Goal: Task Accomplishment & Management: Manage account settings

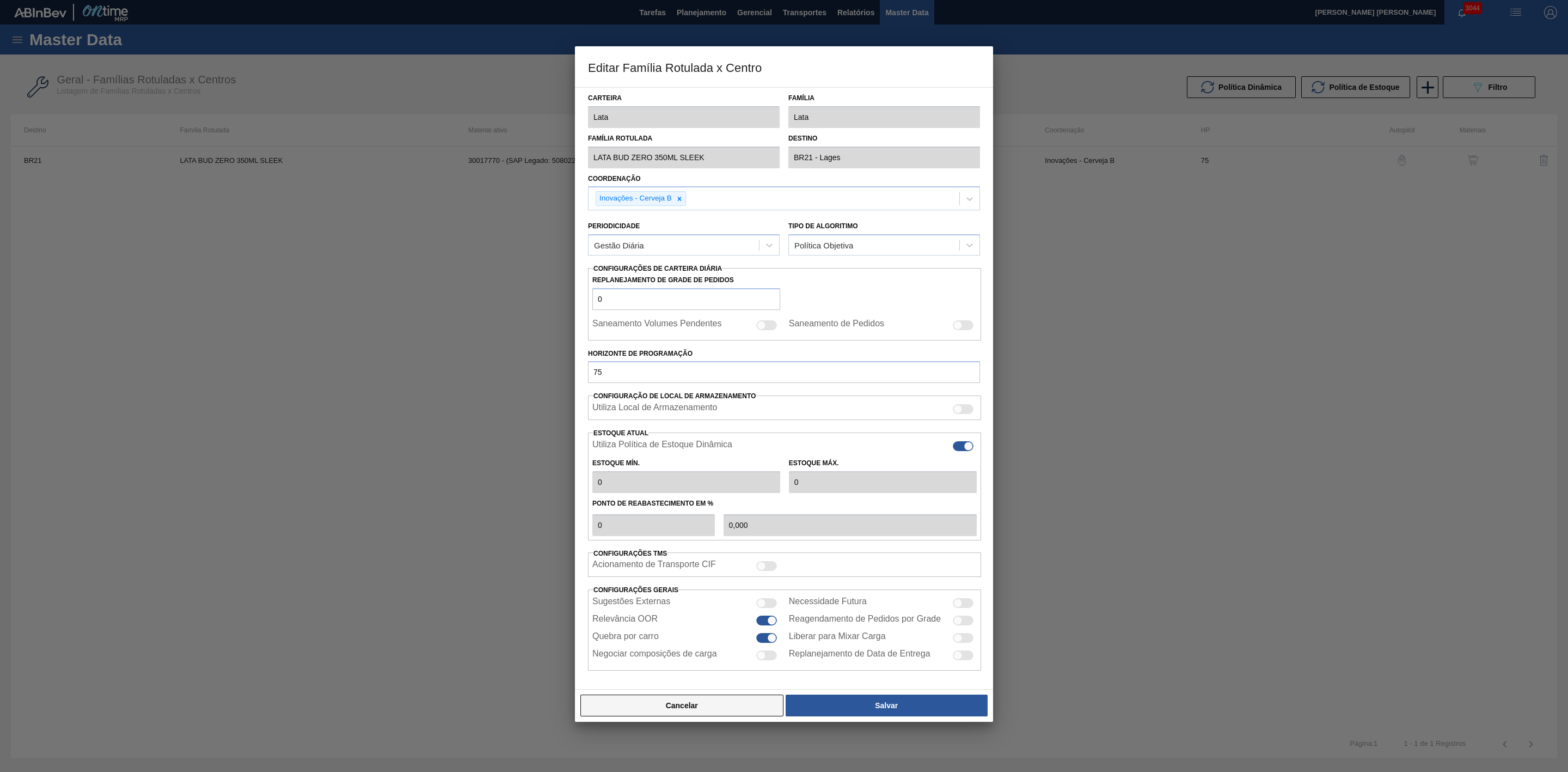
click at [712, 710] on button "Cancelar" at bounding box center [682, 705] width 203 height 22
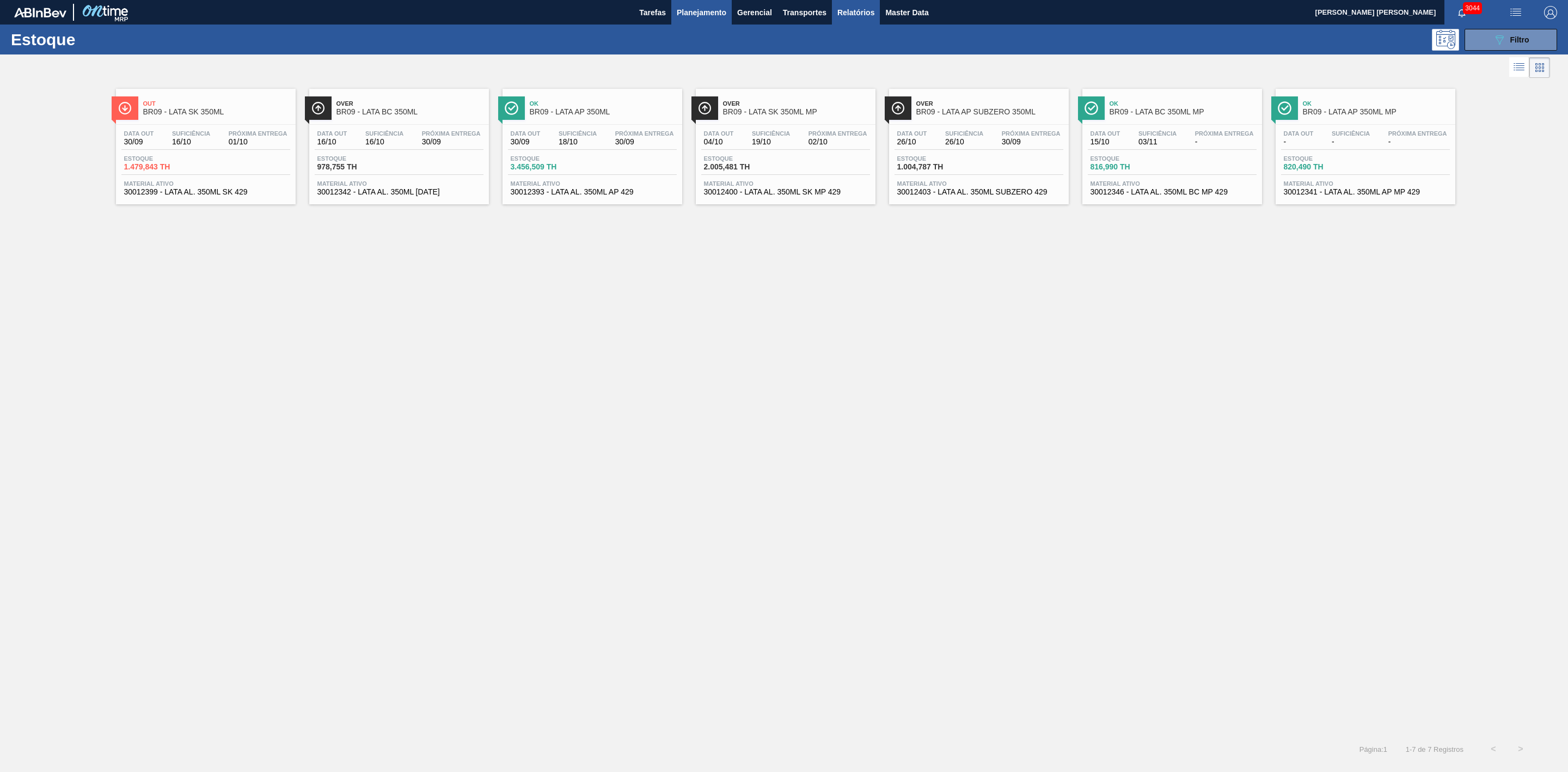
click at [834, 9] on button "Relatórios" at bounding box center [856, 12] width 48 height 25
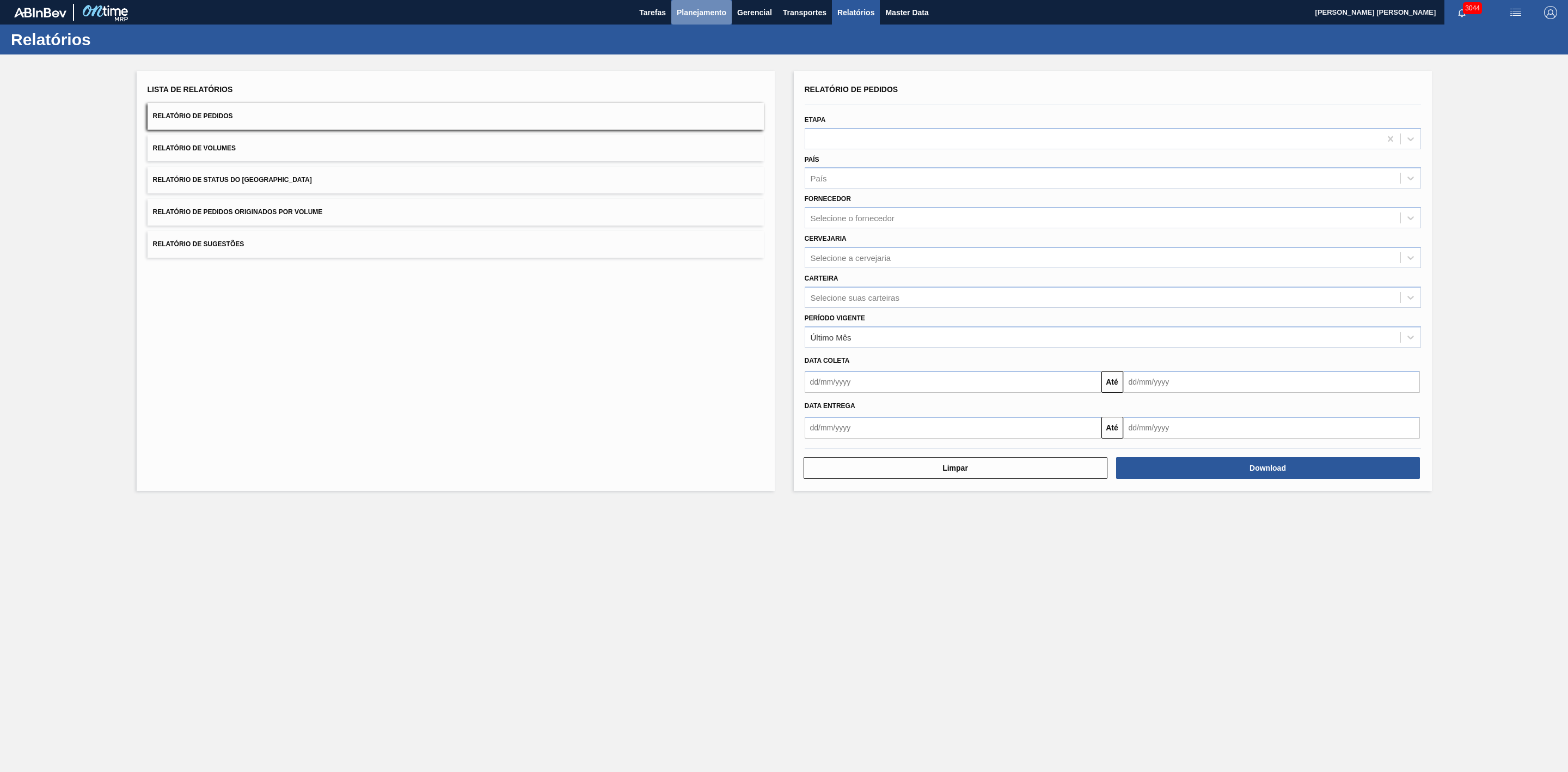
click at [698, 15] on span "Planejamento" at bounding box center [702, 12] width 50 height 13
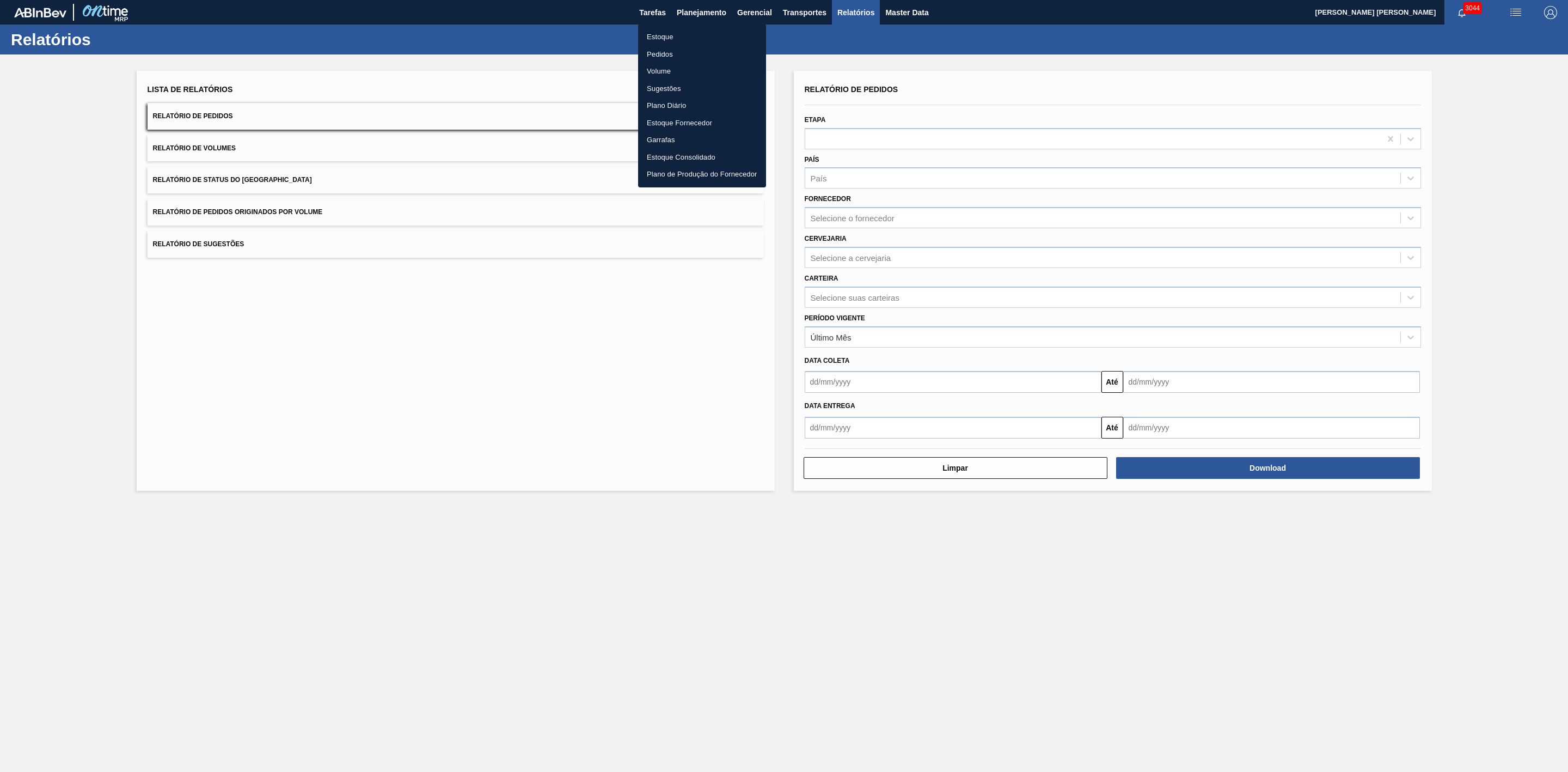
click at [654, 33] on li "Estoque" at bounding box center [702, 38] width 128 height 18
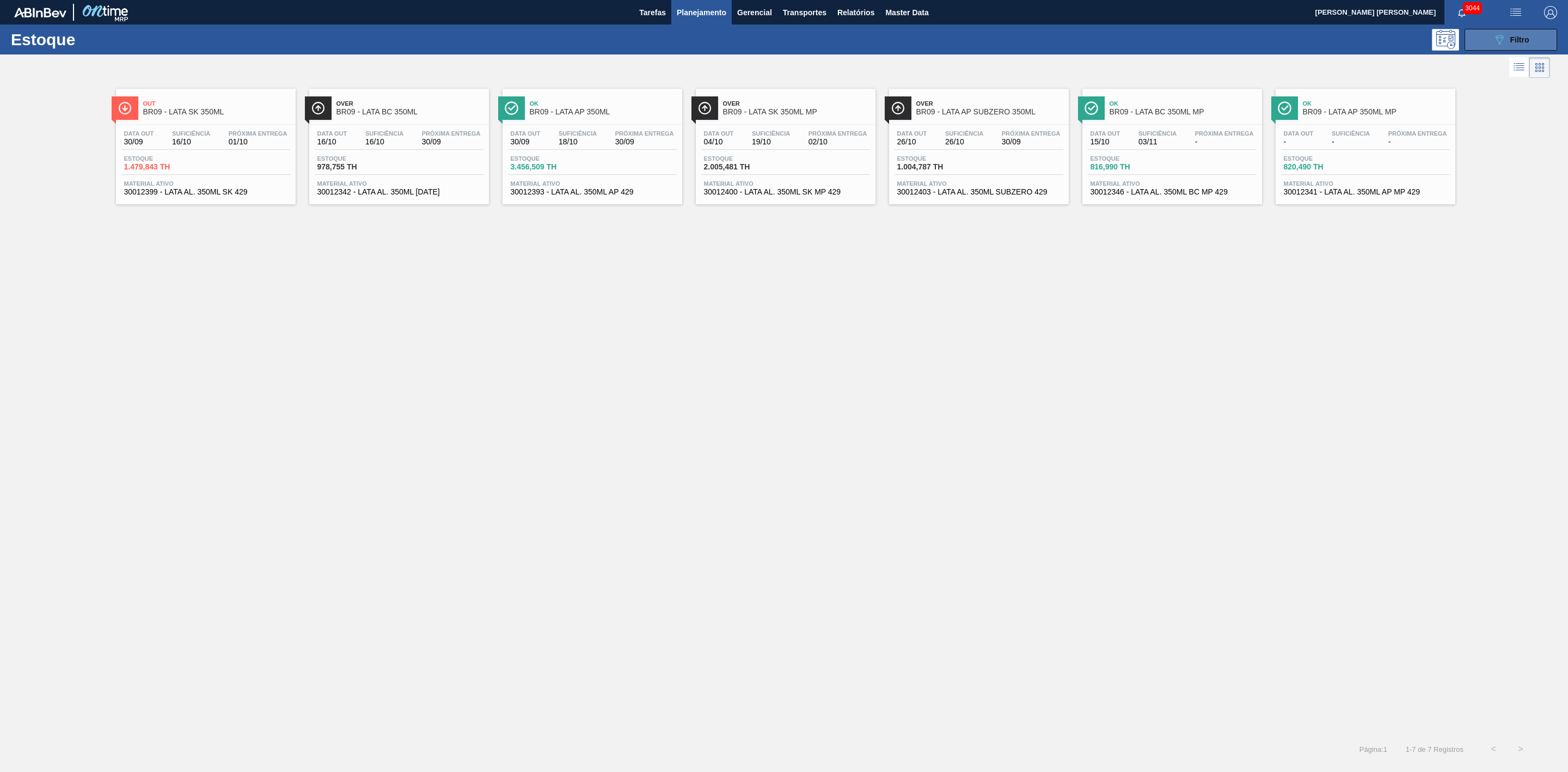
click at [1526, 47] on button "089F7B8B-B2A5-4AFE-B5C0-19BA573D28AC Filtro" at bounding box center [1510, 40] width 92 height 22
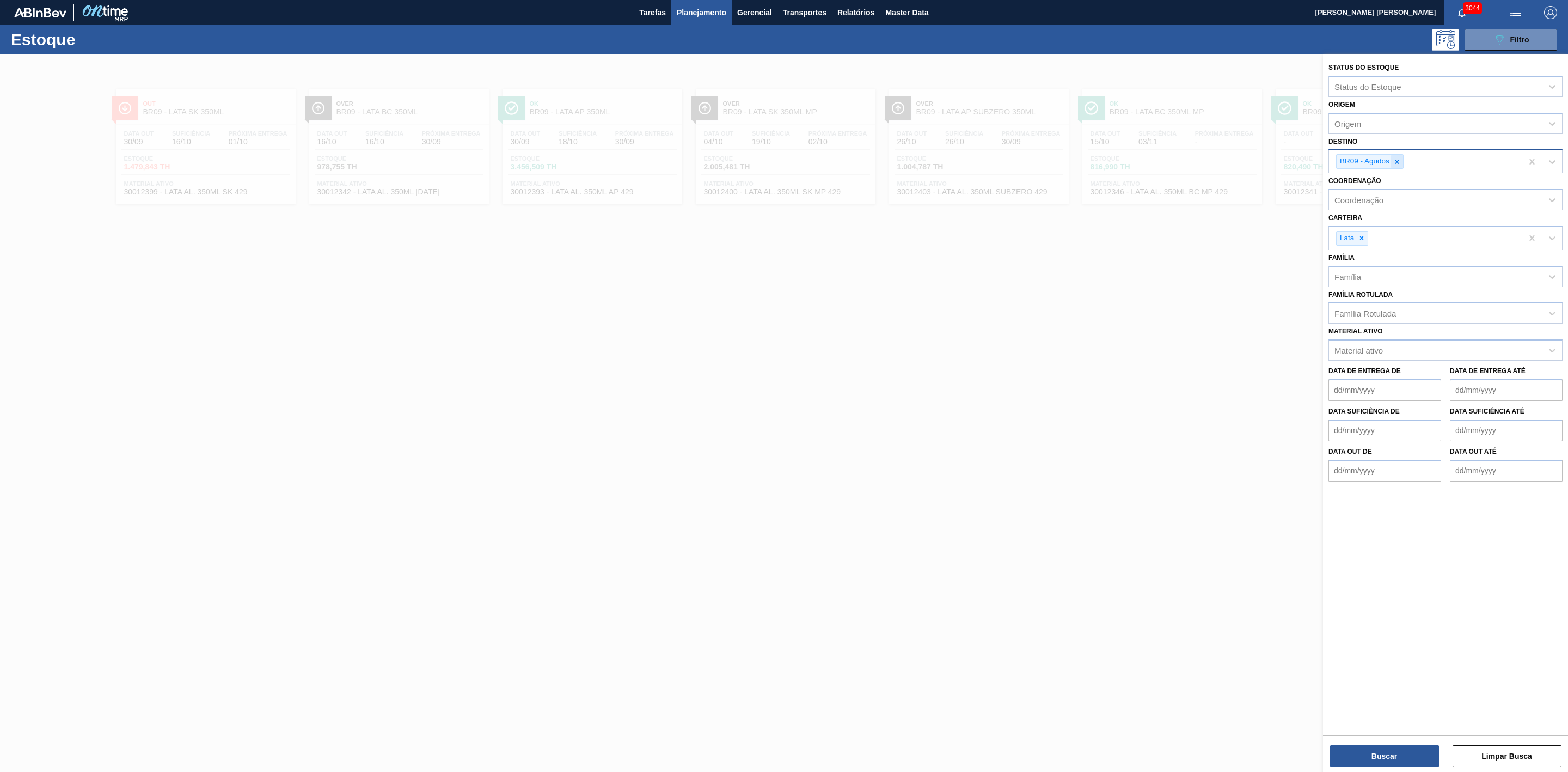
click at [1402, 162] on div at bounding box center [1397, 162] width 12 height 14
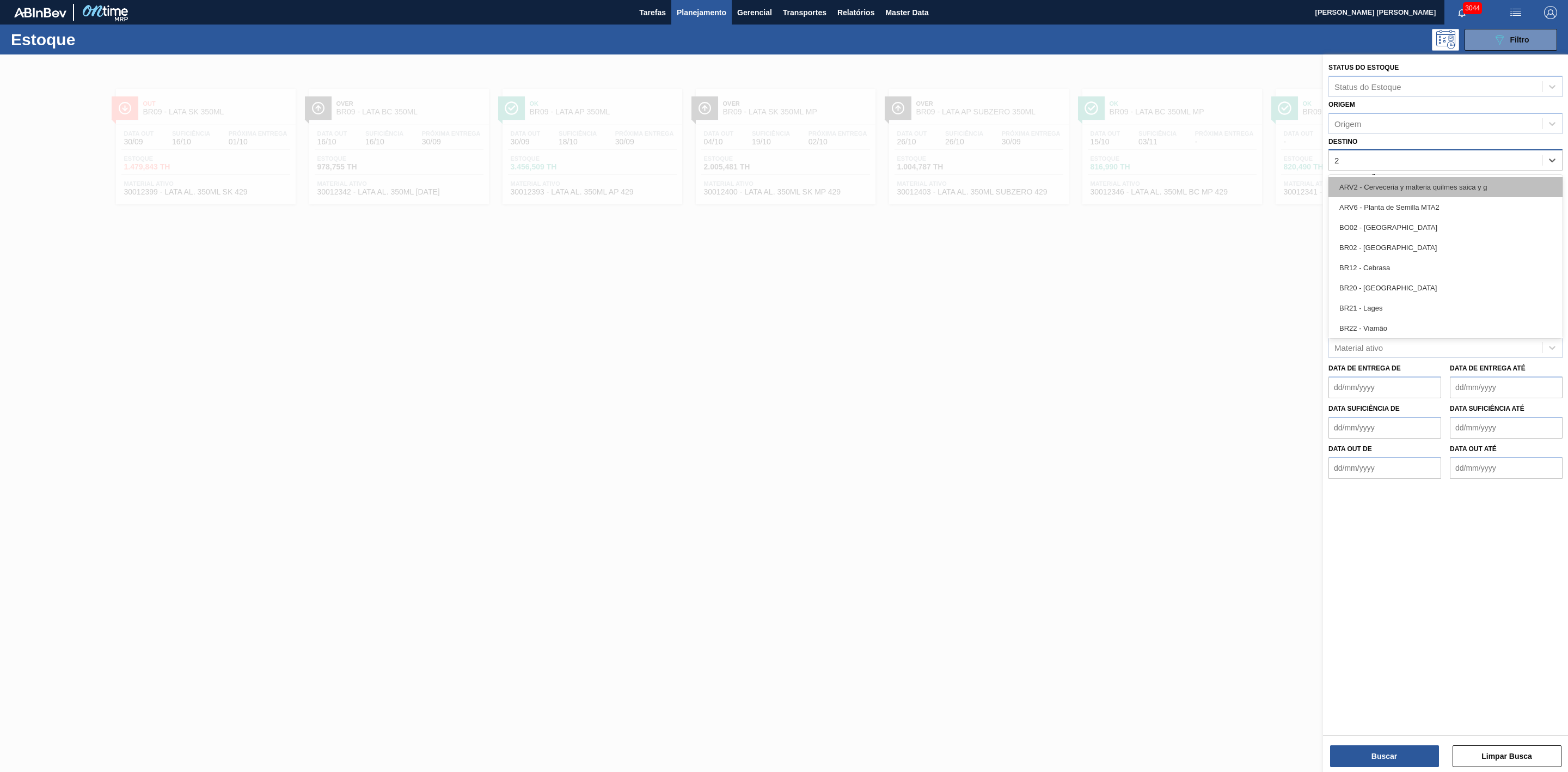
type input "22"
click at [1384, 184] on div "BR22 - Viamão" at bounding box center [1446, 187] width 235 height 20
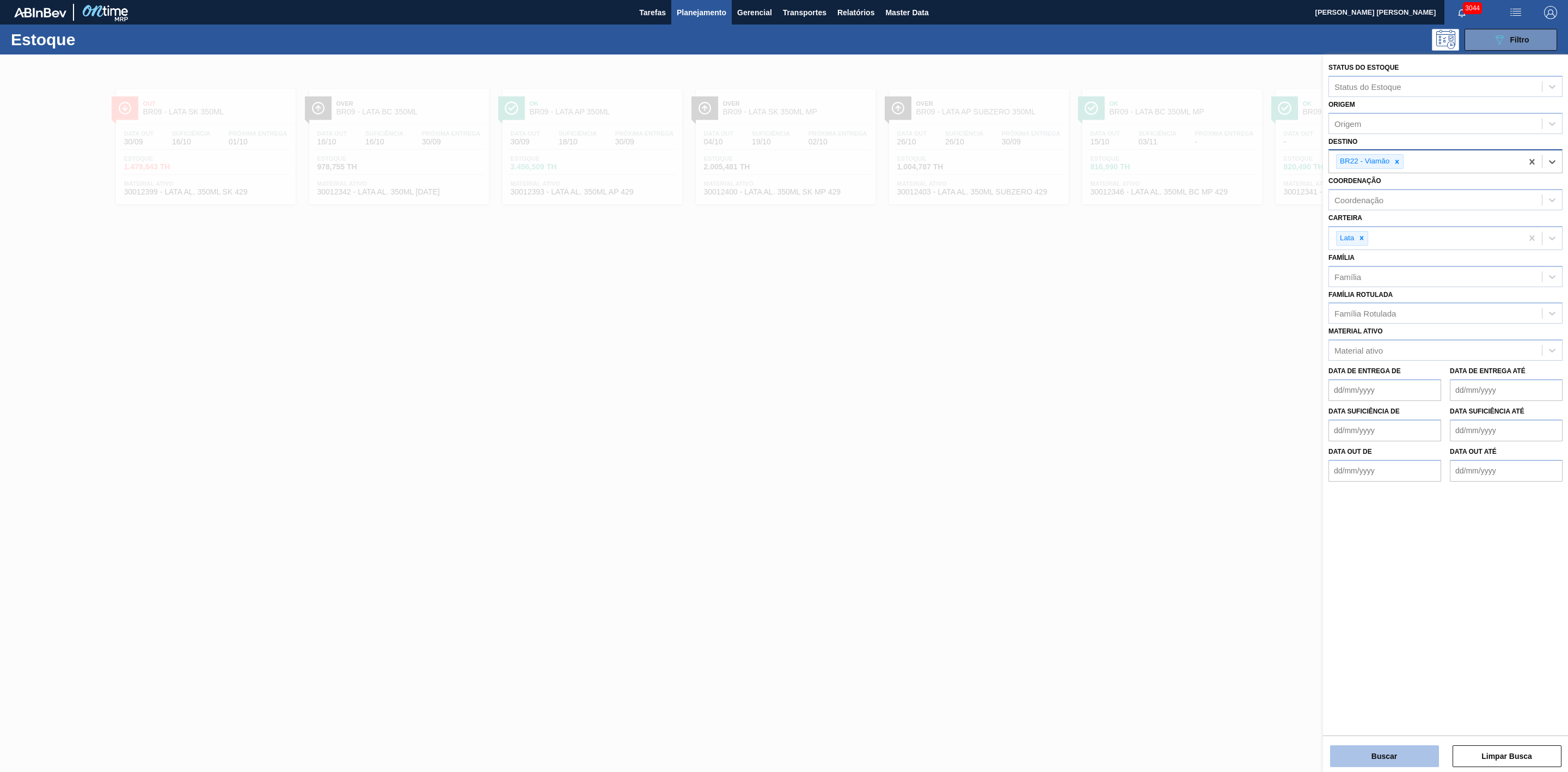
click at [1409, 758] on button "Buscar" at bounding box center [1385, 756] width 109 height 22
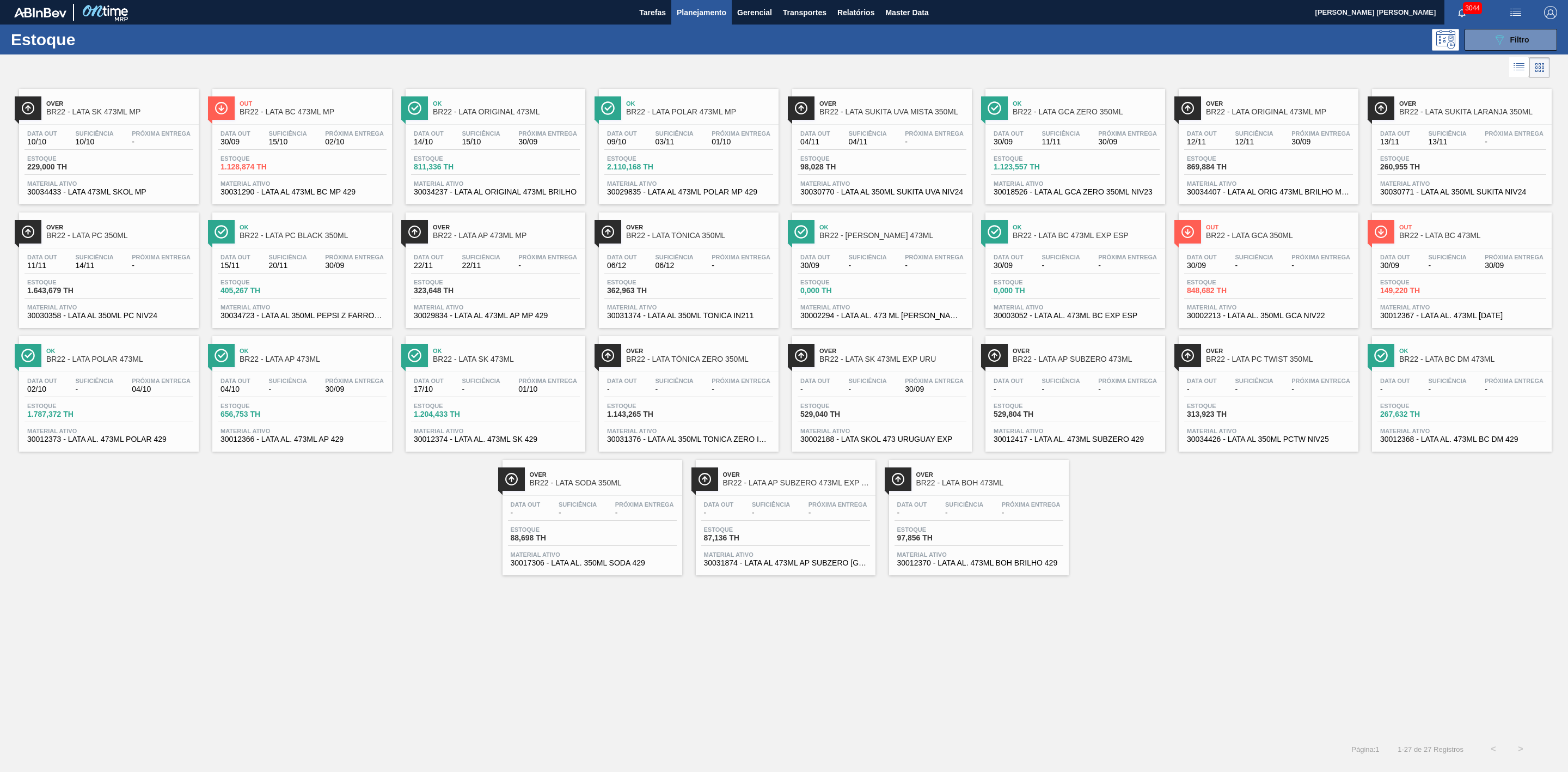
click at [1160, 473] on div "Over BR22 - LATA SK 473ML MP Data out 10/10 Suficiência 10/10 Próxima Entrega -…" at bounding box center [784, 328] width 1568 height 495
click at [1503, 33] on icon "089F7B8B-B2A5-4AFE-B5C0-19BA573D28AC" at bounding box center [1499, 39] width 13 height 13
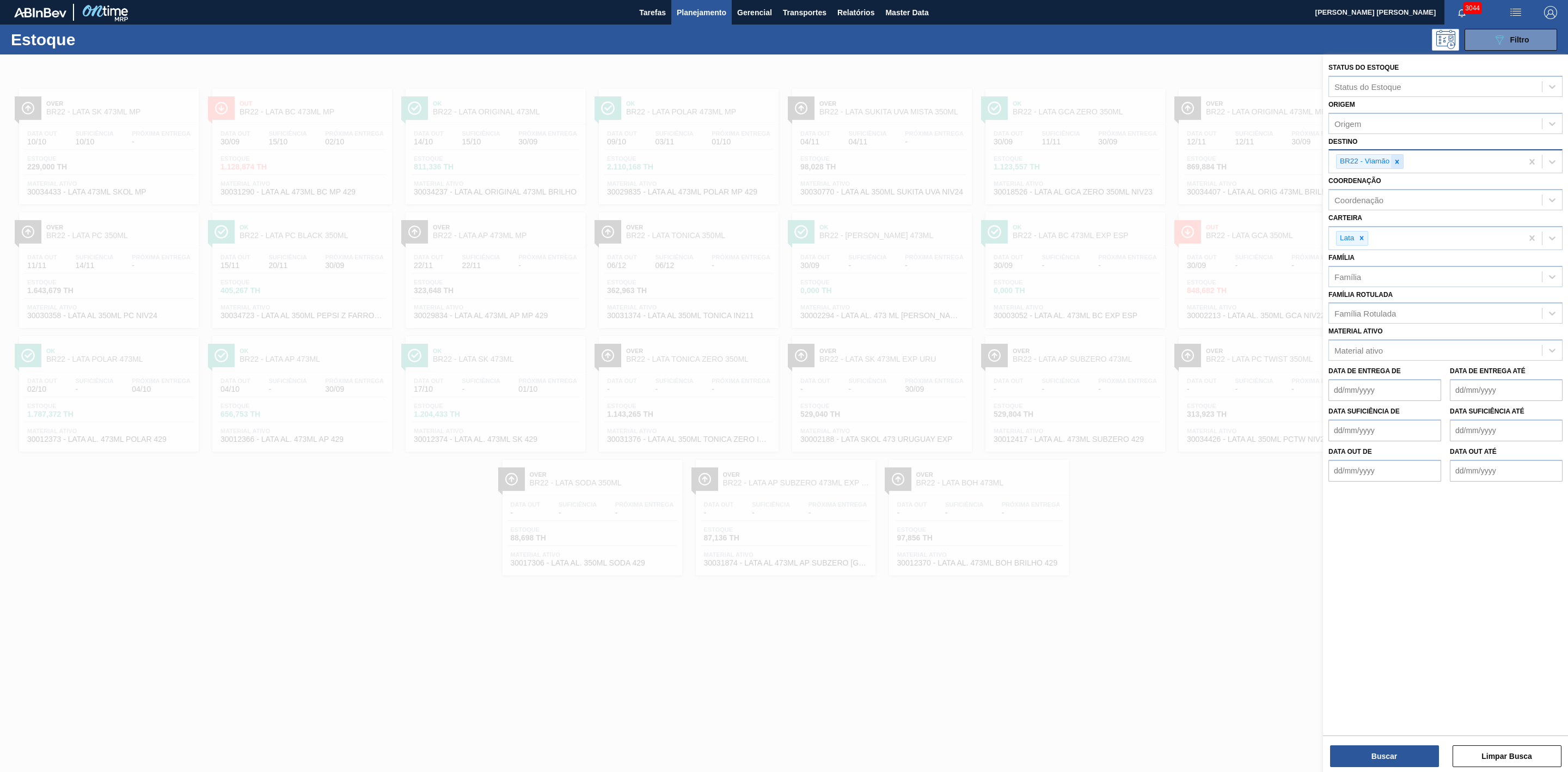
click at [1397, 162] on icon at bounding box center [1398, 162] width 4 height 4
type input "21"
click at [1377, 186] on div "BR21 - Lages" at bounding box center [1446, 187] width 235 height 20
click at [1398, 766] on button "Buscar" at bounding box center [1385, 756] width 109 height 22
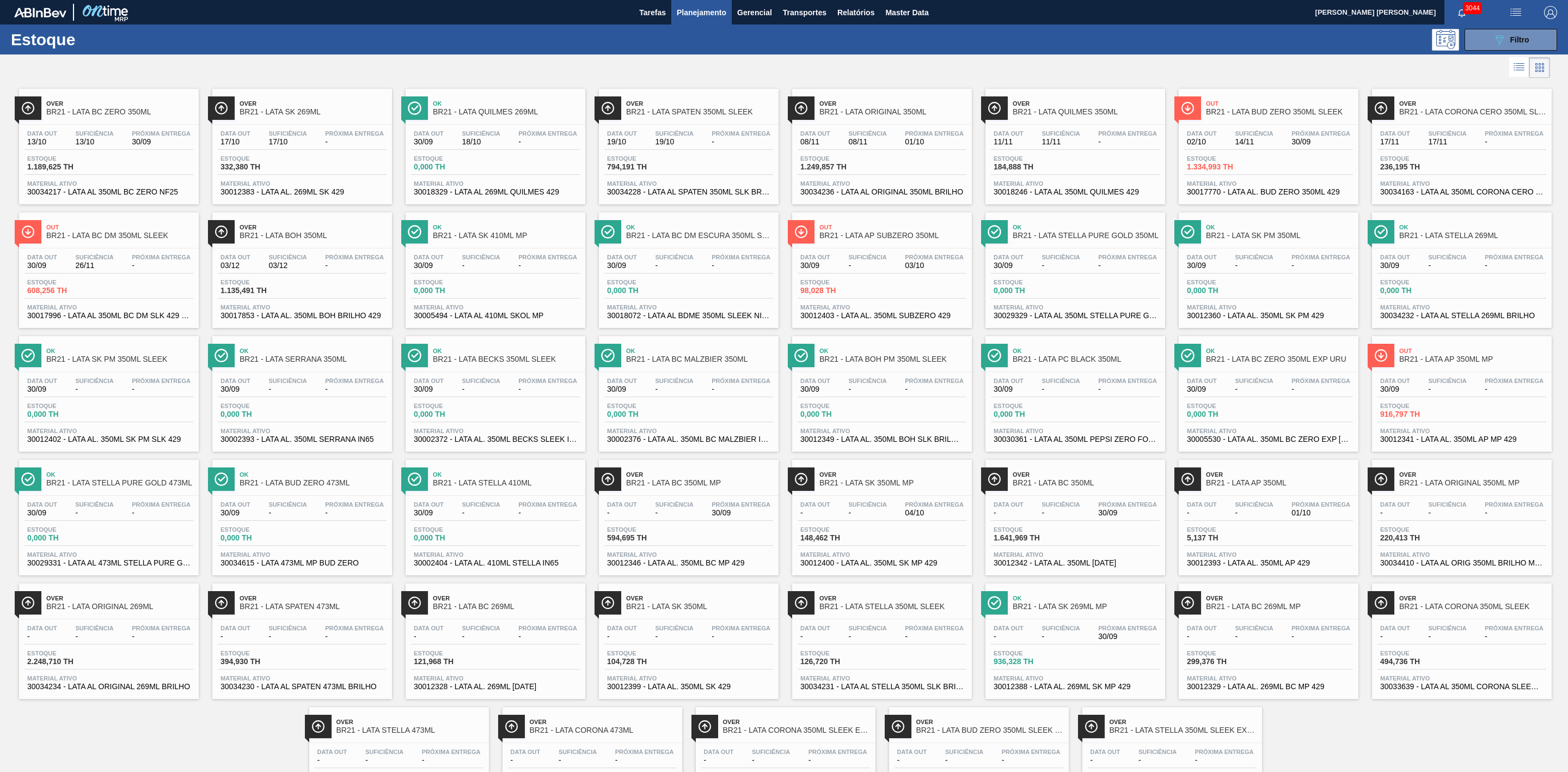
click at [1260, 111] on span "BR21 - LATA BUD ZERO 350ML SLEEK" at bounding box center [1280, 112] width 147 height 8
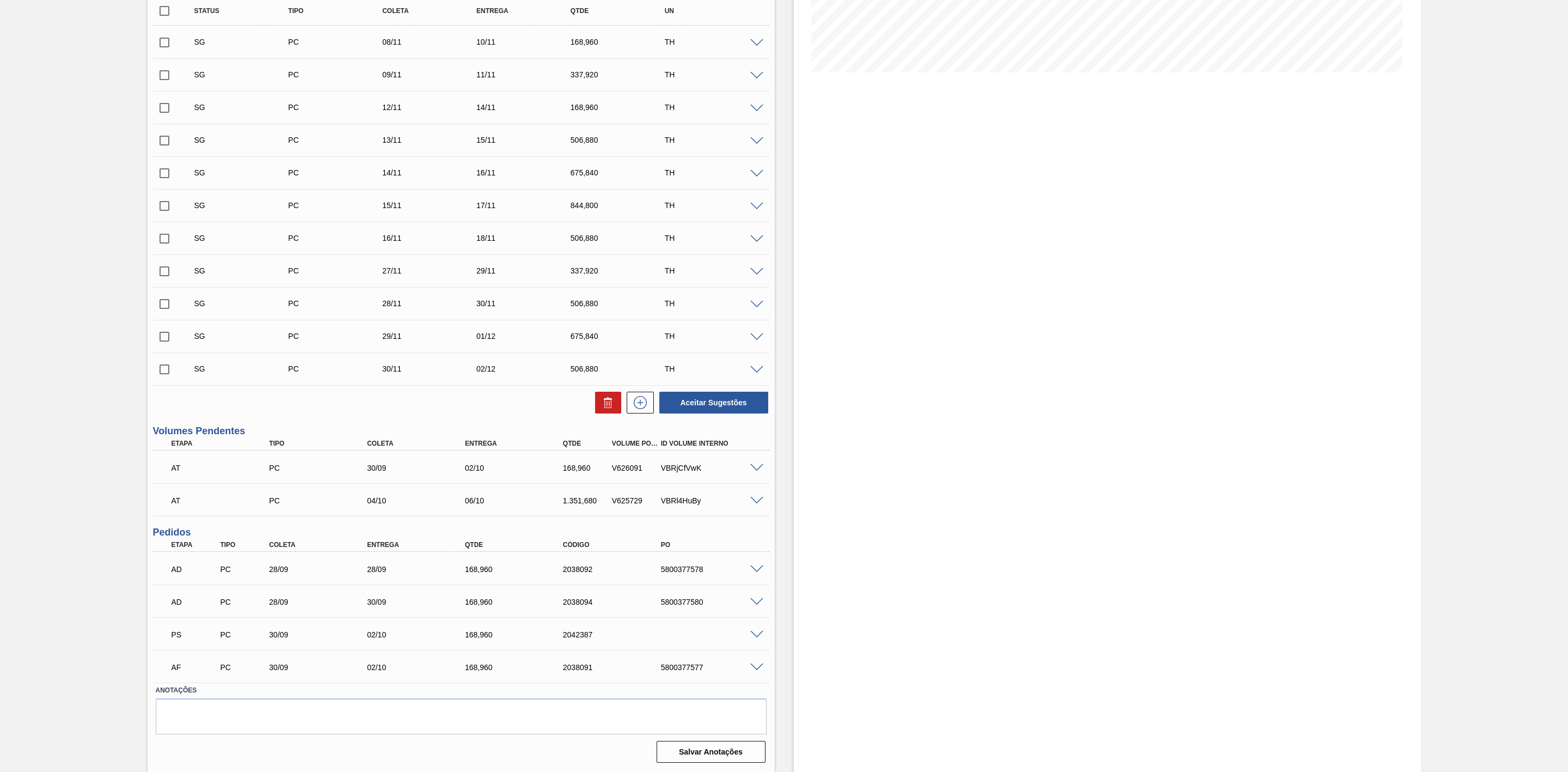
scroll to position [250, 0]
click at [756, 632] on span at bounding box center [756, 635] width 13 height 8
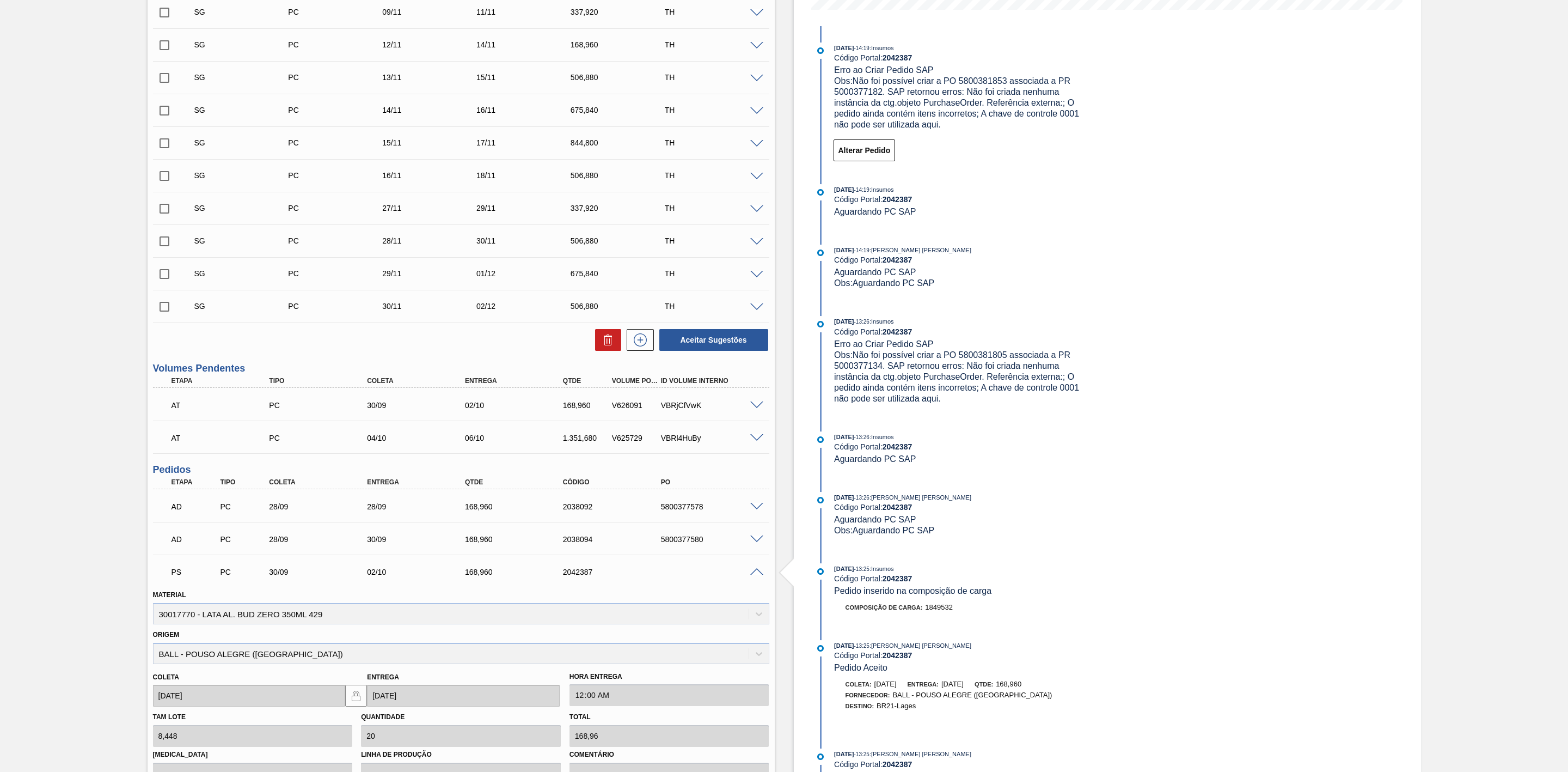
scroll to position [496, 0]
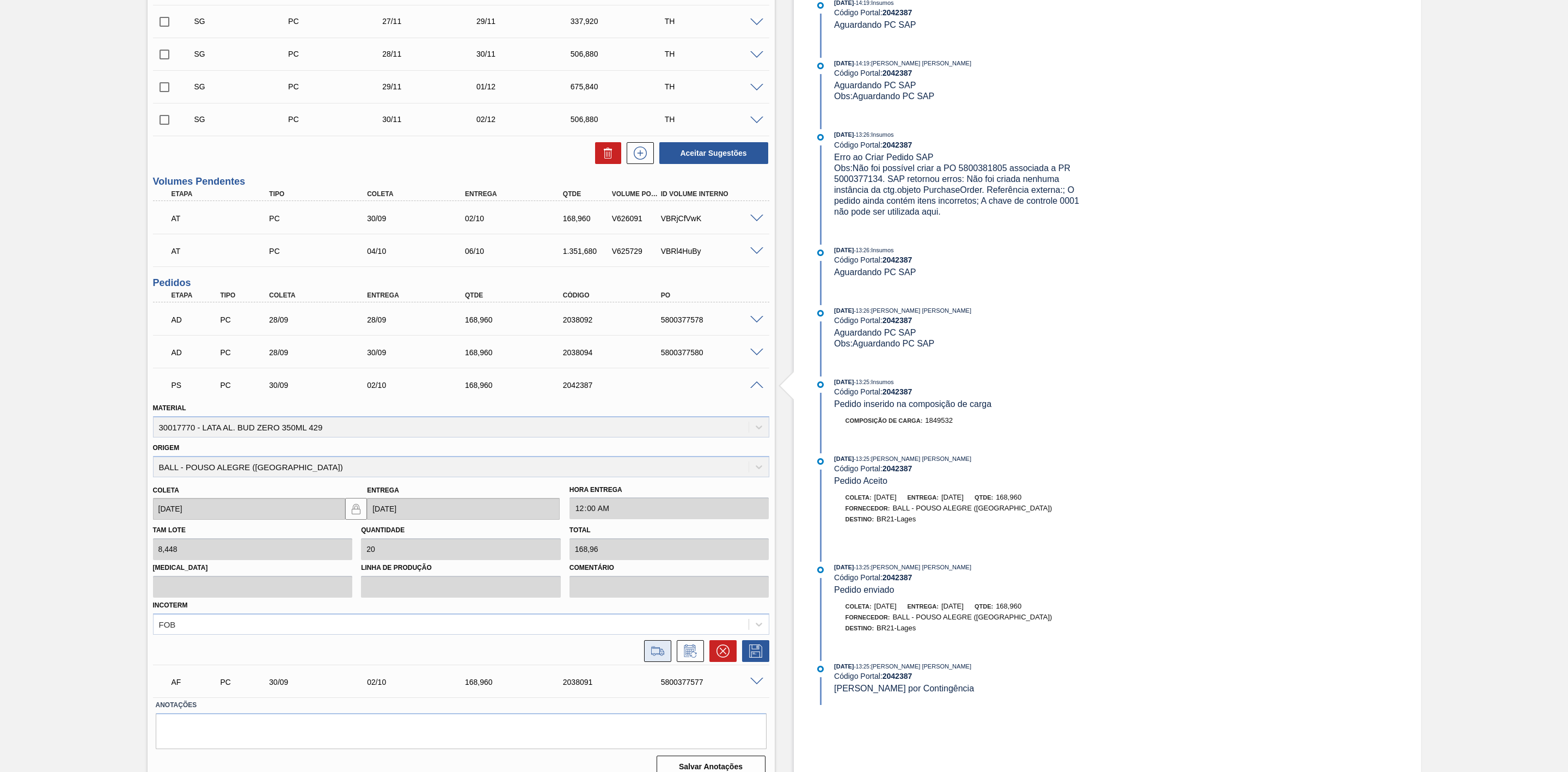
click at [662, 654] on icon at bounding box center [658, 650] width 18 height 13
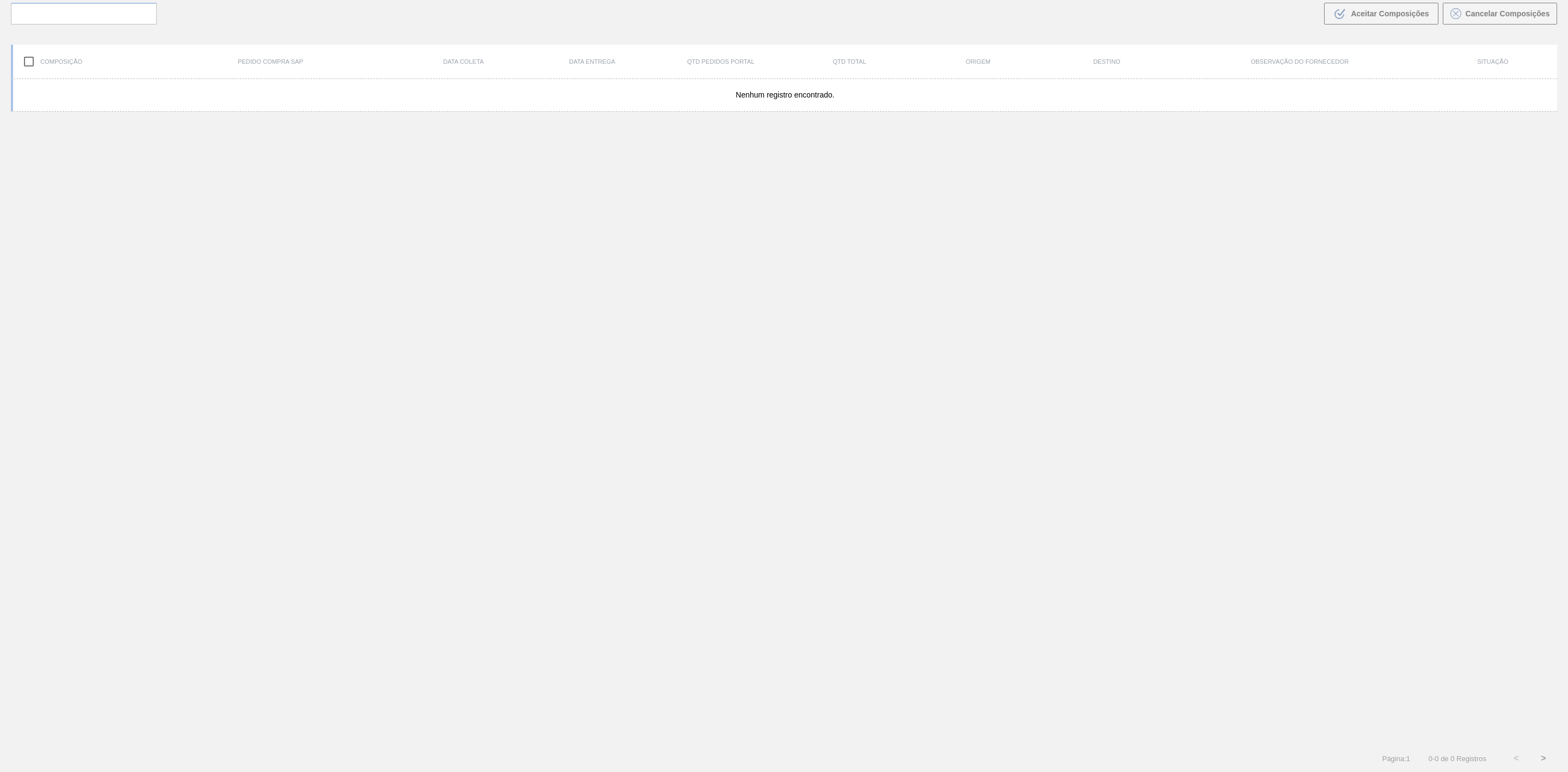
scroll to position [78, 0]
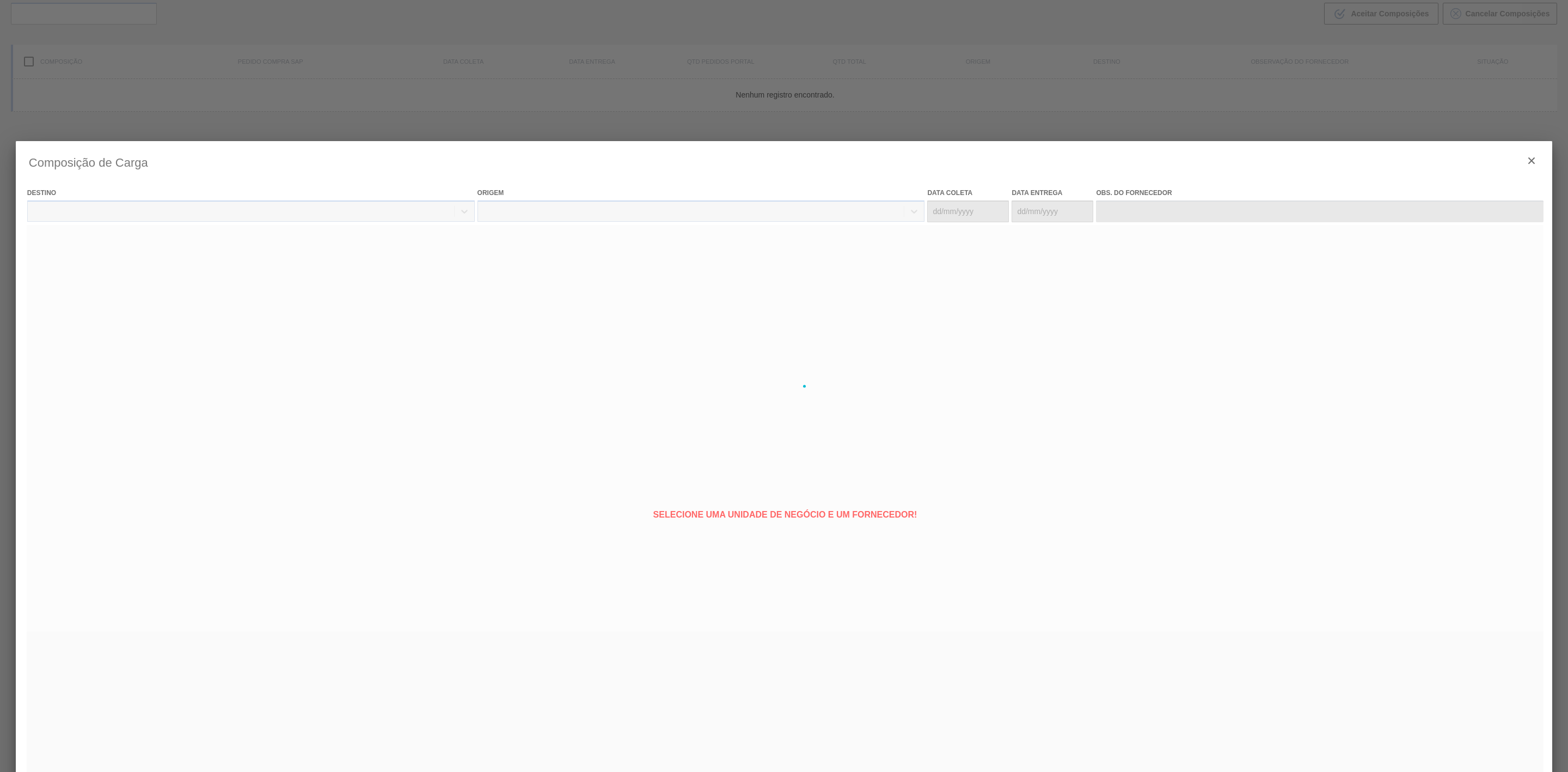
type coleta "[DATE]"
type entrega "[DATE]"
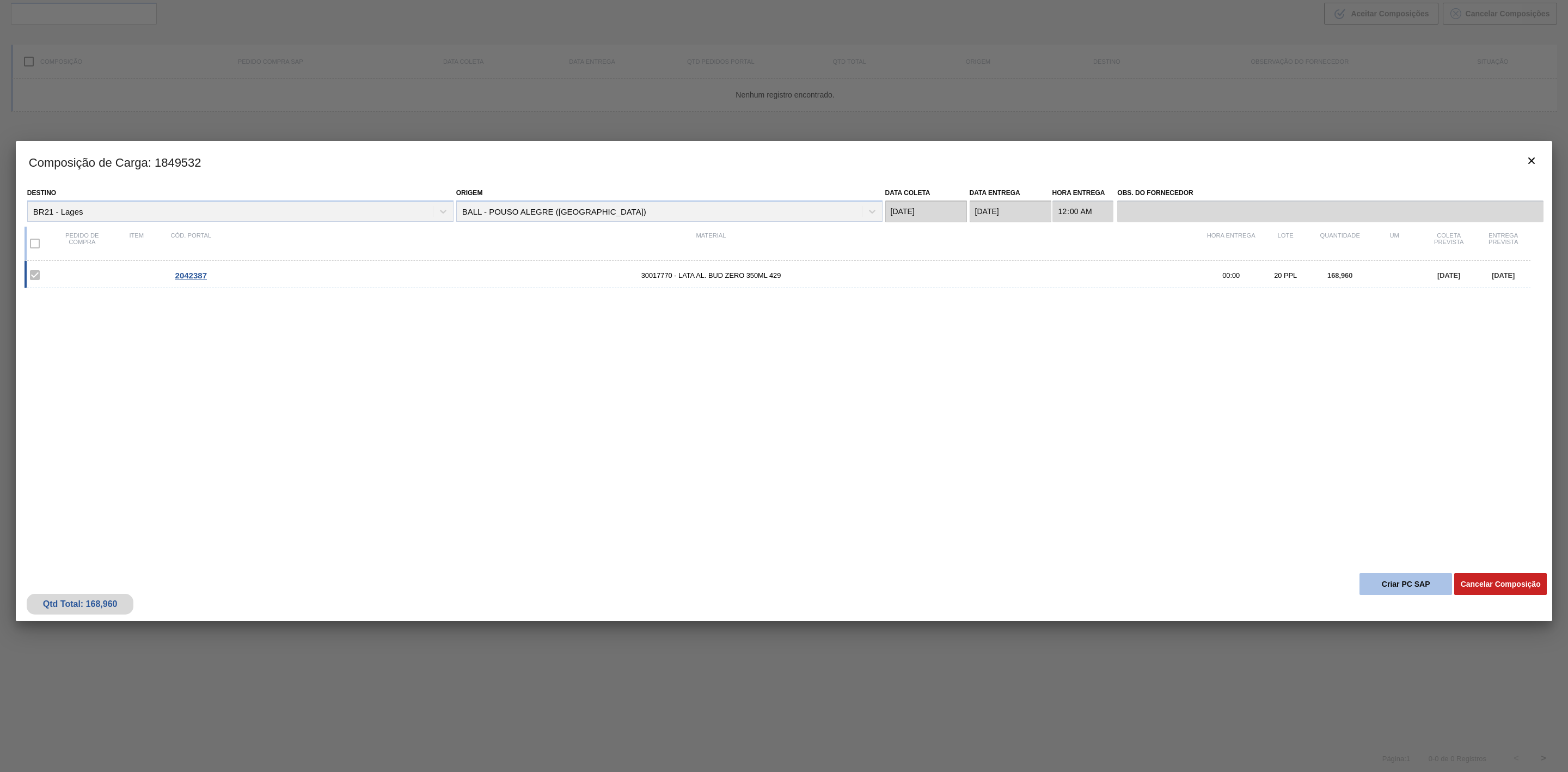
click at [1407, 590] on button "Criar PC SAP" at bounding box center [1406, 584] width 92 height 22
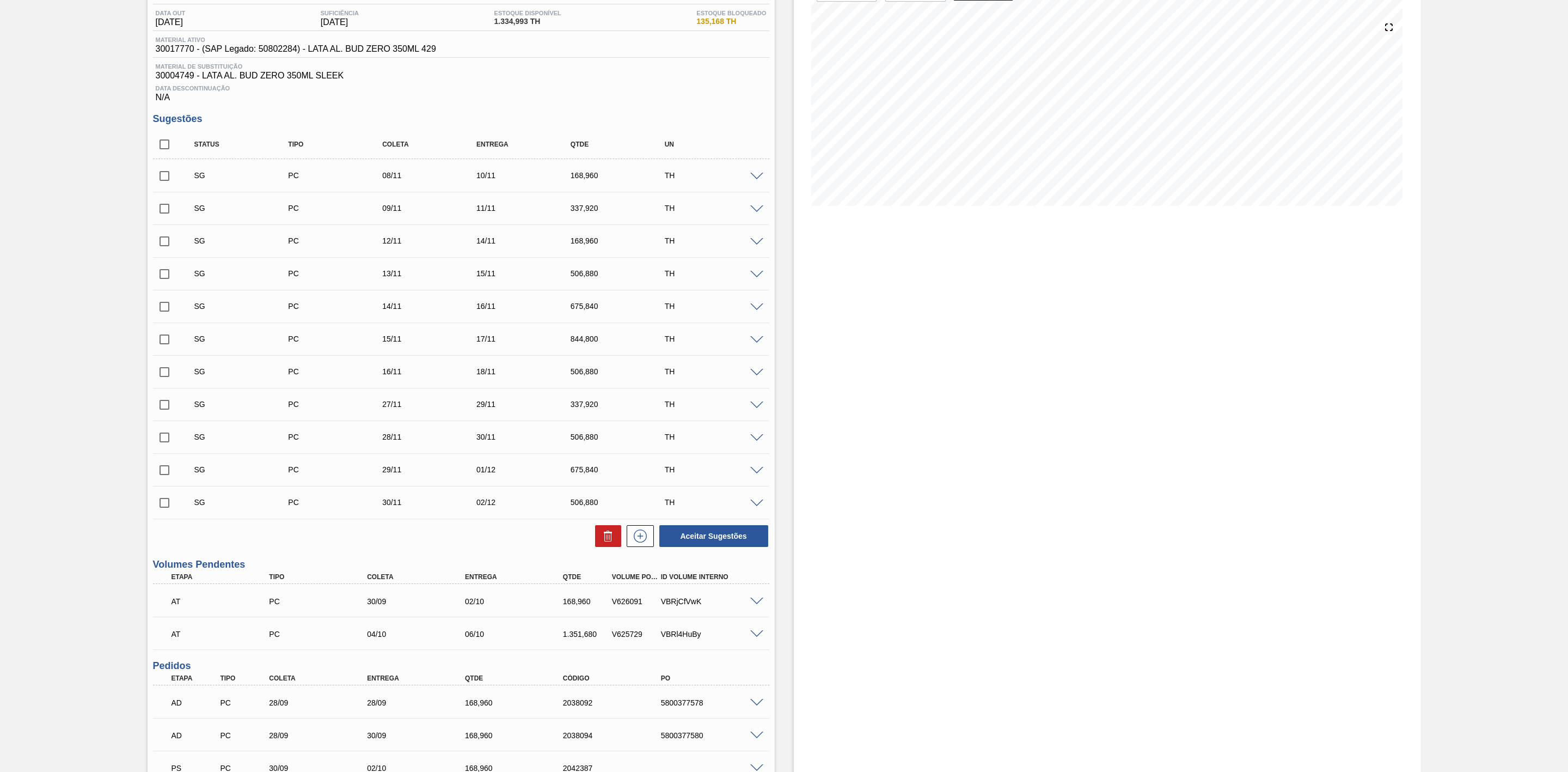
scroll to position [250, 0]
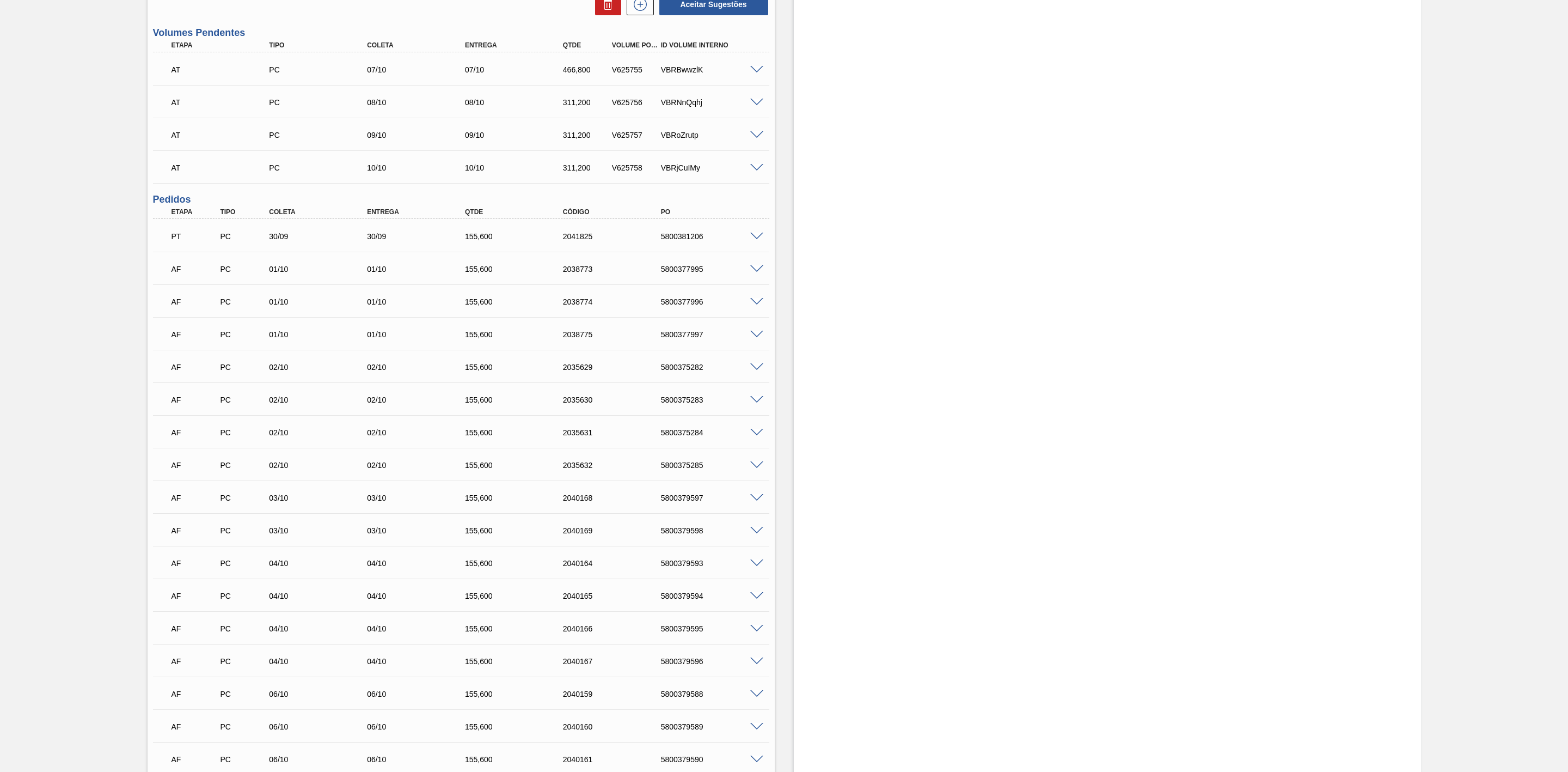
scroll to position [408, 0]
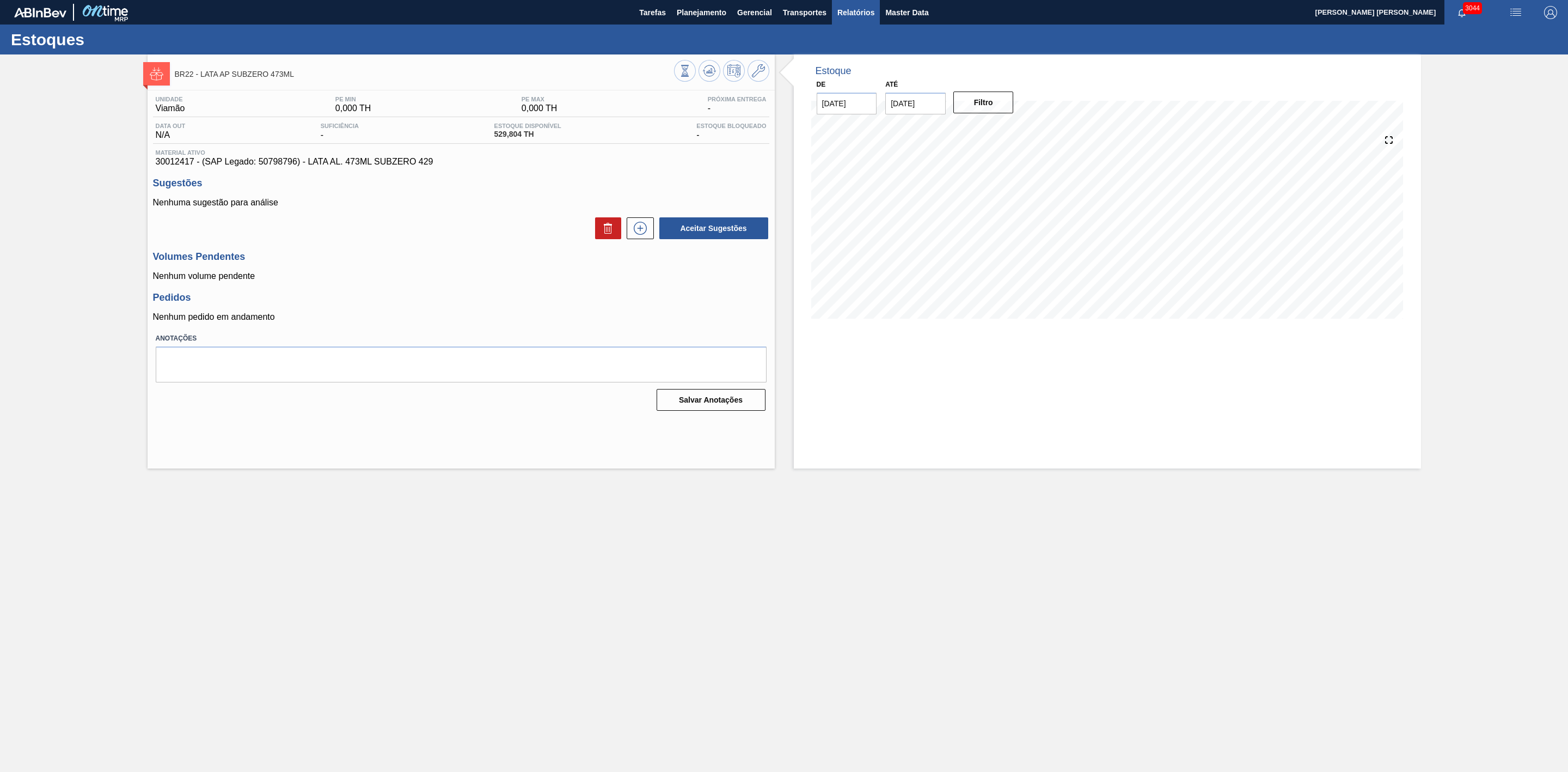
click at [849, 15] on span "Relatórios" at bounding box center [856, 12] width 37 height 13
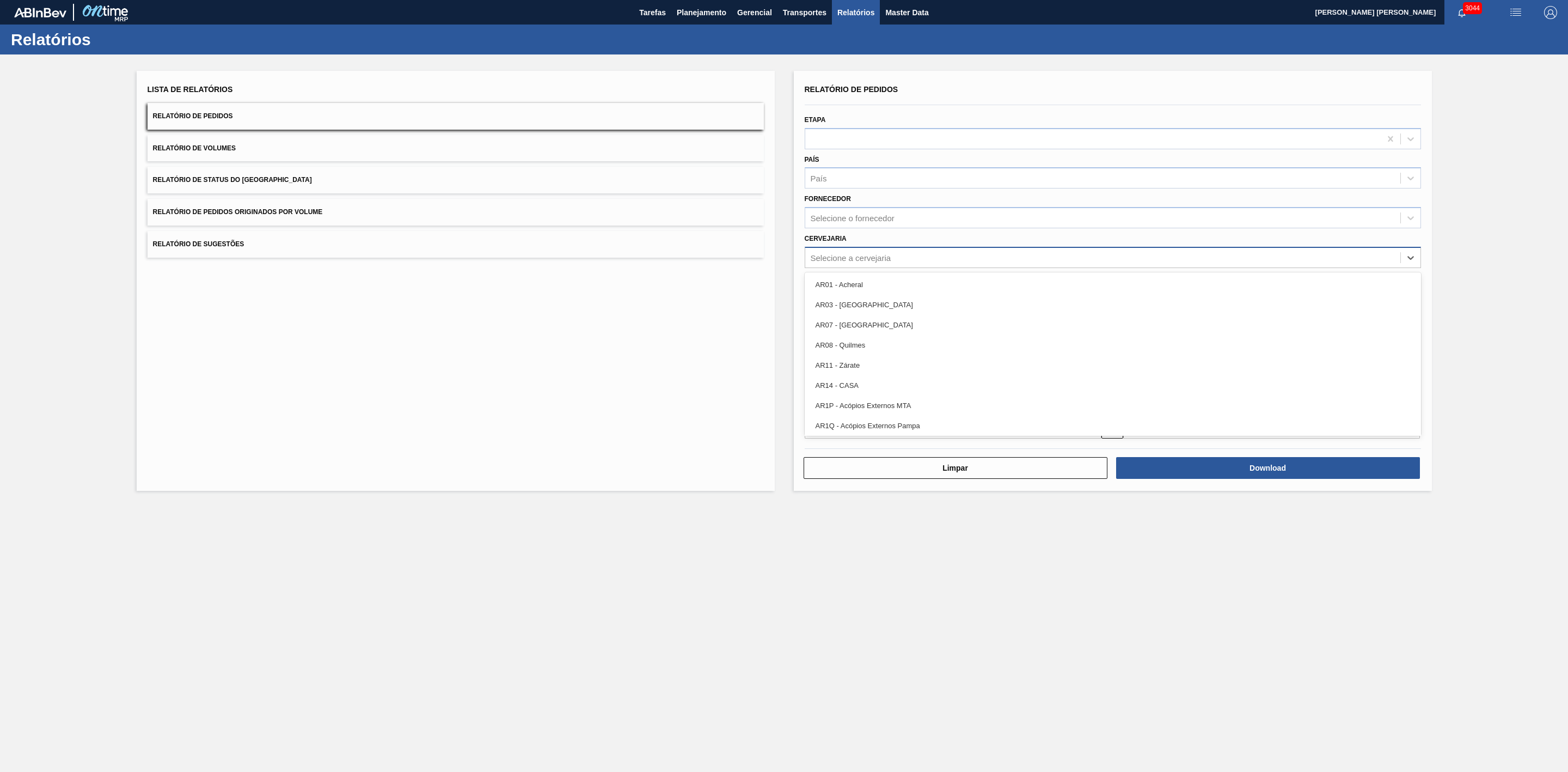
click at [839, 252] on div "Selecione a cervejaria" at bounding box center [851, 256] width 80 height 9
type input "22"
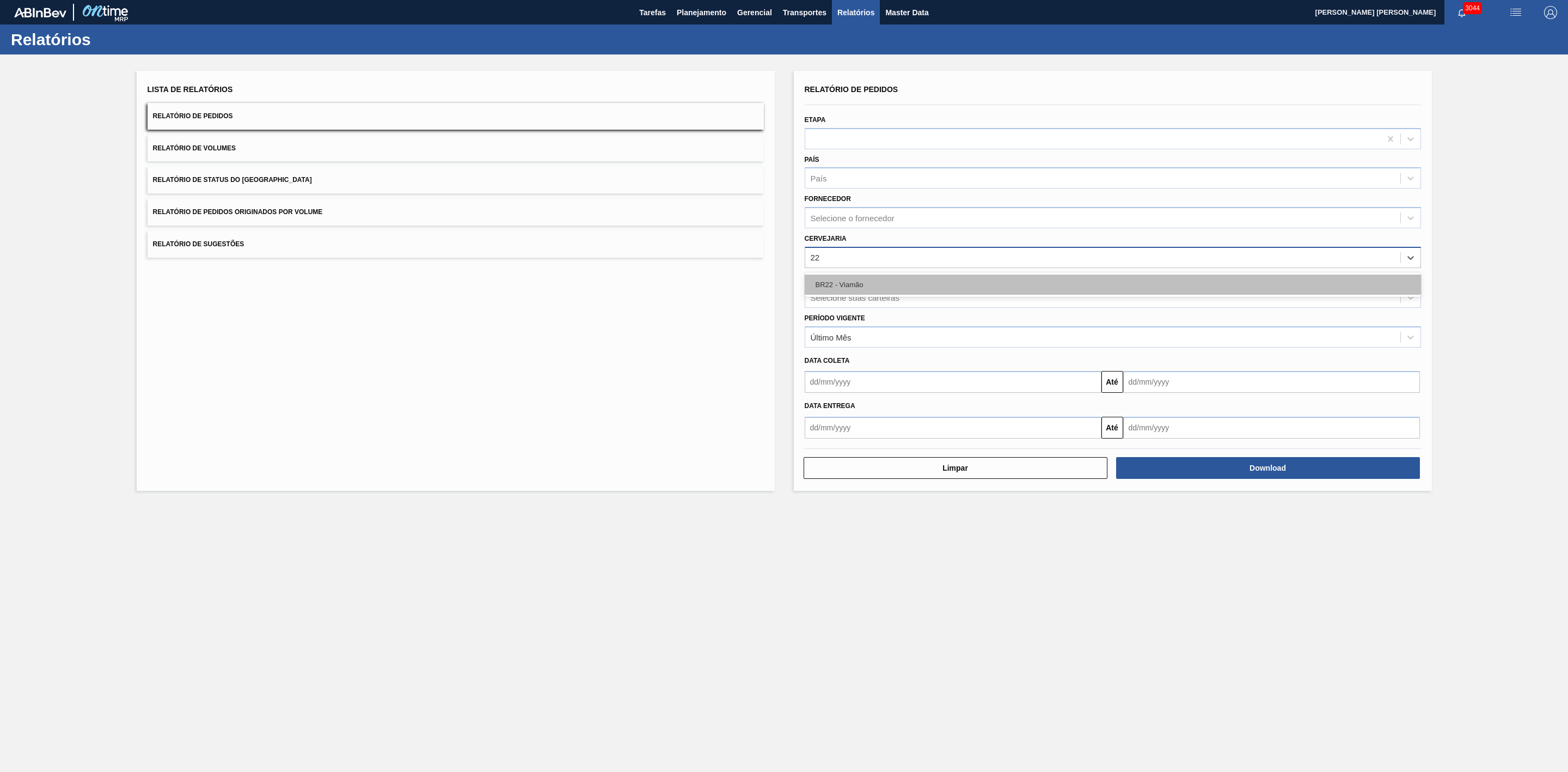
click at [843, 275] on div "BR22 - Viamão" at bounding box center [1113, 284] width 616 height 20
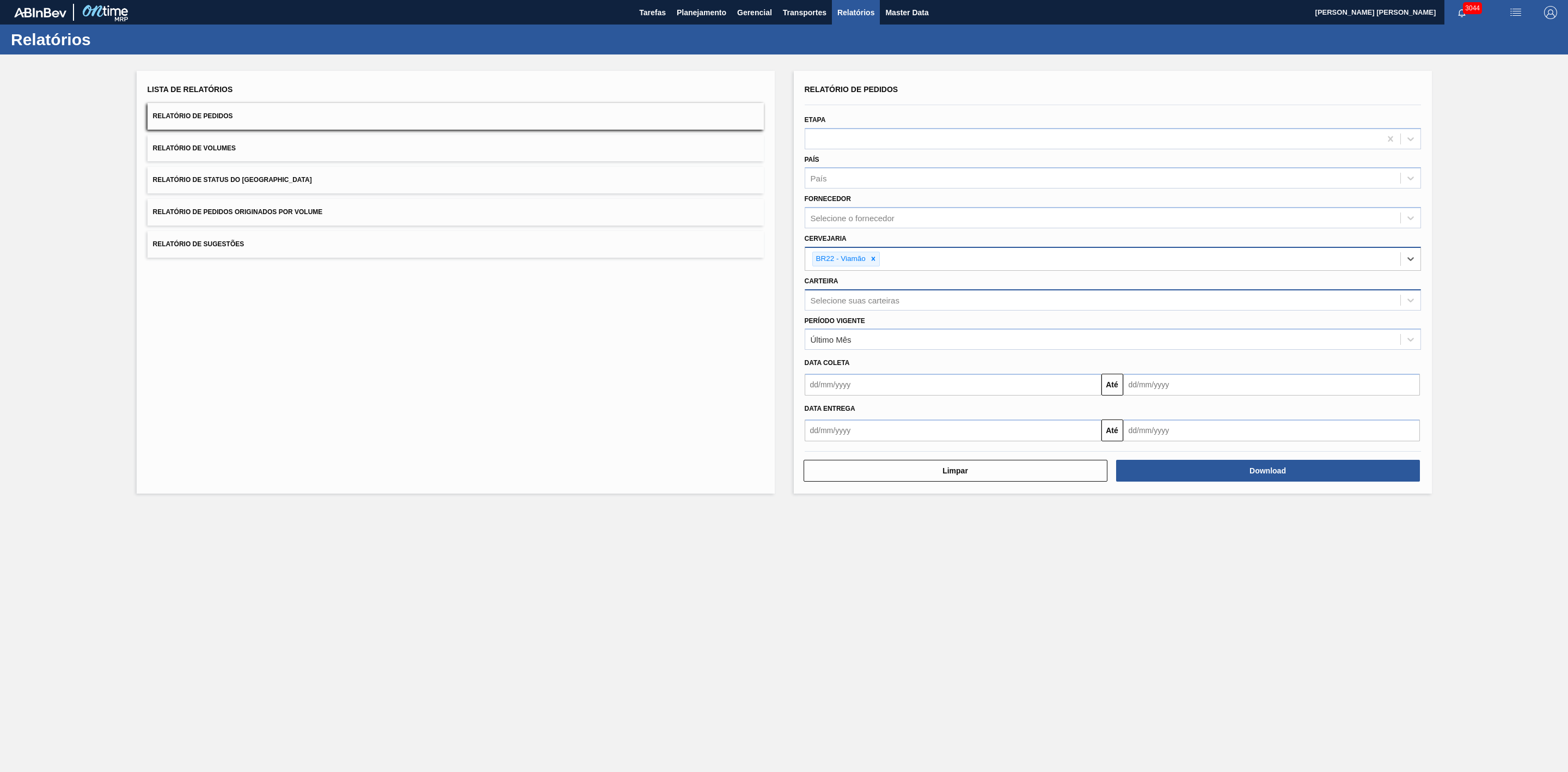
click at [852, 296] on div "Selecione suas carteiras" at bounding box center [855, 299] width 88 height 9
type input "lata"
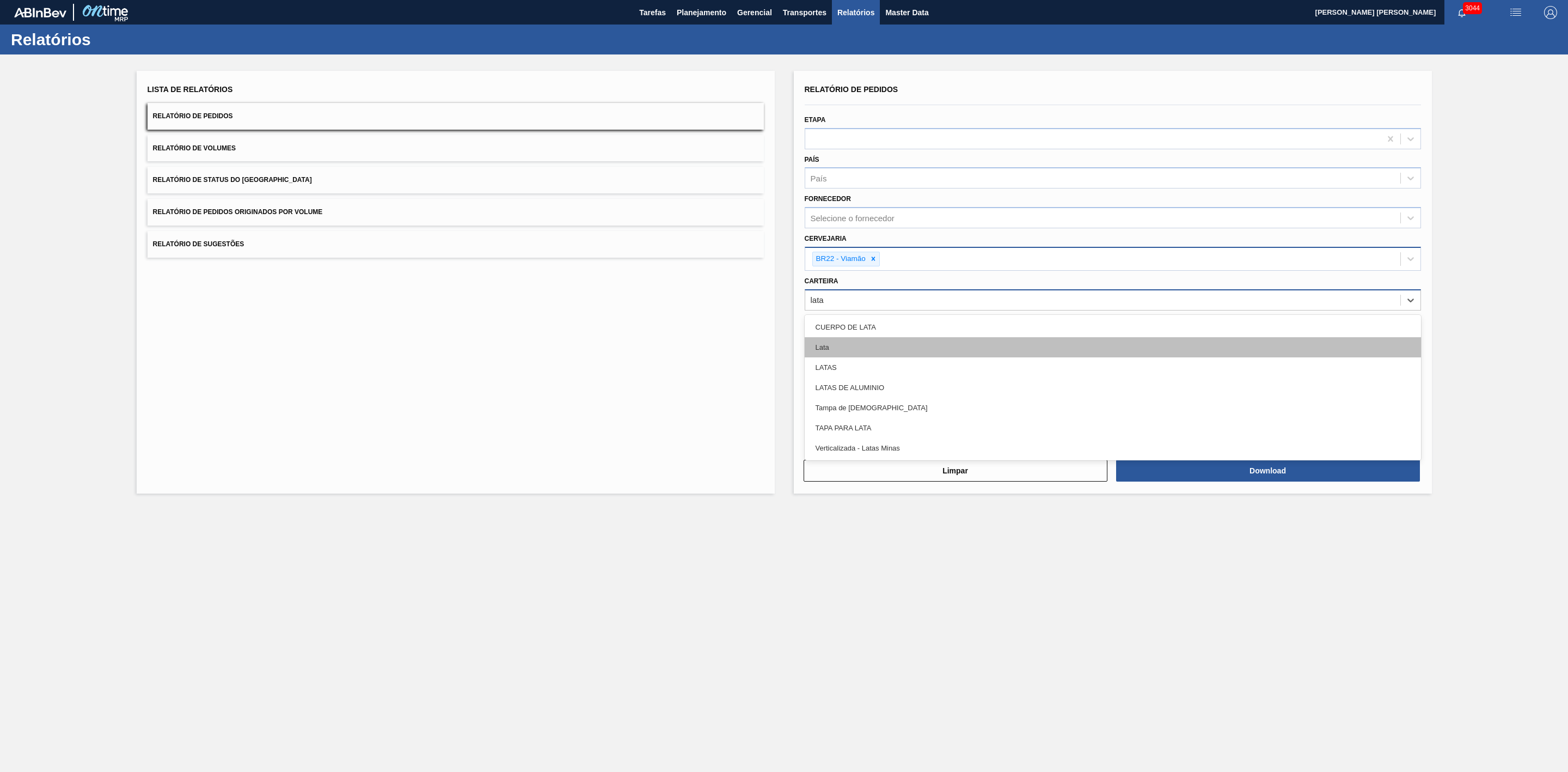
click at [832, 342] on div "Lata" at bounding box center [1113, 347] width 616 height 20
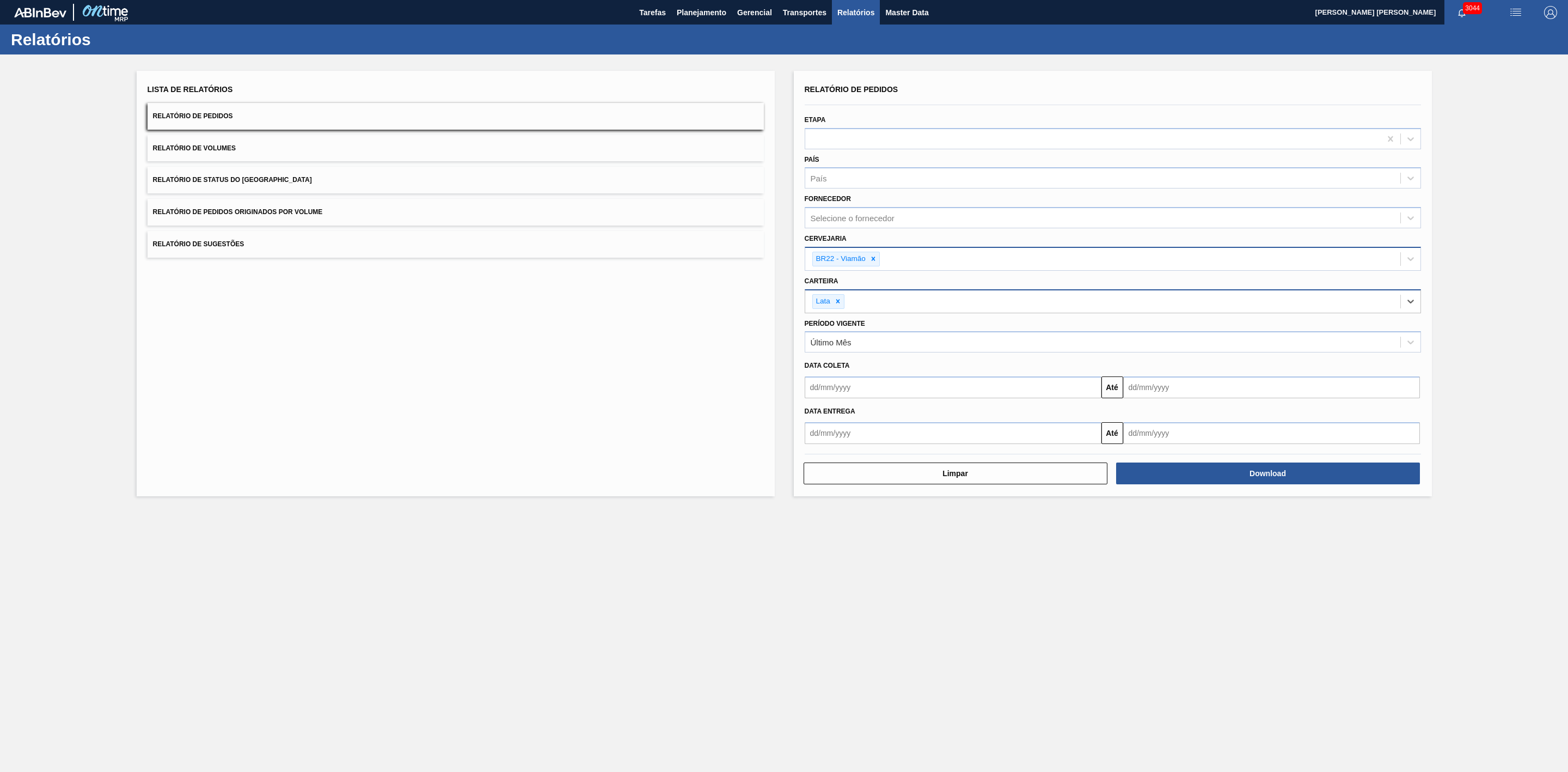
drag, startPoint x: 1032, startPoint y: 386, endPoint x: 1020, endPoint y: 392, distance: 13.4
click at [1032, 386] on input "text" at bounding box center [953, 387] width 297 height 22
drag, startPoint x: 852, startPoint y: 524, endPoint x: 876, endPoint y: 512, distance: 26.8
click at [853, 522] on div "30" at bounding box center [853, 519] width 15 height 15
type input "[DATE]"
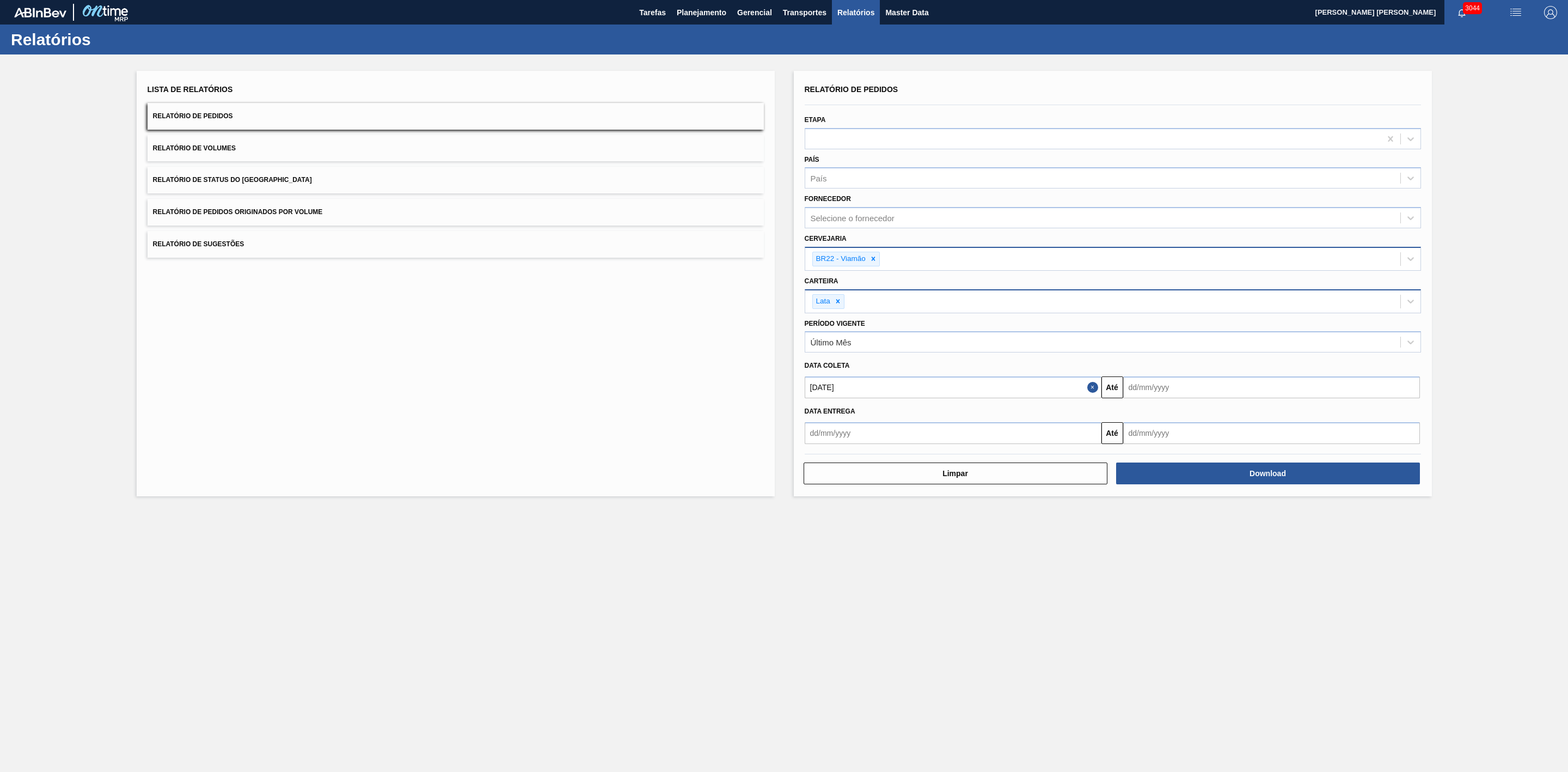
click at [1144, 387] on input "text" at bounding box center [1272, 387] width 297 height 22
click at [1172, 525] on div "30" at bounding box center [1171, 519] width 15 height 15
type input "[DATE]"
click at [1174, 476] on button "Download" at bounding box center [1269, 473] width 304 height 22
click at [797, 7] on span "Transportes" at bounding box center [805, 12] width 44 height 13
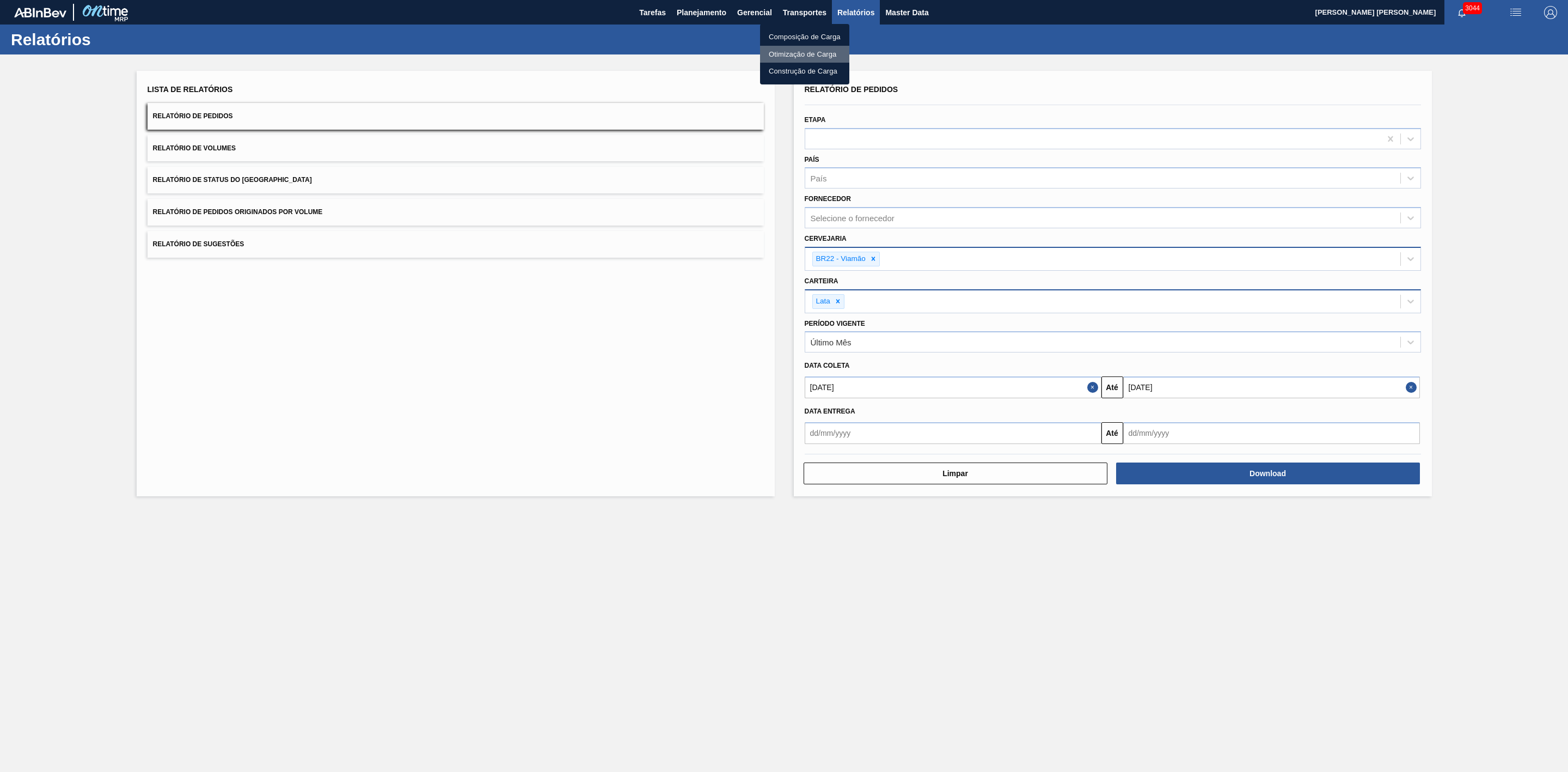
click at [783, 53] on li "Otimização de Carga" at bounding box center [805, 55] width 89 height 18
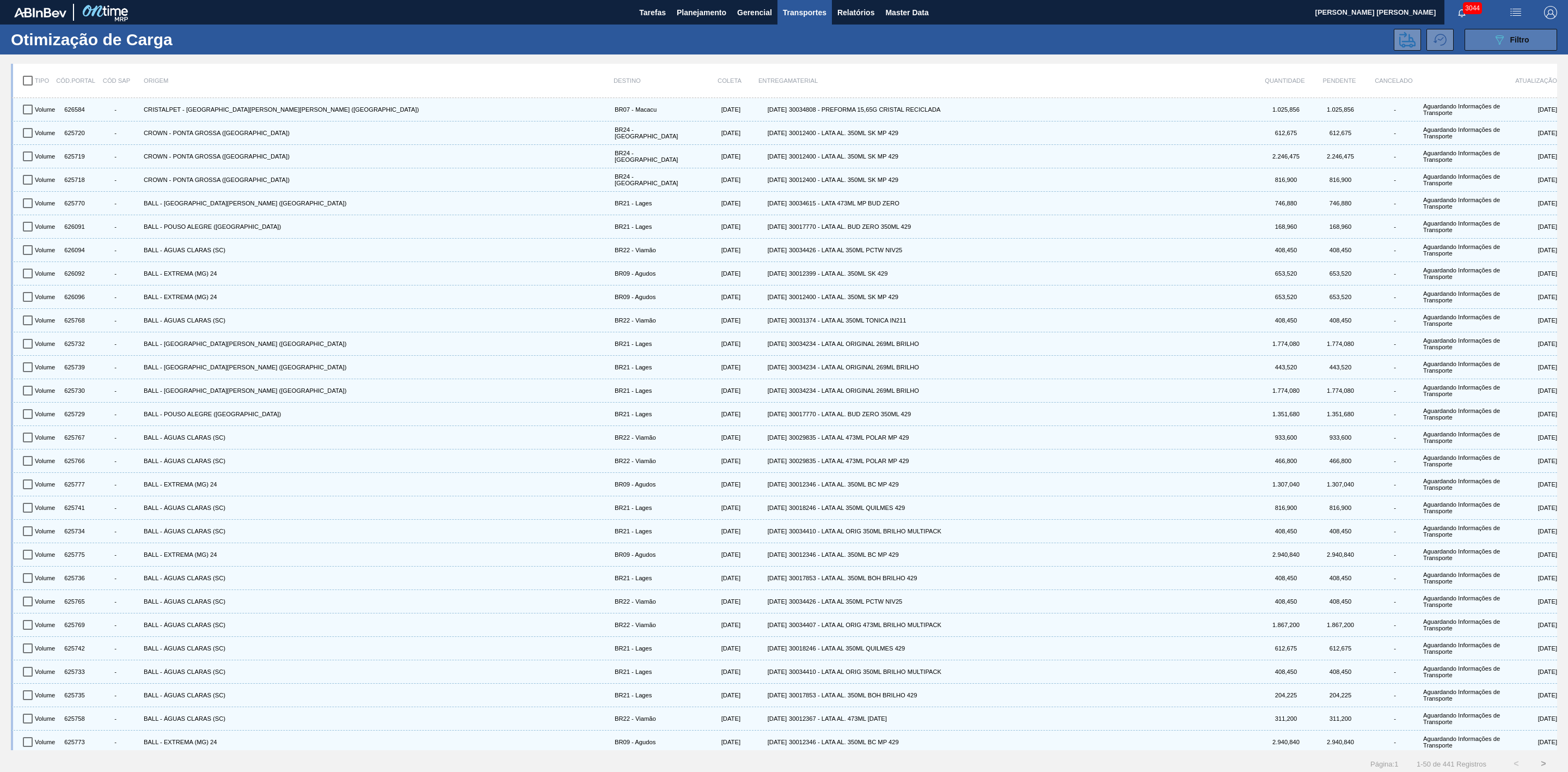
drag, startPoint x: 1485, startPoint y: 38, endPoint x: 1486, endPoint y: 50, distance: 12.0
click at [1485, 38] on button "089F7B8B-B2A5-4AFE-B5C0-19BA573D28AC Filtro" at bounding box center [1510, 40] width 92 height 22
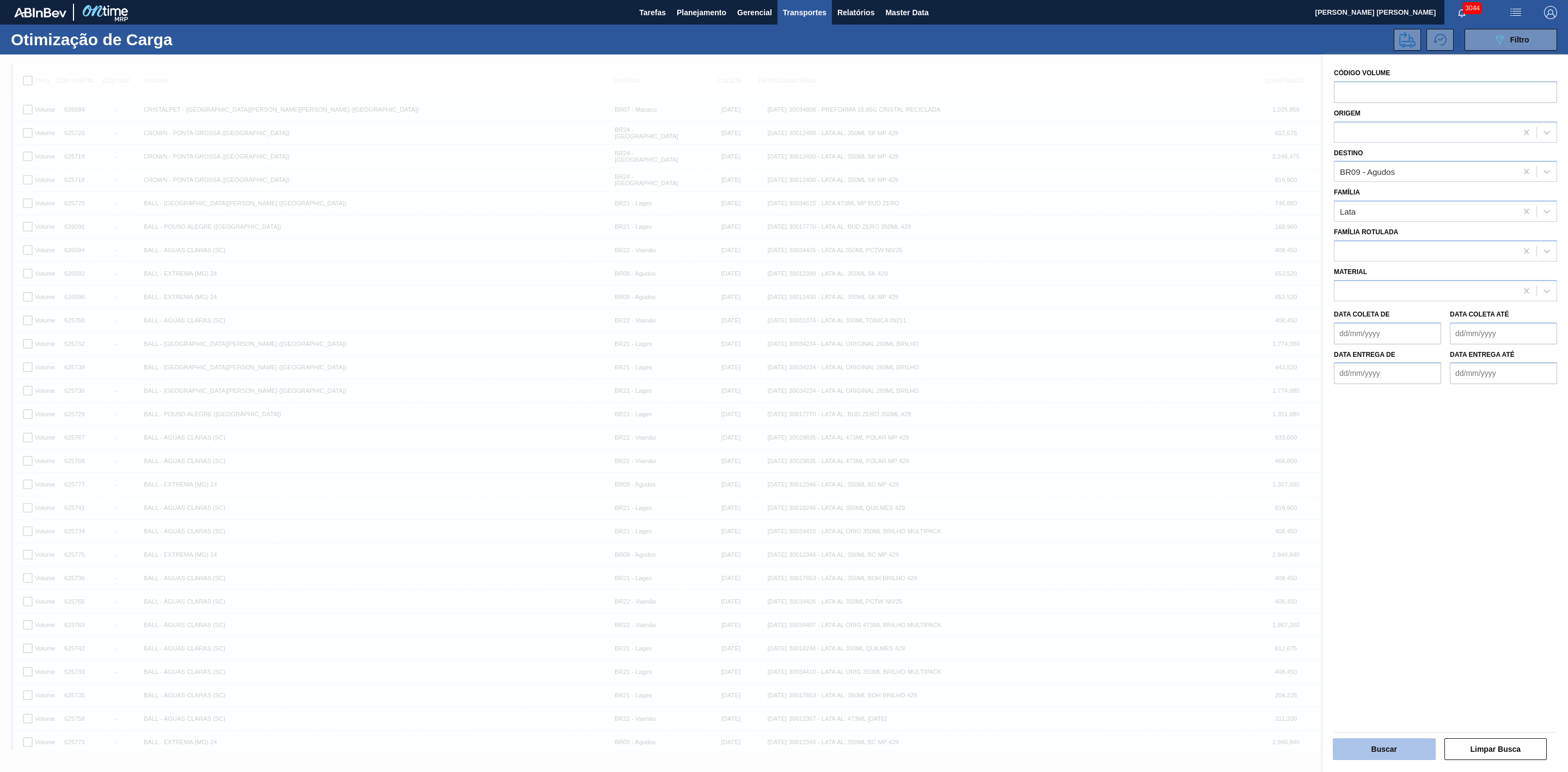
click at [1390, 743] on button "Buscar" at bounding box center [1385, 749] width 103 height 22
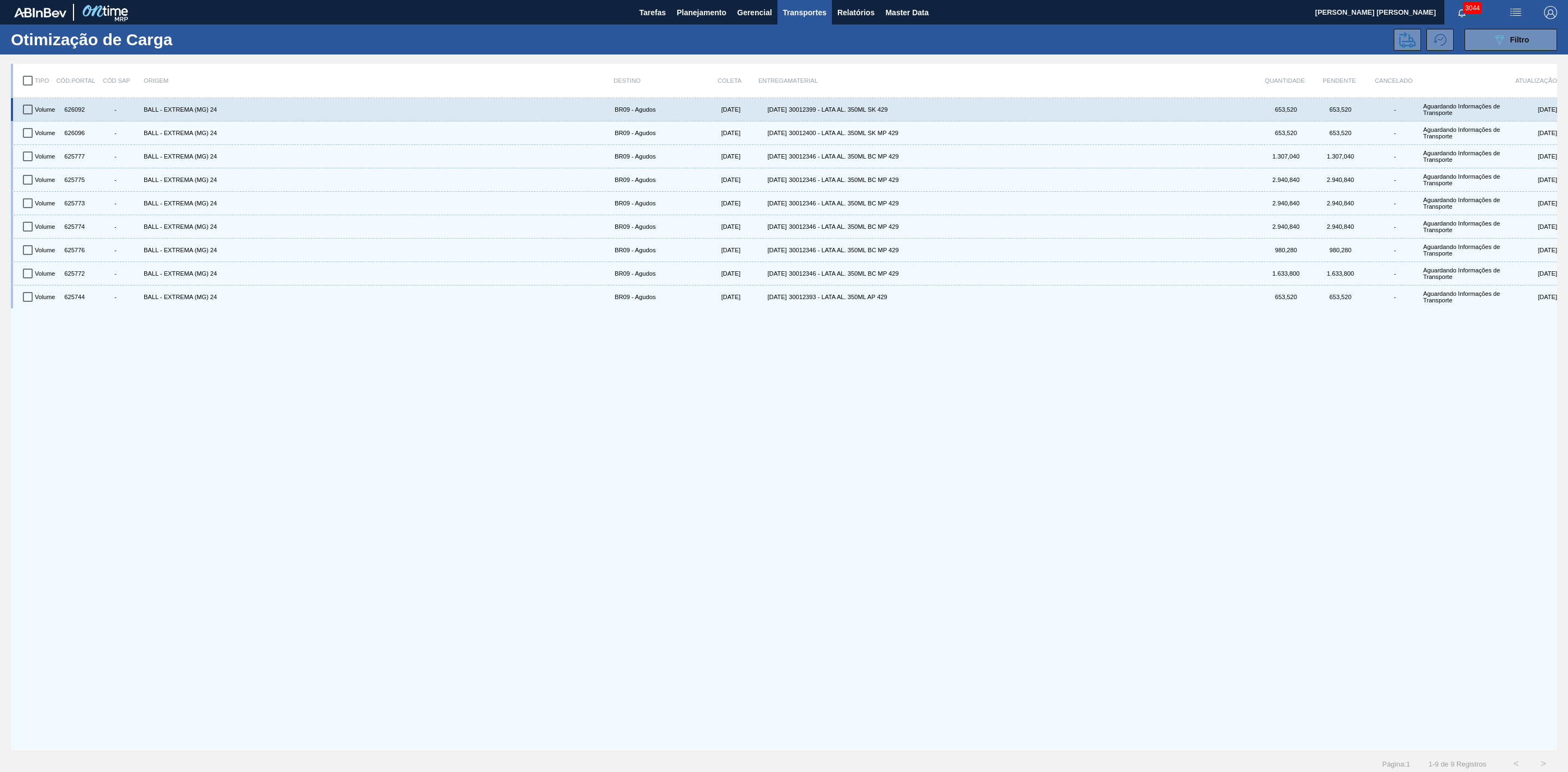
click at [30, 108] on input "checkbox" at bounding box center [27, 109] width 23 height 23
checkbox input "true"
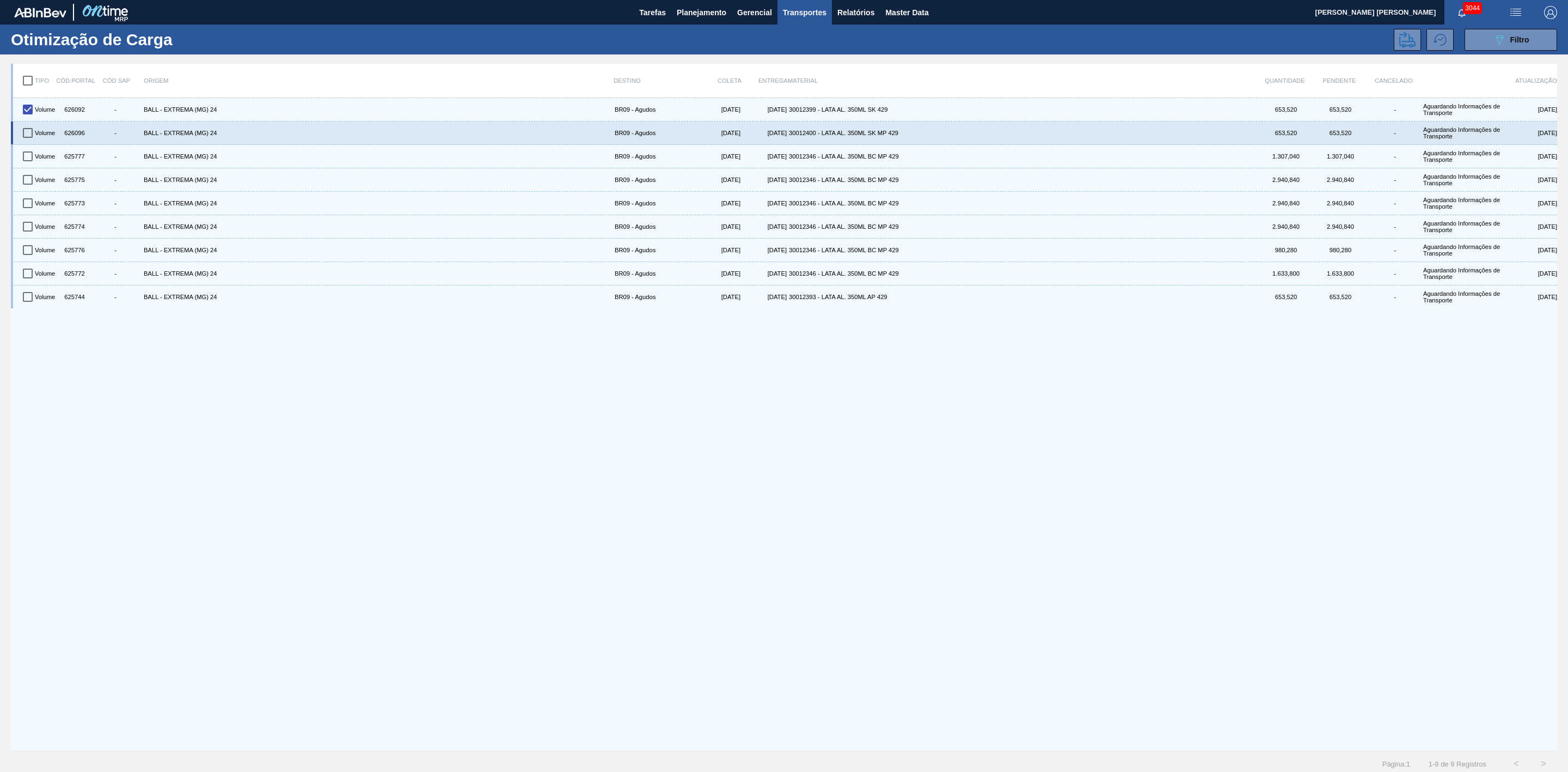
click at [29, 131] on input "checkbox" at bounding box center [27, 132] width 23 height 23
checkbox input "true"
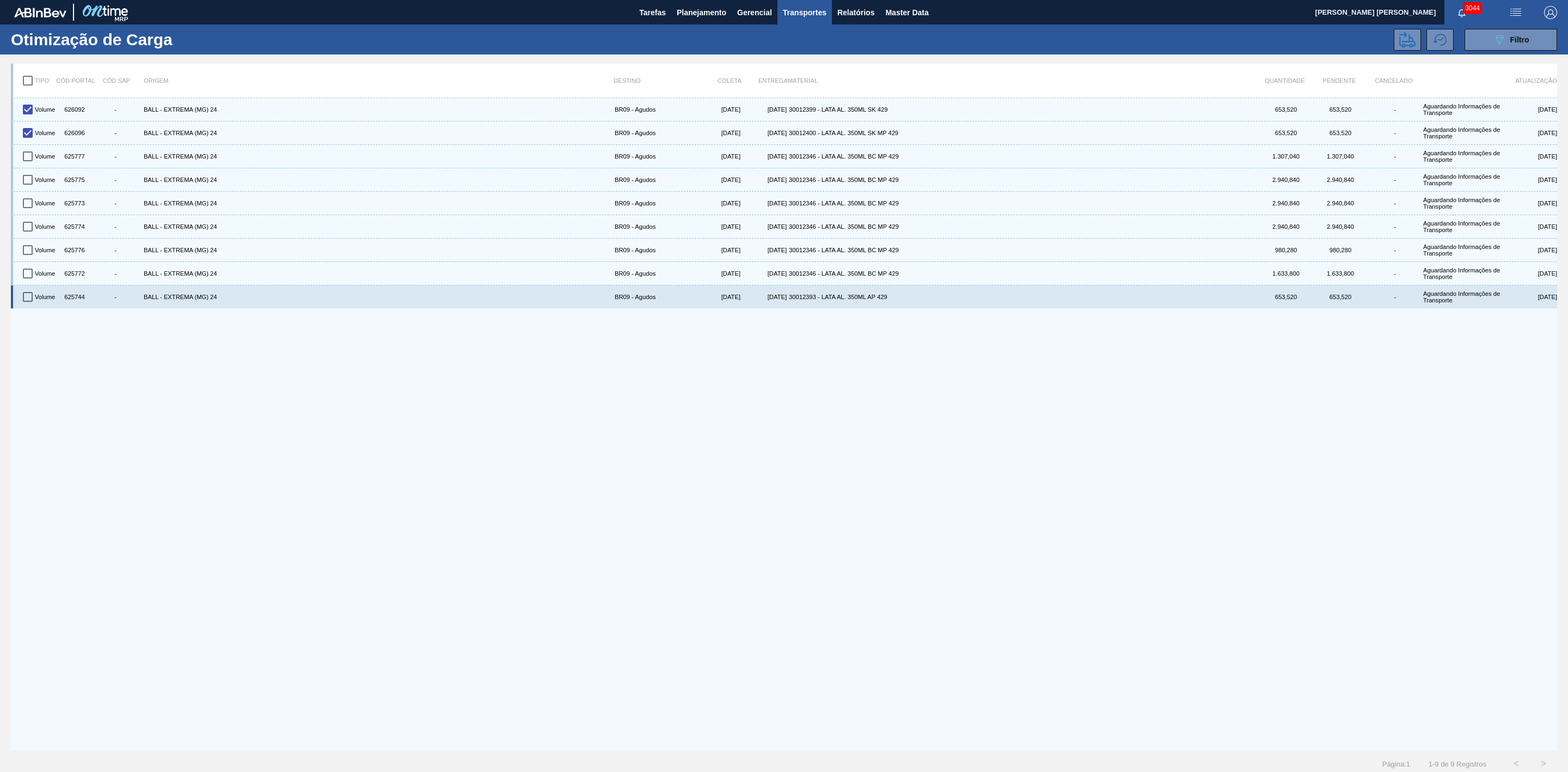
click at [23, 299] on input "checkbox" at bounding box center [27, 296] width 23 height 23
checkbox input "true"
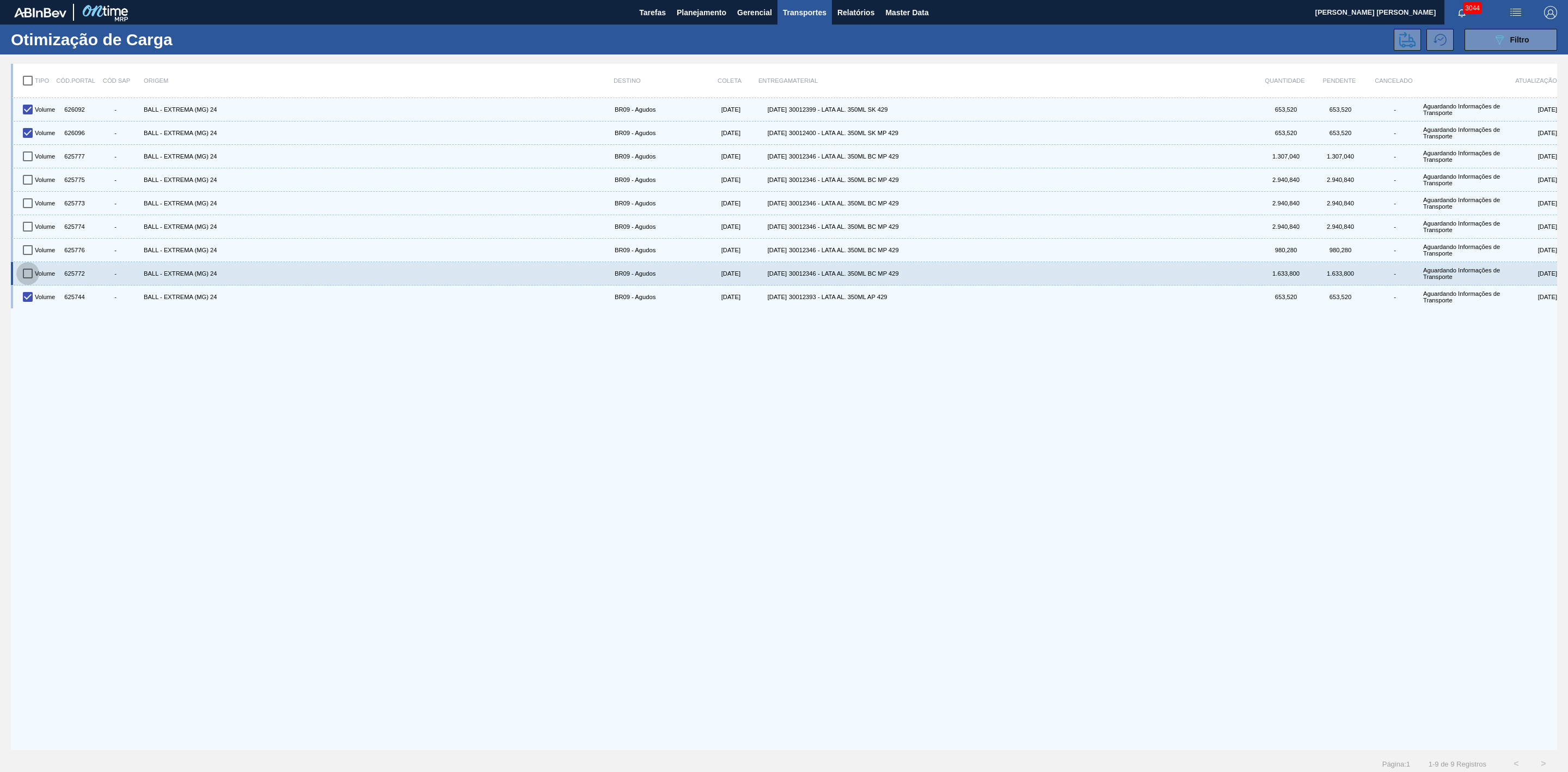
click at [26, 273] on input "checkbox" at bounding box center [27, 273] width 23 height 23
checkbox input "true"
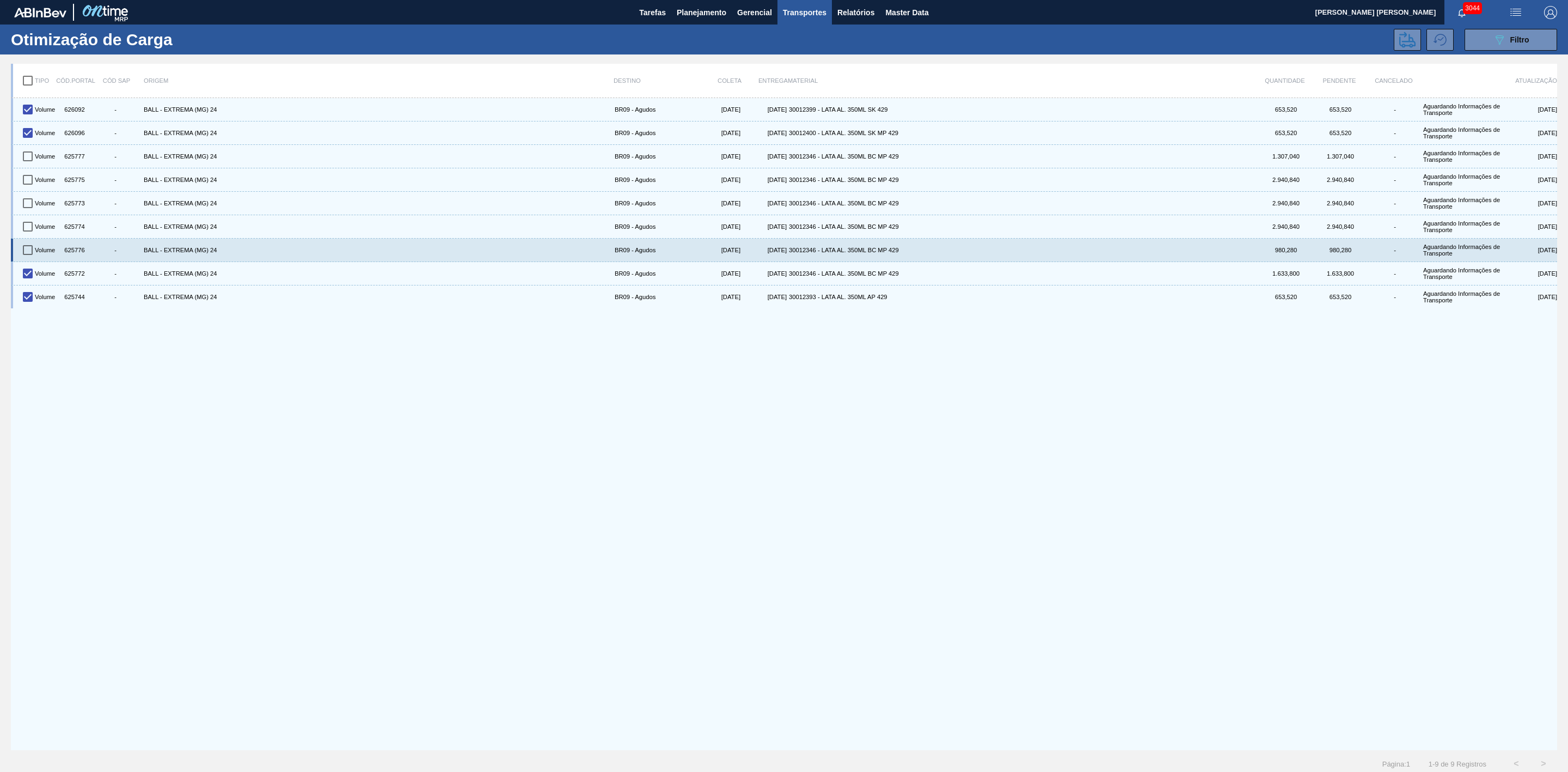
click at [25, 253] on input "checkbox" at bounding box center [27, 249] width 23 height 23
checkbox input "true"
drag, startPoint x: 22, startPoint y: 231, endPoint x: 155, endPoint y: 259, distance: 135.9
click at [22, 230] on input "checkbox" at bounding box center [27, 226] width 23 height 23
checkbox input "true"
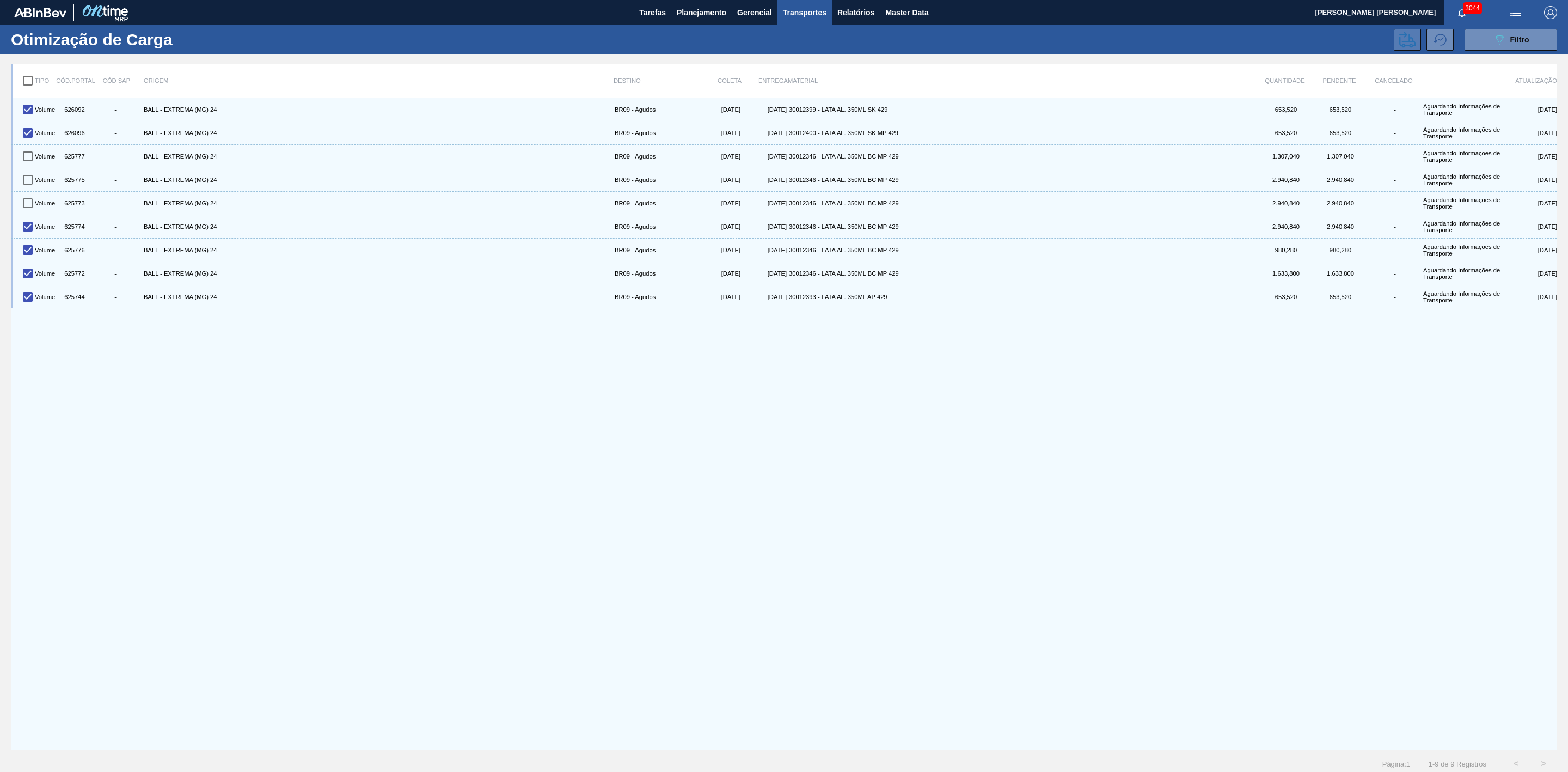
click at [1402, 39] on icon at bounding box center [1408, 40] width 16 height 16
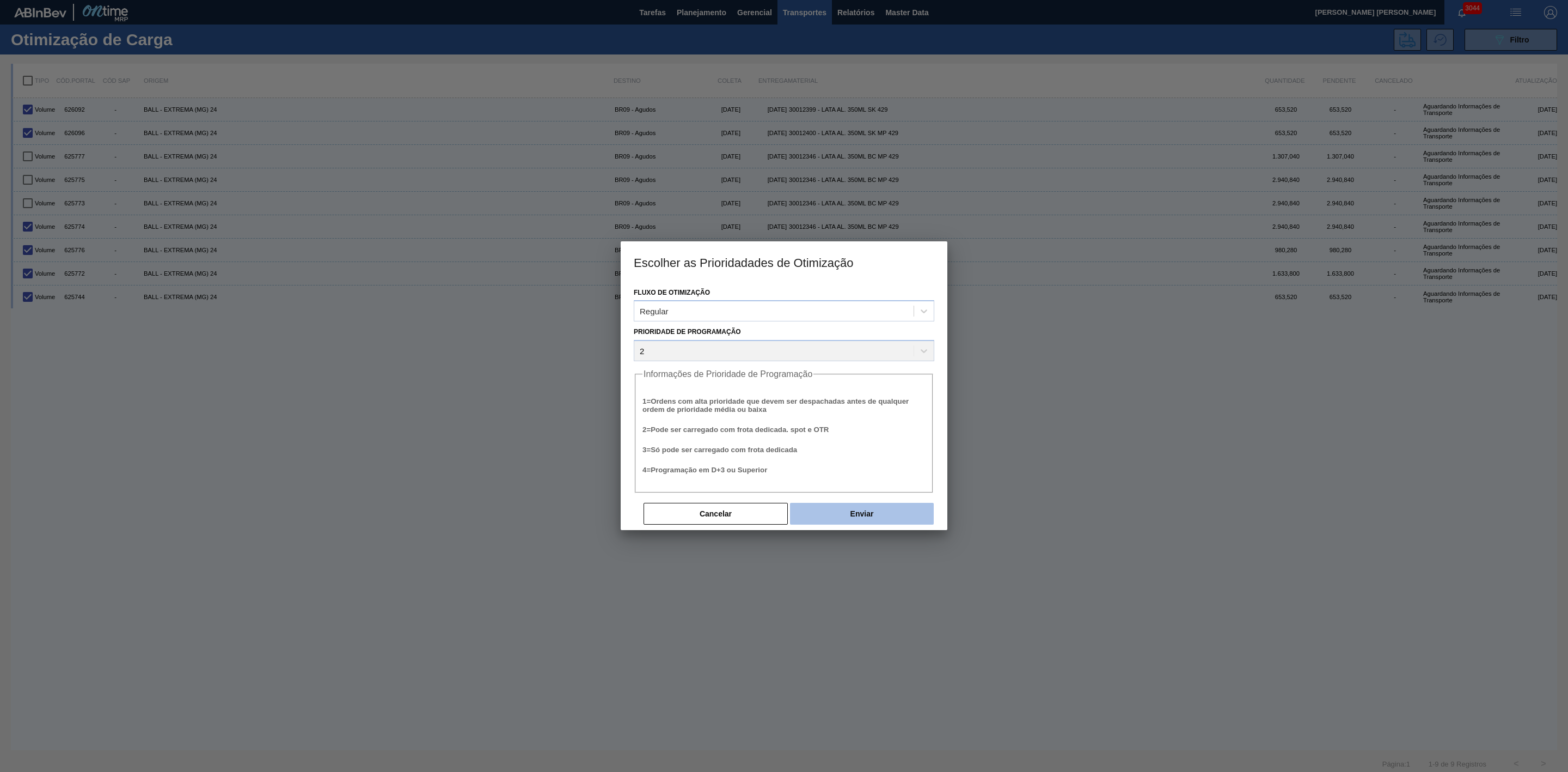
click at [867, 506] on button "Enviar" at bounding box center [862, 514] width 144 height 22
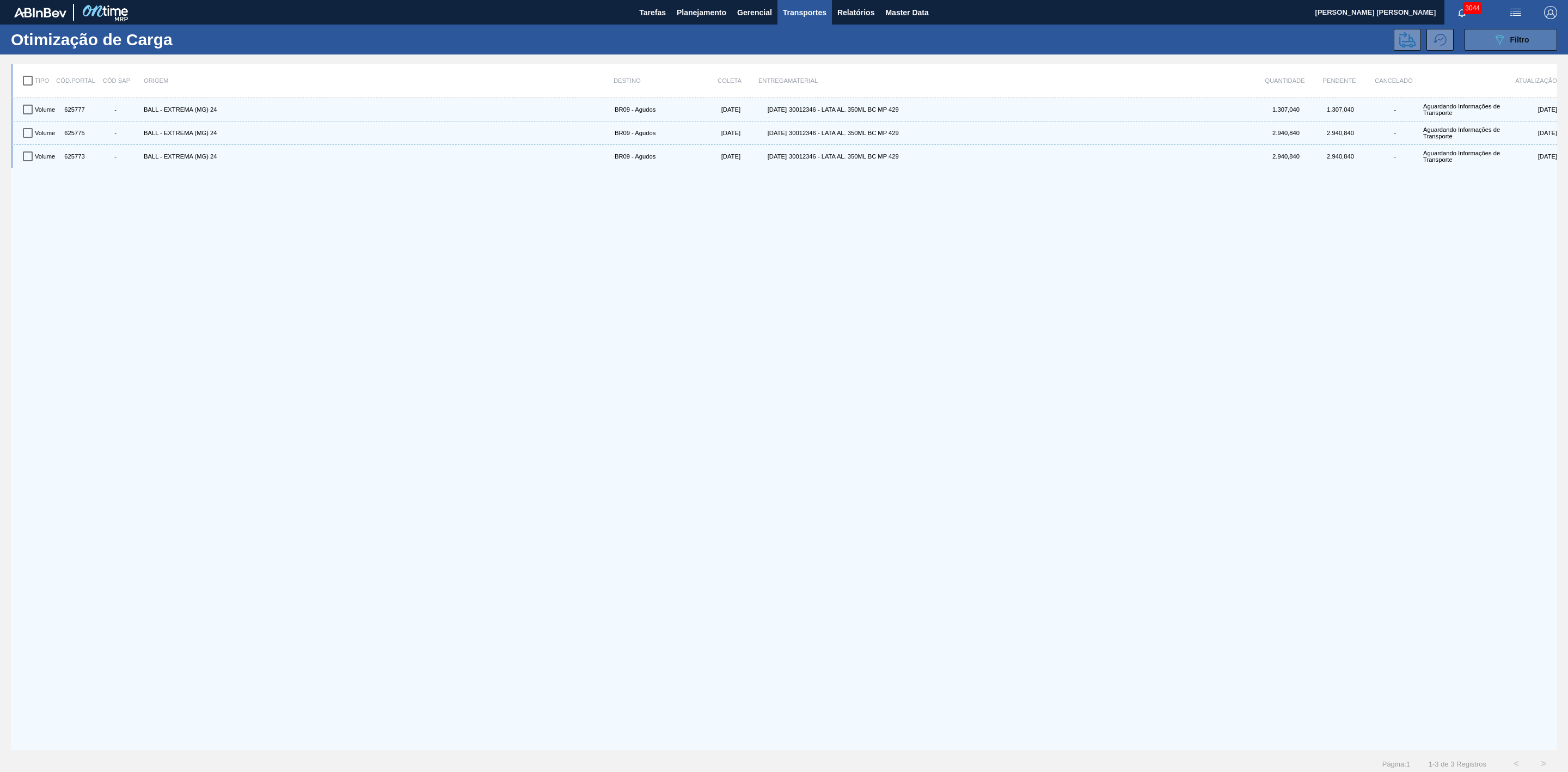
click at [1489, 45] on button "089F7B8B-B2A5-4AFE-B5C0-19BA573D28AC Filtro" at bounding box center [1510, 40] width 92 height 22
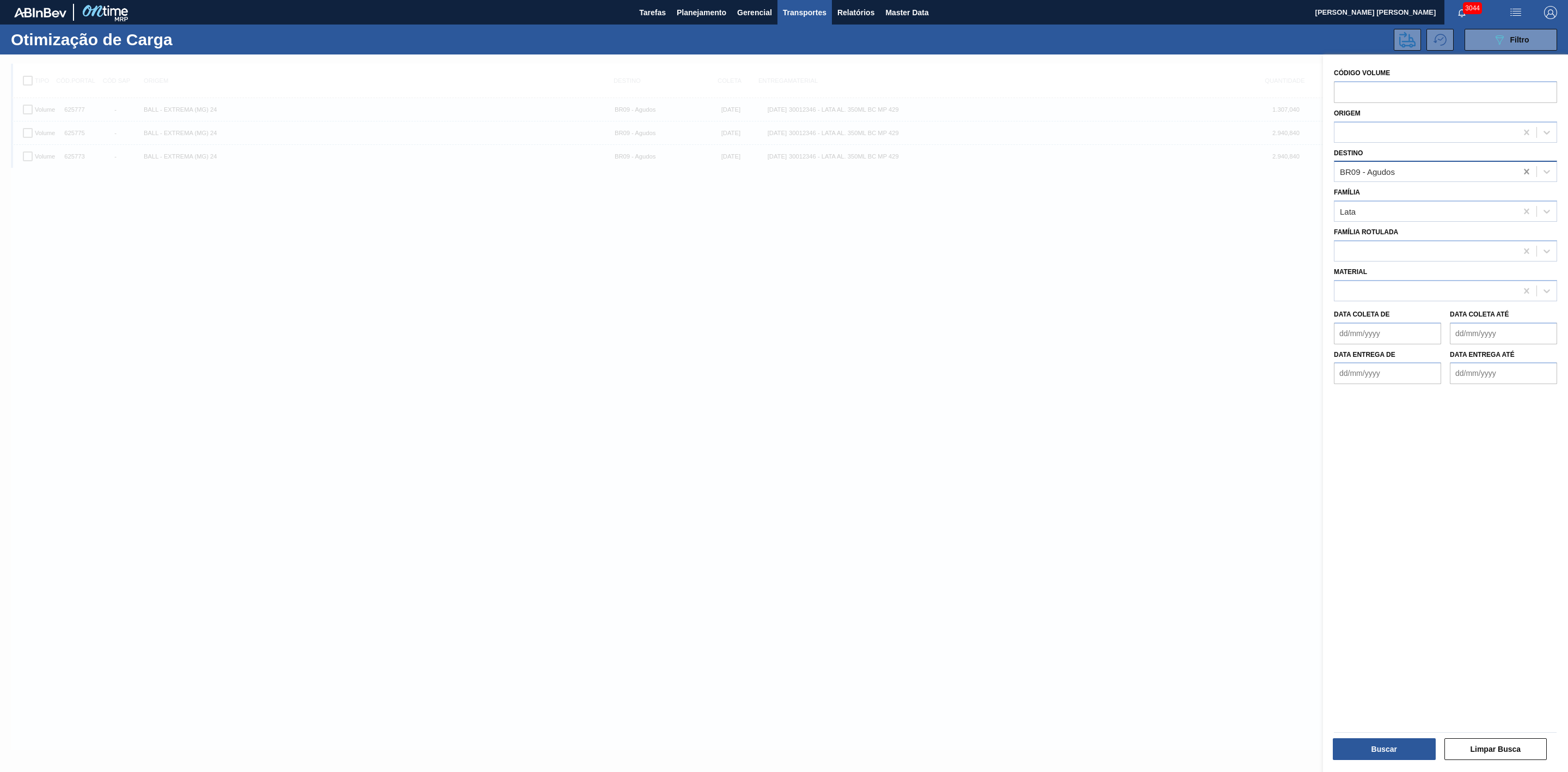
click at [1522, 171] on icon at bounding box center [1526, 171] width 11 height 11
type input "21"
click at [1399, 190] on div "BR21 - Lages" at bounding box center [1446, 199] width 224 height 20
click at [1413, 744] on button "Buscar" at bounding box center [1385, 749] width 103 height 22
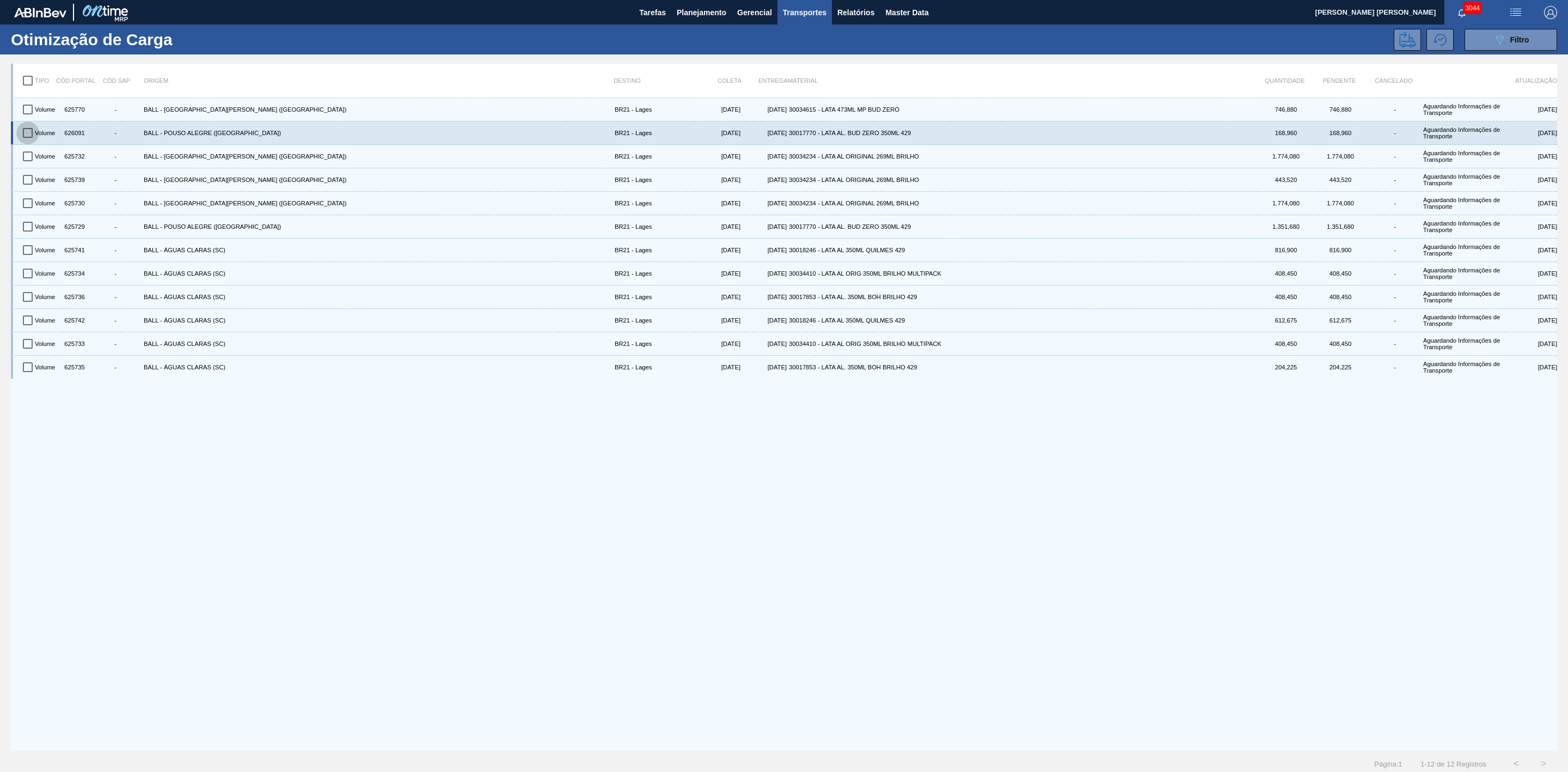
click at [29, 127] on input "checkbox" at bounding box center [27, 132] width 23 height 23
checkbox input "true"
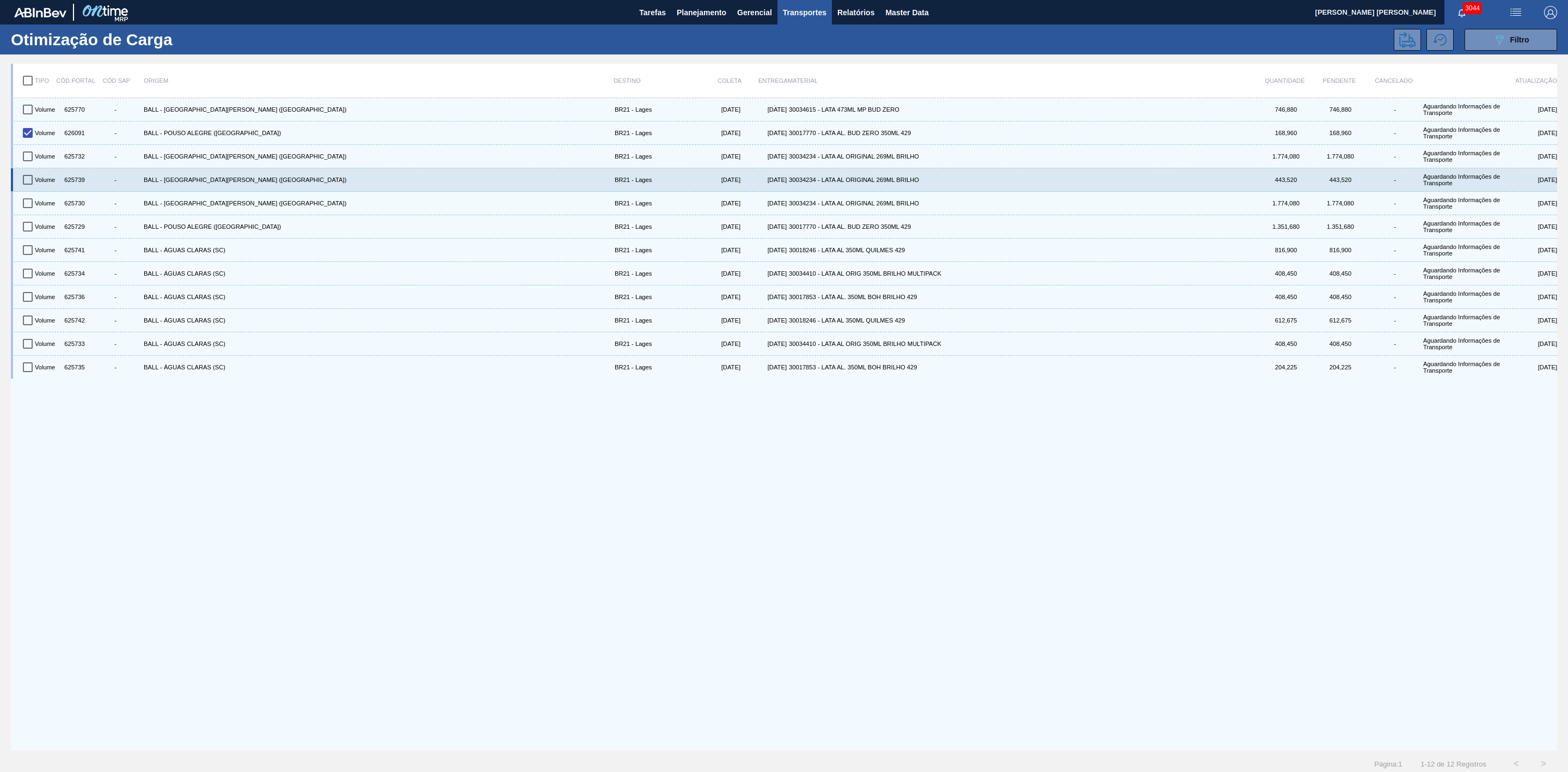
click at [25, 182] on input "checkbox" at bounding box center [27, 179] width 23 height 23
checkbox input "true"
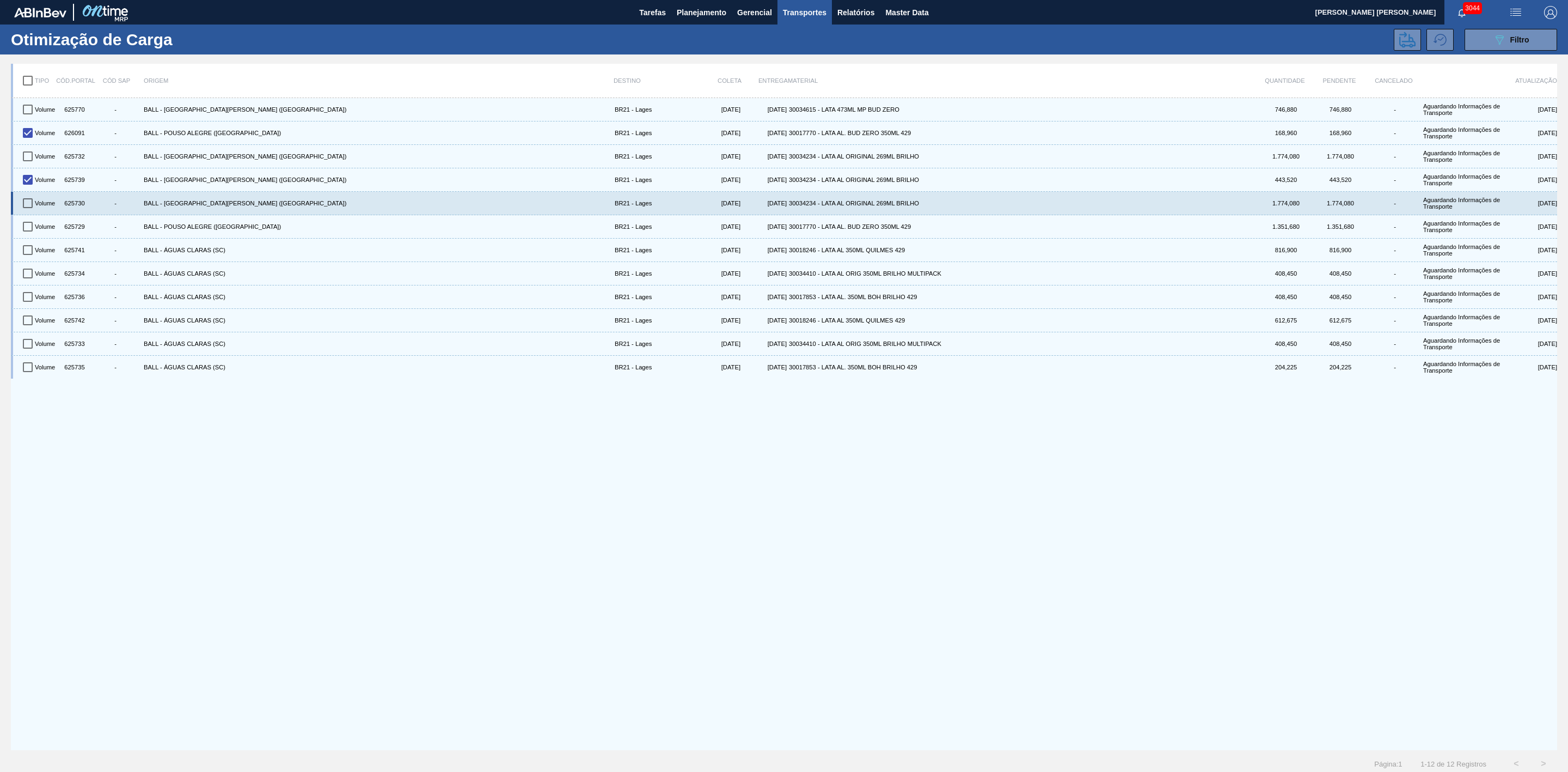
drag, startPoint x: 25, startPoint y: 205, endPoint x: 24, endPoint y: 213, distance: 8.1
click at [26, 205] on input "checkbox" at bounding box center [27, 203] width 23 height 23
checkbox input "true"
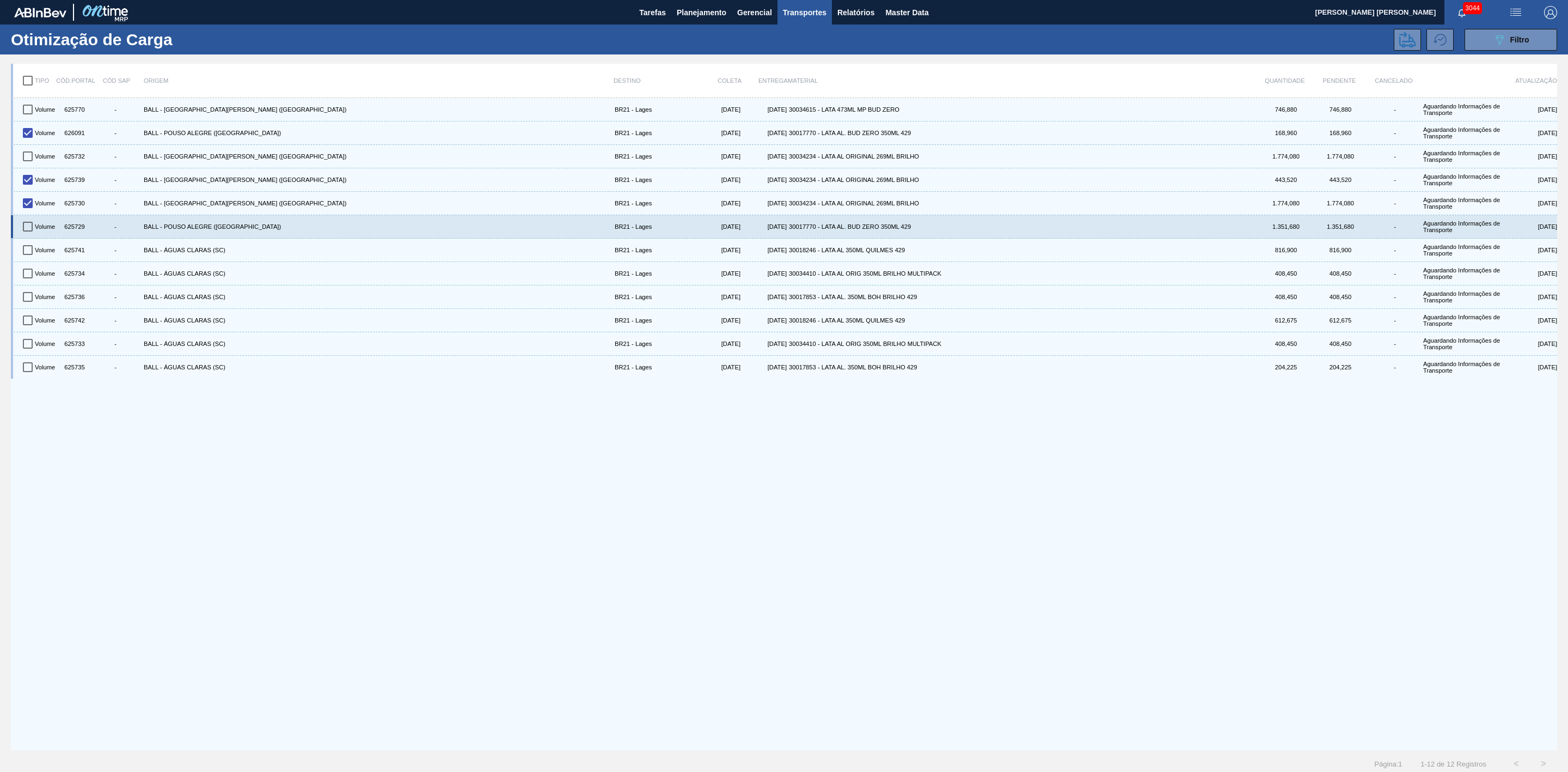
click at [24, 223] on input "checkbox" at bounding box center [27, 226] width 23 height 23
checkbox input "true"
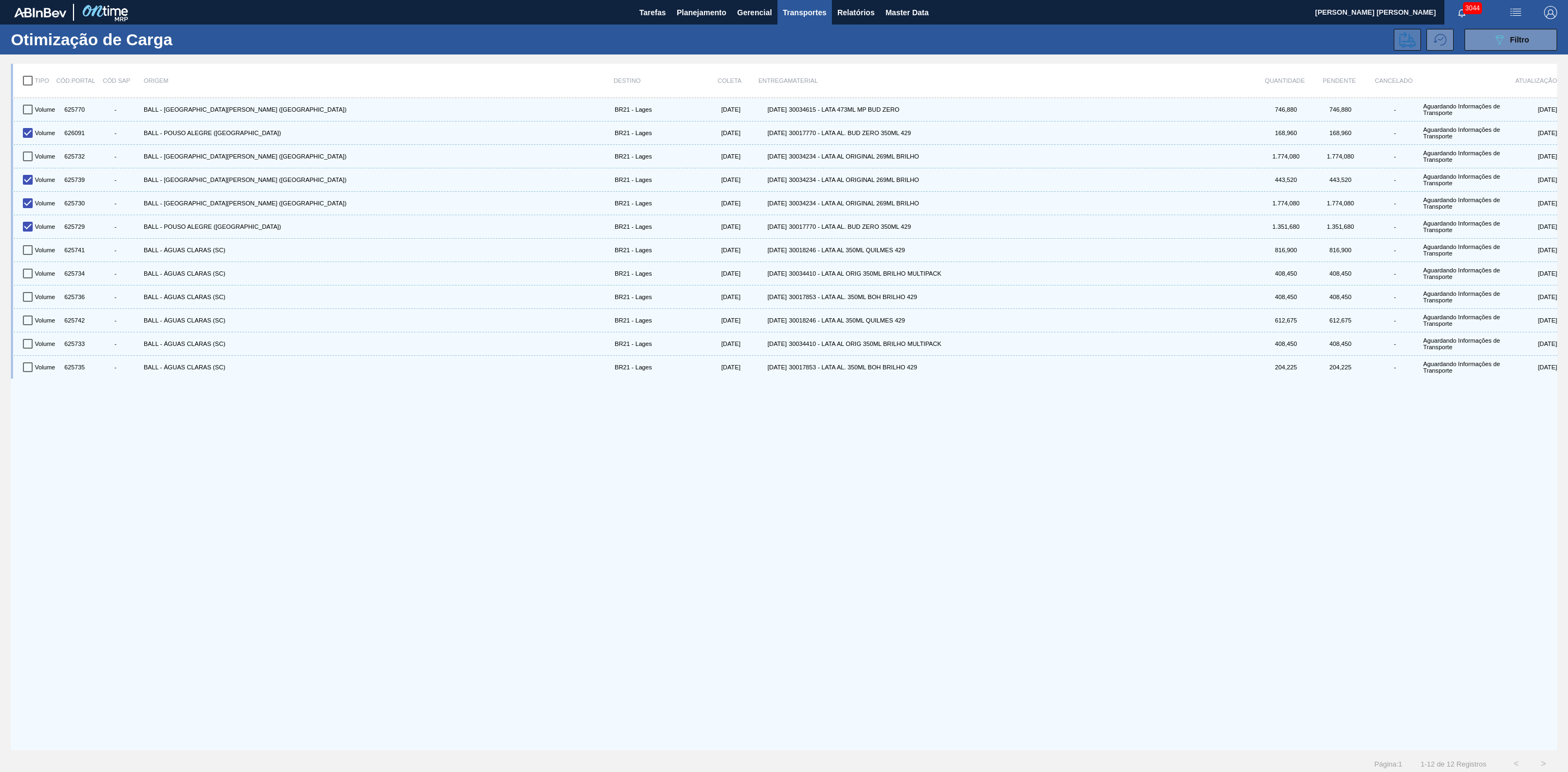
click at [1405, 47] on icon at bounding box center [1408, 40] width 16 height 16
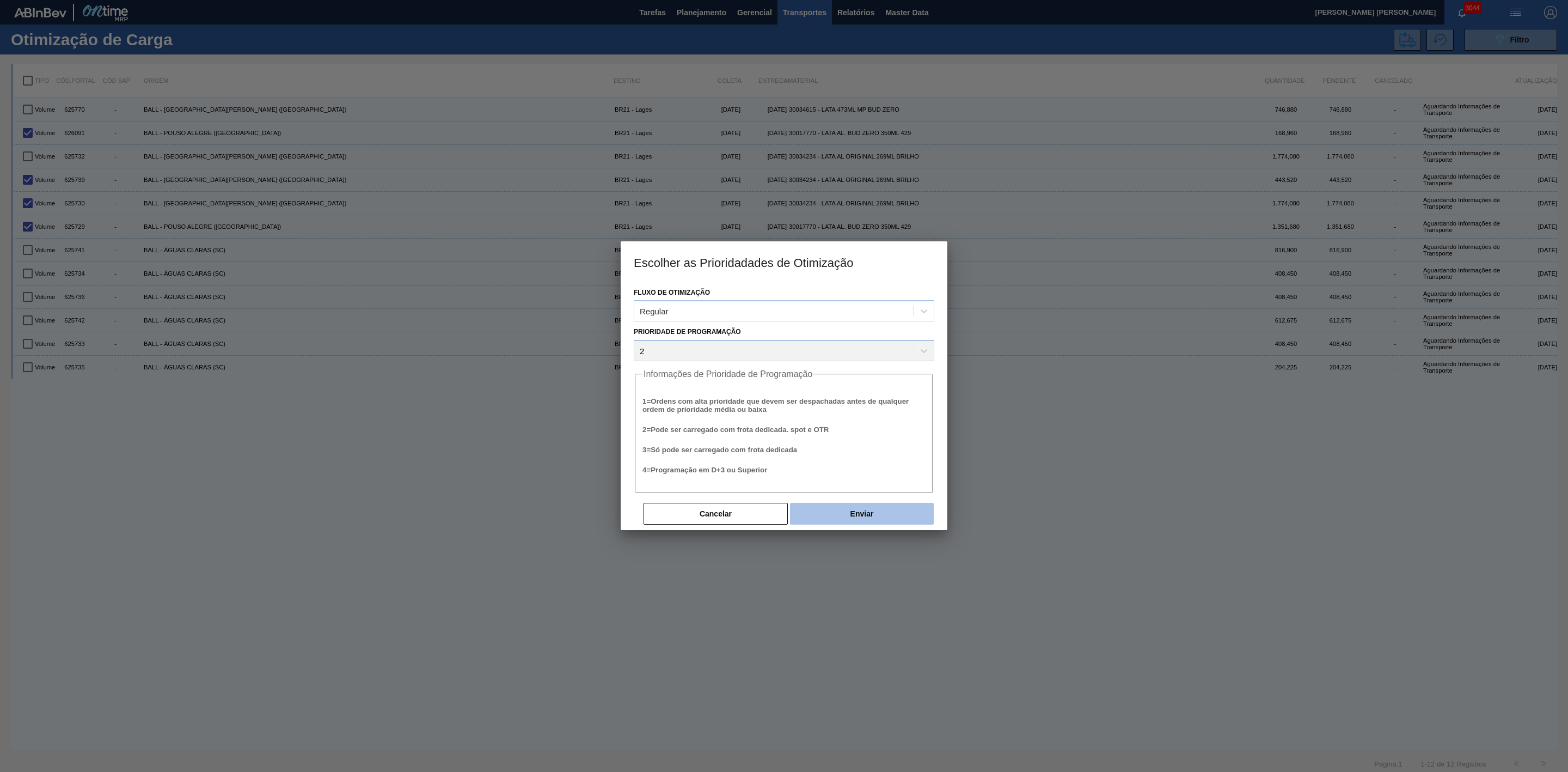
click at [916, 505] on button "Enviar" at bounding box center [862, 514] width 144 height 22
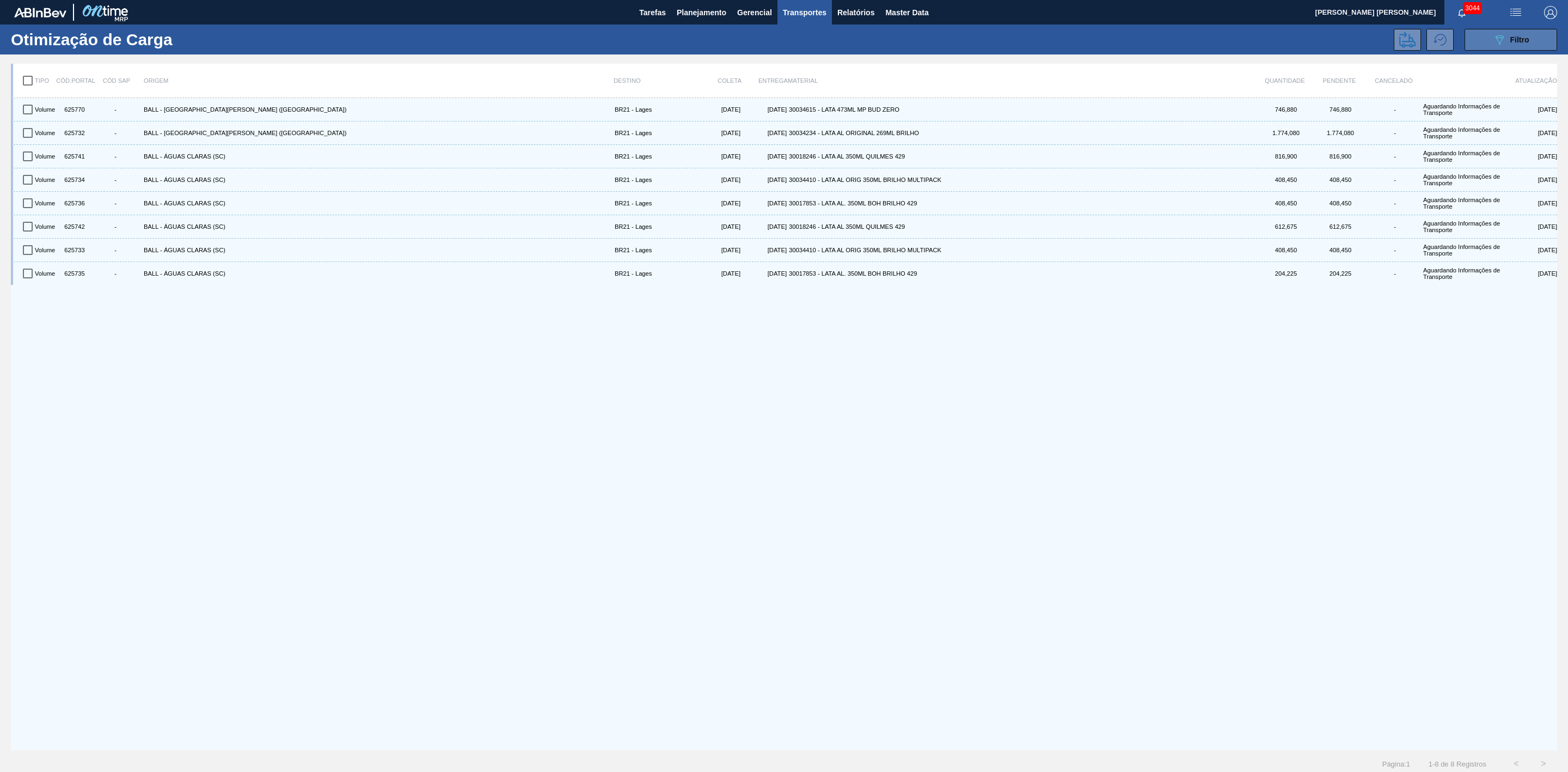
click at [1519, 42] on span "Filtro" at bounding box center [1519, 40] width 19 height 9
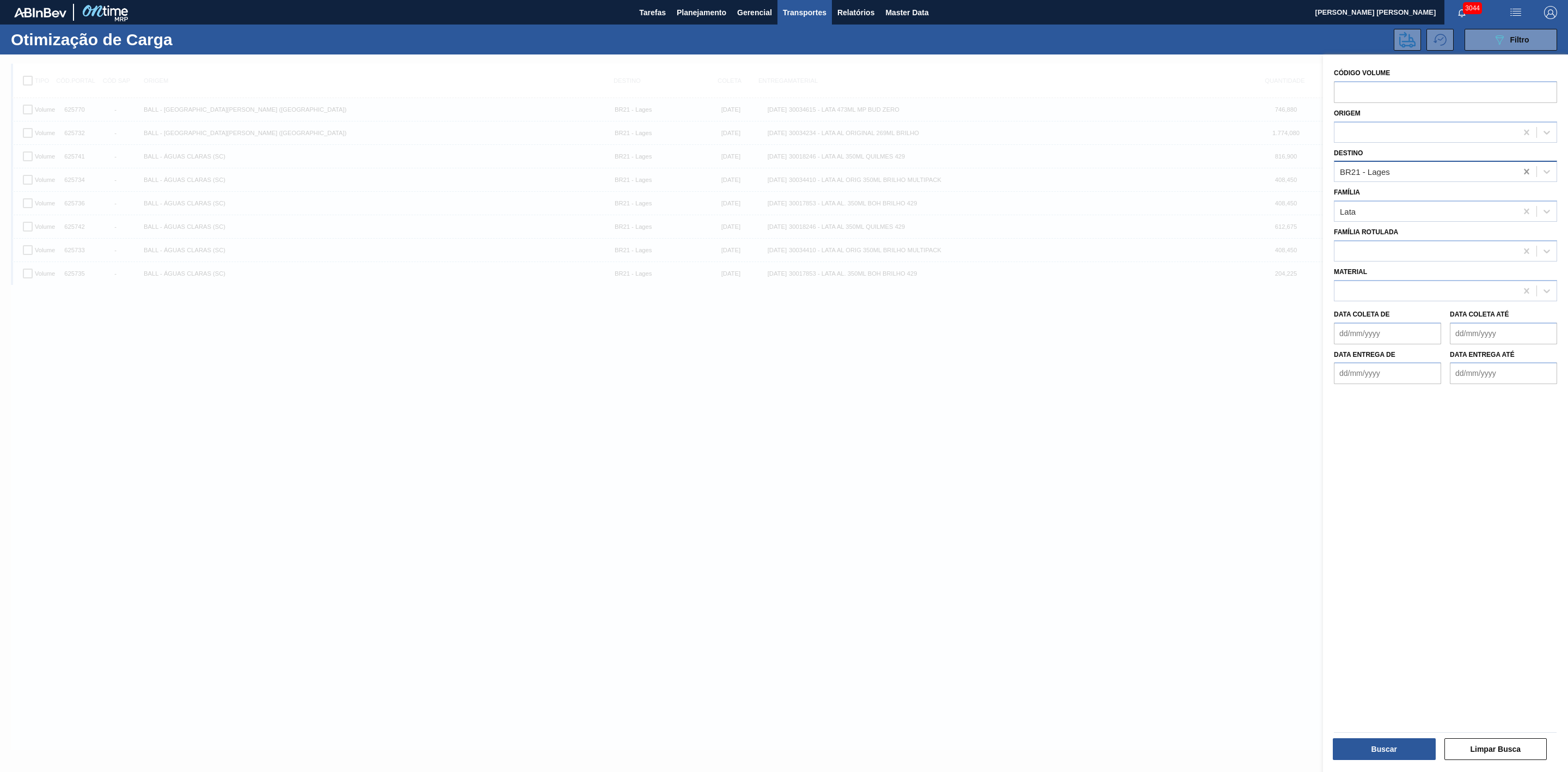
click at [1523, 172] on icon at bounding box center [1526, 171] width 11 height 11
type input "22"
click at [1401, 197] on div "BR22 - Viamão" at bounding box center [1446, 199] width 224 height 20
click at [1394, 738] on button "Buscar" at bounding box center [1385, 749] width 103 height 22
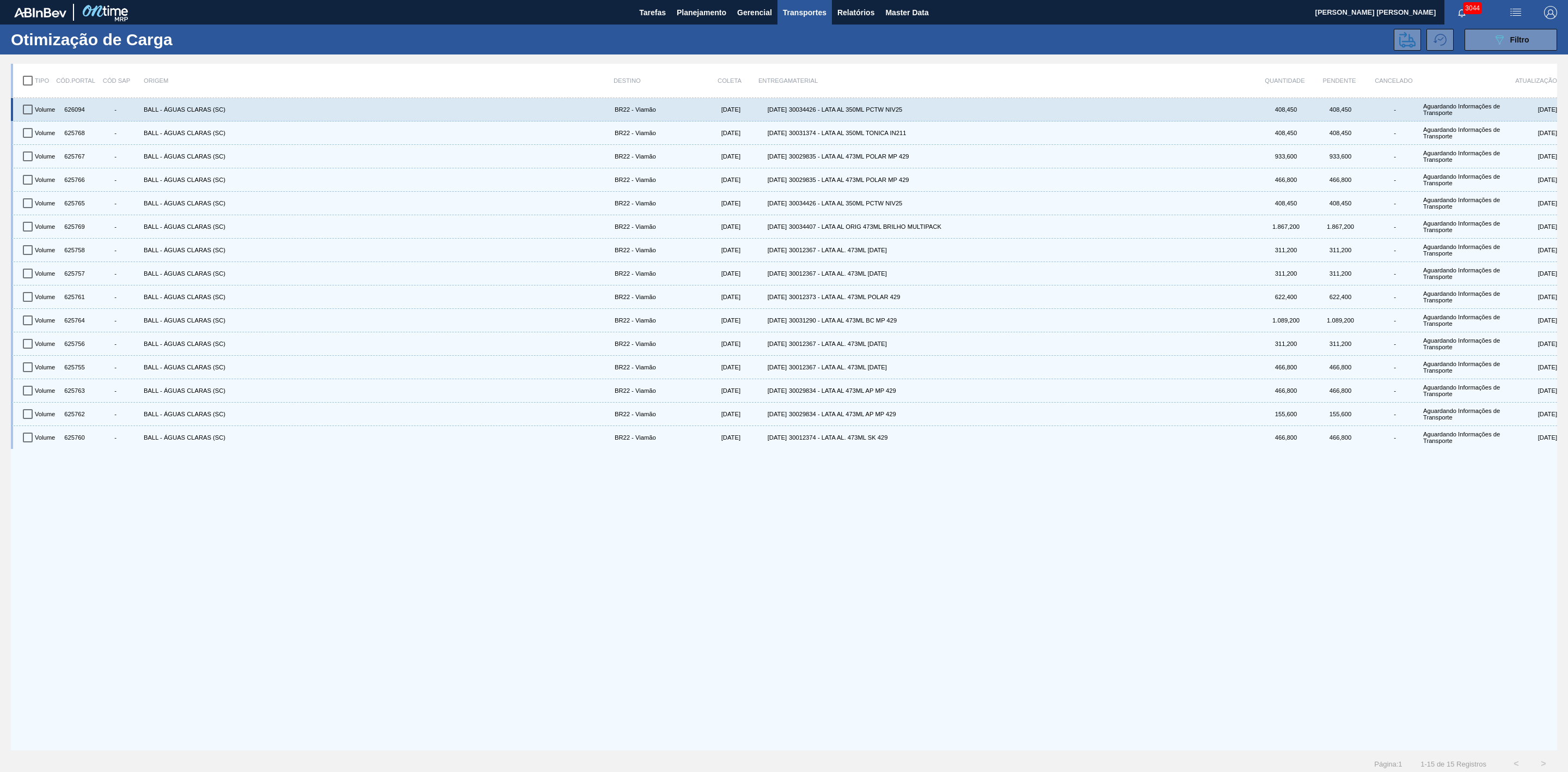
click at [25, 106] on input "checkbox" at bounding box center [27, 109] width 23 height 23
checkbox input "true"
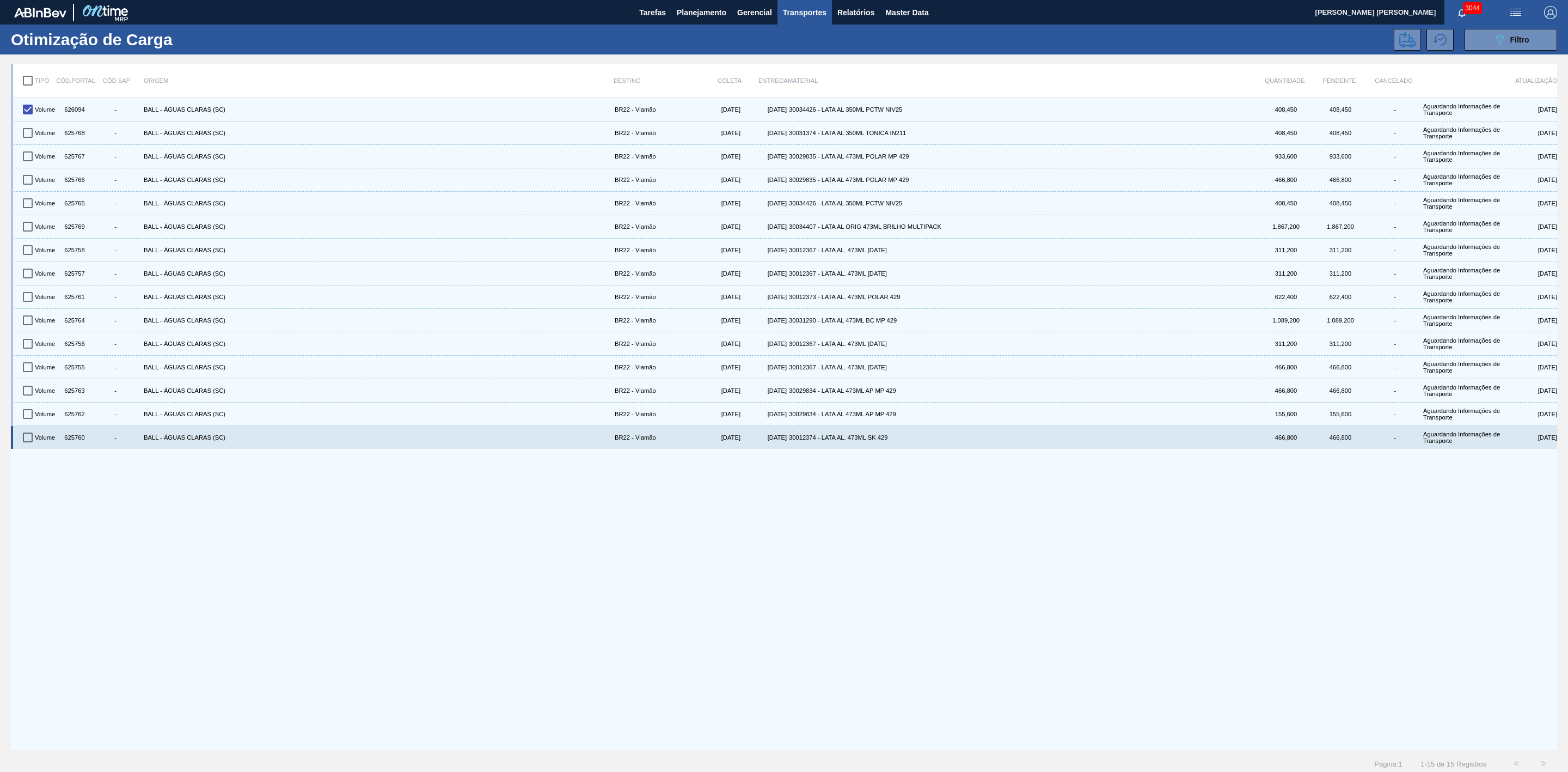
click at [30, 435] on input "checkbox" at bounding box center [27, 437] width 23 height 23
checkbox input "true"
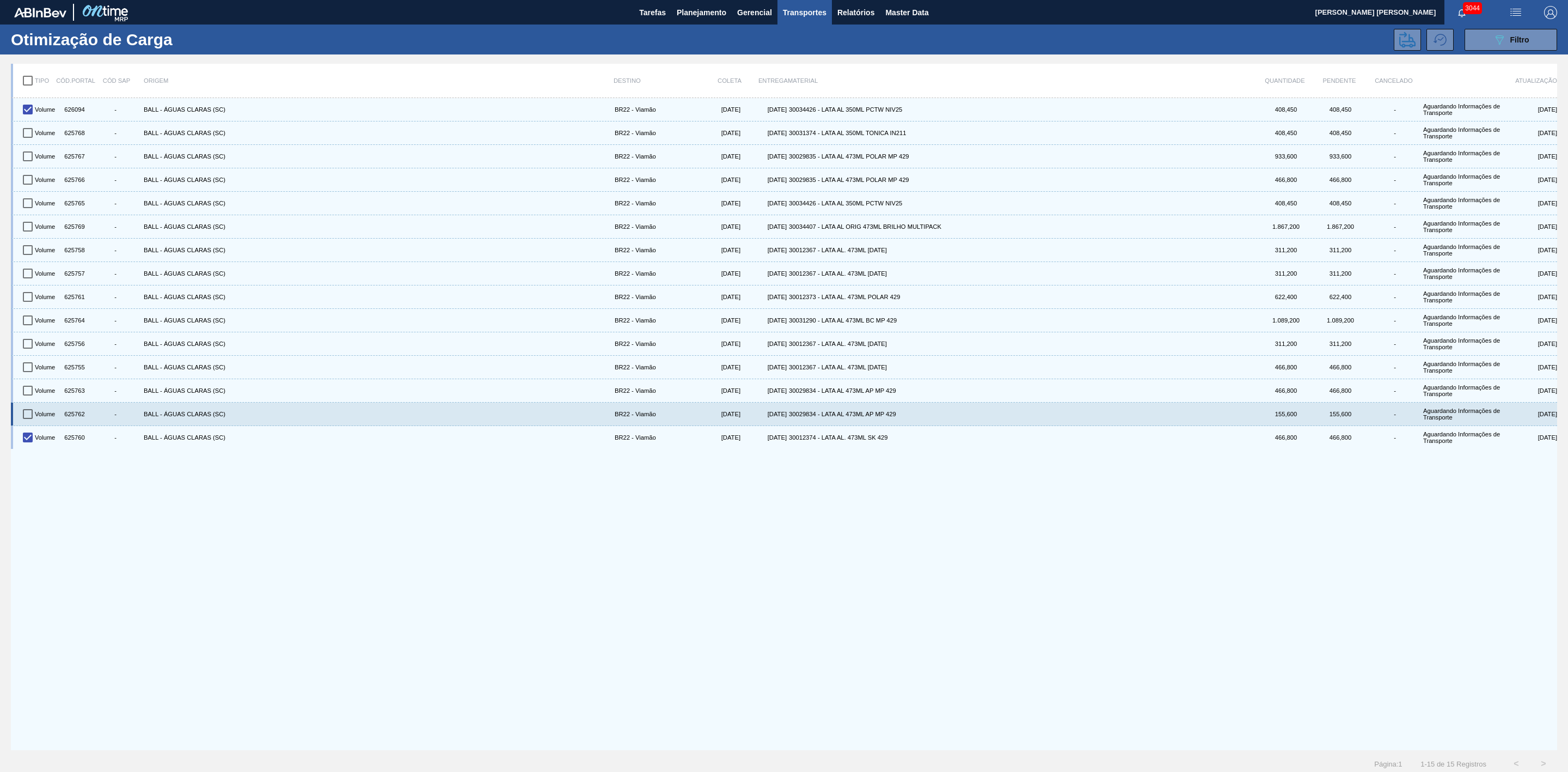
click at [26, 415] on input "checkbox" at bounding box center [27, 413] width 23 height 23
checkbox input "true"
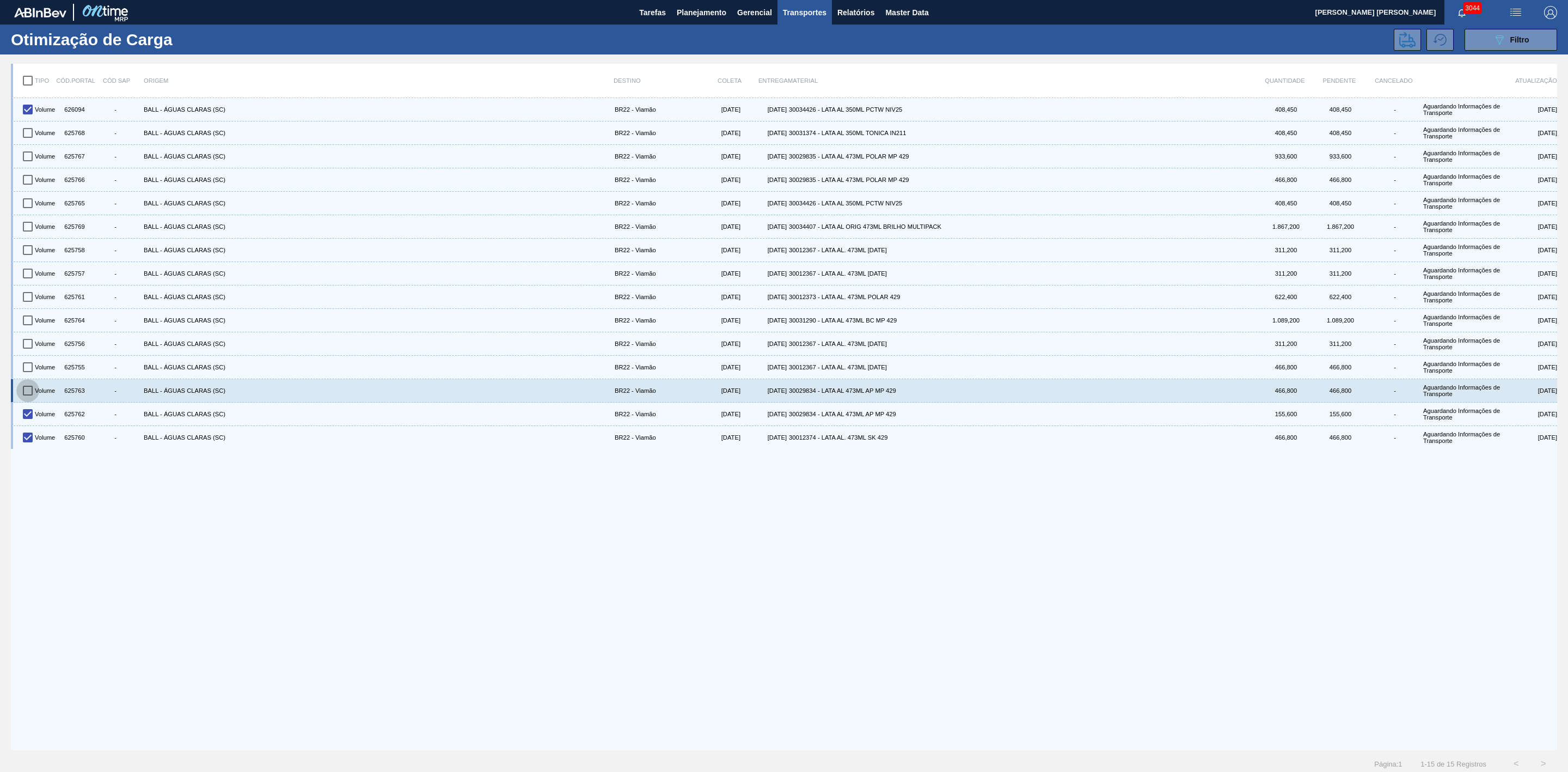
click at [26, 393] on input "checkbox" at bounding box center [27, 389] width 23 height 23
checkbox input "true"
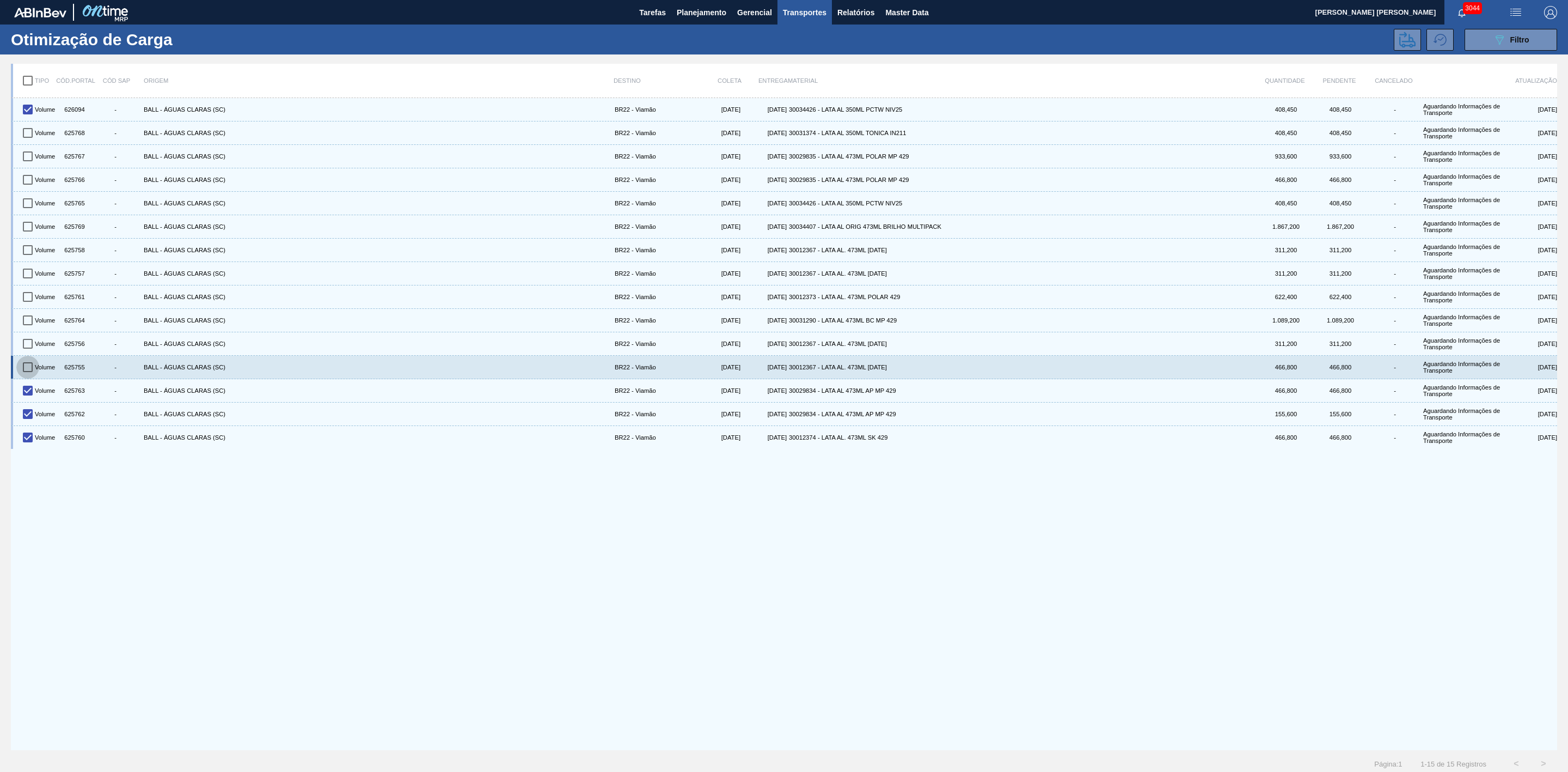
click at [27, 369] on input "checkbox" at bounding box center [27, 367] width 23 height 23
checkbox input "true"
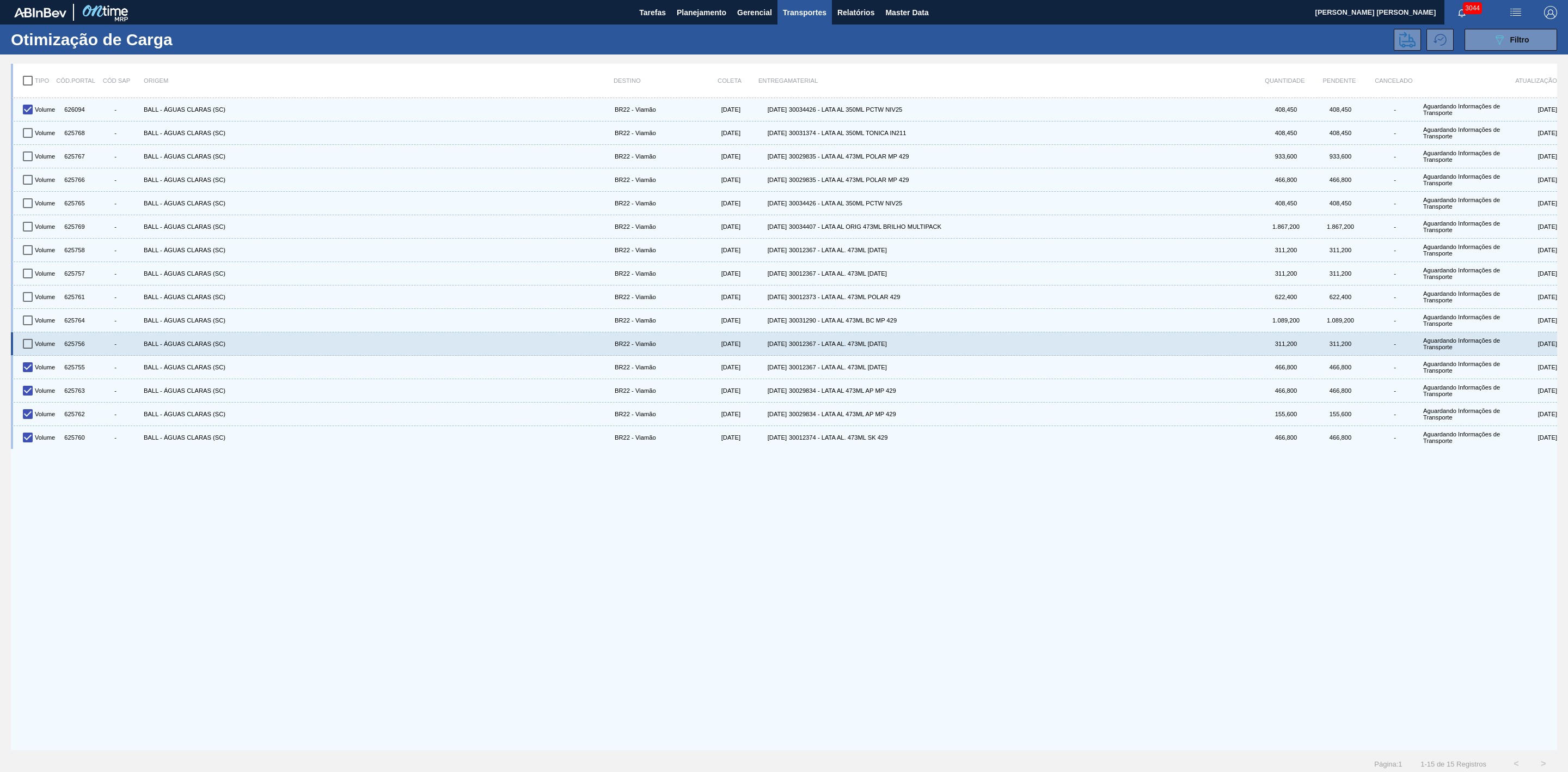
click at [25, 348] on input "checkbox" at bounding box center [27, 343] width 23 height 23
checkbox input "true"
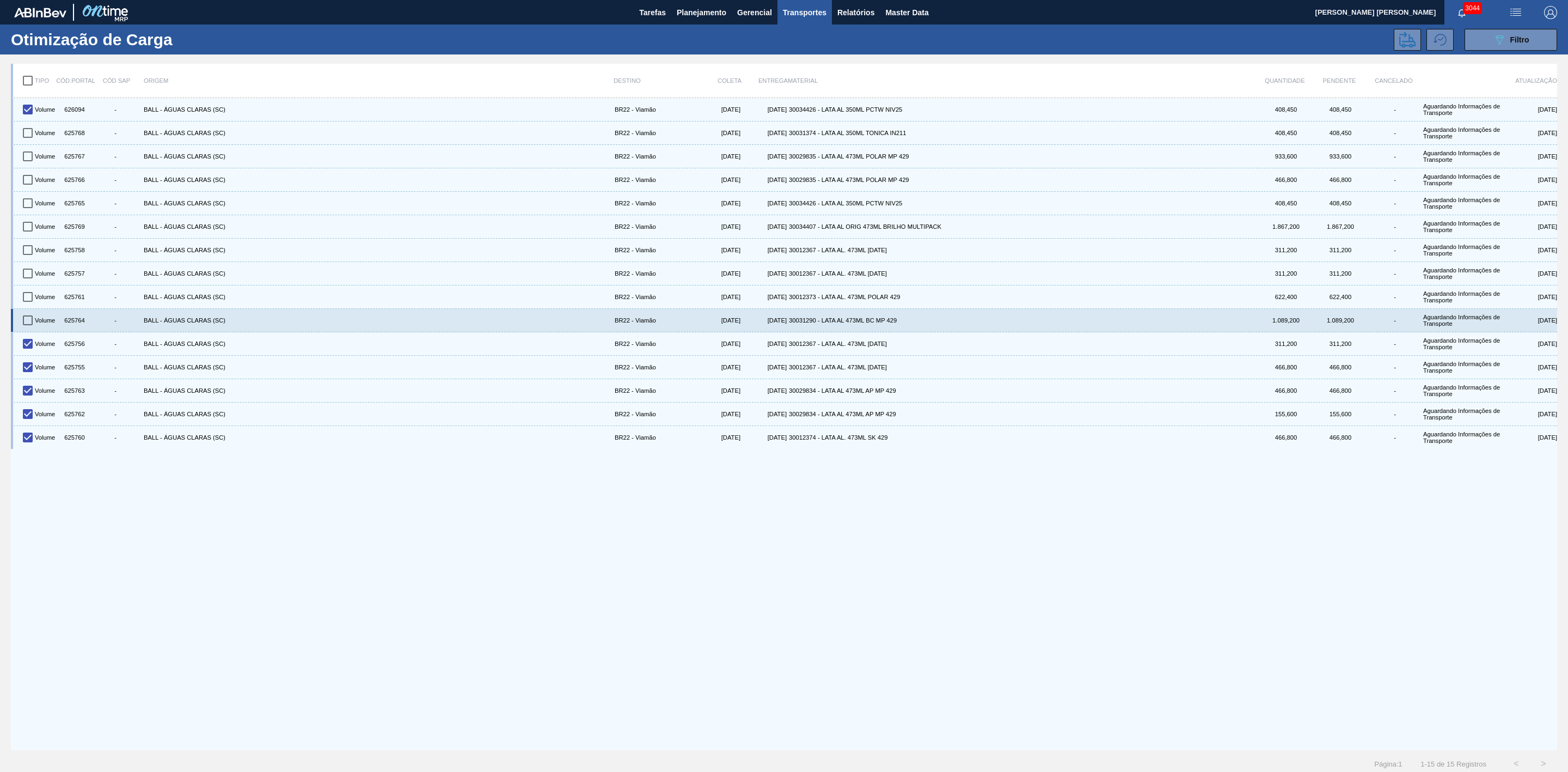
click at [26, 322] on input "checkbox" at bounding box center [27, 320] width 23 height 23
checkbox input "true"
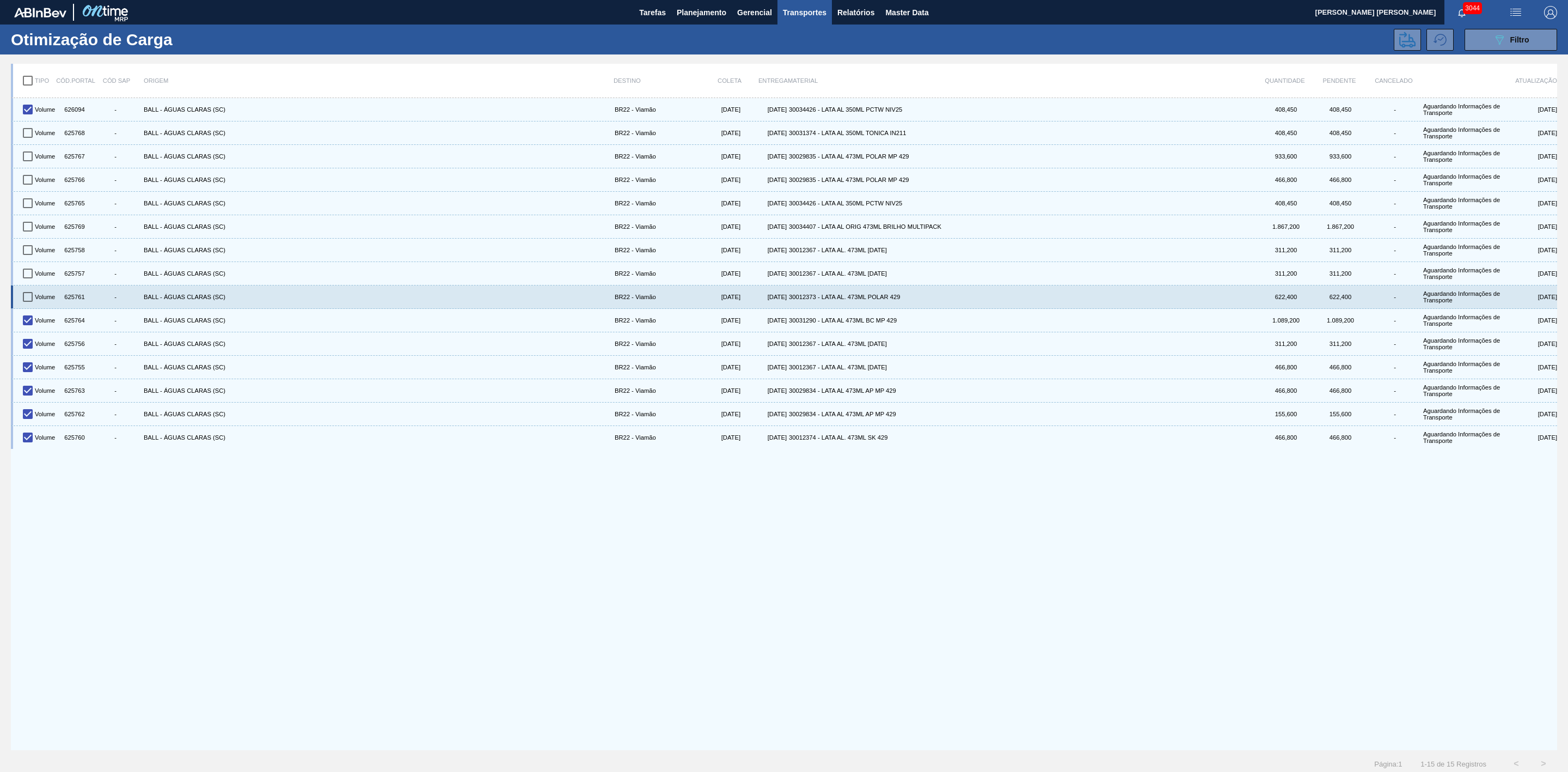
click at [24, 301] on input "checkbox" at bounding box center [27, 296] width 23 height 23
checkbox input "true"
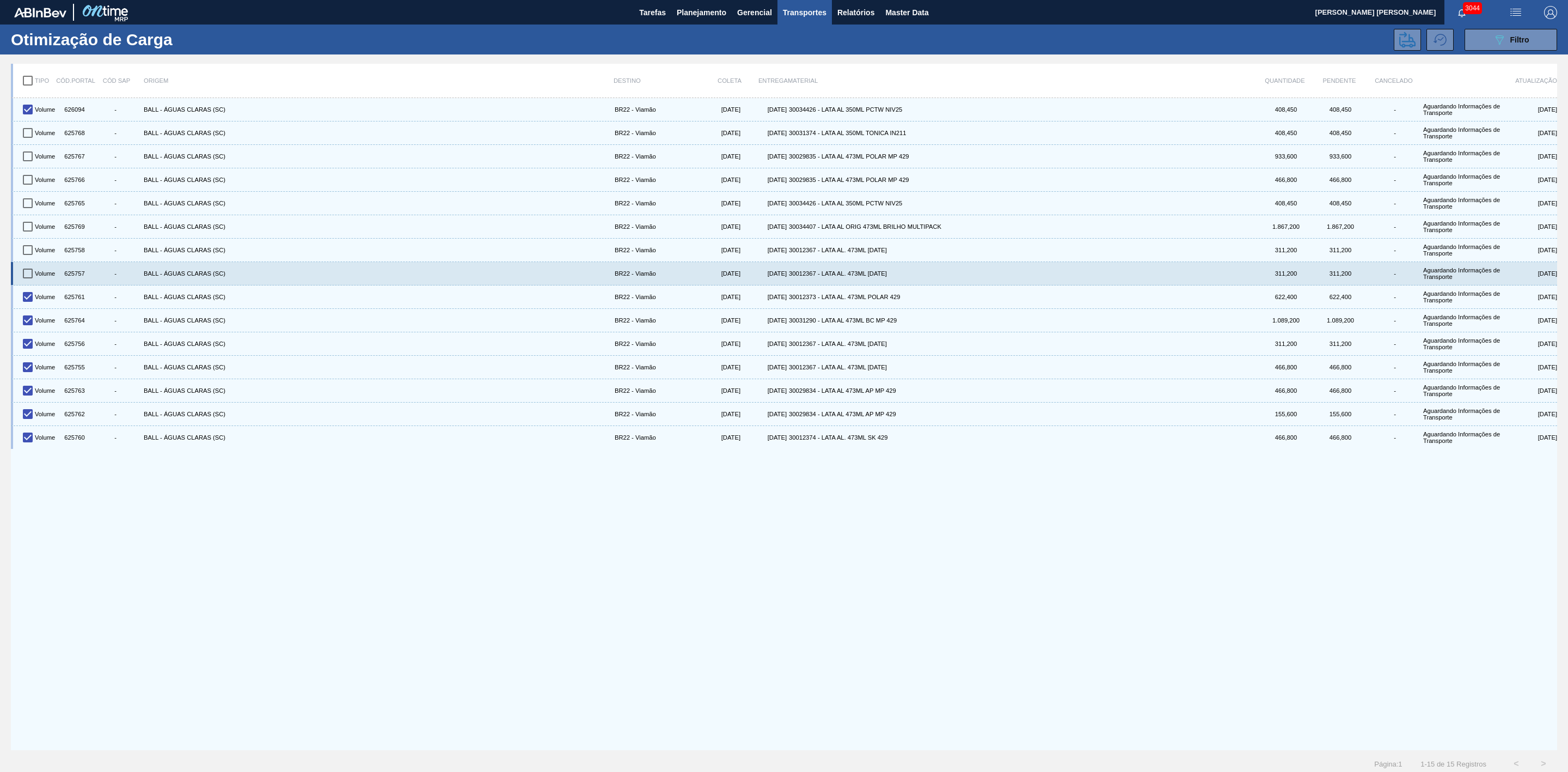
click at [25, 278] on input "checkbox" at bounding box center [27, 273] width 23 height 23
checkbox input "true"
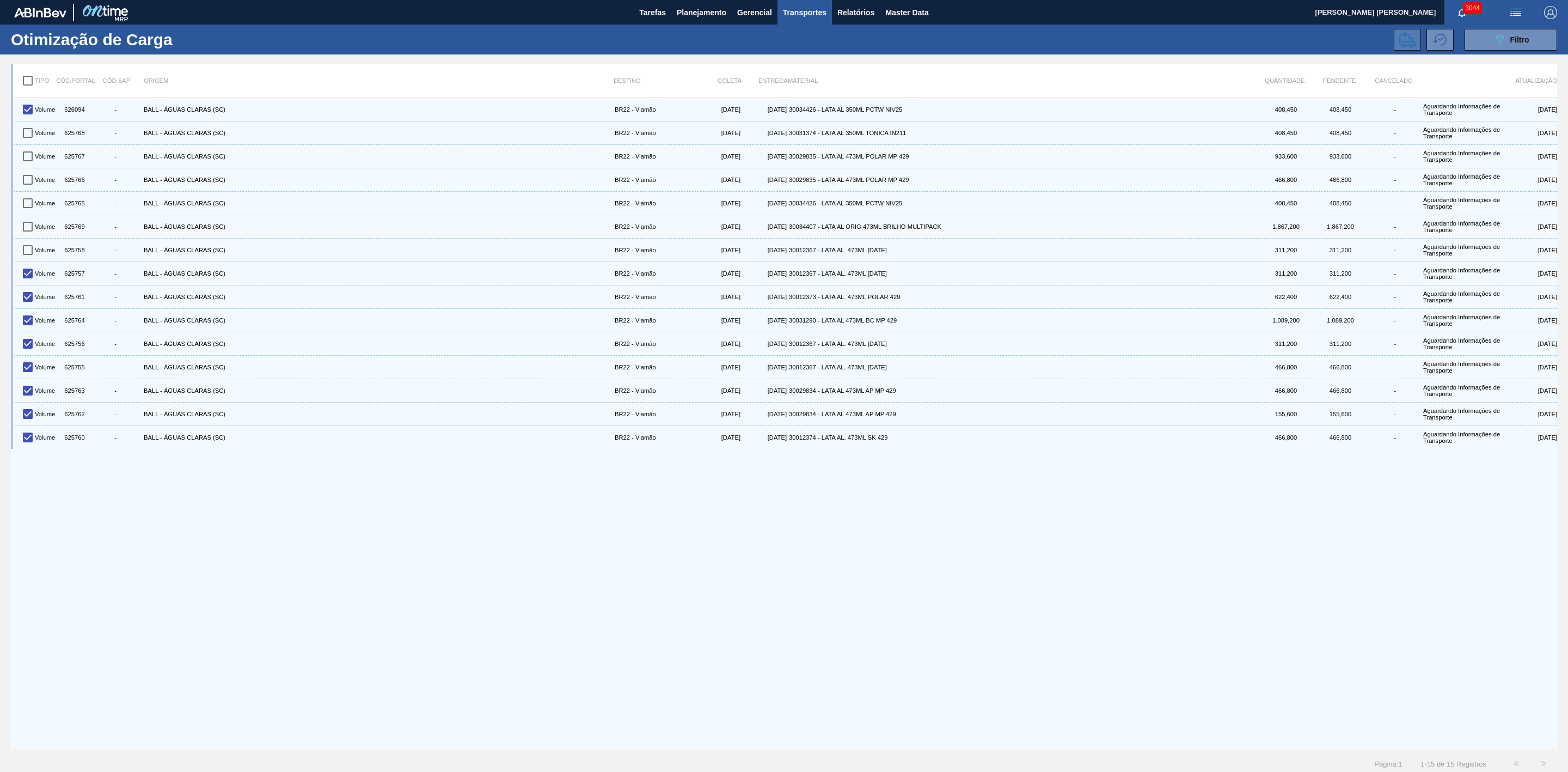
click at [1400, 35] on icon at bounding box center [1408, 40] width 16 height 16
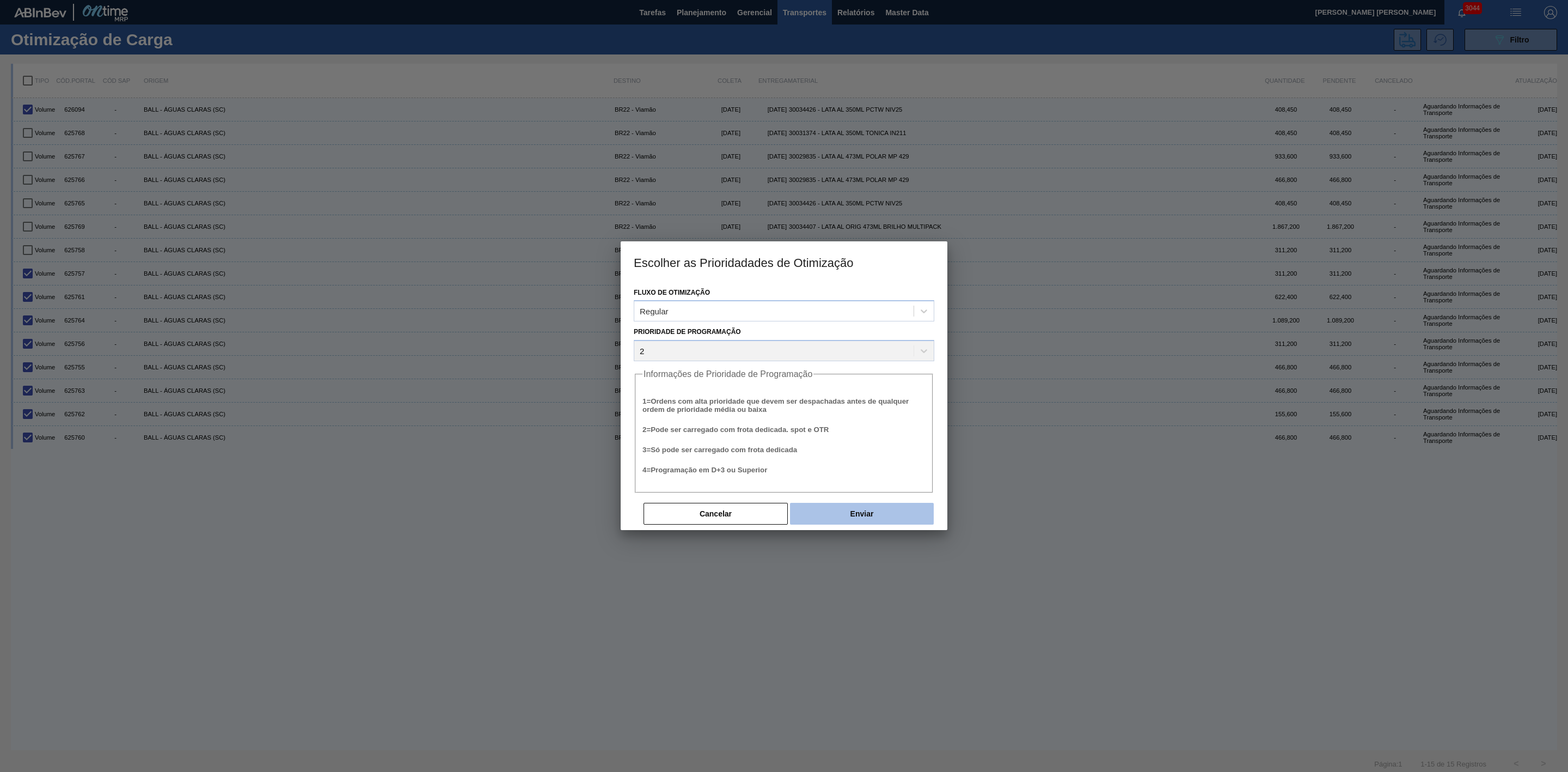
click at [870, 515] on button "Enviar" at bounding box center [862, 514] width 144 height 22
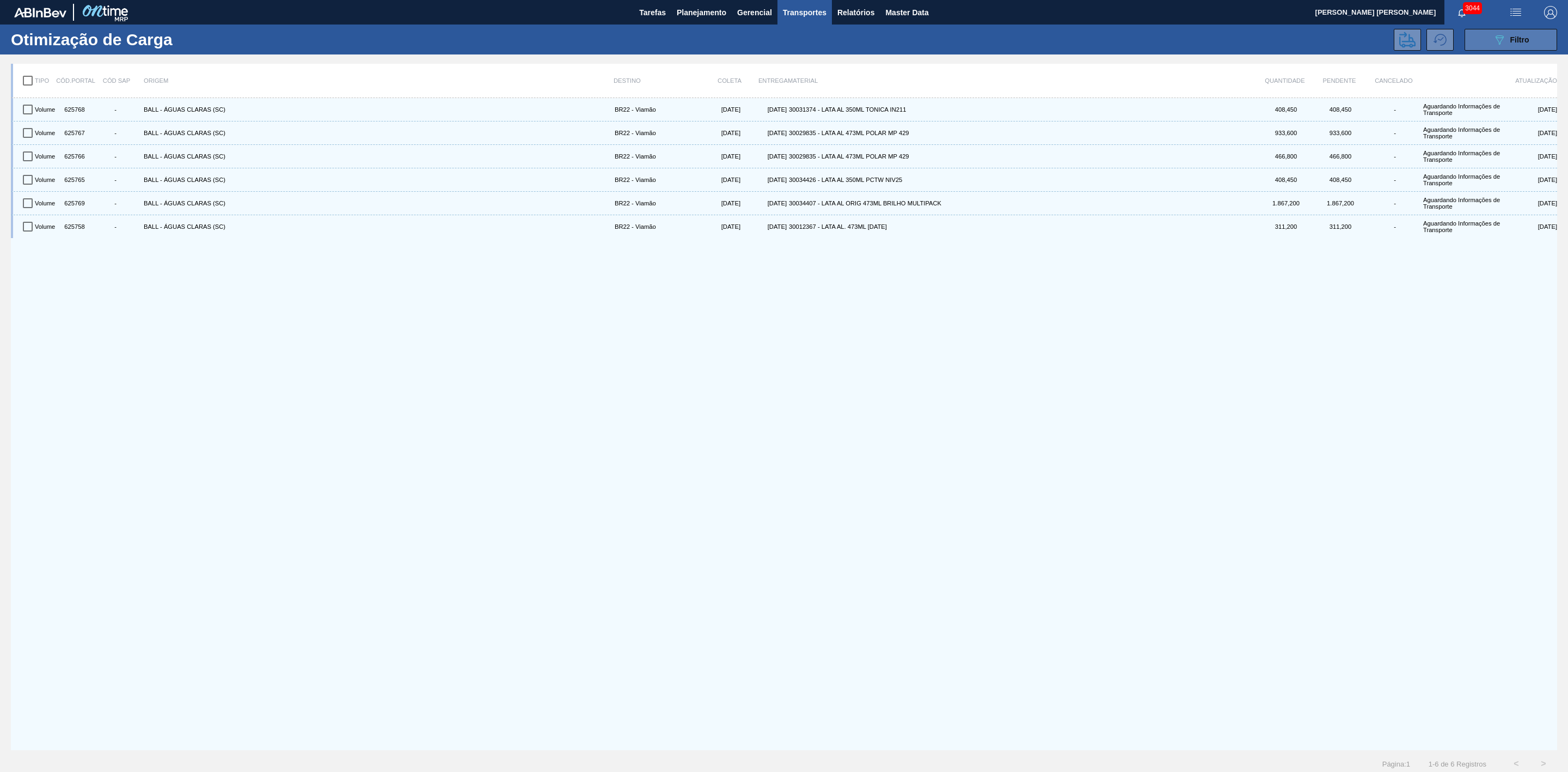
click at [1484, 40] on button "089F7B8B-B2A5-4AFE-B5C0-19BA573D28AC Filtro" at bounding box center [1510, 40] width 92 height 22
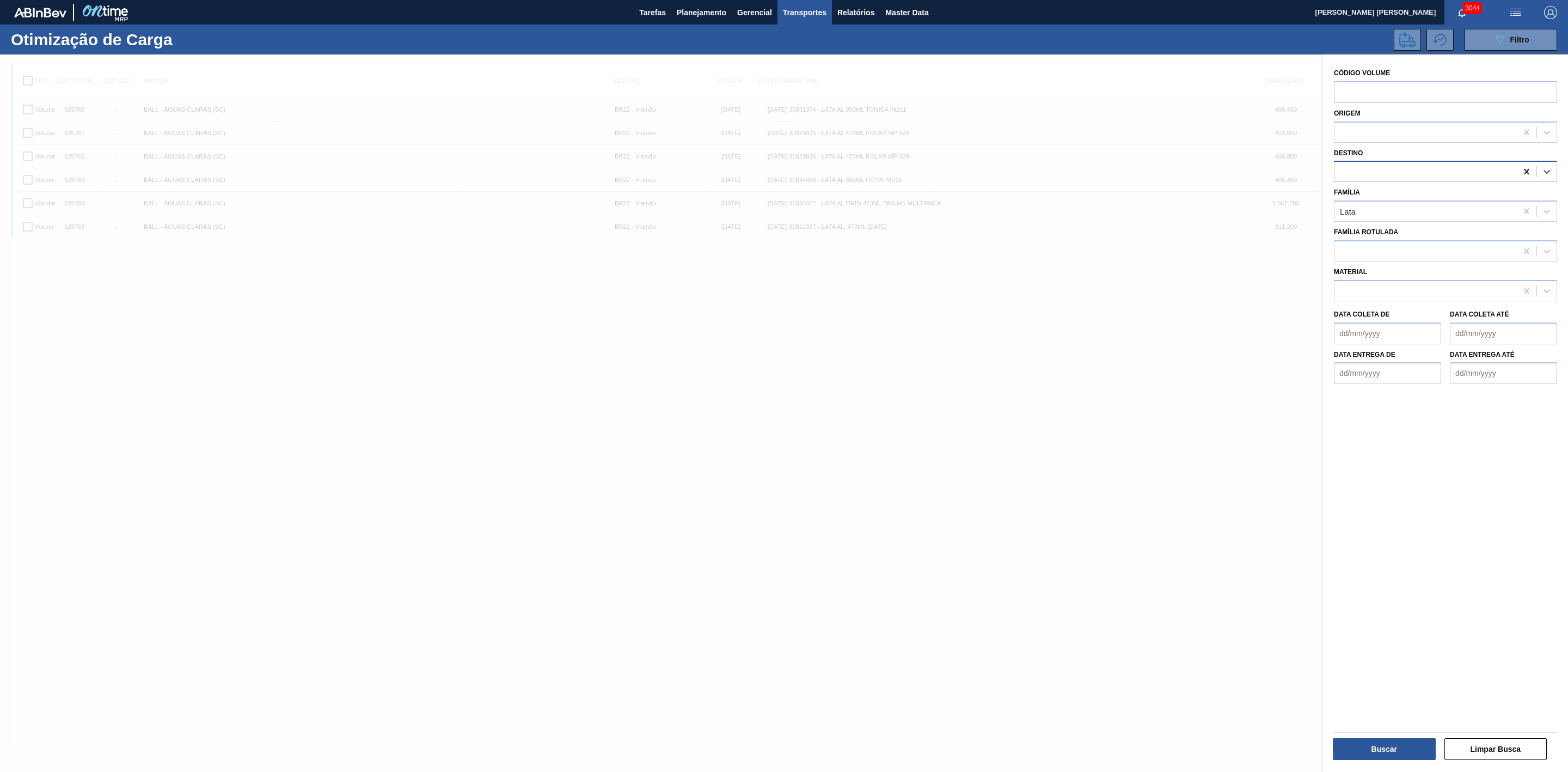
click at [1525, 172] on icon at bounding box center [1526, 171] width 5 height 5
type input "24"
click at [1402, 197] on div "BR24 - [GEOGRAPHIC_DATA]" at bounding box center [1446, 199] width 224 height 20
click at [1386, 744] on button "Buscar" at bounding box center [1385, 749] width 103 height 22
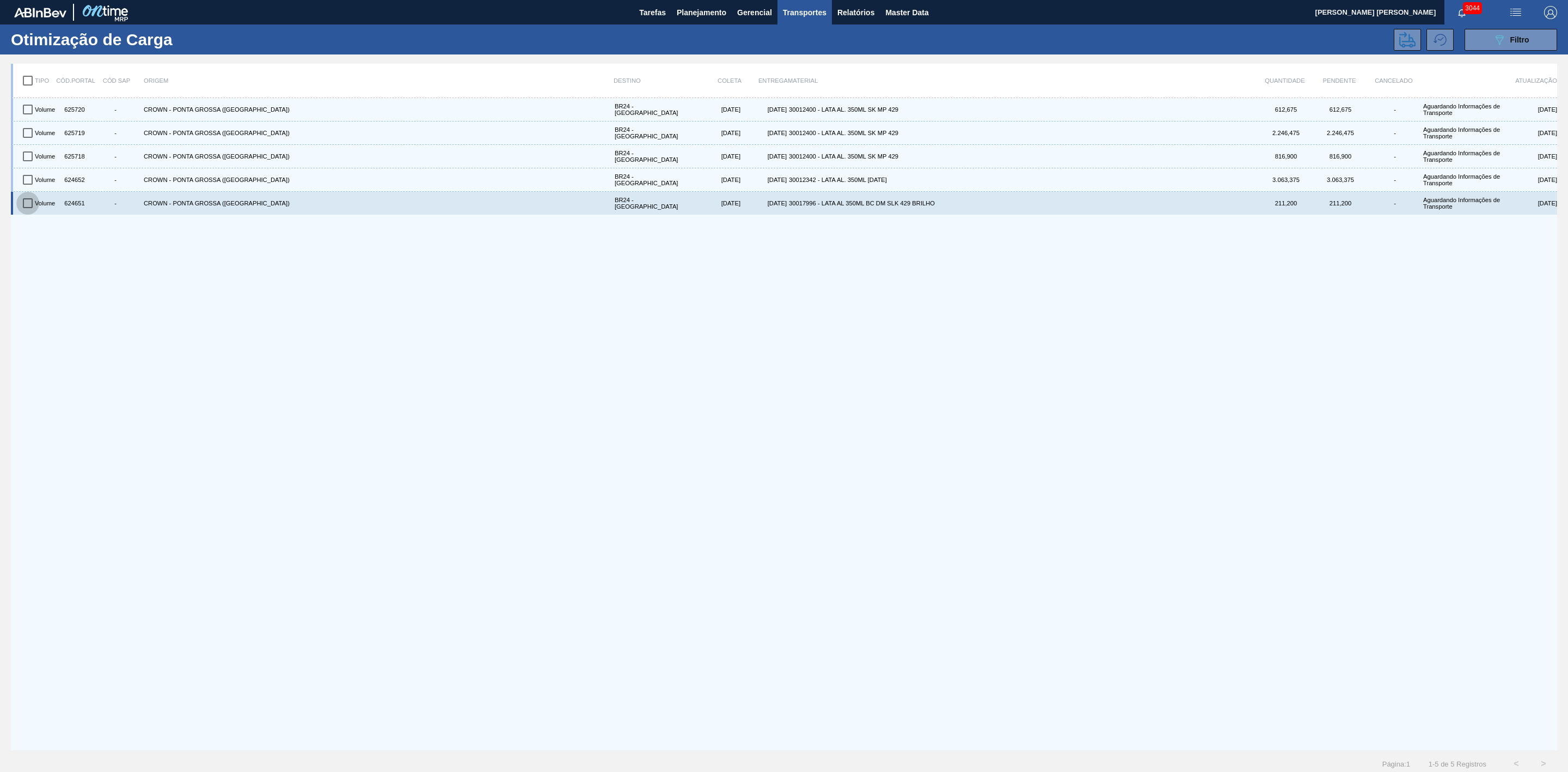
click at [28, 201] on input "checkbox" at bounding box center [27, 203] width 23 height 23
checkbox input "true"
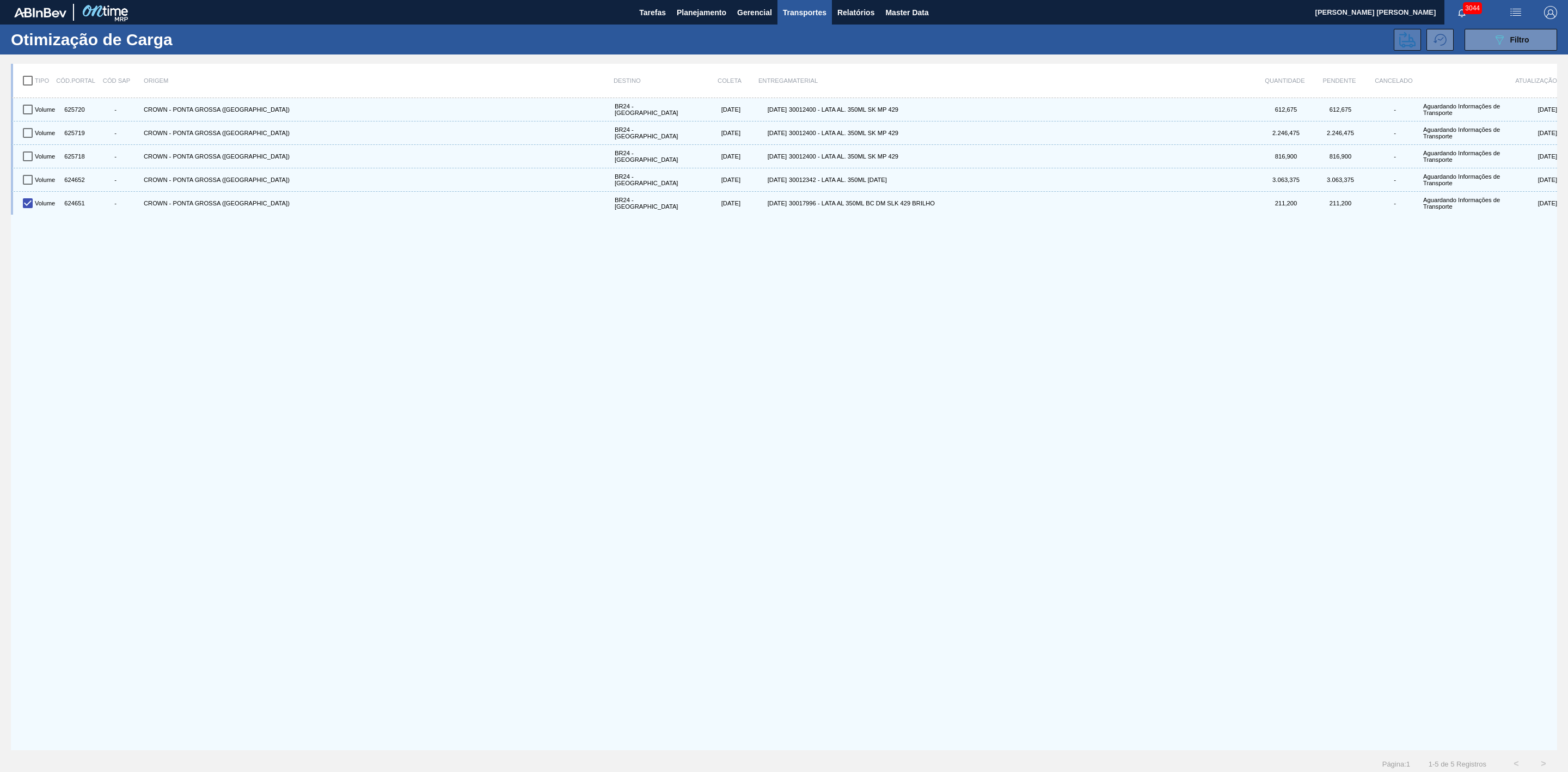
click at [1409, 43] on icon at bounding box center [1408, 40] width 16 height 16
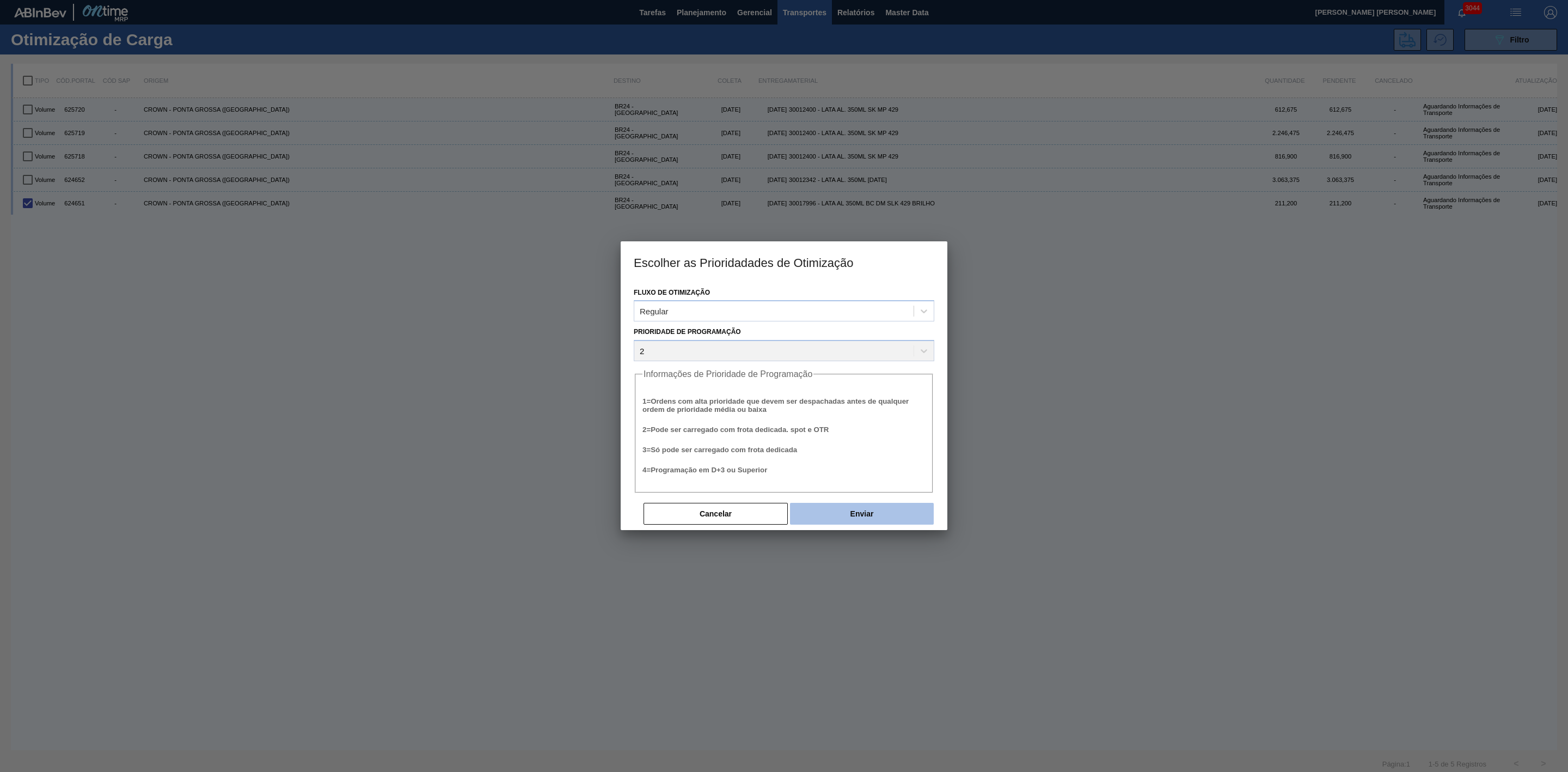
click at [892, 510] on button "Enviar" at bounding box center [862, 514] width 144 height 22
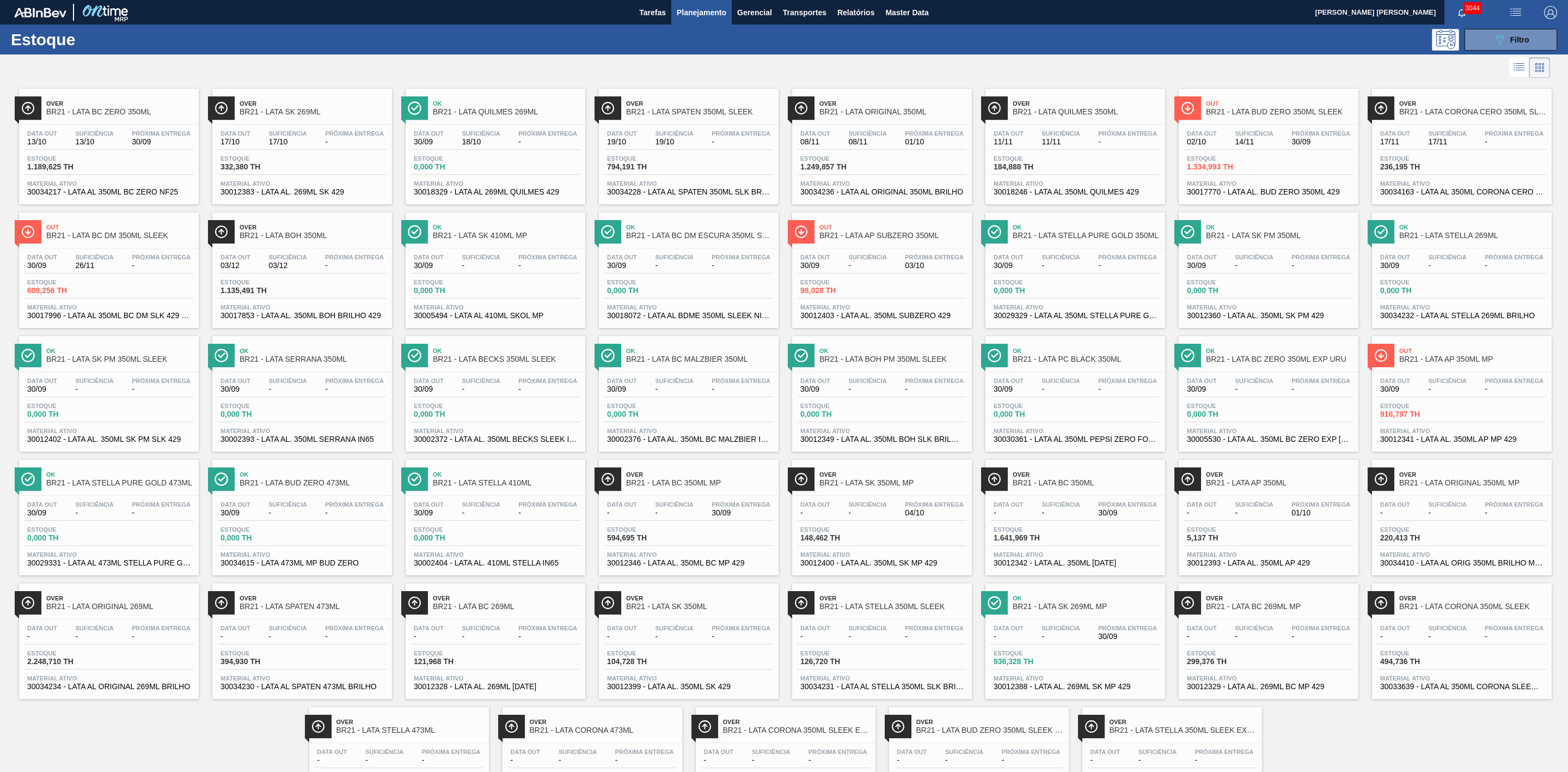
click at [1329, 66] on div at bounding box center [775, 68] width 1550 height 26
click at [317, 478] on span "Ok" at bounding box center [313, 474] width 147 height 7
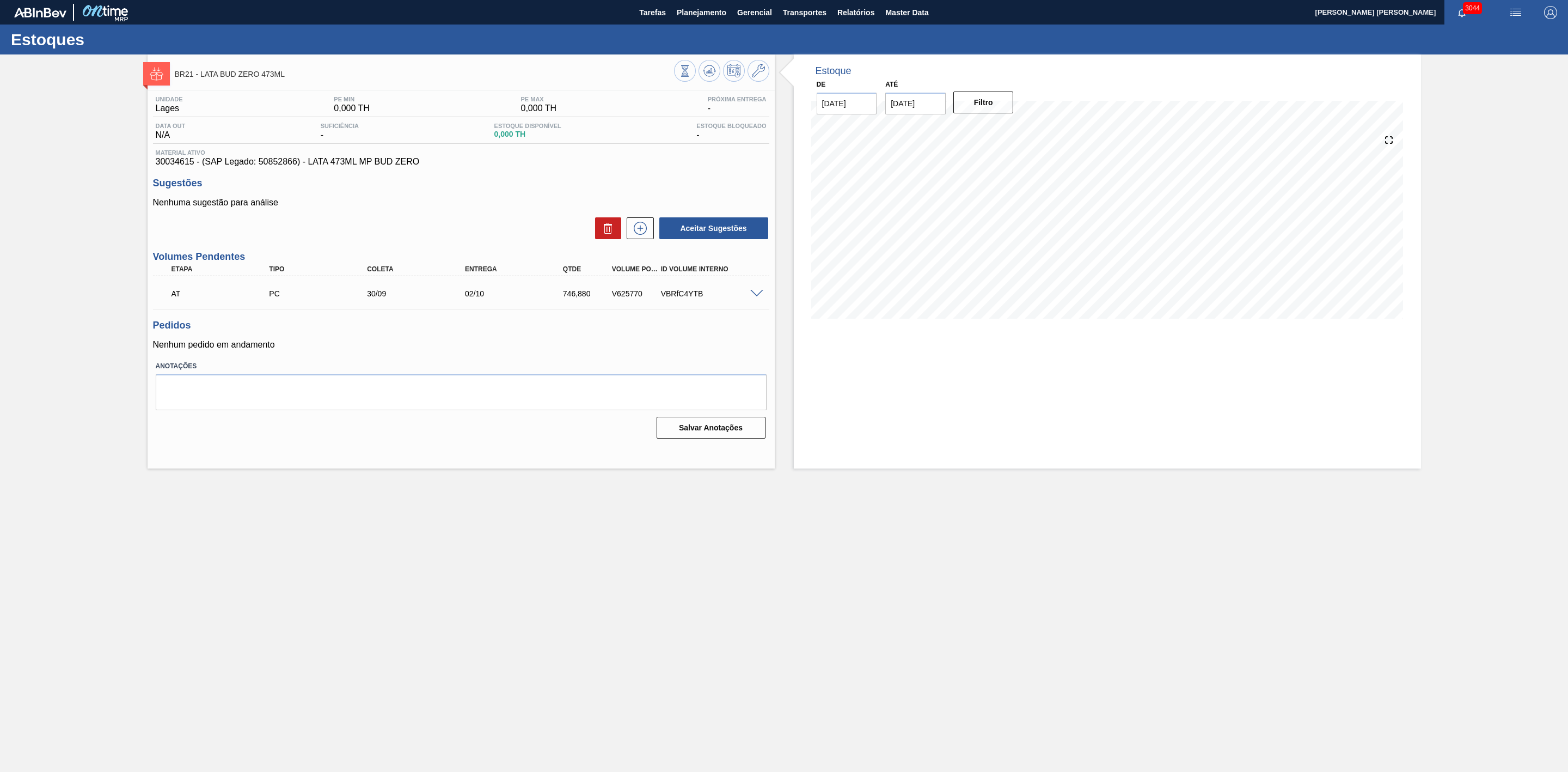
click at [761, 297] on span at bounding box center [756, 294] width 13 height 8
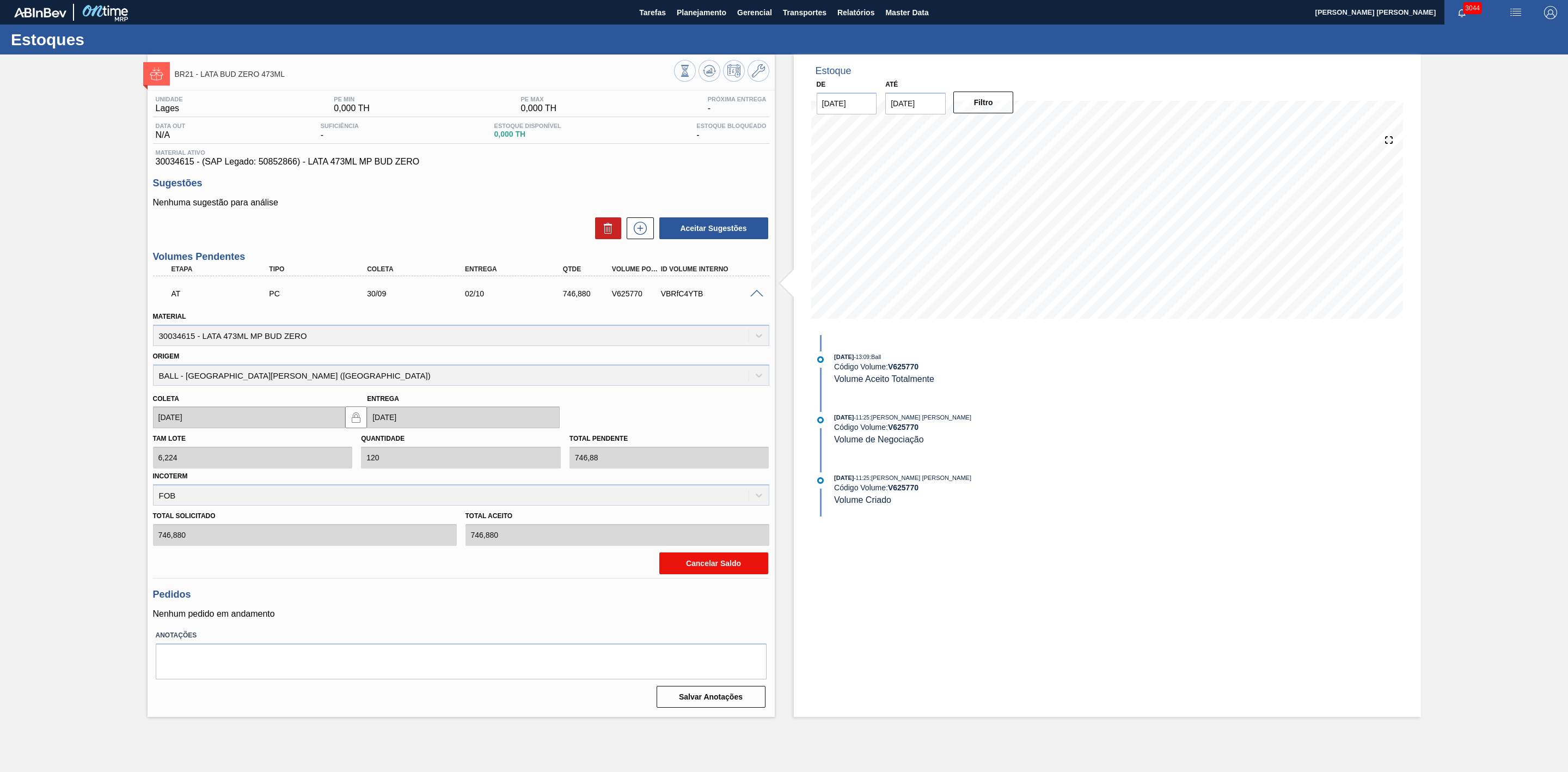
click at [732, 562] on button "Cancelar Saldo" at bounding box center [714, 563] width 109 height 22
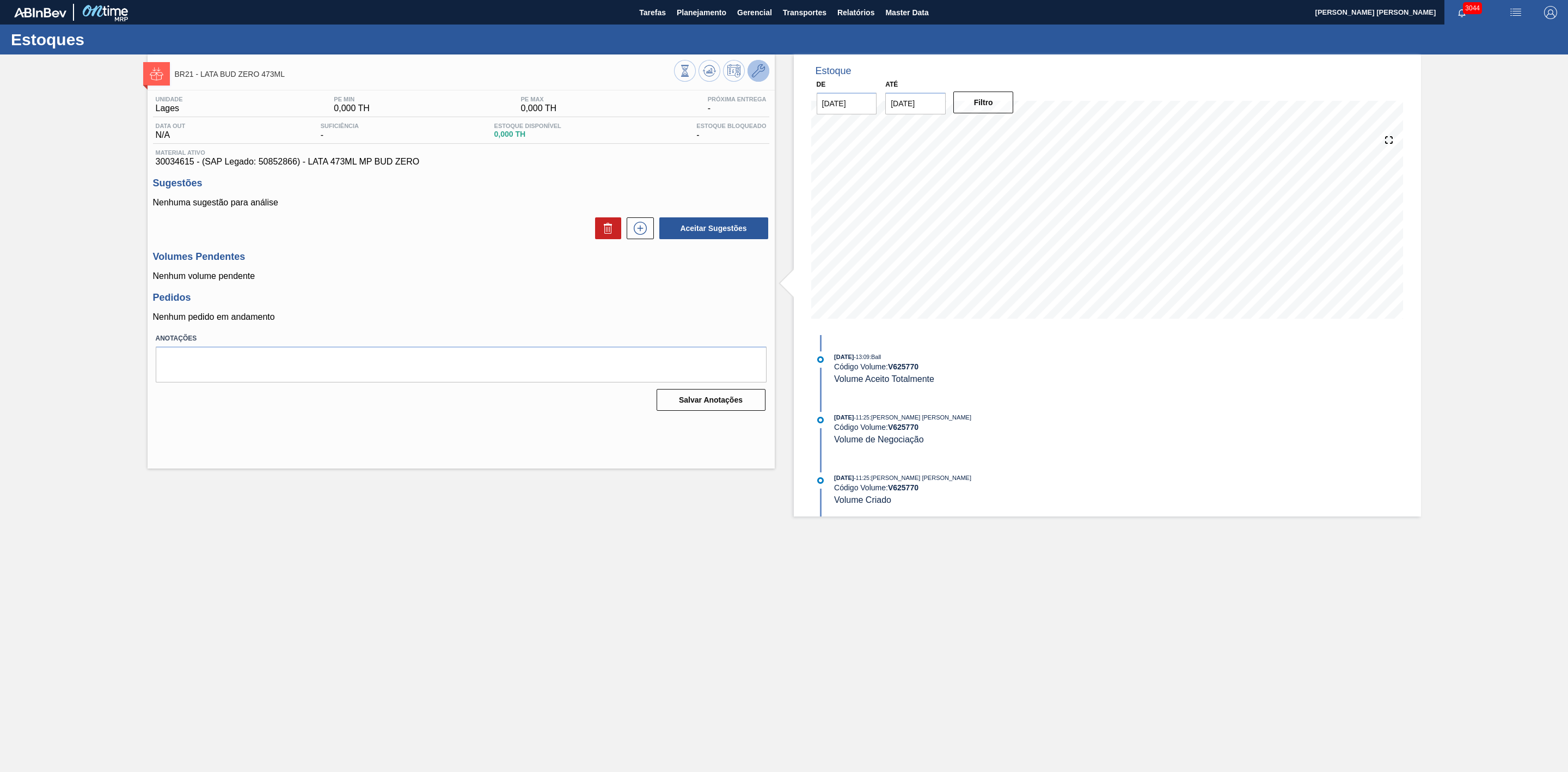
click at [761, 77] on icon at bounding box center [758, 71] width 13 height 13
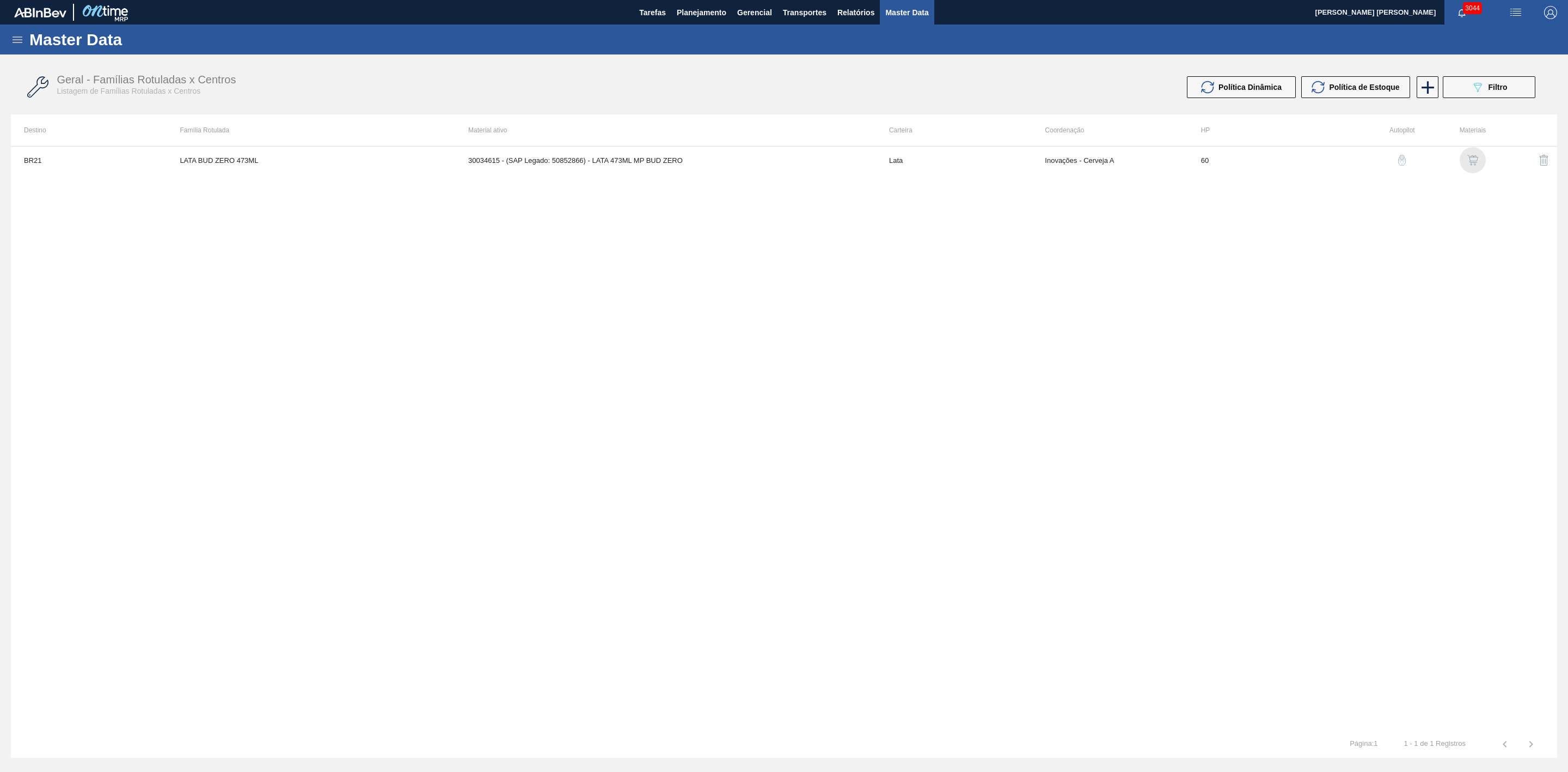
click at [1468, 159] on img "button" at bounding box center [1473, 160] width 11 height 11
click at [681, 167] on td "BALL - [GEOGRAPHIC_DATA][PERSON_NAME] ([GEOGRAPHIC_DATA])" at bounding box center [706, 159] width 154 height 27
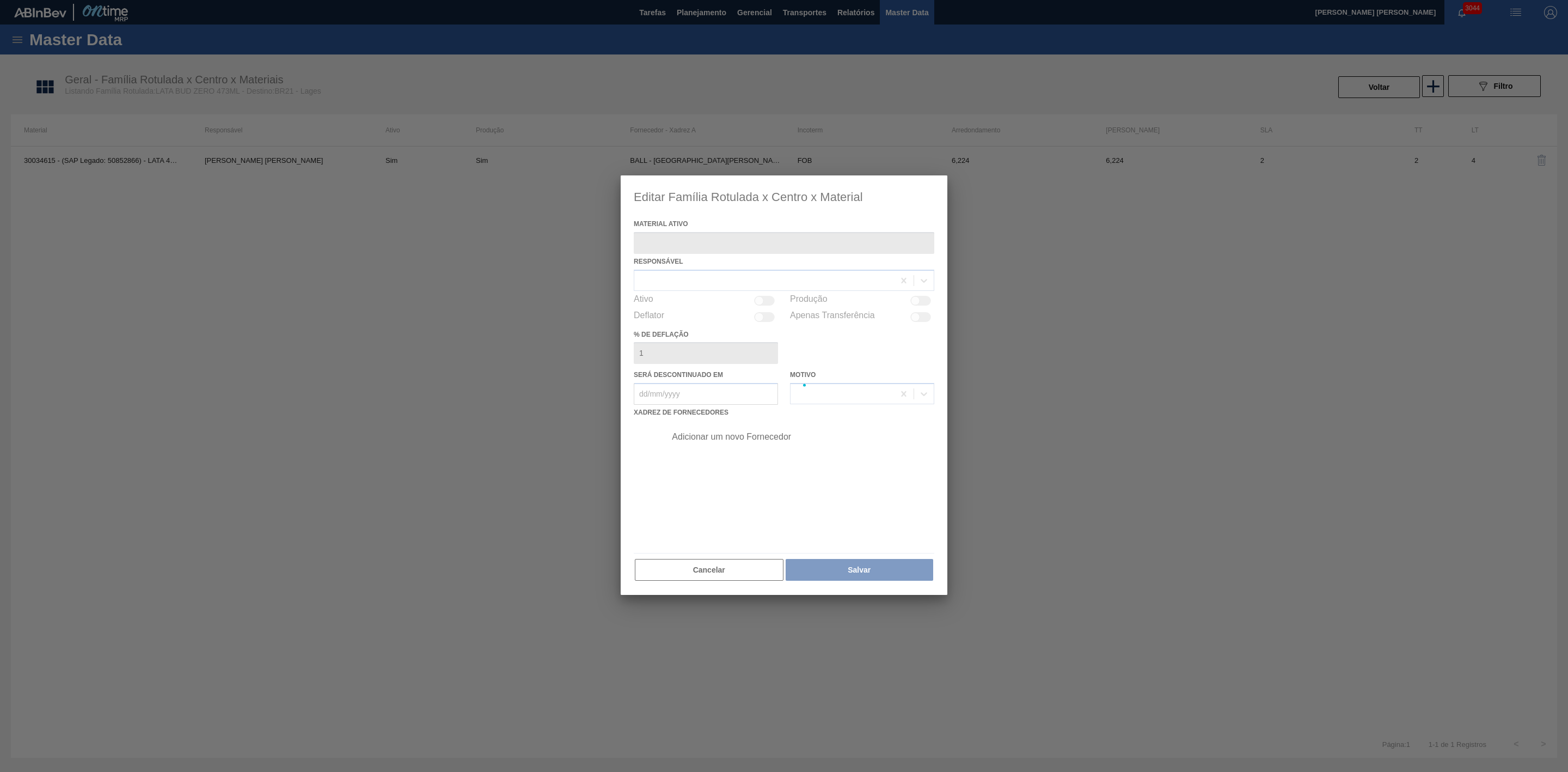
type ativo "30034615 - (SAP Legado: 50852866) - LATA 473ML MP BUD ZERO"
checkbox input "true"
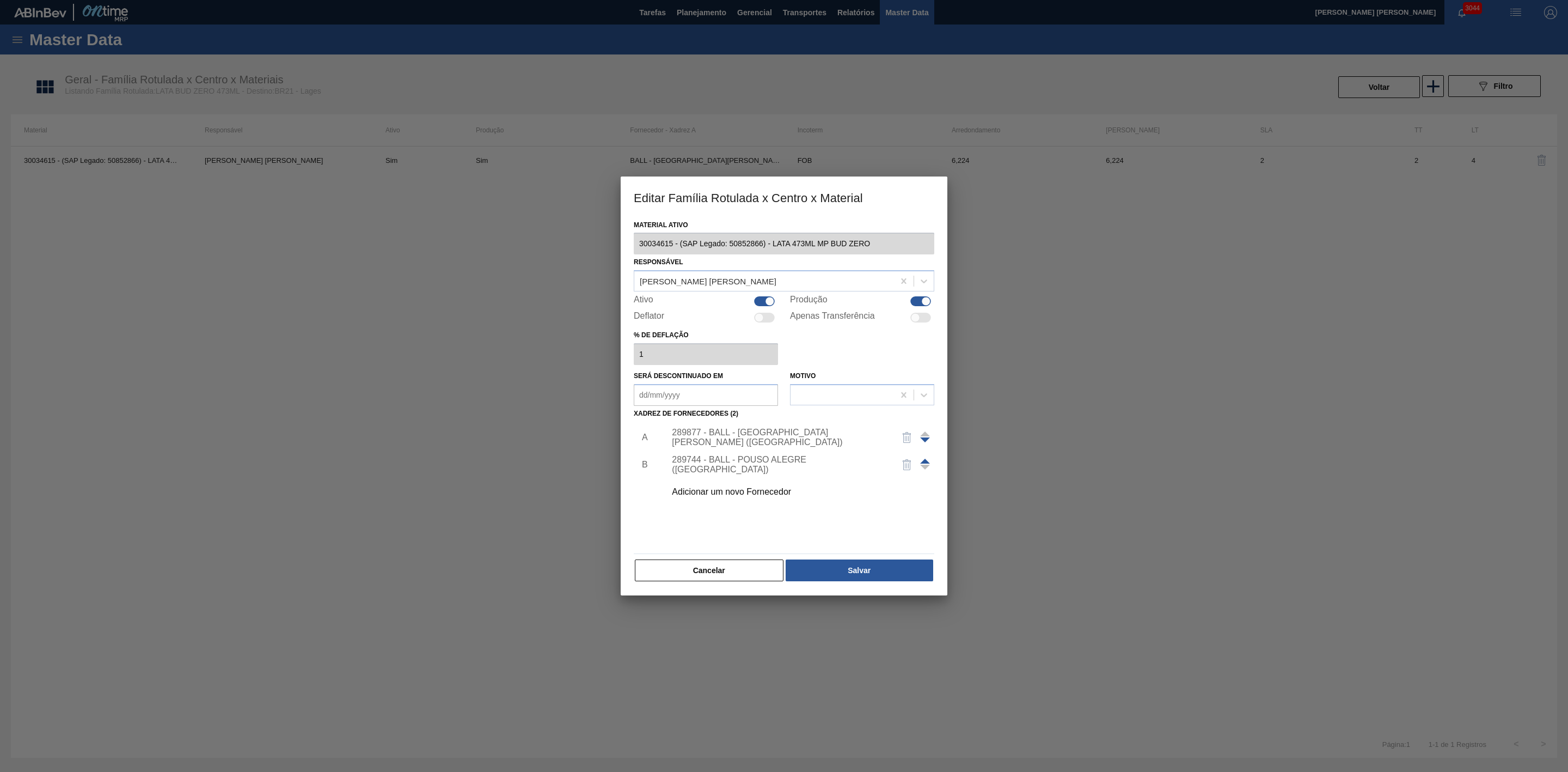
click at [836, 435] on div "289877 - BALL - TRÊS RIOS (RJ)" at bounding box center [778, 437] width 214 height 20
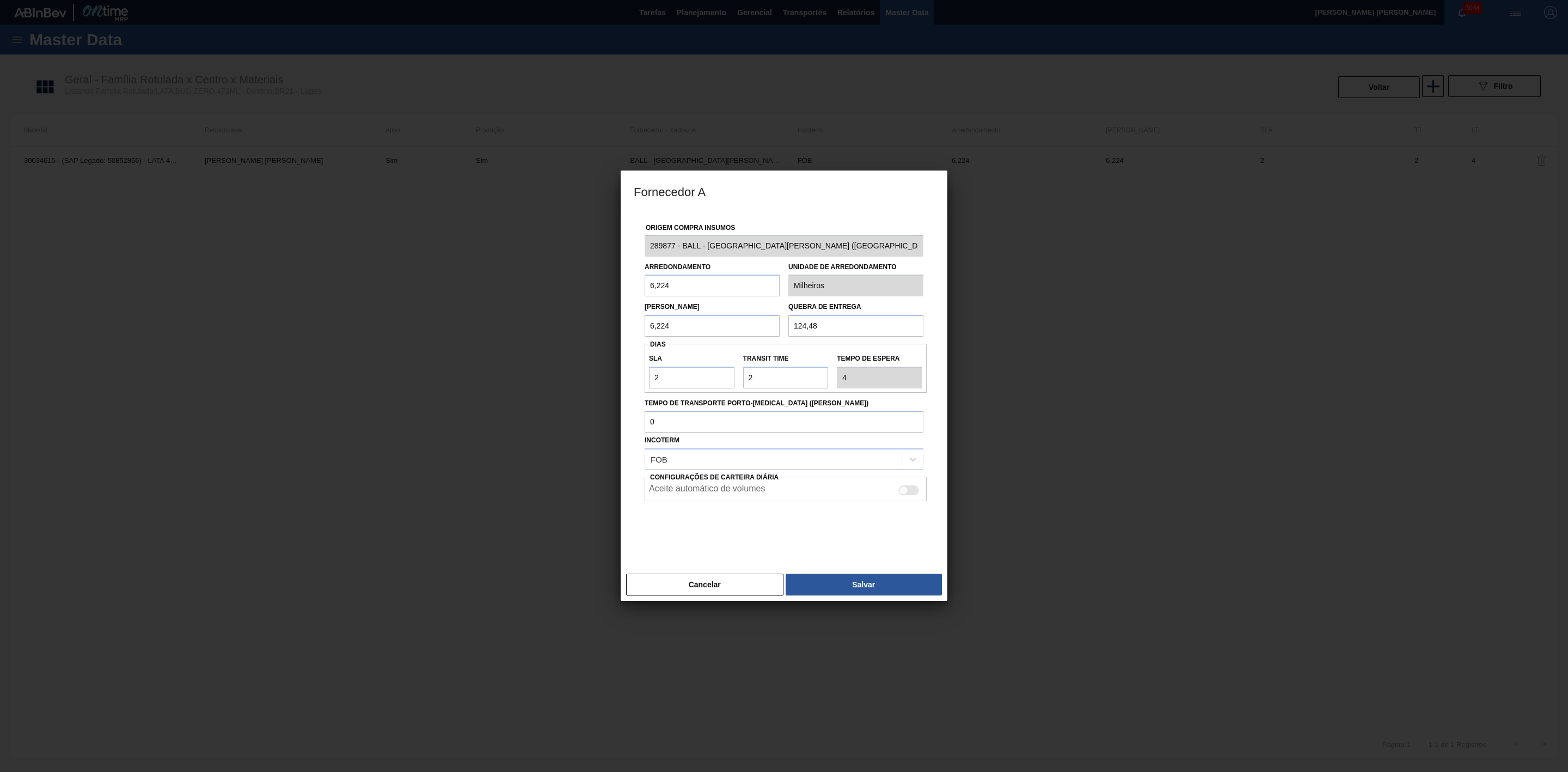
click at [905, 487] on div at bounding box center [903, 490] width 9 height 9
checkbox input "true"
click at [857, 583] on button "Salvar" at bounding box center [863, 584] width 156 height 22
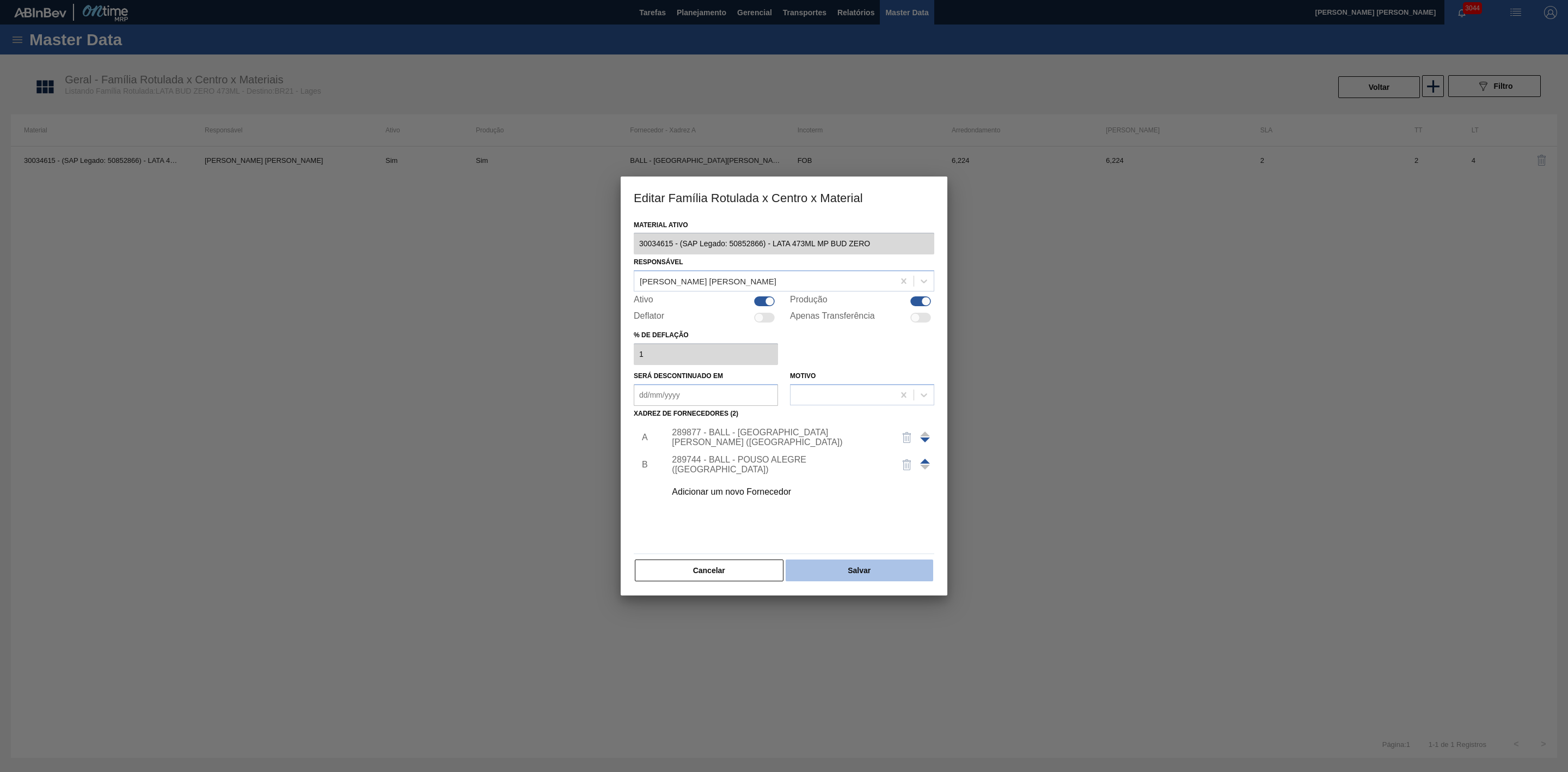
click at [867, 573] on button "Salvar" at bounding box center [860, 570] width 148 height 22
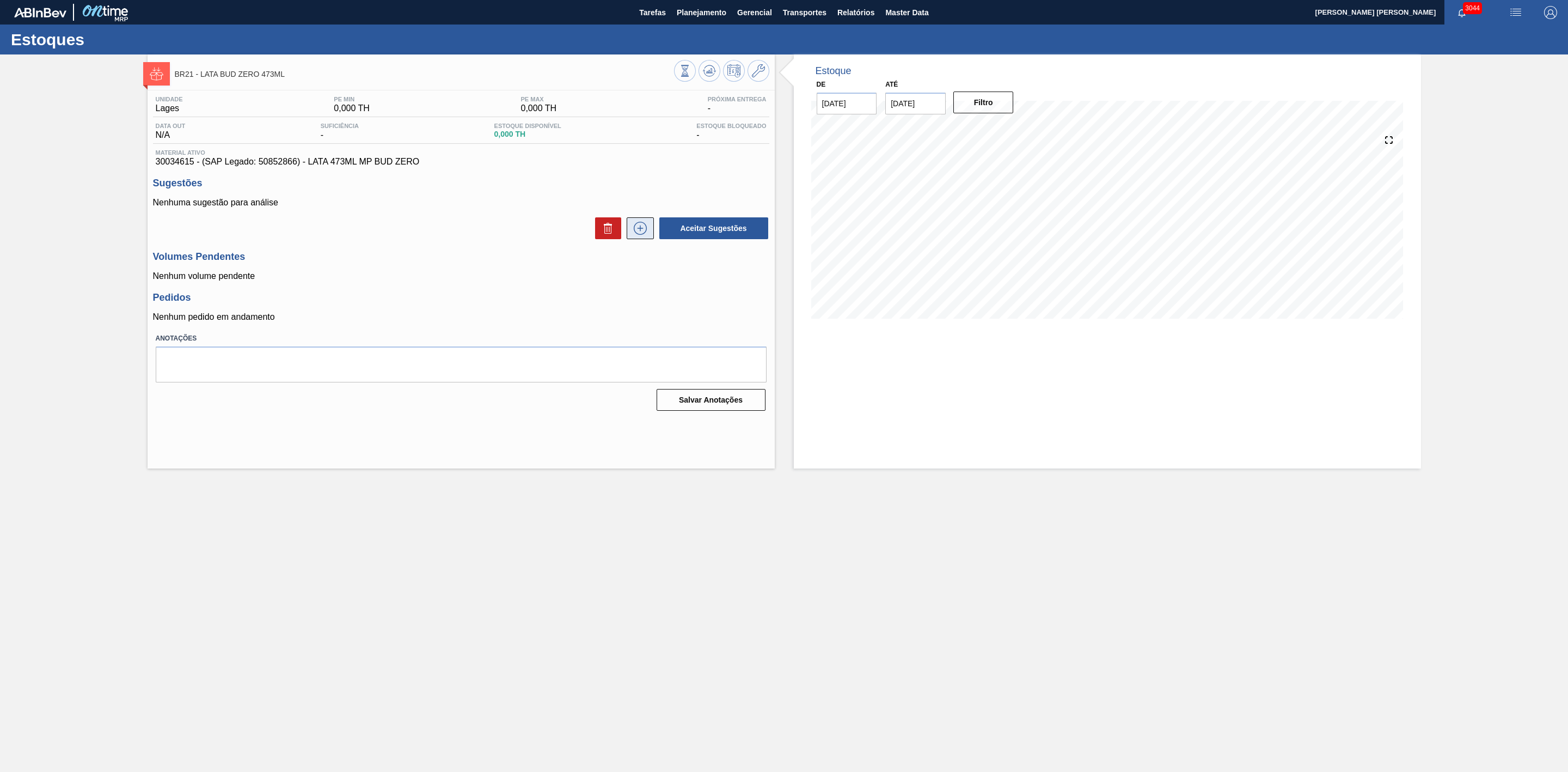
click at [641, 226] on icon at bounding box center [641, 228] width 18 height 13
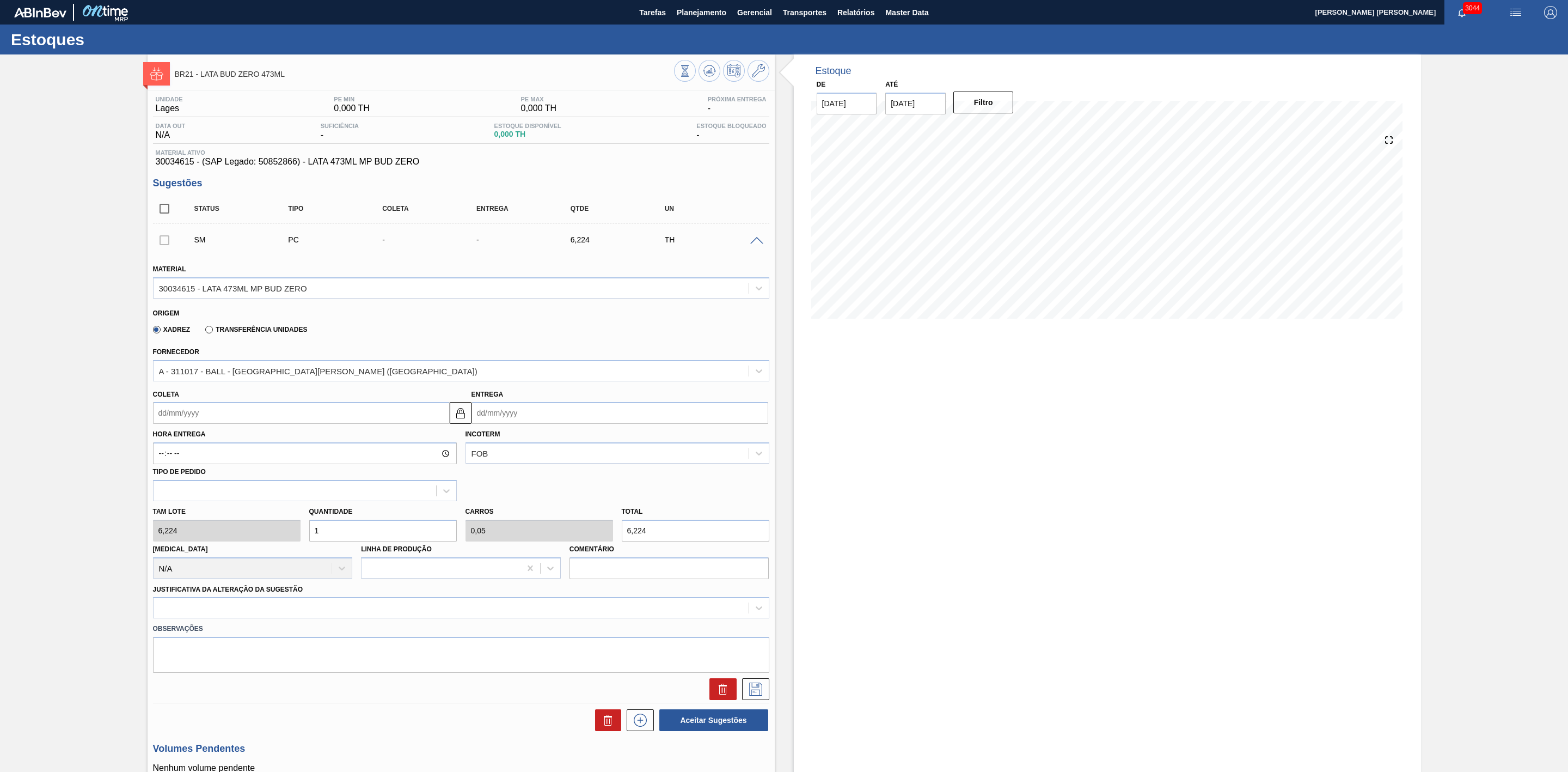
click at [378, 534] on input "1" at bounding box center [383, 531] width 148 height 22
type input "12"
type input "0,6"
type input "74,688"
type input "120"
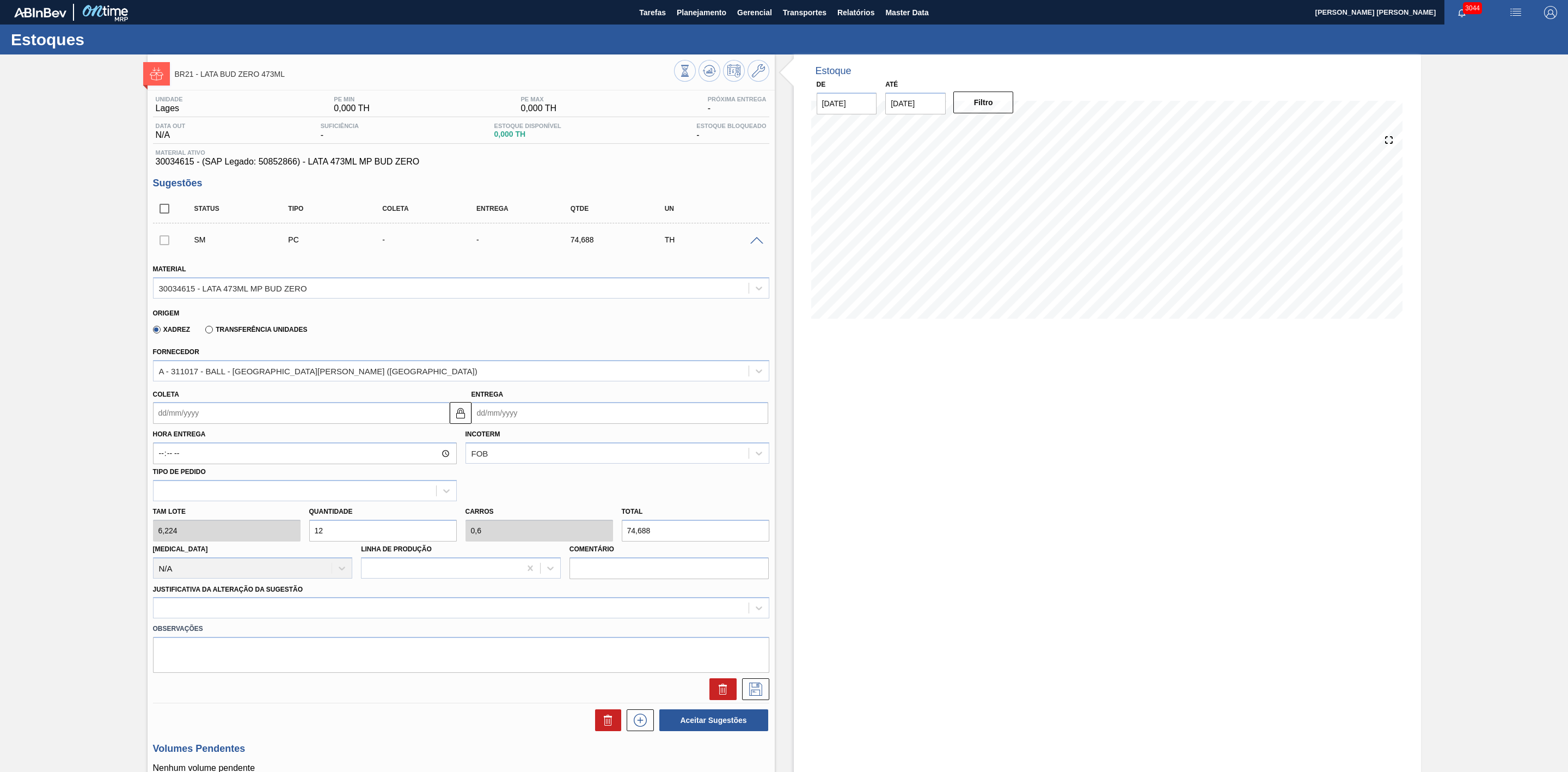
type input "6"
type input "746,88"
type input "120"
click at [271, 420] on input "Coleta" at bounding box center [301, 412] width 297 height 22
click at [270, 549] on div "4" at bounding box center [271, 544] width 15 height 15
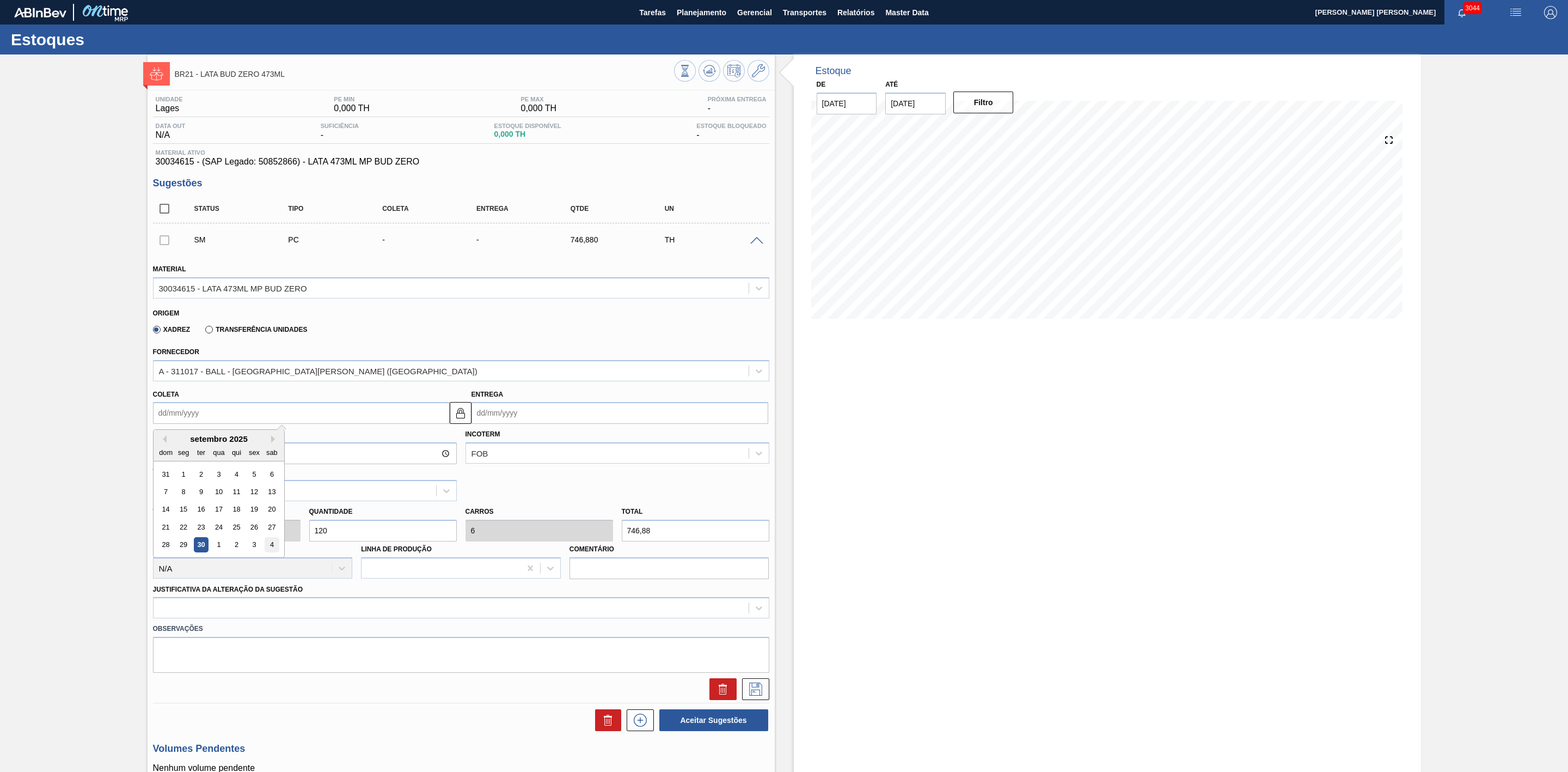
type input "[DATE]"
click at [289, 602] on div at bounding box center [451, 608] width 595 height 16
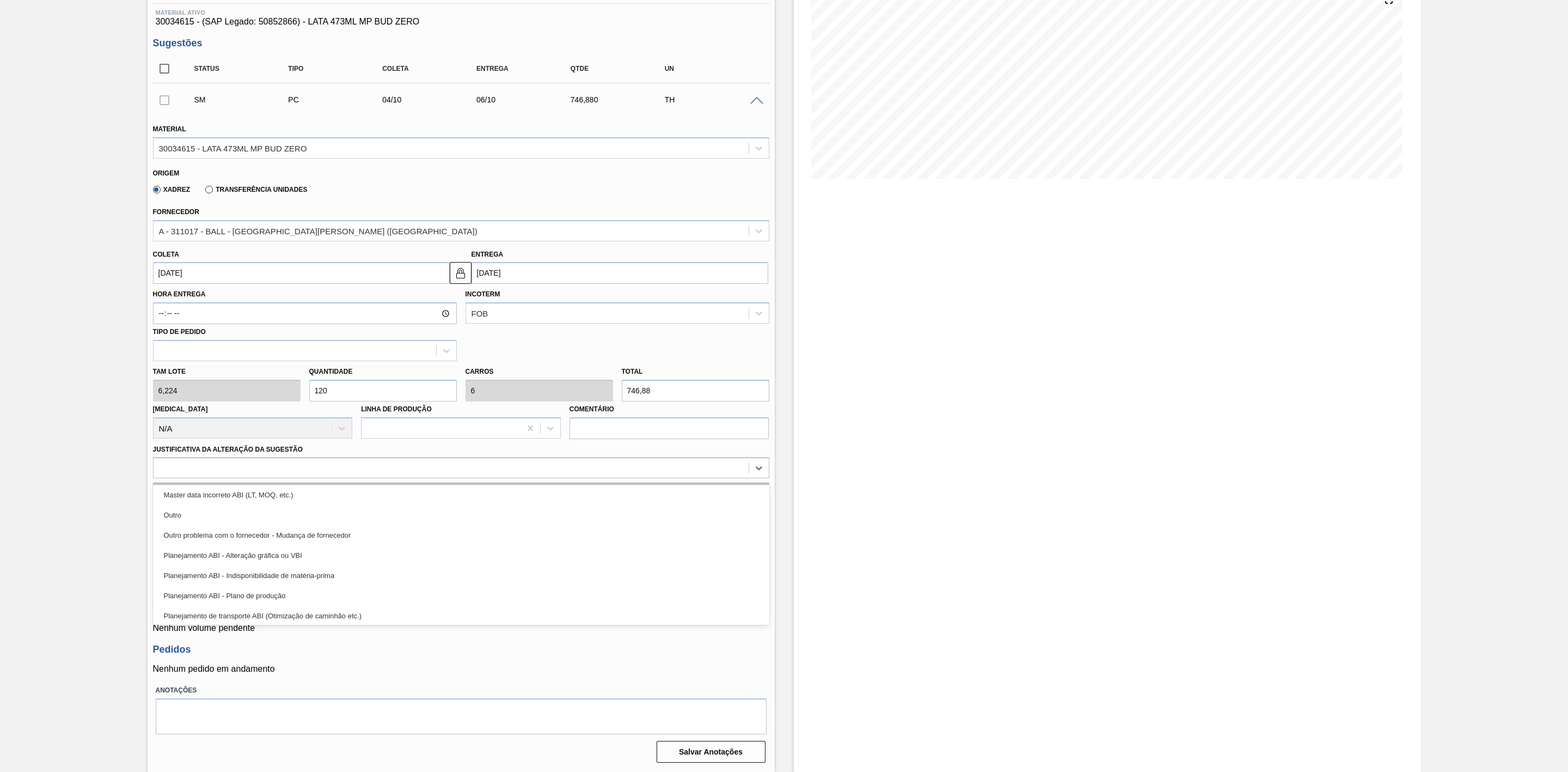
scroll to position [81, 0]
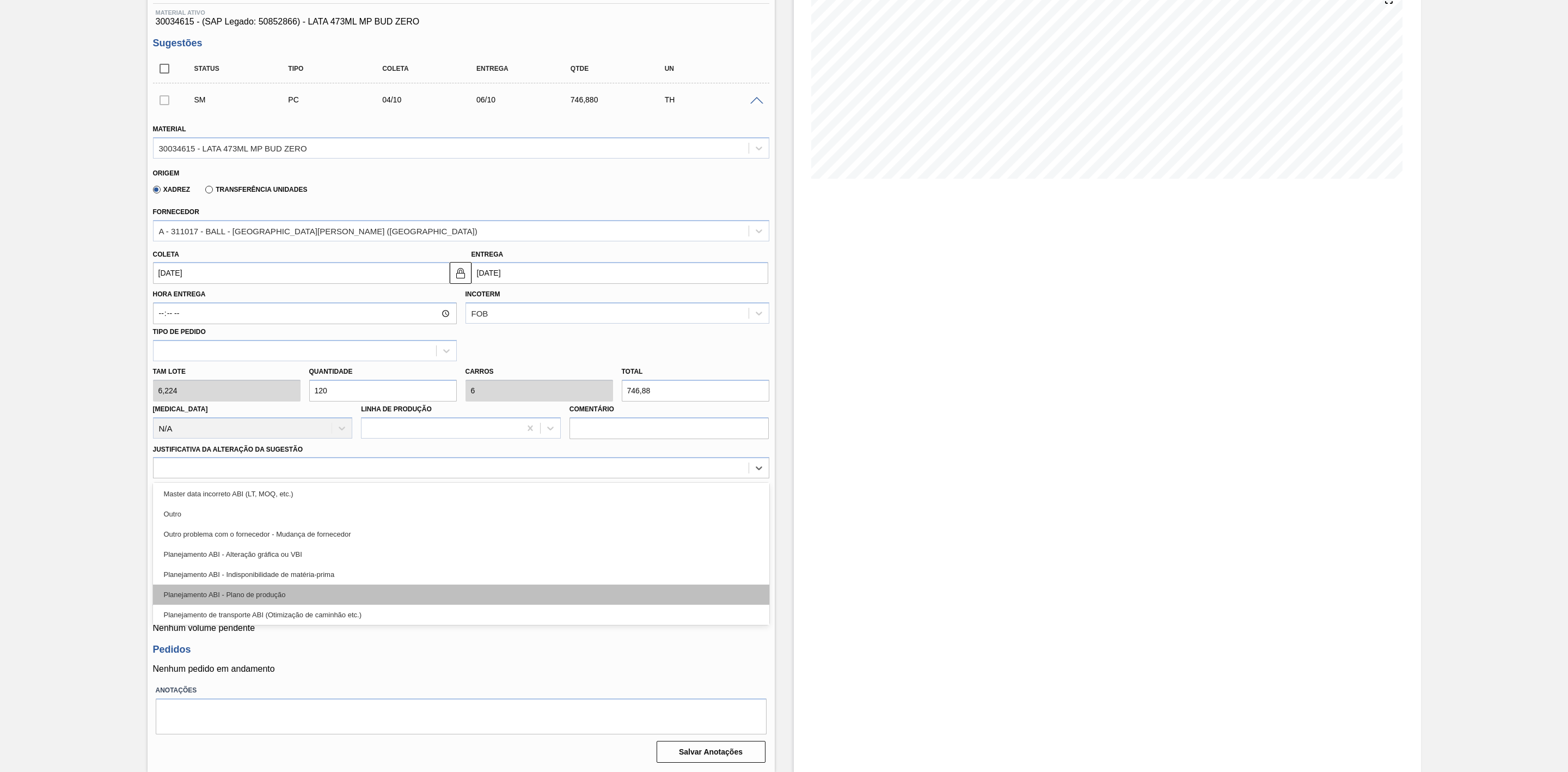
click at [288, 588] on div "Planejamento ABI - Plano de produção" at bounding box center [461, 594] width 616 height 20
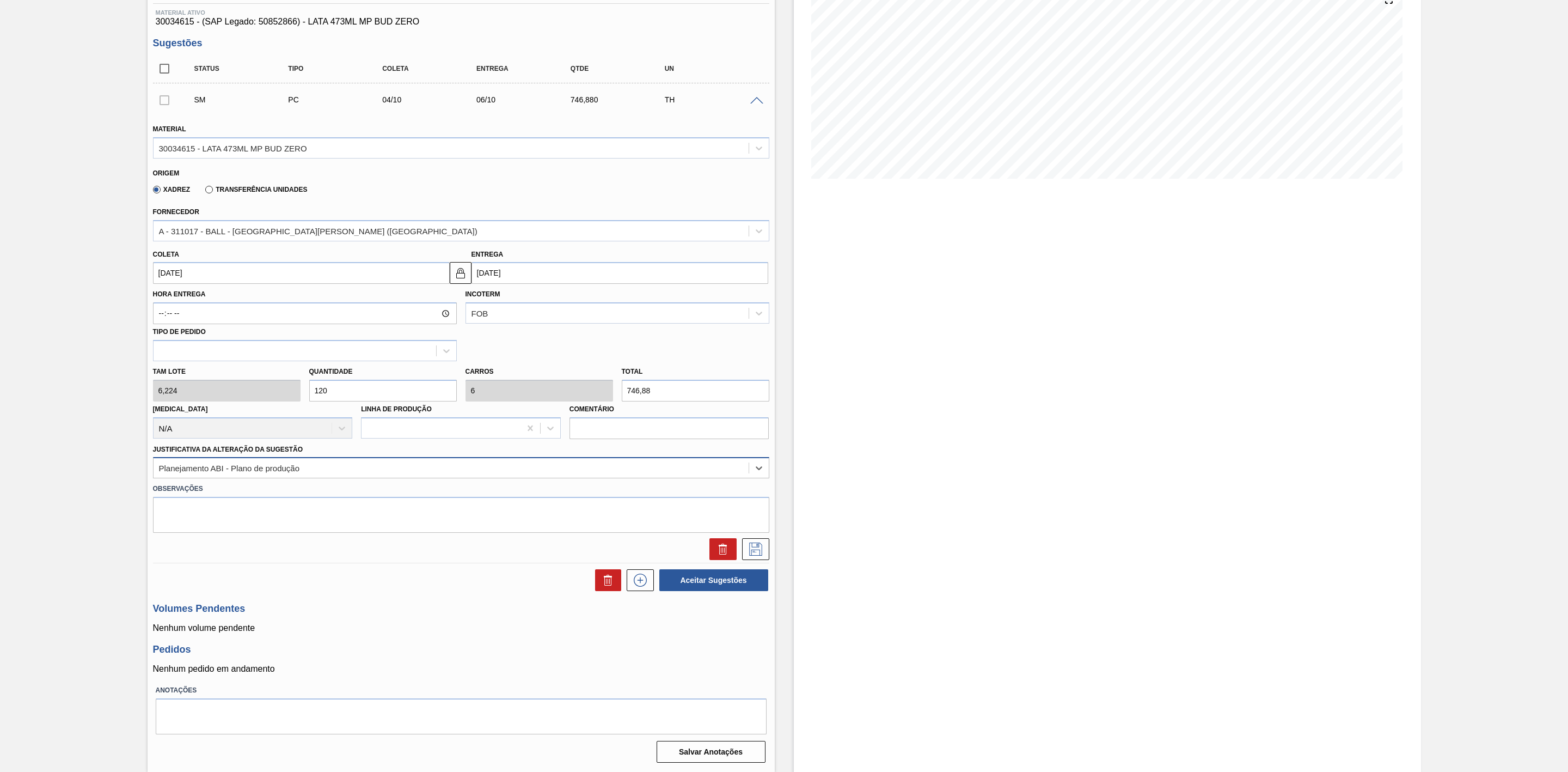
click at [264, 471] on div "Planejamento ABI - Plano de produção" at bounding box center [230, 467] width 141 height 9
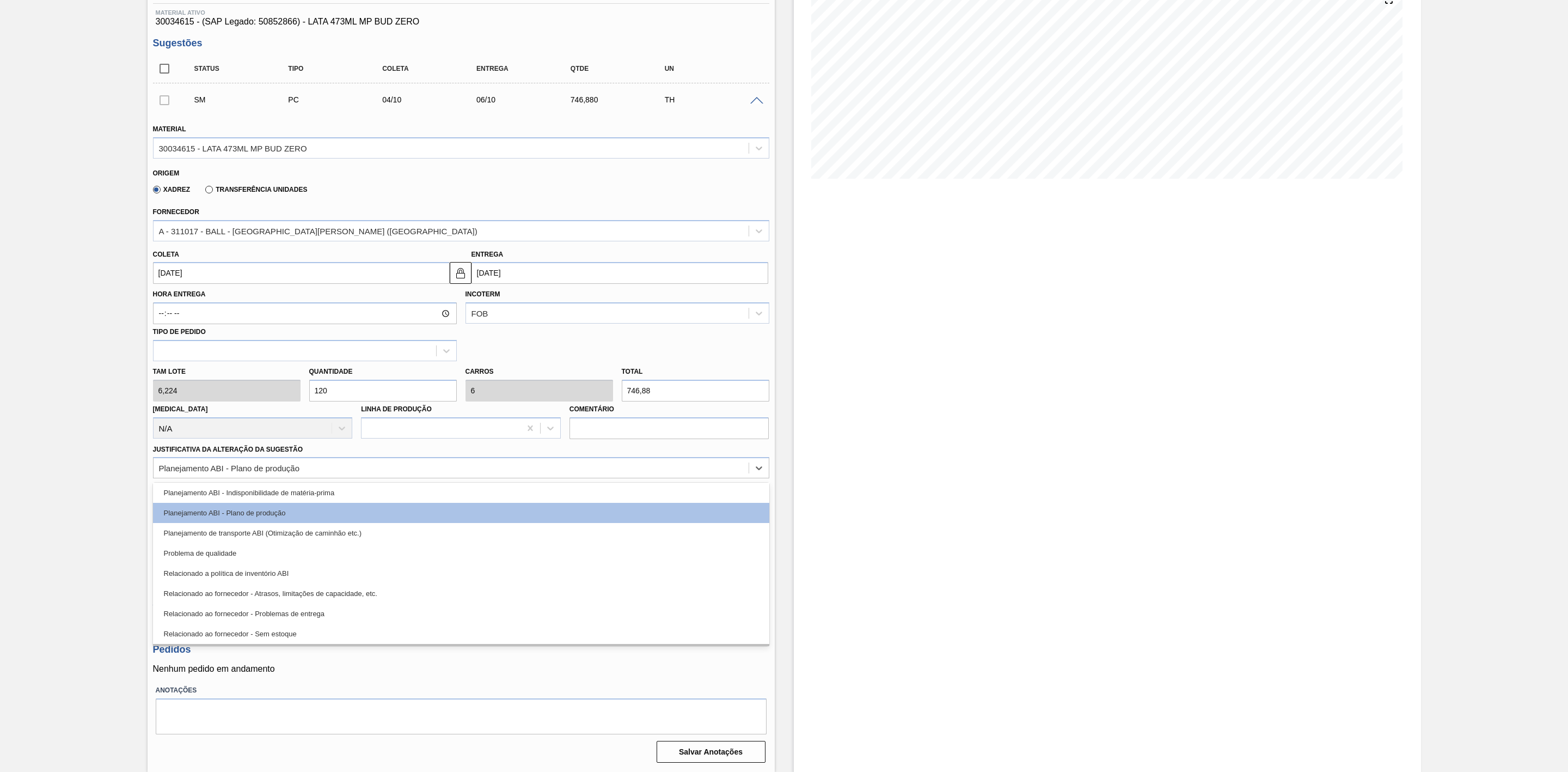
scroll to position [203, 0]
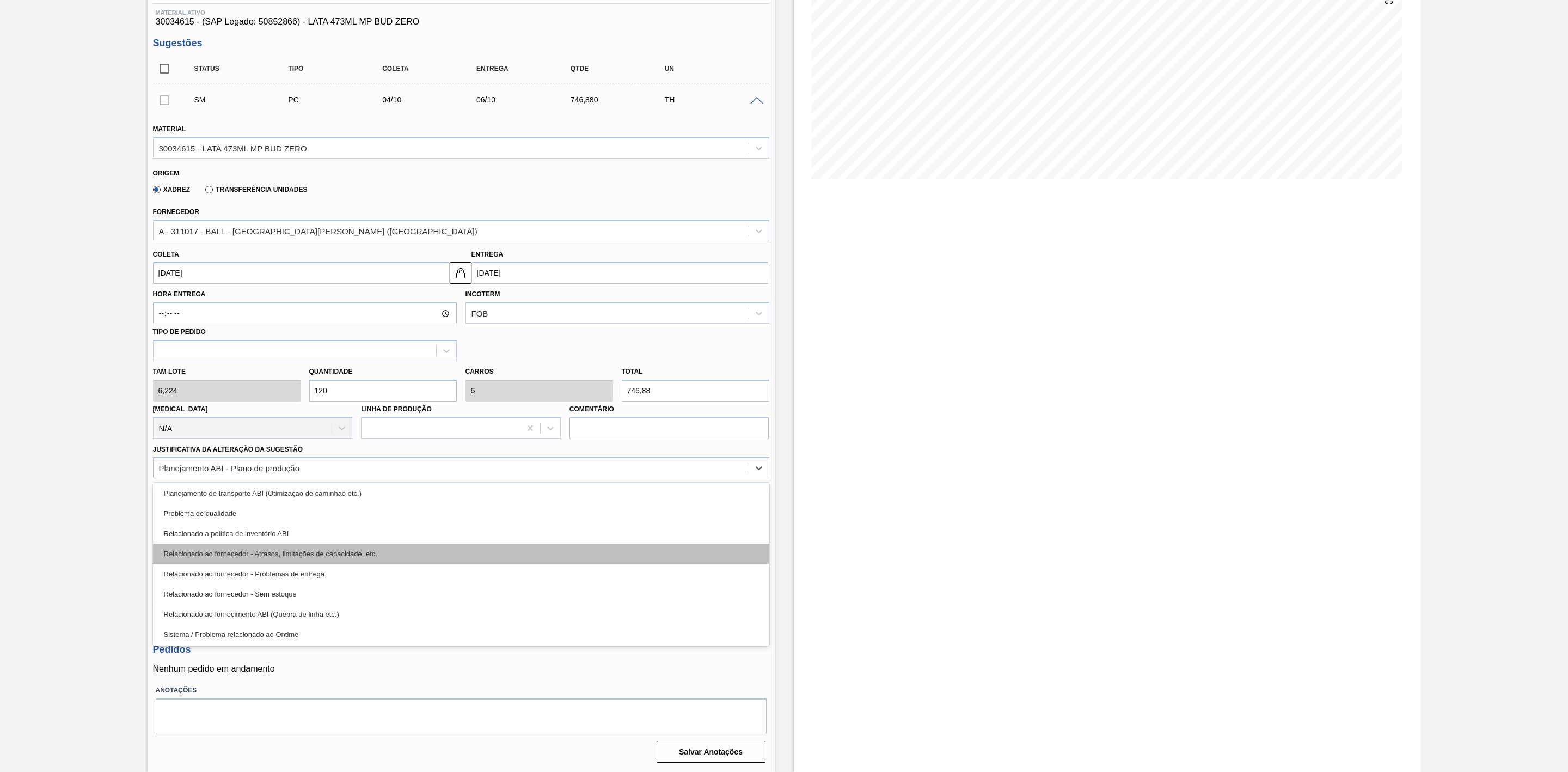
click at [338, 551] on div "Relacionado ao fornecedor - Atrasos, limitações de capacidade, etc." at bounding box center [461, 553] width 616 height 20
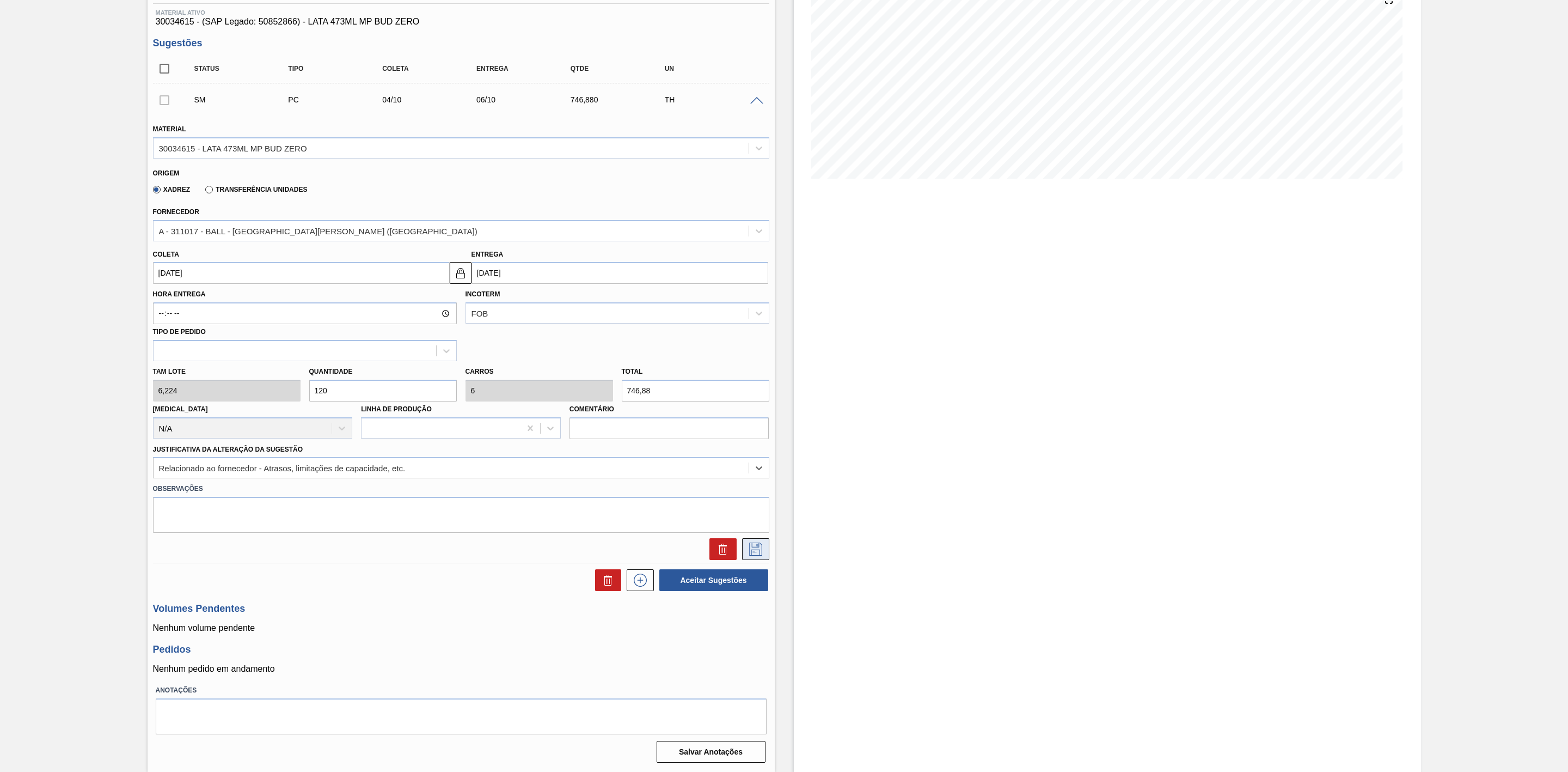
click at [761, 550] on icon at bounding box center [756, 548] width 18 height 13
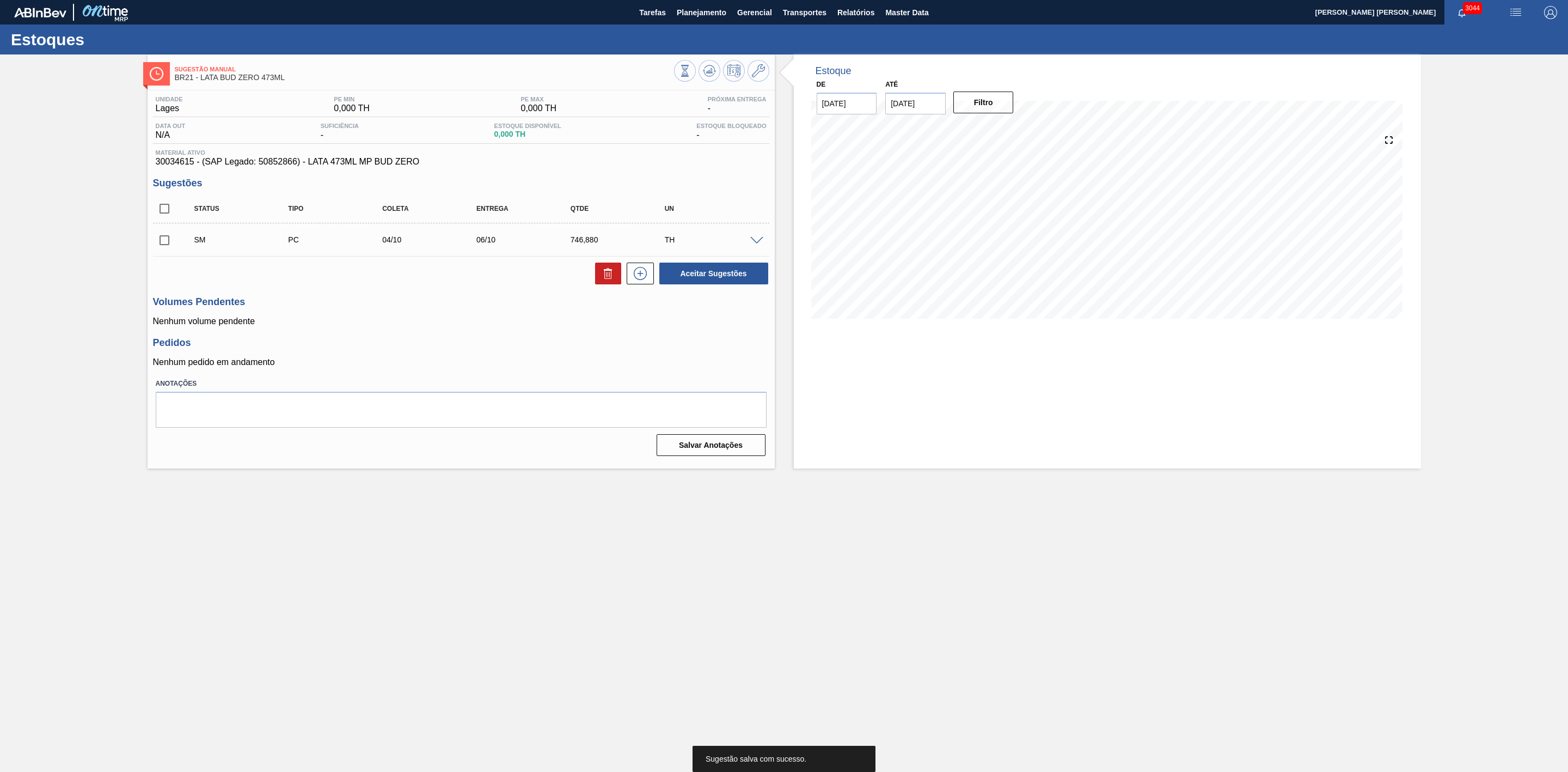
scroll to position [0, 0]
click at [157, 245] on input "checkbox" at bounding box center [164, 239] width 23 height 23
click at [694, 281] on button "Aceitar Sugestões" at bounding box center [714, 273] width 109 height 22
checkbox input "false"
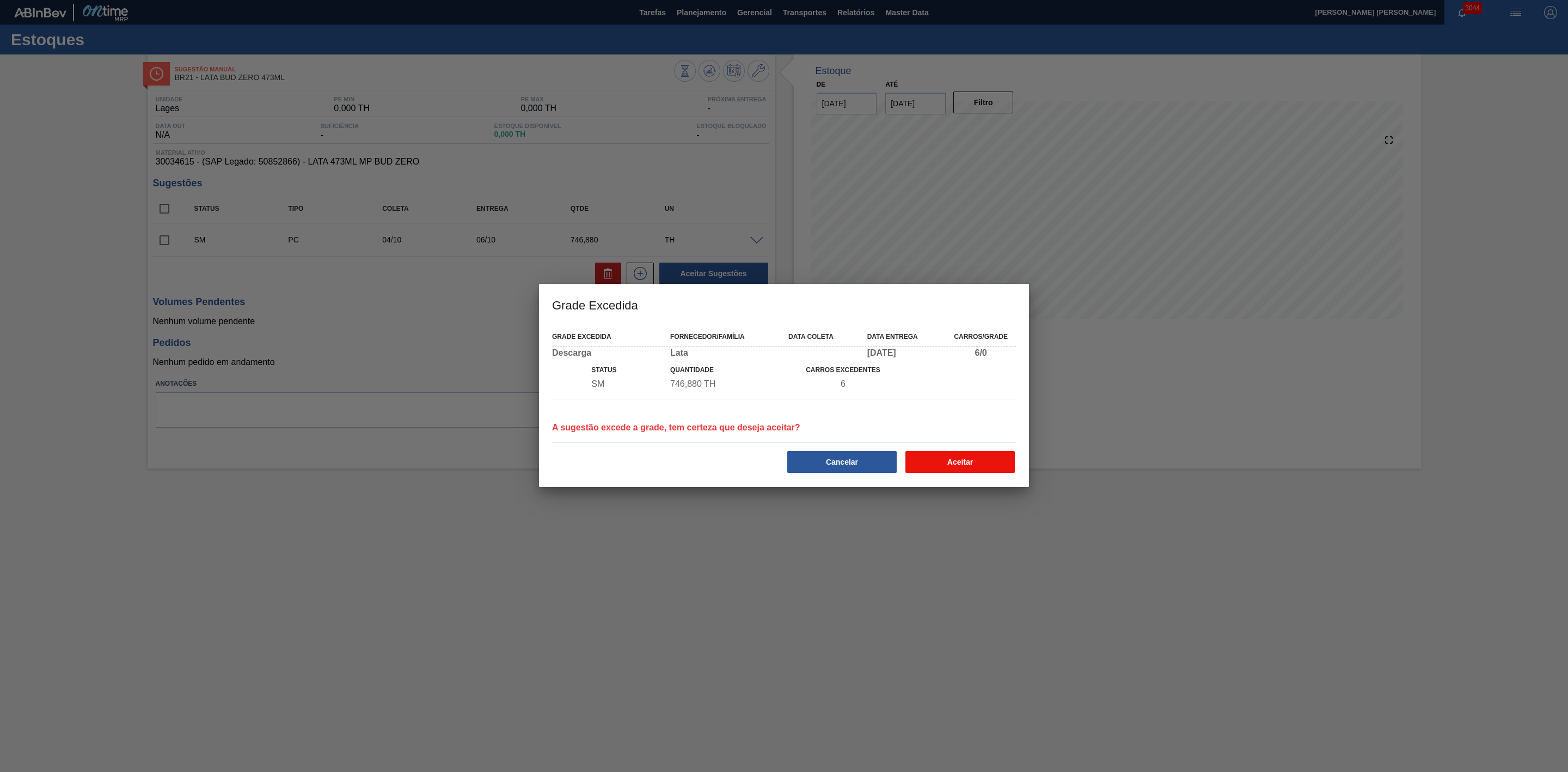
click at [953, 458] on button "Aceitar" at bounding box center [960, 462] width 109 height 22
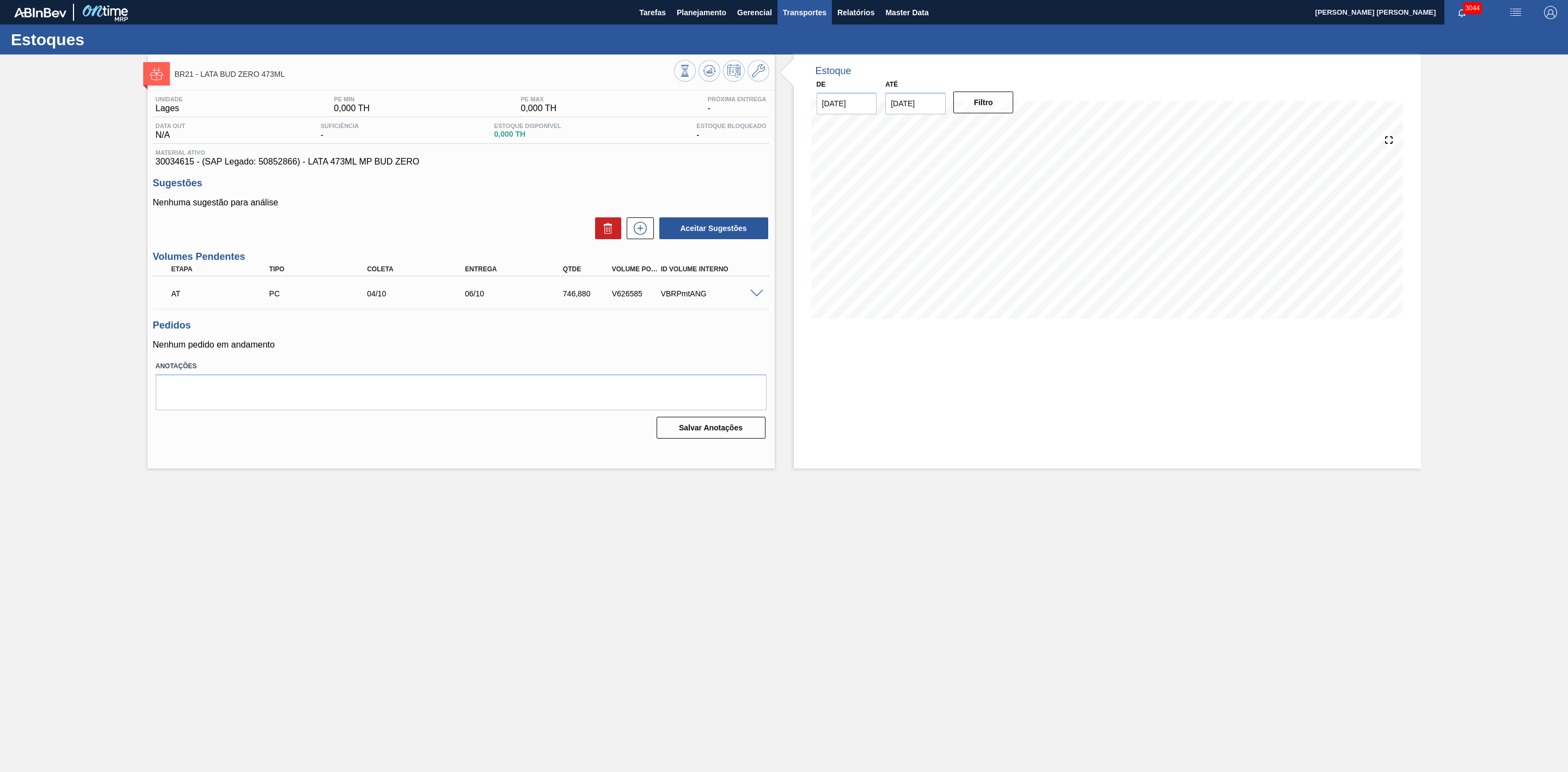
click at [821, 15] on span "Transportes" at bounding box center [805, 12] width 44 height 13
click at [800, 54] on li "Otimização de Carga" at bounding box center [805, 55] width 89 height 18
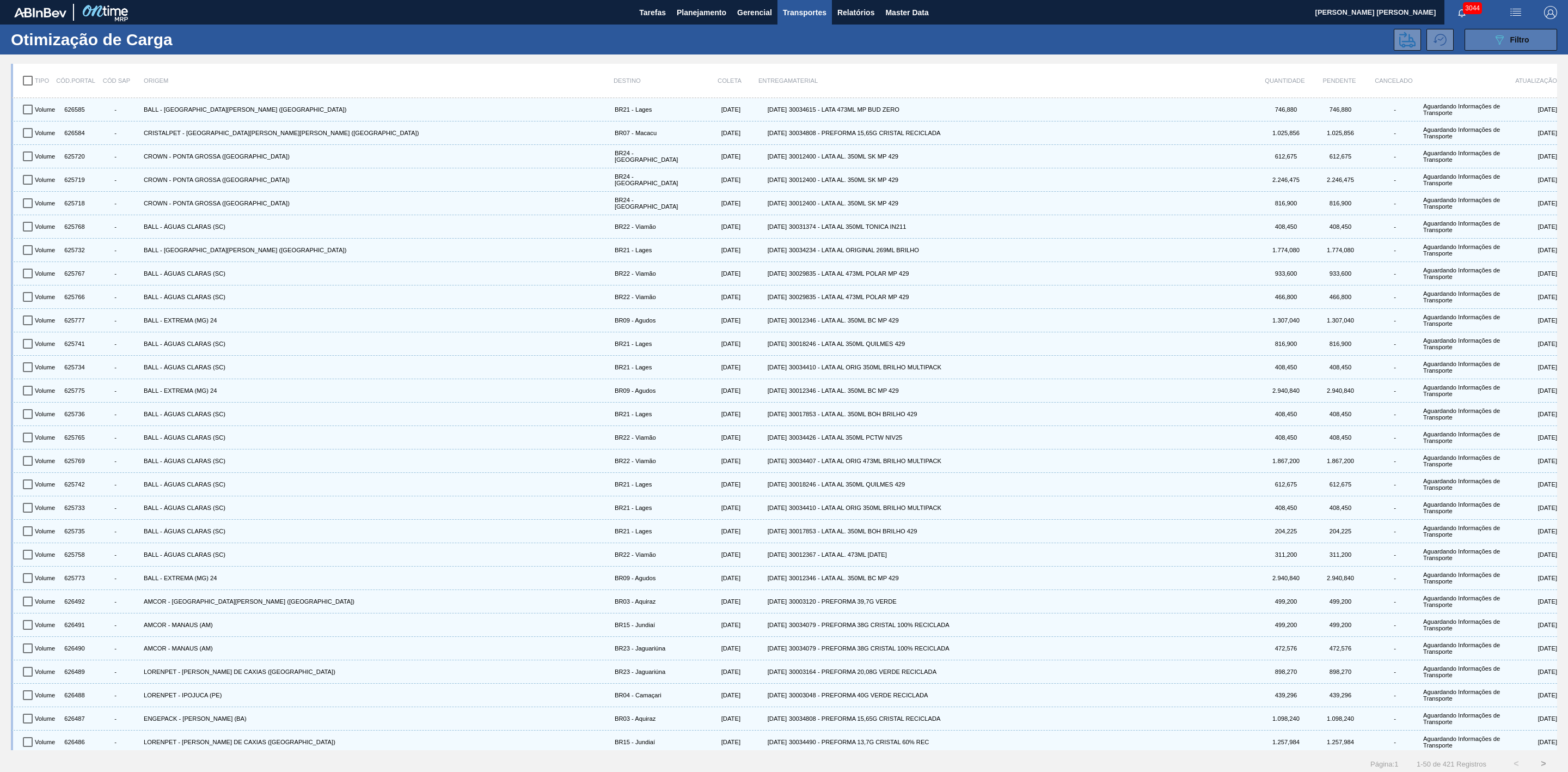
click at [1482, 37] on button "089F7B8B-B2A5-4AFE-B5C0-19BA573D28AC Filtro" at bounding box center [1510, 40] width 92 height 22
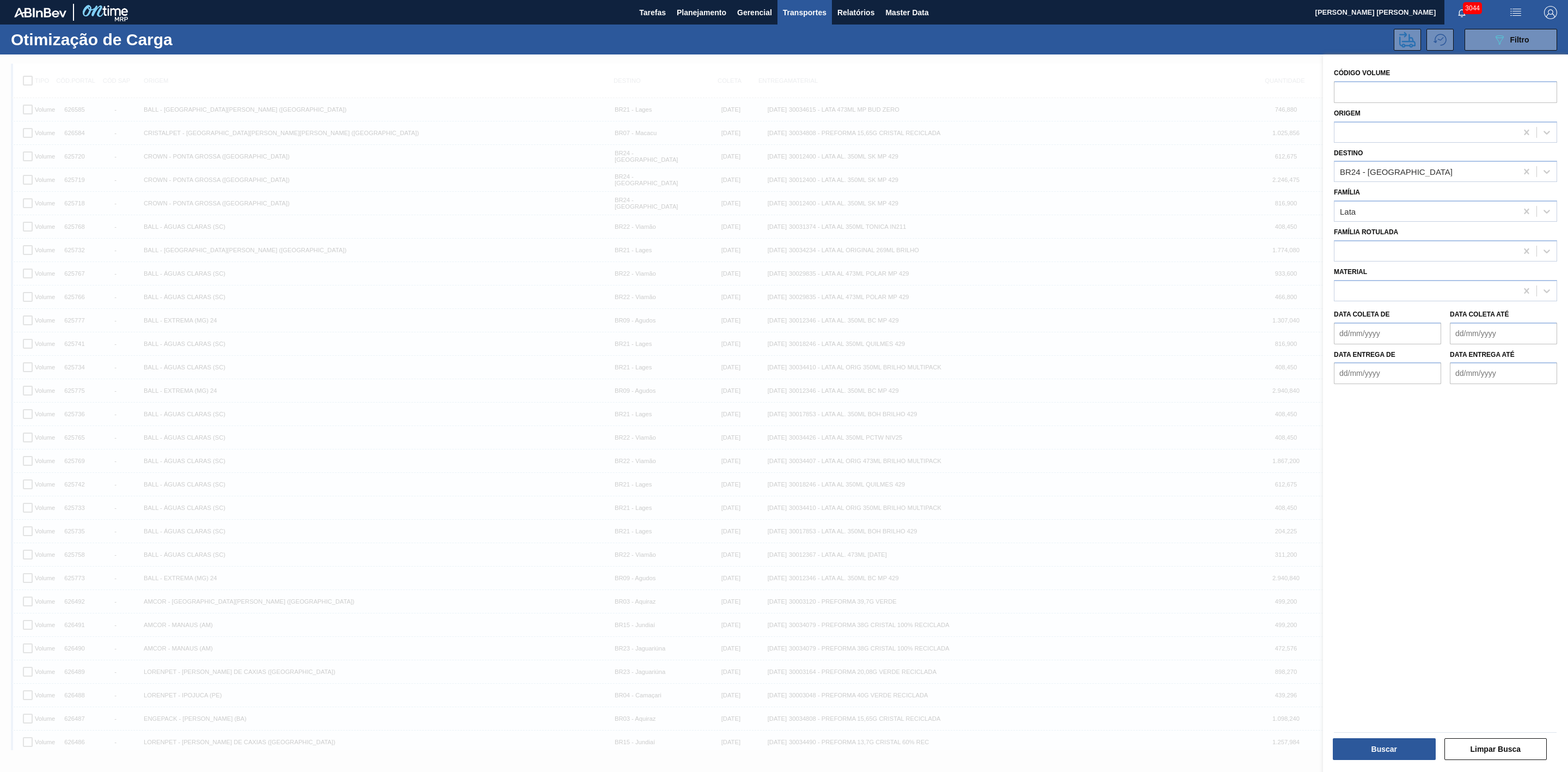
click at [1103, 65] on div at bounding box center [784, 440] width 1568 height 772
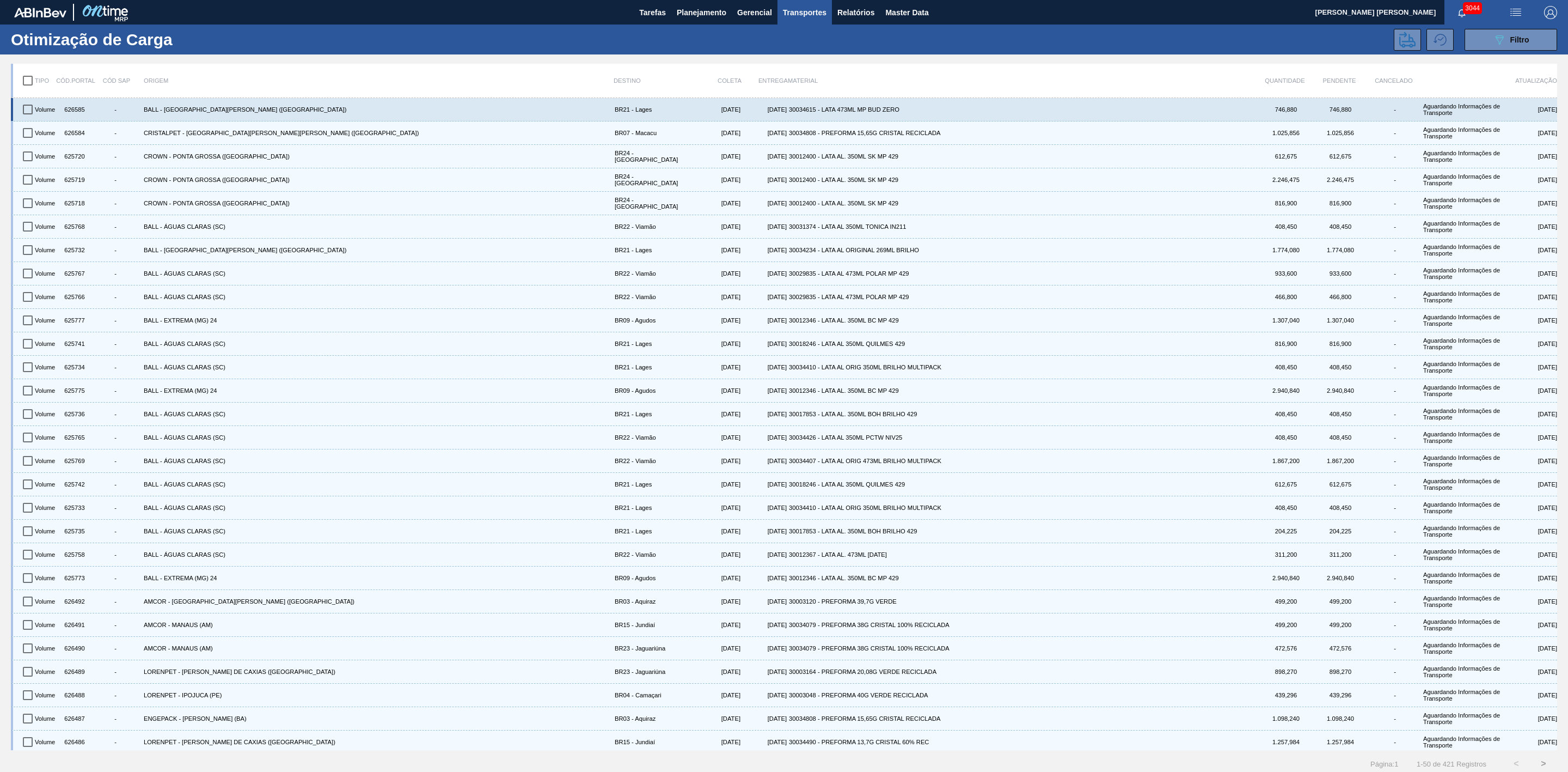
click at [29, 112] on input "checkbox" at bounding box center [27, 109] width 23 height 23
checkbox input "true"
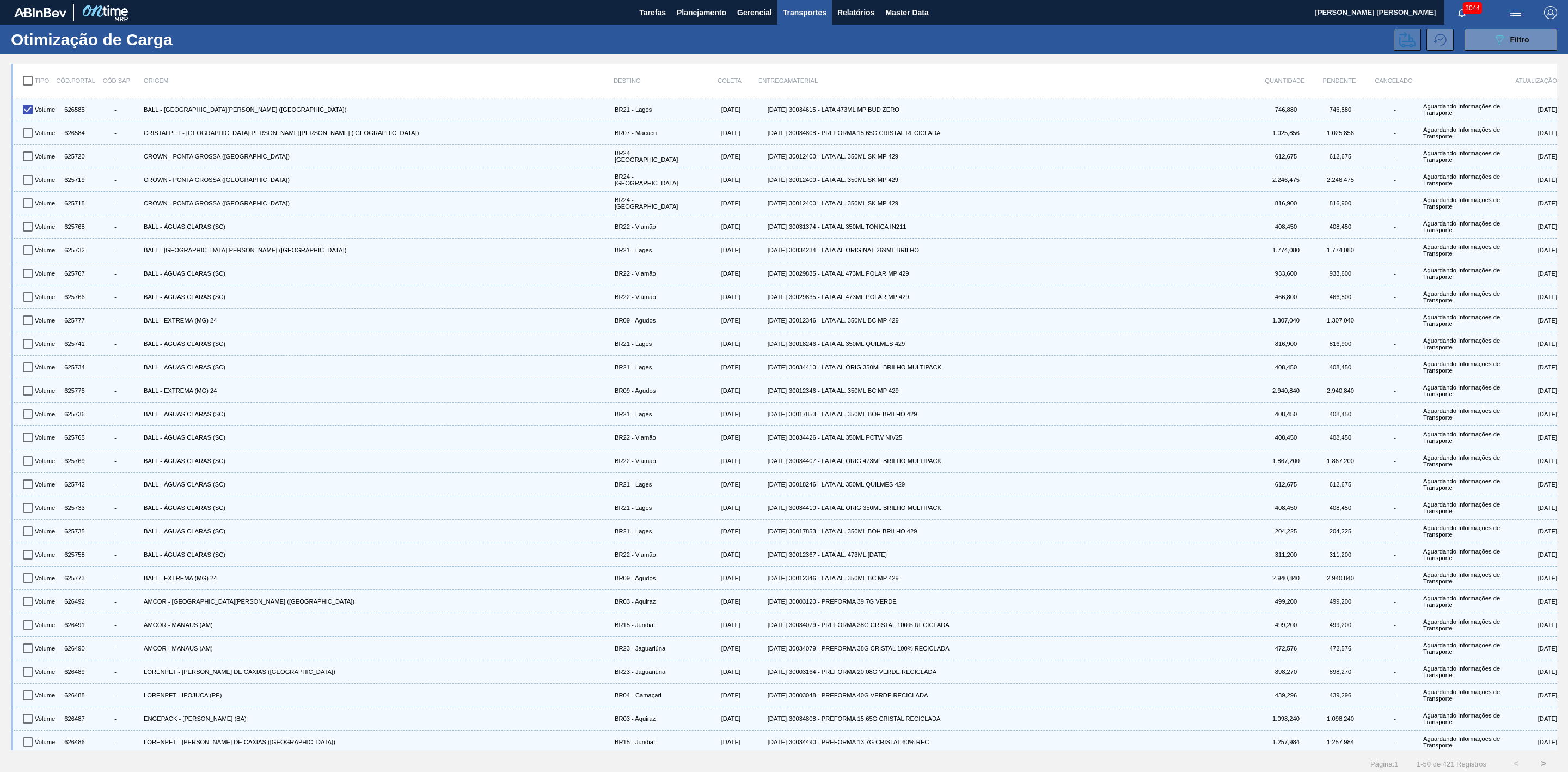
click at [1404, 42] on icon at bounding box center [1408, 40] width 16 height 16
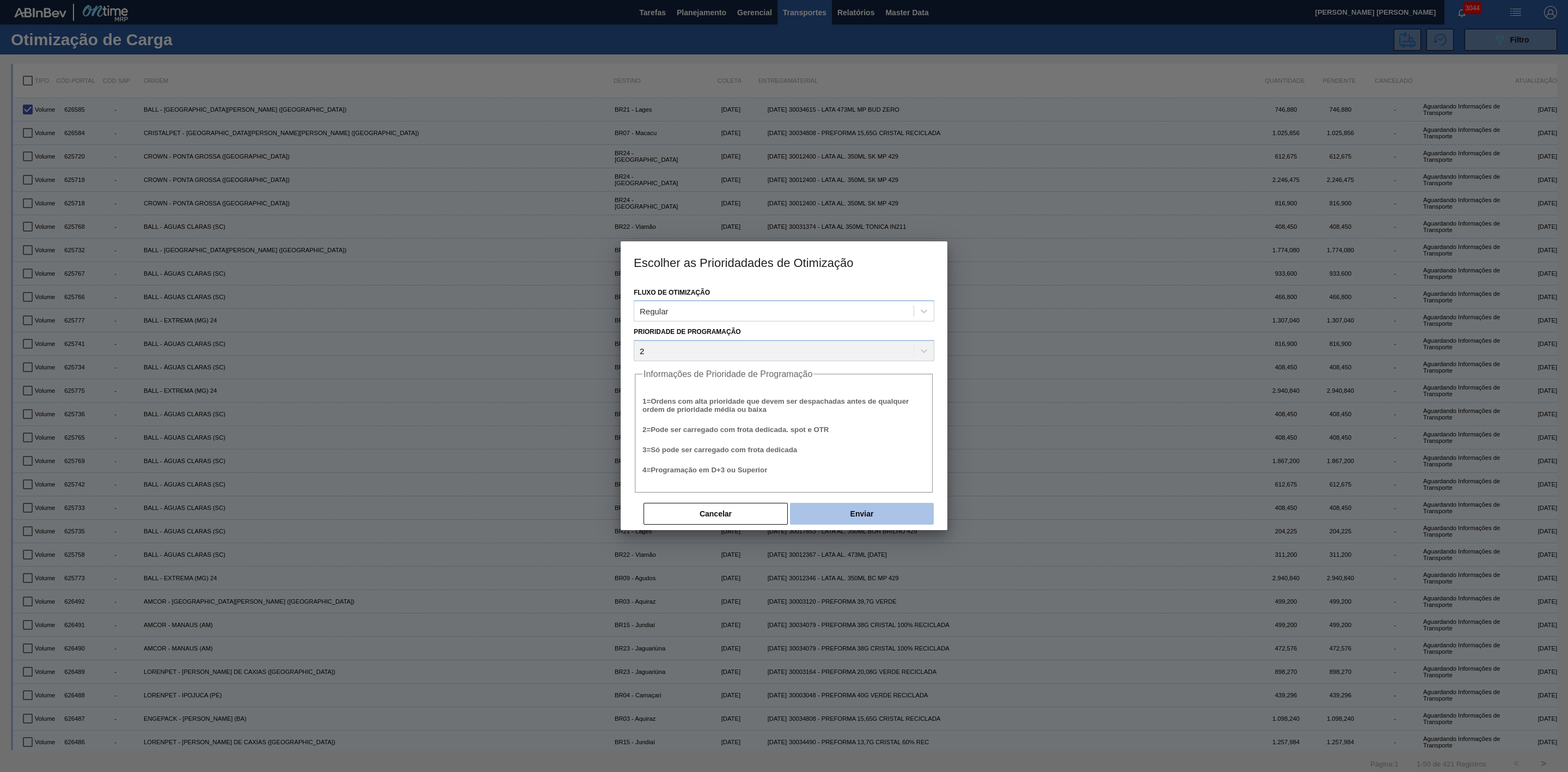
click at [851, 511] on button "Enviar" at bounding box center [862, 514] width 144 height 22
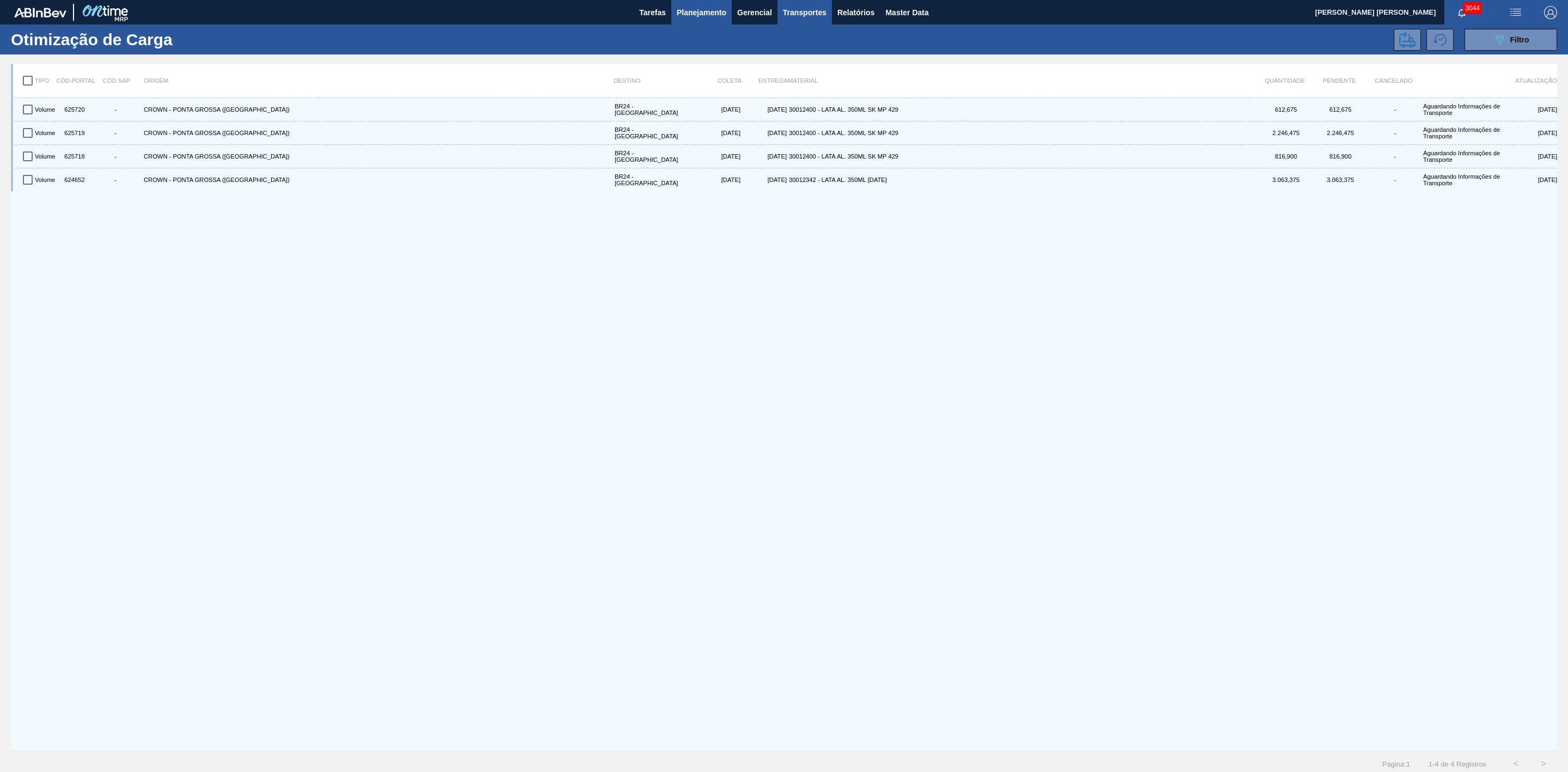
click at [681, 12] on span "Planejamento" at bounding box center [702, 12] width 50 height 13
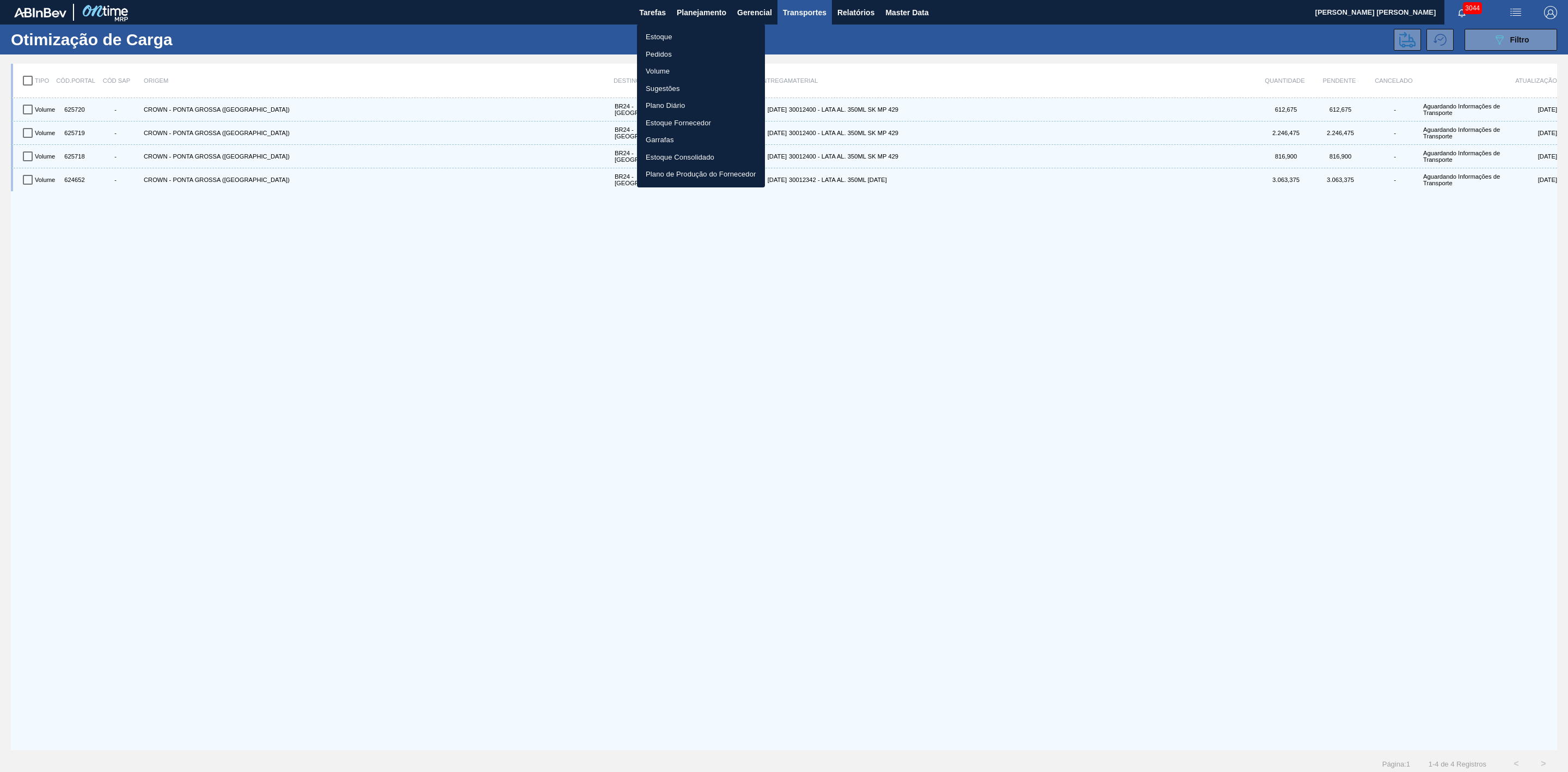
click at [667, 33] on li "Estoque" at bounding box center [701, 38] width 128 height 18
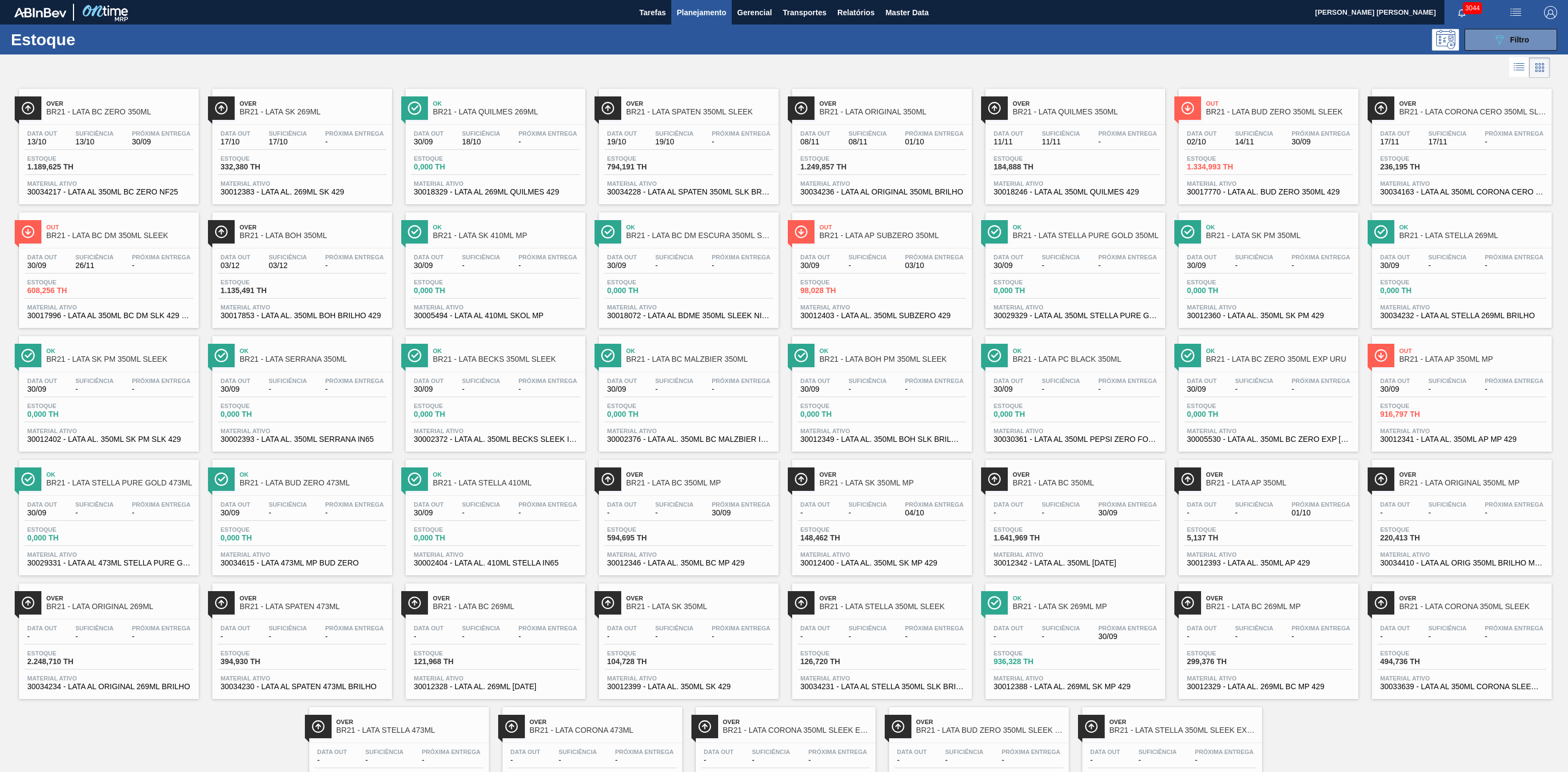
click at [343, 479] on div "Ok BR21 - LATA BUD ZERO 473ML" at bounding box center [313, 479] width 147 height 25
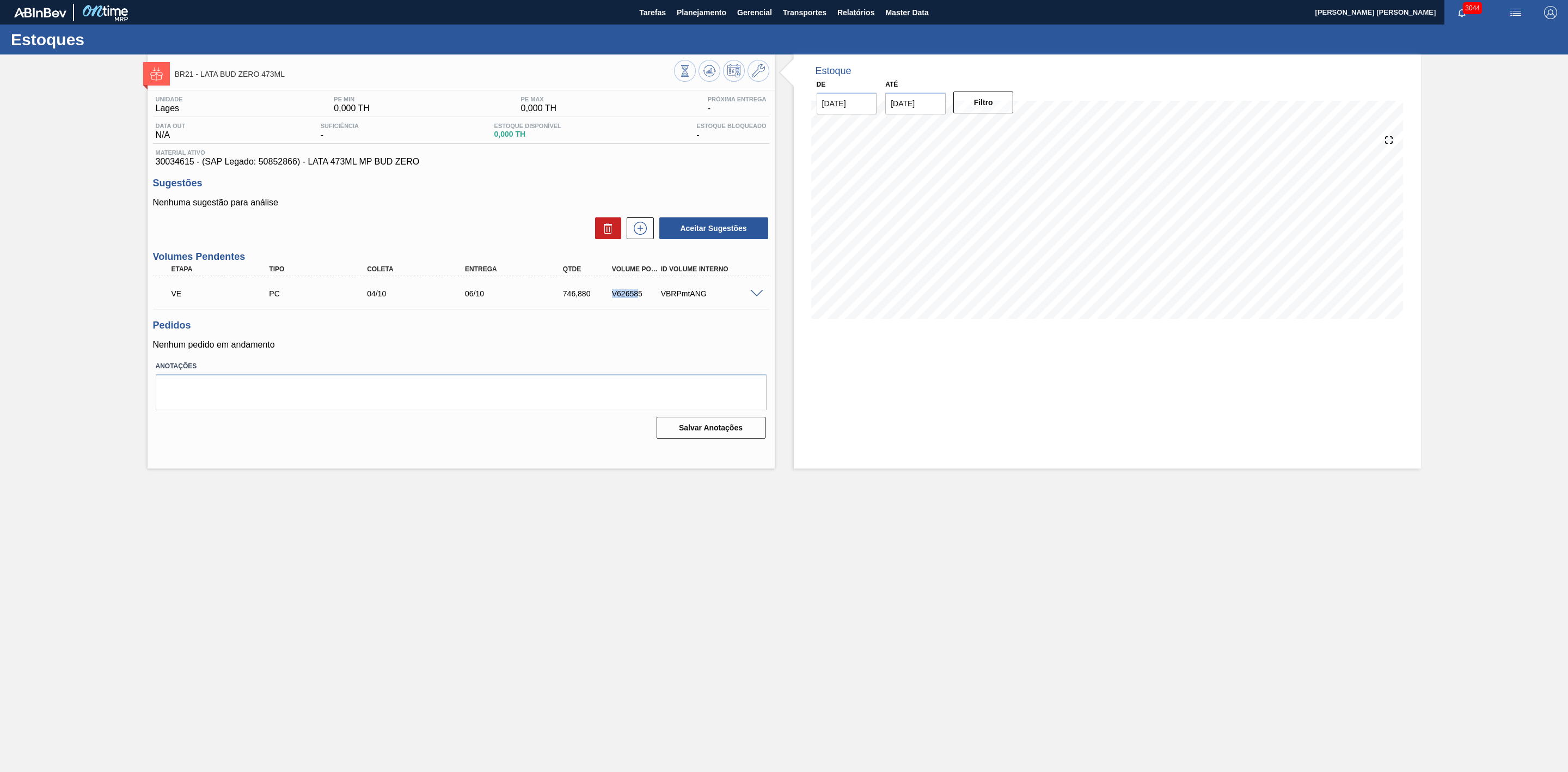
drag, startPoint x: 612, startPoint y: 298, endPoint x: 639, endPoint y: 299, distance: 27.0
click at [639, 298] on div "V626585" at bounding box center [636, 293] width 54 height 9
click at [755, 297] on span at bounding box center [756, 294] width 13 height 8
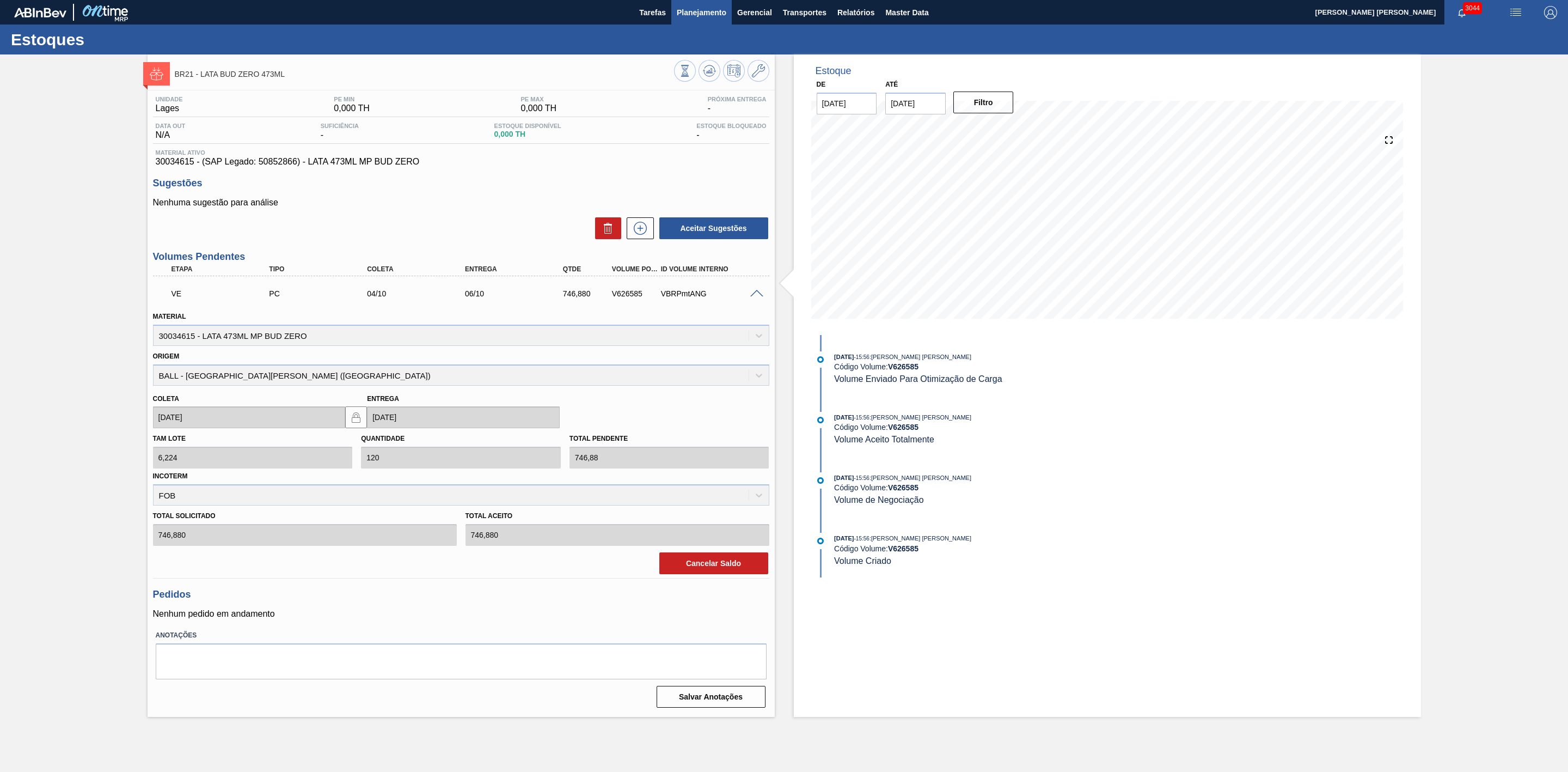
click at [688, 19] on button "Planejamento" at bounding box center [702, 12] width 61 height 25
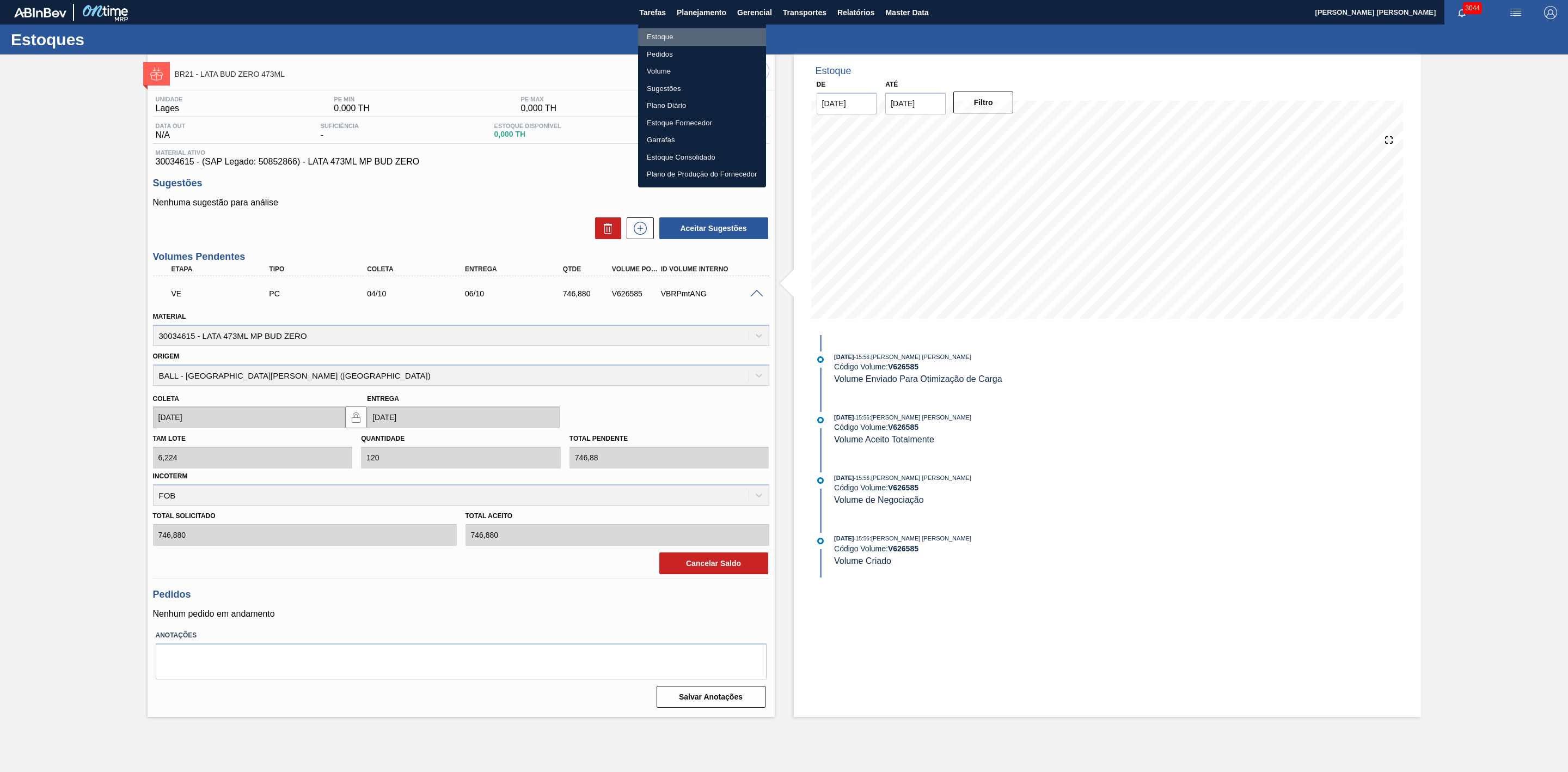
click at [662, 36] on li "Estoque" at bounding box center [702, 38] width 128 height 18
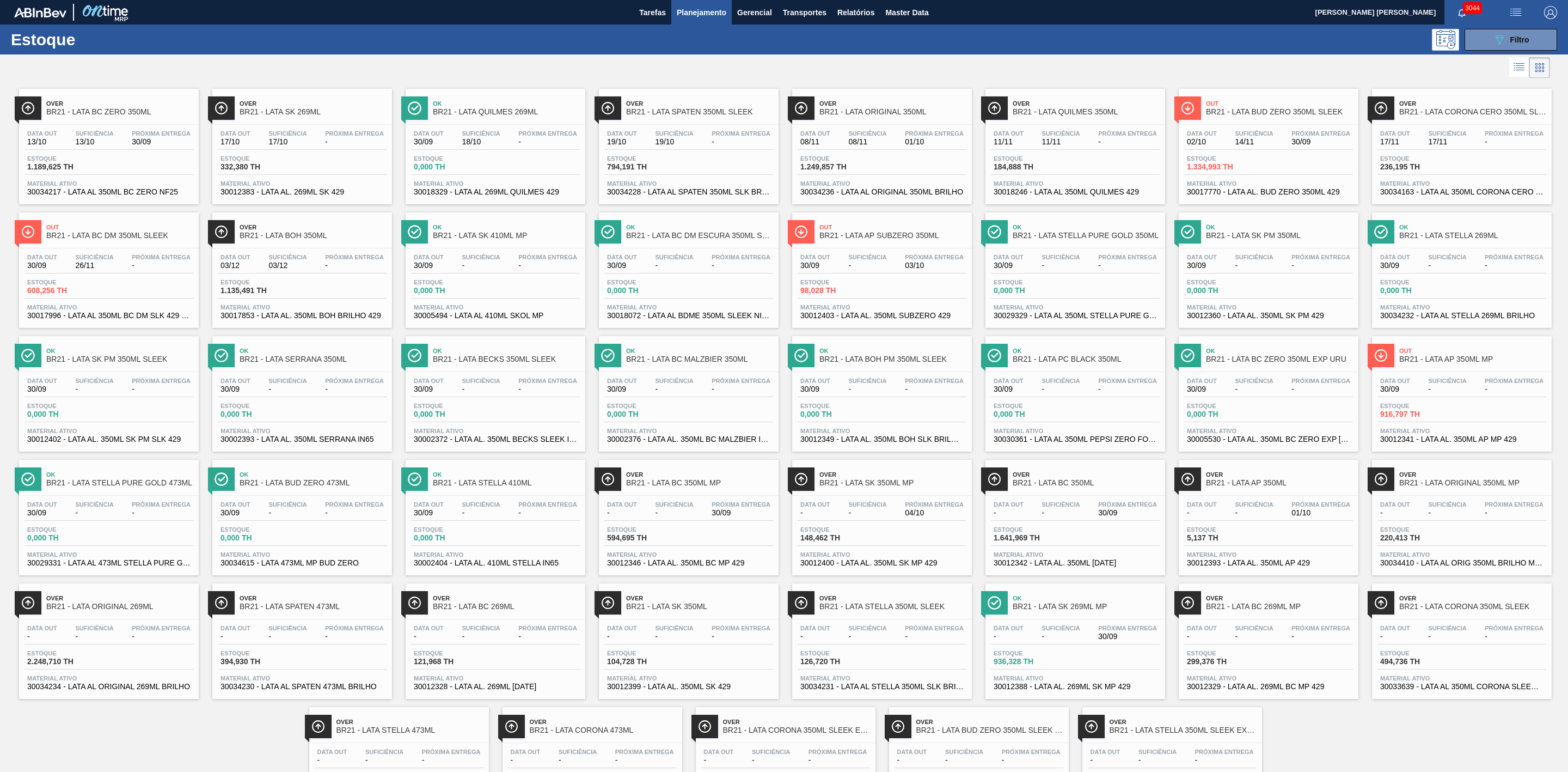
drag, startPoint x: 1497, startPoint y: 42, endPoint x: 1471, endPoint y: 59, distance: 31.1
click at [1497, 42] on icon at bounding box center [1500, 40] width 8 height 9
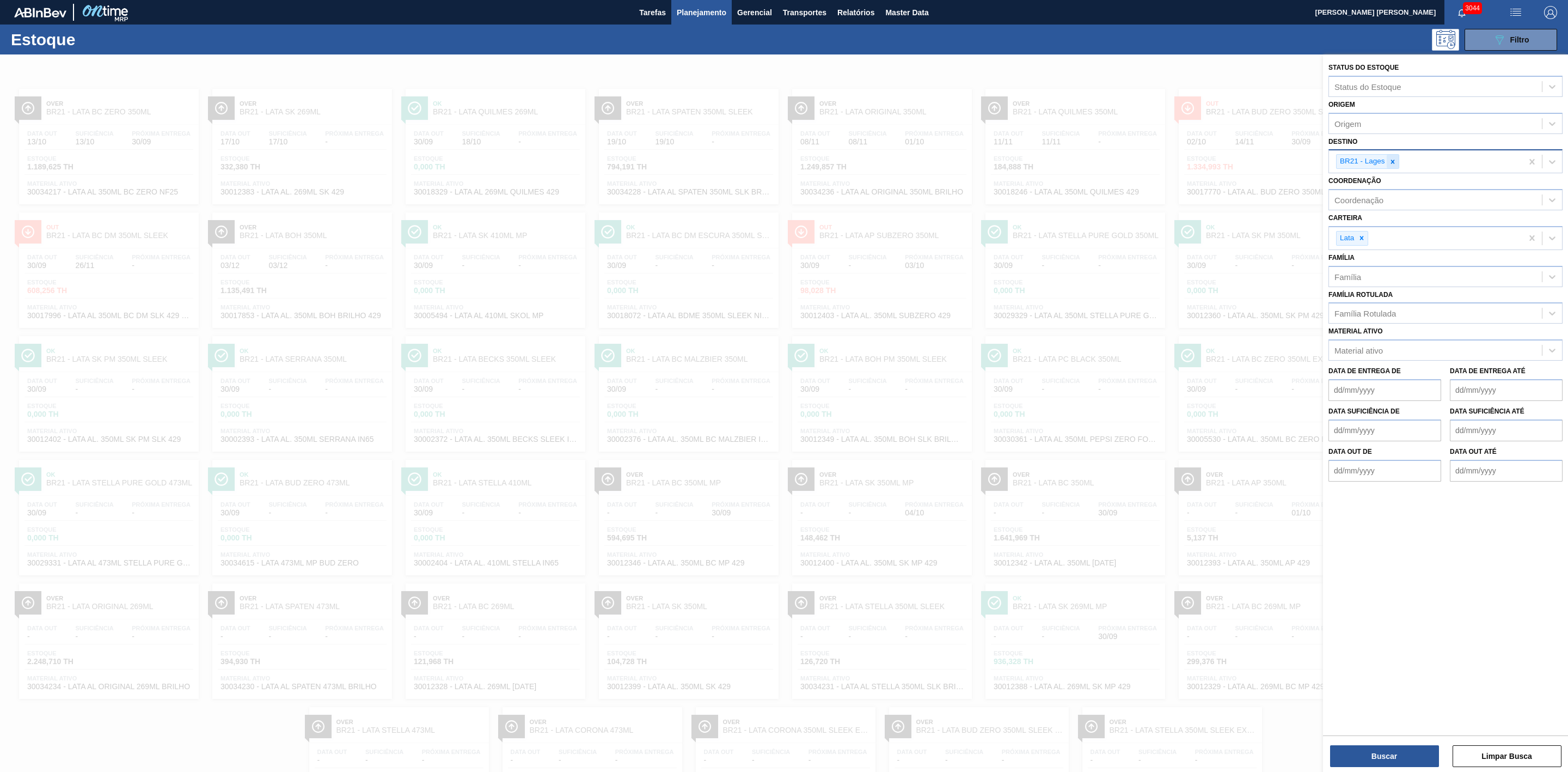
click at [1390, 163] on icon at bounding box center [1393, 162] width 8 height 8
type input "09"
click at [1365, 203] on div "BR09 - Agudos" at bounding box center [1446, 207] width 235 height 20
click at [1381, 752] on button "Buscar" at bounding box center [1385, 756] width 109 height 22
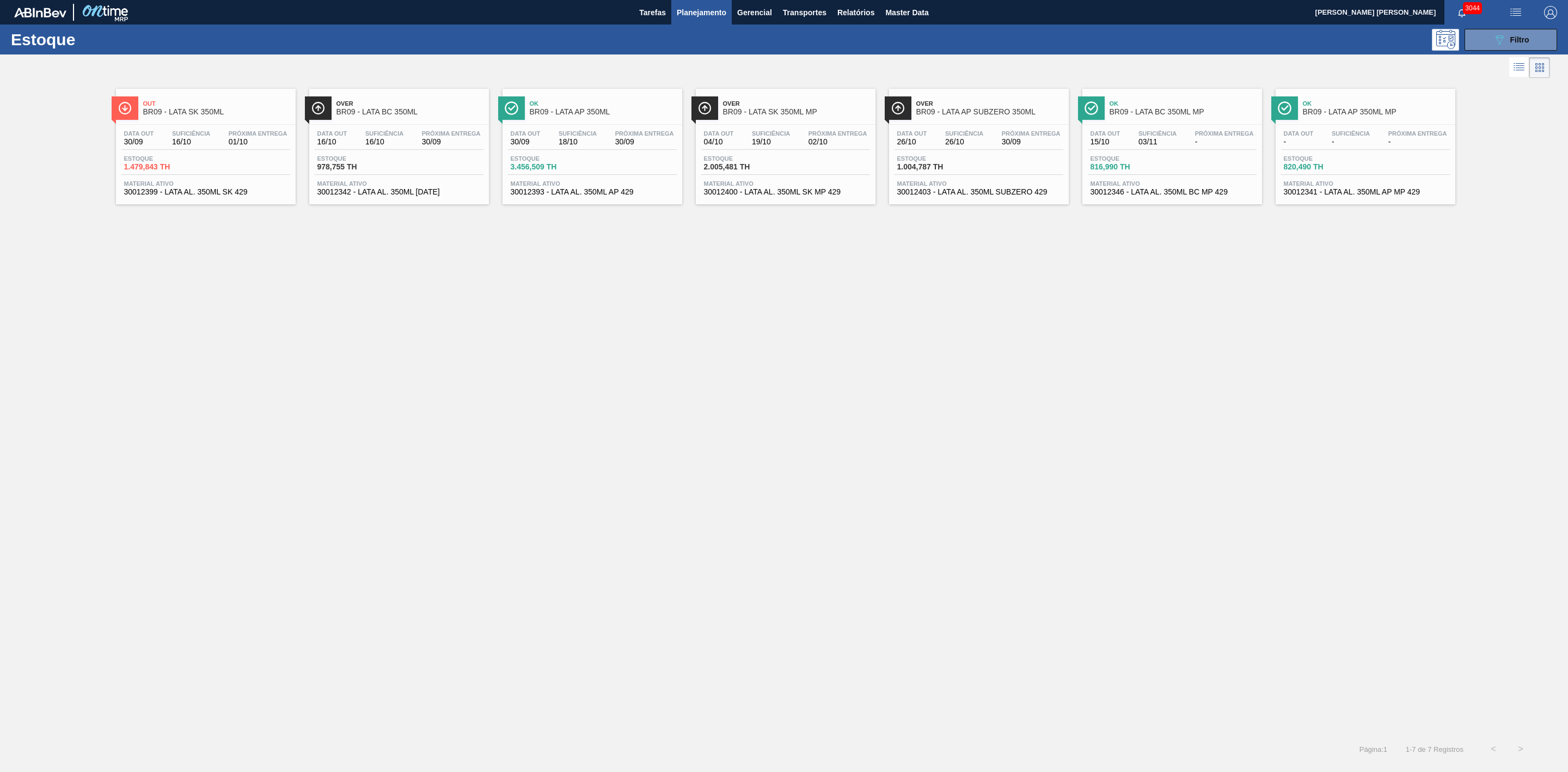
click at [613, 113] on span "BR09 - LATA AP 350ML" at bounding box center [603, 112] width 147 height 8
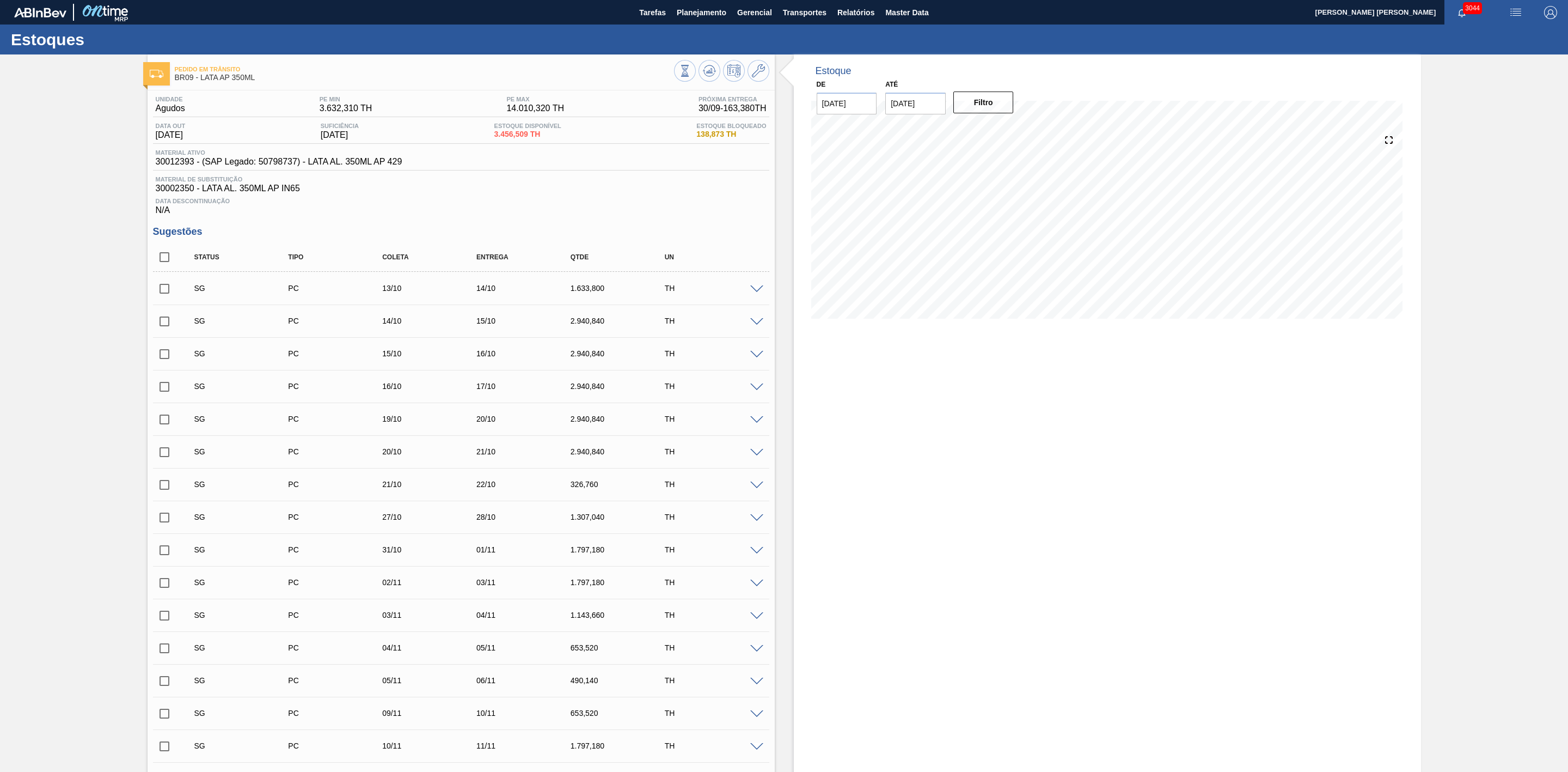
click at [1510, 2] on button "button" at bounding box center [1515, 12] width 35 height 25
click at [1490, 35] on li "Pedido Contingência" at bounding box center [1510, 39] width 99 height 20
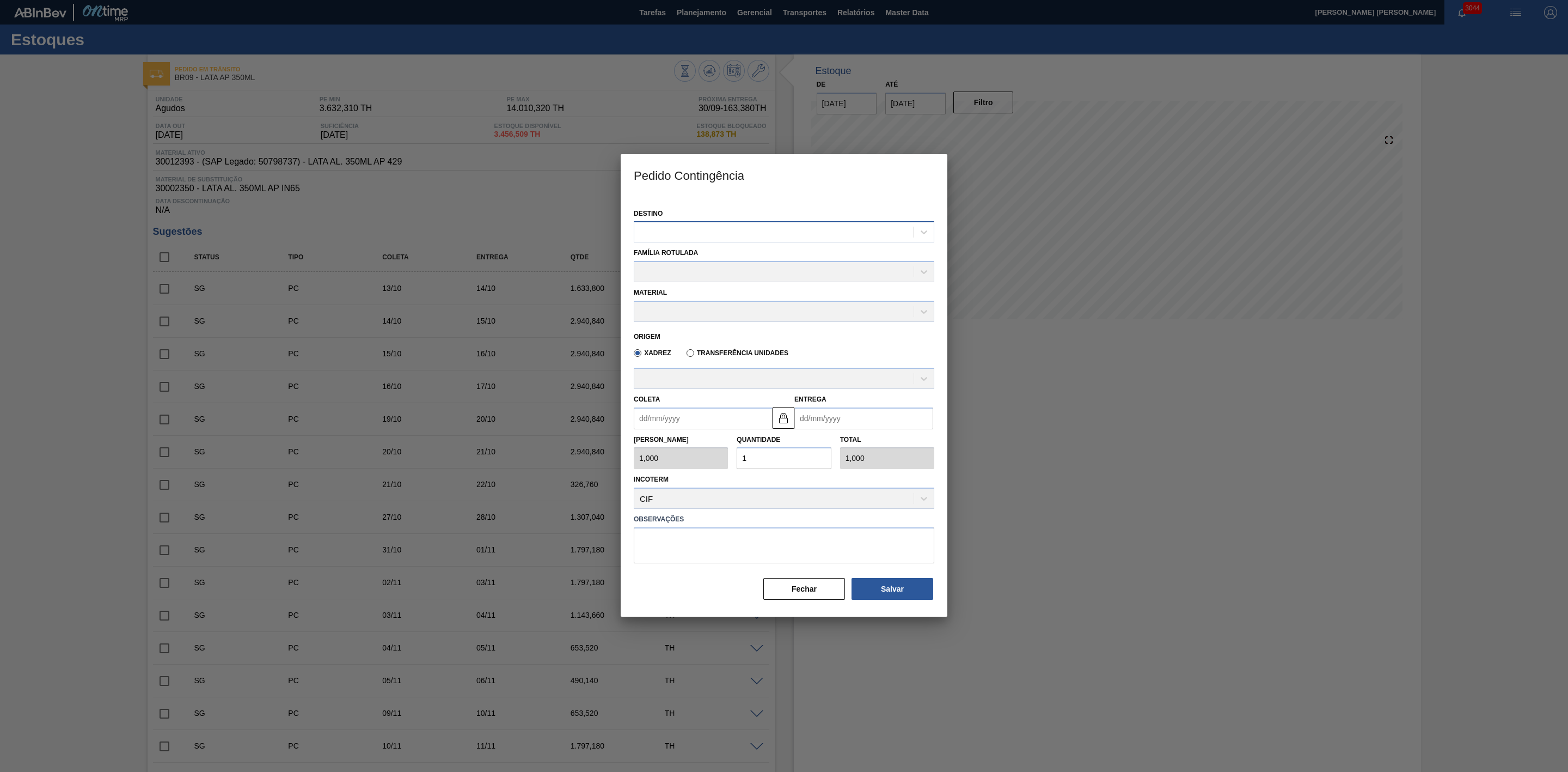
click at [758, 236] on div at bounding box center [774, 232] width 279 height 16
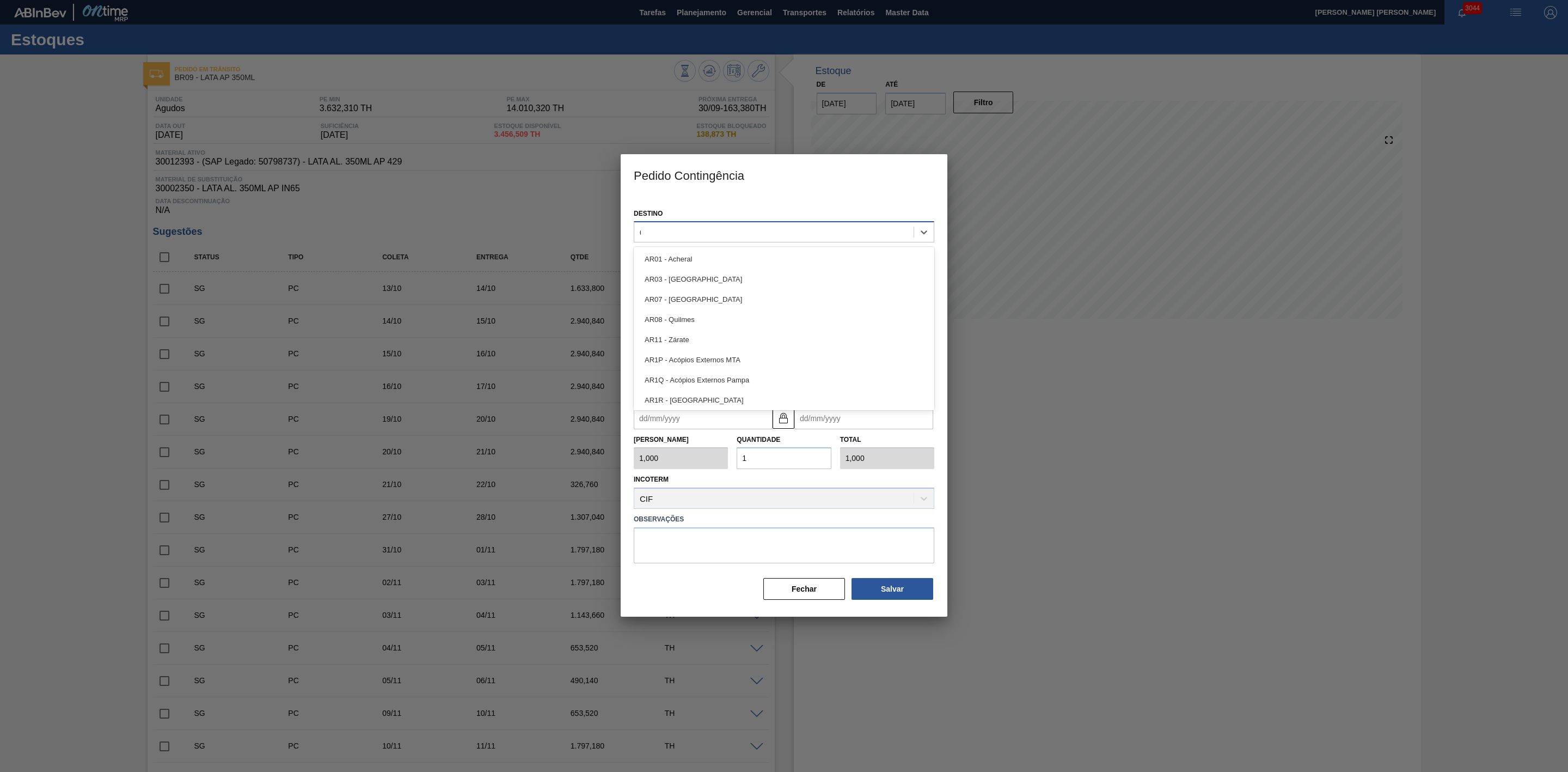
type input "09"
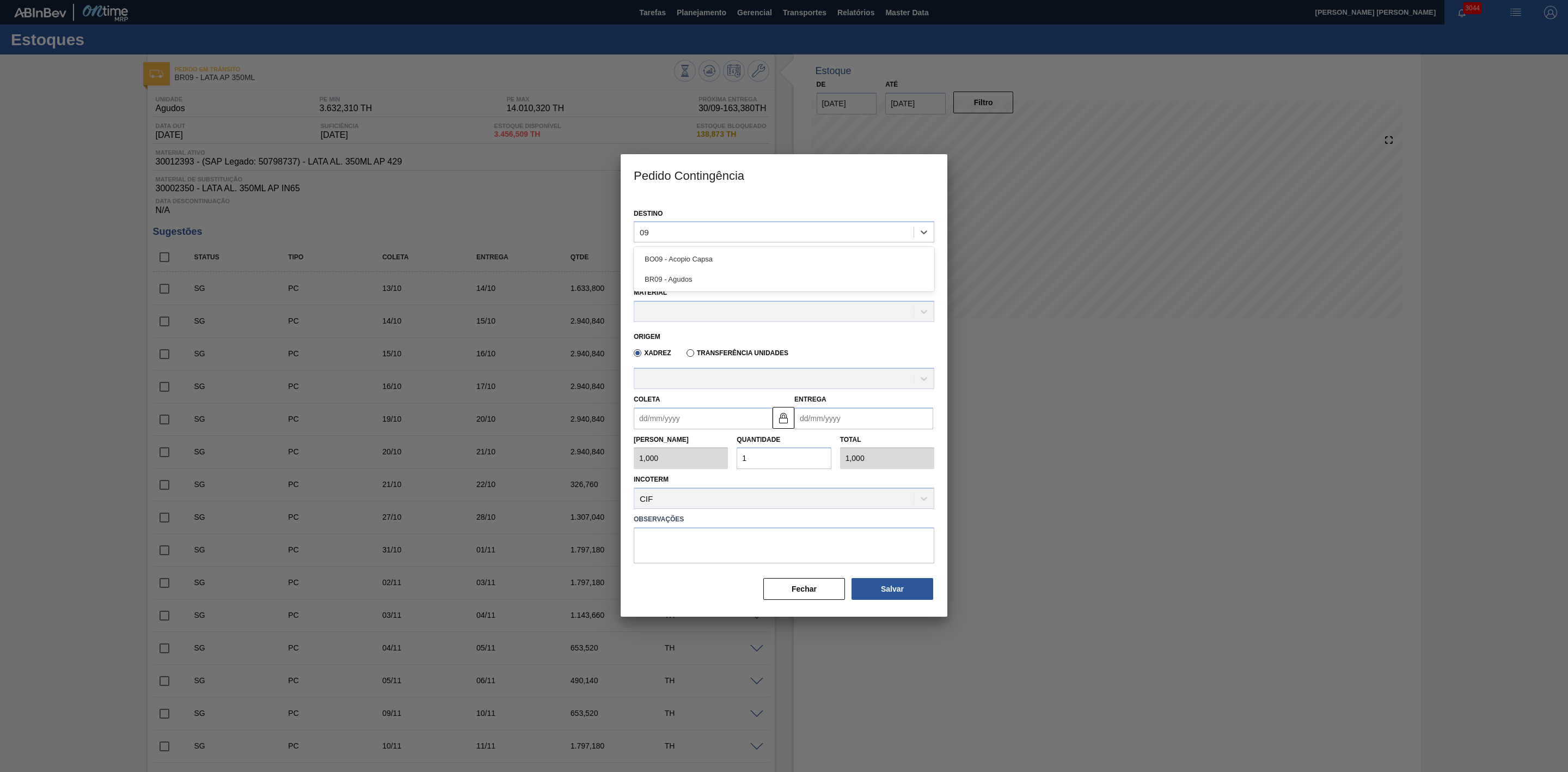
click at [672, 276] on div "BR09 - Agudos" at bounding box center [784, 279] width 301 height 20
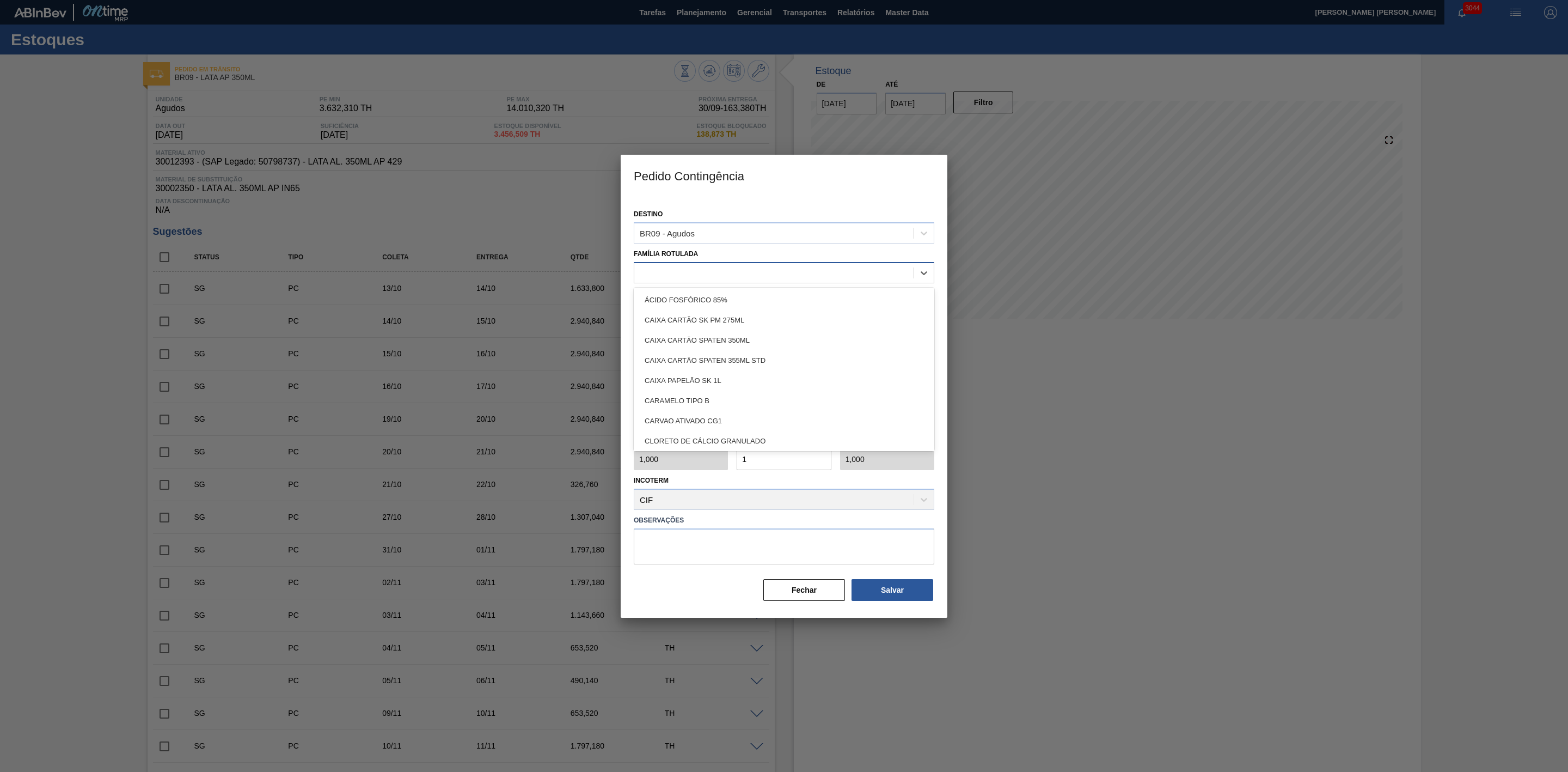
click at [659, 269] on div at bounding box center [774, 272] width 279 height 16
type Rotulada "lata ap"
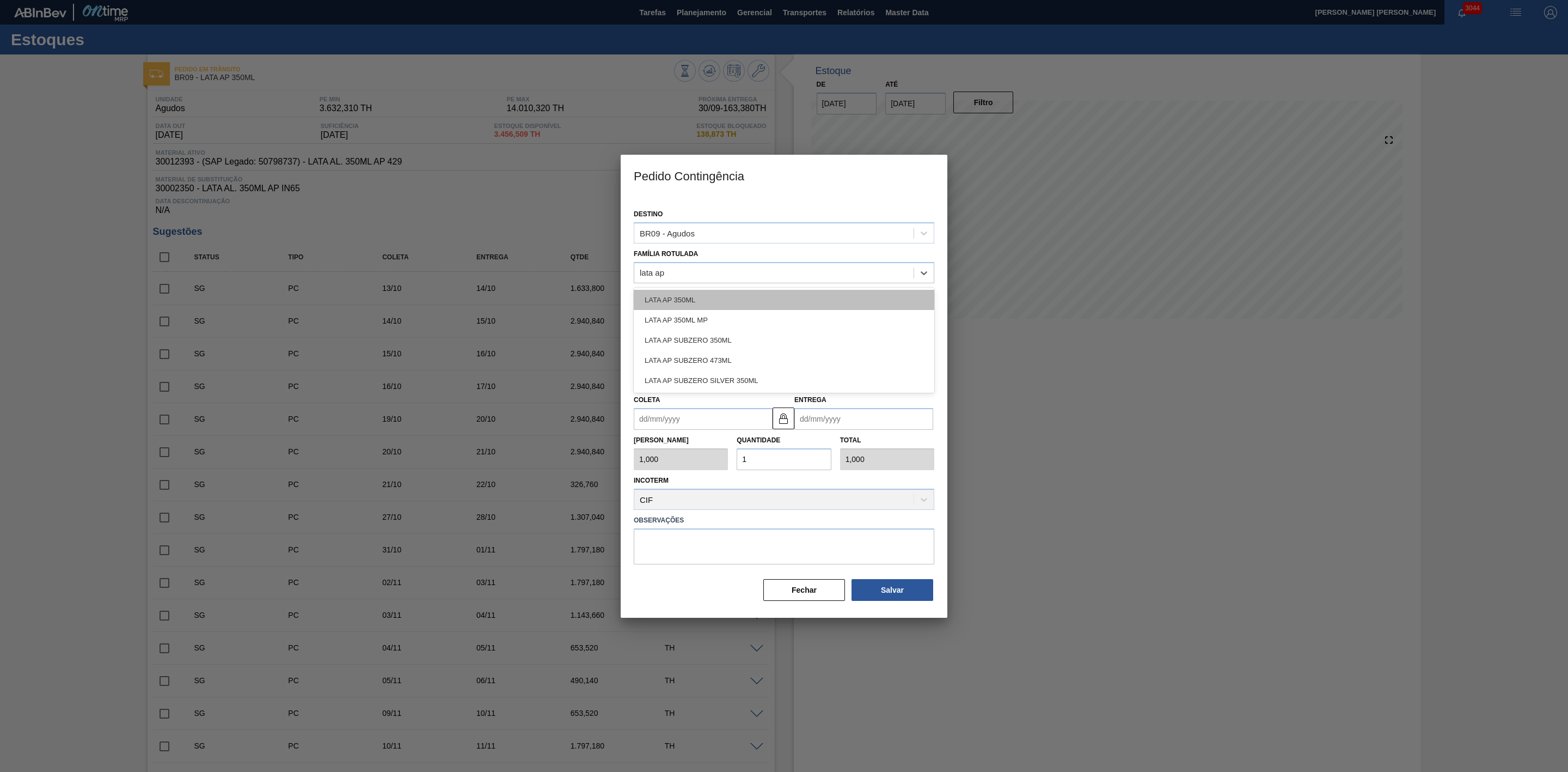
click at [702, 296] on div "LATA AP 350ML" at bounding box center [784, 300] width 301 height 20
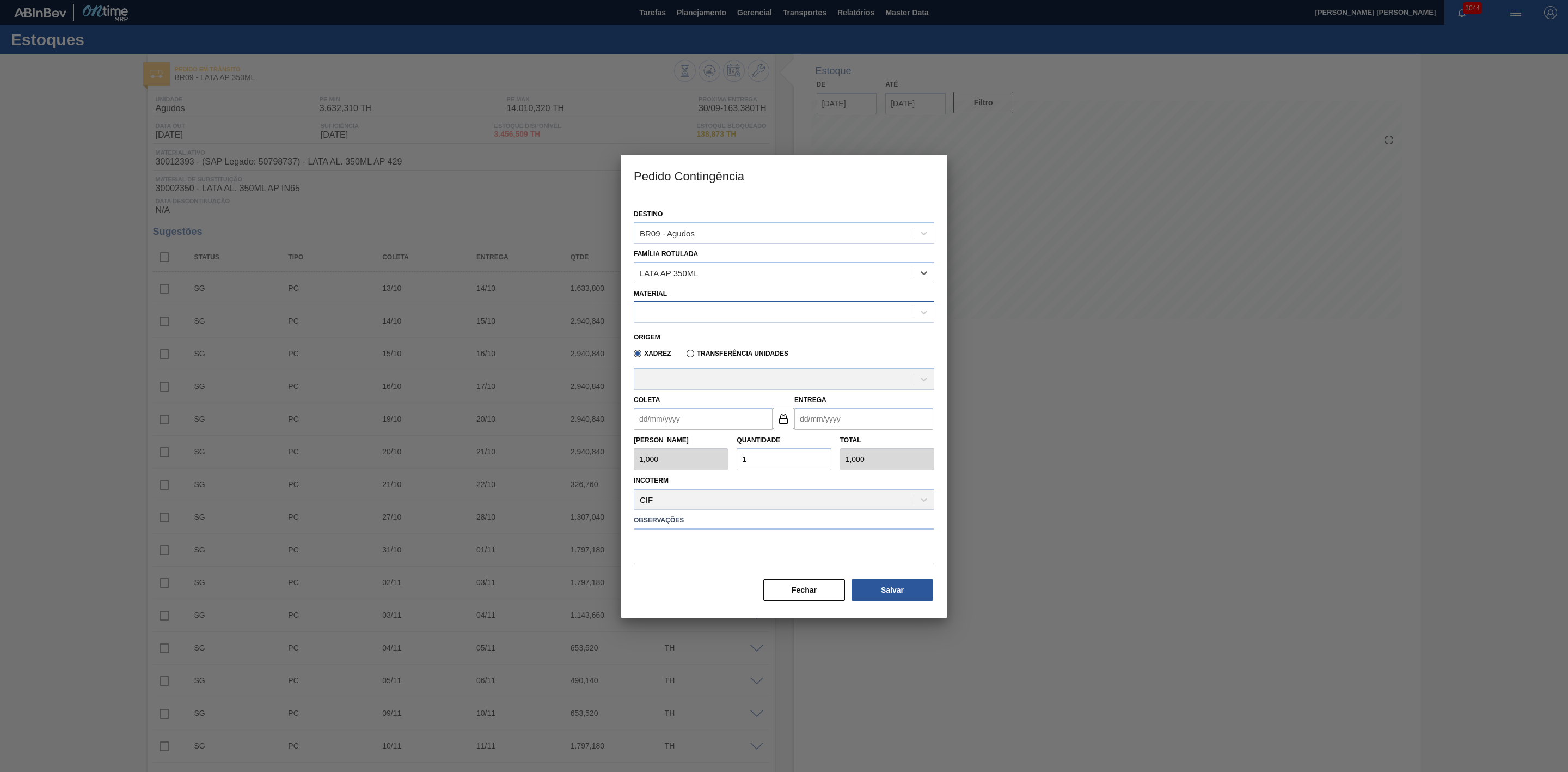
click at [705, 314] on div at bounding box center [774, 312] width 279 height 16
click at [726, 338] on div "30012393 - LATA AL. 350ML AP 429" at bounding box center [784, 339] width 301 height 20
type input "8,169"
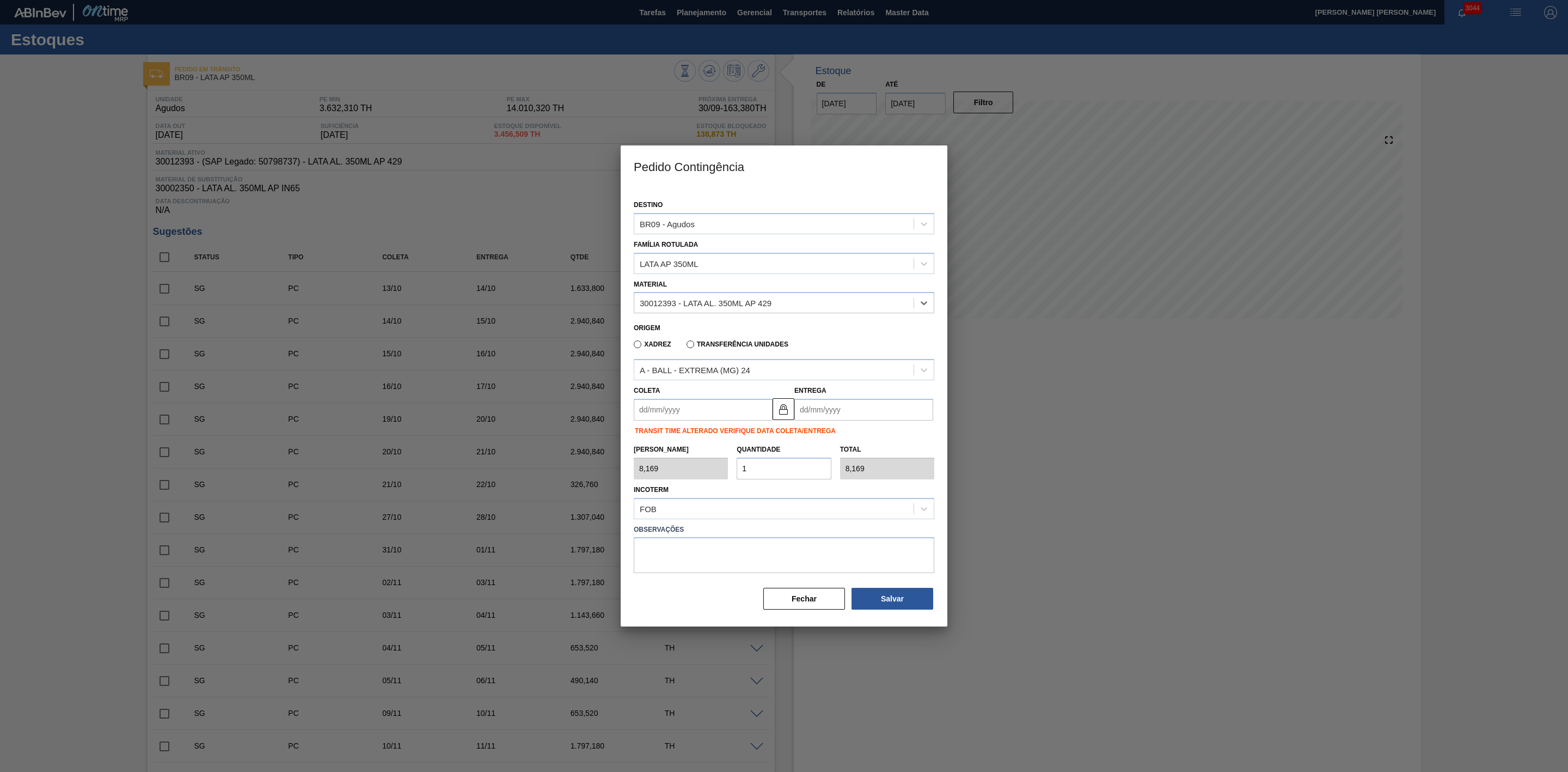
drag, startPoint x: 719, startPoint y: 418, endPoint x: 716, endPoint y: 414, distance: 5.0
click at [719, 418] on input "Coleta" at bounding box center [704, 409] width 139 height 22
click at [681, 541] on div "30" at bounding box center [682, 541] width 15 height 15
type input "[DATE]"
type input "01/10/2025"
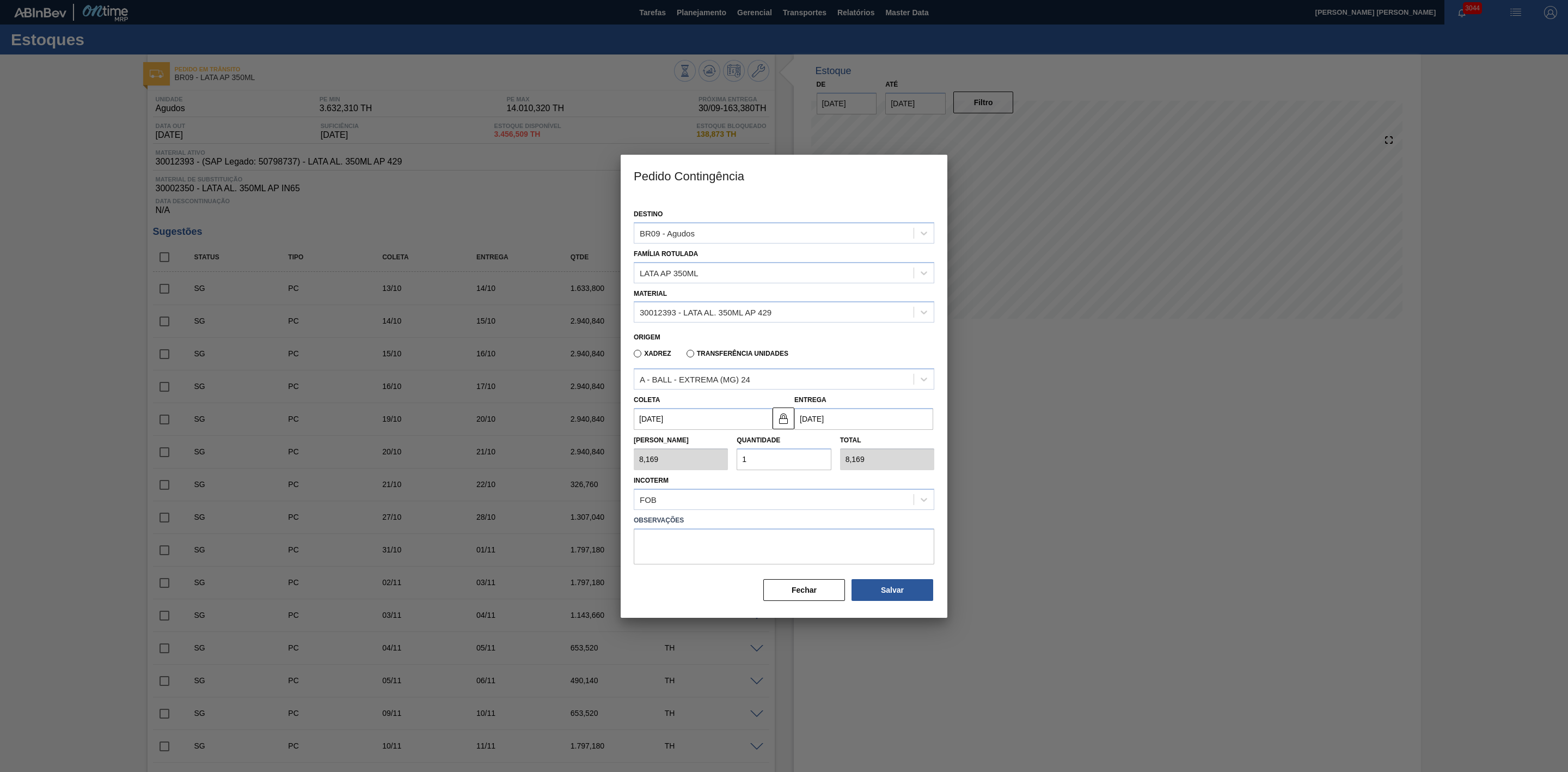
click at [723, 457] on div "Tam Lote 8,169 Quantidade 1 Total 8,169" at bounding box center [784, 449] width 309 height 41
type input "2"
type input "16,338"
type input "20"
type input "163,380"
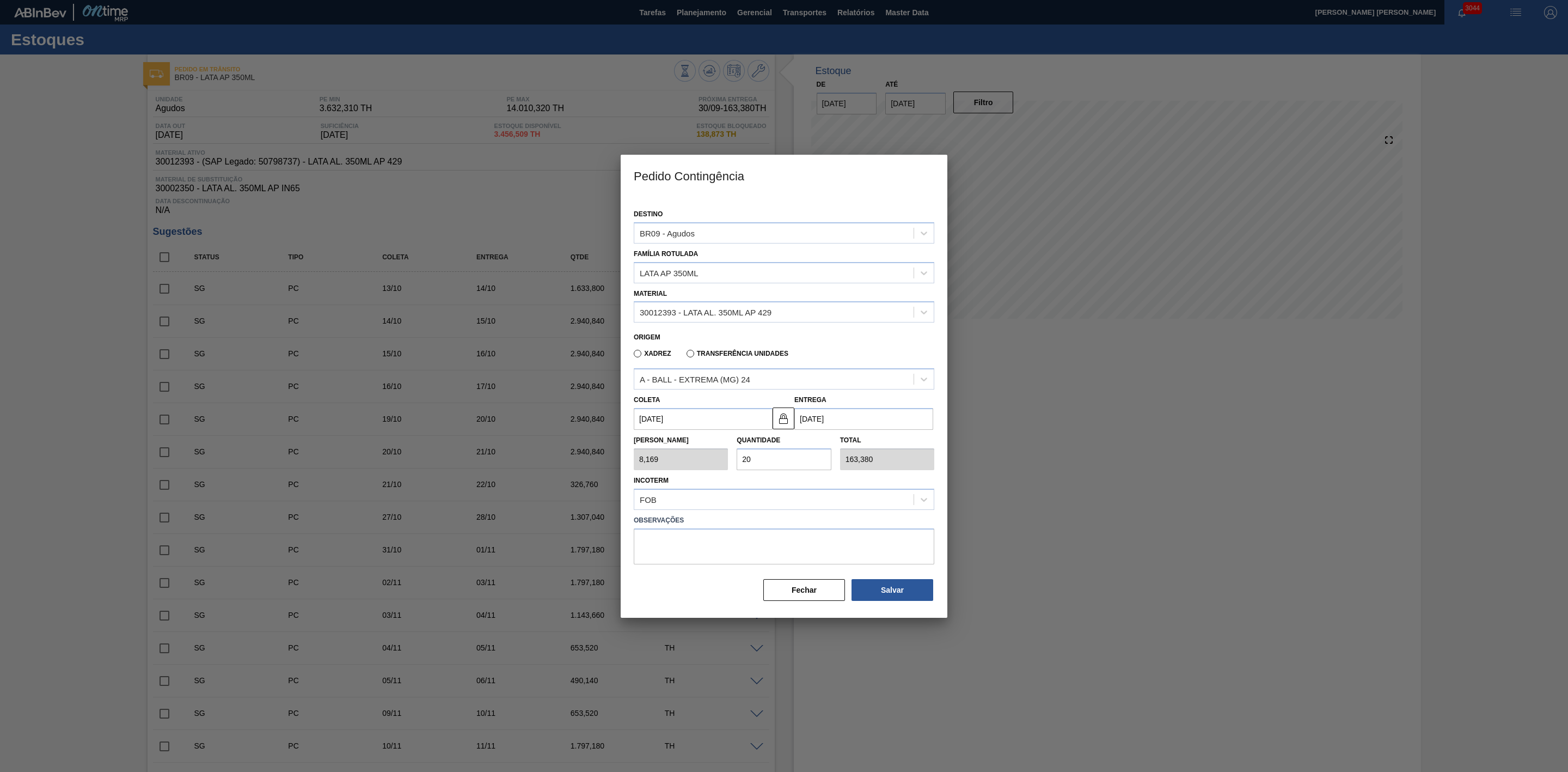
type input "20"
click at [802, 591] on button "Fechar" at bounding box center [804, 590] width 81 height 22
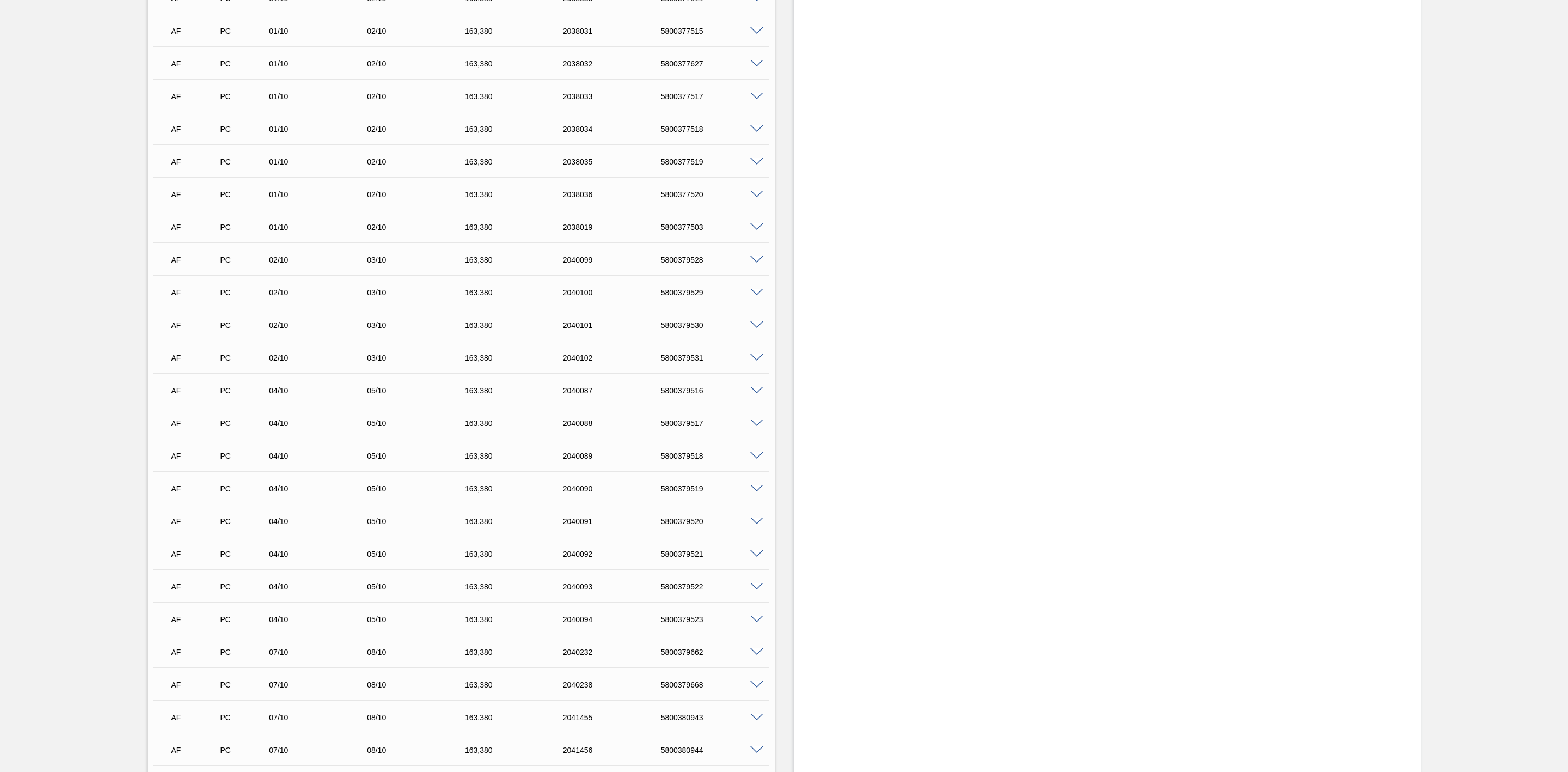
scroll to position [2614, 0]
click at [754, 491] on span at bounding box center [756, 489] width 13 height 8
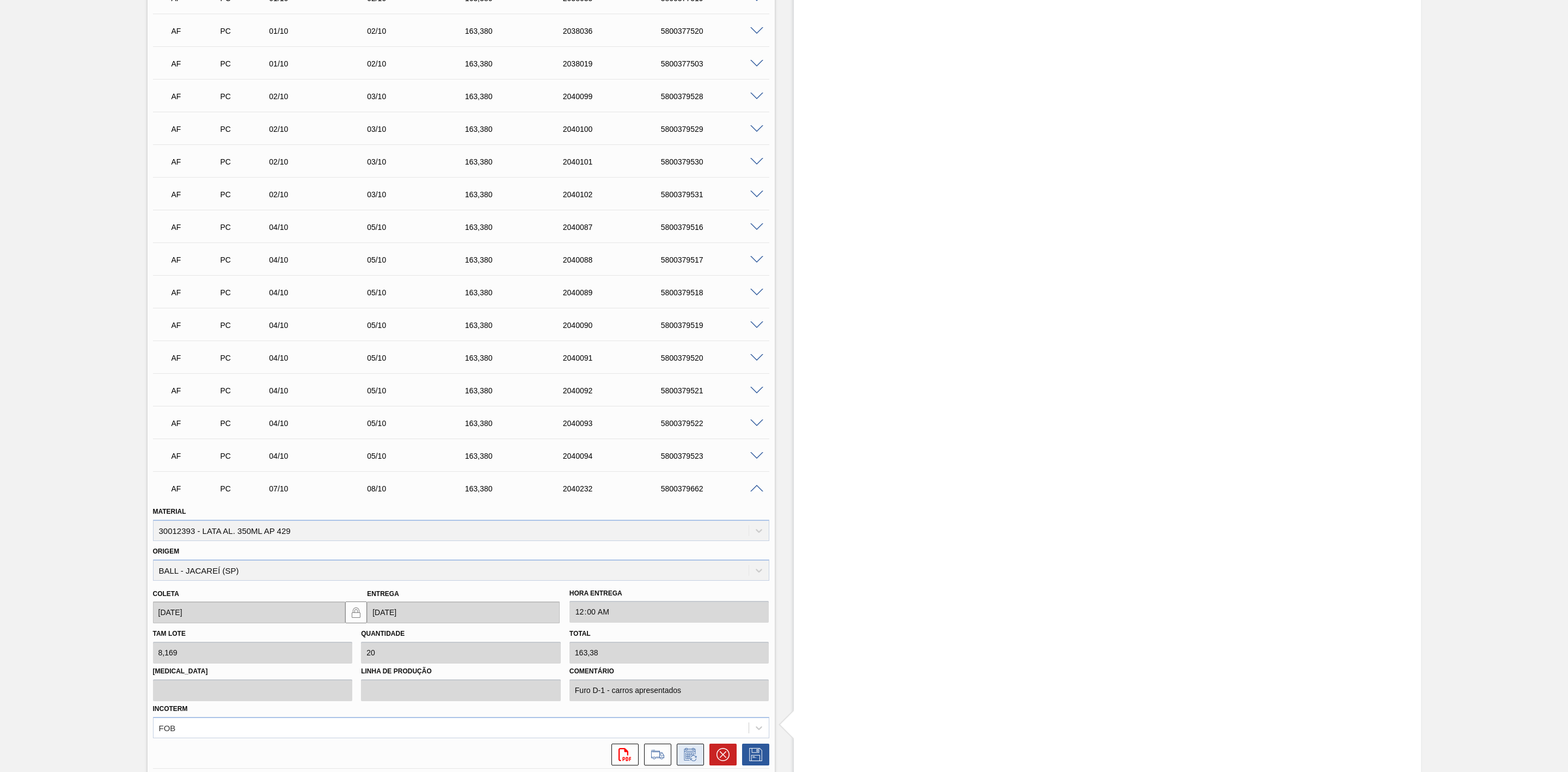
click at [690, 755] on icon at bounding box center [691, 754] width 18 height 13
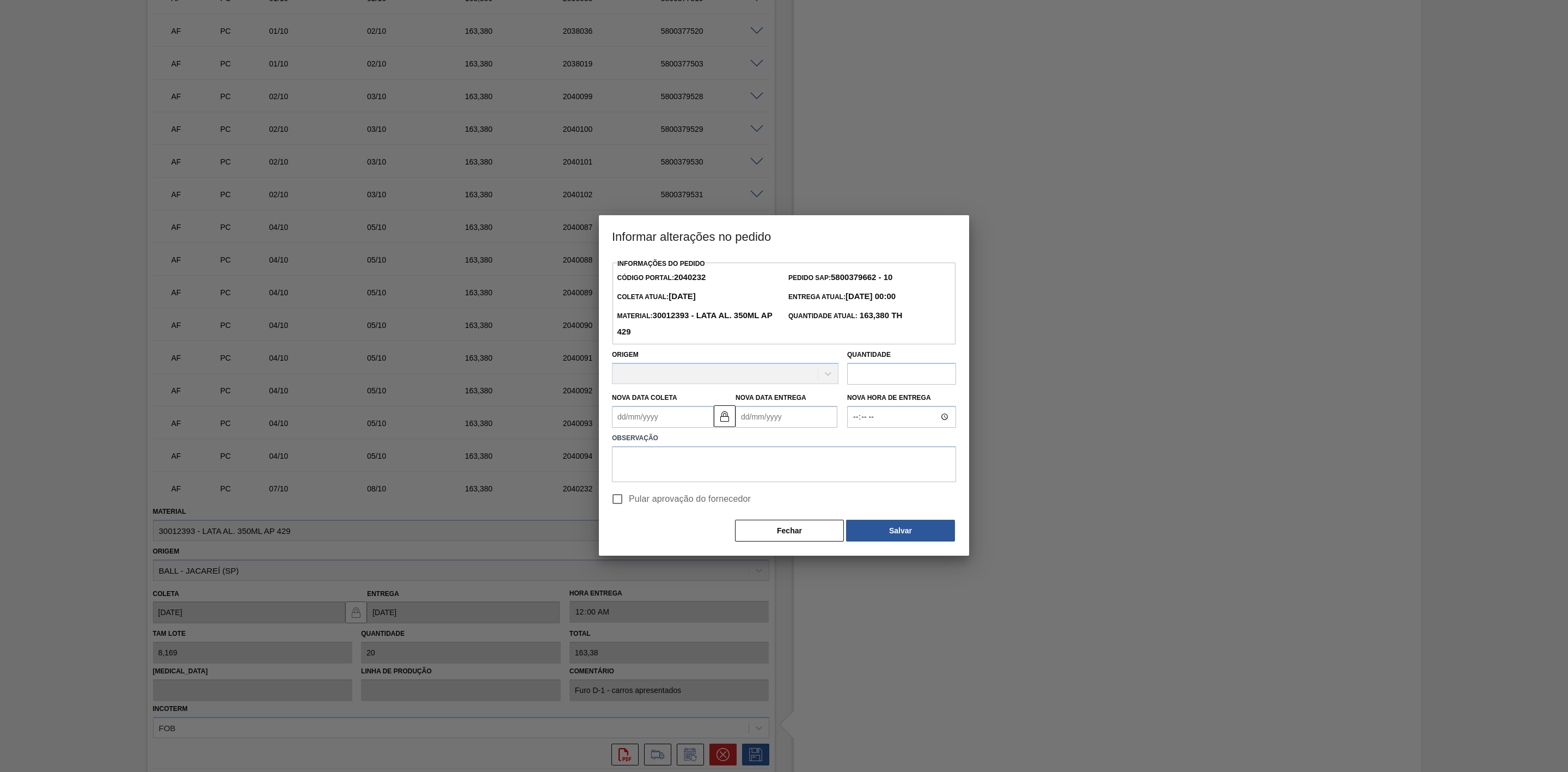
click at [869, 371] on input "text" at bounding box center [902, 374] width 109 height 22
click at [910, 375] on input "text" at bounding box center [902, 374] width 109 height 22
paste input "334,929"
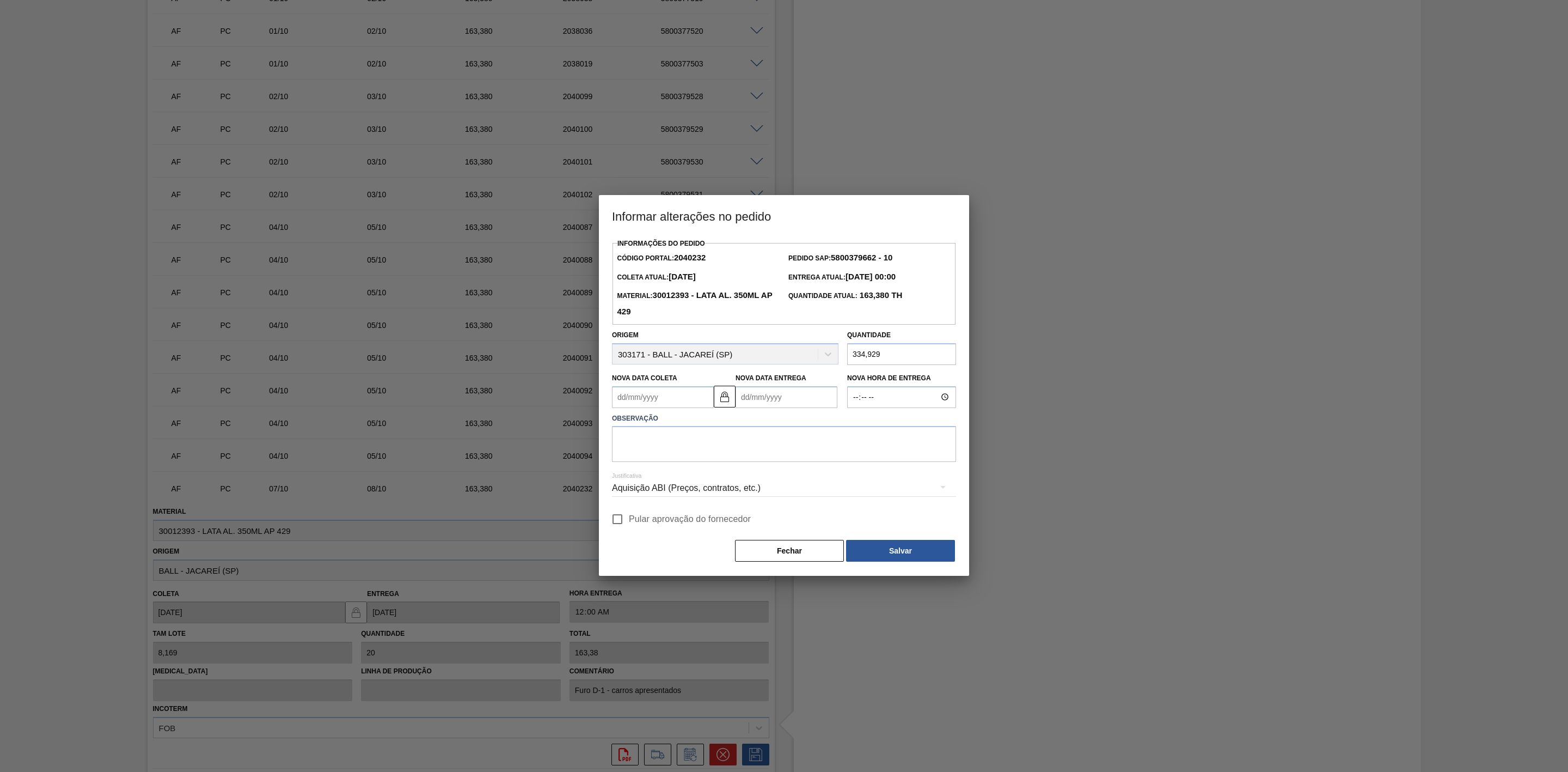
type input "334,929"
click at [622, 520] on input "Pular aprovação do fornecedor" at bounding box center [617, 519] width 23 height 23
checkbox input "true"
click at [664, 446] on textarea at bounding box center [784, 444] width 344 height 36
type textarea "Carregamento com bitrem de 41 plts"
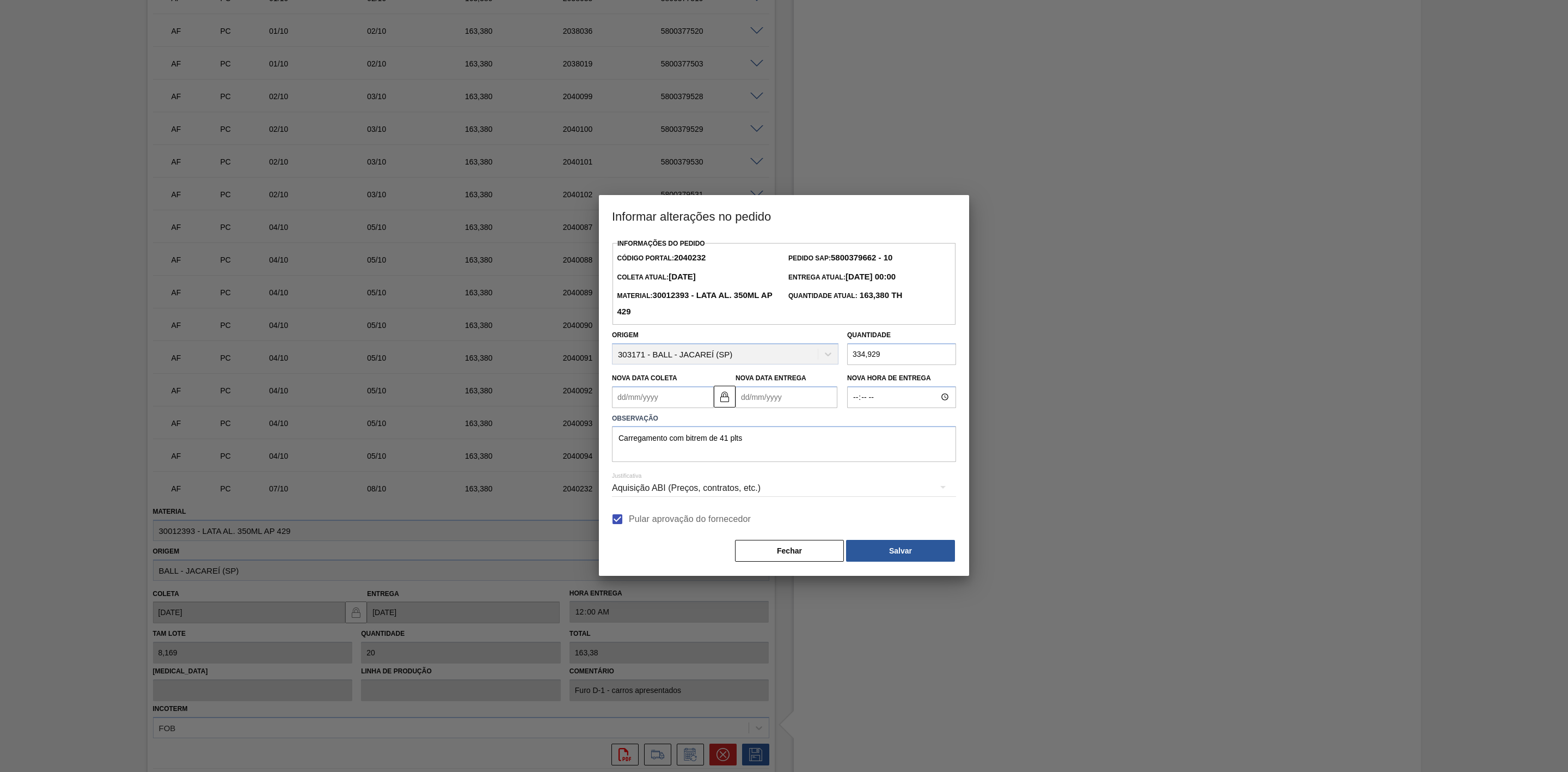
click at [781, 489] on div "Aquisição ABI (Preços, contratos, etc.)" at bounding box center [784, 488] width 344 height 31
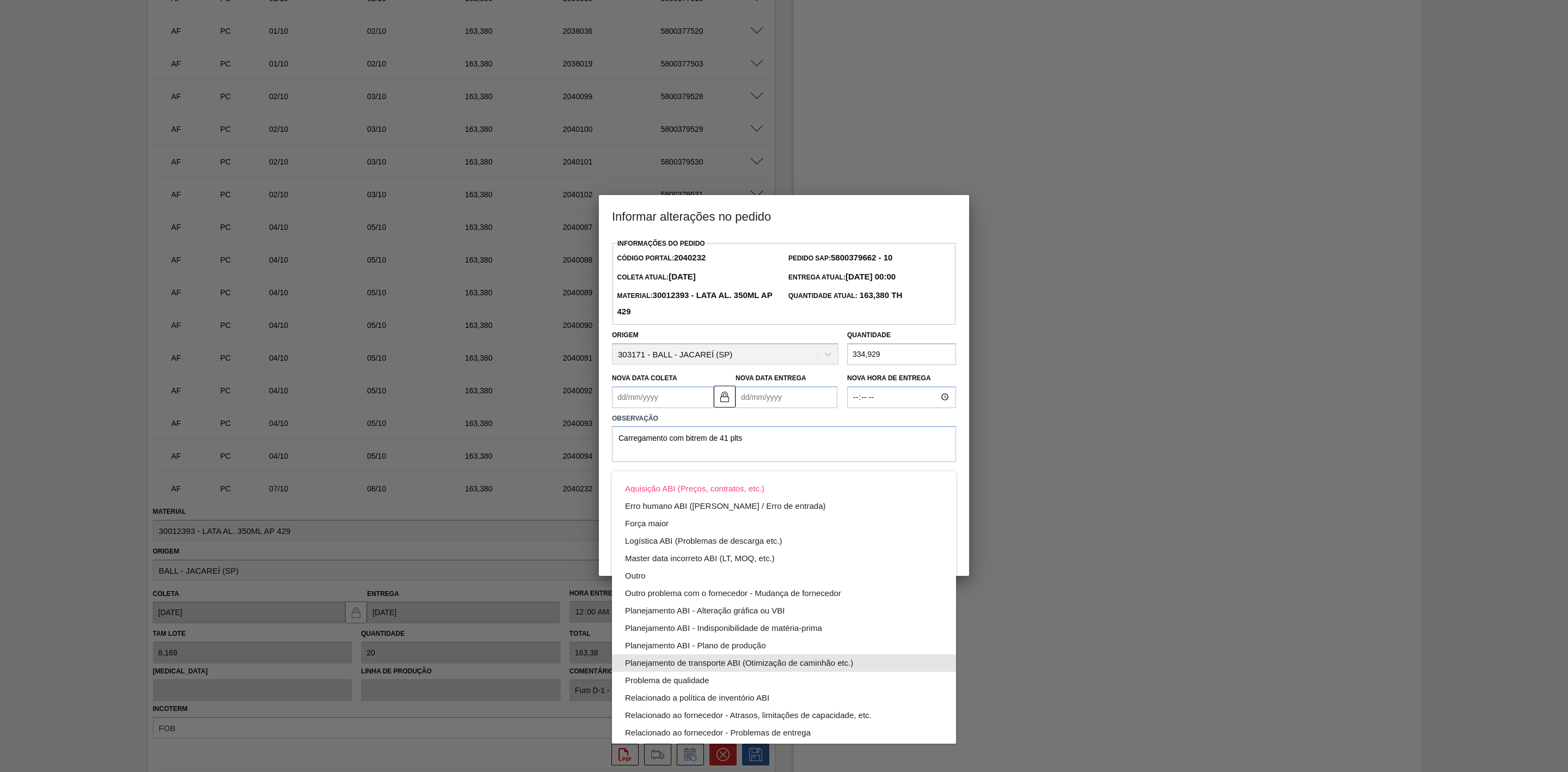
click at [784, 662] on div "Planejamento de transporte ABI (Otimização de caminhão etc.)" at bounding box center [784, 663] width 318 height 18
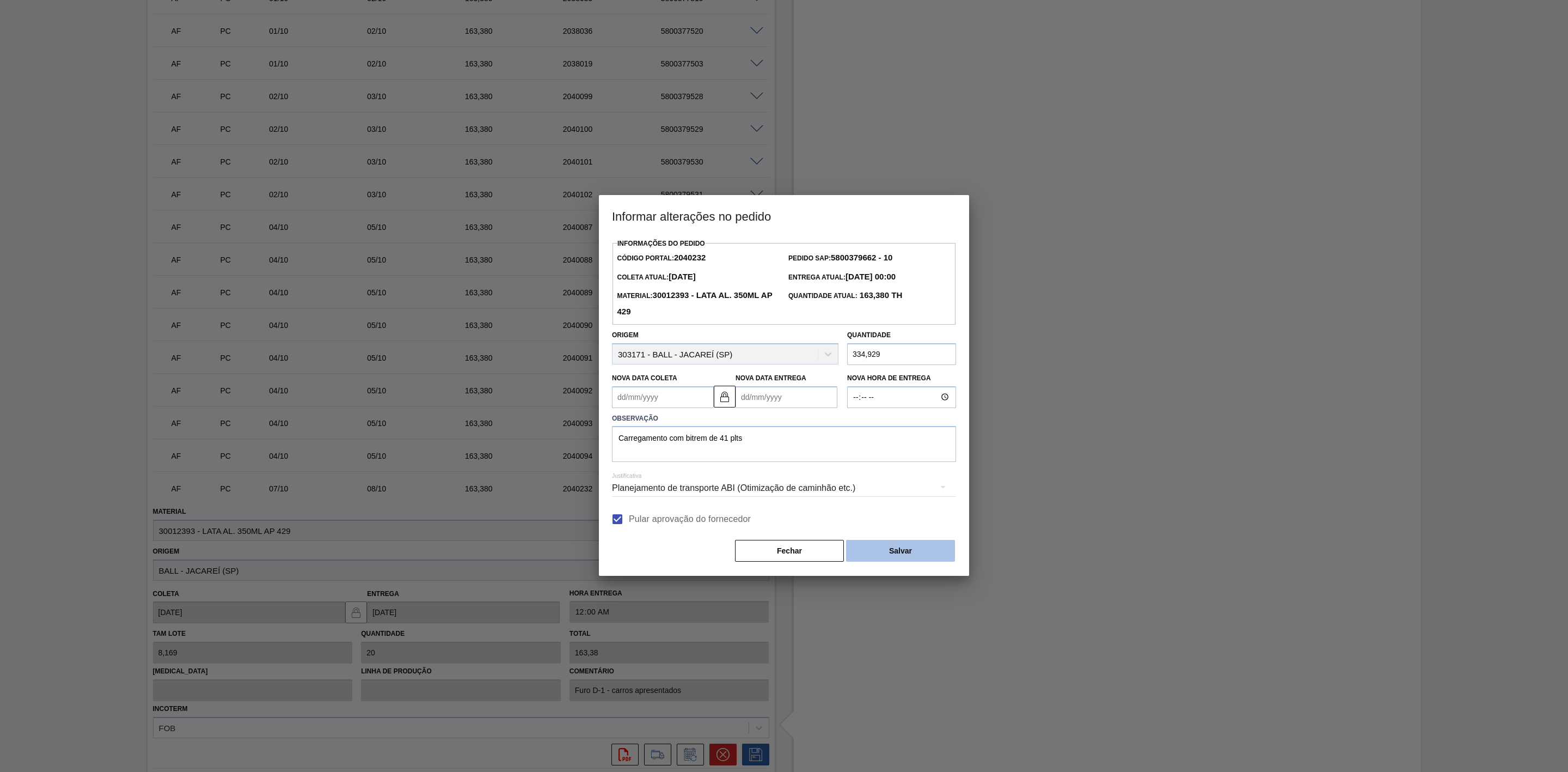
click at [892, 556] on button "Salvar" at bounding box center [901, 550] width 109 height 22
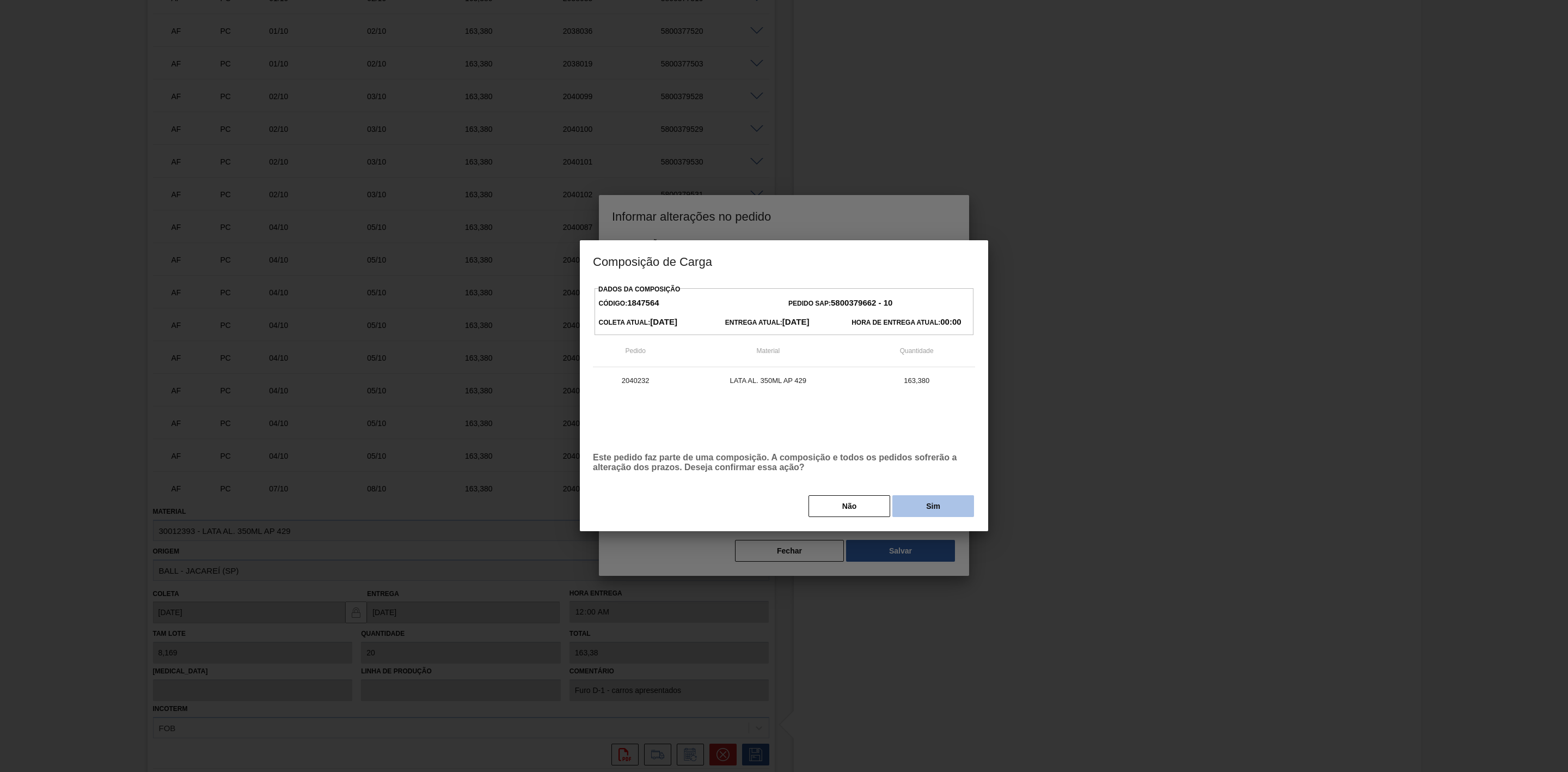
click at [928, 507] on button "Sim" at bounding box center [933, 506] width 81 height 22
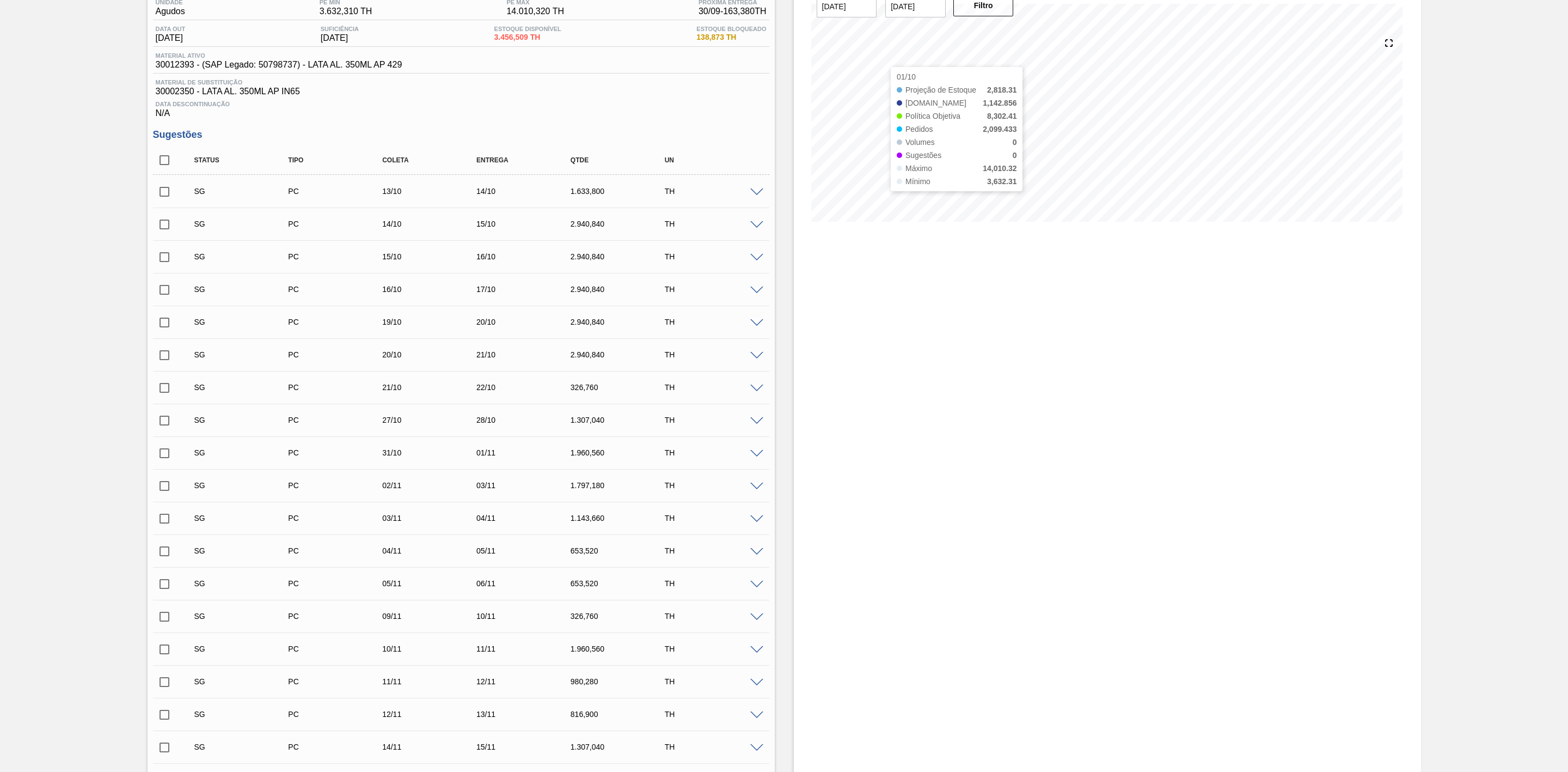
scroll to position [0, 0]
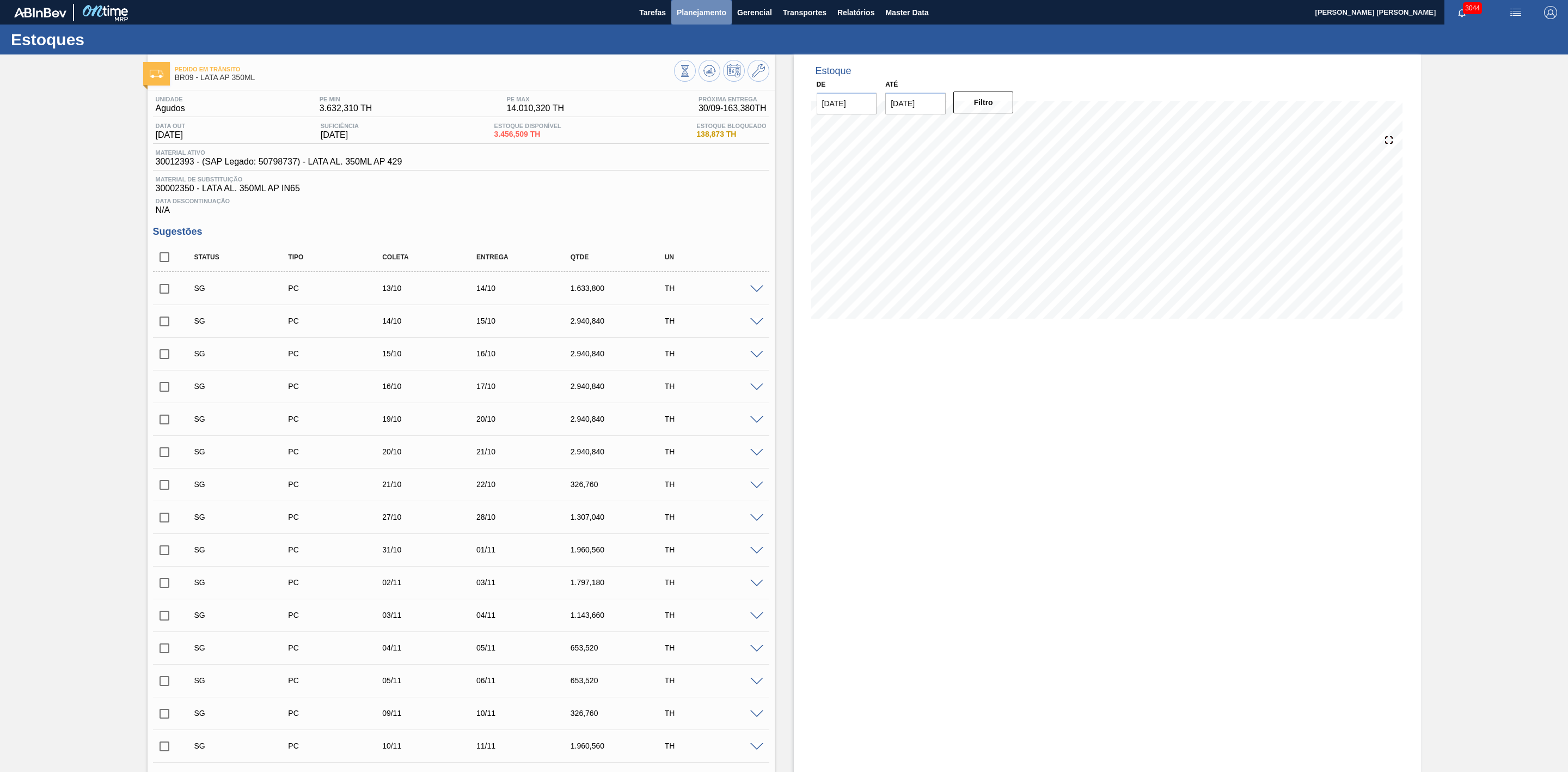
click at [697, 6] on span "Planejamento" at bounding box center [702, 12] width 50 height 13
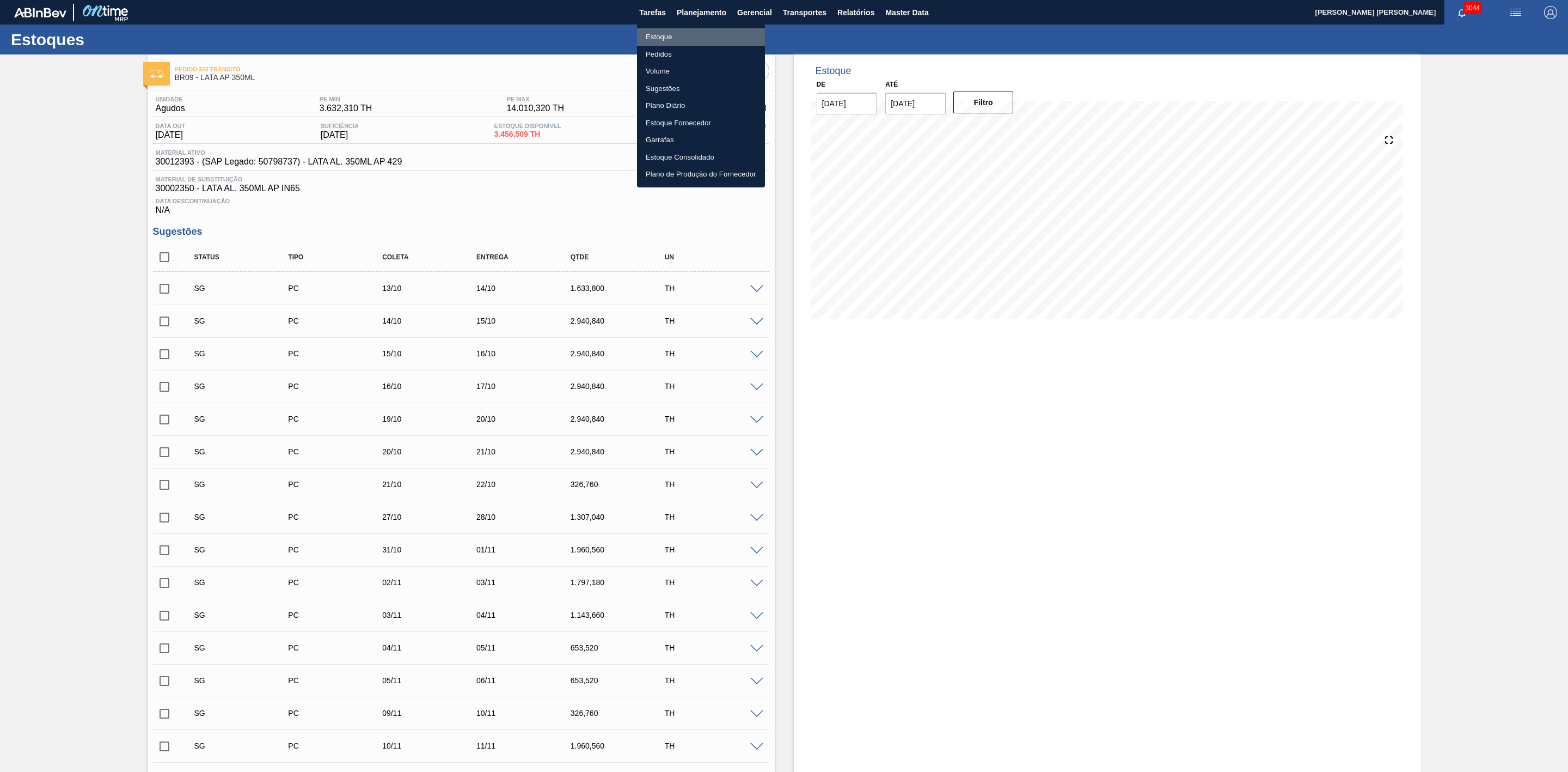
click at [662, 35] on li "Estoque" at bounding box center [701, 38] width 128 height 18
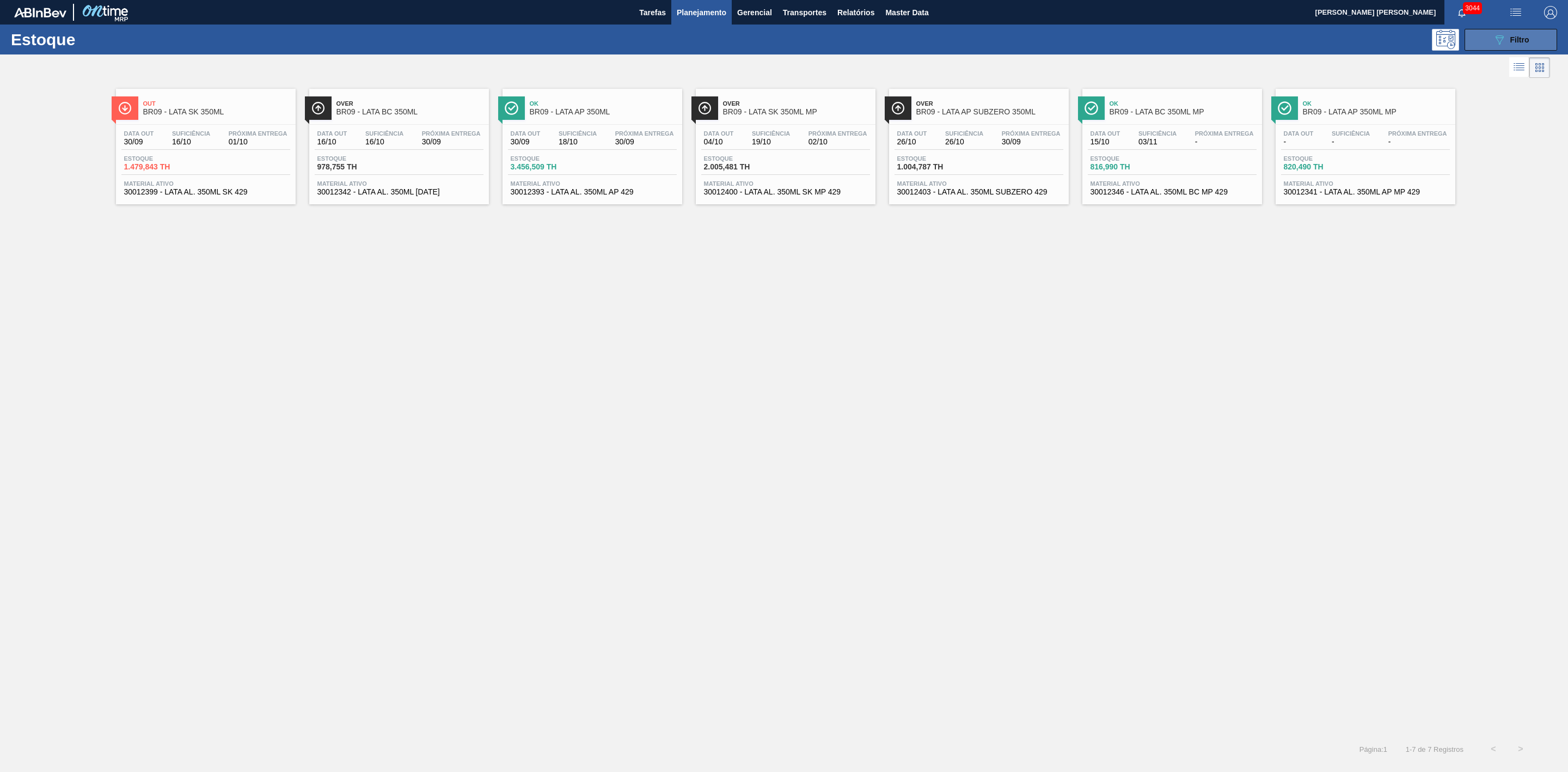
click at [1524, 40] on span "Filtro" at bounding box center [1519, 40] width 19 height 9
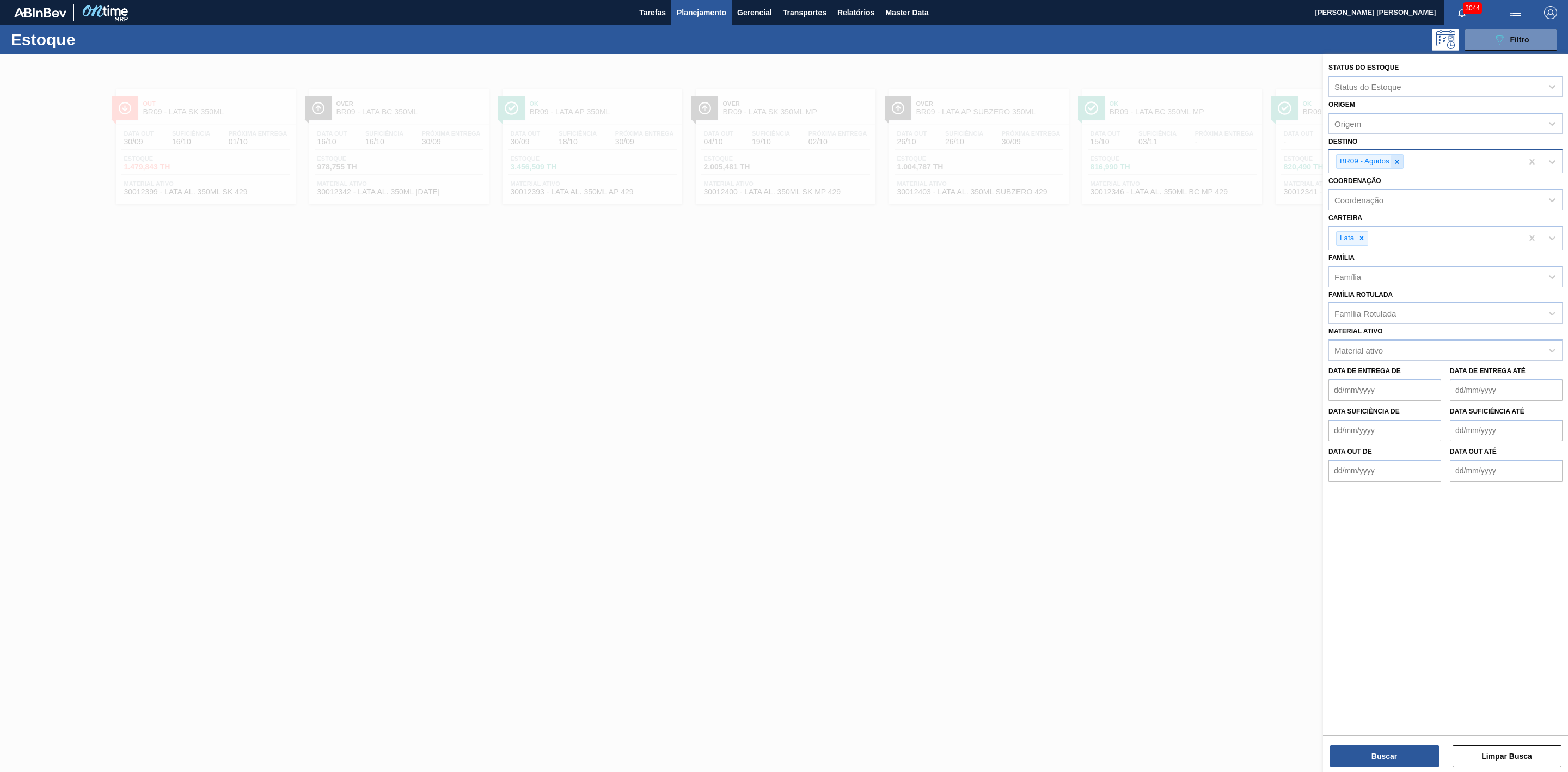
click at [1398, 158] on icon at bounding box center [1398, 162] width 8 height 8
type input "21"
click at [1374, 189] on div "BR21 - Lages" at bounding box center [1446, 187] width 235 height 20
click at [1414, 758] on button "Buscar" at bounding box center [1385, 756] width 109 height 22
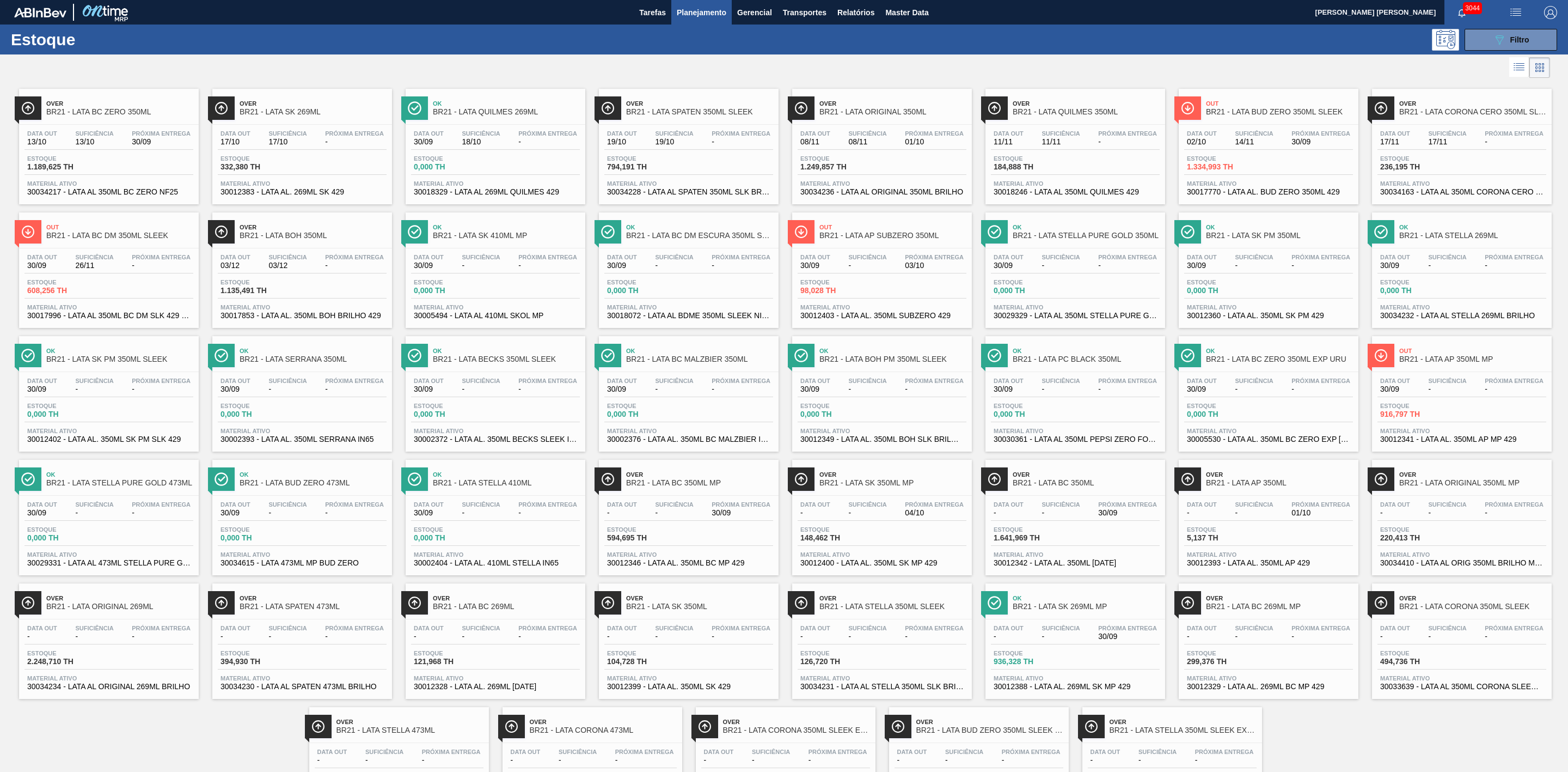
click at [1216, 106] on span "Out" at bounding box center [1280, 103] width 147 height 7
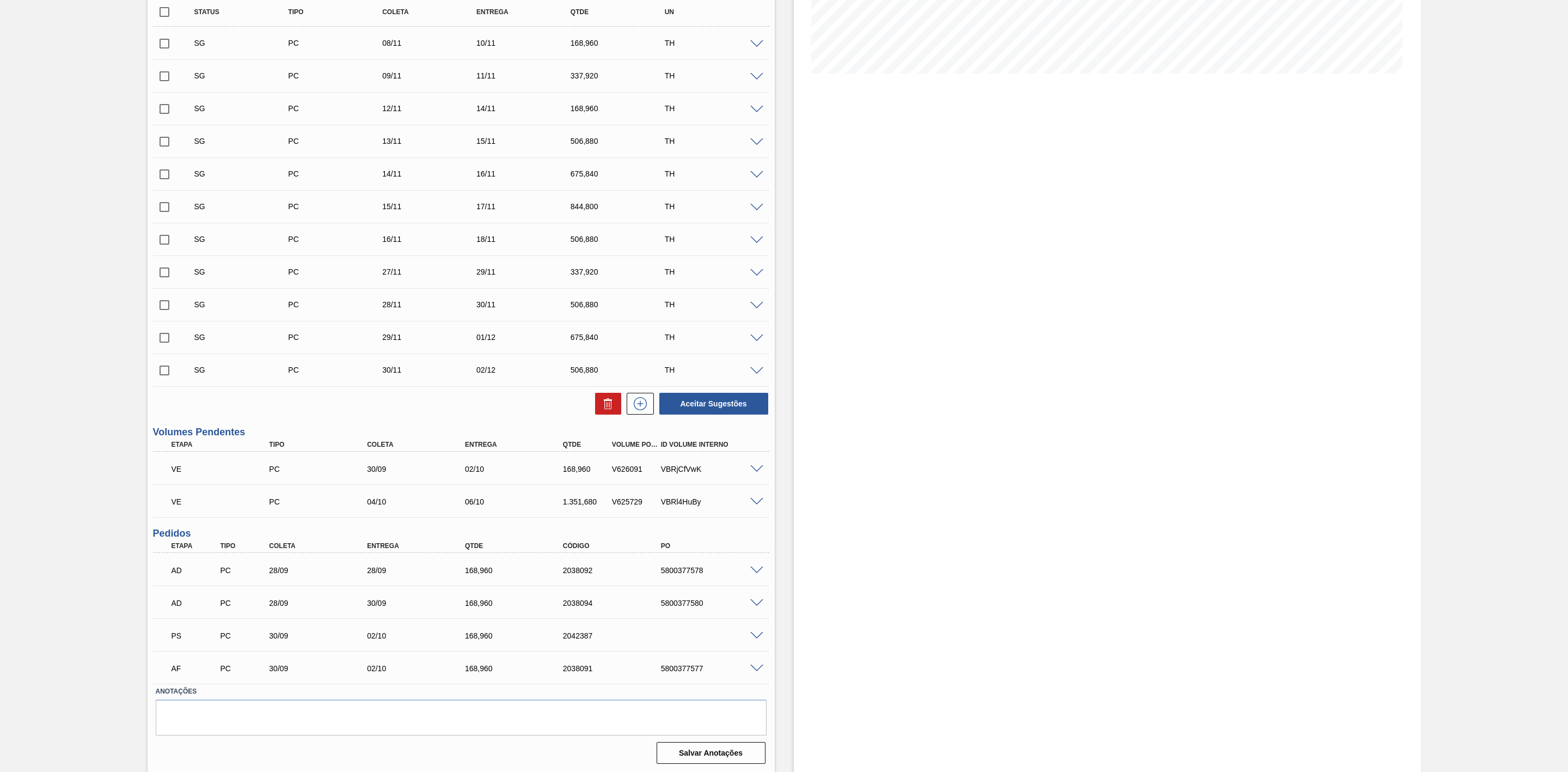
scroll to position [250, 0]
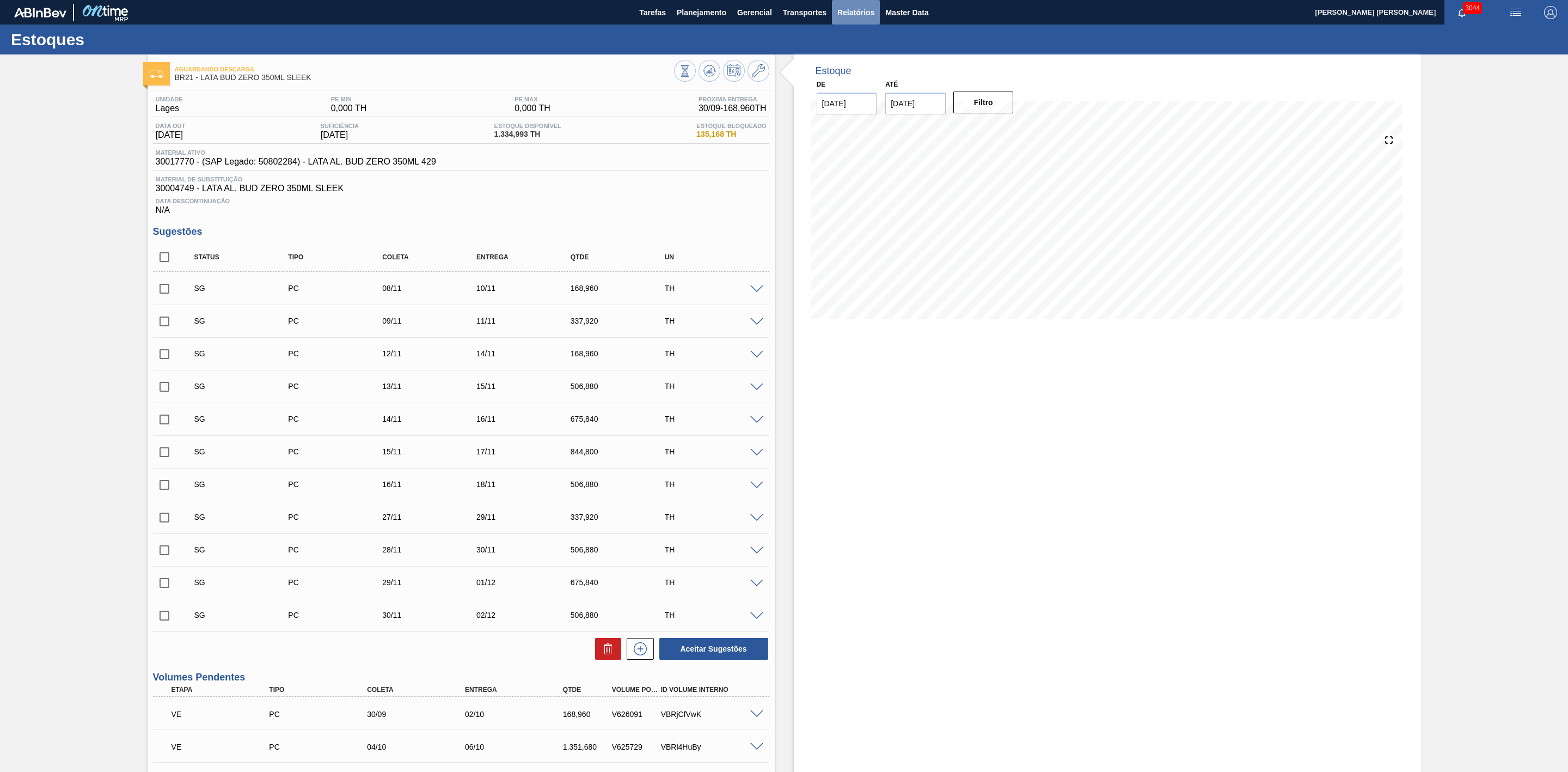
click at [857, 13] on span "Relatórios" at bounding box center [856, 12] width 37 height 13
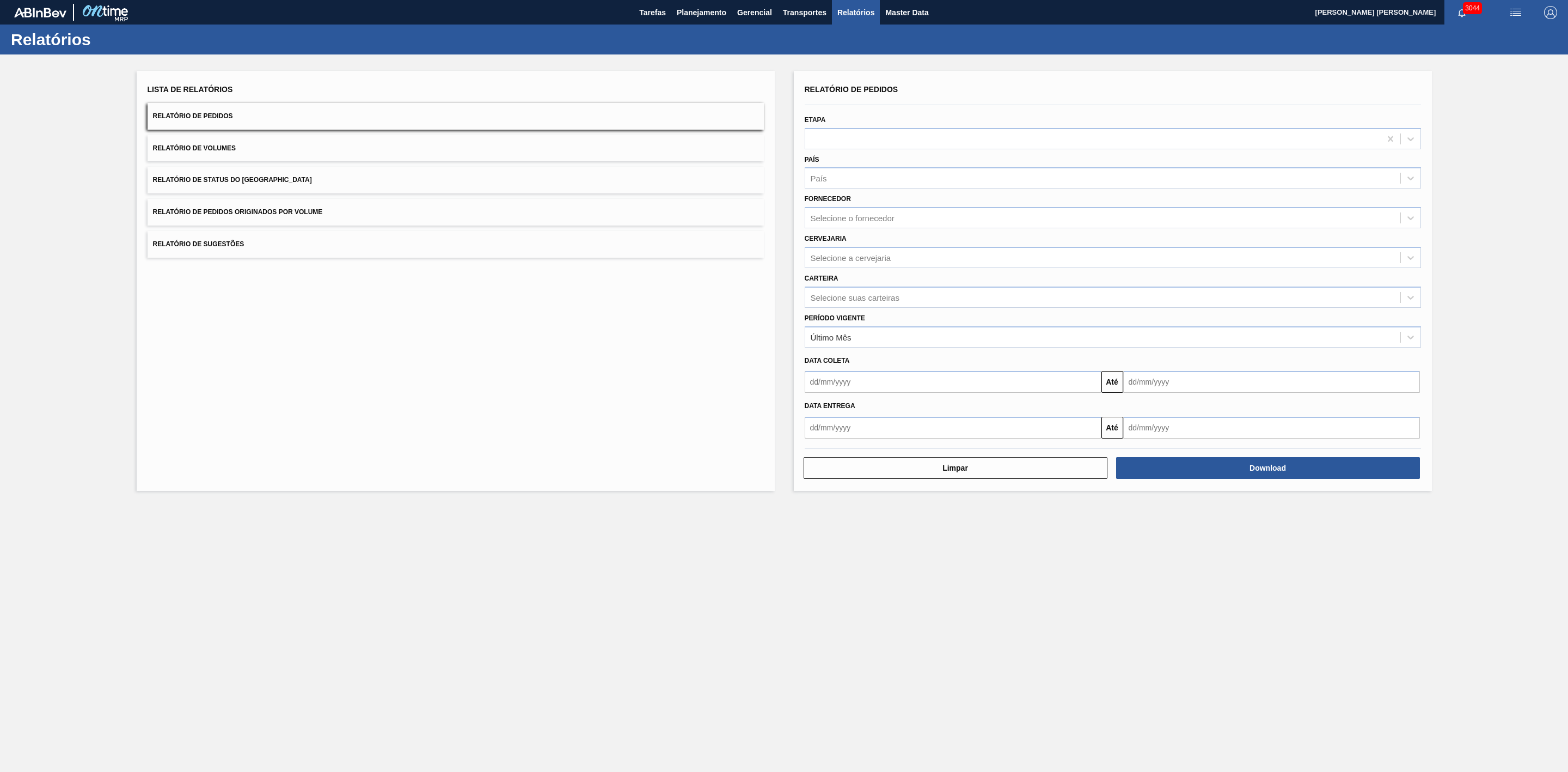
click at [371, 157] on button "Relatório de Volumes" at bounding box center [456, 148] width 616 height 27
click at [855, 251] on div "Selecione a cervejaria" at bounding box center [1103, 257] width 595 height 16
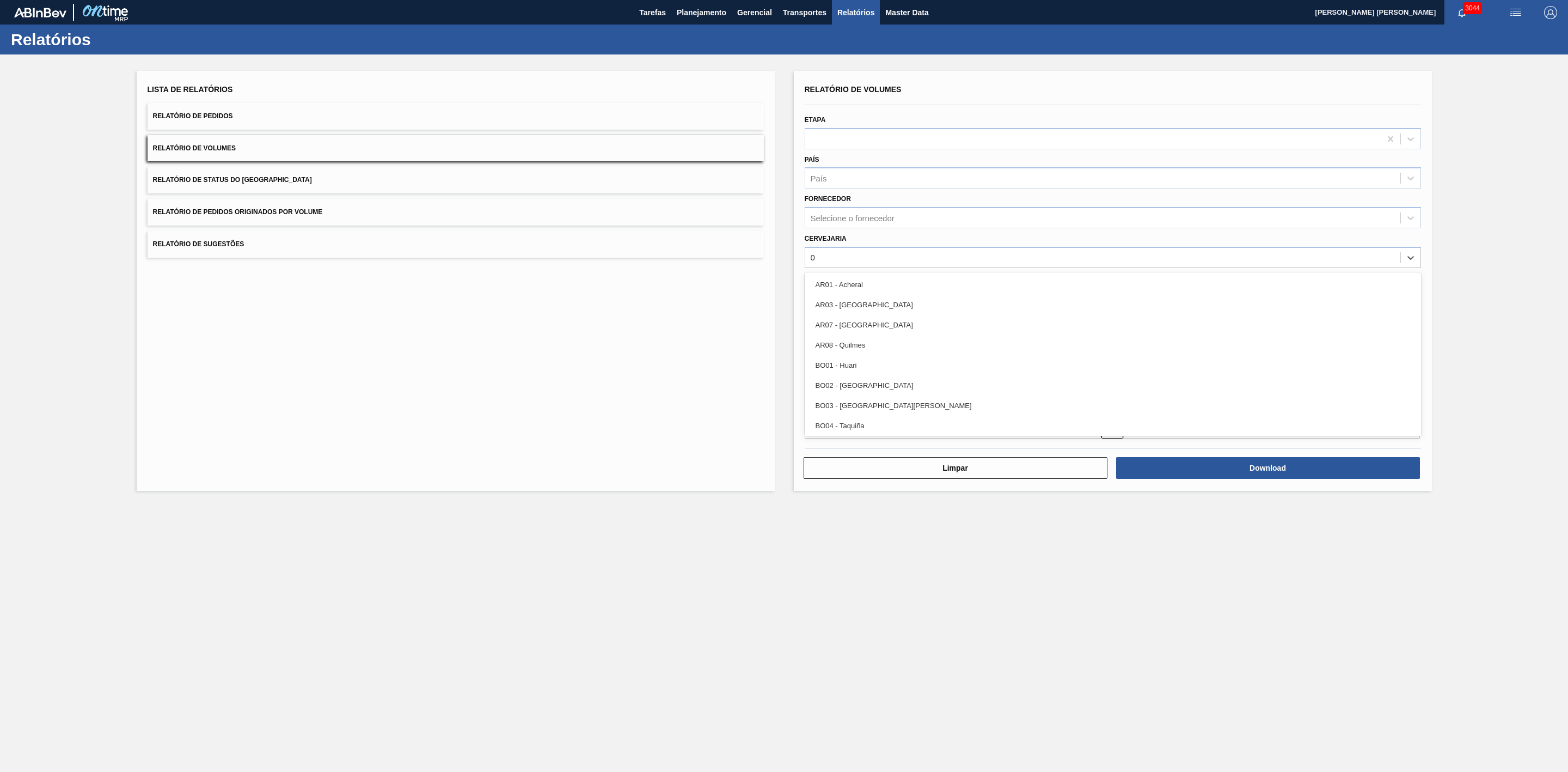
type input "09"
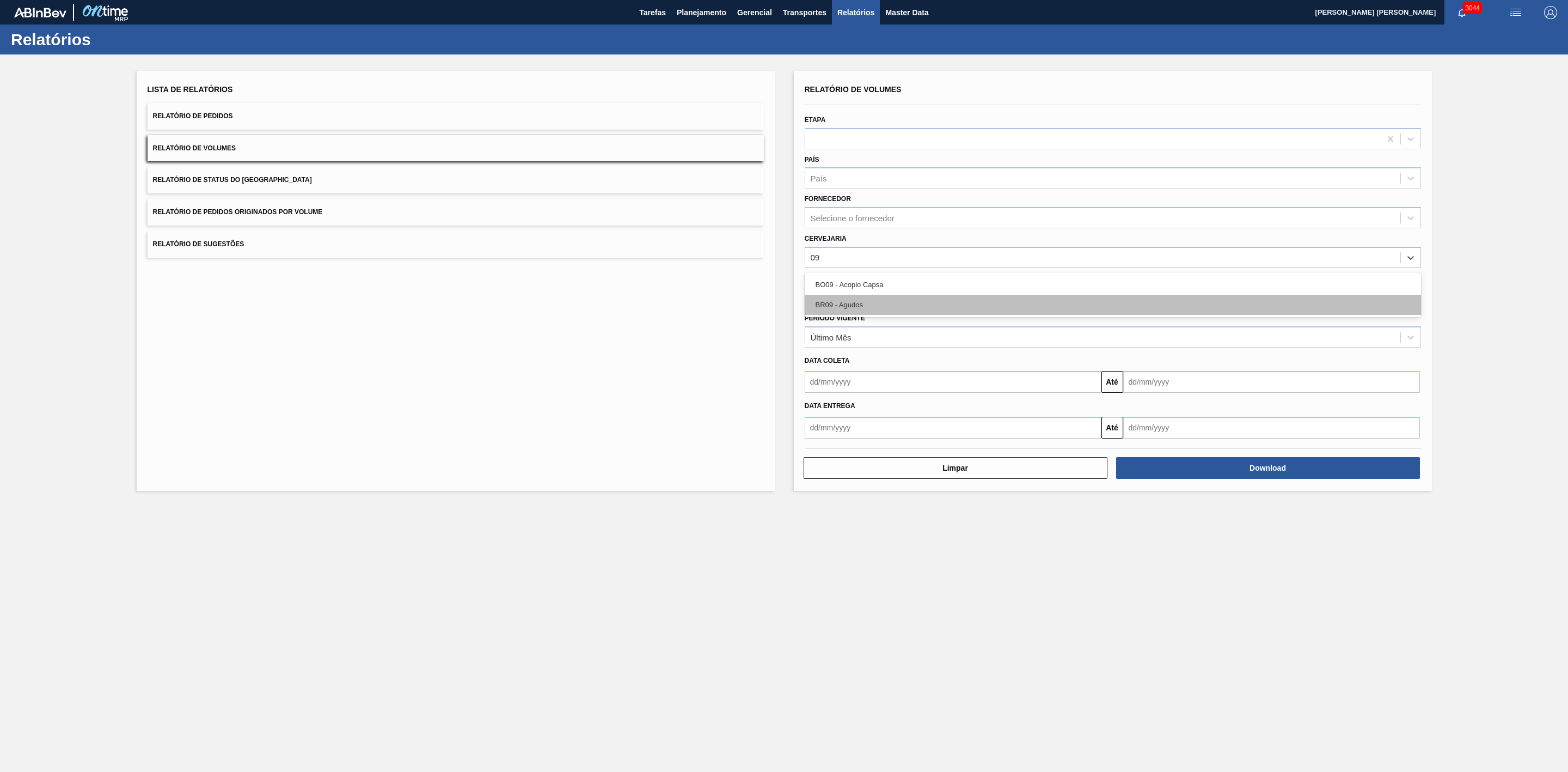
click at [859, 301] on div "BR09 - Agudos" at bounding box center [1113, 305] width 616 height 20
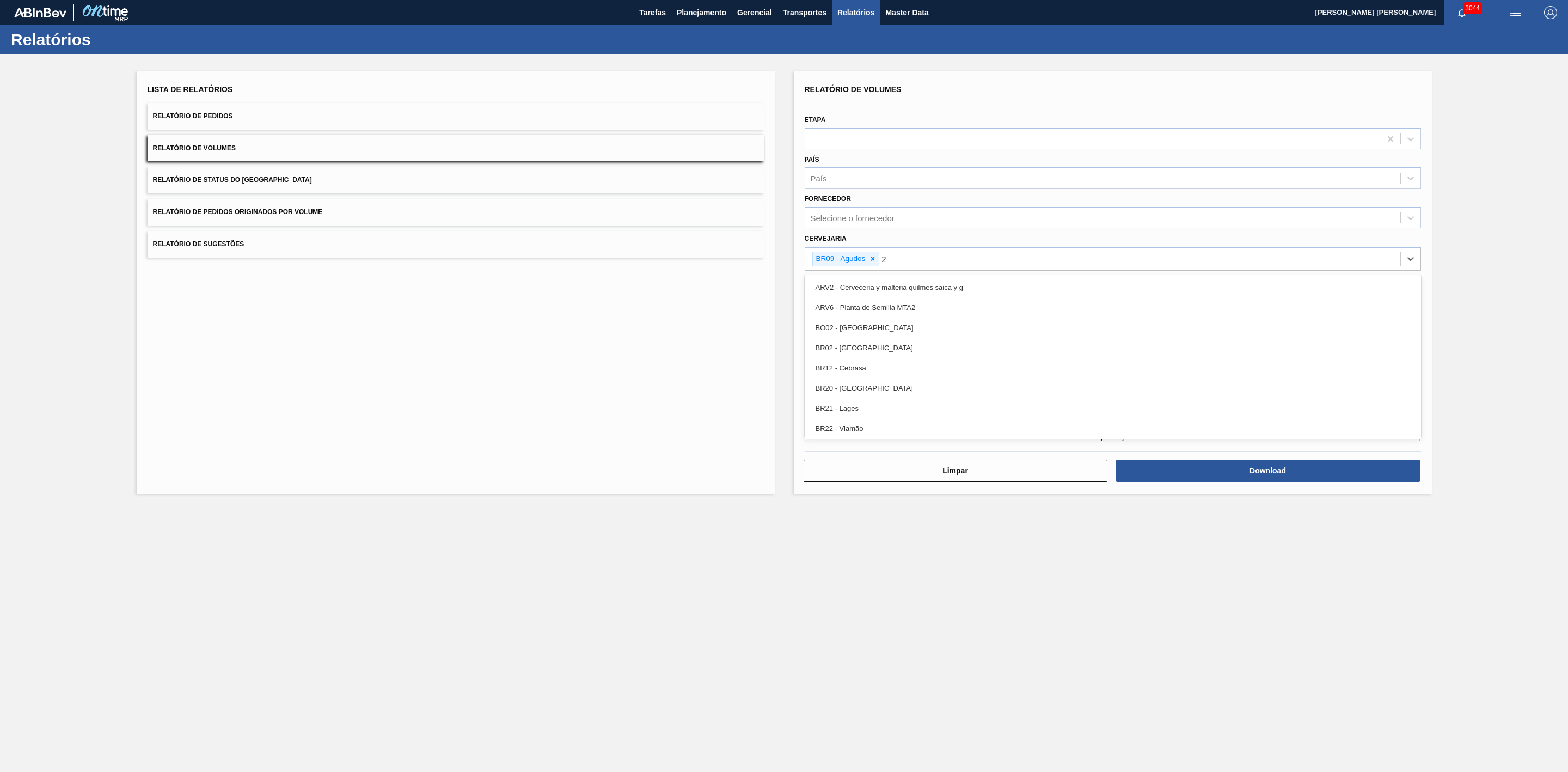
type input "21"
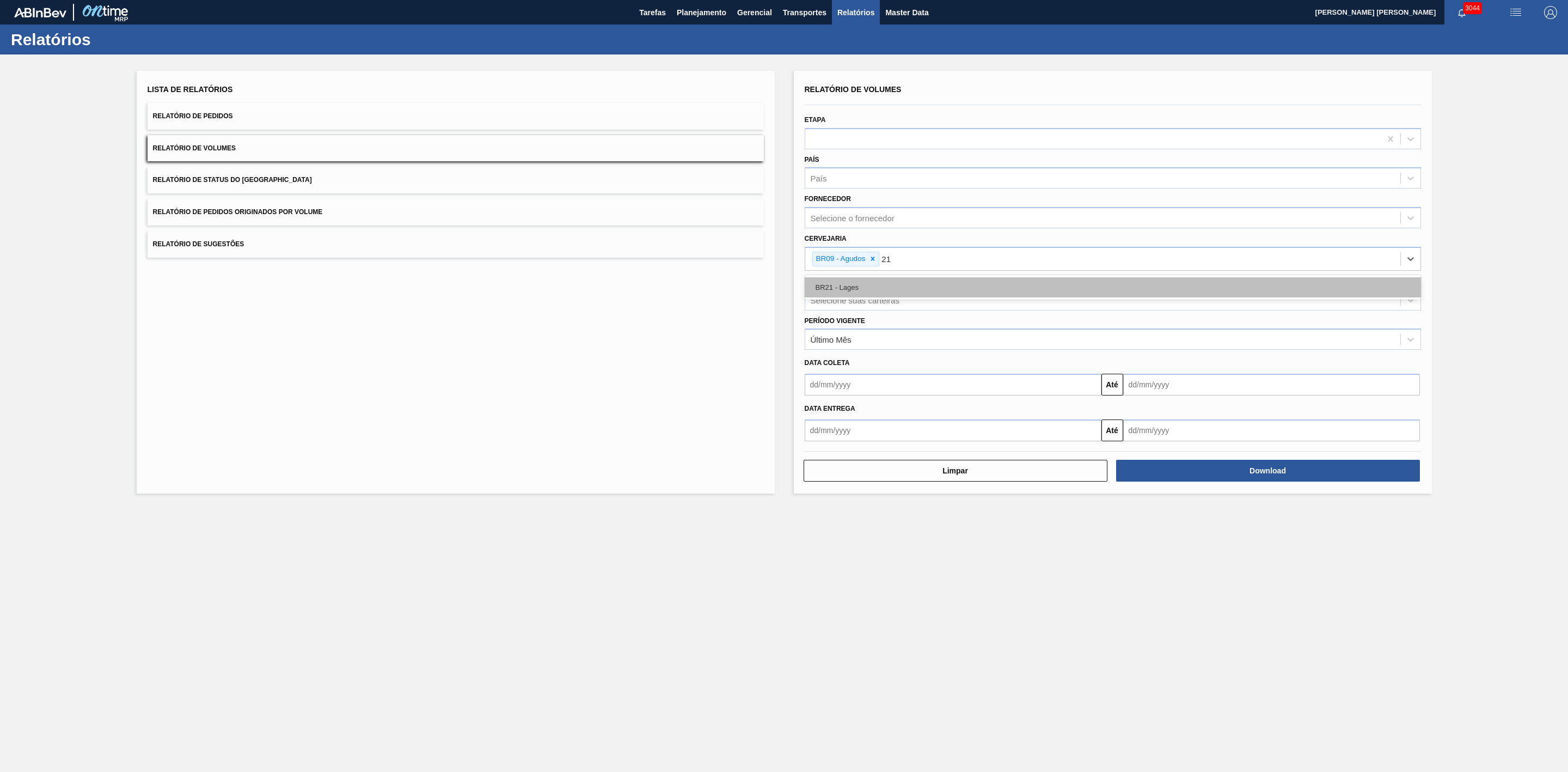
click at [859, 288] on div "BR21 - Lages" at bounding box center [1113, 287] width 616 height 20
type input "22"
click at [864, 289] on div "BR22 - Viamão" at bounding box center [1113, 287] width 616 height 20
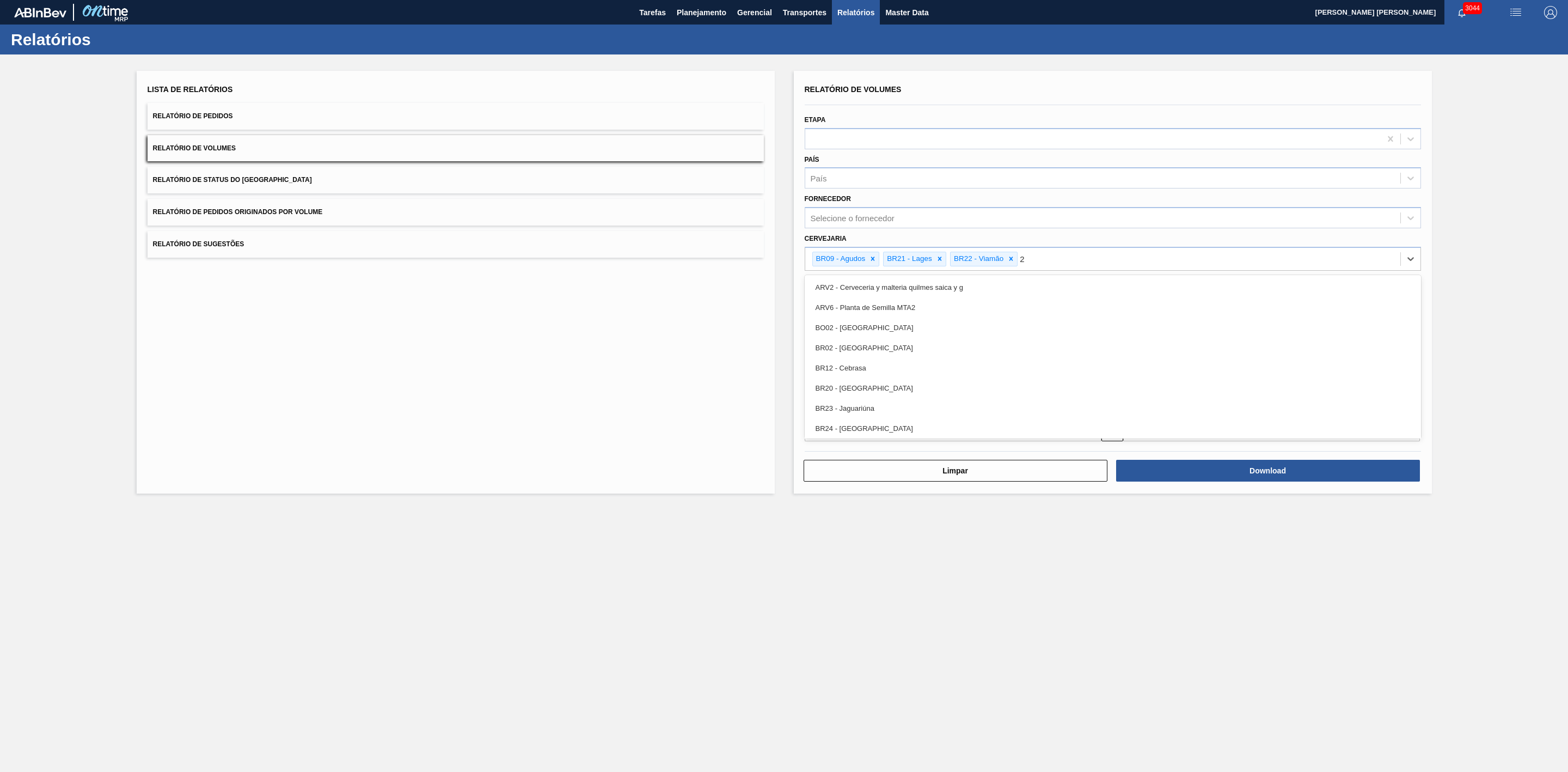
type input "24"
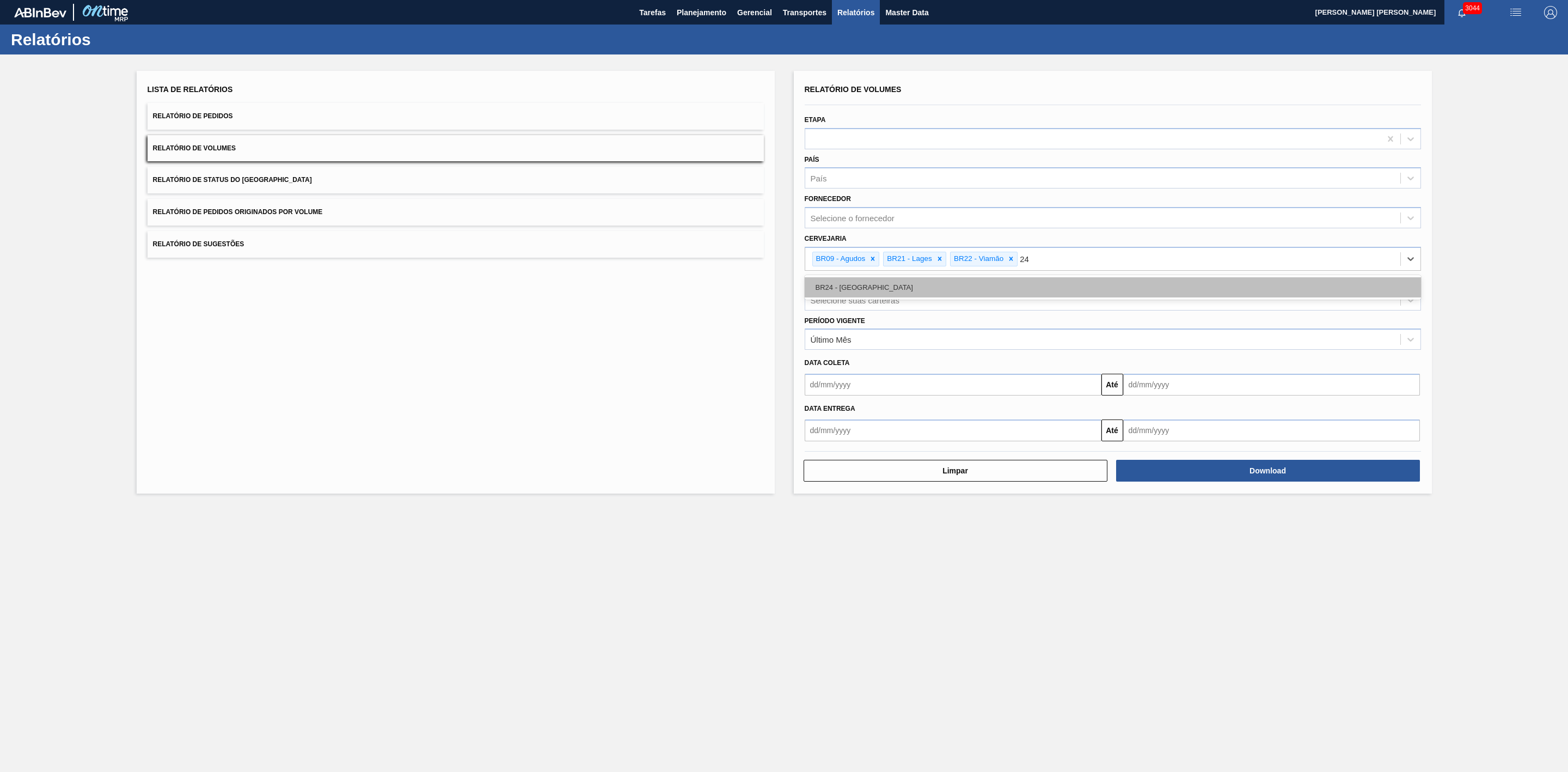
click at [874, 287] on div "BR24 - [GEOGRAPHIC_DATA]" at bounding box center [1113, 287] width 616 height 20
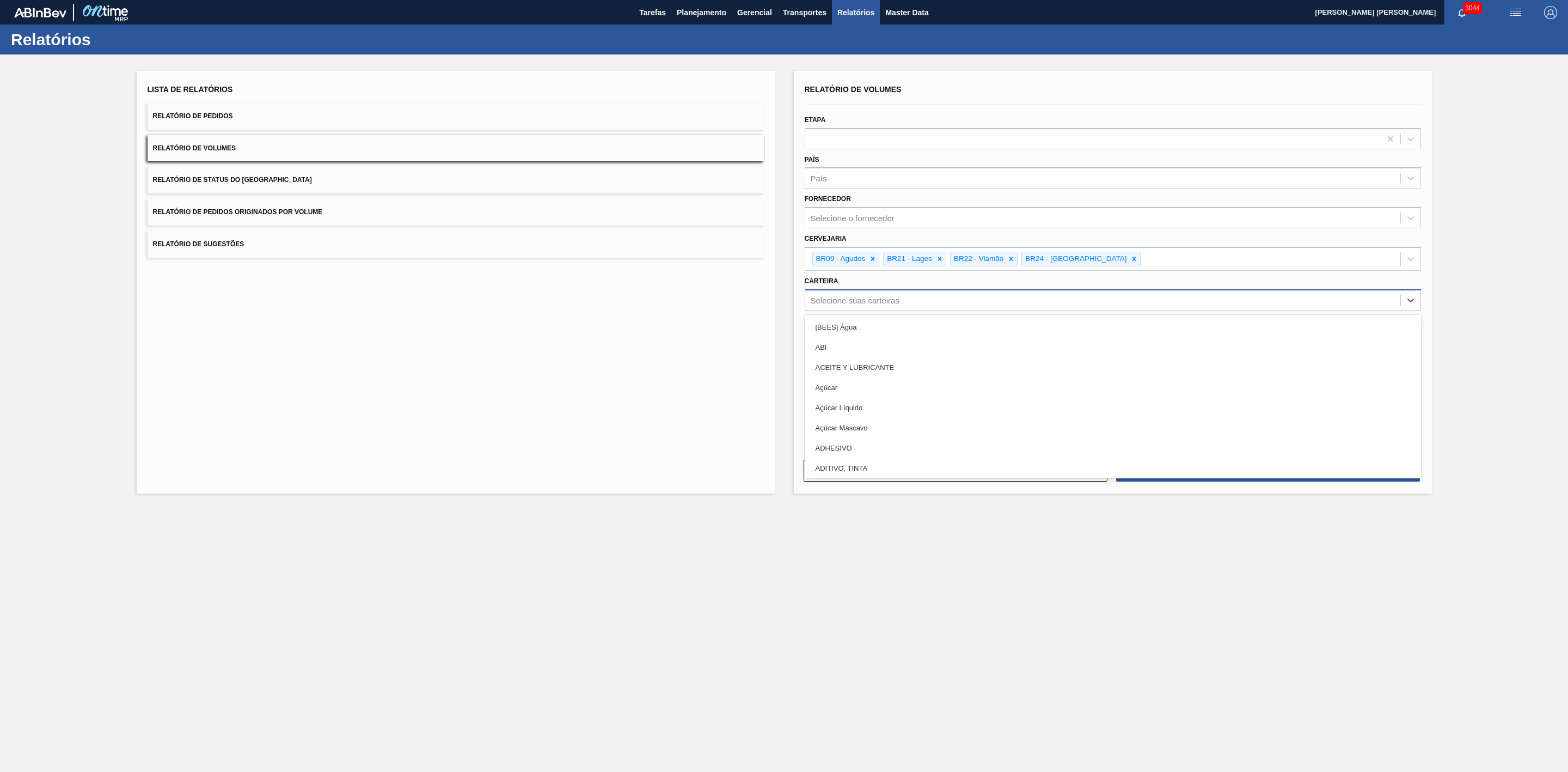
click at [865, 304] on div "Selecione suas carteiras" at bounding box center [1103, 300] width 595 height 16
type input "lata"
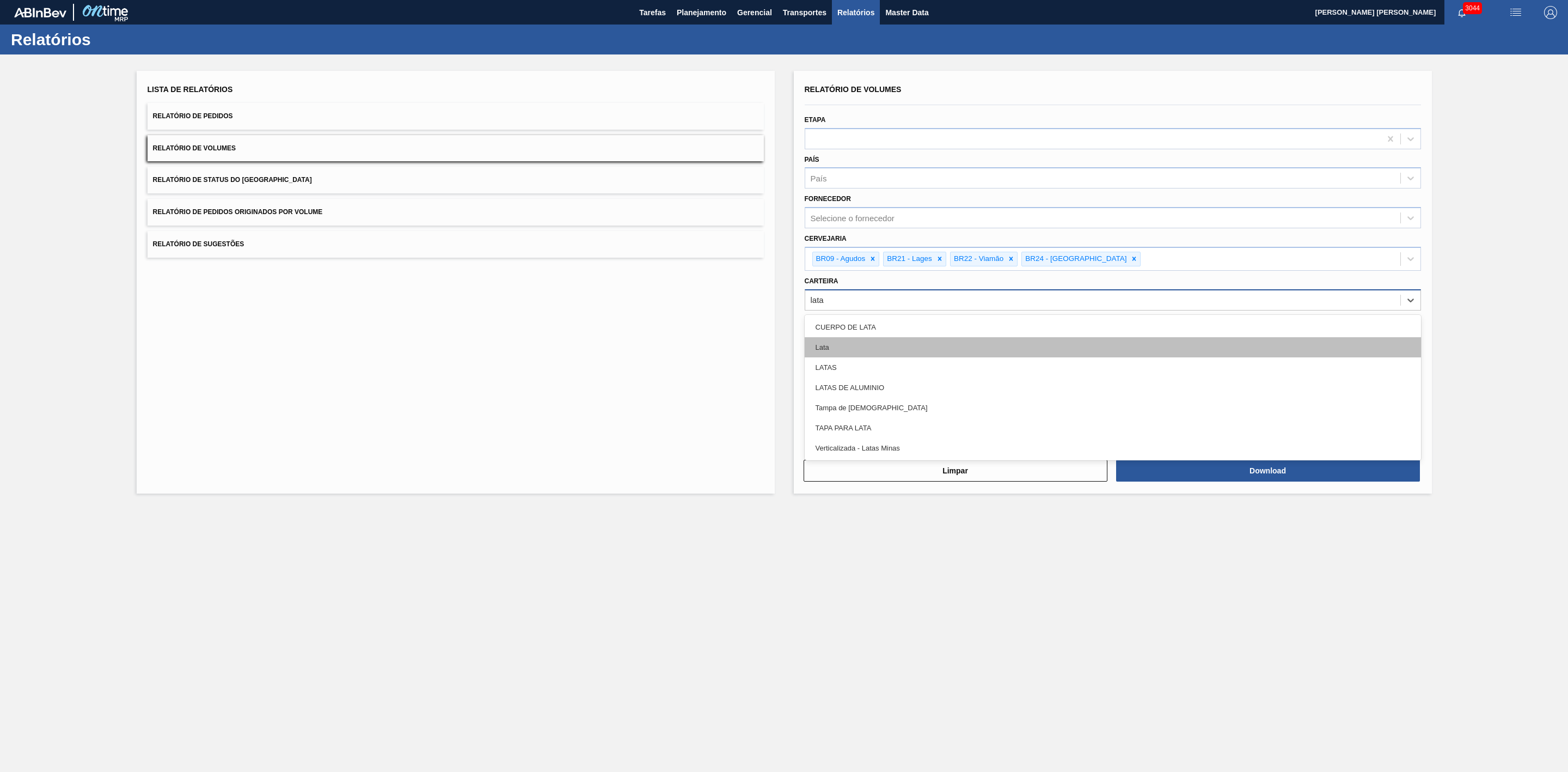
click at [839, 348] on div "Lata" at bounding box center [1113, 347] width 616 height 20
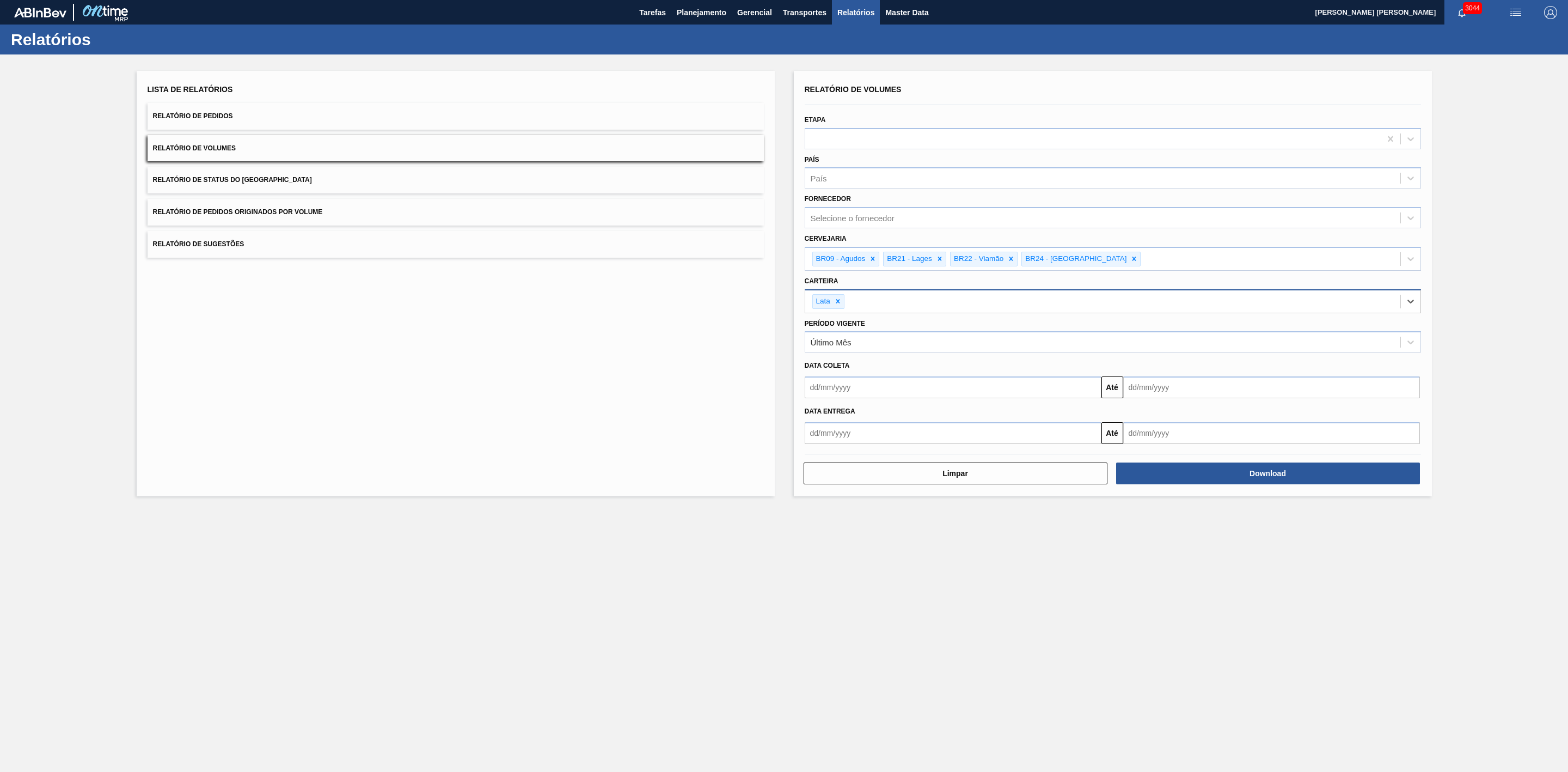
click at [887, 391] on input "text" at bounding box center [953, 387] width 297 height 22
click at [854, 520] on div "30" at bounding box center [853, 519] width 15 height 15
type input "[DATE]"
click at [1185, 393] on input "text" at bounding box center [1272, 387] width 297 height 22
click at [1187, 520] on div "1" at bounding box center [1188, 519] width 15 height 15
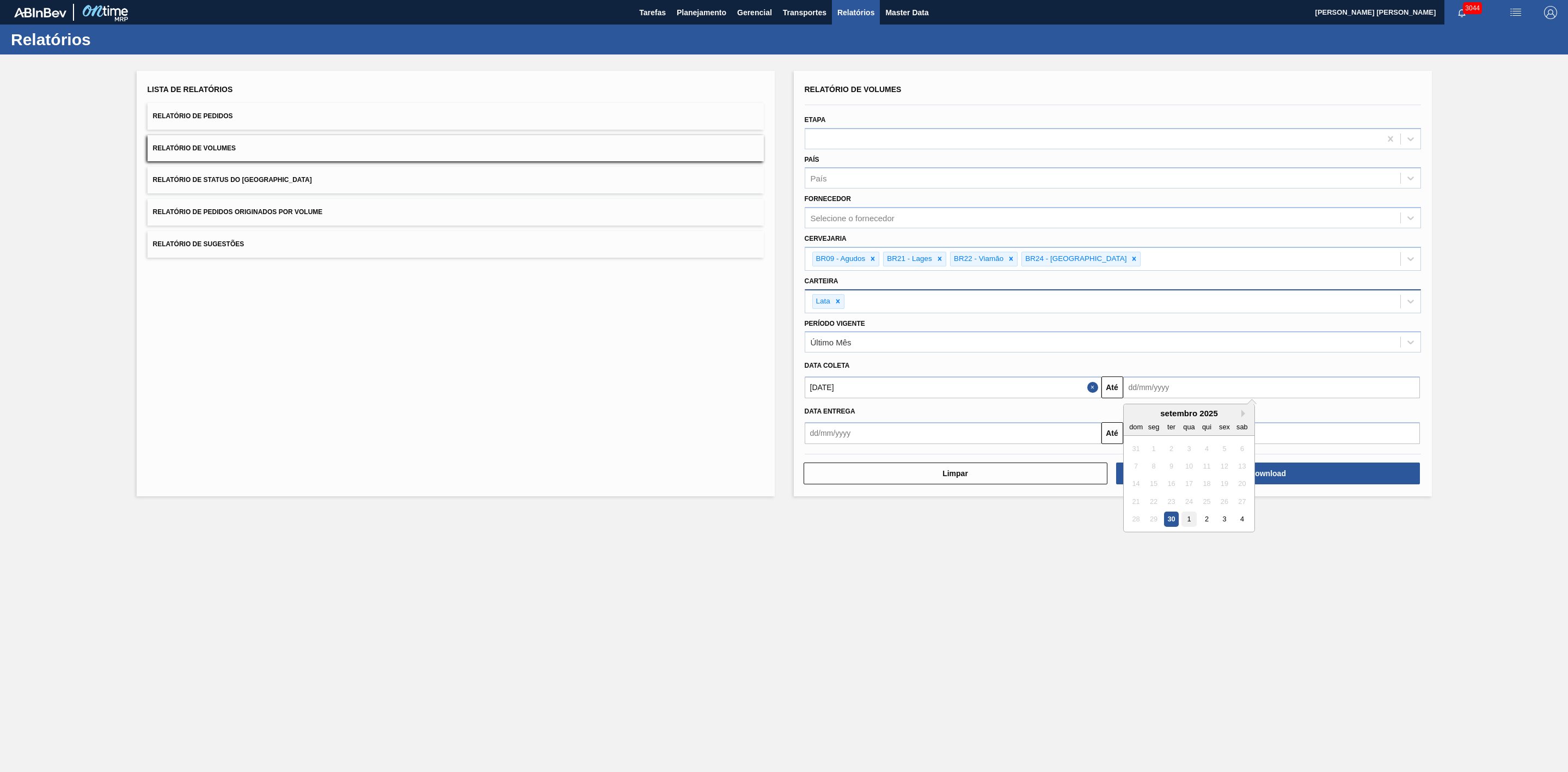
type input "[DATE]"
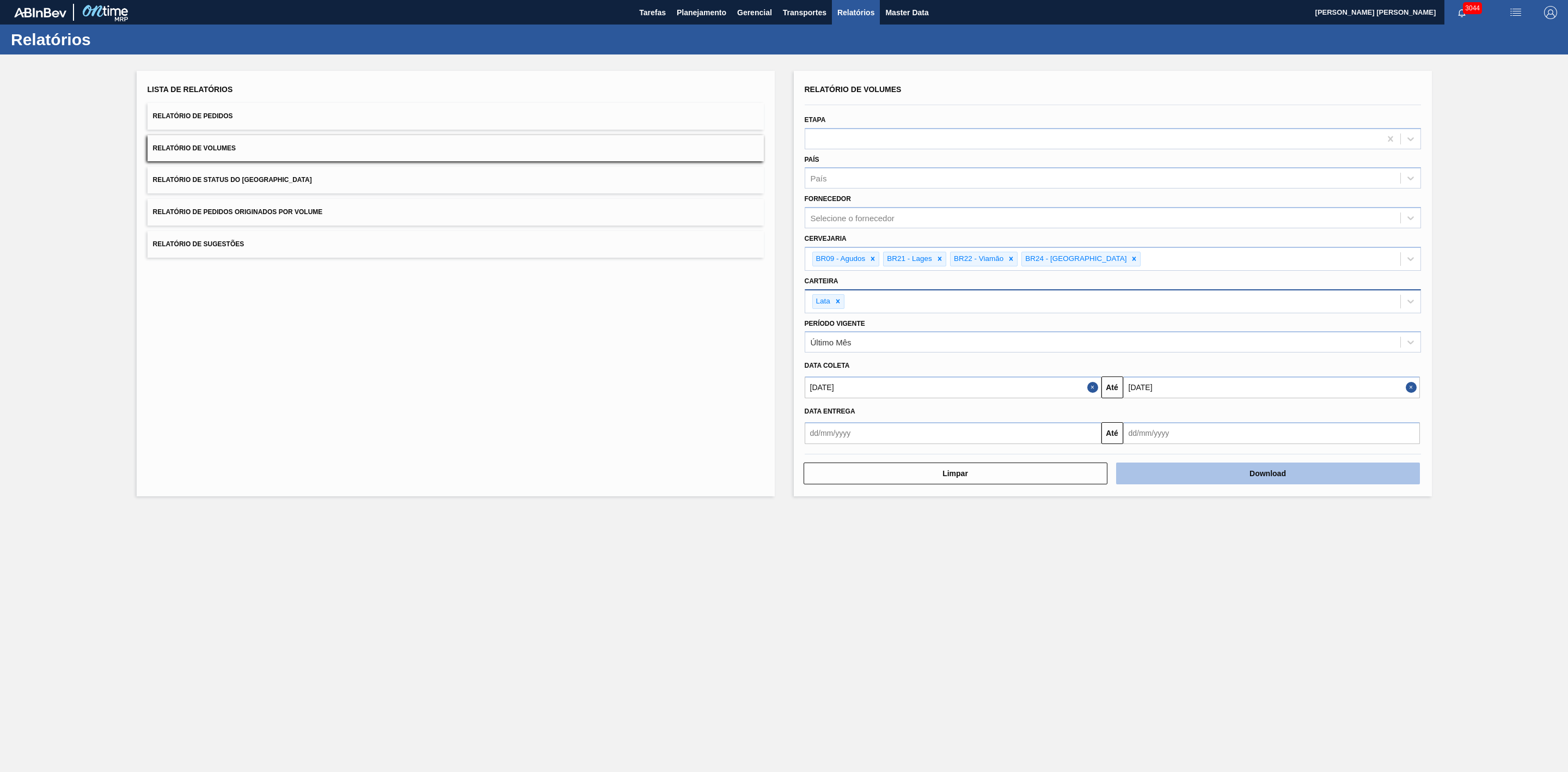
click at [1197, 467] on button "Download" at bounding box center [1269, 473] width 304 height 22
click at [495, 110] on button "Relatório de Pedidos" at bounding box center [456, 116] width 616 height 27
click at [1229, 473] on button "Download" at bounding box center [1269, 473] width 304 height 22
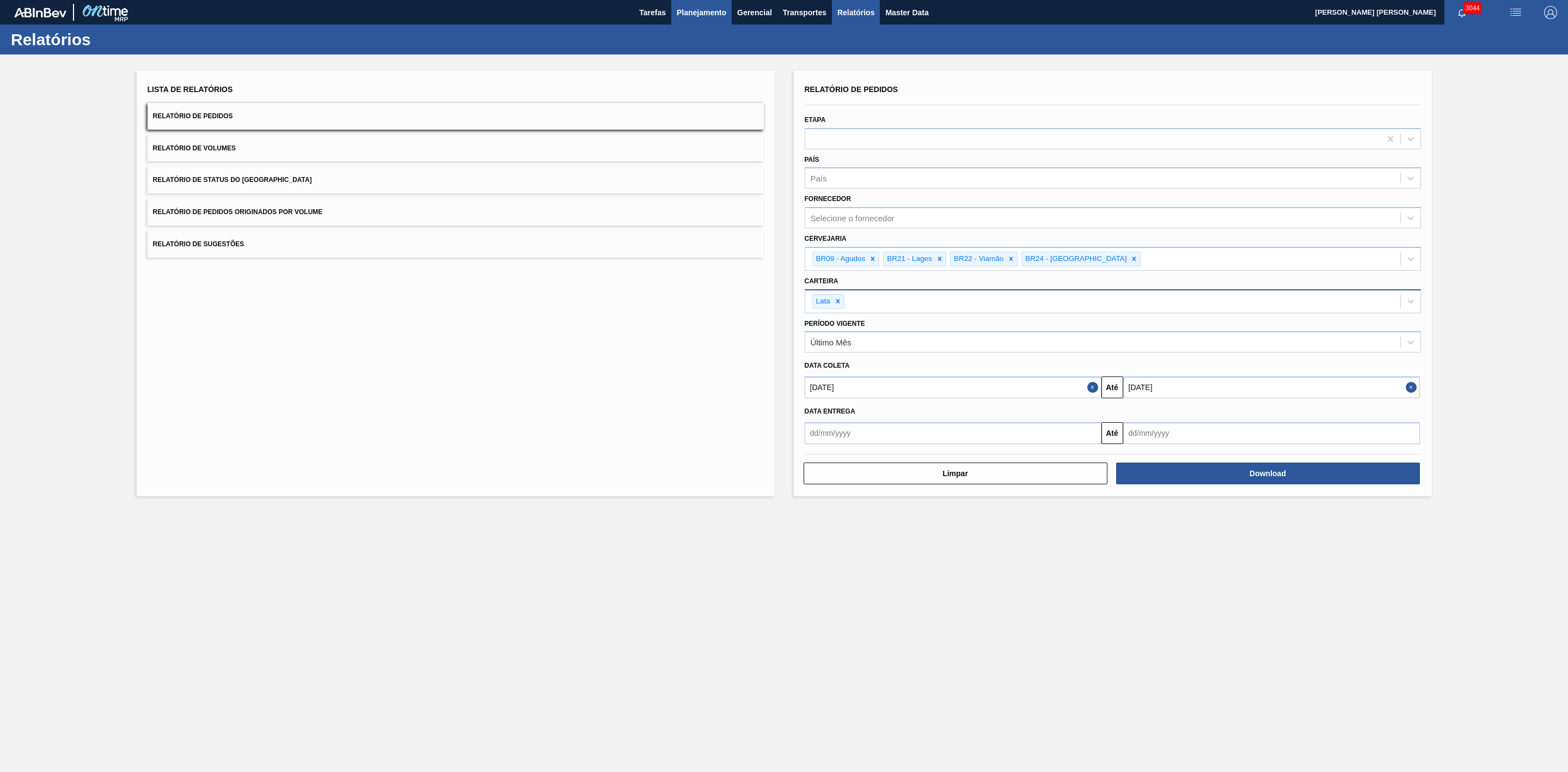
click at [696, 7] on span "Planejamento" at bounding box center [702, 12] width 50 height 13
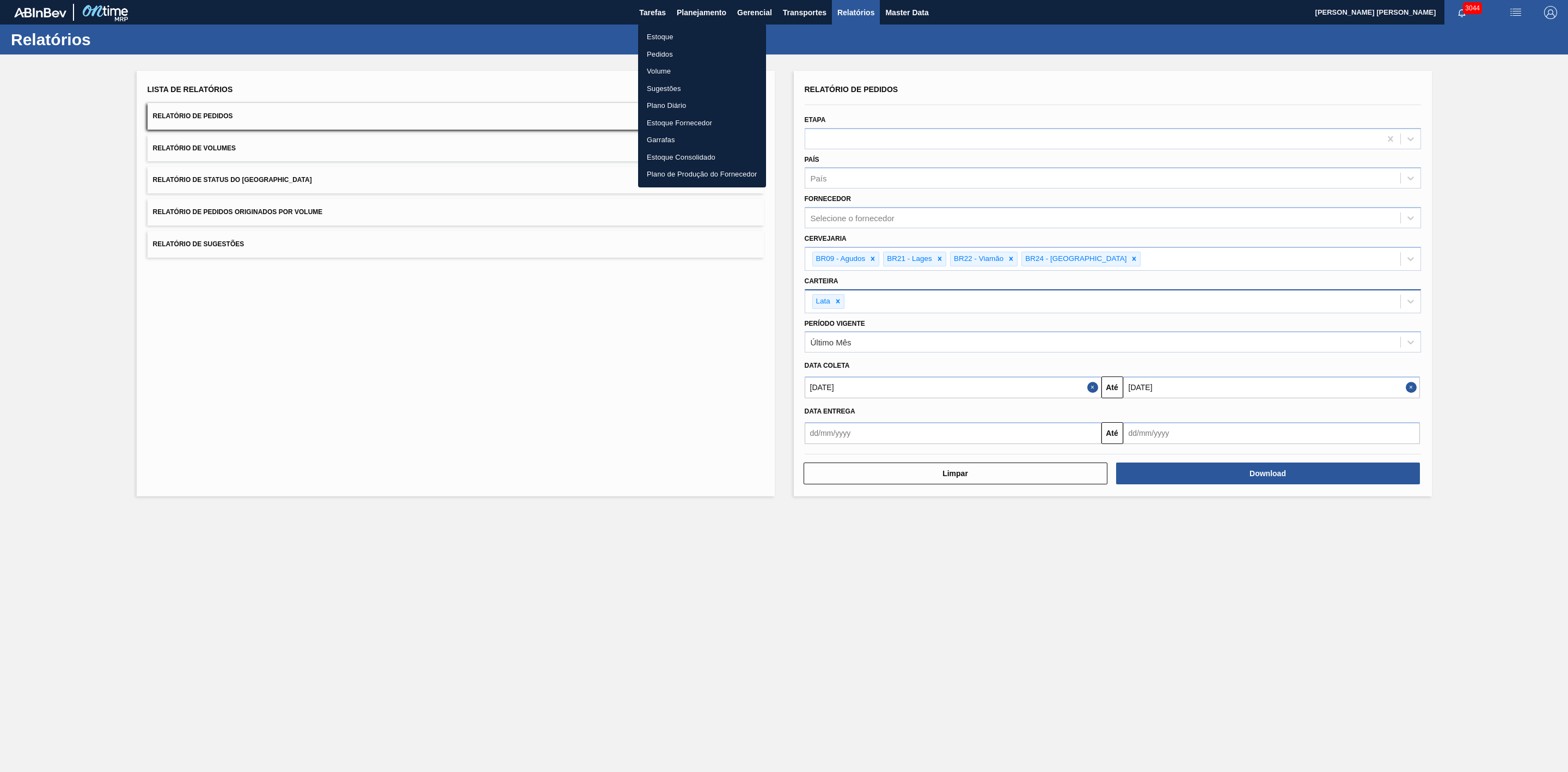
click at [667, 33] on li "Estoque" at bounding box center [702, 38] width 128 height 18
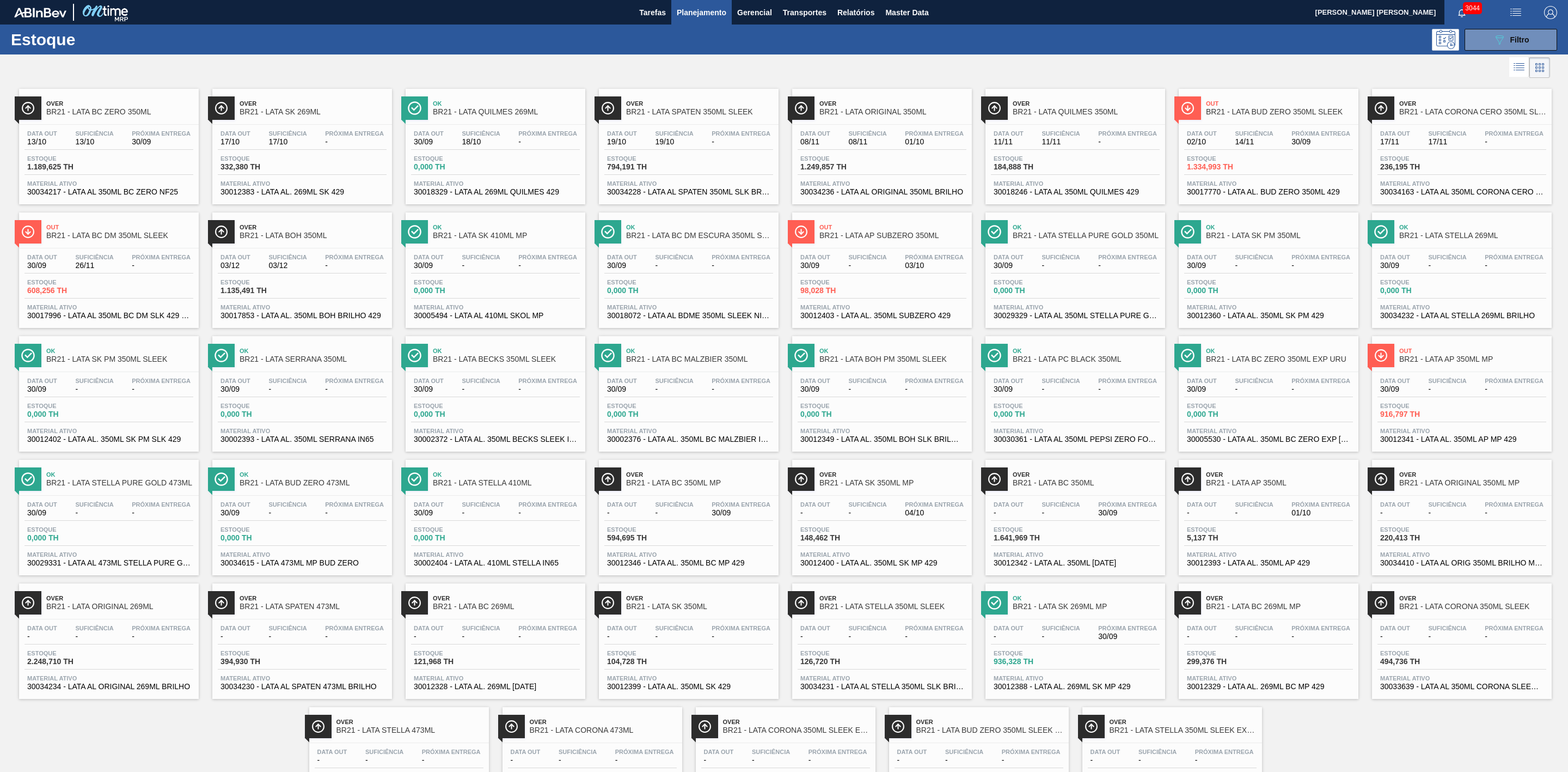
click at [1247, 110] on span "BR21 - LATA BUD ZERO 350ML SLEEK" at bounding box center [1280, 112] width 147 height 8
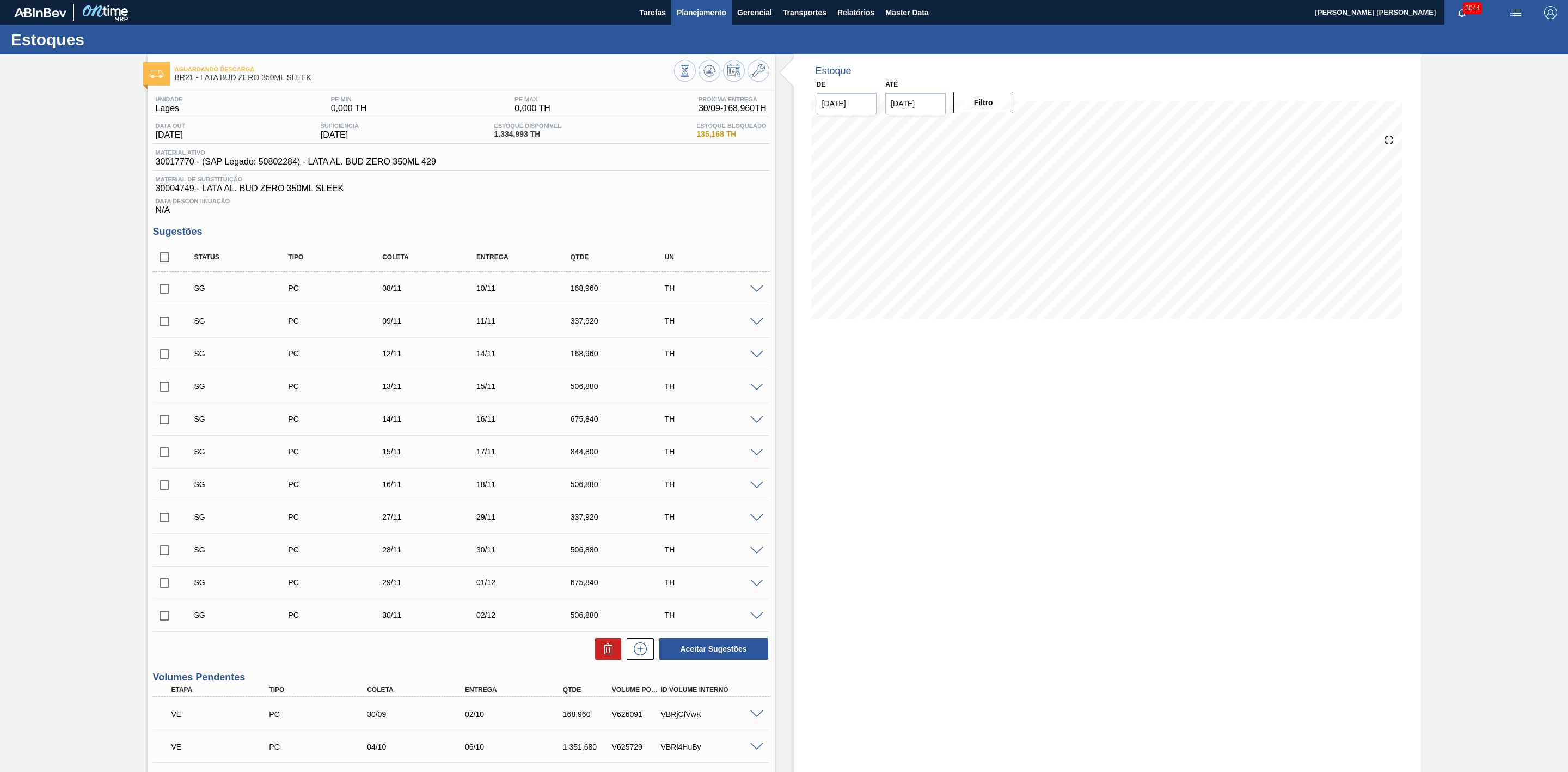
click at [706, 15] on span "Planejamento" at bounding box center [702, 12] width 50 height 13
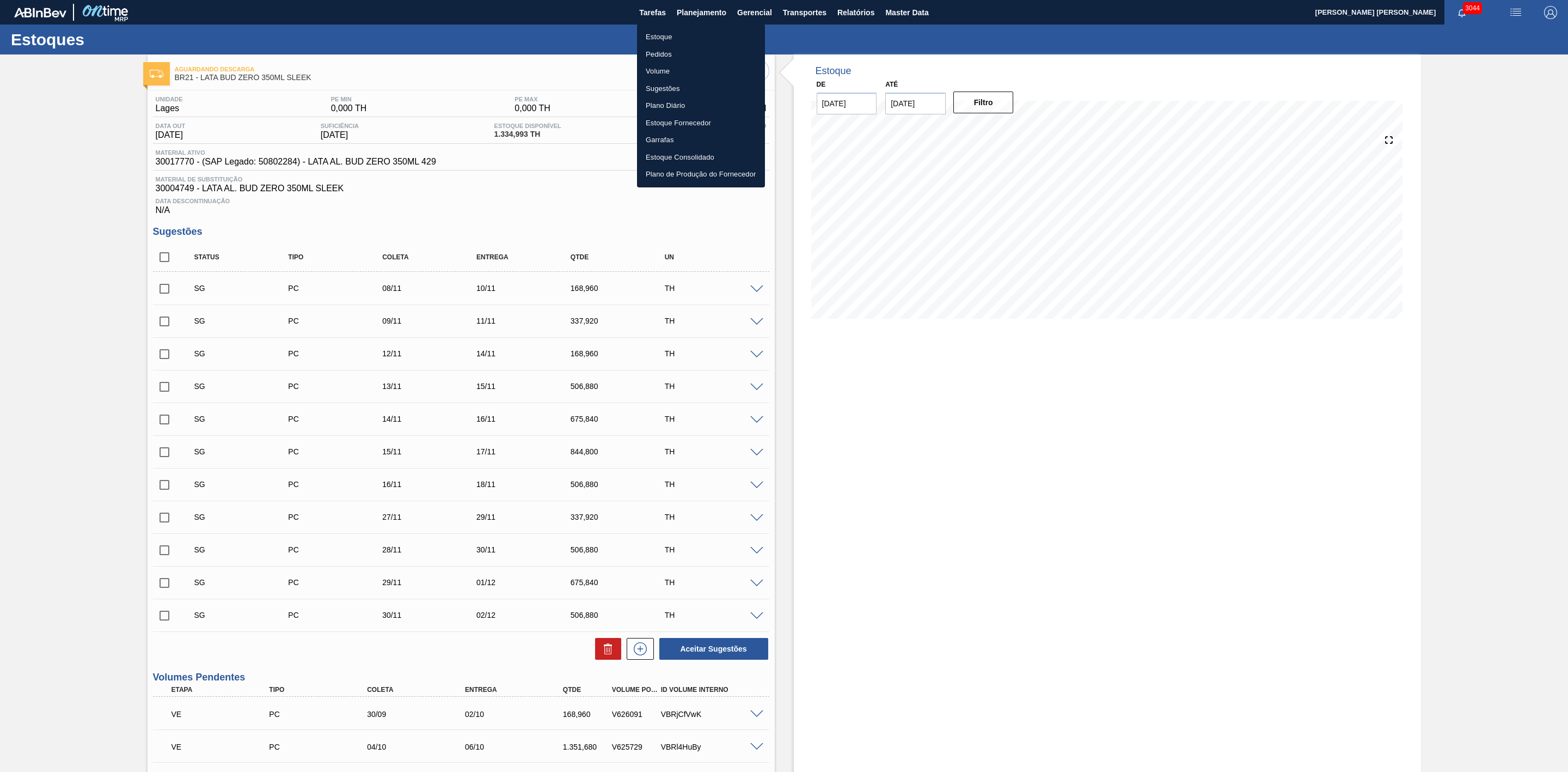
drag, startPoint x: 659, startPoint y: 35, endPoint x: 685, endPoint y: 60, distance: 36.1
click at [659, 33] on li "Estoque" at bounding box center [701, 38] width 128 height 18
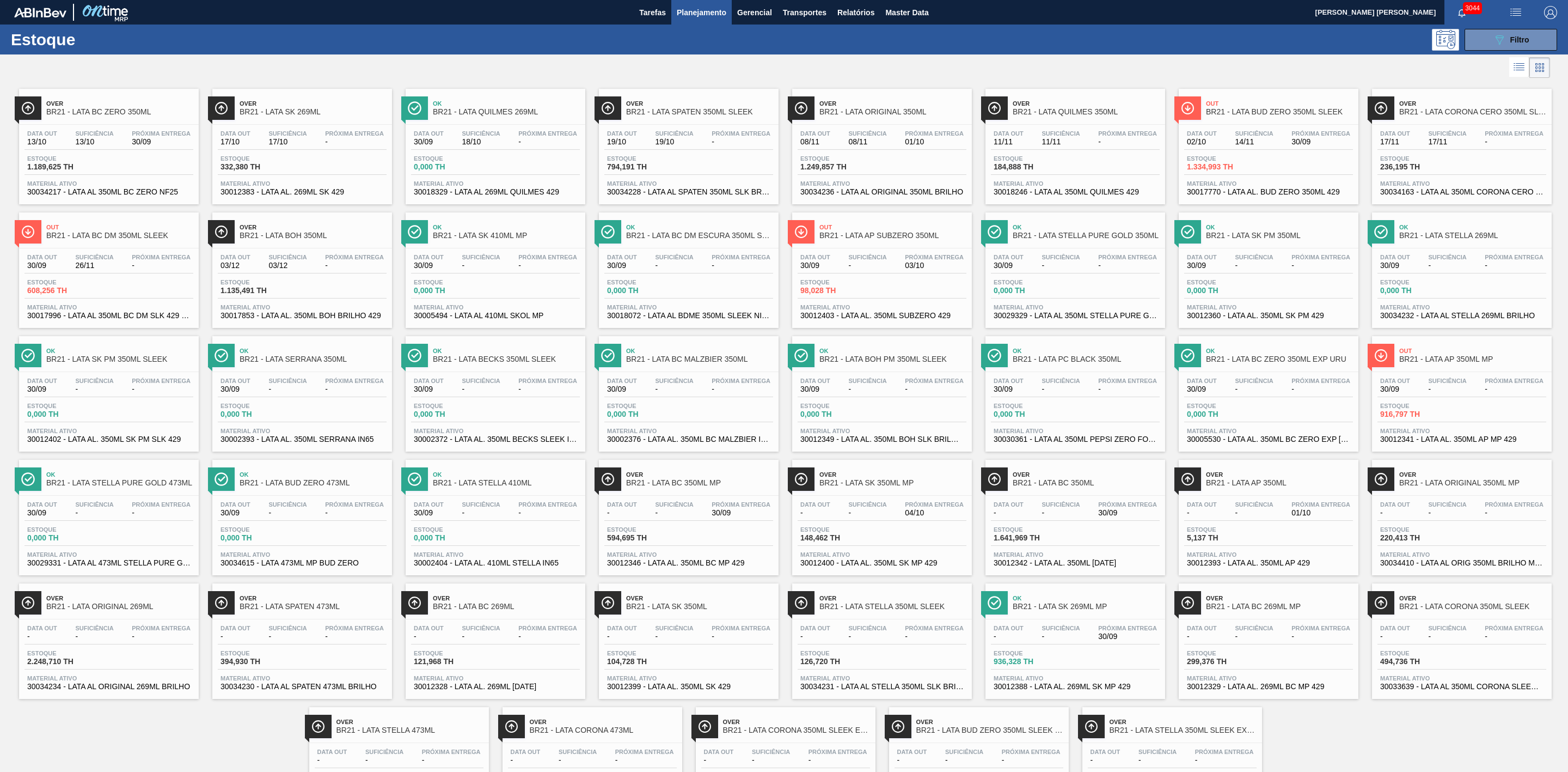
click at [887, 104] on span "Over" at bounding box center [893, 103] width 147 height 7
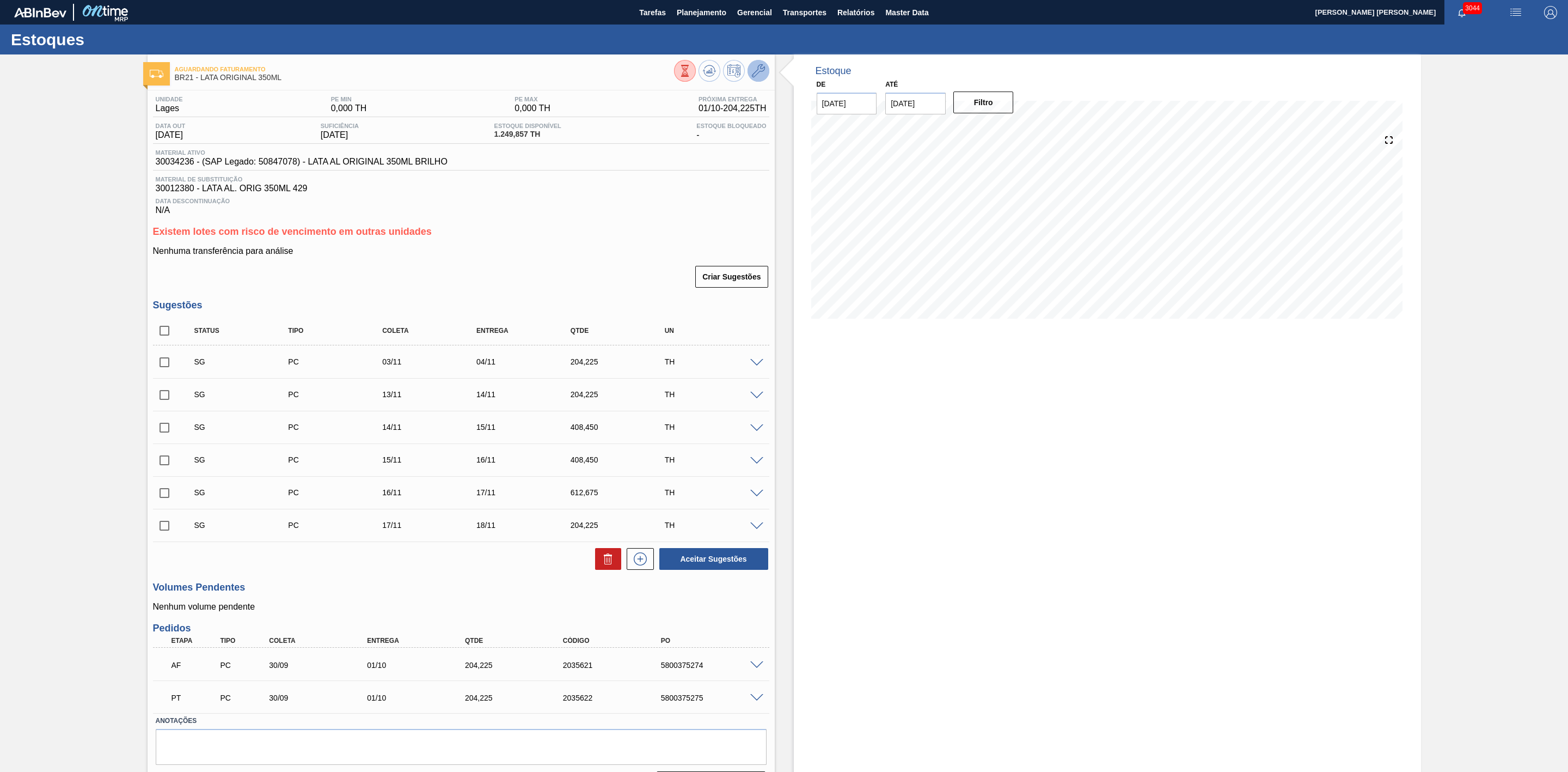
click at [761, 75] on icon at bounding box center [758, 71] width 13 height 13
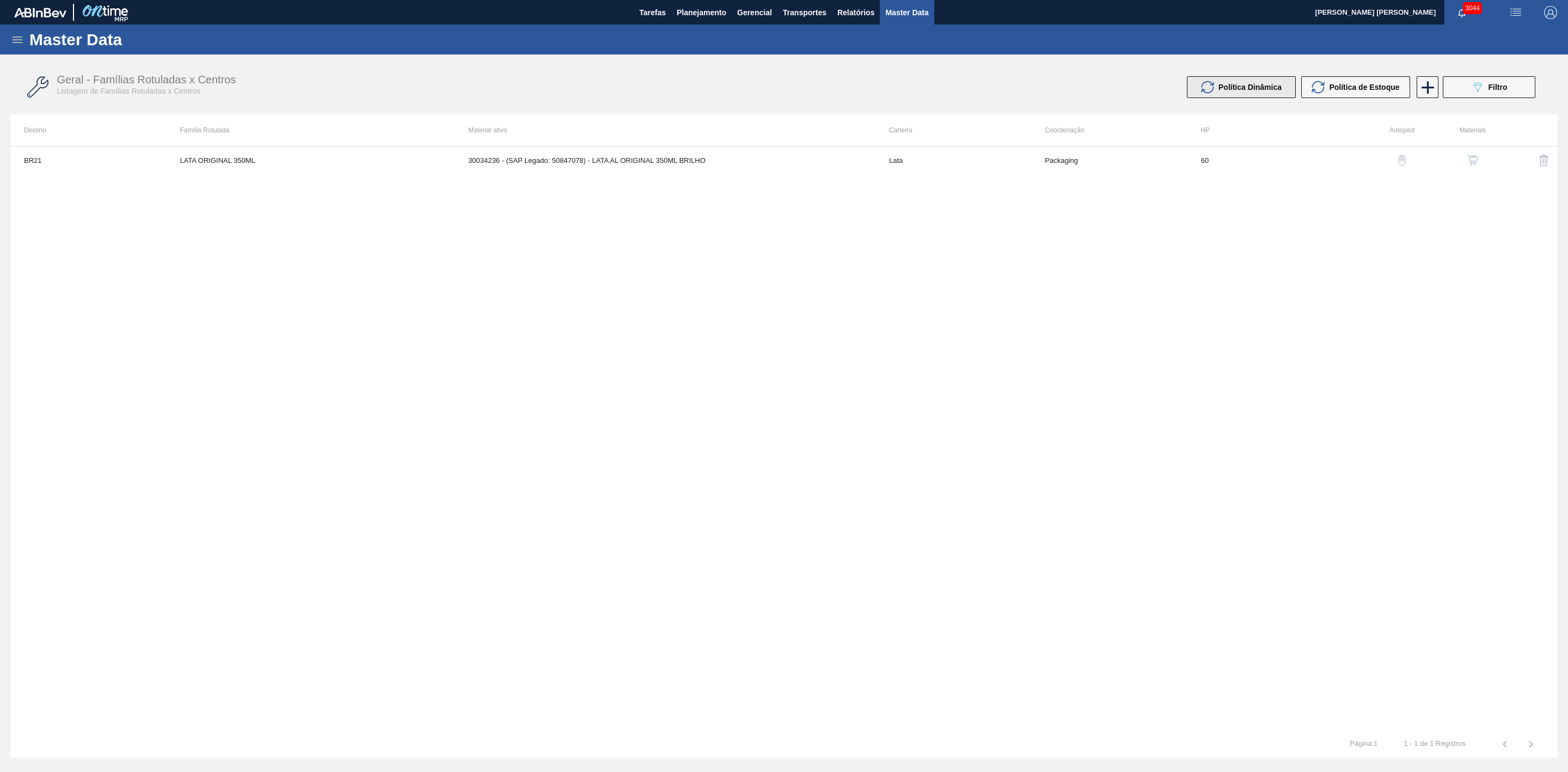
click at [1232, 85] on span "Política Dinâmica" at bounding box center [1251, 86] width 64 height 9
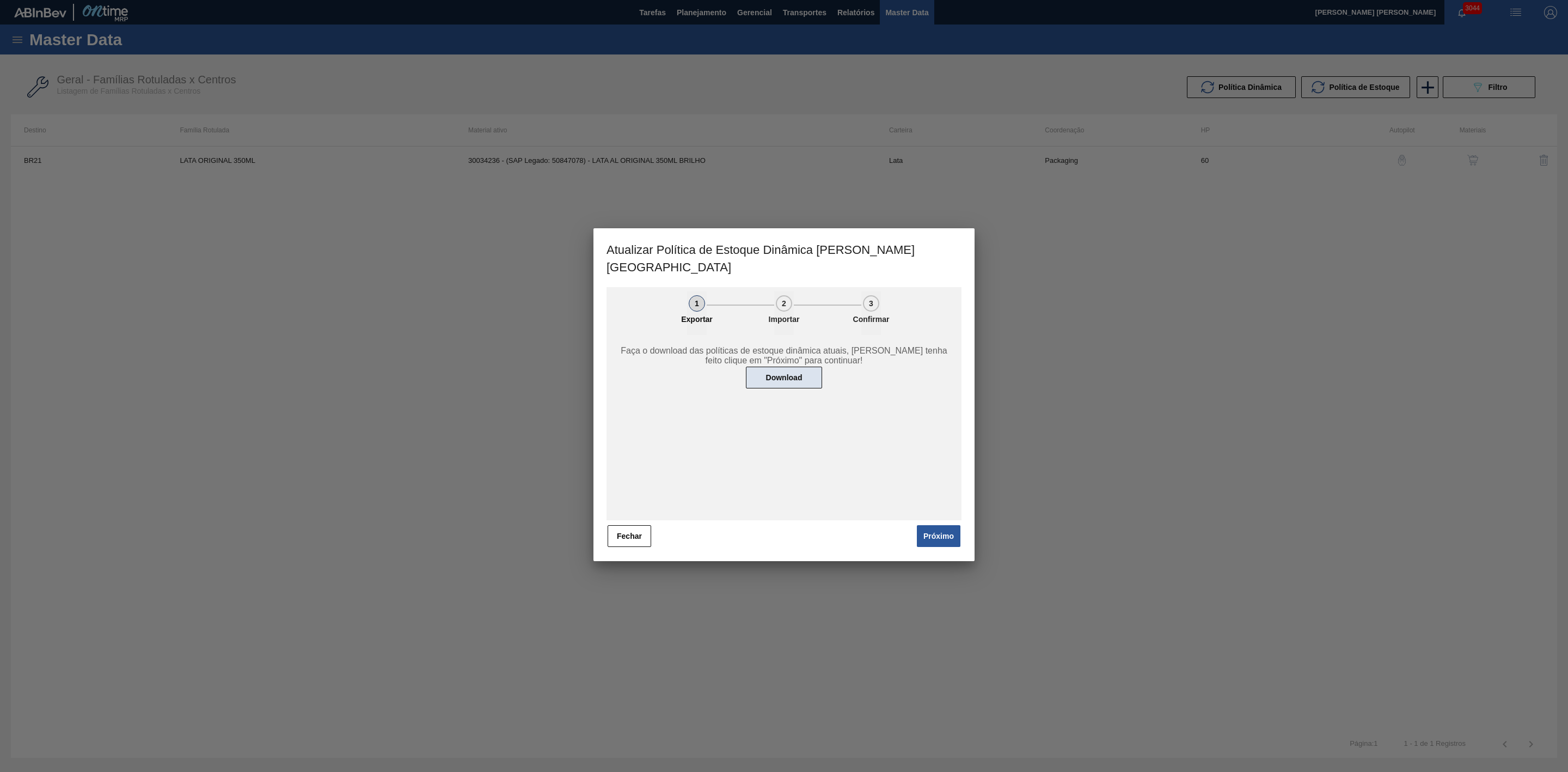
click at [791, 367] on button "Download" at bounding box center [784, 378] width 77 height 22
click at [630, 525] on button "Fechar" at bounding box center [630, 536] width 44 height 22
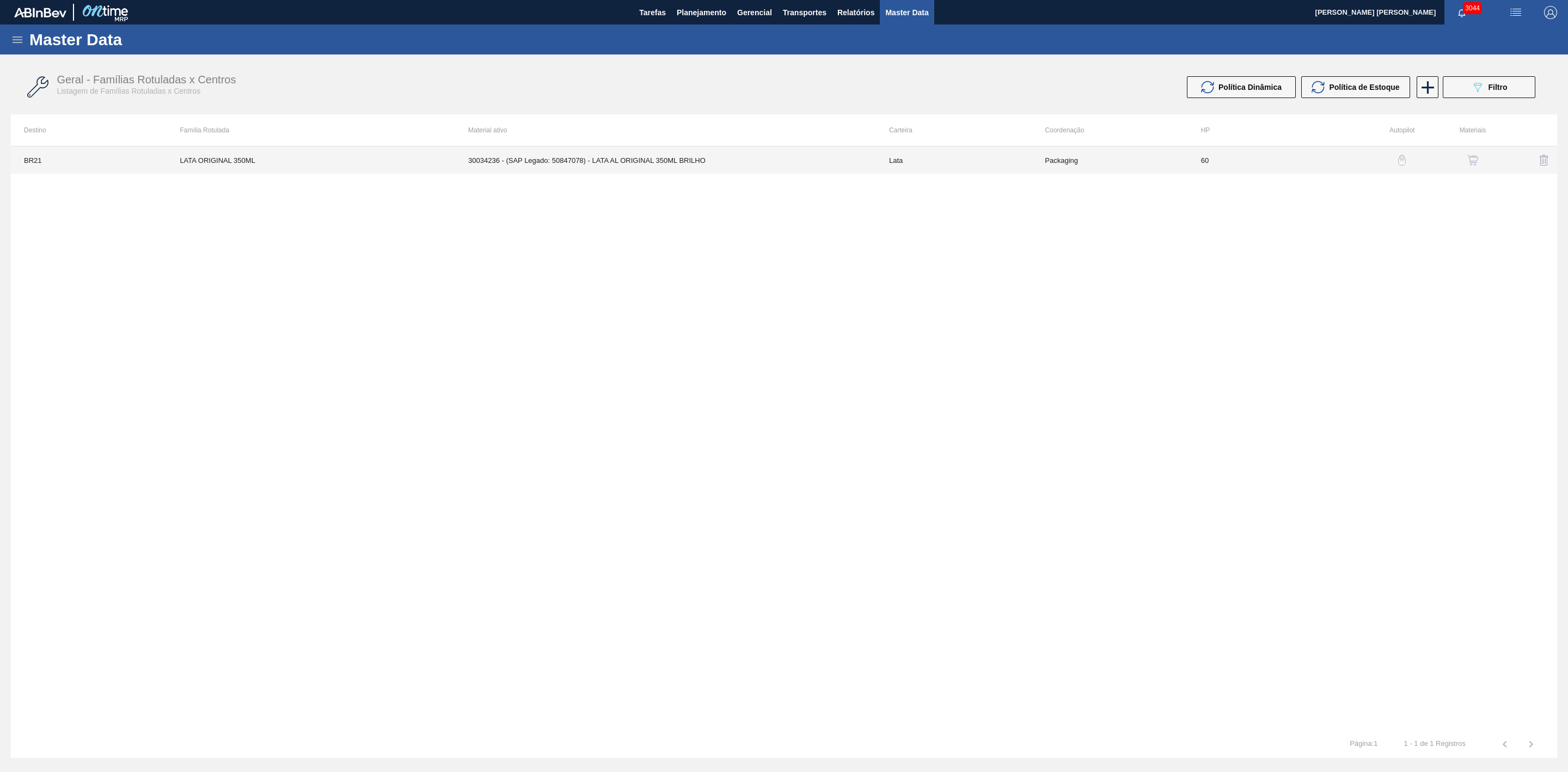
click at [639, 152] on td "30034236 - (SAP Legado: 50847078) - LATA AL ORIGINAL 350ML BRILHO" at bounding box center [666, 159] width 421 height 27
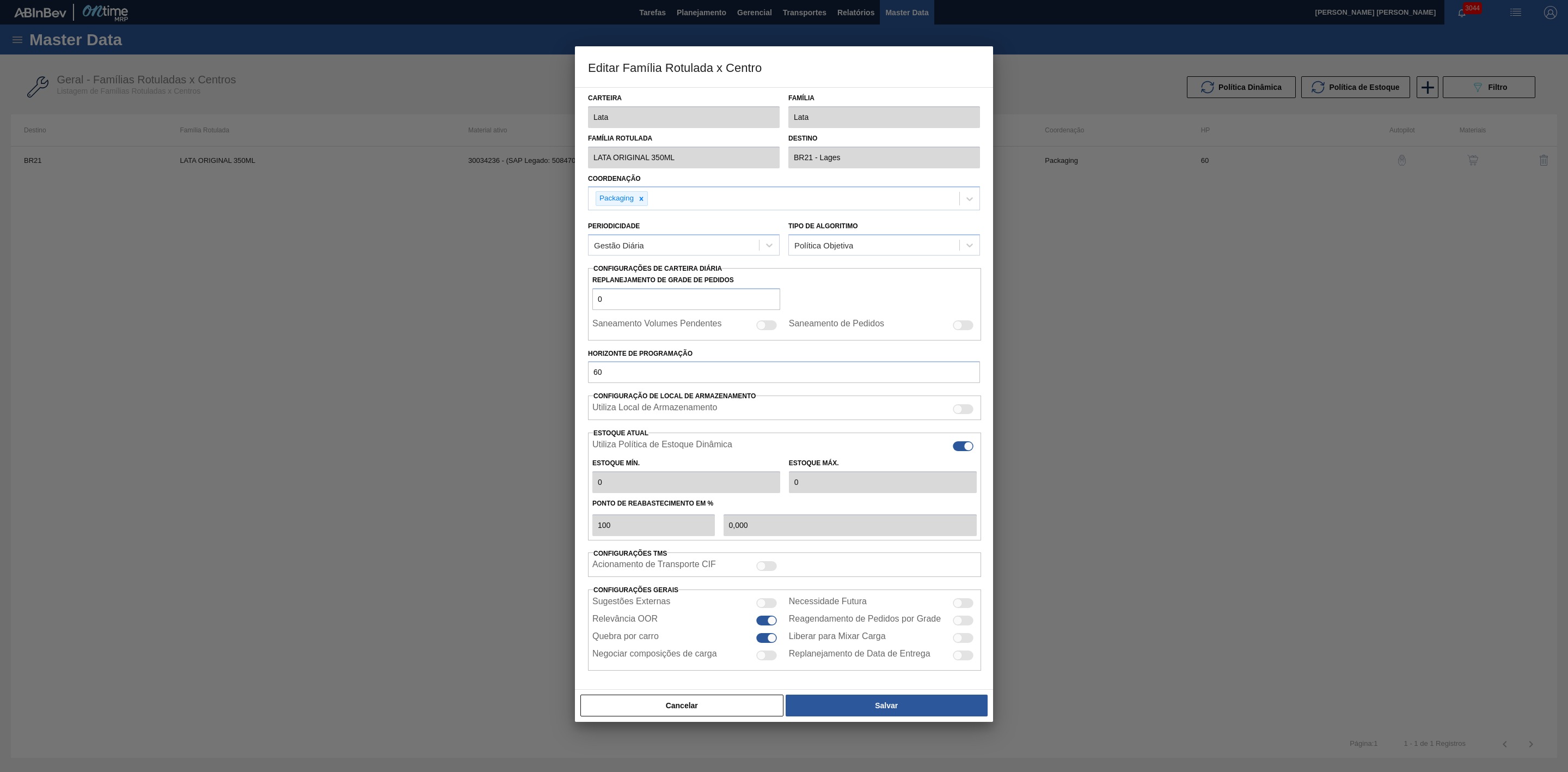
type input "0"
click at [796, 76] on h3 "Editar Família Rotulada x Centro" at bounding box center [784, 68] width 418 height 42
click at [702, 716] on button "Cancelar" at bounding box center [682, 705] width 203 height 22
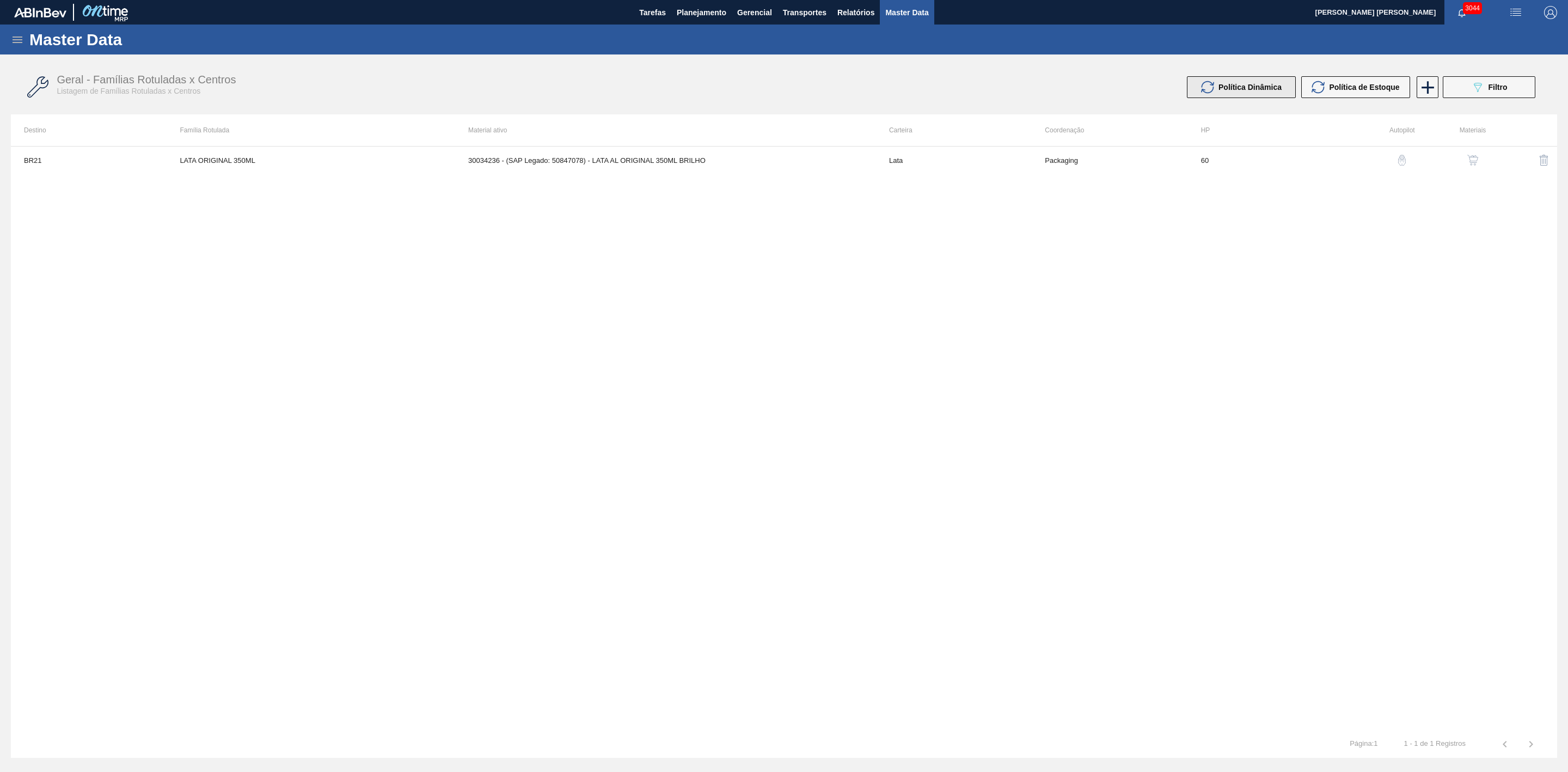
click at [1272, 90] on span "Política Dinâmica" at bounding box center [1251, 86] width 64 height 9
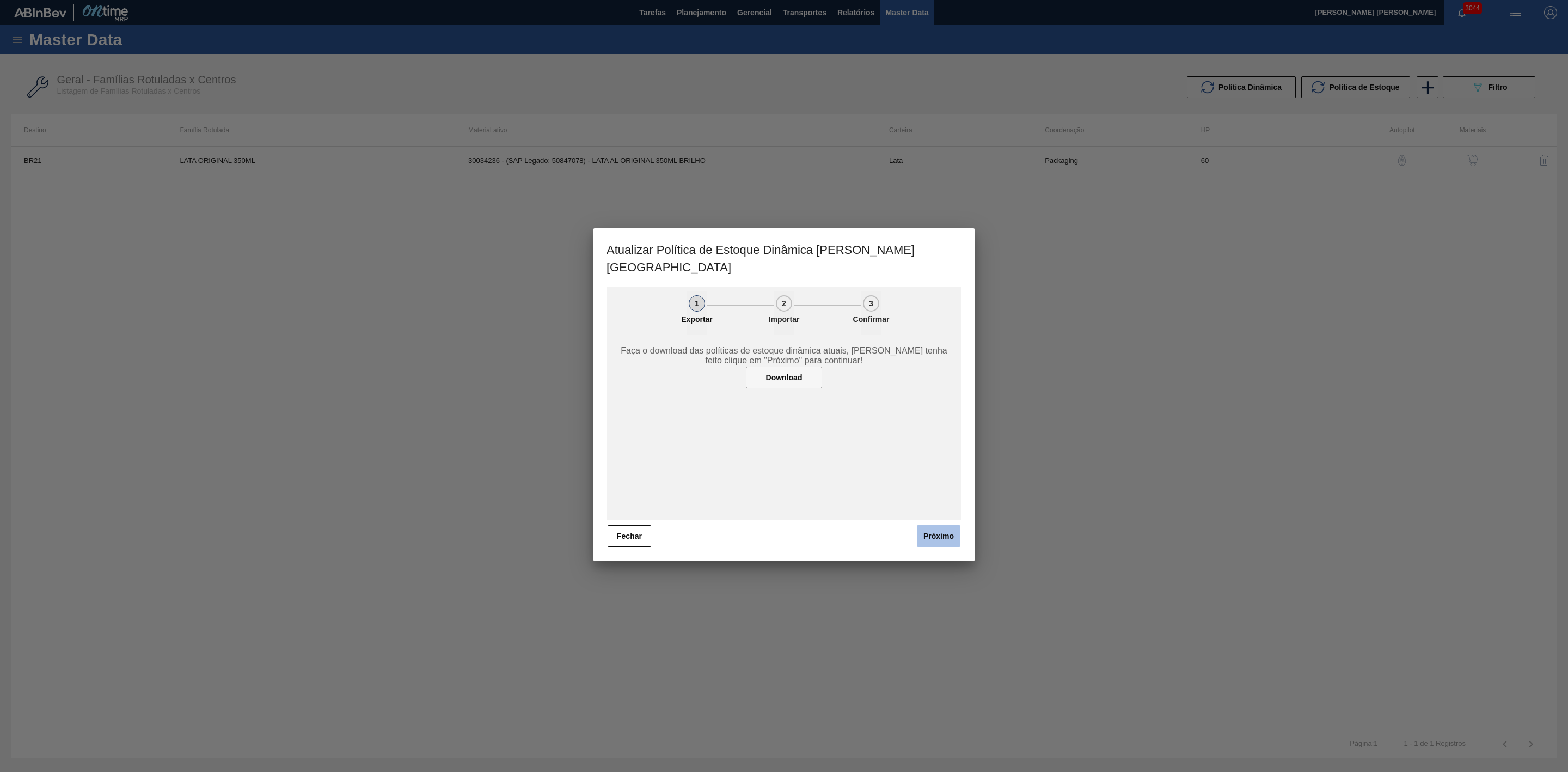
click at [938, 525] on button "Próximo" at bounding box center [939, 536] width 44 height 22
click at [884, 389] on div "20DAD902-3625-4257-8FDA-0C0CB19E2A3D Selecionar" at bounding box center [893, 400] width 93 height 22
click at [621, 525] on button "Fechar" at bounding box center [630, 536] width 44 height 22
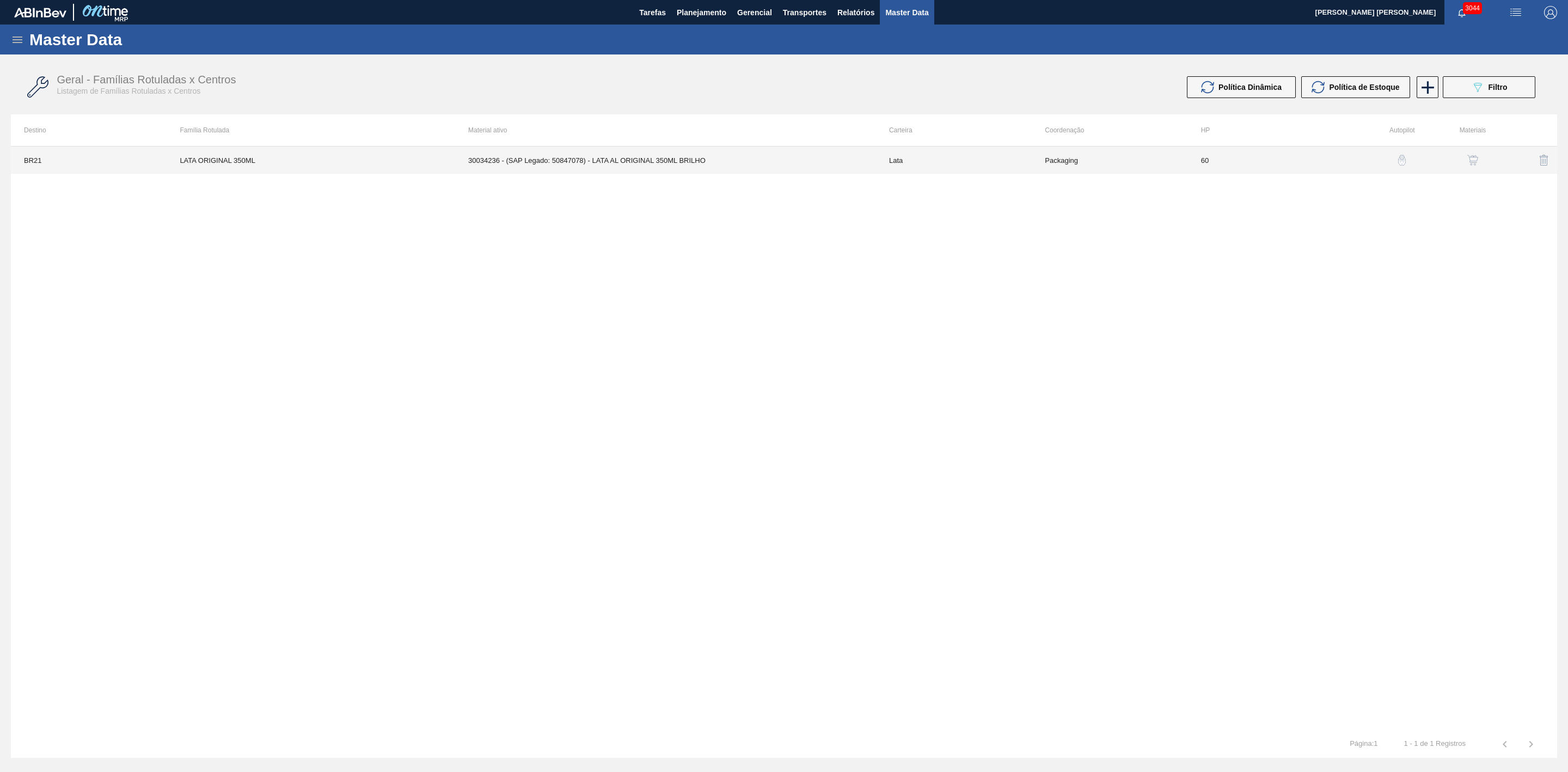
click at [602, 150] on td "30034236 - (SAP Legado: 50847078) - LATA AL ORIGINAL 350ML BRILHO" at bounding box center [666, 159] width 421 height 27
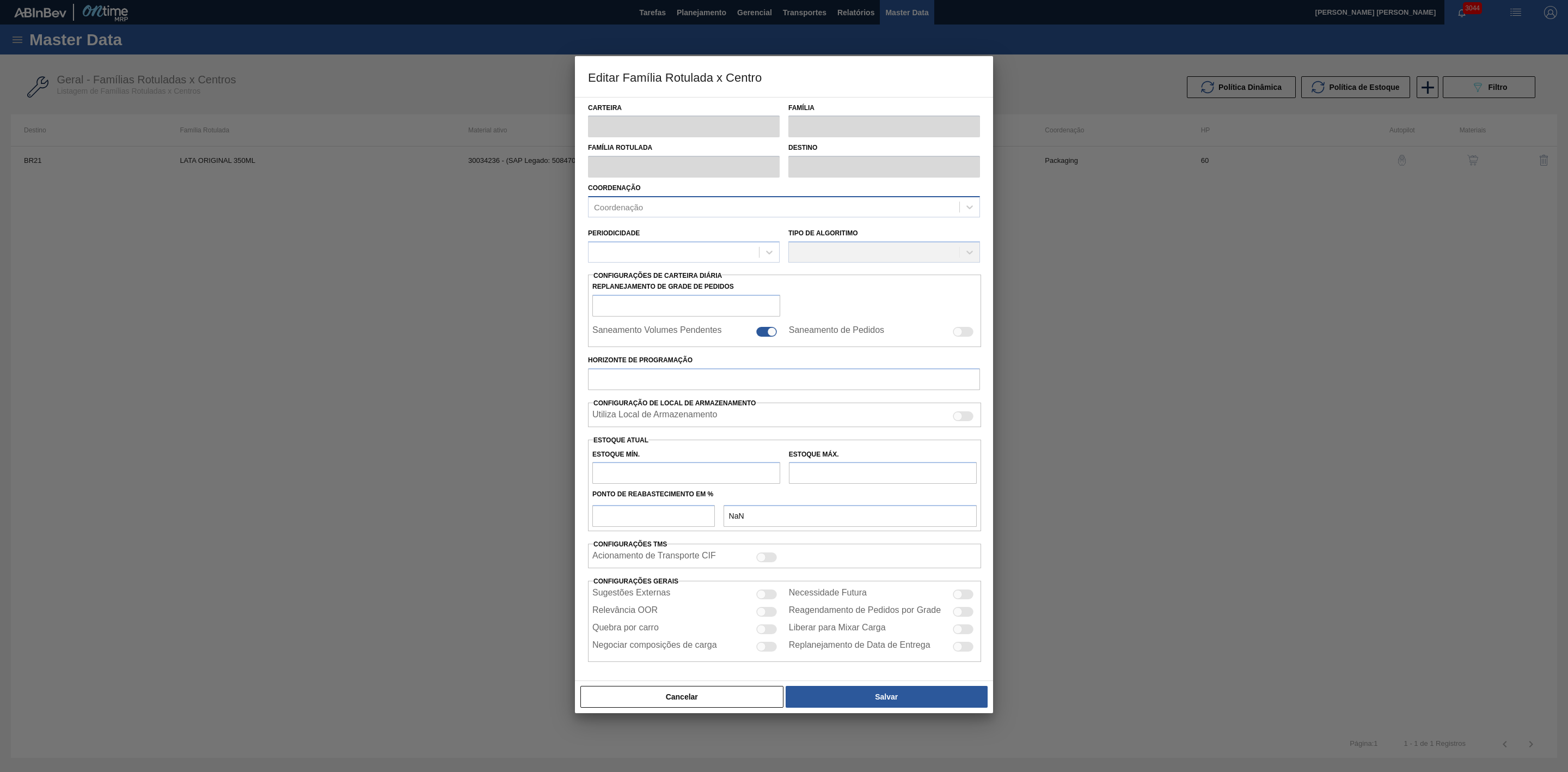
type input "Lata"
type input "LATA ORIGINAL 350ML"
type input "BR21 - Lages"
type input "0"
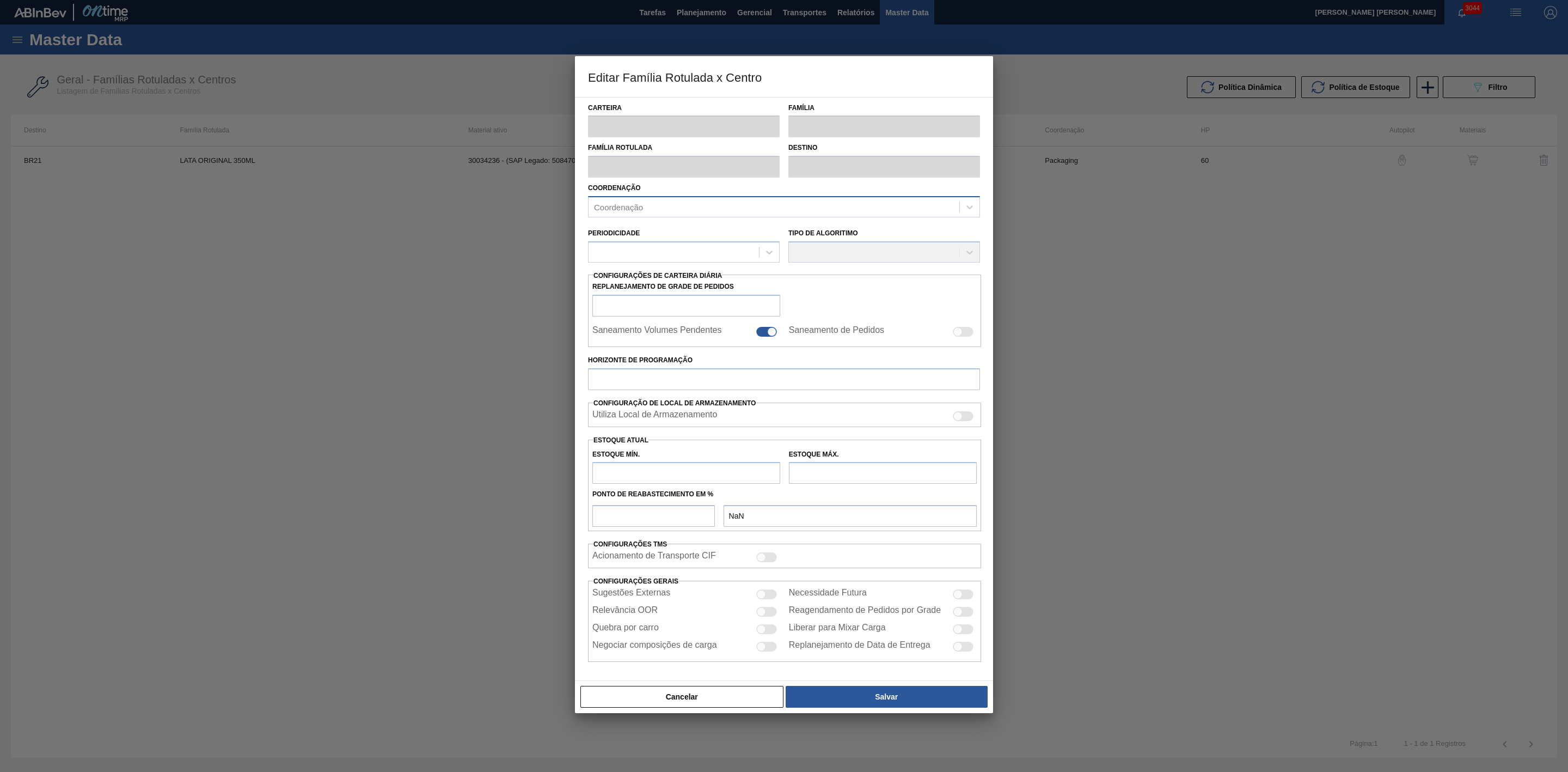
checkbox input "false"
type input "60"
type input "0"
type input "100"
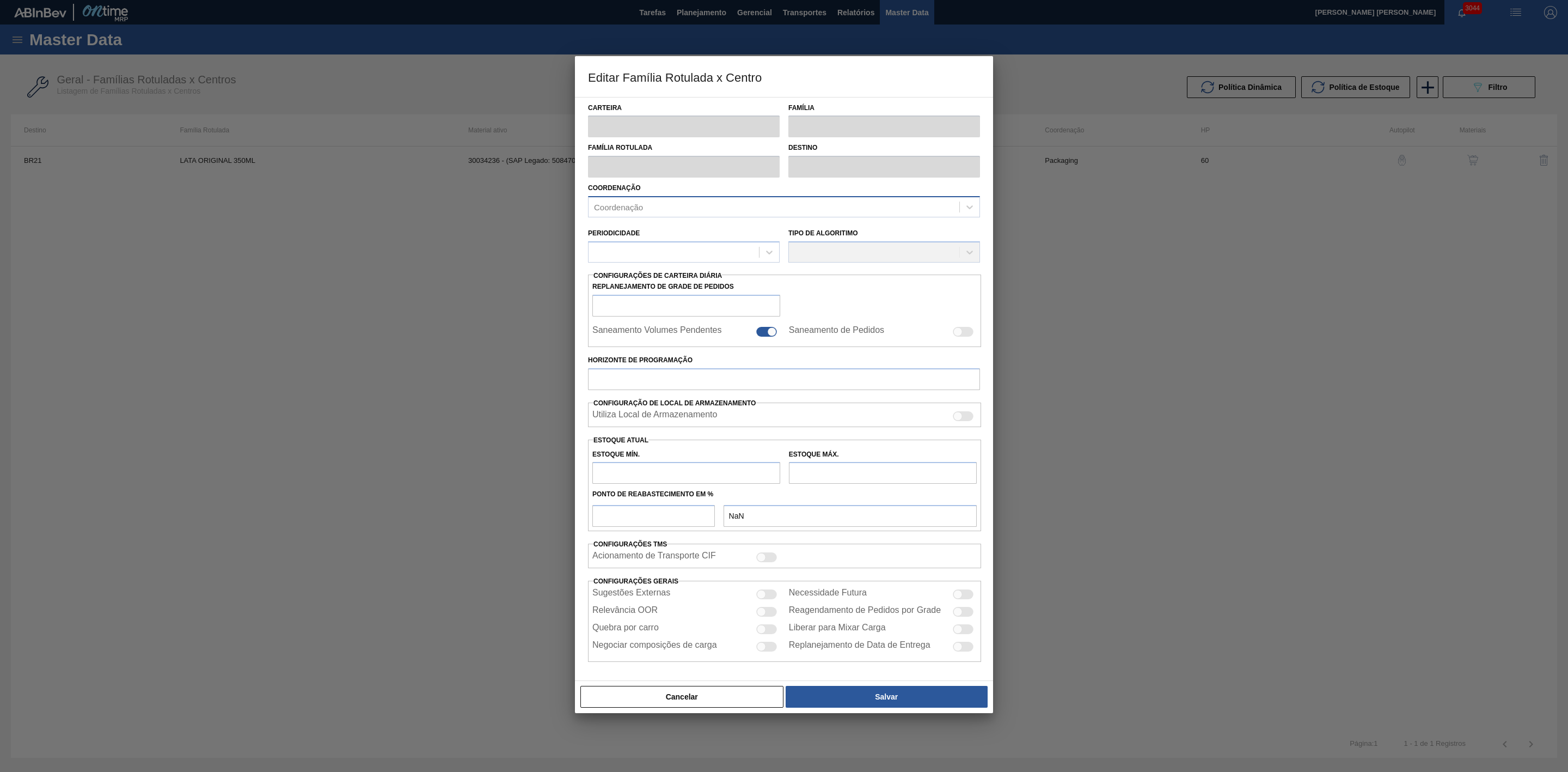
type input "0,000"
checkbox input "true"
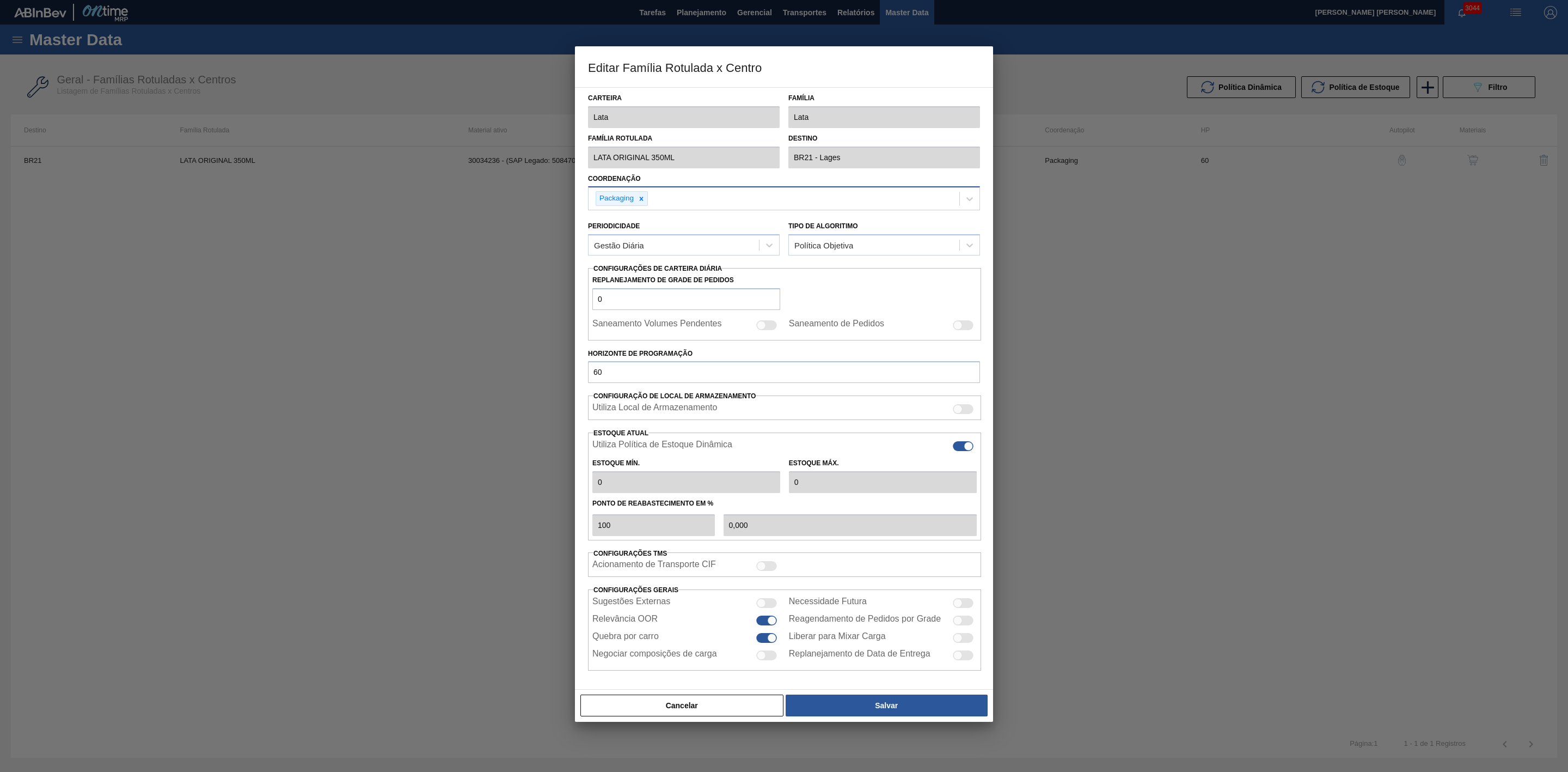
type input "0"
click at [743, 708] on button "Cancelar" at bounding box center [682, 705] width 203 height 22
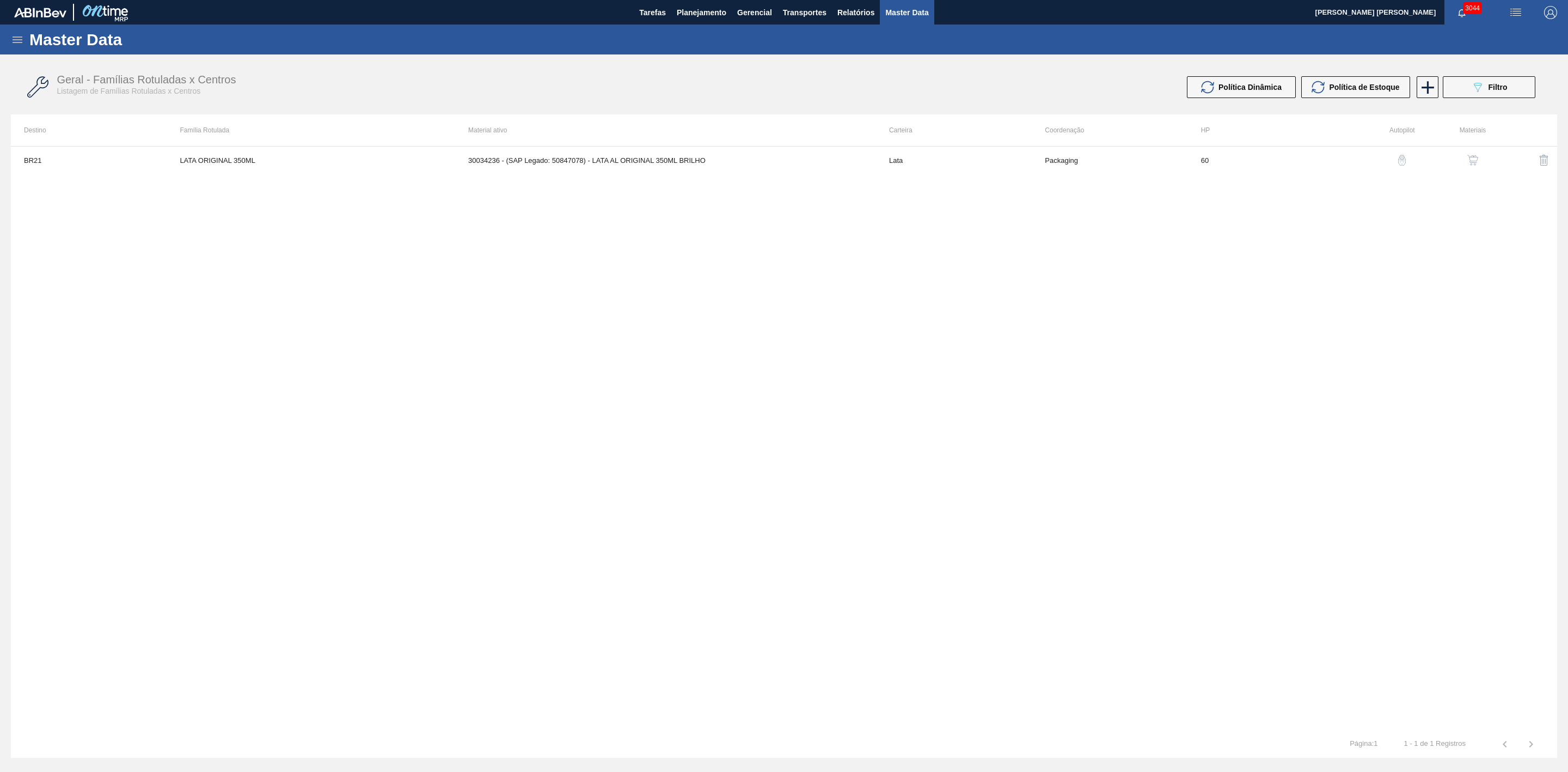
click at [1471, 158] on img "button" at bounding box center [1473, 160] width 11 height 11
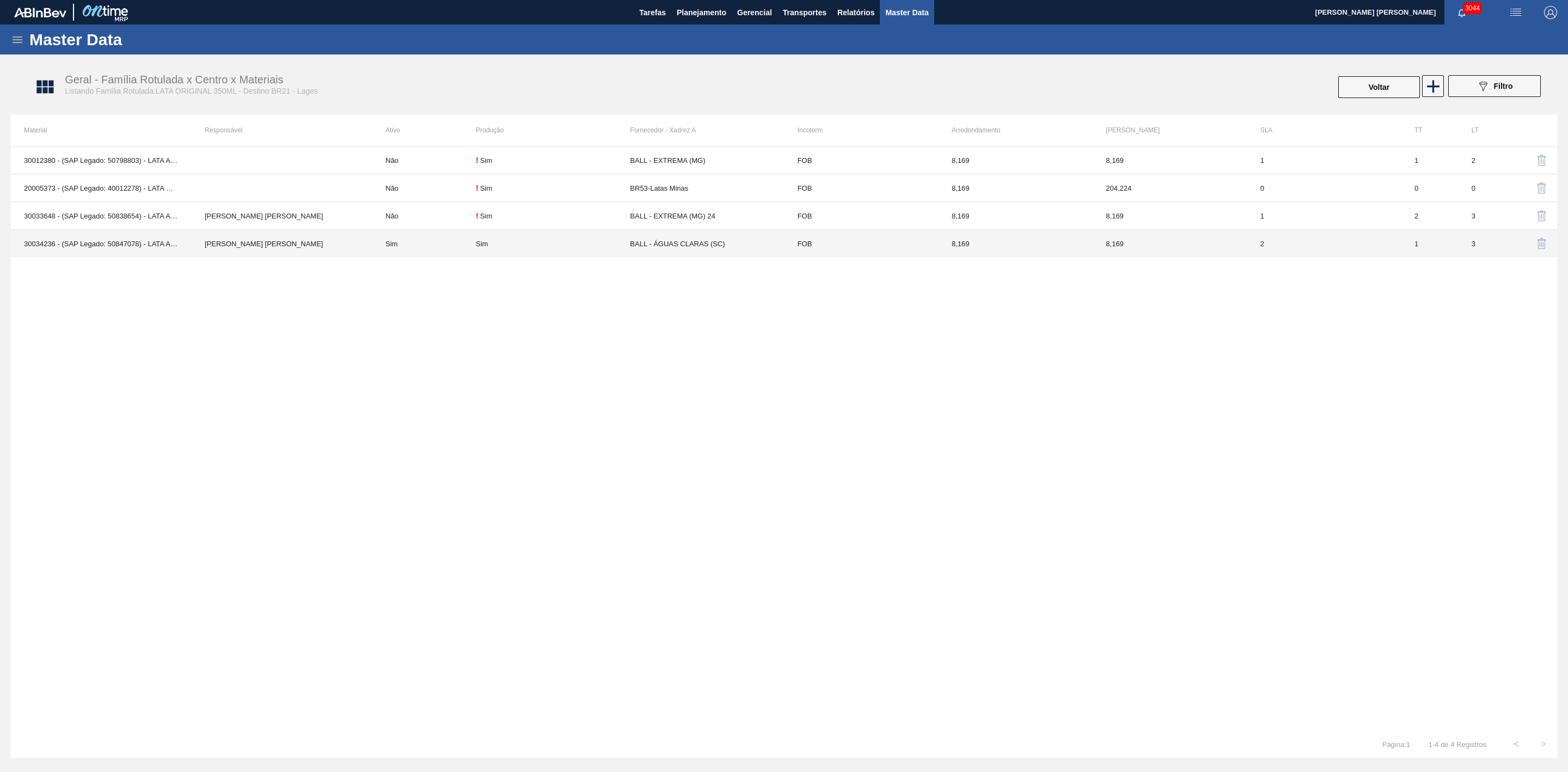
click at [667, 245] on td "BALL - ÁGUAS CLARAS (SC)" at bounding box center [706, 243] width 154 height 28
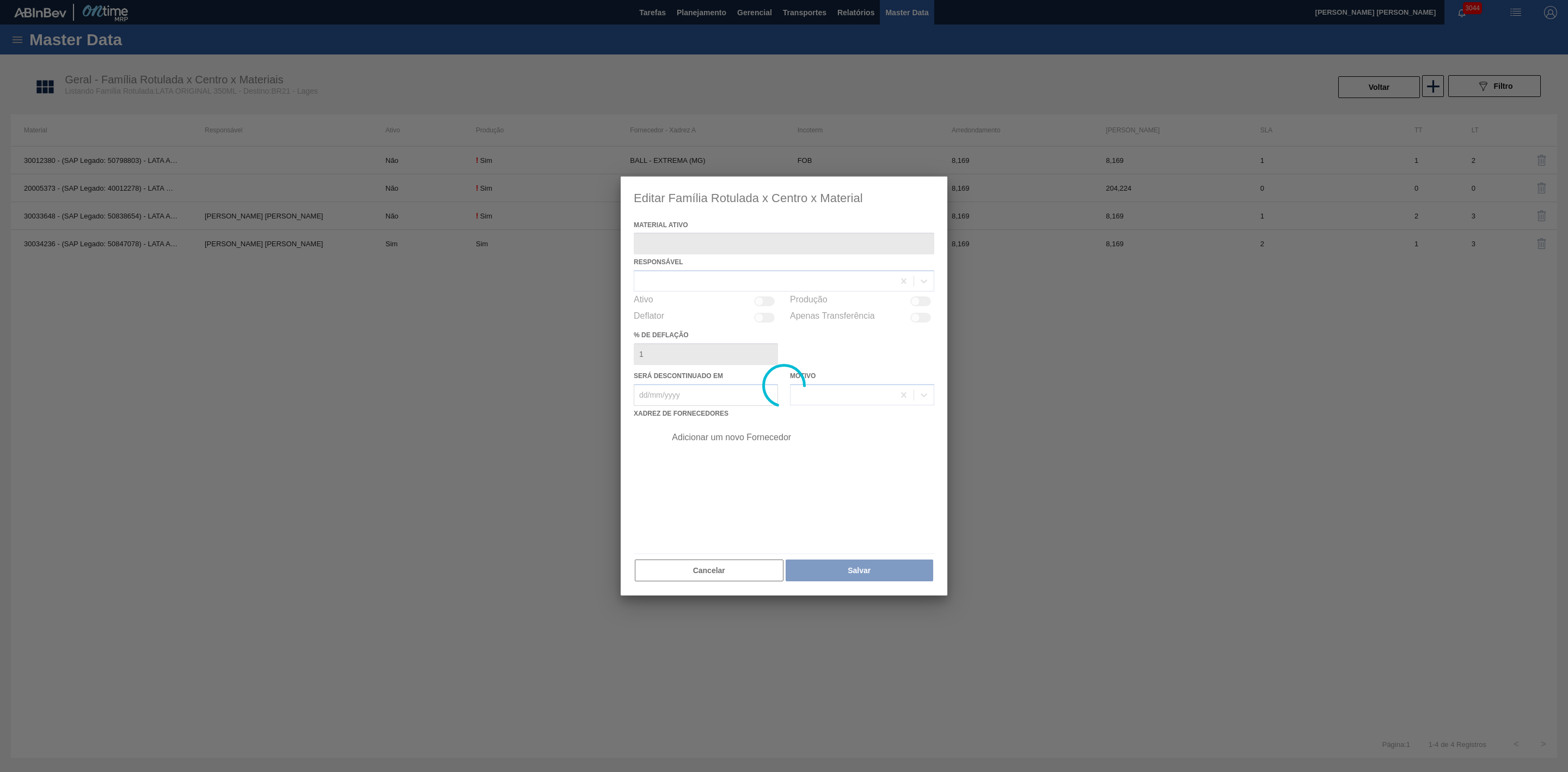
type ativo "30034236 - (SAP Legado: 50847078) - LATA AL ORIGINAL 350ML BRILHO"
checkbox input "true"
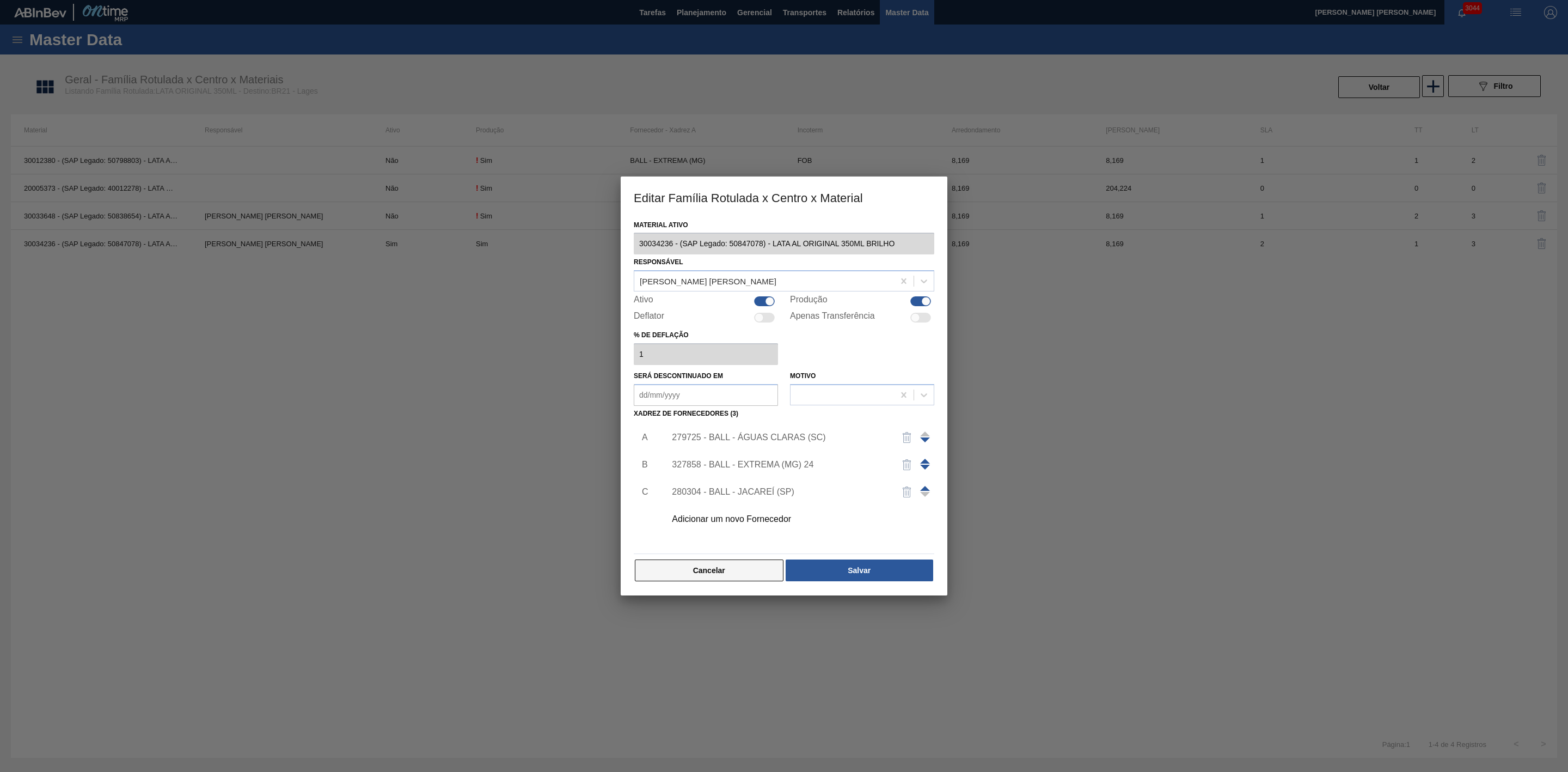
click at [740, 574] on button "Cancelar" at bounding box center [709, 570] width 149 height 22
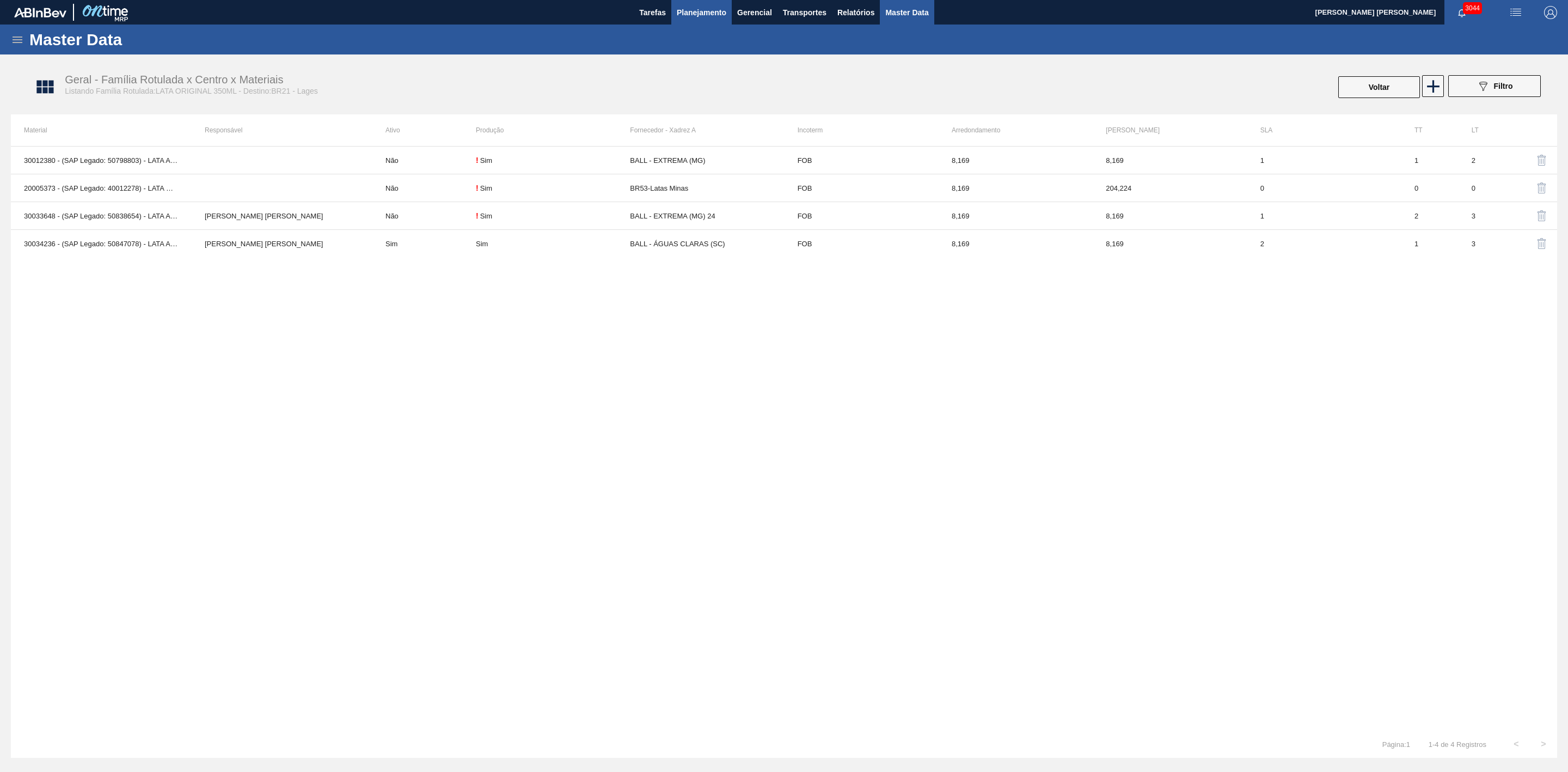
click at [718, 12] on span "Planejamento" at bounding box center [702, 12] width 50 height 13
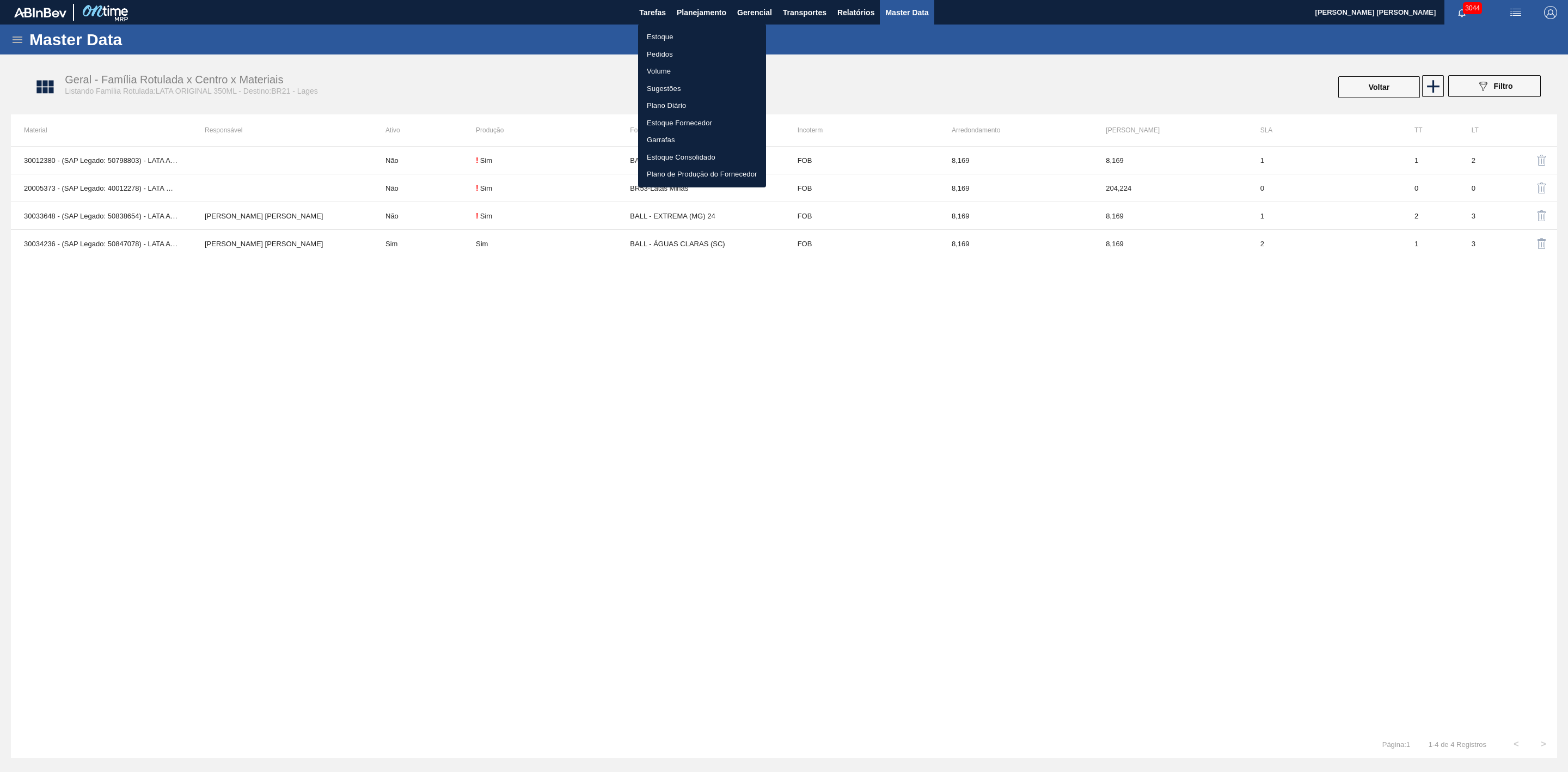
click at [754, 8] on div at bounding box center [784, 386] width 1568 height 772
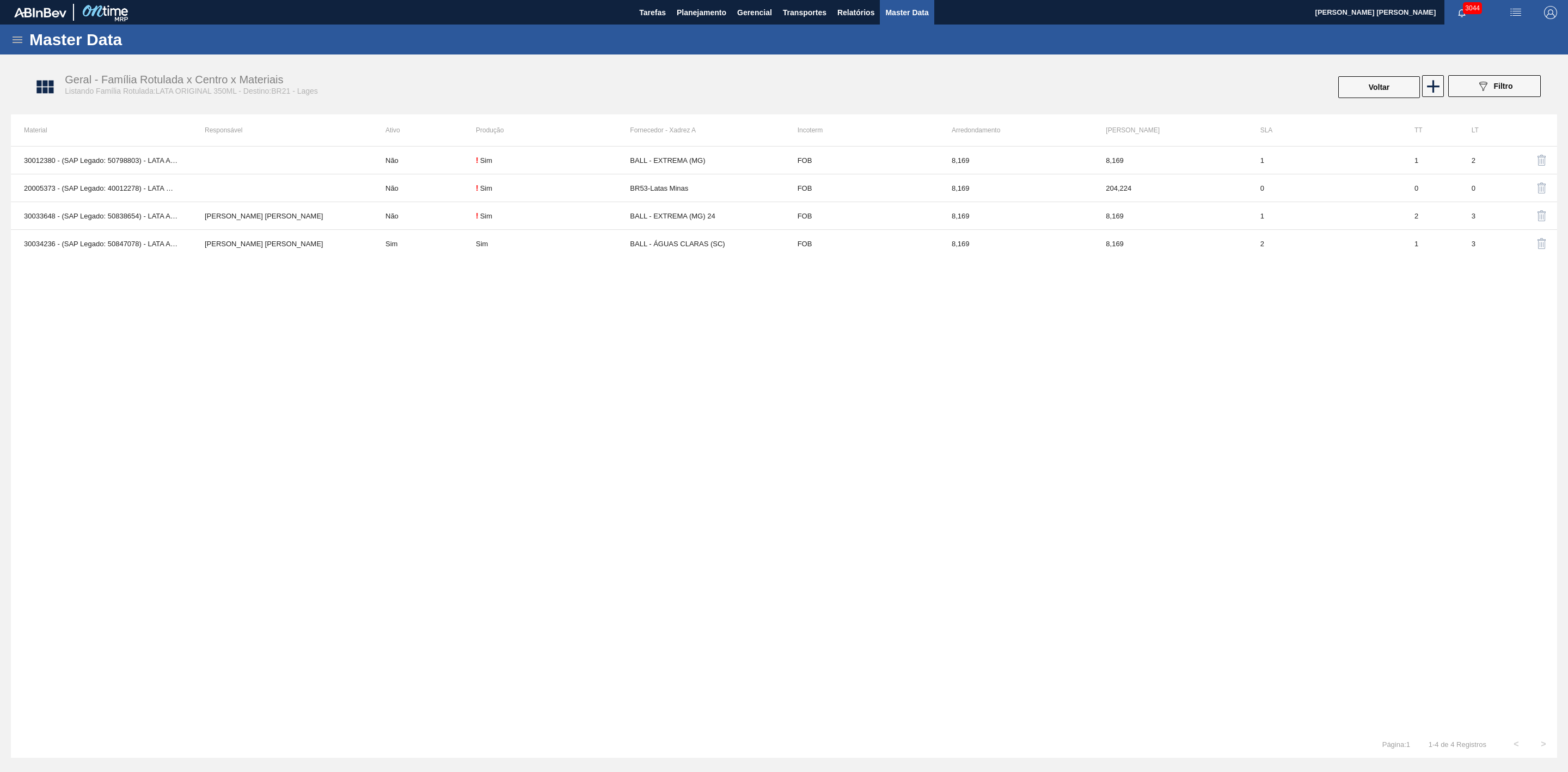
click at [754, 14] on span "Gerencial" at bounding box center [754, 12] width 35 height 13
click at [695, 10] on div at bounding box center [784, 386] width 1568 height 772
click at [700, 15] on span "Planejamento" at bounding box center [702, 12] width 50 height 13
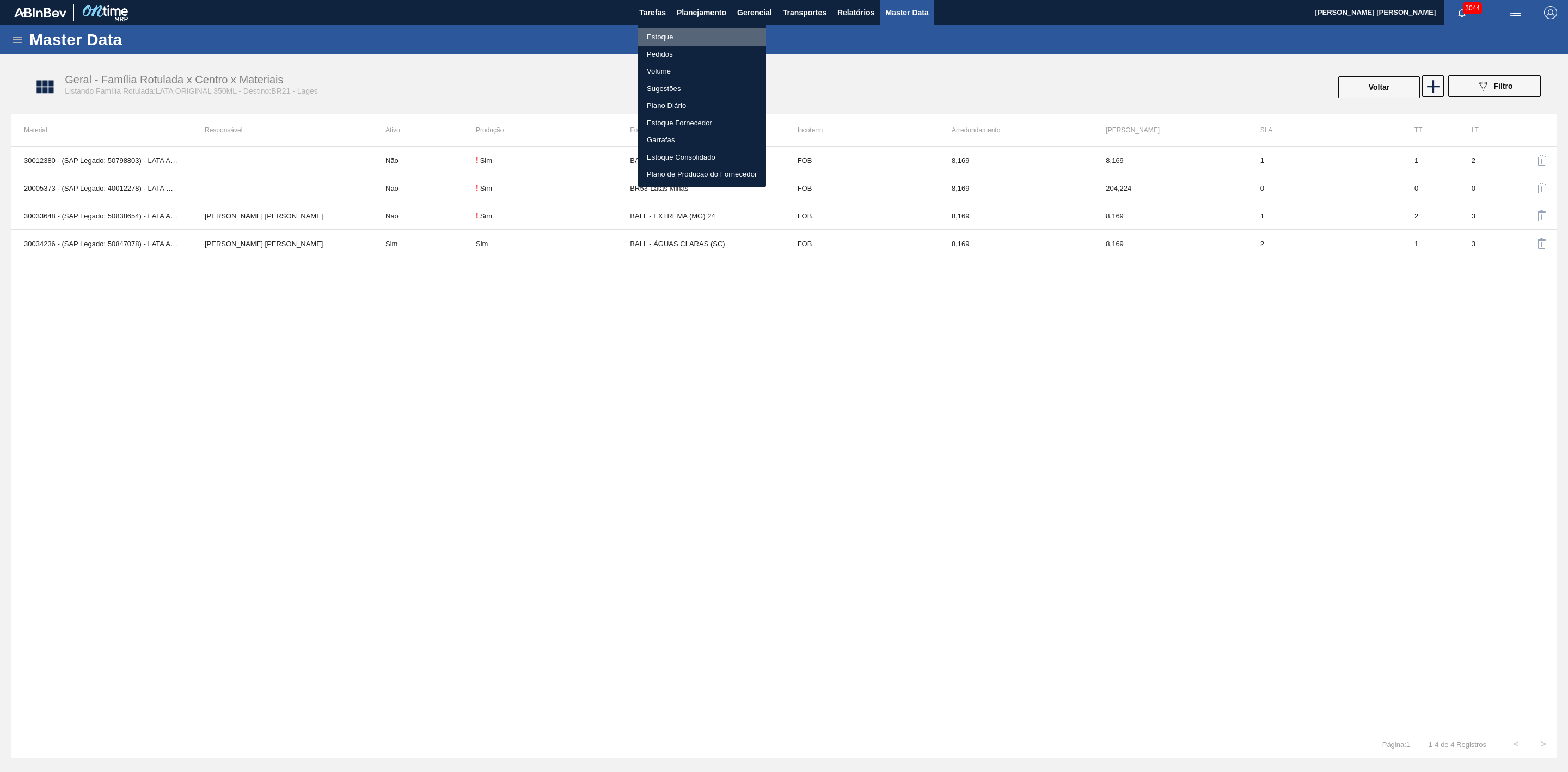
click at [665, 38] on li "Estoque" at bounding box center [702, 38] width 128 height 18
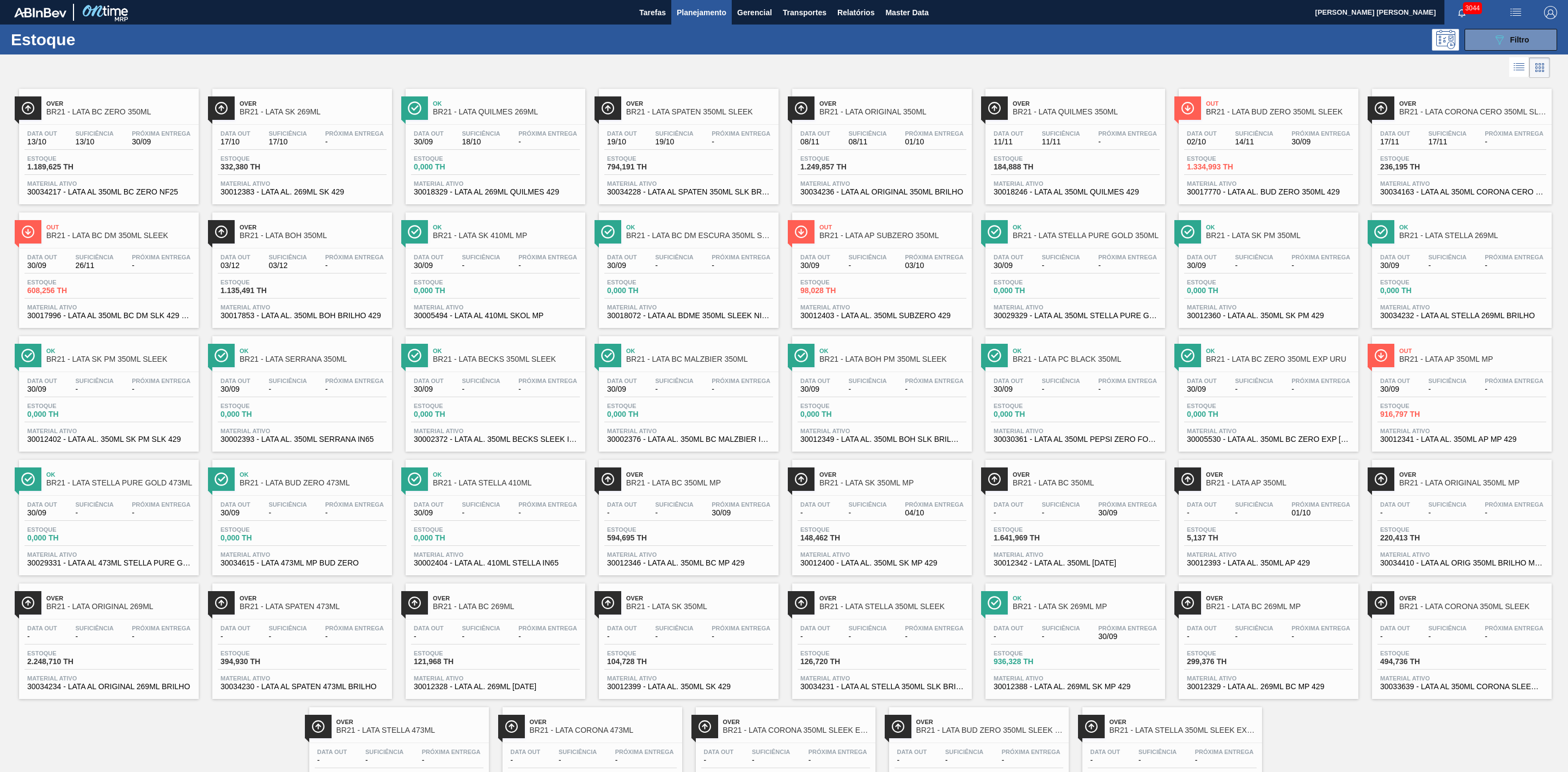
click at [291, 491] on div "Ok BR21 - LATA BUD ZERO 473ML" at bounding box center [313, 479] width 147 height 25
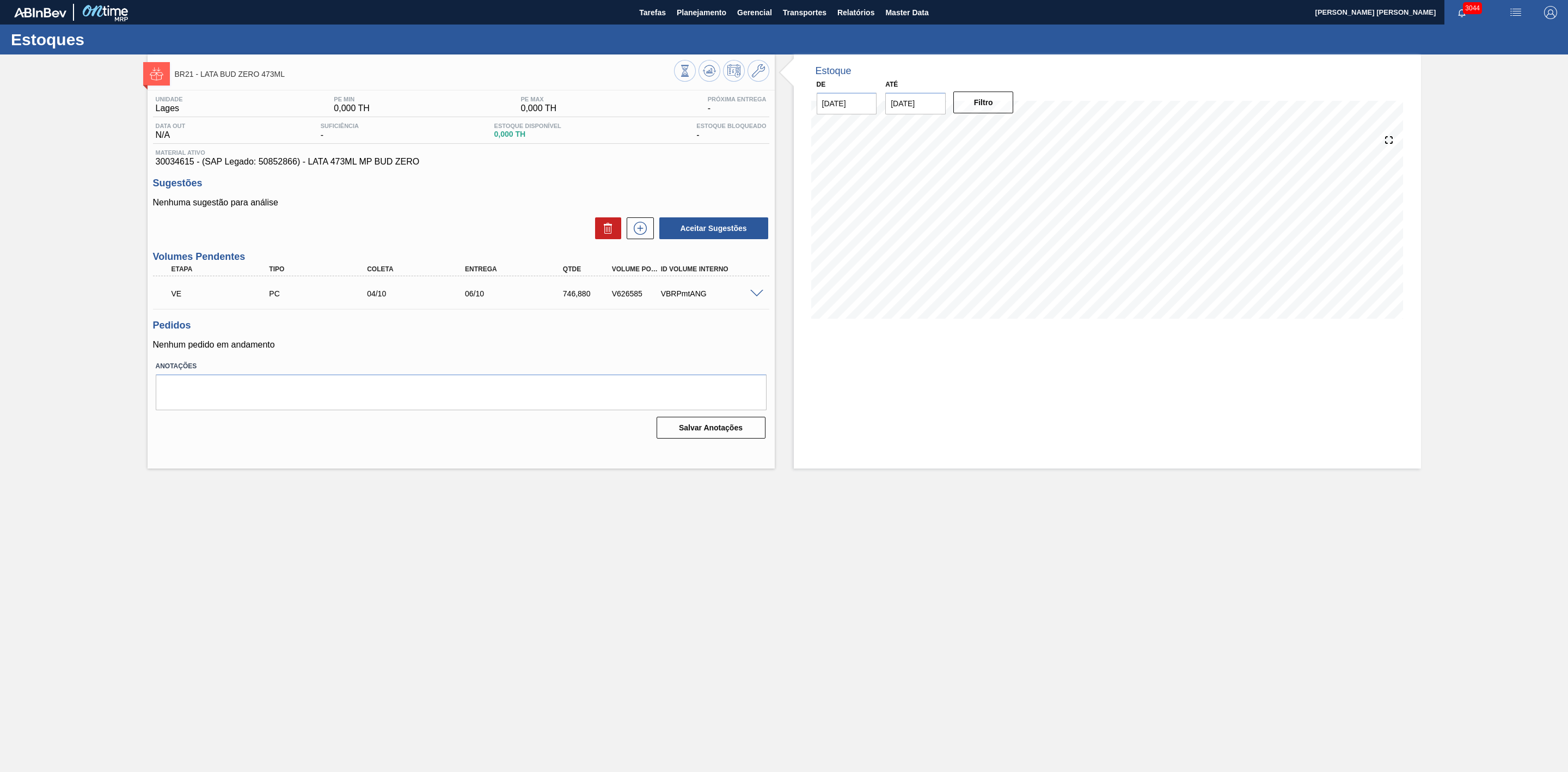
click at [758, 294] on span at bounding box center [756, 294] width 13 height 8
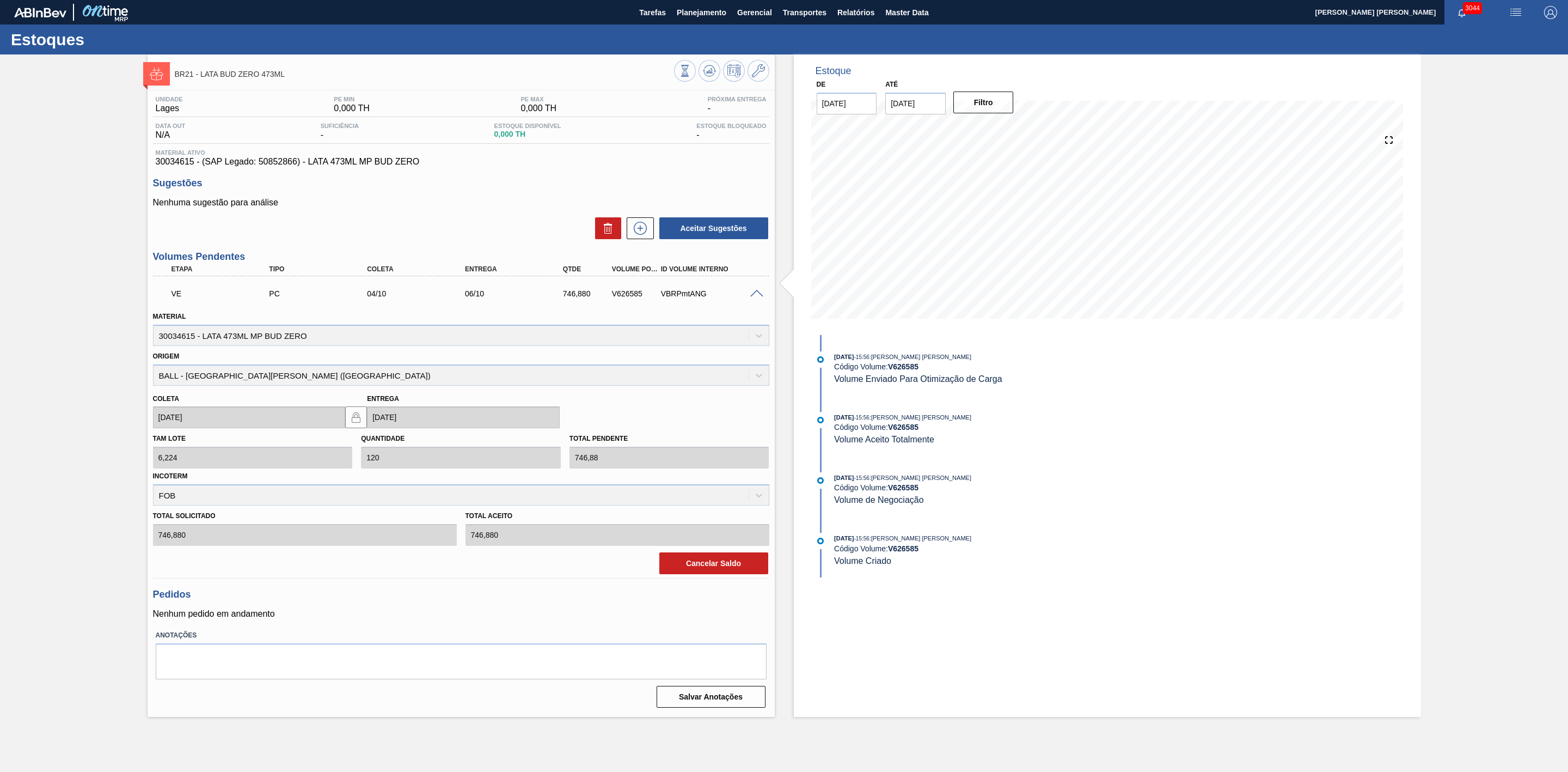
click at [760, 297] on span at bounding box center [756, 294] width 13 height 8
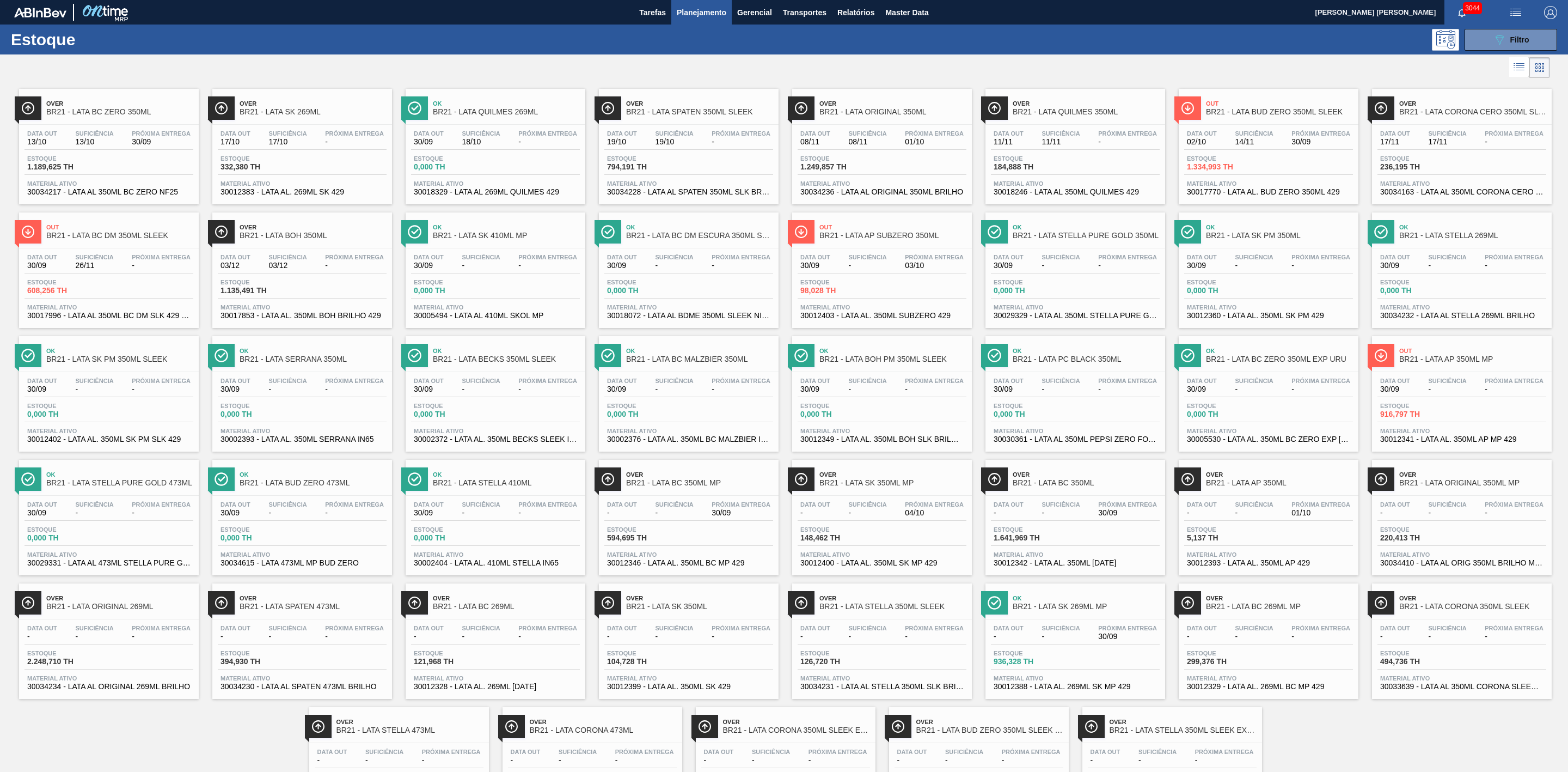
click at [1036, 91] on div "Over BR21 - LATA QUILMES 350ML" at bounding box center [1075, 103] width 180 height 30
click at [1027, 58] on div at bounding box center [775, 68] width 1550 height 26
click at [530, 115] on span "BR21 - LATA QUILMES 269ML" at bounding box center [507, 112] width 147 height 8
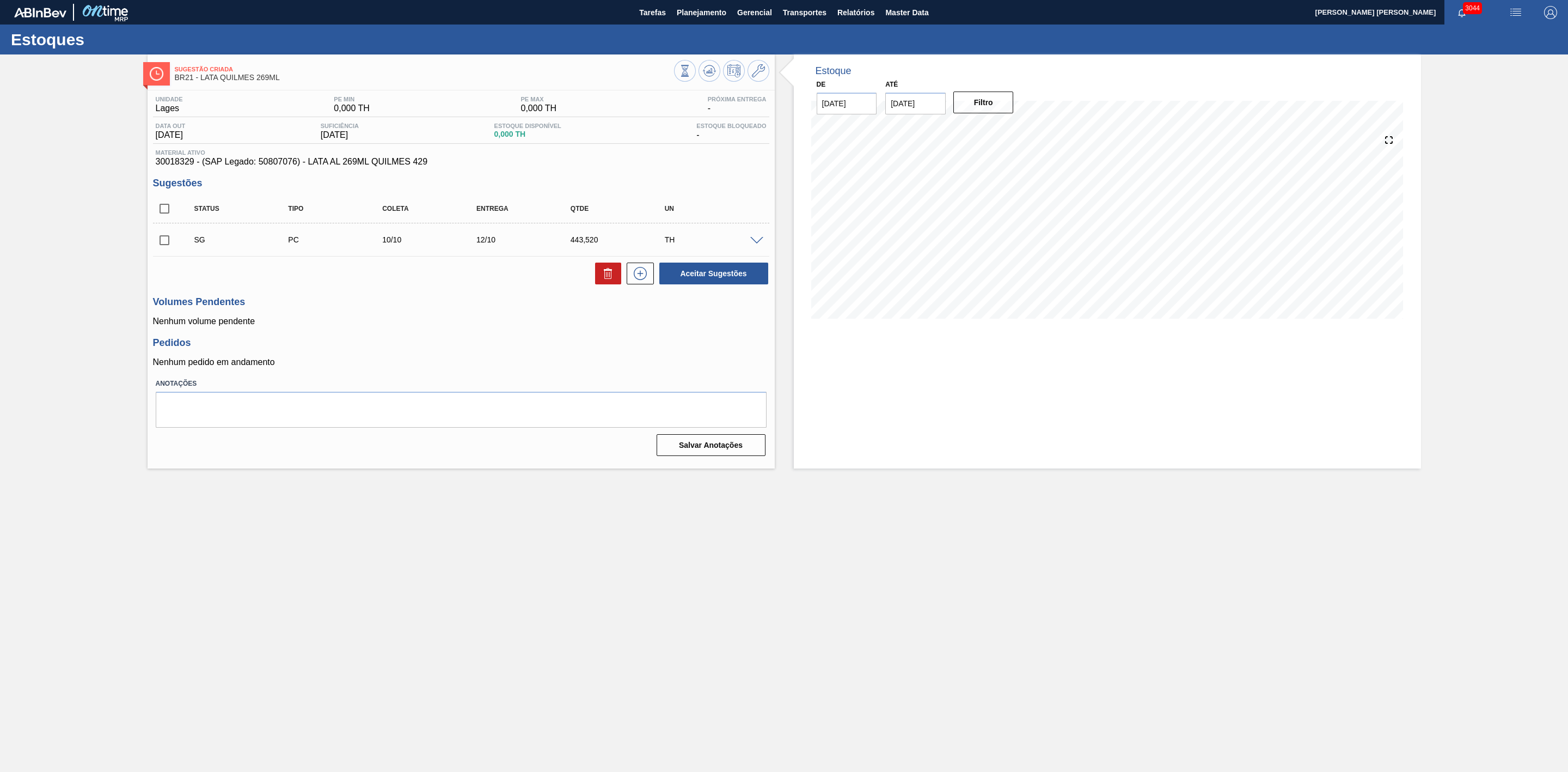
click at [167, 241] on input "checkbox" at bounding box center [164, 239] width 23 height 23
click at [611, 273] on icon at bounding box center [608, 273] width 13 height 13
checkbox input "false"
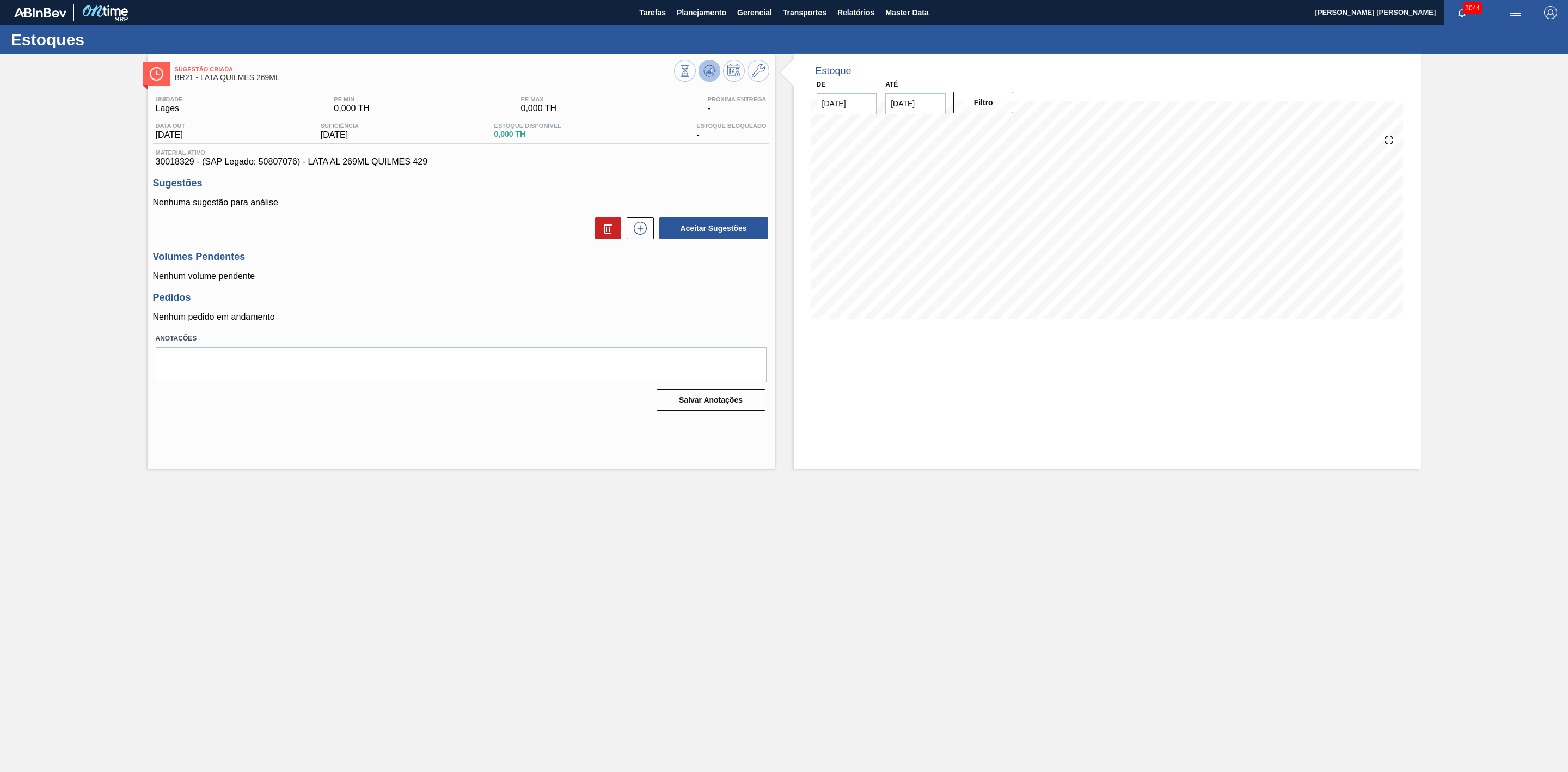
click at [710, 71] on icon at bounding box center [710, 71] width 1 height 1
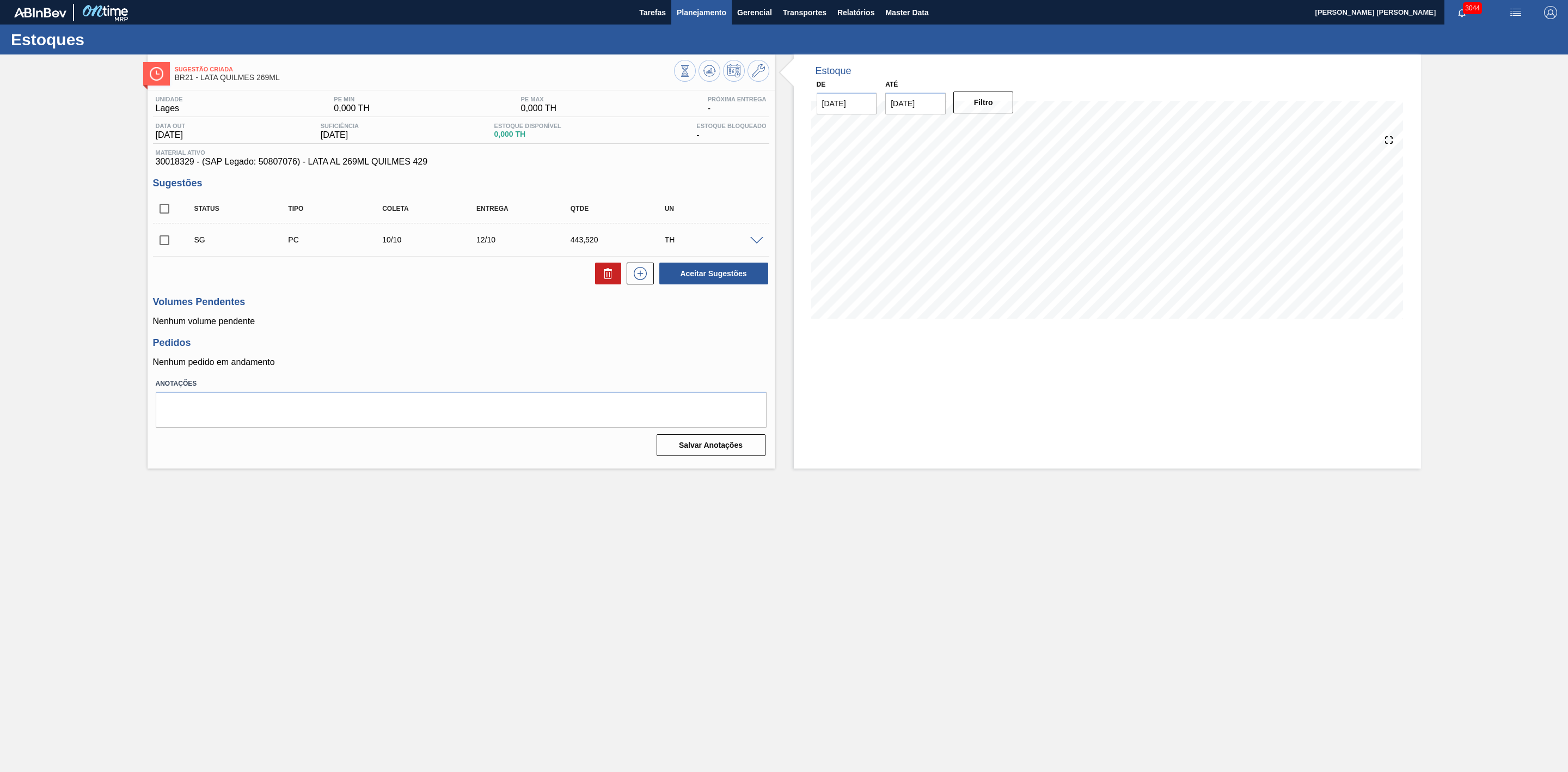
click at [698, 15] on span "Planejamento" at bounding box center [702, 12] width 50 height 13
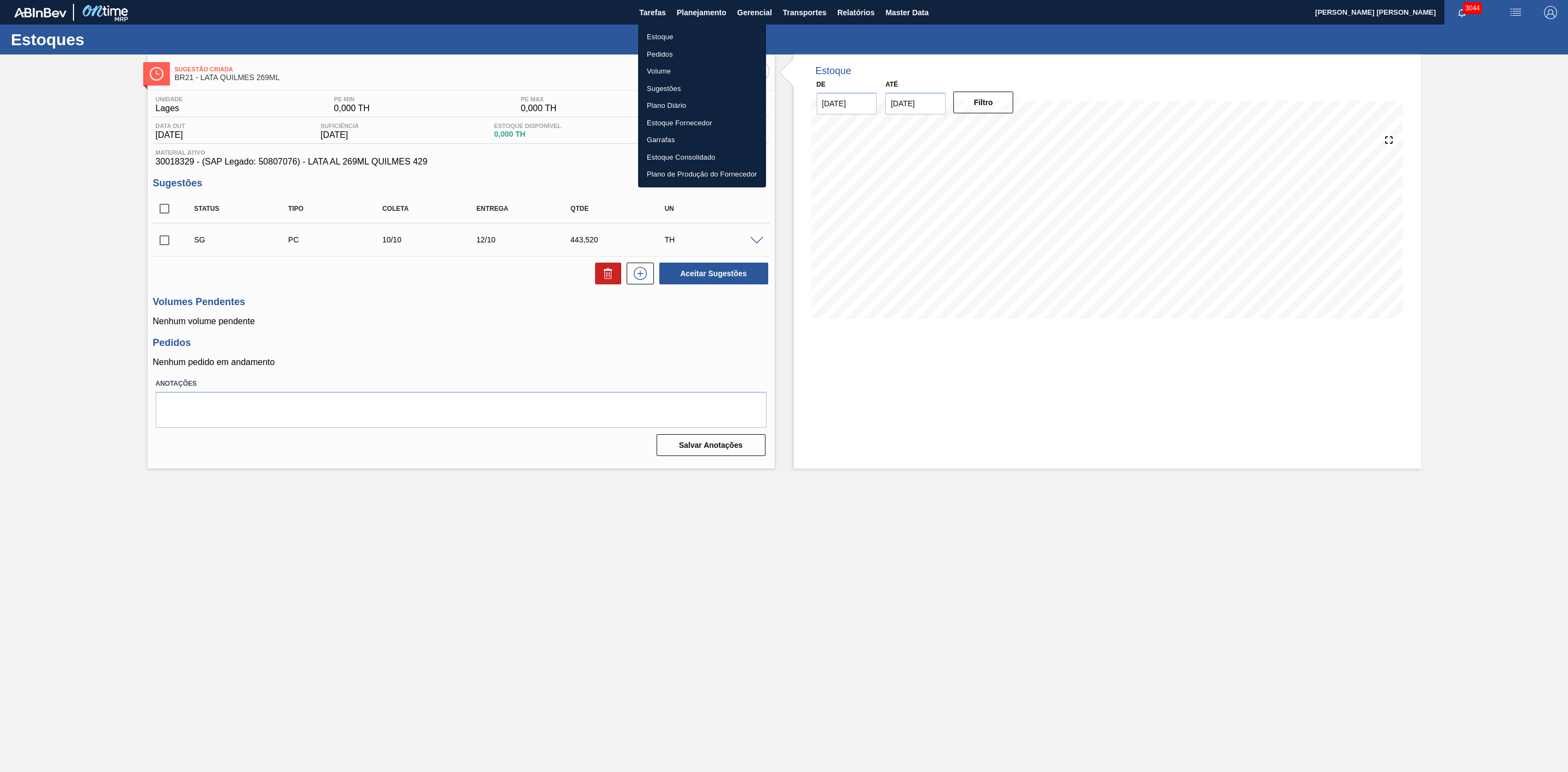
click at [670, 36] on li "Estoque" at bounding box center [702, 38] width 128 height 18
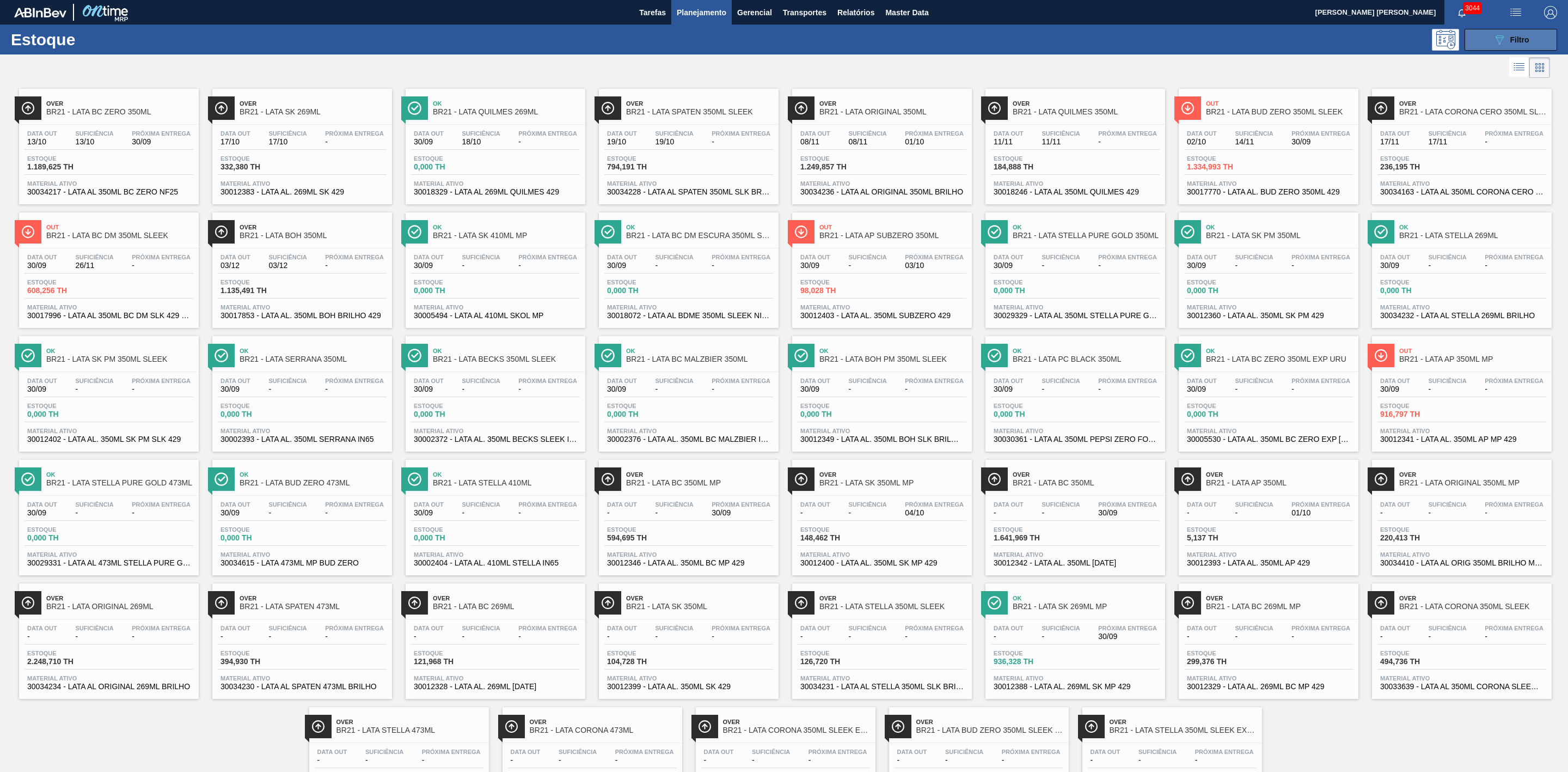
click at [1511, 43] on span "Filtro" at bounding box center [1519, 40] width 19 height 9
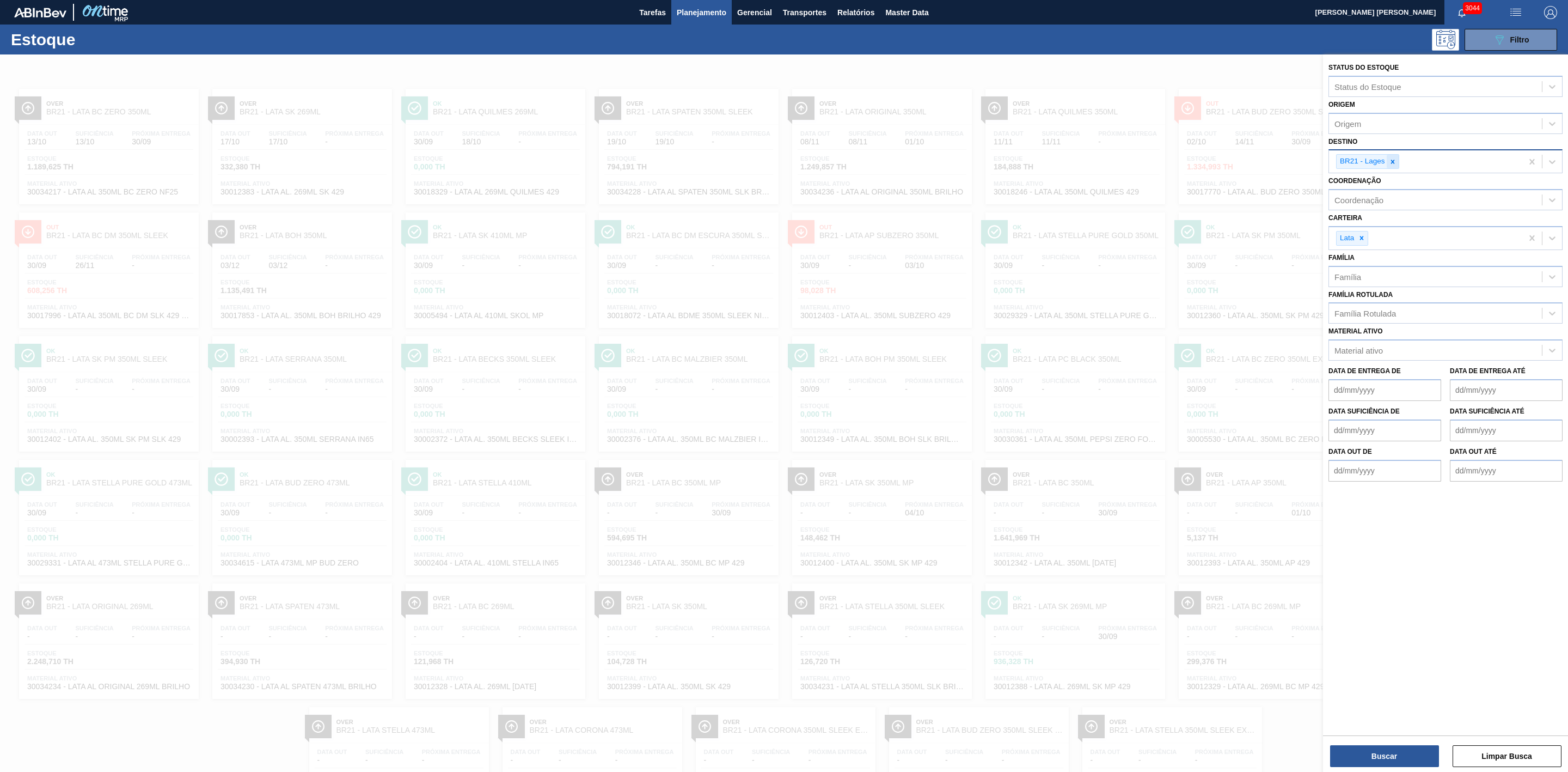
click at [1391, 165] on icon at bounding box center [1393, 162] width 8 height 8
click at [1388, 162] on div "Destino" at bounding box center [1436, 160] width 213 height 16
type input "09"
click at [1382, 201] on div "BR09 - Agudos" at bounding box center [1446, 207] width 235 height 20
click at [1373, 755] on button "Buscar" at bounding box center [1385, 756] width 109 height 22
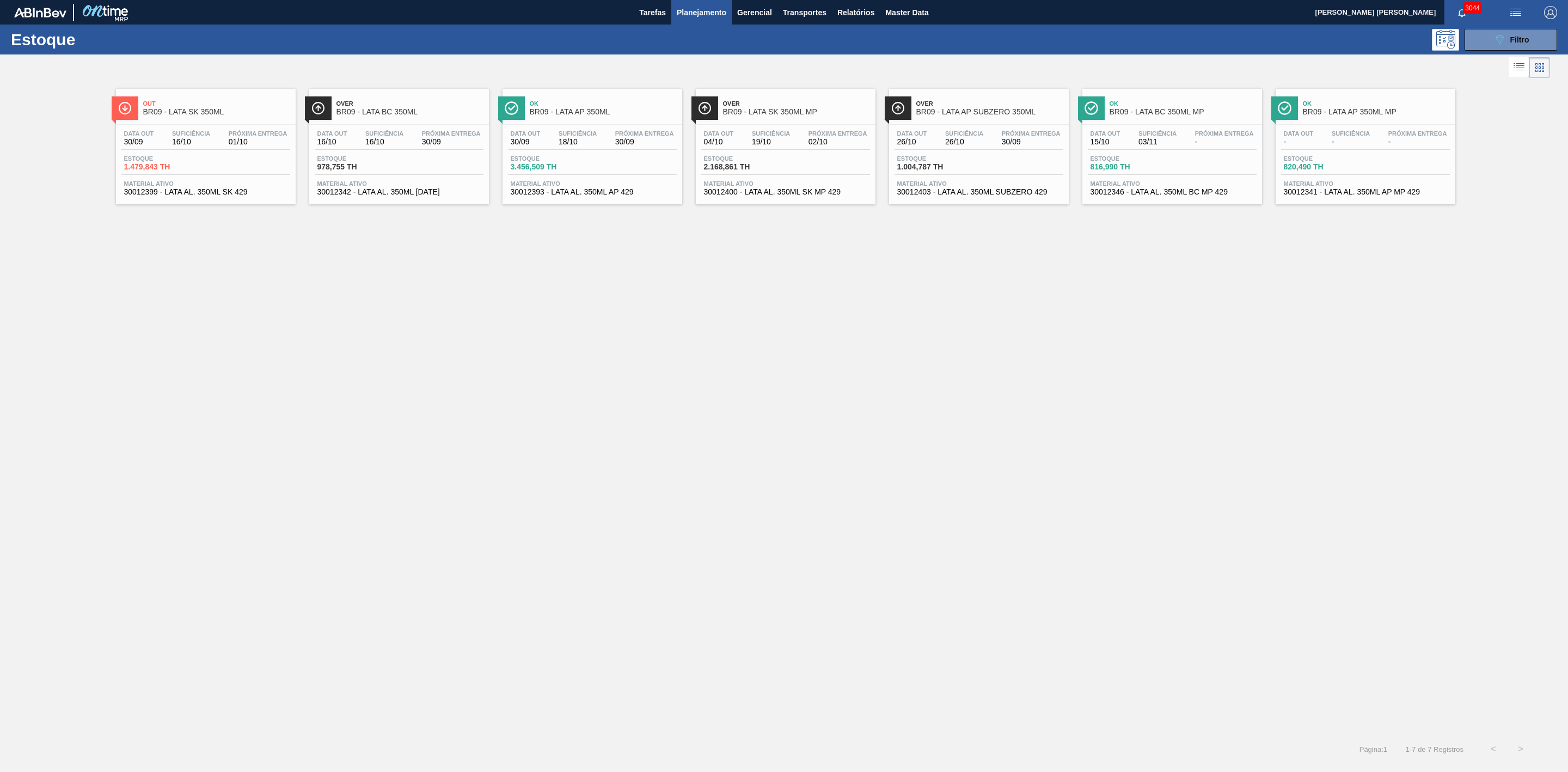
click at [612, 100] on span "Ok" at bounding box center [603, 103] width 147 height 7
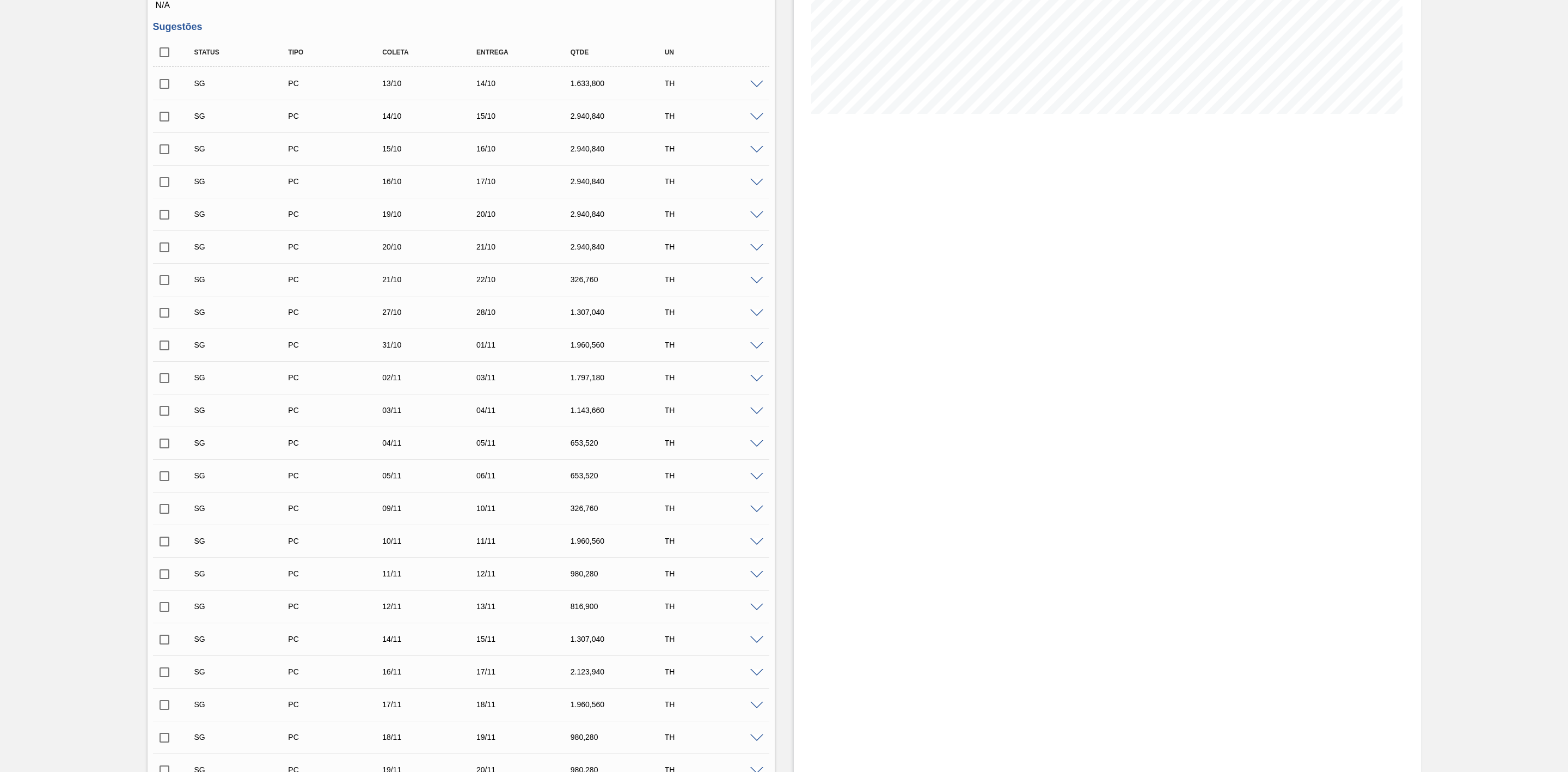
scroll to position [163, 0]
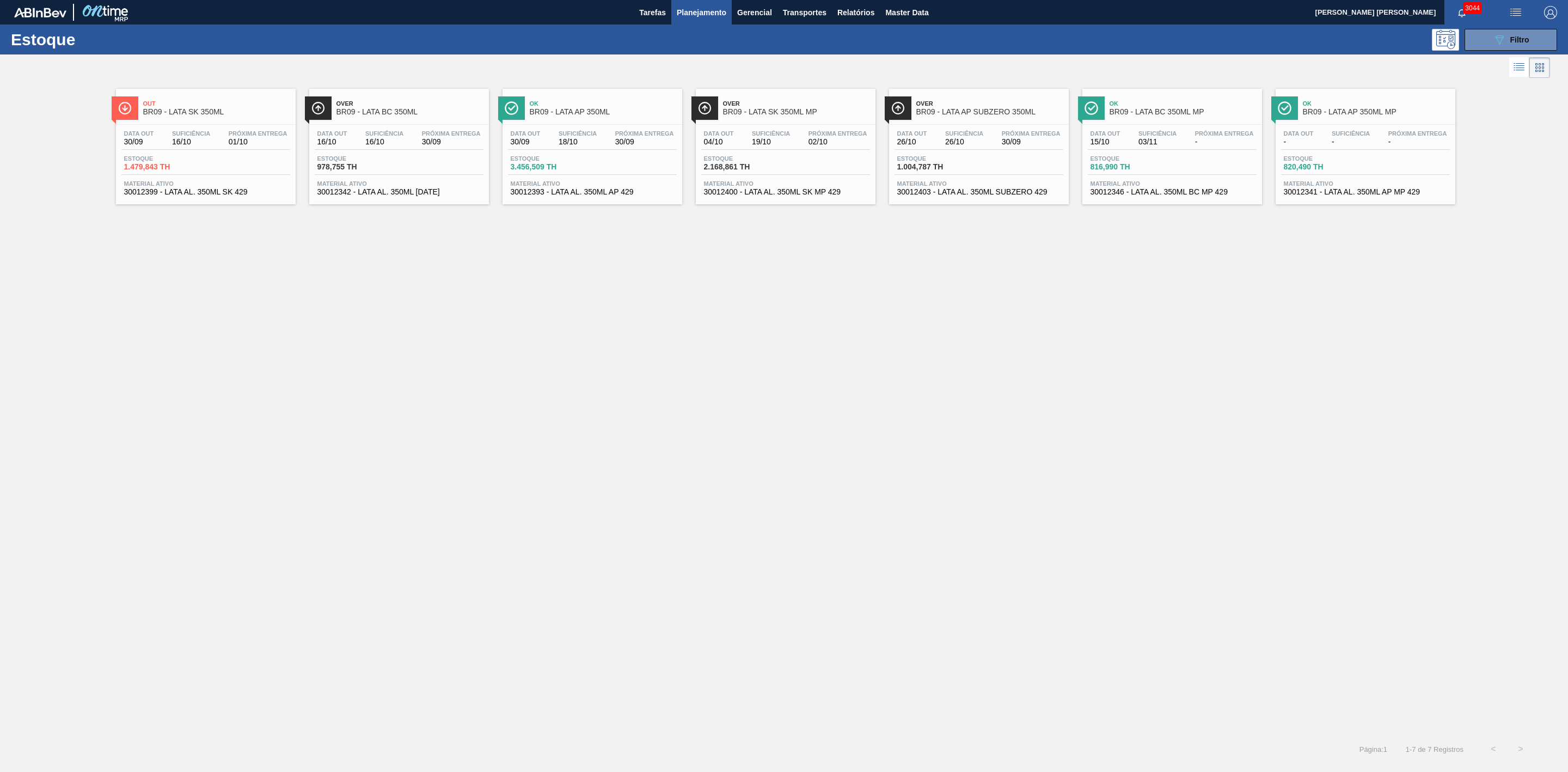
click at [411, 111] on span "BR09 - LATA BC 350ML" at bounding box center [410, 112] width 147 height 8
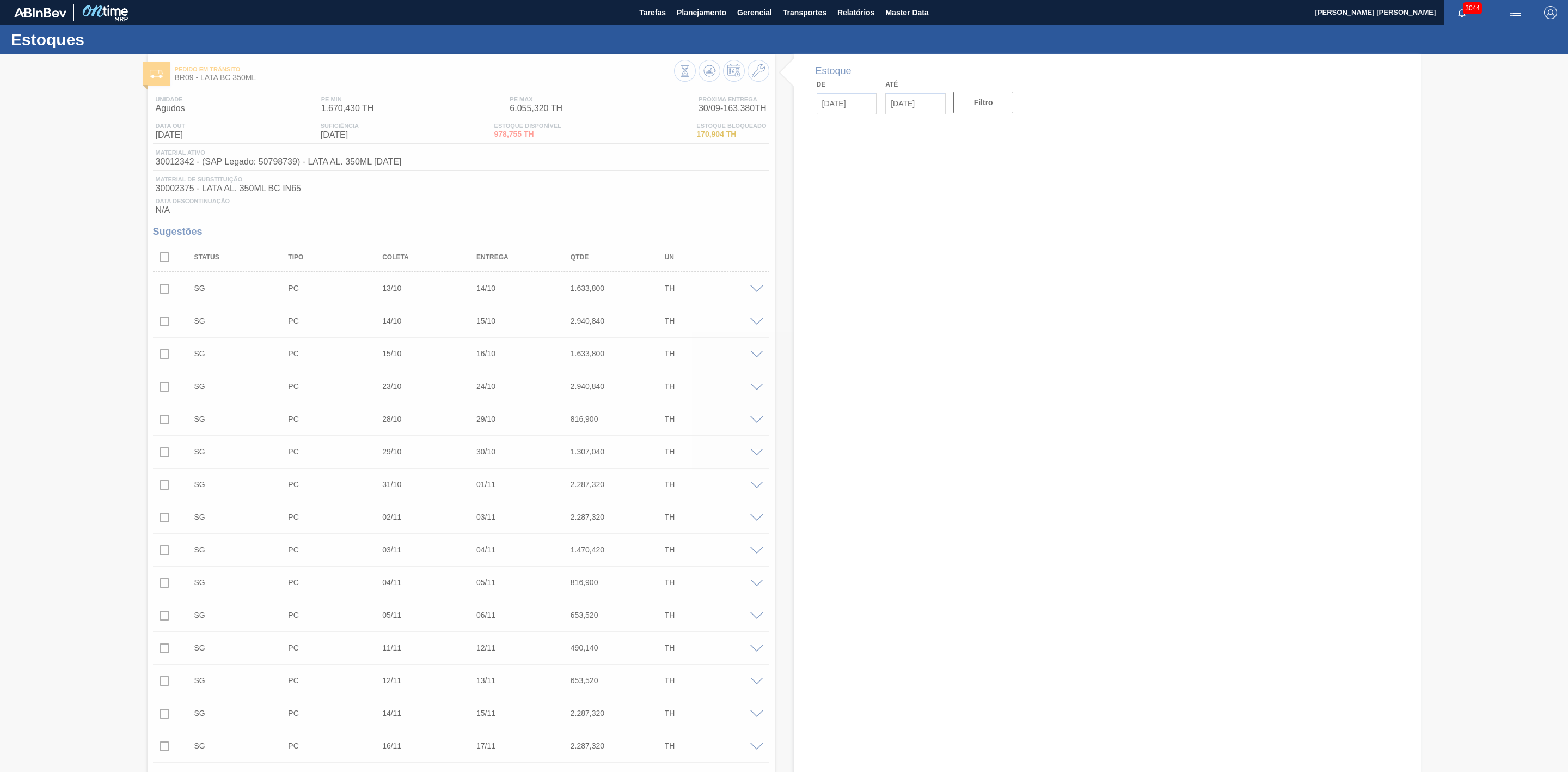
type input "[DATE]"
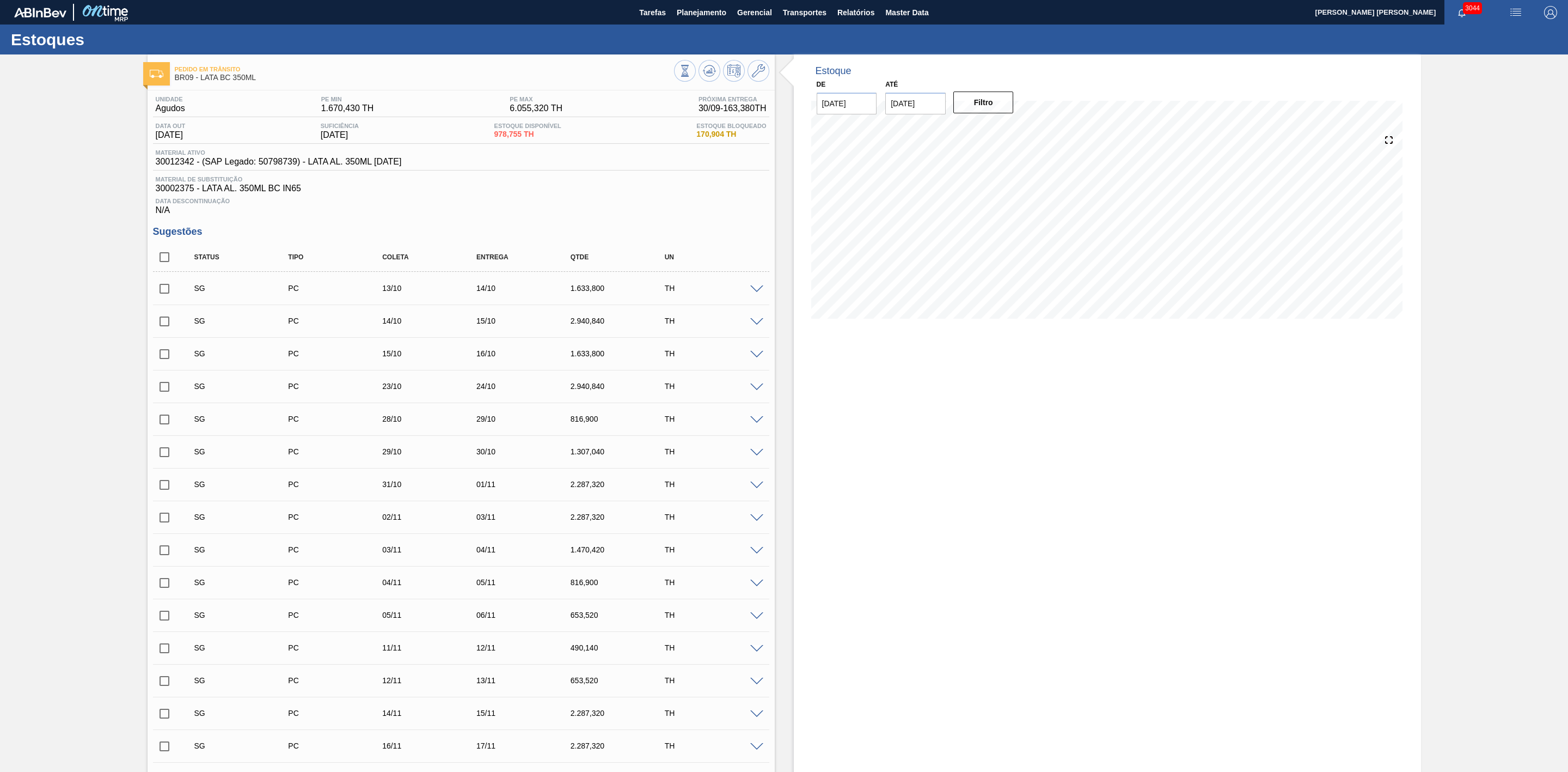
click at [1118, 82] on div "Estoque De [DATE] Até [DATE] Filtro 30/10 Projeção de Estoque 2,653.979 [DOMAIN…" at bounding box center [1107, 195] width 627 height 280
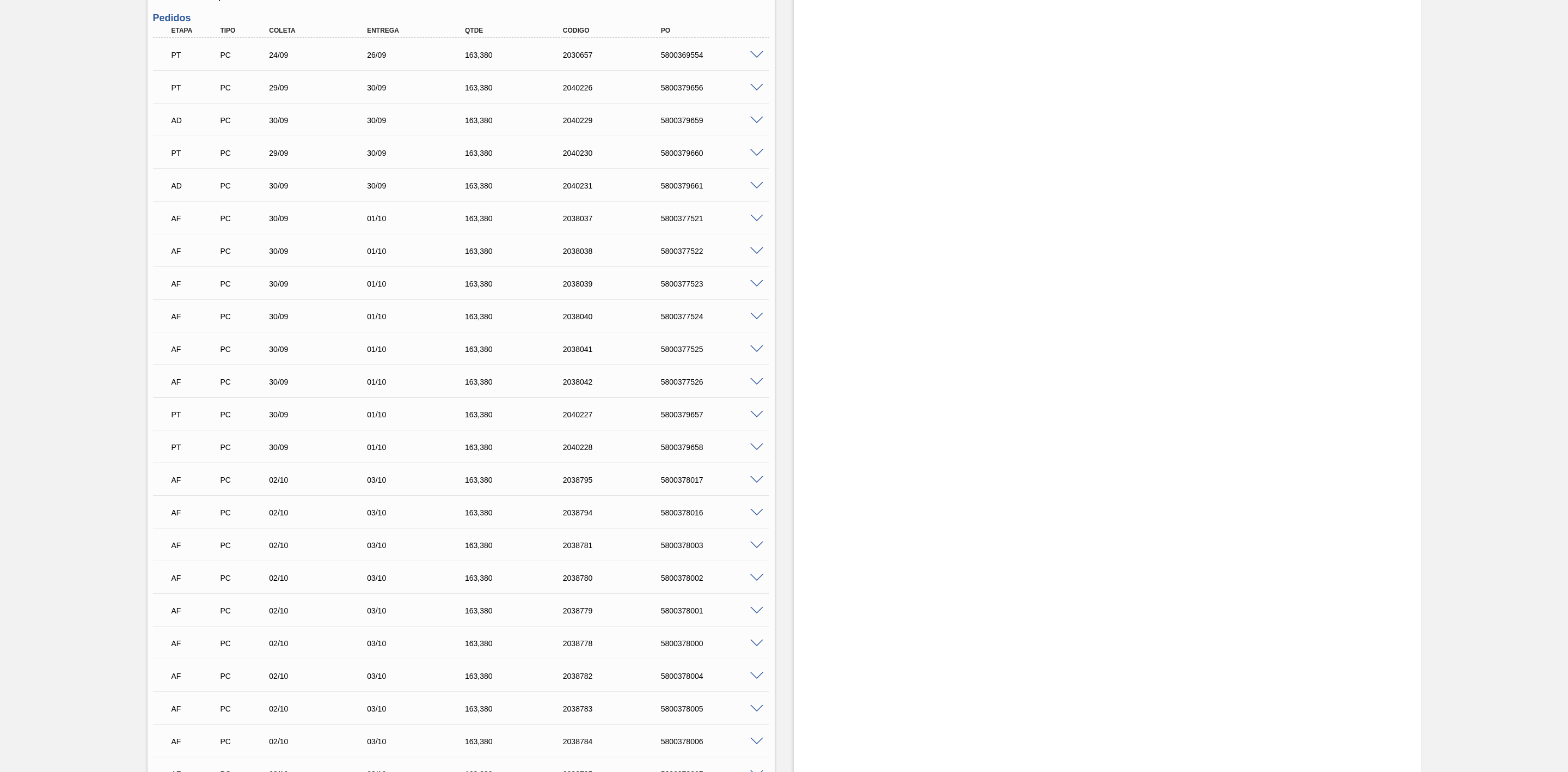
click at [758, 386] on span at bounding box center [756, 382] width 13 height 8
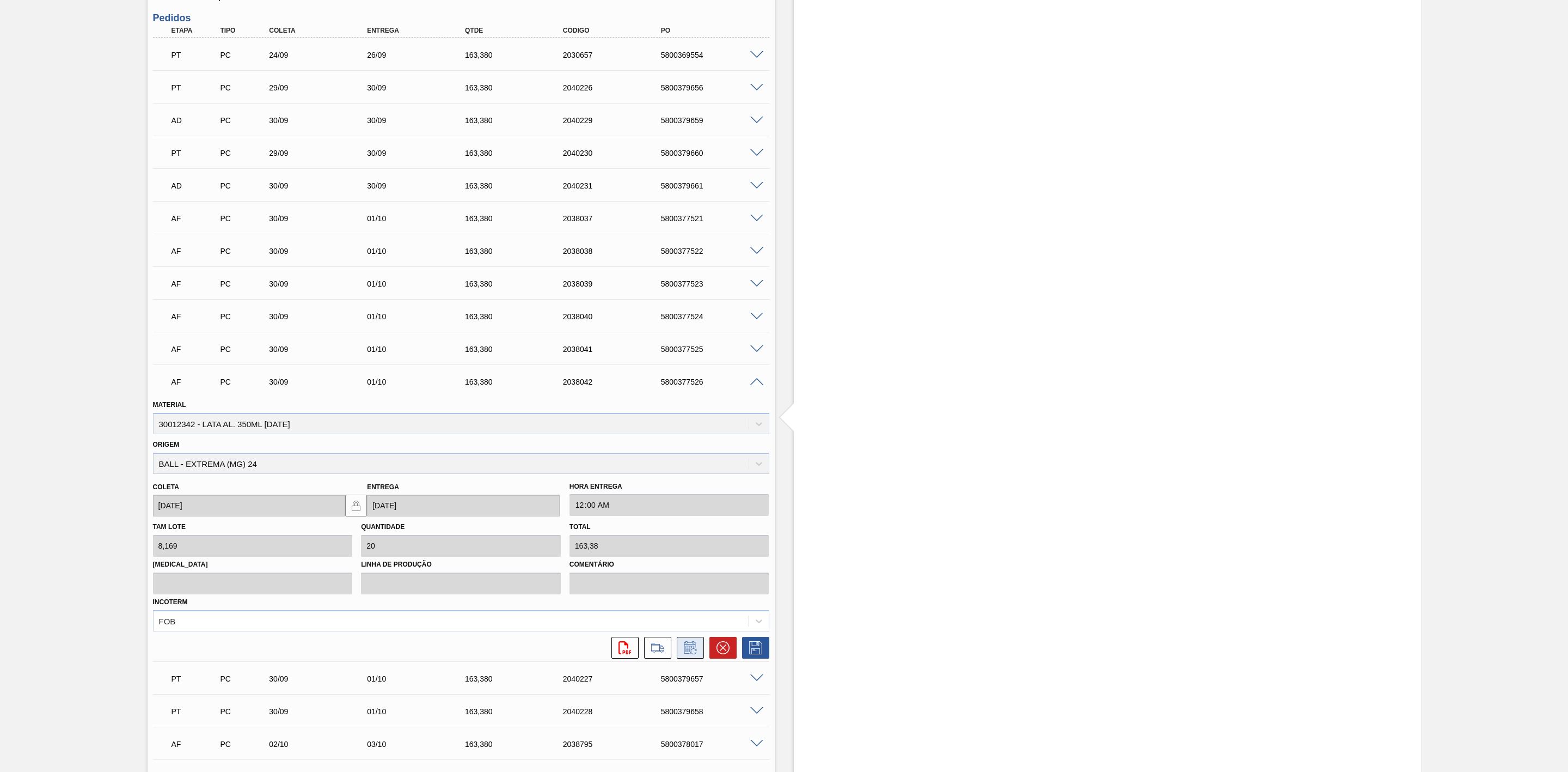
click at [688, 652] on icon at bounding box center [690, 648] width 8 height 7
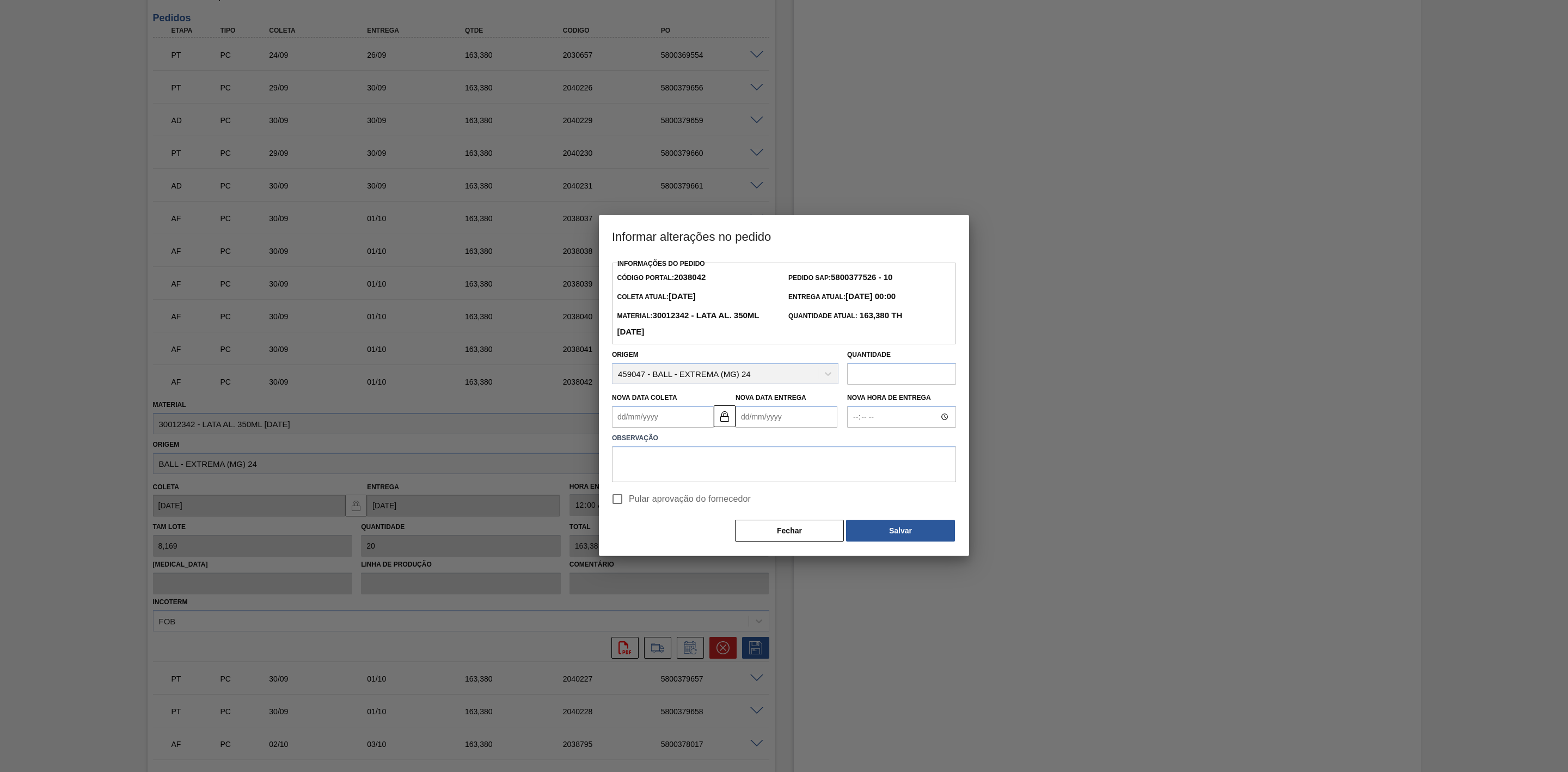
click at [865, 377] on input "text" at bounding box center [902, 374] width 109 height 22
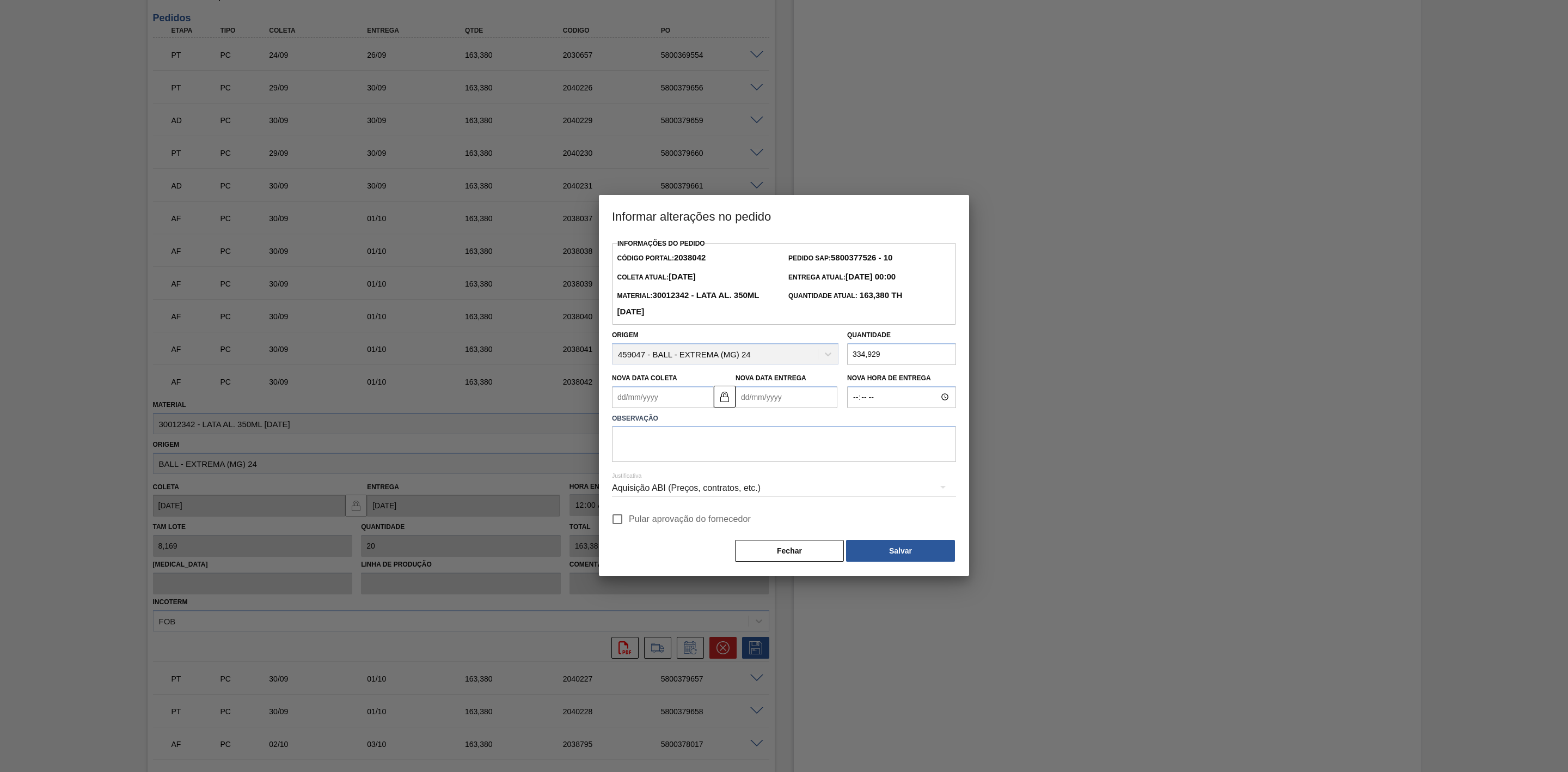
type input "334,929"
click at [682, 520] on span "Pular aprovação do fornecedor" at bounding box center [690, 519] width 122 height 13
click at [629, 520] on input "Pular aprovação do fornecedor" at bounding box center [617, 519] width 23 height 23
checkbox input "true"
click at [723, 485] on div "Aquisição ABI (Preços, contratos, etc.)" at bounding box center [784, 488] width 344 height 31
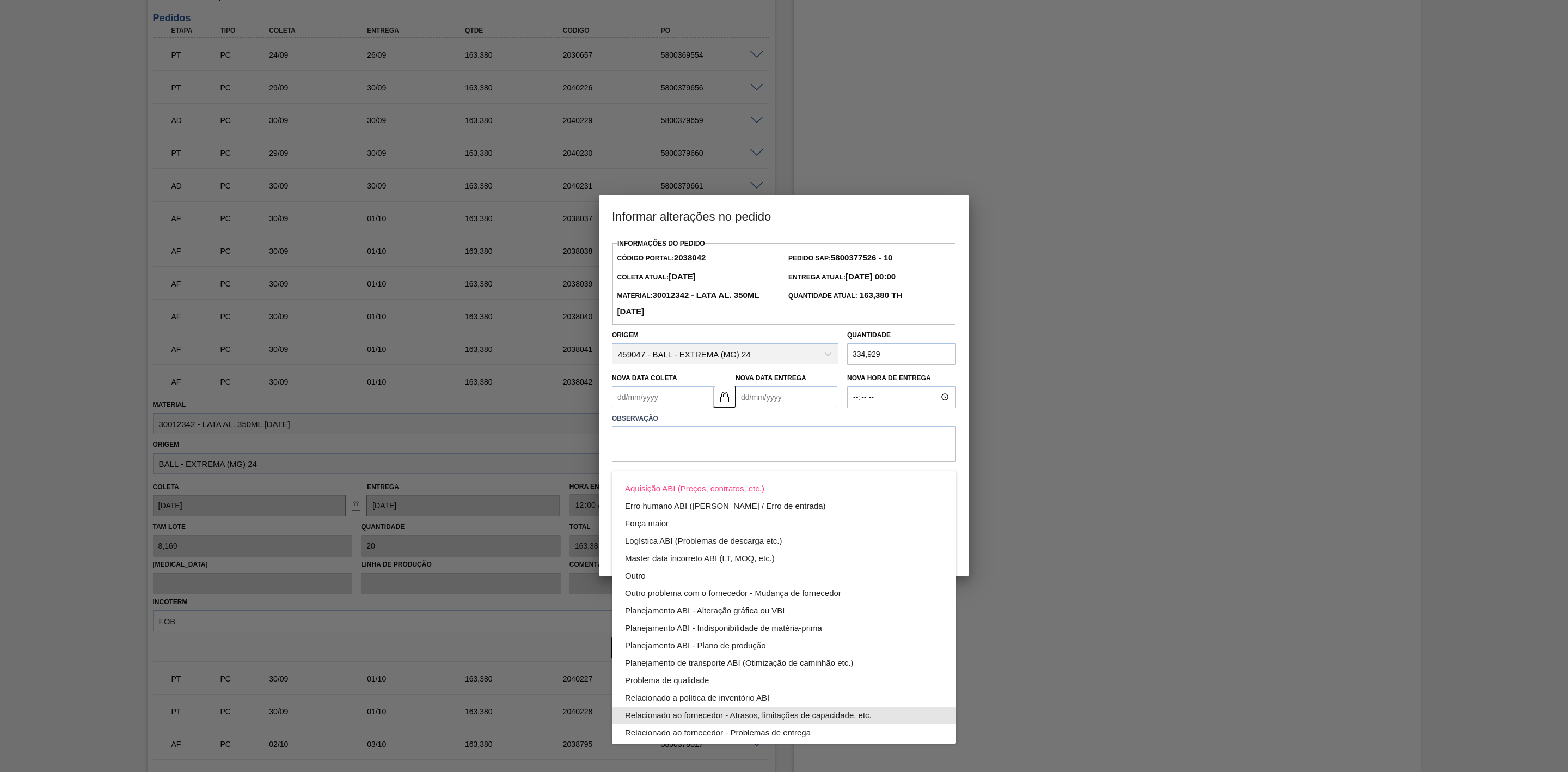
click at [811, 719] on div "Relacionado ao fornecedor - Atrasos, limitações de capacidade, etc." at bounding box center [784, 715] width 318 height 18
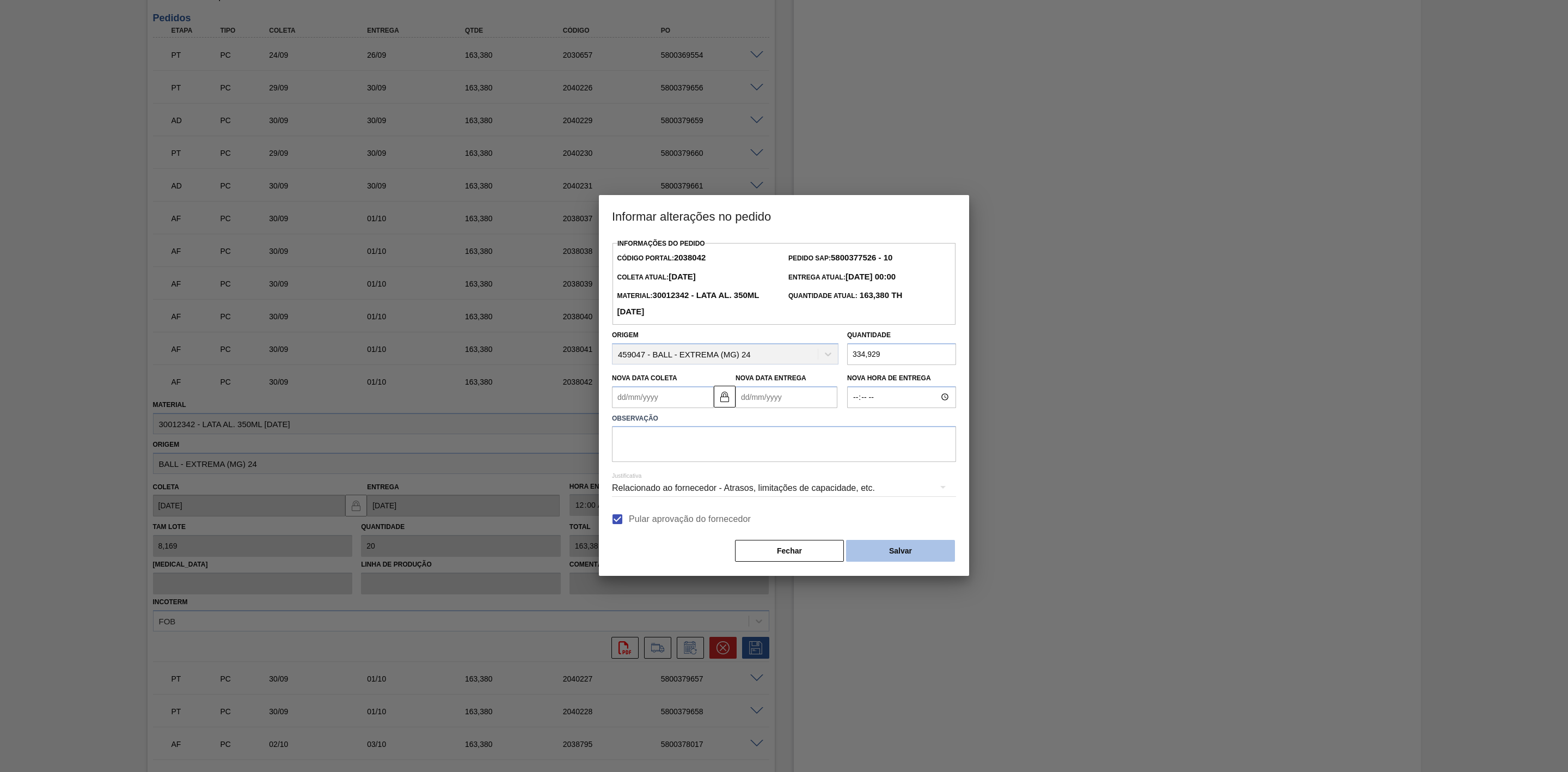
click at [884, 549] on button "Salvar" at bounding box center [901, 550] width 109 height 22
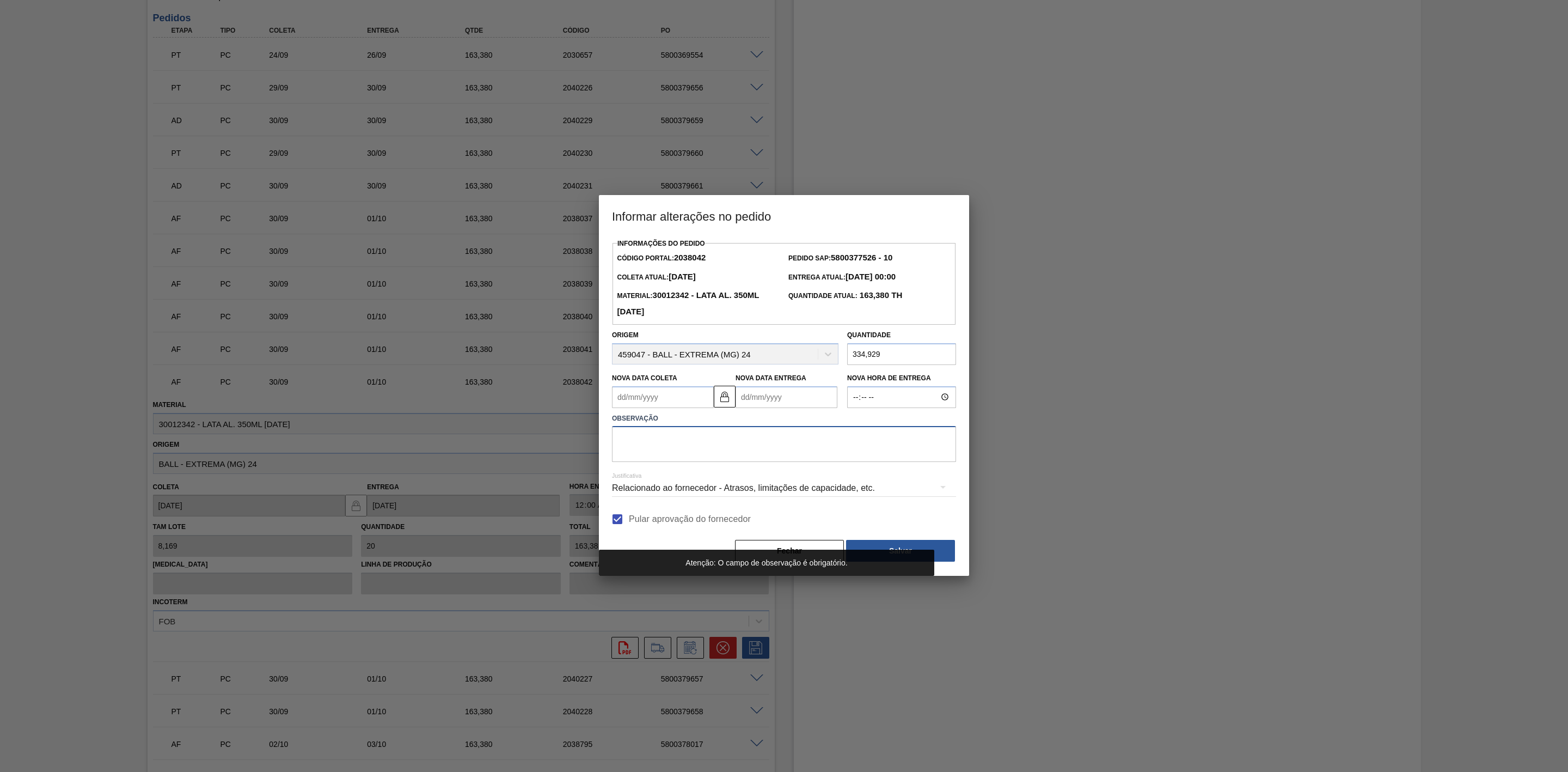
click at [768, 451] on textarea at bounding box center [784, 444] width 344 height 36
type textarea "L"
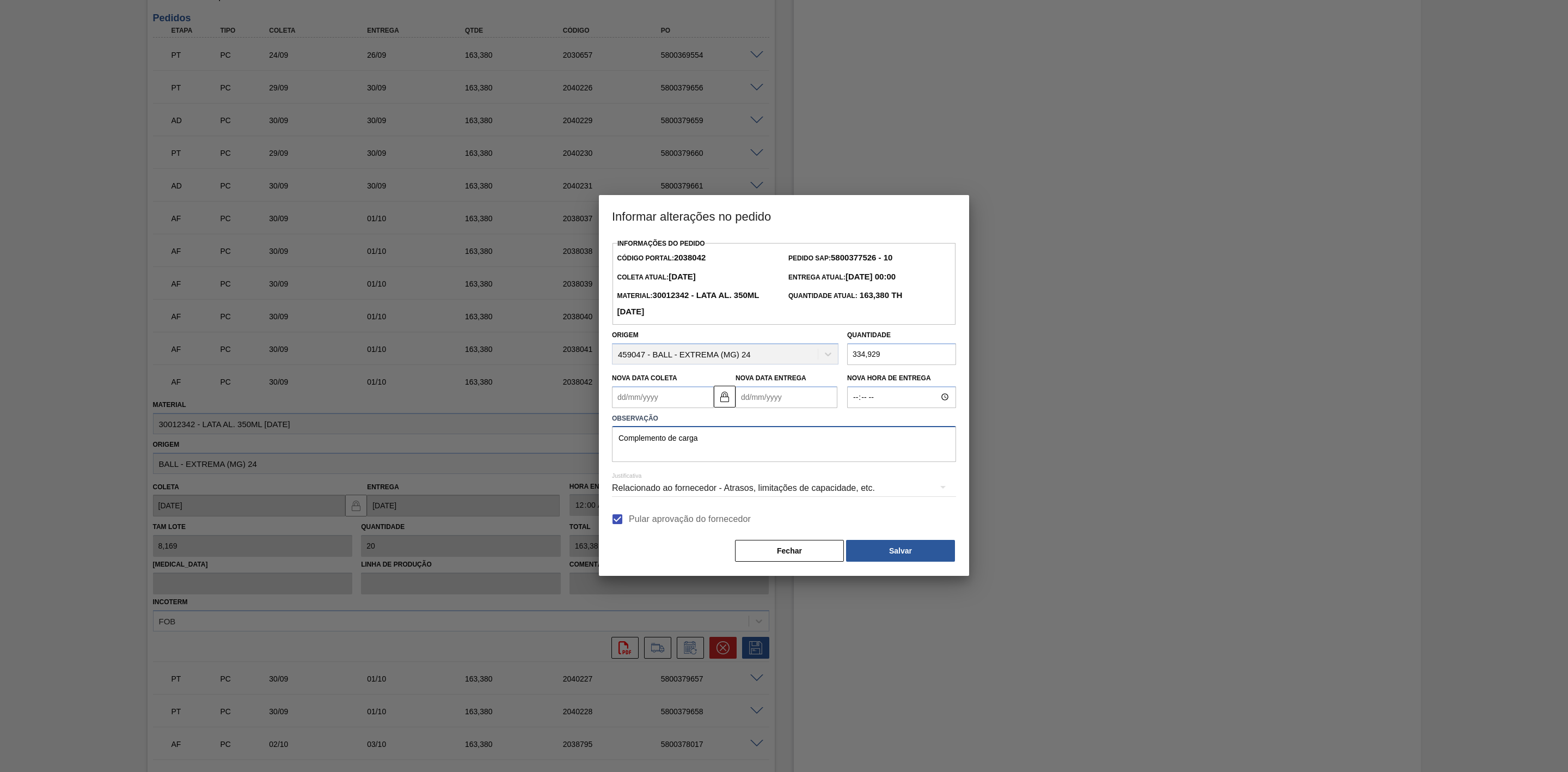
drag, startPoint x: 734, startPoint y: 445, endPoint x: 610, endPoint y: 439, distance: 124.1
click at [610, 439] on div "Observação Complemento de carga" at bounding box center [784, 436] width 353 height 52
type textarea "Complemento de carga"
click at [874, 542] on button "Salvar" at bounding box center [901, 550] width 109 height 22
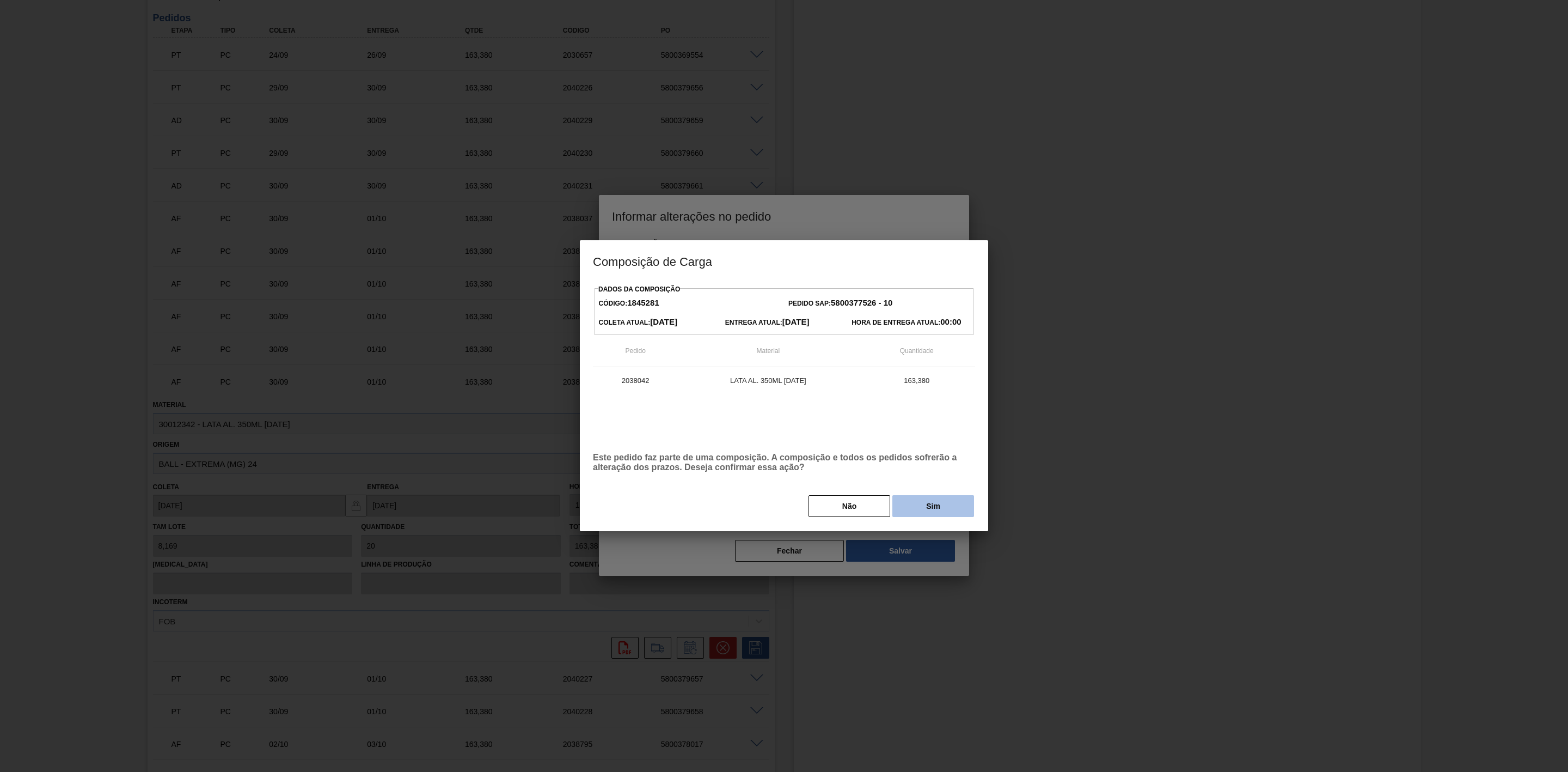
click at [936, 509] on button "Sim" at bounding box center [933, 506] width 81 height 22
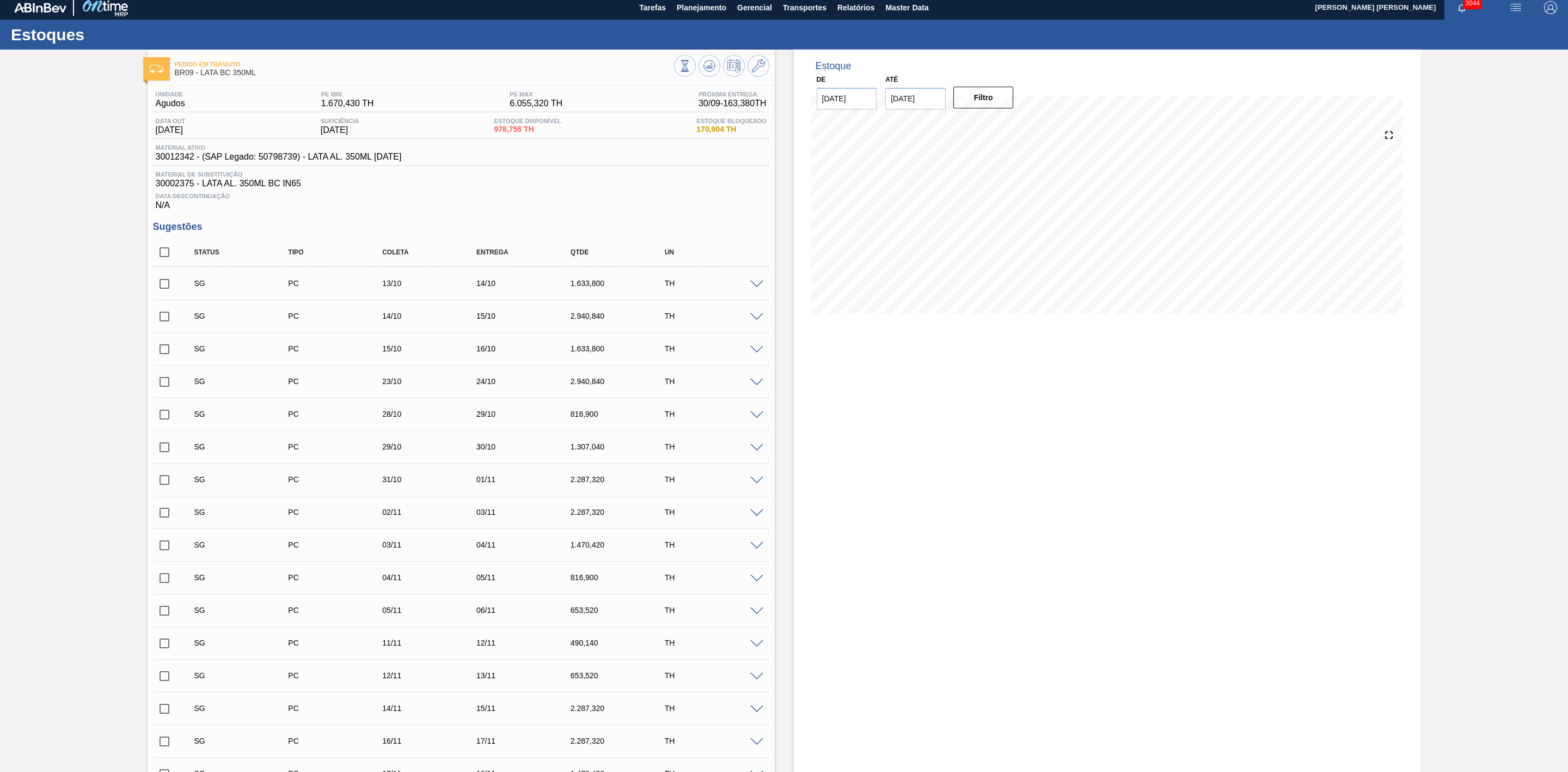
scroll to position [0, 0]
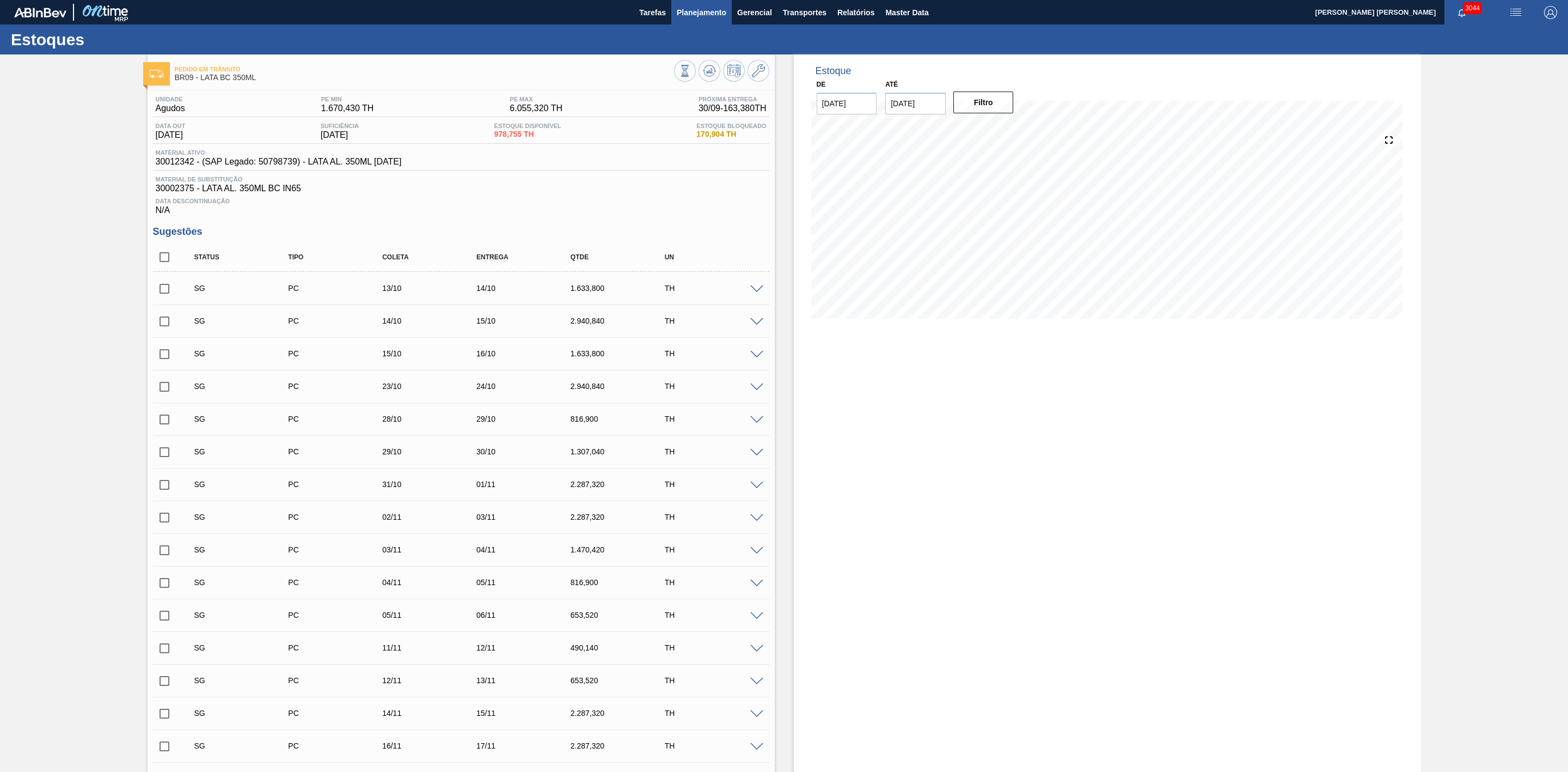
click at [705, 9] on span "Planejamento" at bounding box center [702, 12] width 50 height 13
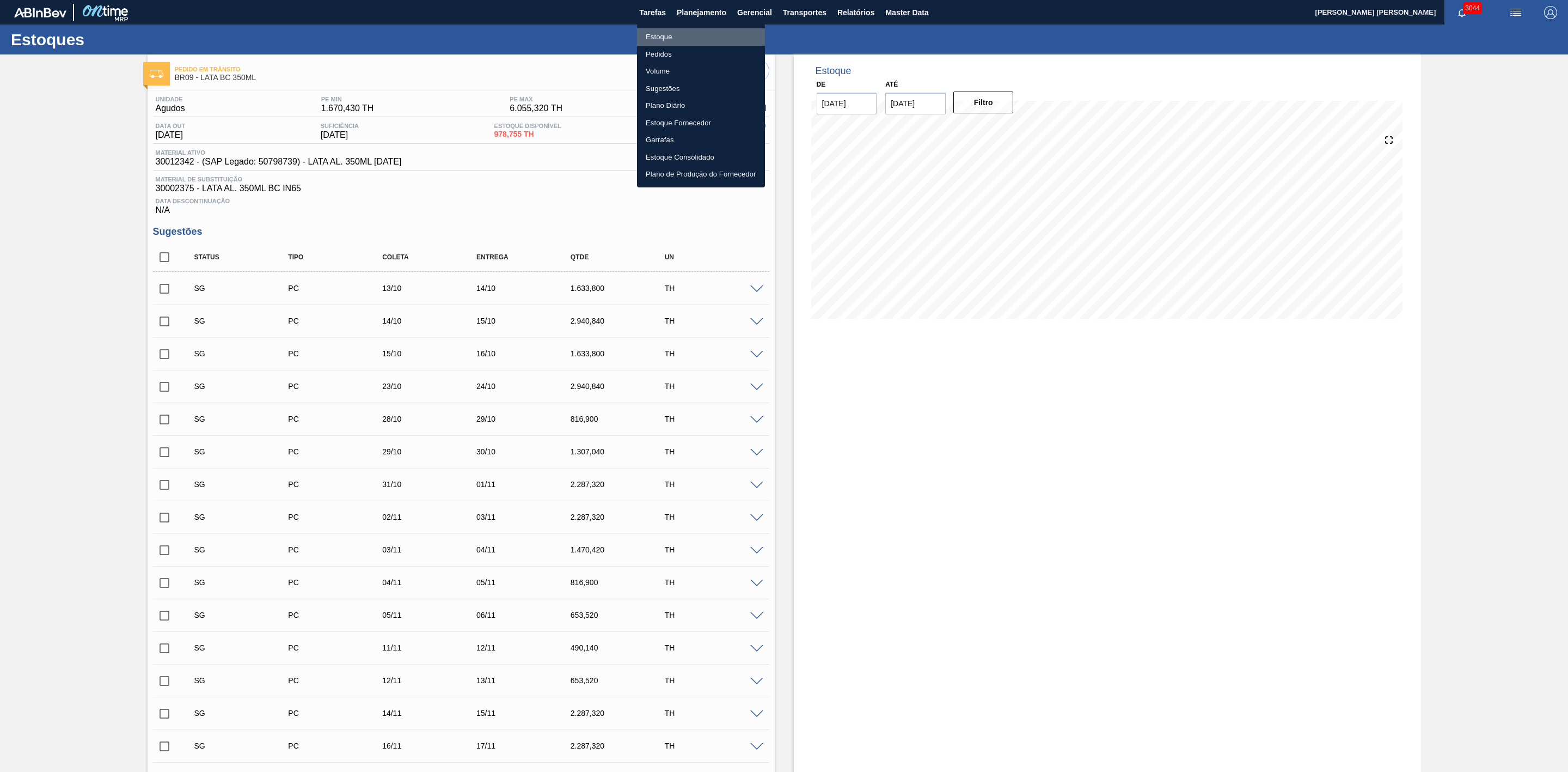
click at [672, 36] on li "Estoque" at bounding box center [701, 38] width 128 height 18
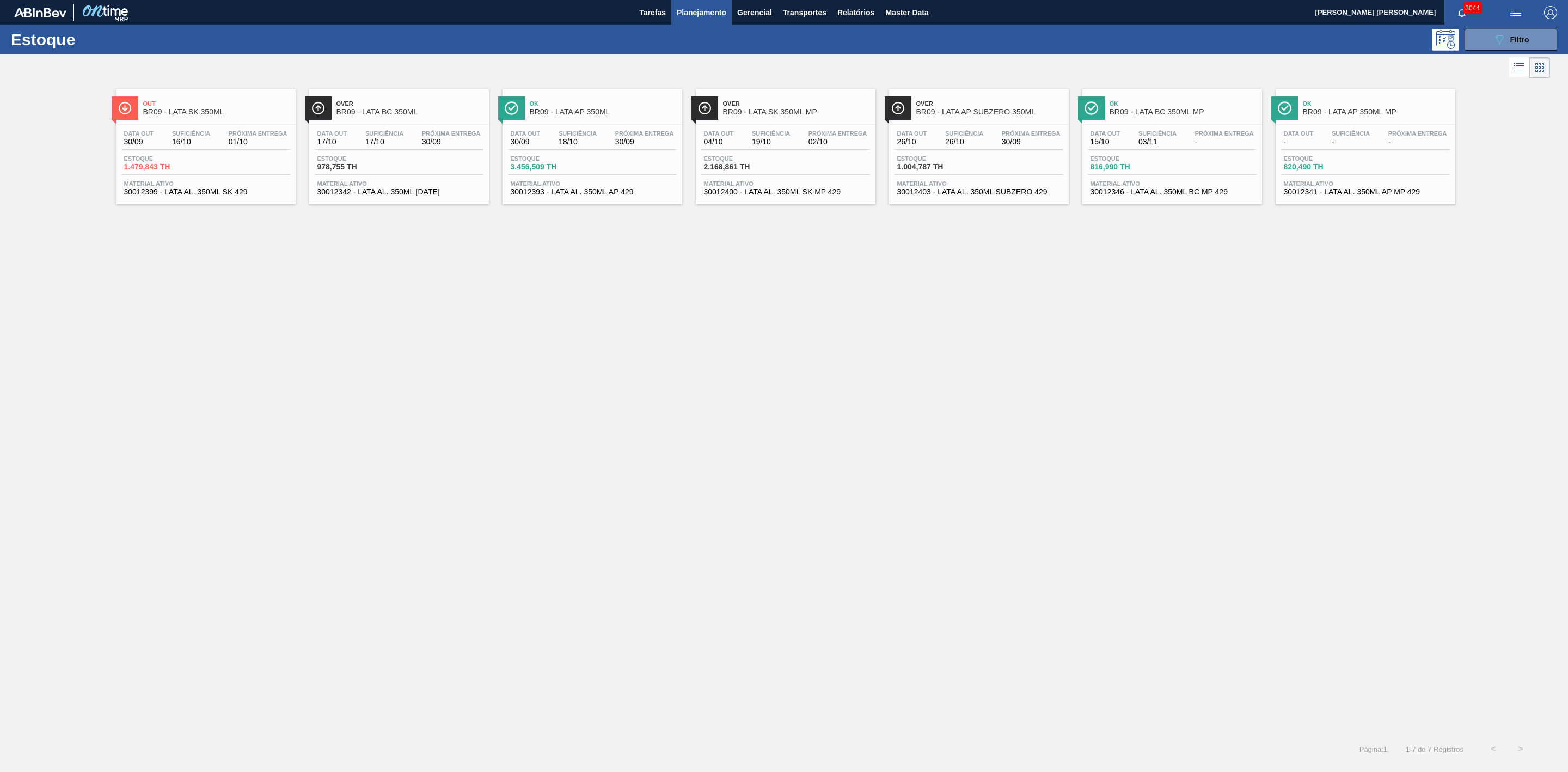
click at [705, 10] on span "Planejamento" at bounding box center [702, 12] width 50 height 13
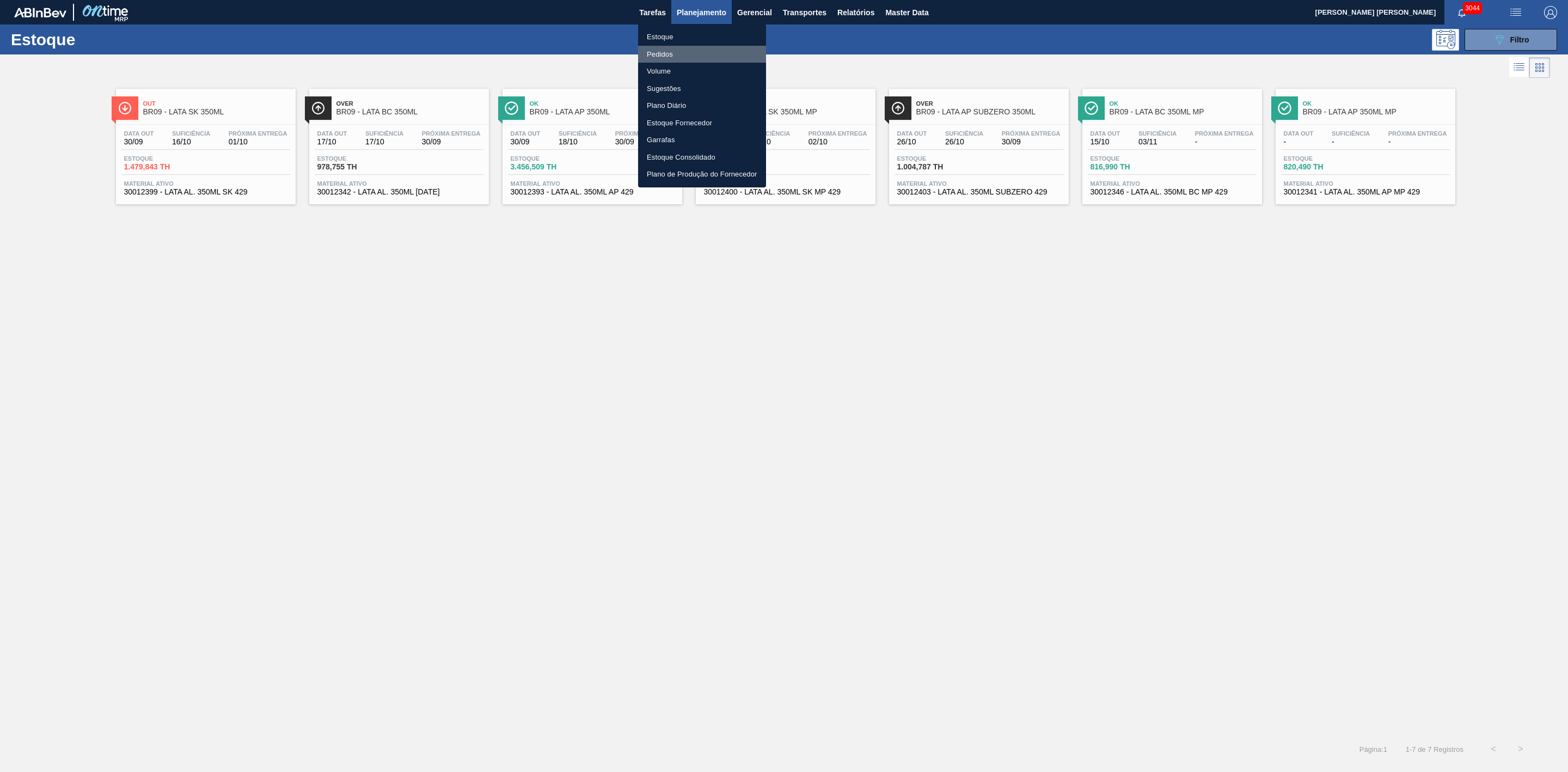
click at [667, 52] on li "Pedidos" at bounding box center [702, 55] width 128 height 18
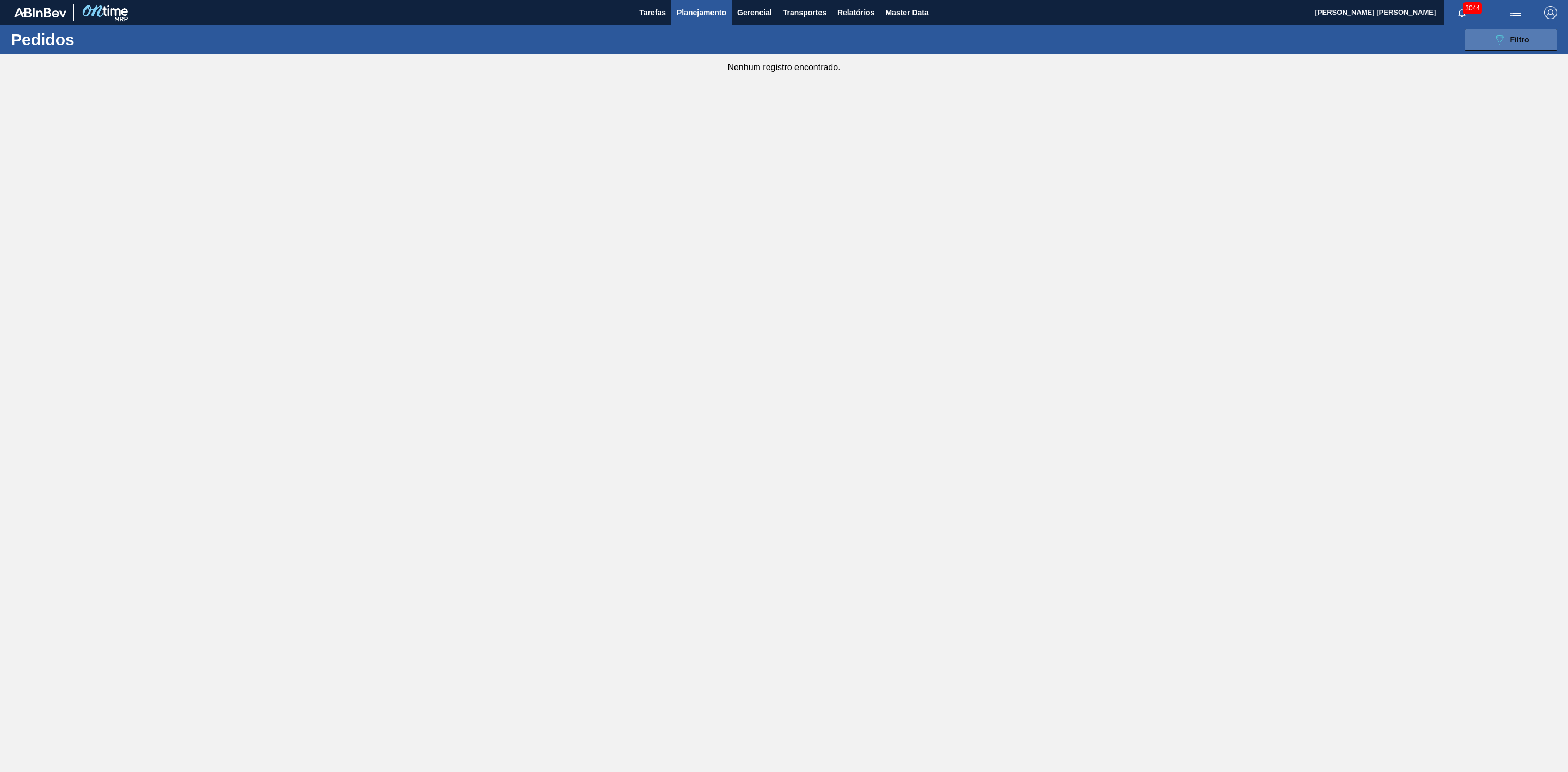
click at [1489, 38] on button "089F7B8B-B2A5-4AFE-B5C0-19BA573D28AC Filtro" at bounding box center [1510, 40] width 92 height 22
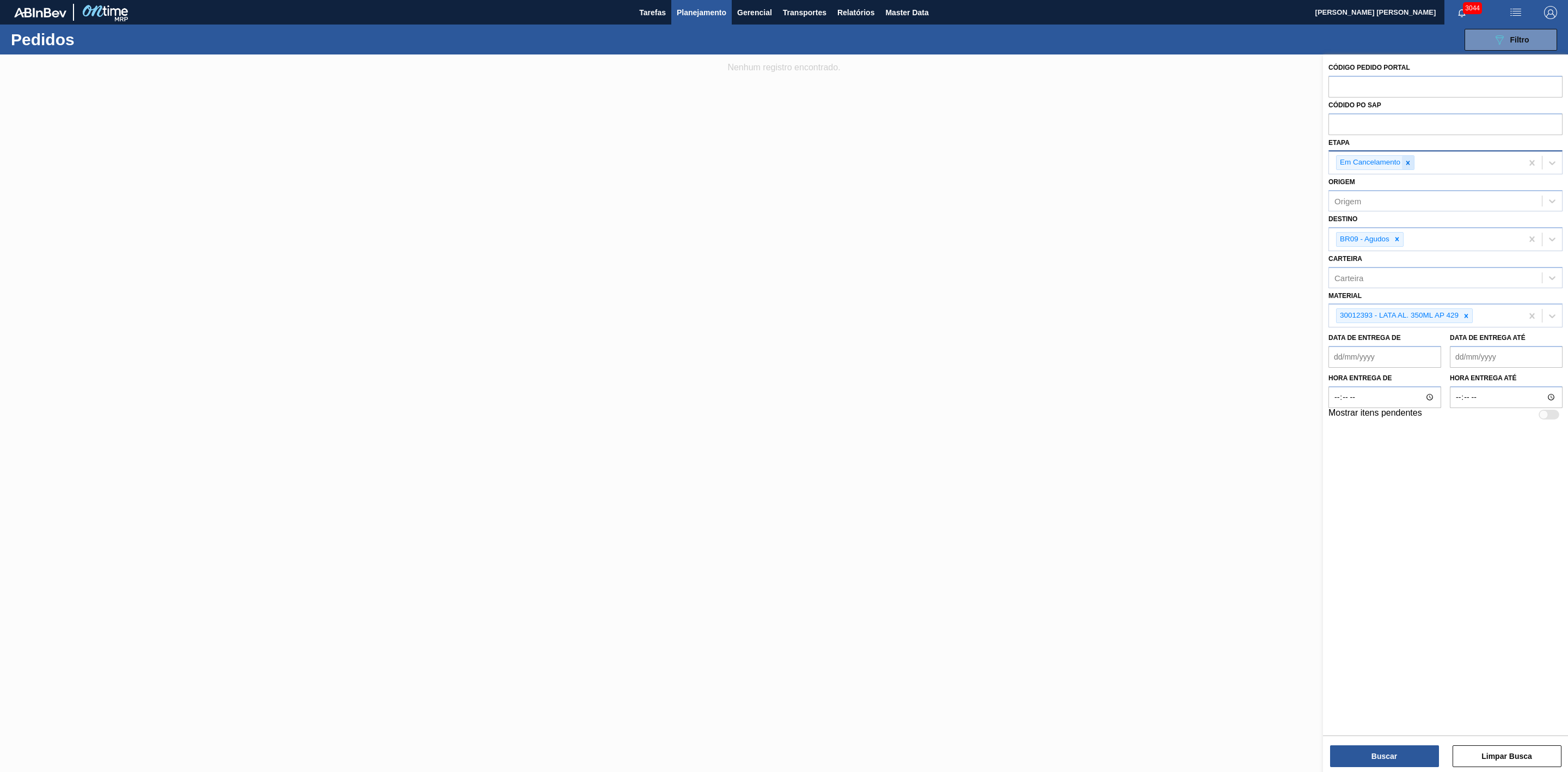
click at [1412, 161] on icon at bounding box center [1409, 163] width 8 height 8
click at [1466, 310] on icon at bounding box center [1467, 313] width 8 height 8
click at [1168, 121] on div at bounding box center [784, 440] width 1568 height 772
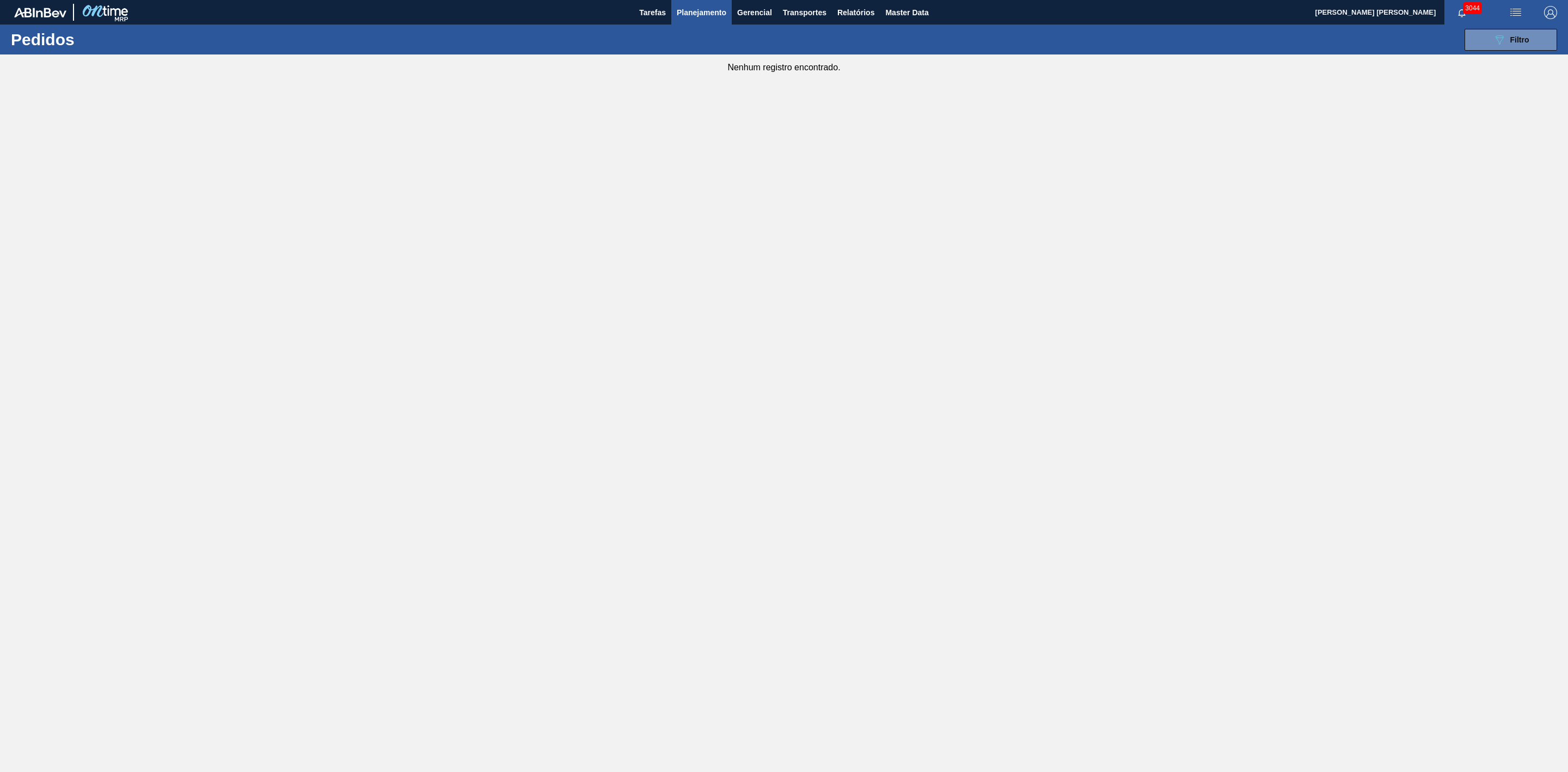
click at [700, 6] on span "Planejamento" at bounding box center [702, 12] width 50 height 13
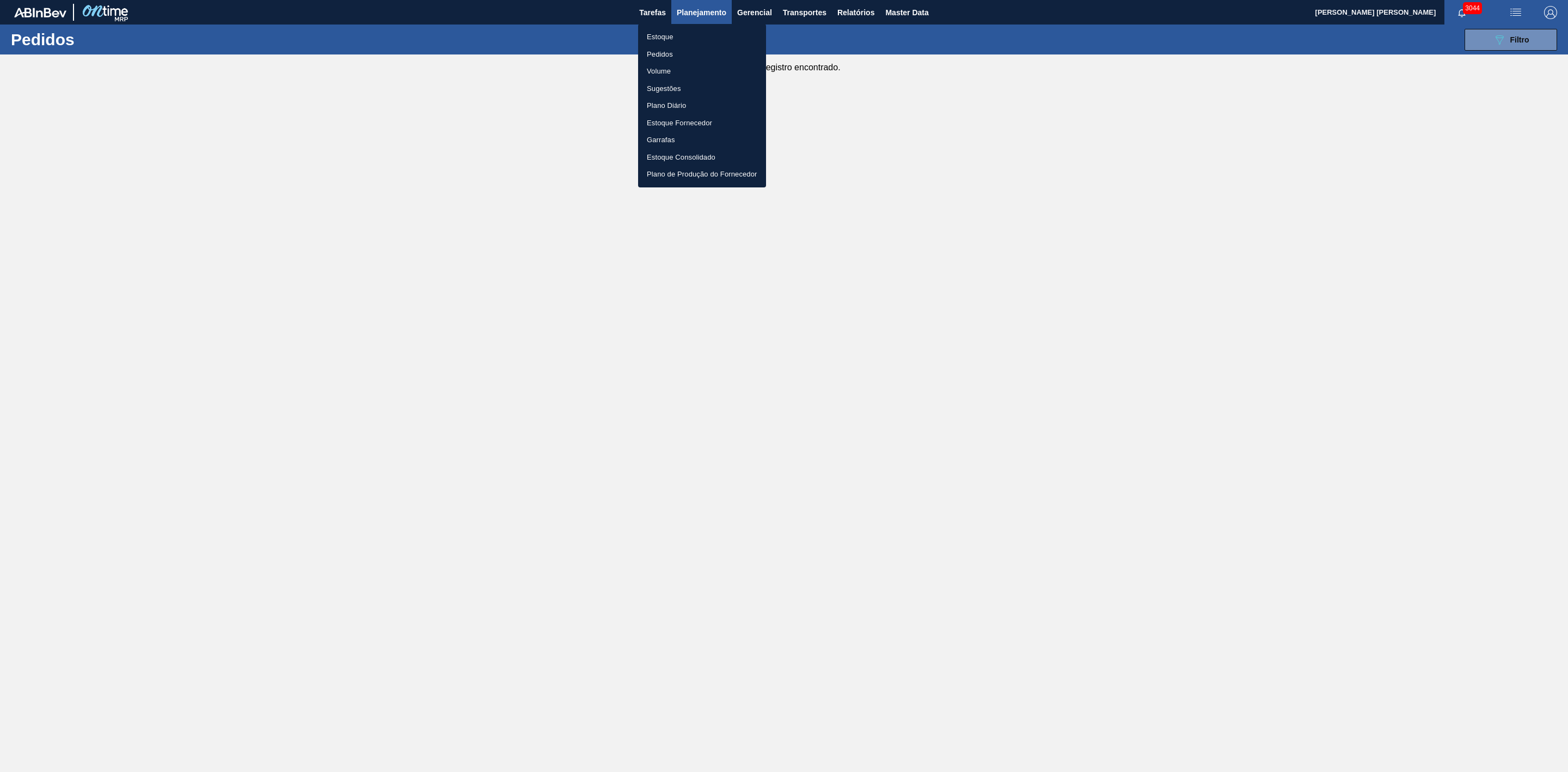
click at [669, 33] on li "Estoque" at bounding box center [702, 38] width 128 height 18
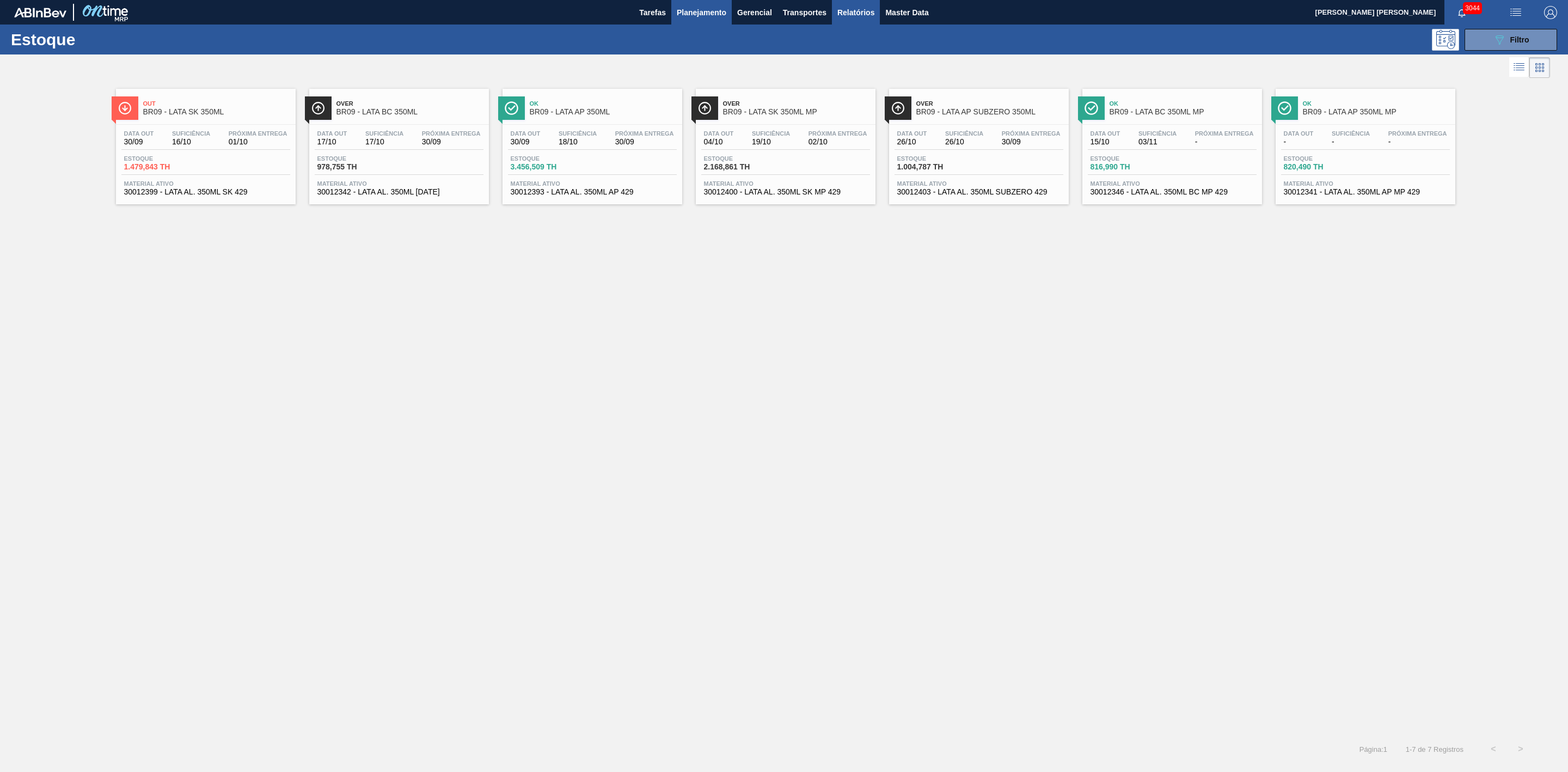
click at [865, 14] on span "Relatórios" at bounding box center [856, 12] width 37 height 13
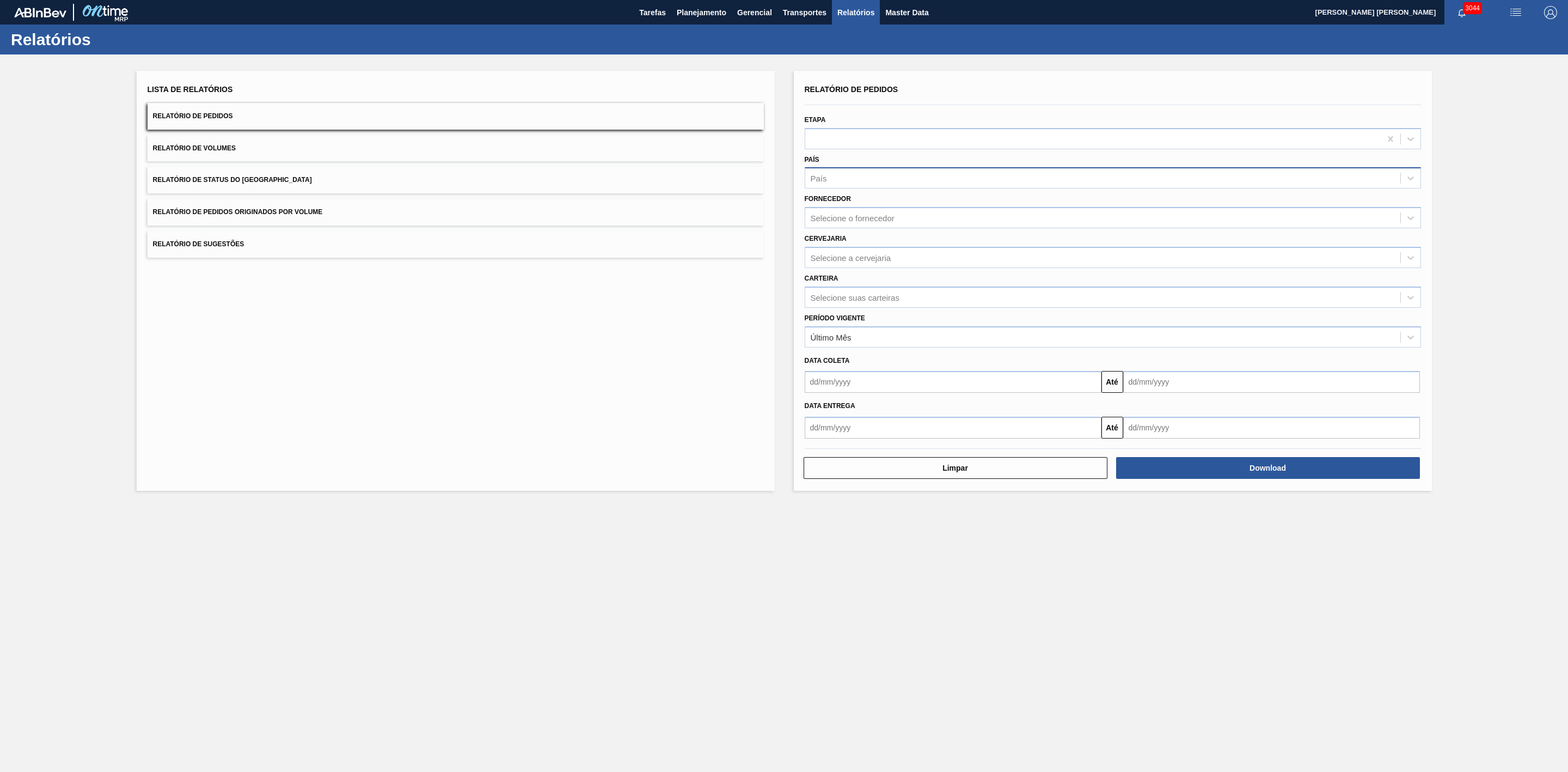
click at [882, 171] on div "País" at bounding box center [1103, 179] width 595 height 16
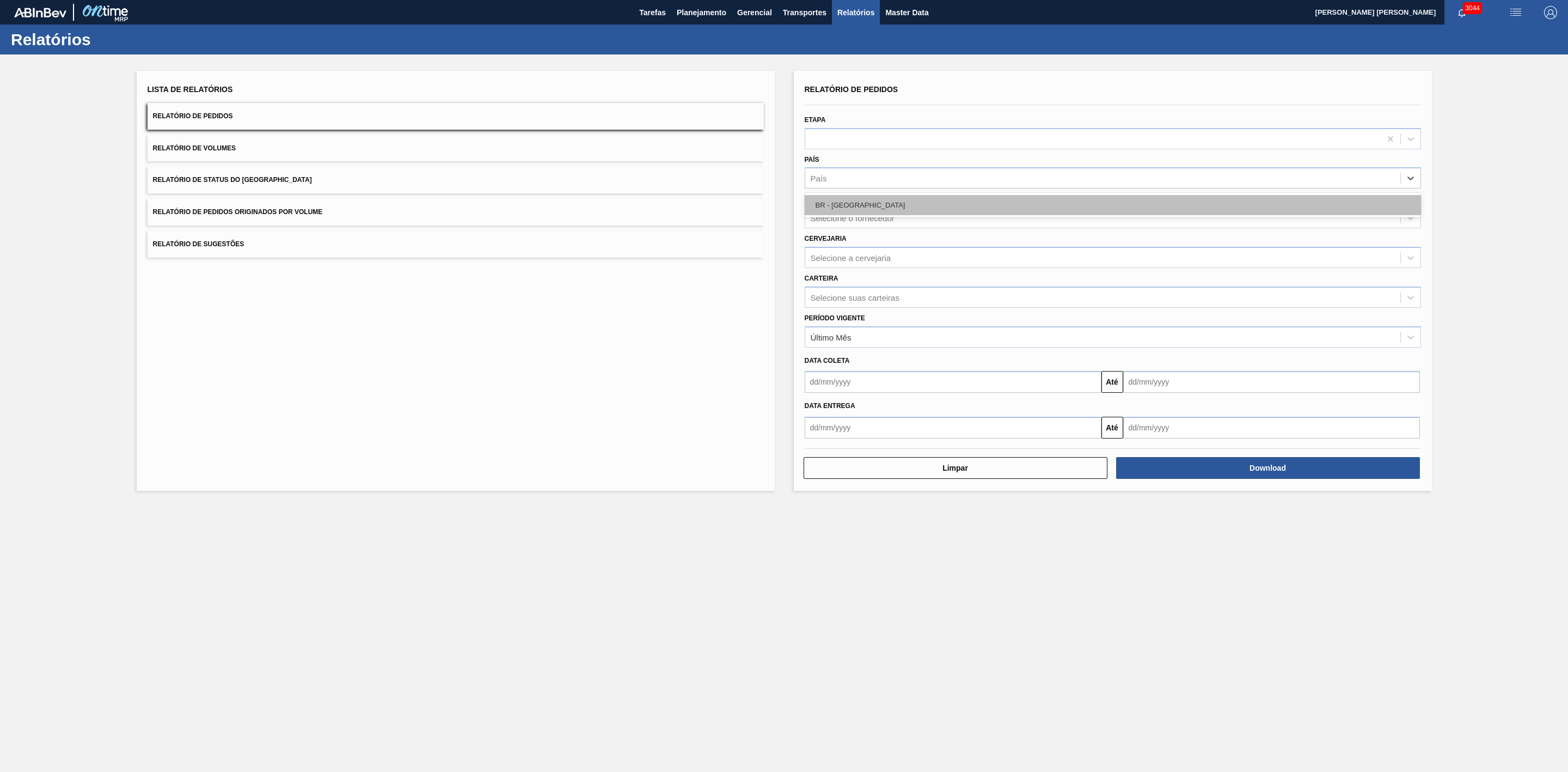
click at [860, 198] on div "BR - Brasil" at bounding box center [1113, 205] width 616 height 20
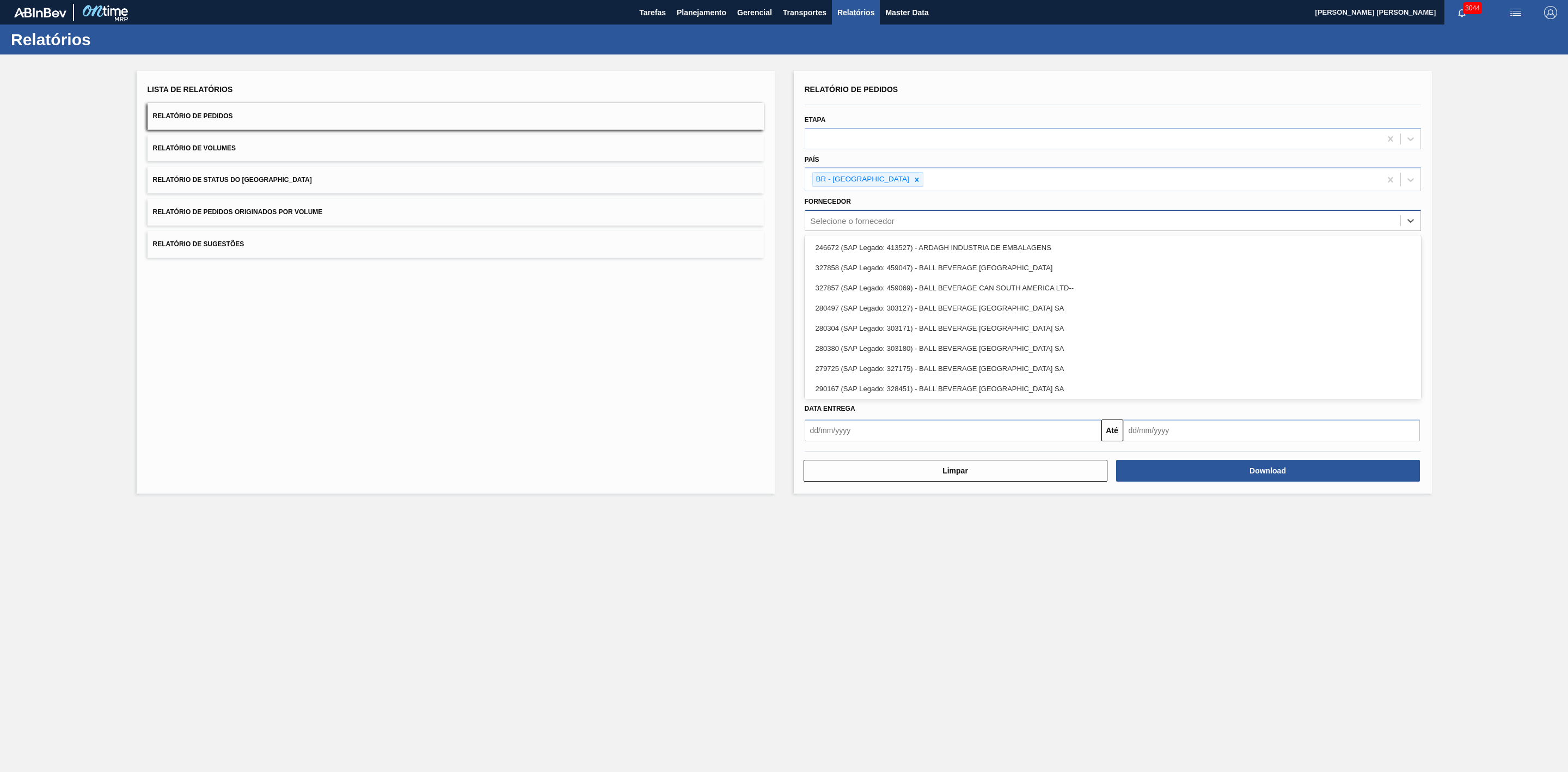
click at [851, 222] on div "Selecione o fornecedor" at bounding box center [853, 221] width 83 height 9
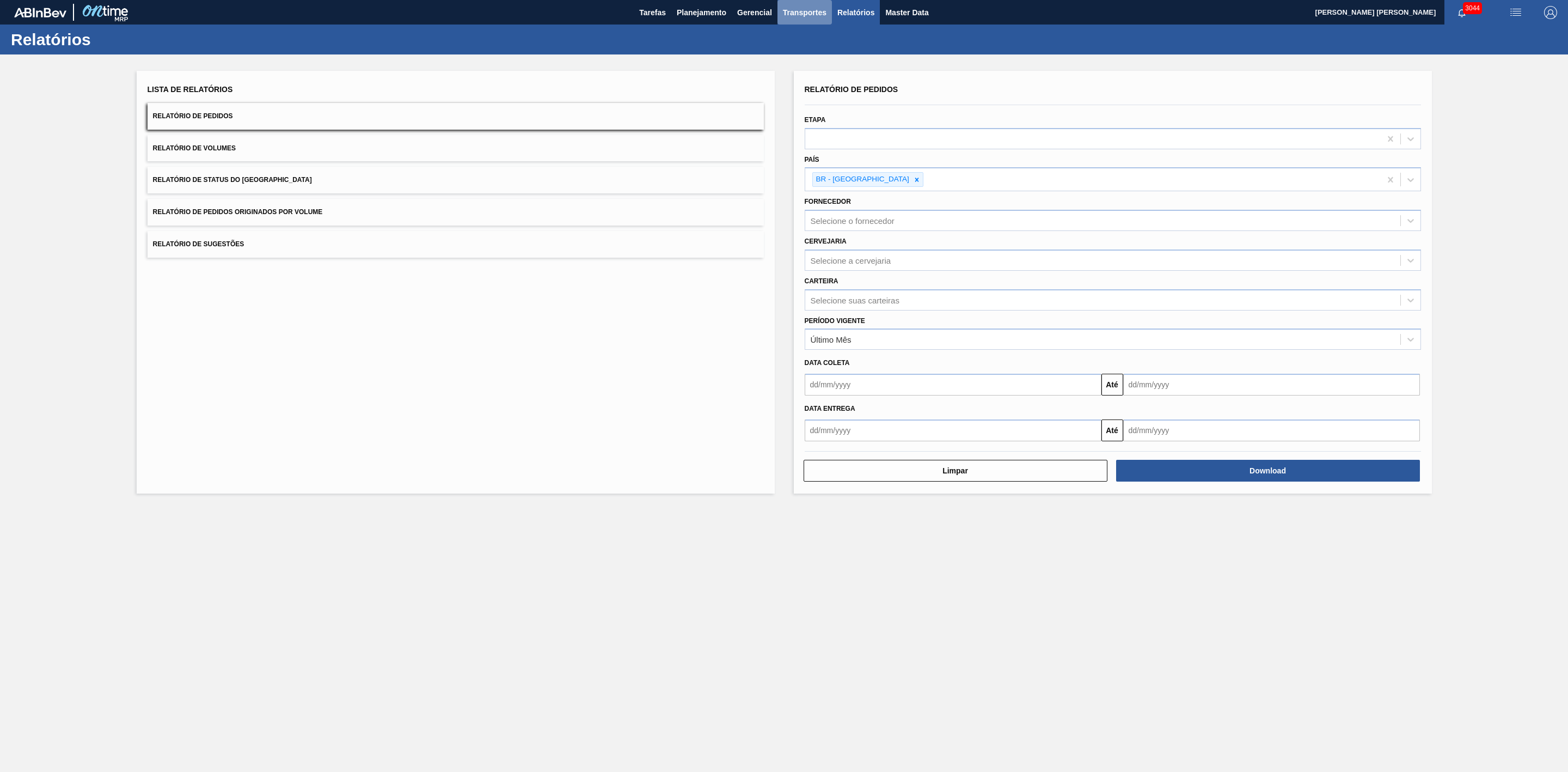
click at [801, 9] on span "Transportes" at bounding box center [805, 12] width 44 height 13
click at [799, 52] on li "Otimização de Carga" at bounding box center [805, 55] width 89 height 18
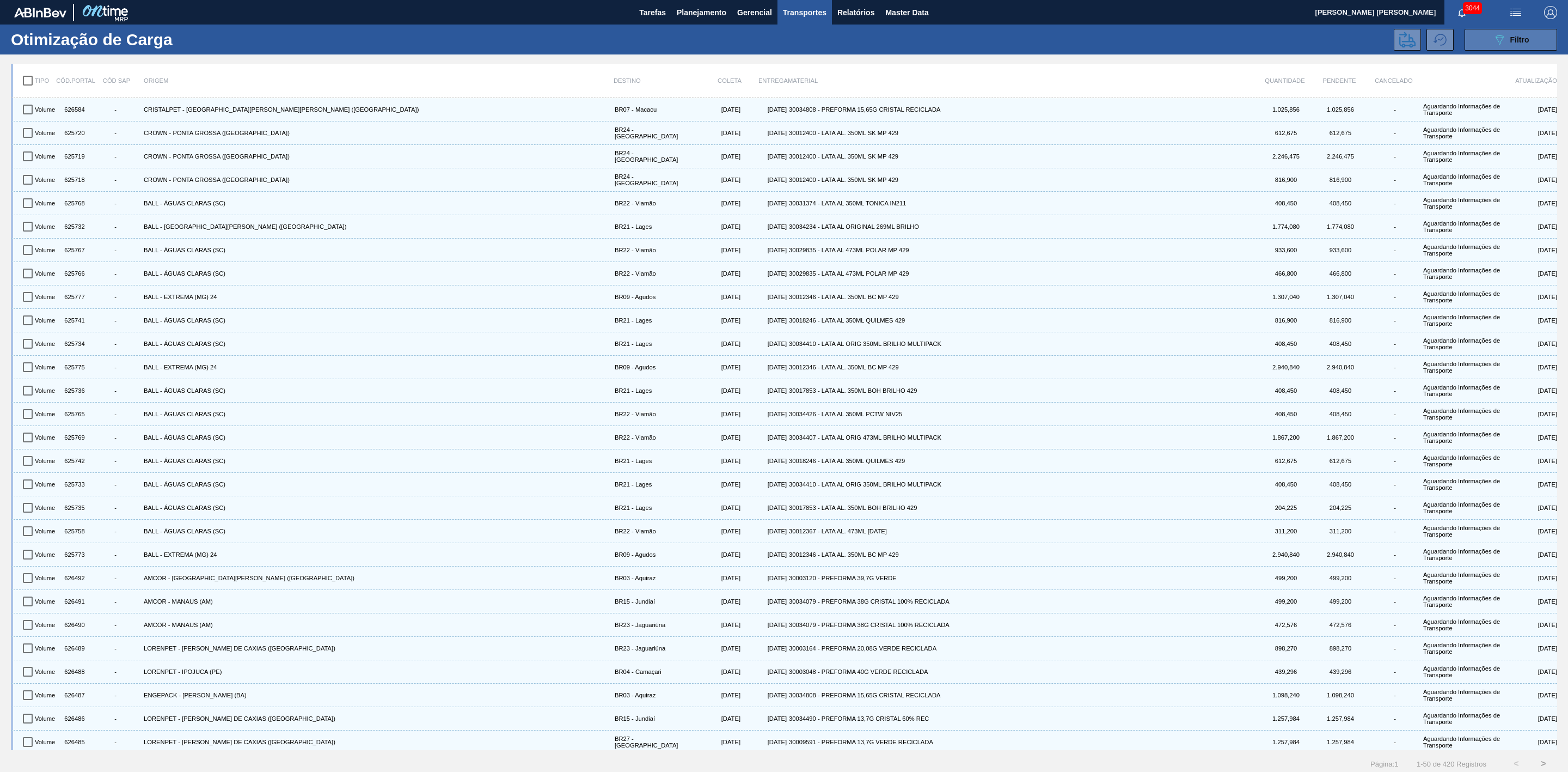
click at [1486, 38] on button "089F7B8B-B2A5-4AFE-B5C0-19BA573D28AC Filtro" at bounding box center [1510, 40] width 92 height 22
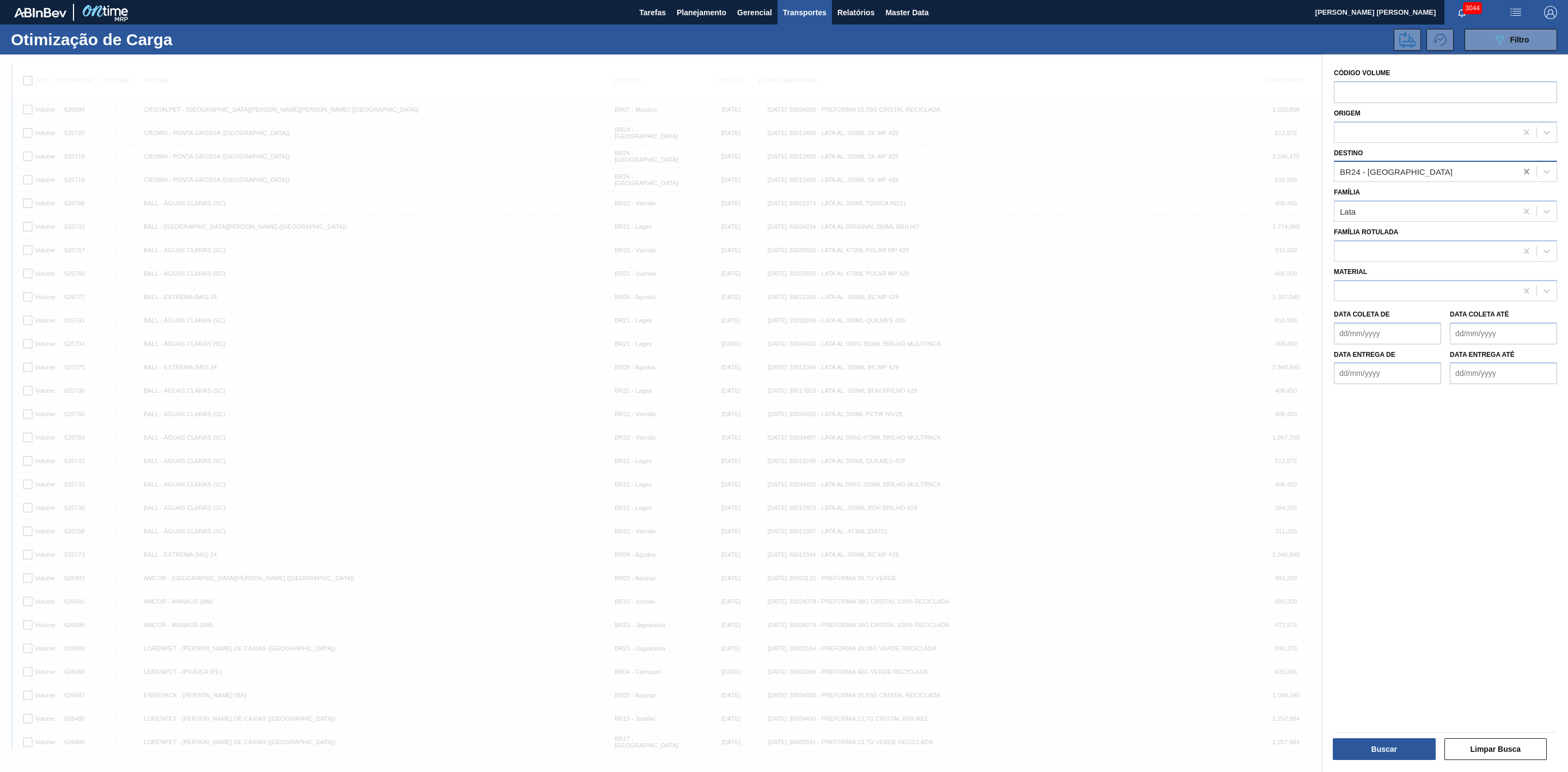
click at [1523, 175] on icon at bounding box center [1526, 171] width 11 height 11
type input "24"
click at [1384, 205] on div "BR24 - Ponta Grossa" at bounding box center [1446, 199] width 224 height 20
click at [1414, 747] on button "Buscar" at bounding box center [1385, 749] width 103 height 22
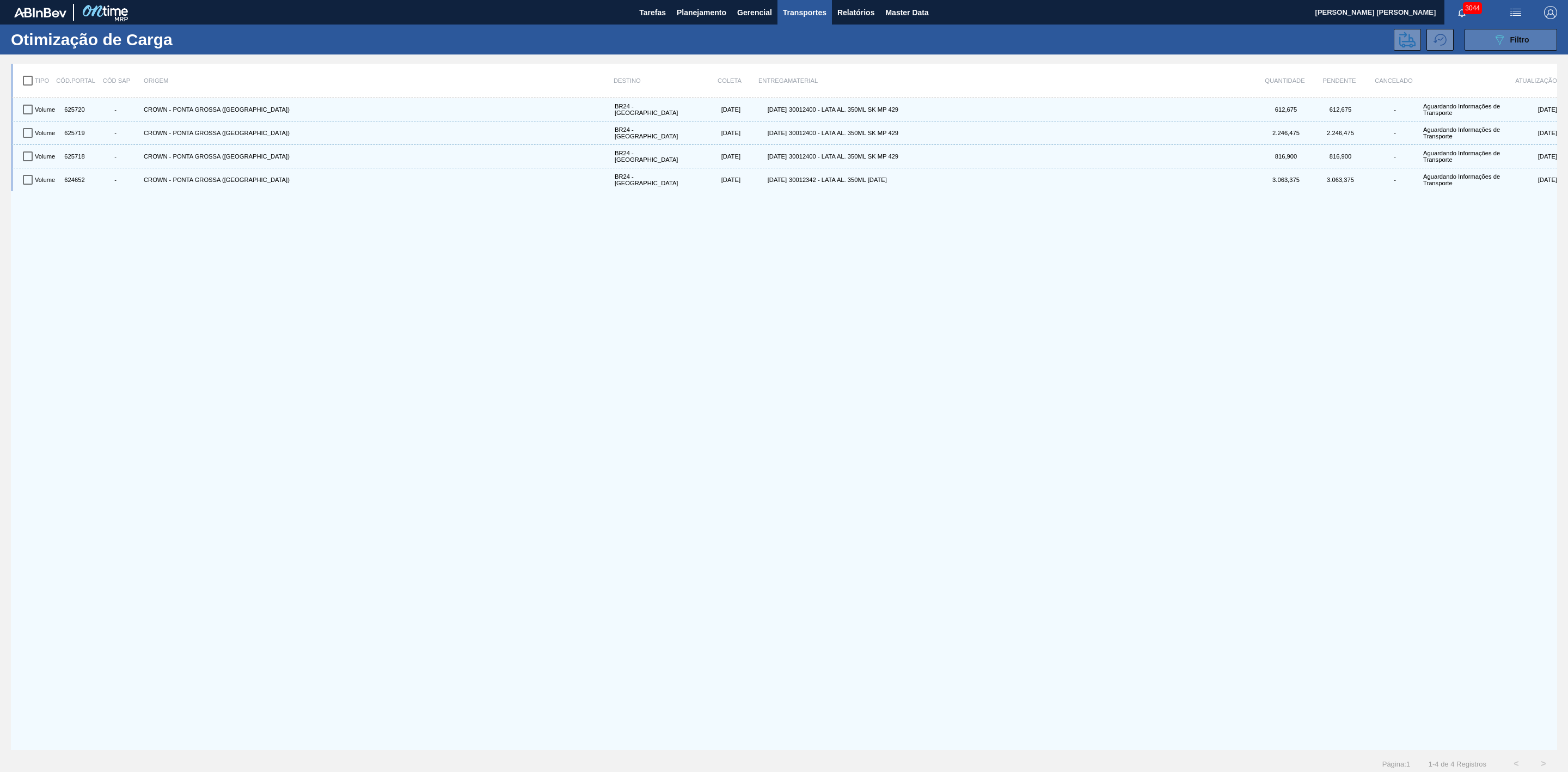
click at [1513, 43] on span "Filtro" at bounding box center [1519, 40] width 19 height 9
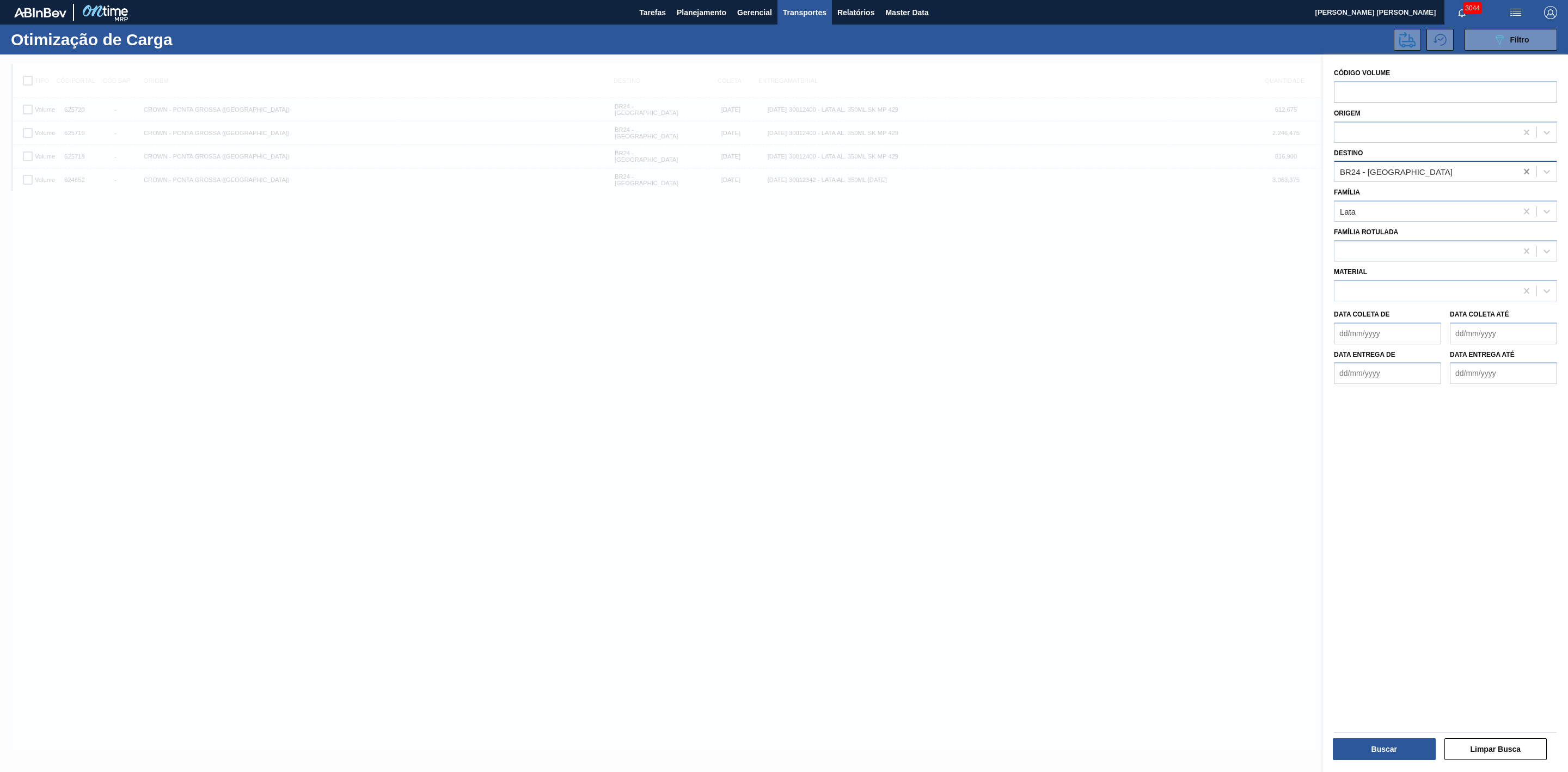
click at [1521, 174] on icon at bounding box center [1526, 171] width 11 height 11
click at [1452, 172] on div at bounding box center [1426, 172] width 183 height 16
type input "22"
click at [1406, 197] on div "BR22 - Viamão" at bounding box center [1446, 199] width 224 height 20
click at [1419, 750] on button "Buscar" at bounding box center [1385, 749] width 103 height 22
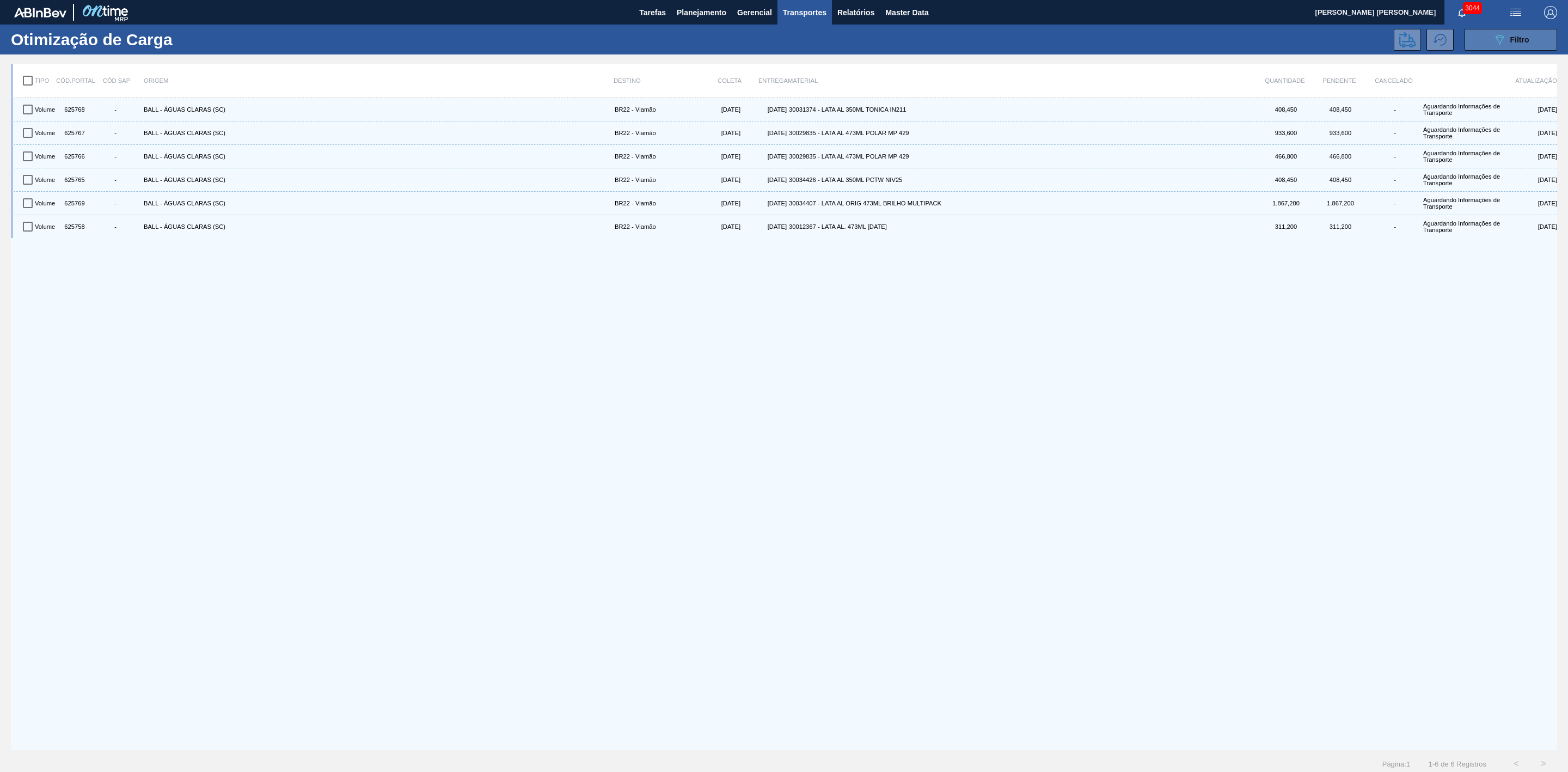
click at [1484, 40] on button "089F7B8B-B2A5-4AFE-B5C0-19BA573D28AC Filtro" at bounding box center [1510, 40] width 92 height 22
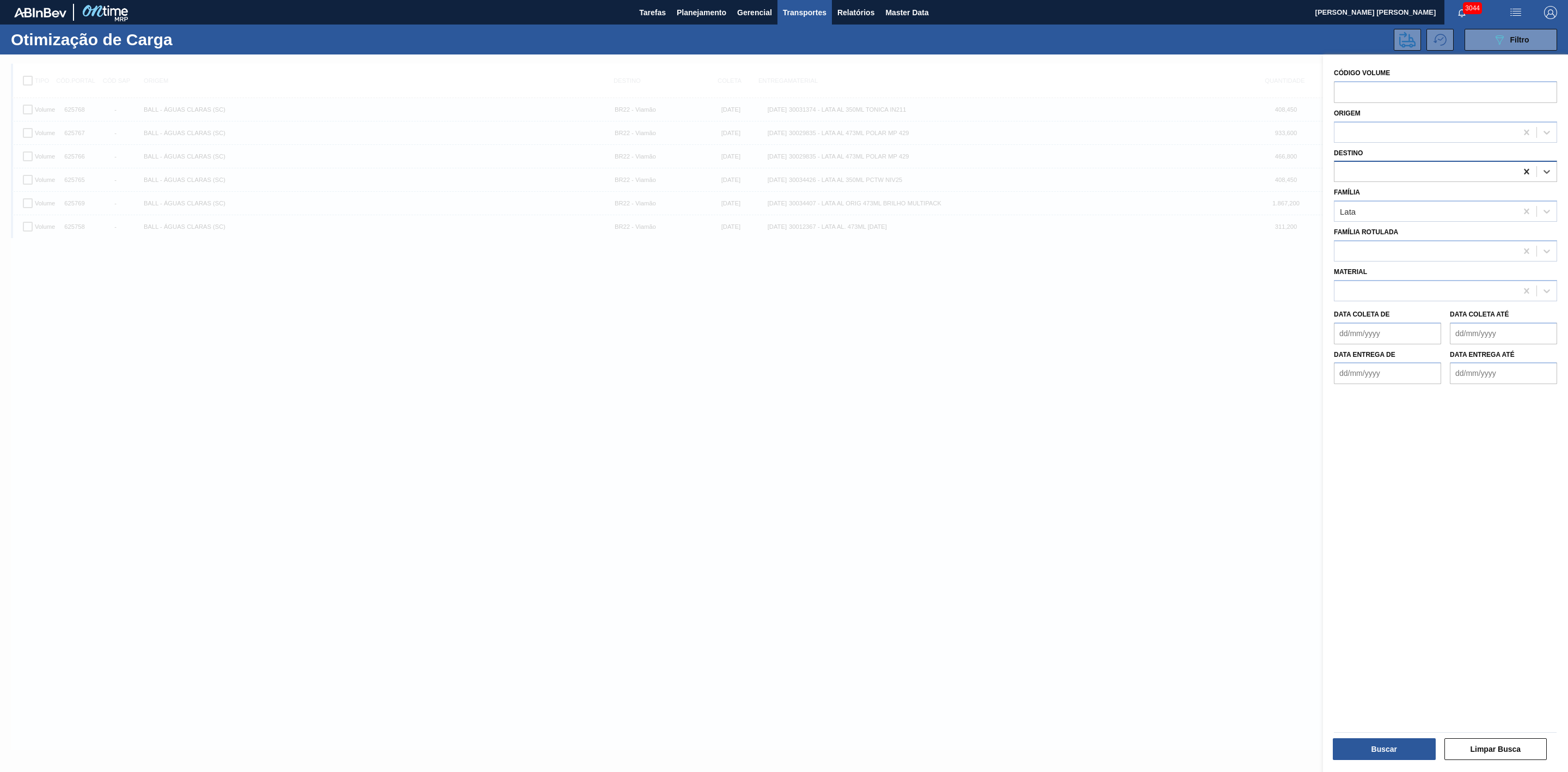
click at [1526, 172] on icon at bounding box center [1526, 171] width 5 height 5
type input "21"
click at [1409, 199] on div "BR21 - Lages" at bounding box center [1446, 199] width 224 height 20
click at [1402, 743] on button "Buscar" at bounding box center [1385, 749] width 103 height 22
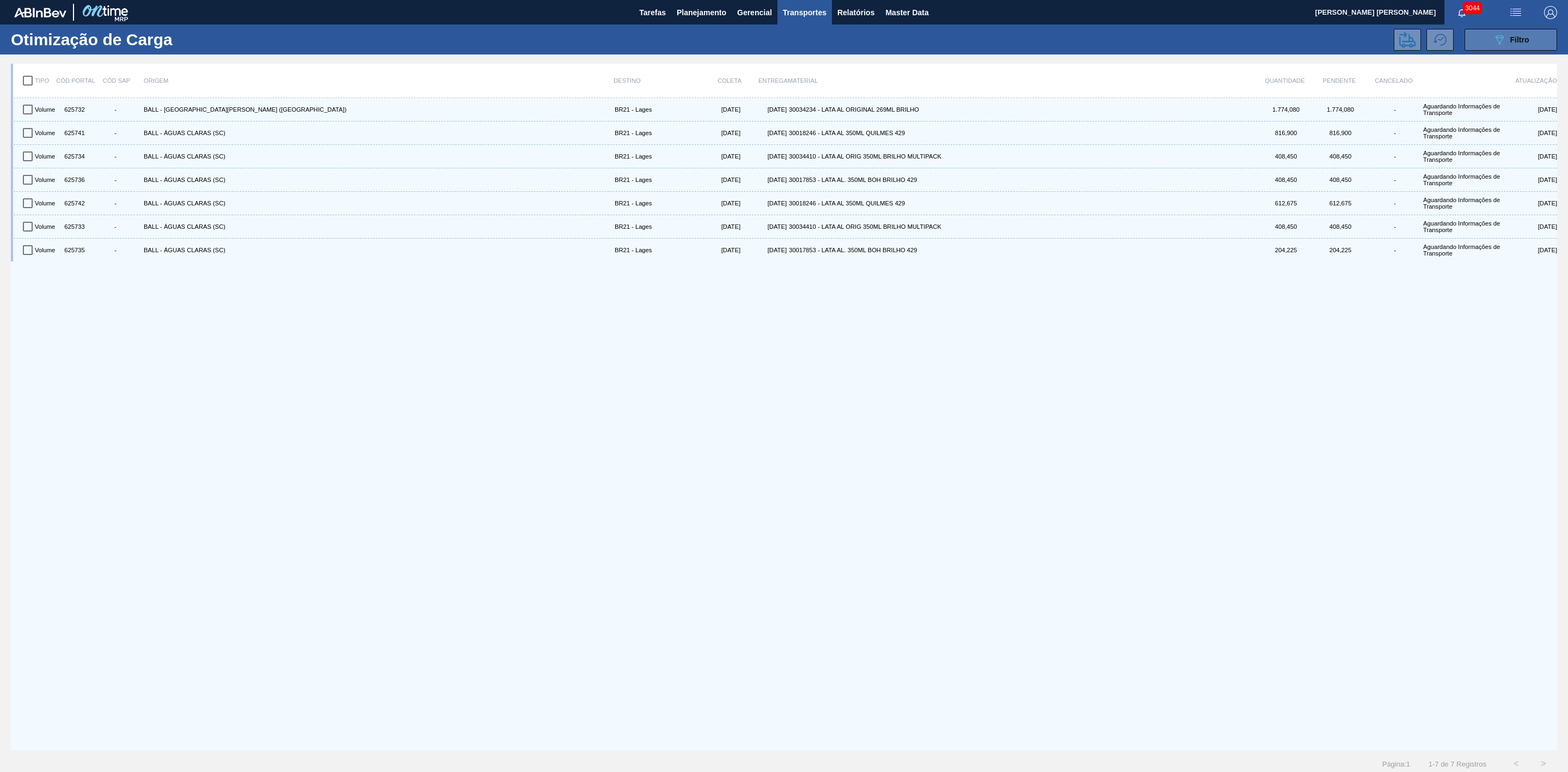
click at [1501, 48] on button "089F7B8B-B2A5-4AFE-B5C0-19BA573D28AC Filtro" at bounding box center [1510, 40] width 92 height 22
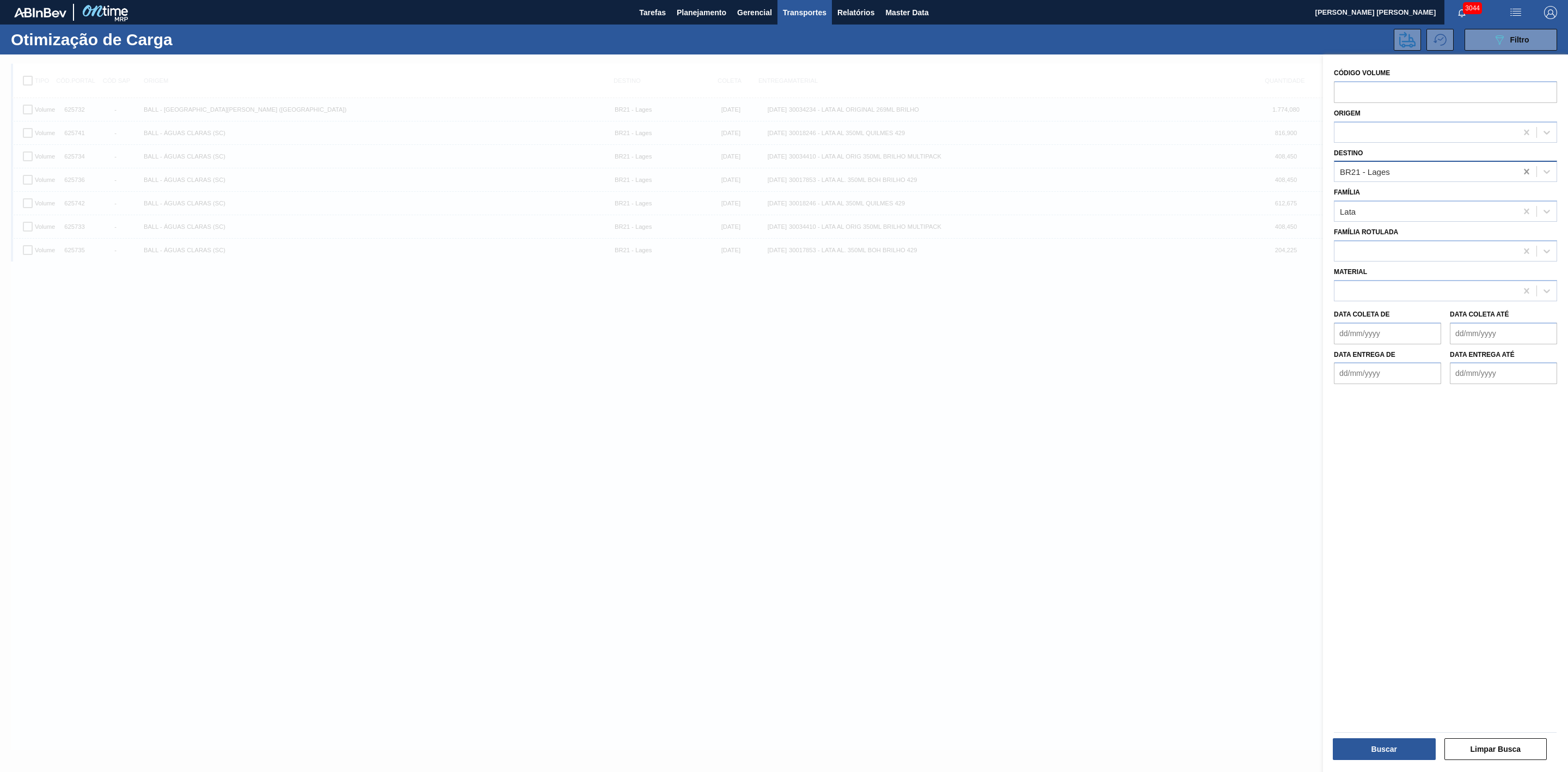
click at [1522, 168] on icon at bounding box center [1526, 171] width 11 height 11
type input "09"
click at [1398, 201] on div "BR09 - Agudos" at bounding box center [1446, 199] width 224 height 20
click at [1406, 750] on button "Buscar" at bounding box center [1385, 749] width 103 height 22
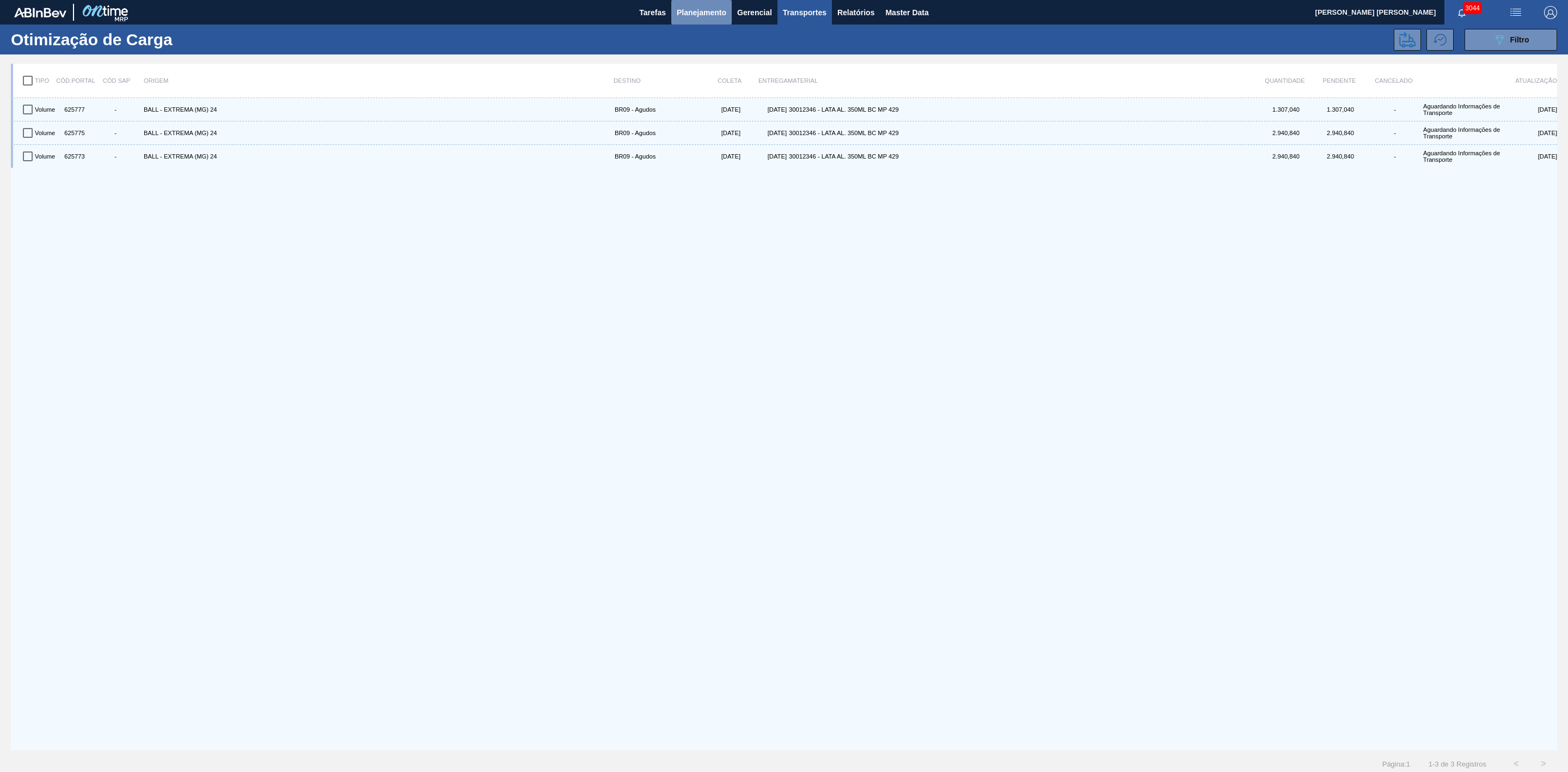
click at [687, 10] on span "Planejamento" at bounding box center [702, 12] width 50 height 13
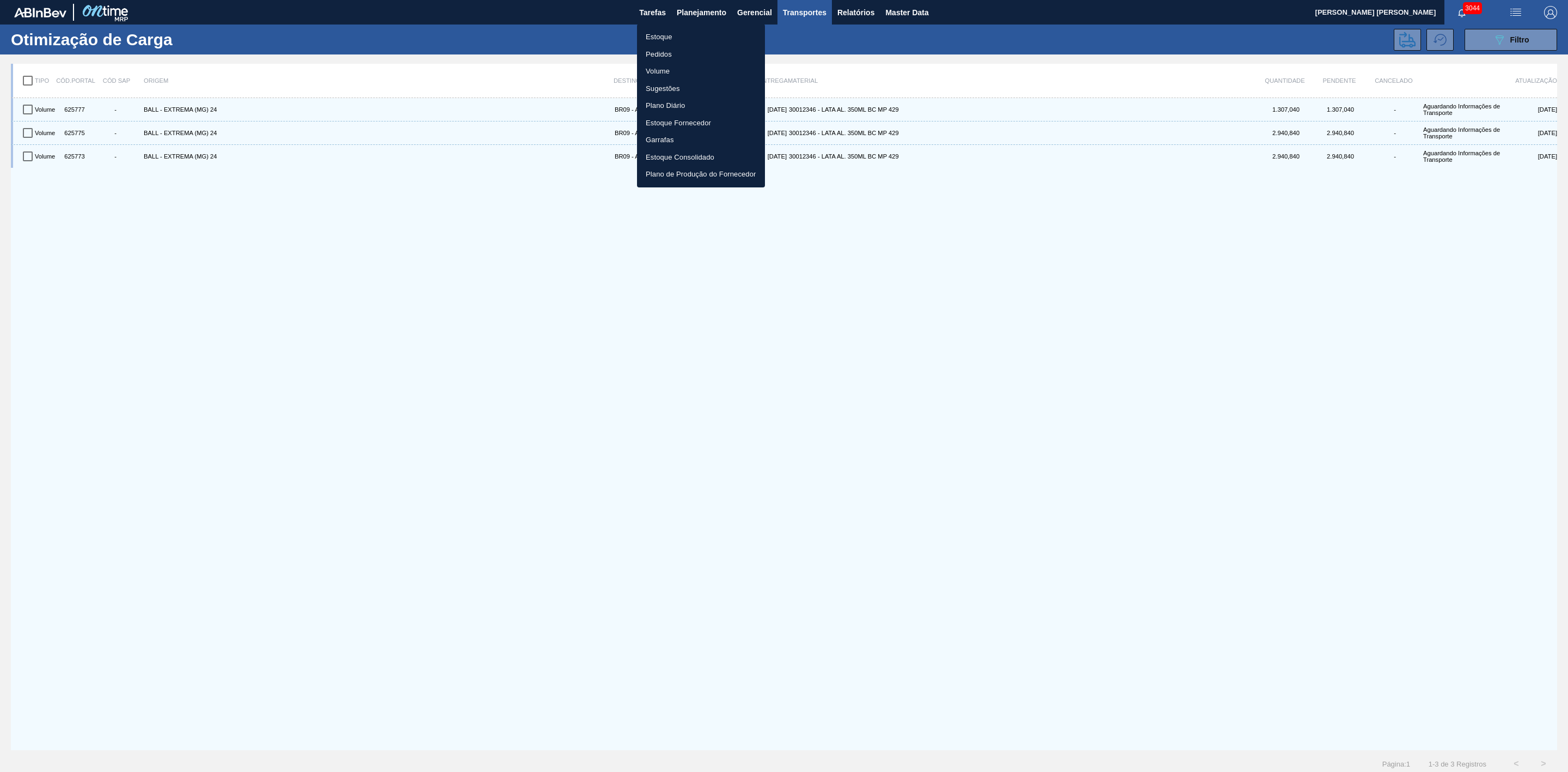
click at [659, 36] on li "Estoque" at bounding box center [701, 38] width 128 height 18
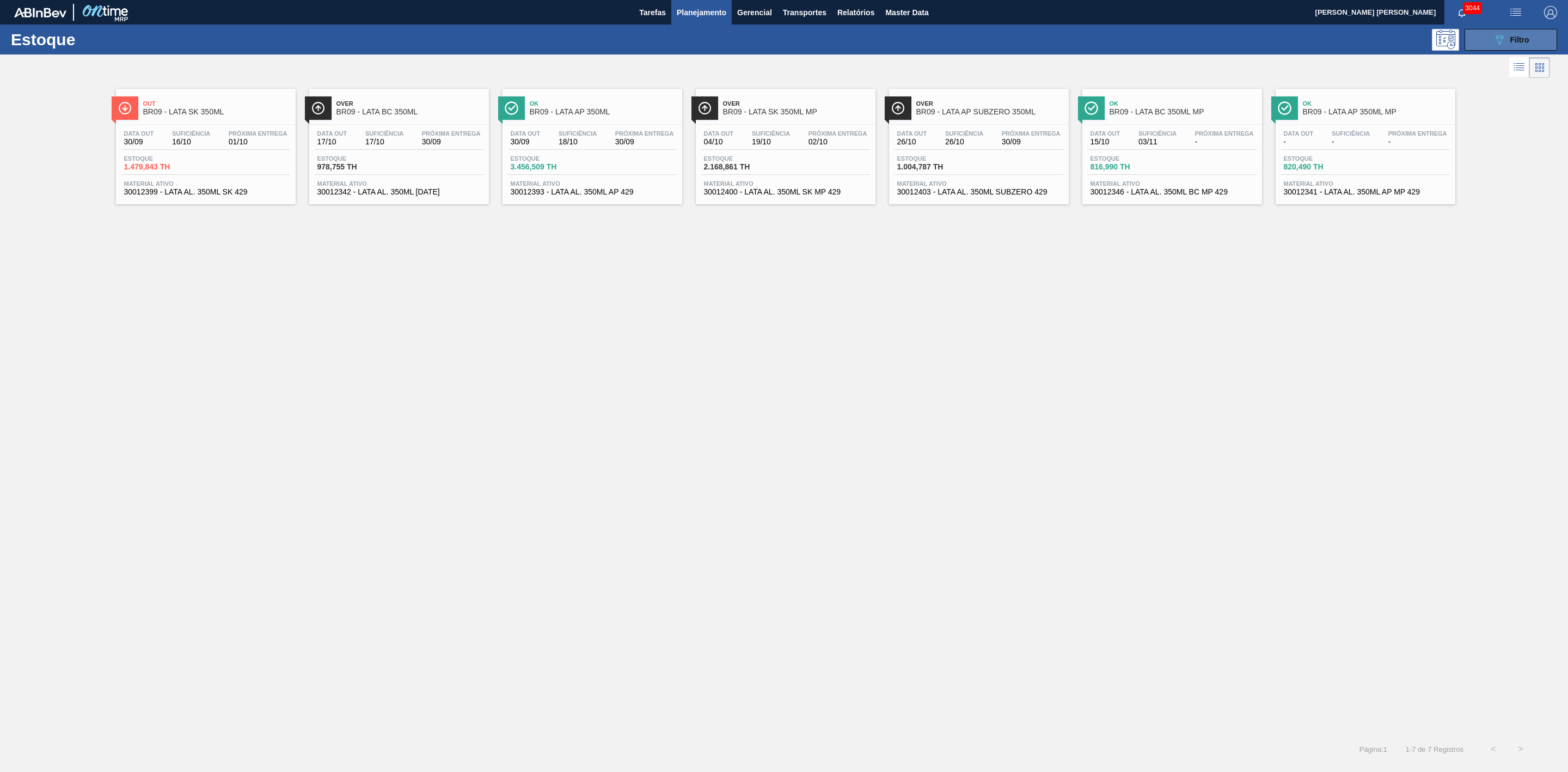
click at [1498, 35] on icon "089F7B8B-B2A5-4AFE-B5C0-19BA573D28AC" at bounding box center [1499, 39] width 13 height 13
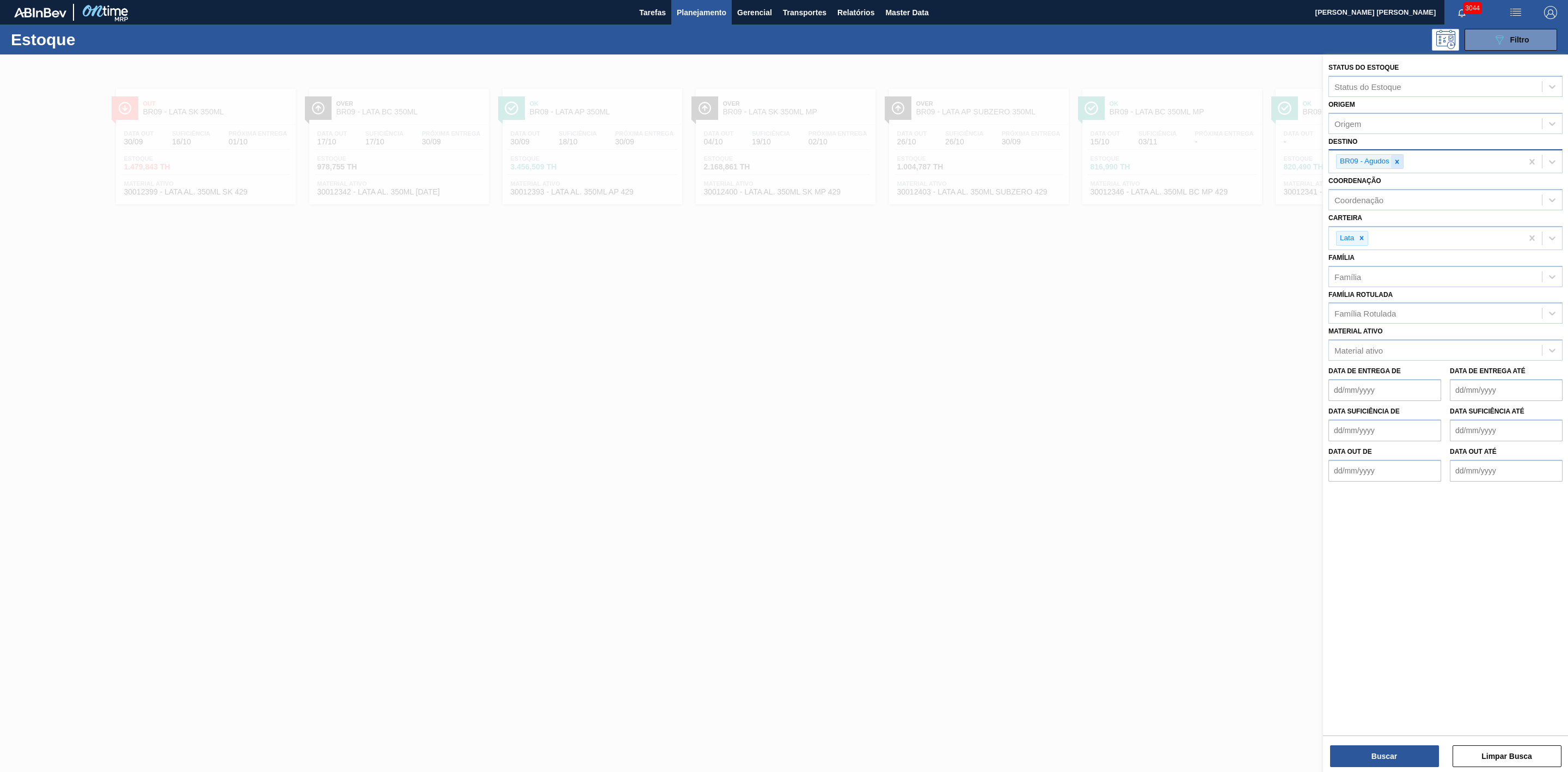
click at [1401, 159] on icon at bounding box center [1398, 162] width 8 height 8
type input "11"
click at [1377, 203] on div "BR11 - São Luís" at bounding box center [1446, 207] width 235 height 20
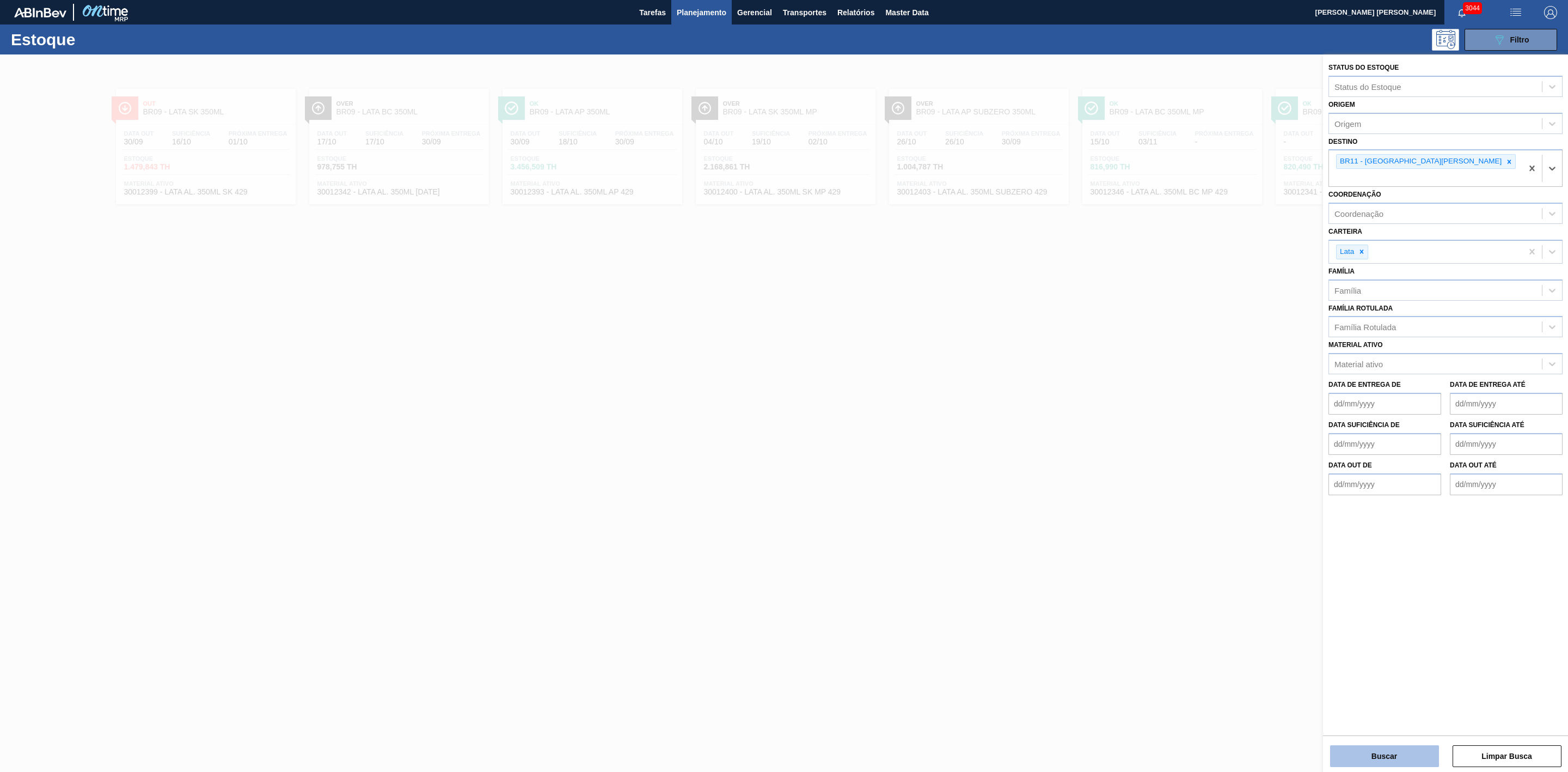
click at [1391, 762] on button "Buscar" at bounding box center [1385, 756] width 109 height 22
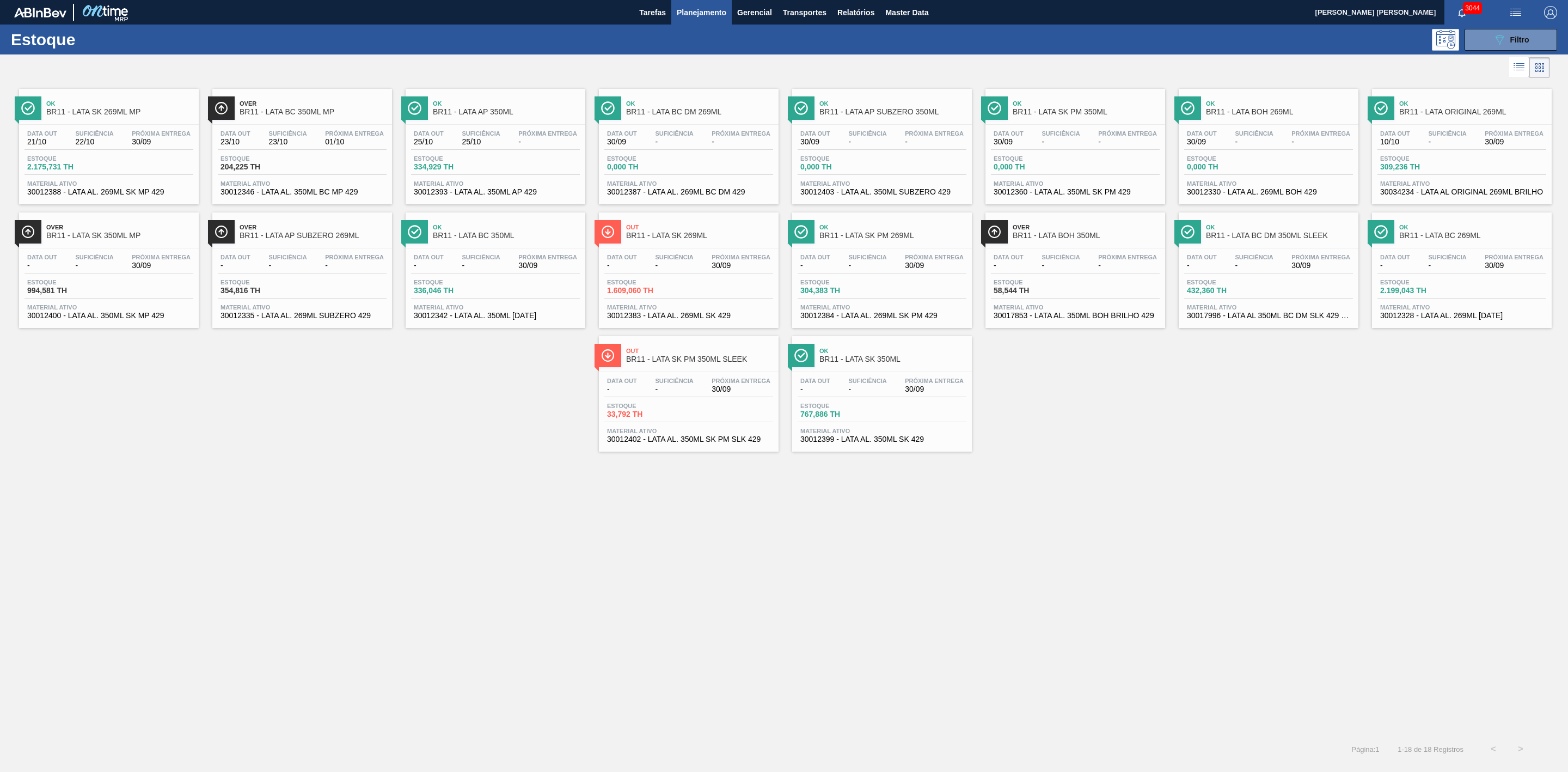
click at [700, 10] on span "Planejamento" at bounding box center [702, 12] width 50 height 13
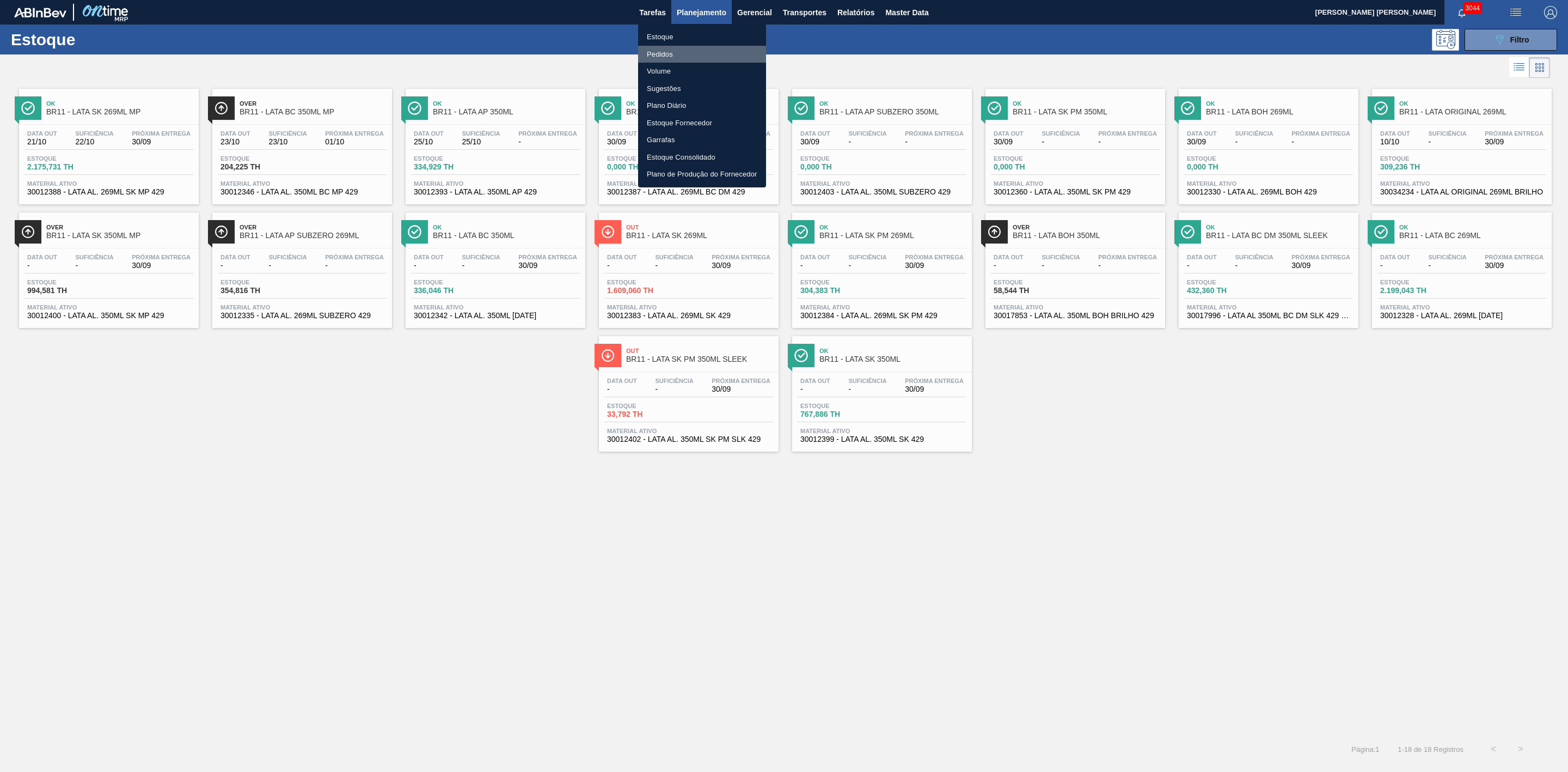
click at [669, 52] on li "Pedidos" at bounding box center [702, 55] width 128 height 18
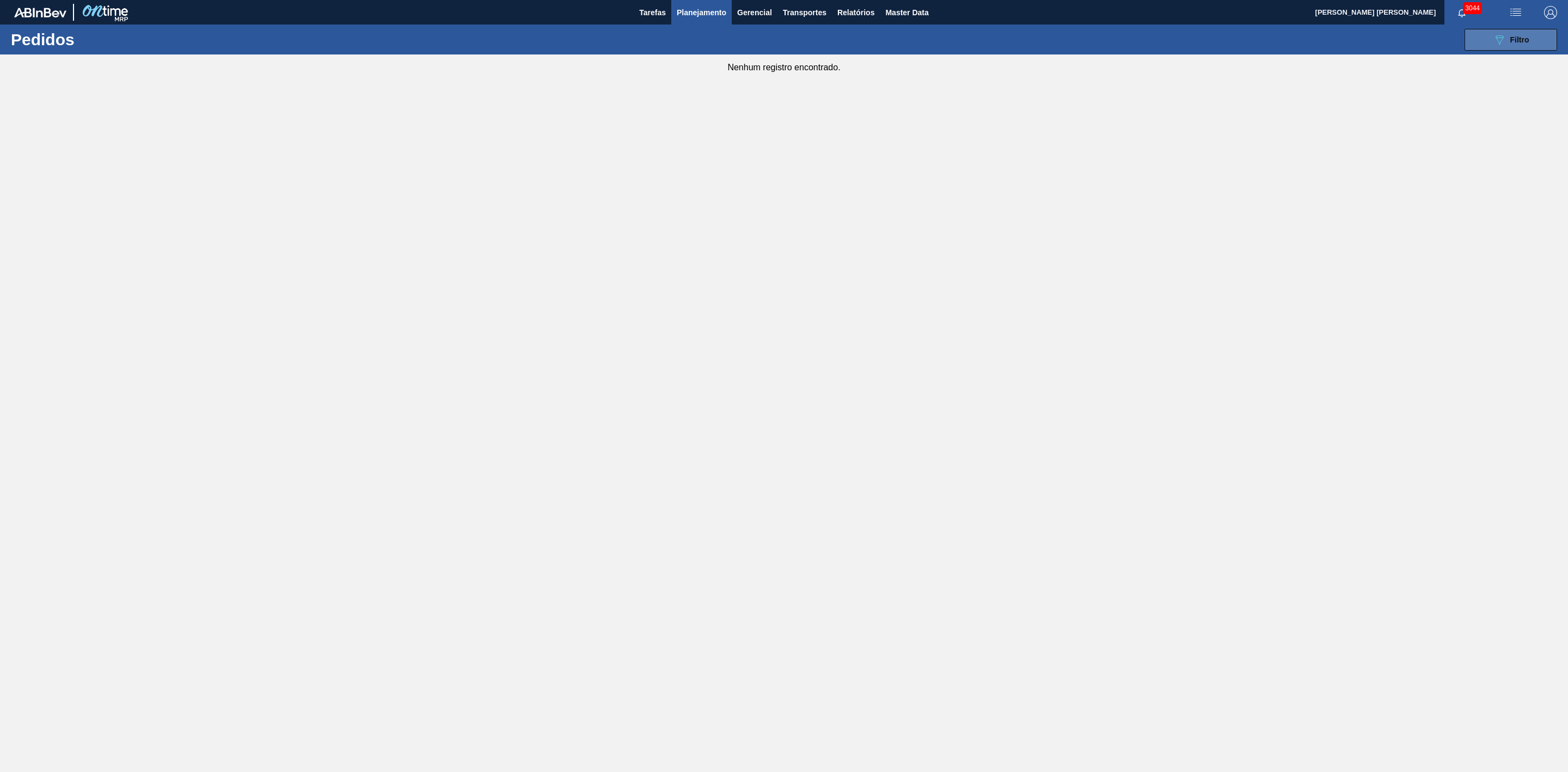
click at [1544, 36] on button "089F7B8B-B2A5-4AFE-B5C0-19BA573D28AC Filtro" at bounding box center [1510, 40] width 92 height 22
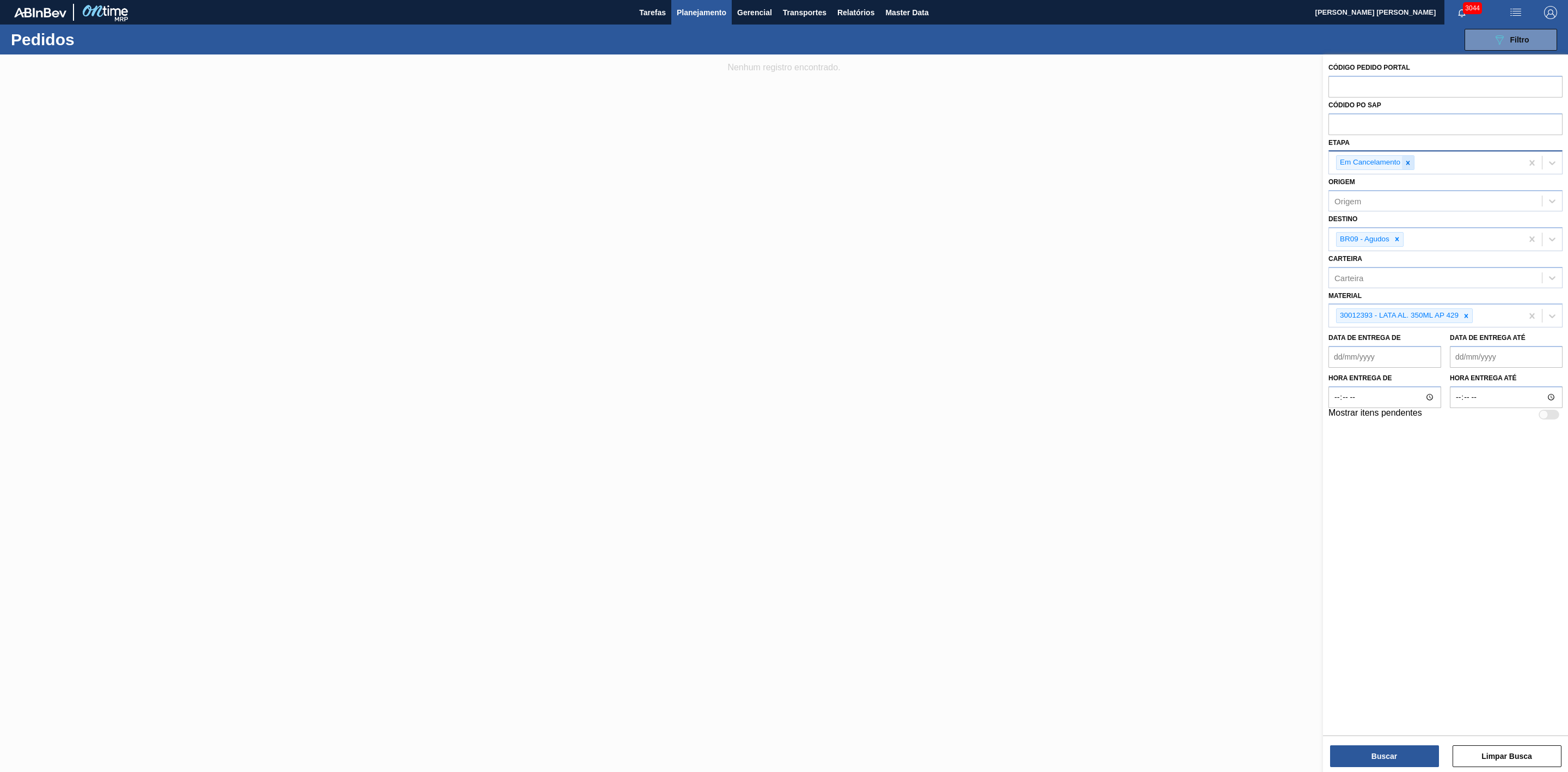
click at [1412, 165] on icon at bounding box center [1409, 163] width 8 height 8
click at [1463, 313] on div at bounding box center [1467, 313] width 12 height 14
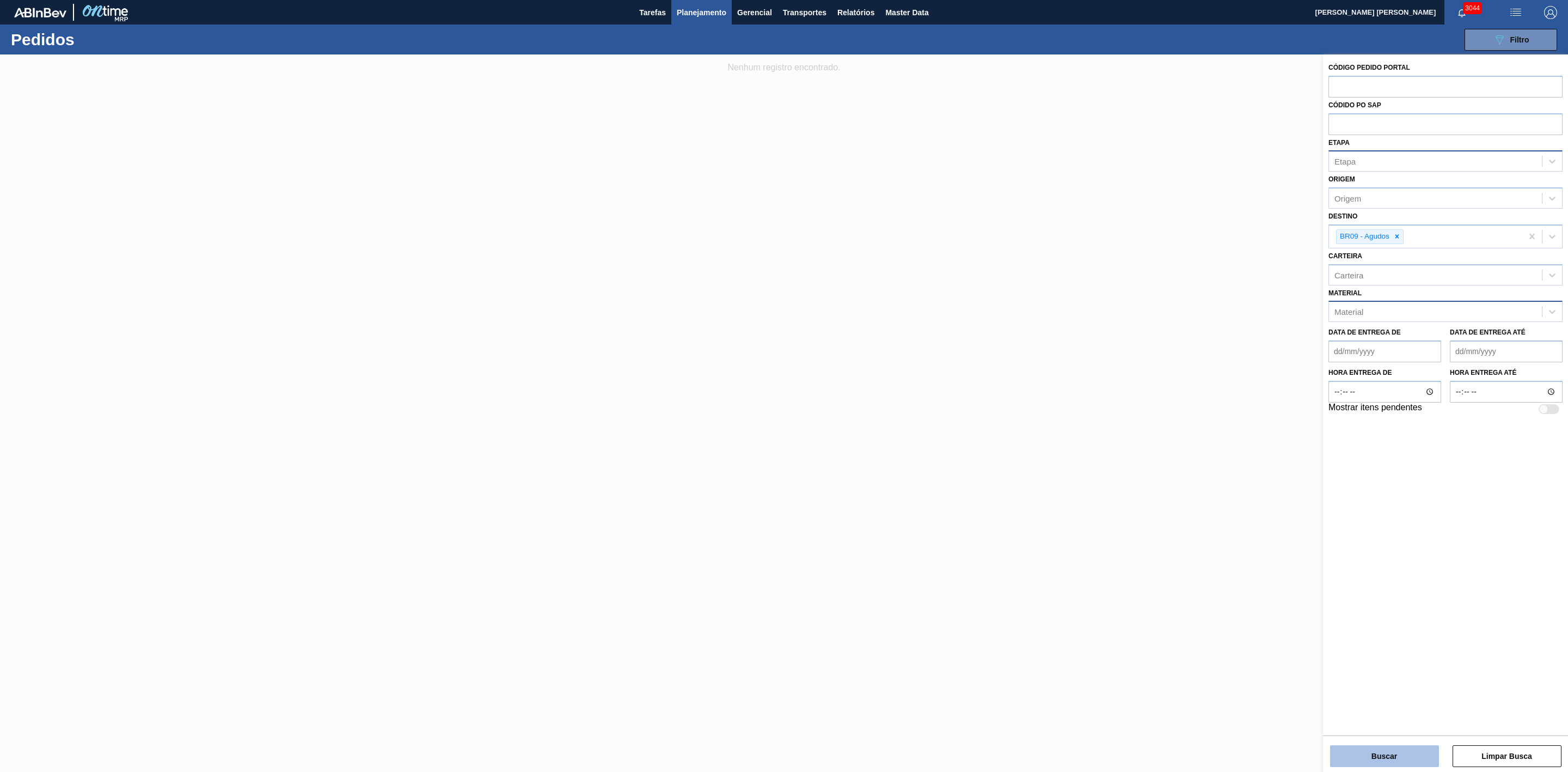
click at [1392, 760] on button "Buscar" at bounding box center [1385, 756] width 109 height 22
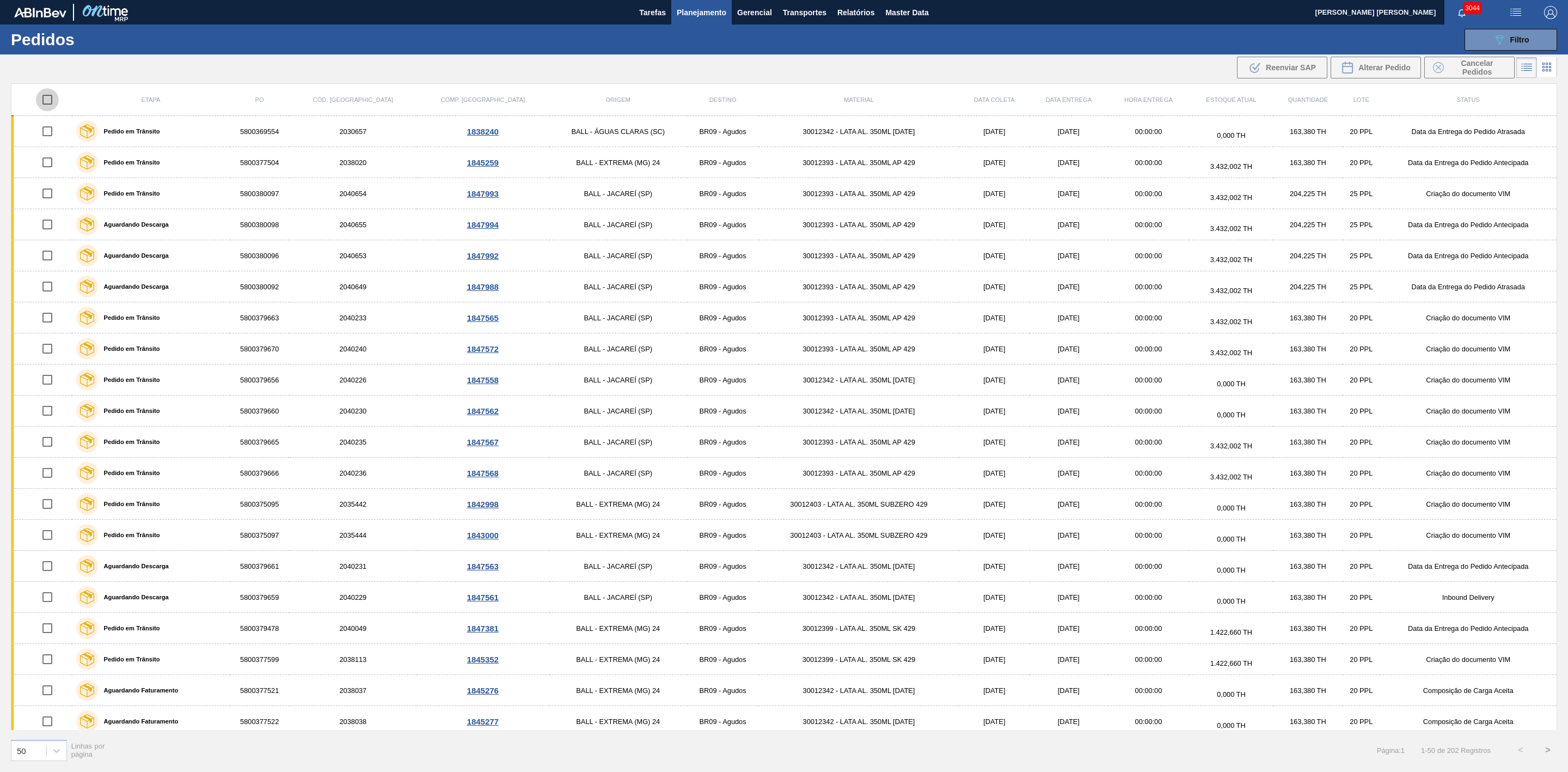
click at [49, 101] on input "checkbox" at bounding box center [47, 99] width 23 height 23
checkbox input "true"
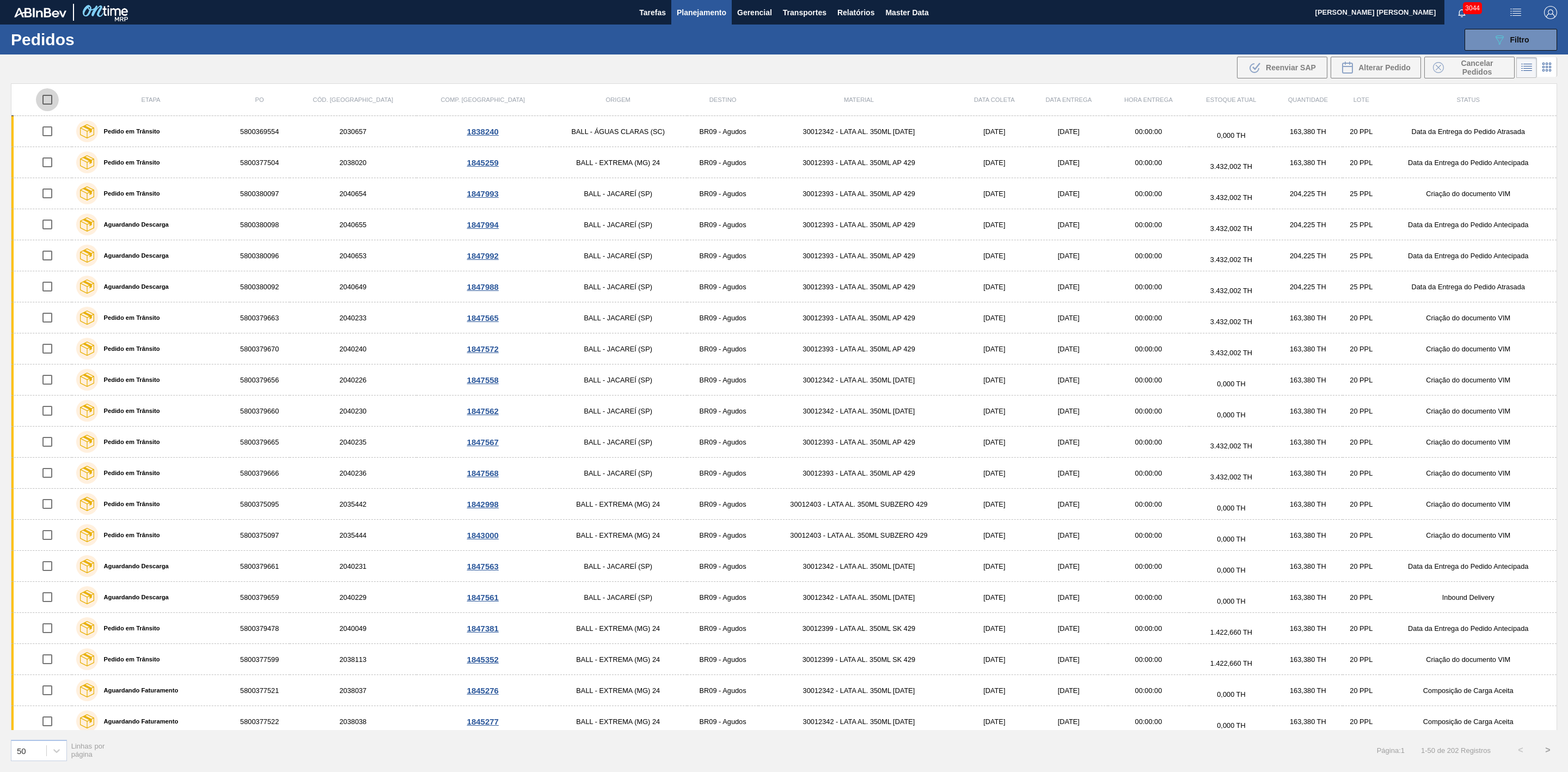
checkbox input "true"
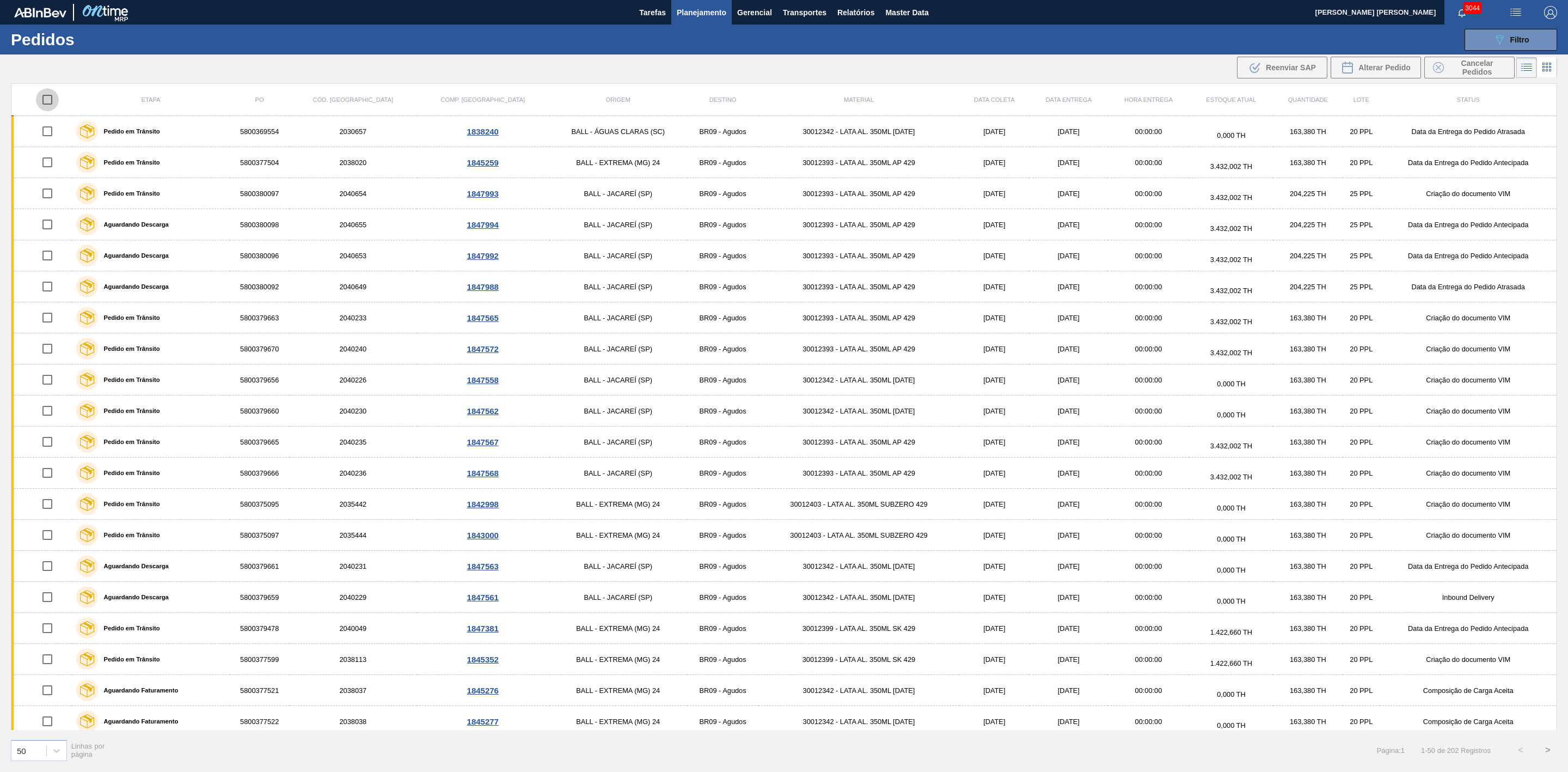
checkbox input "true"
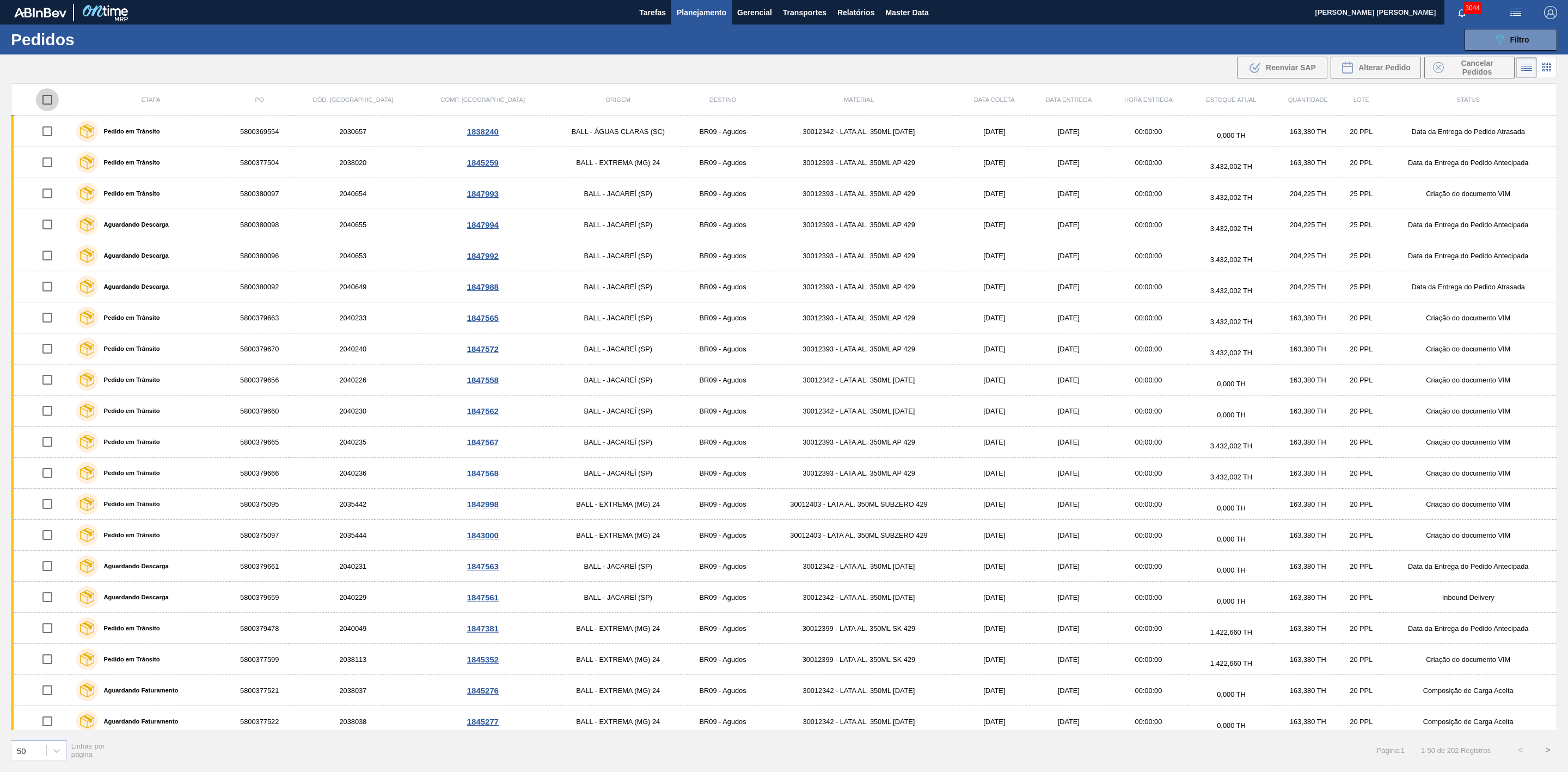
checkbox input "true"
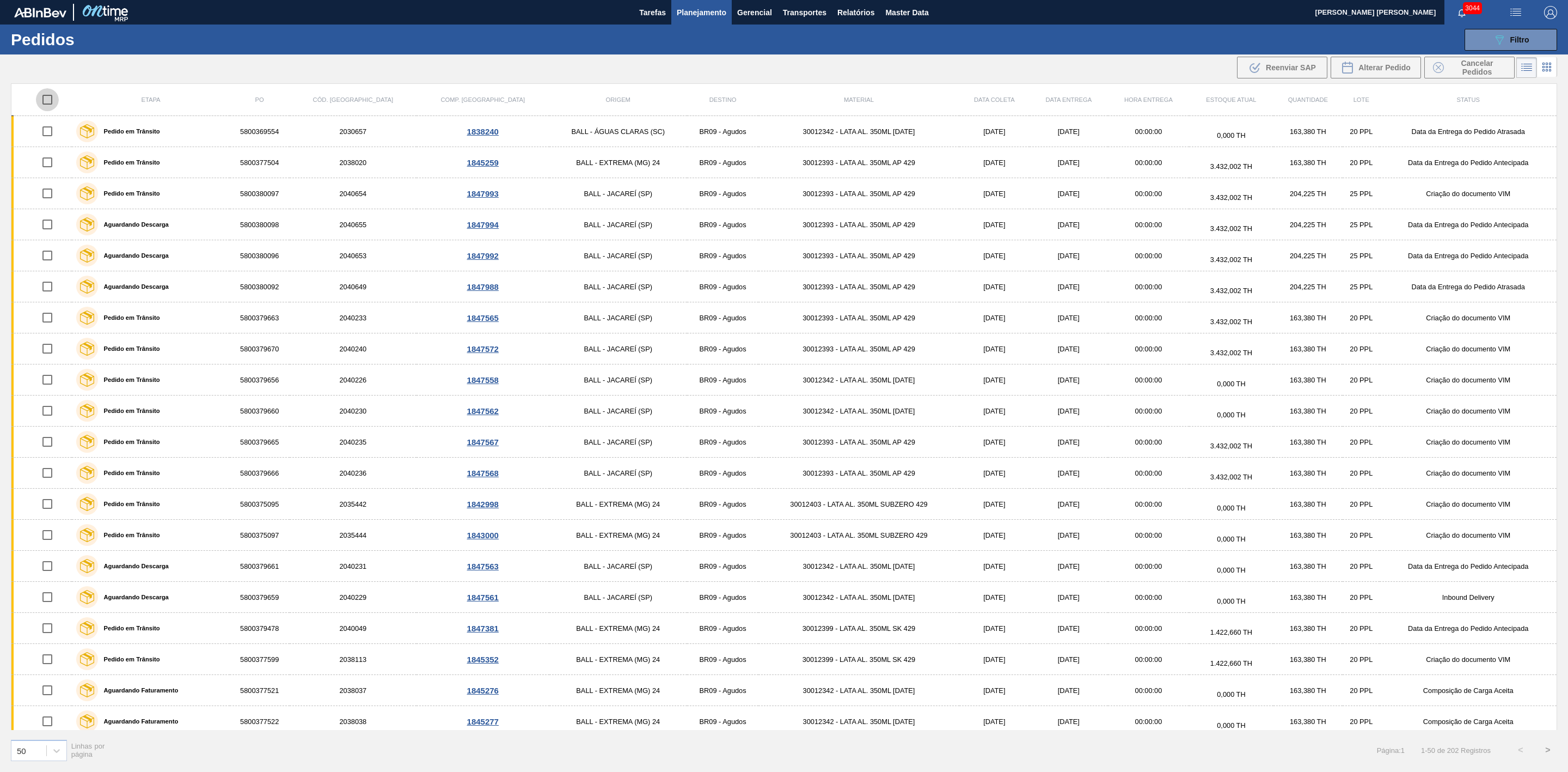
checkbox input "true"
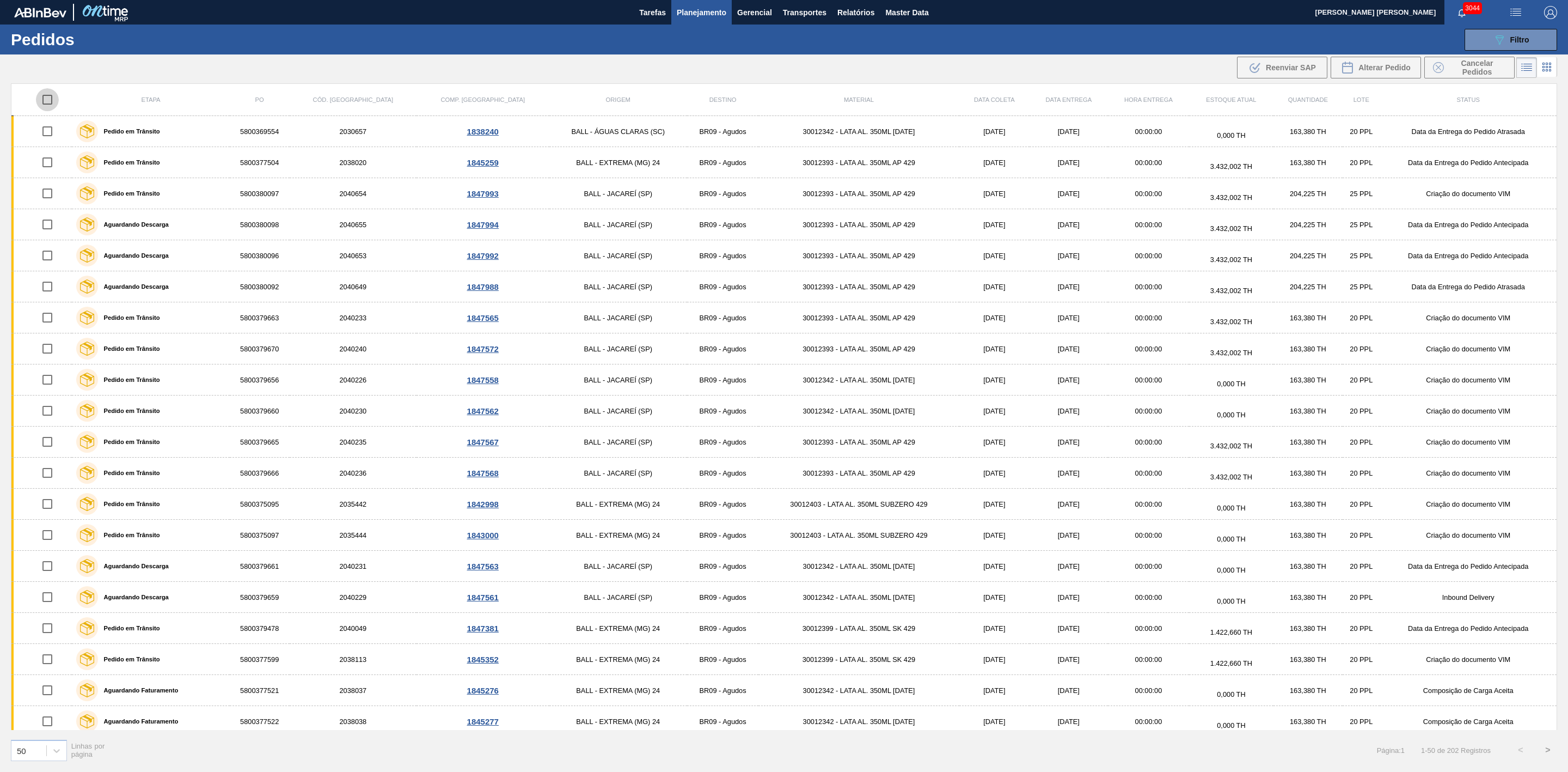
checkbox input "true"
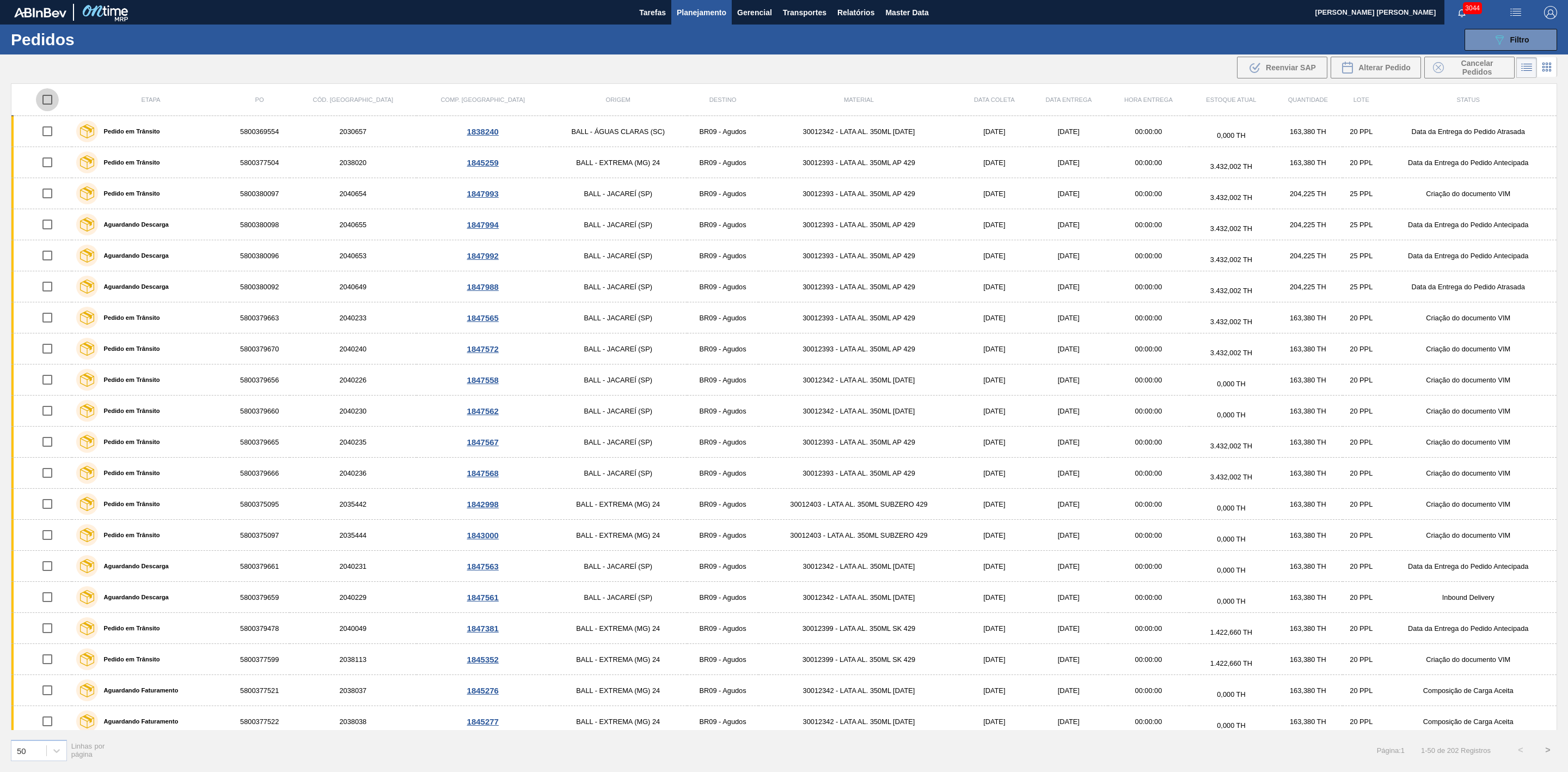
checkbox input "true"
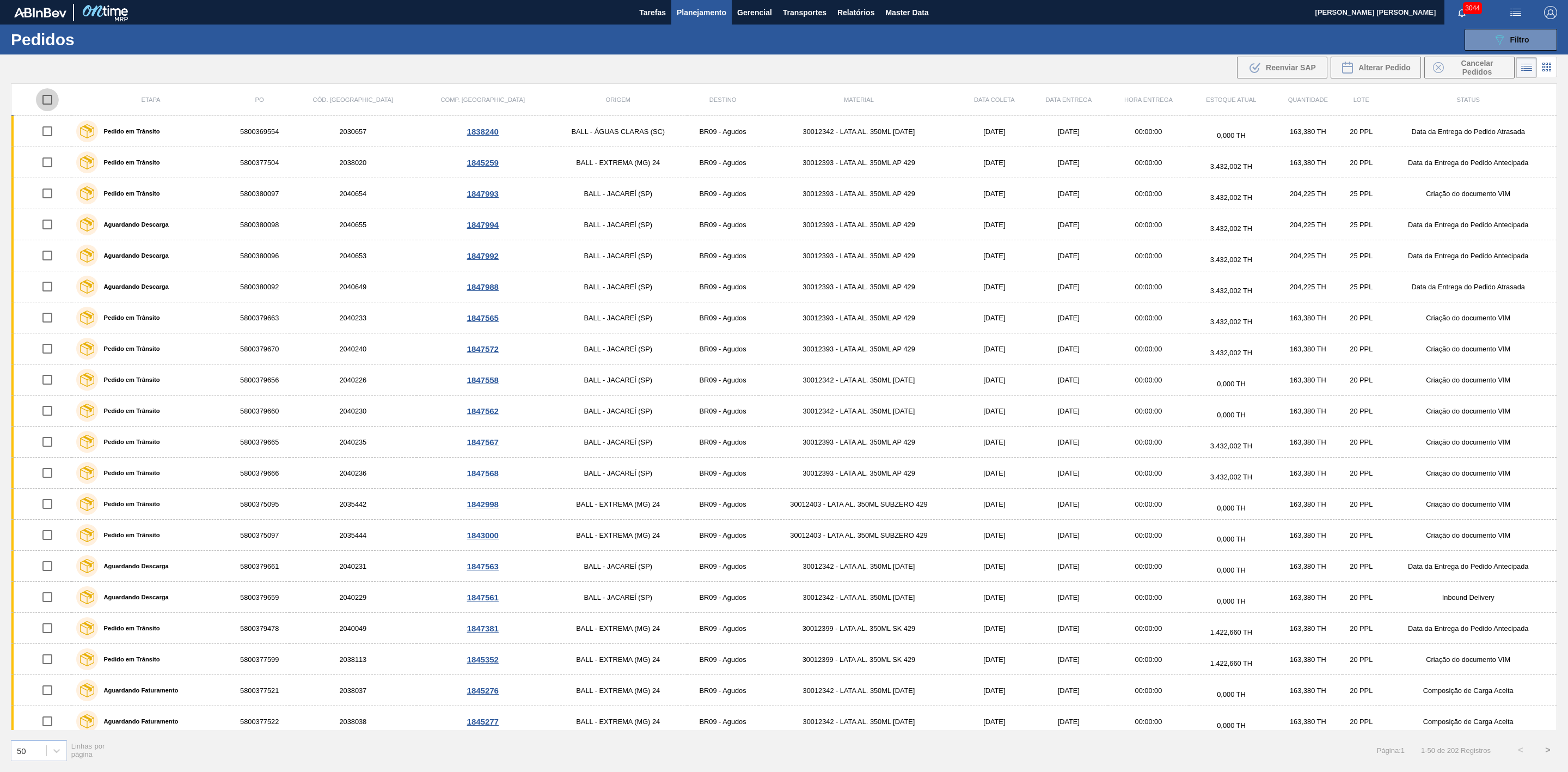
checkbox input "true"
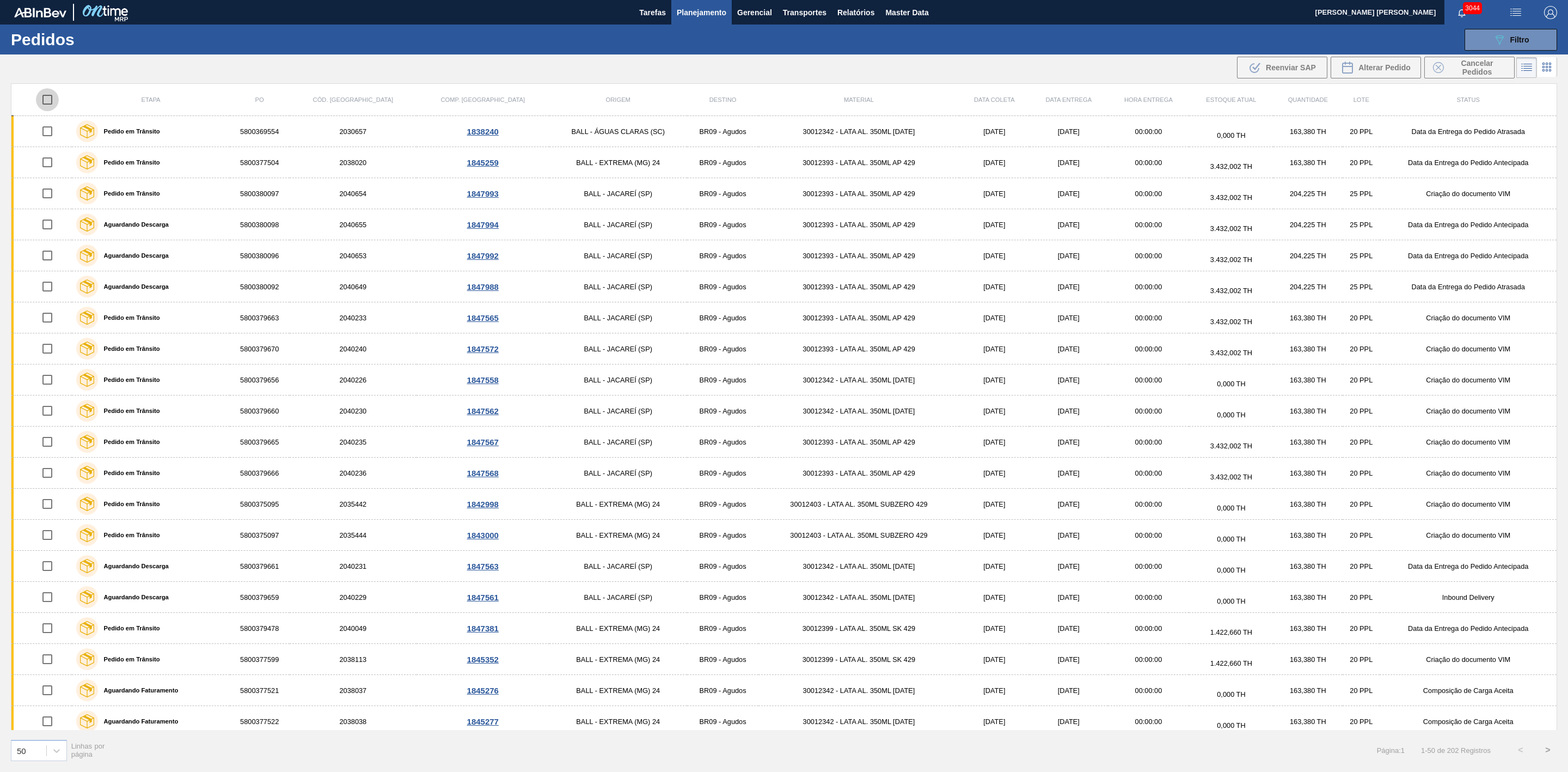
checkbox input "true"
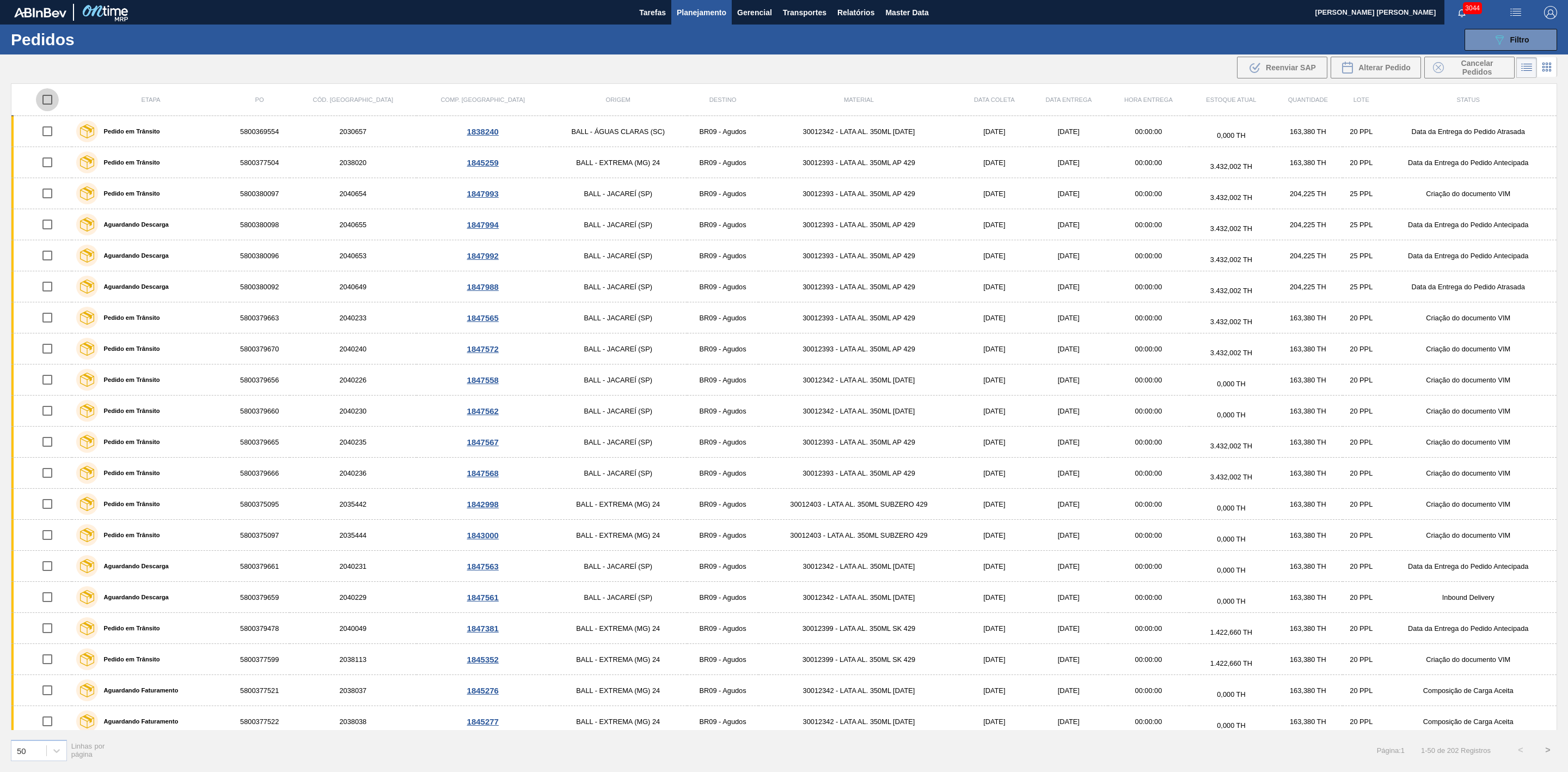
checkbox input "true"
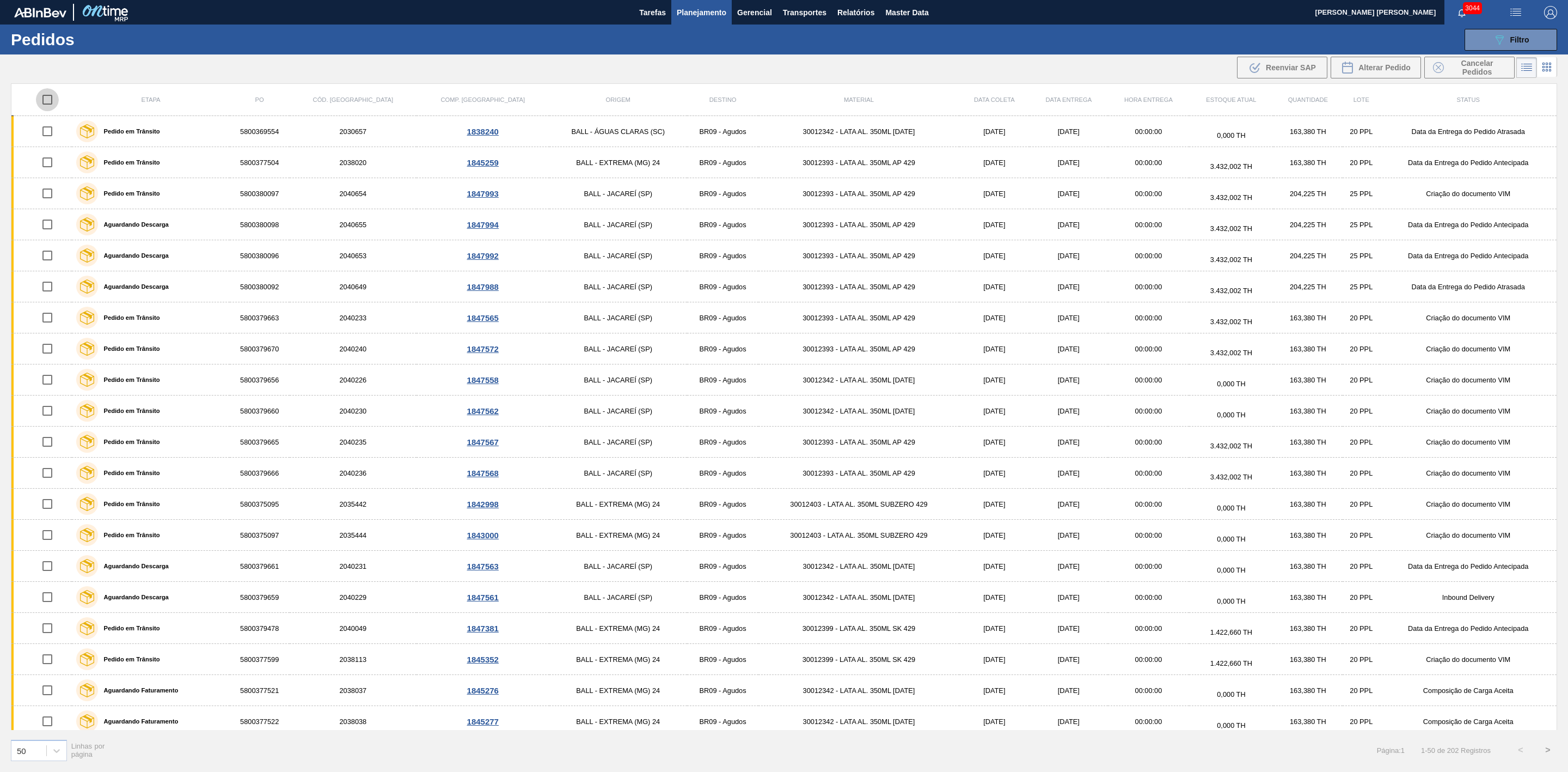
checkbox input "true"
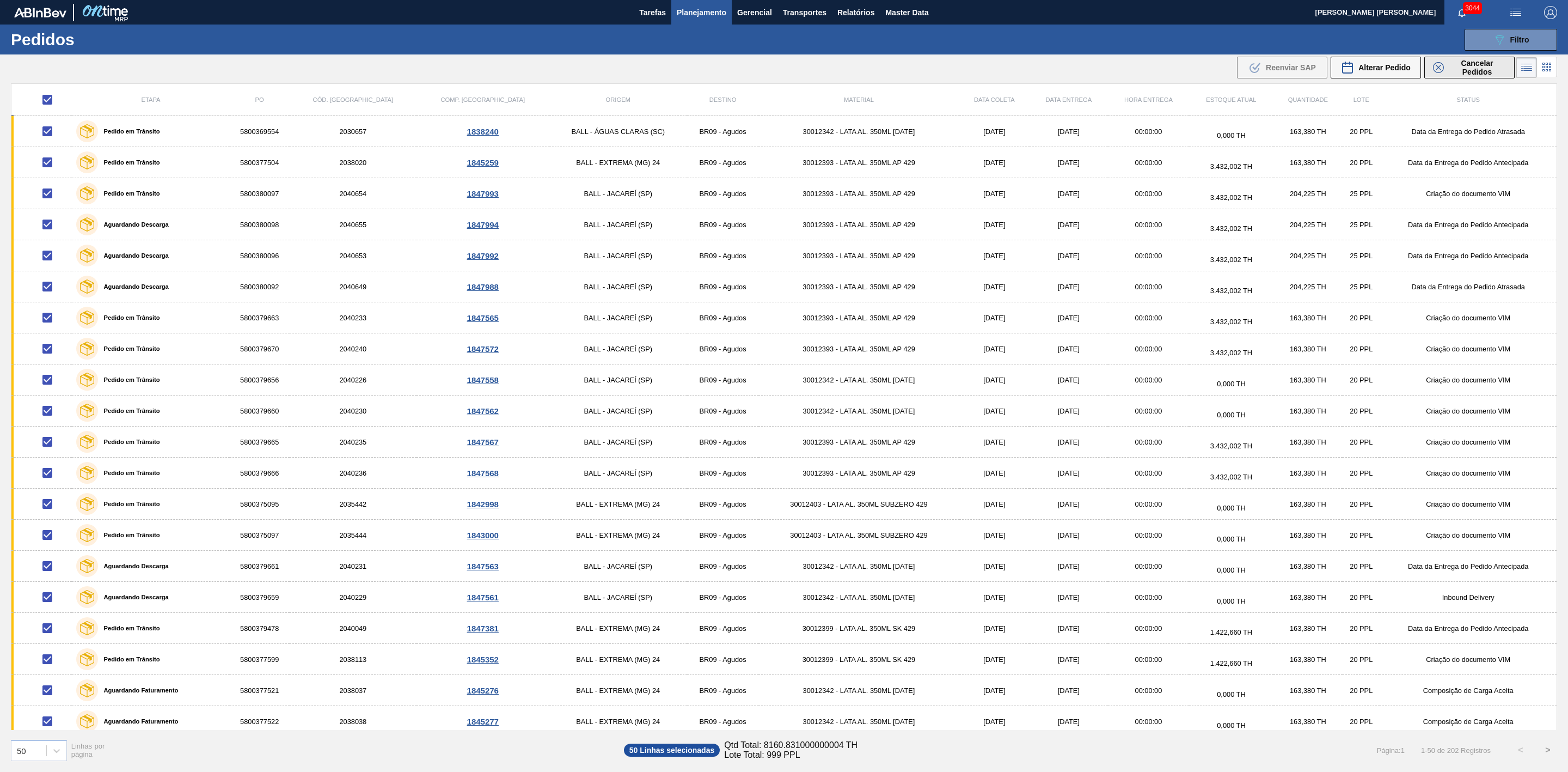
click at [1446, 64] on div "Cancelar Pedidos" at bounding box center [1470, 68] width 73 height 18
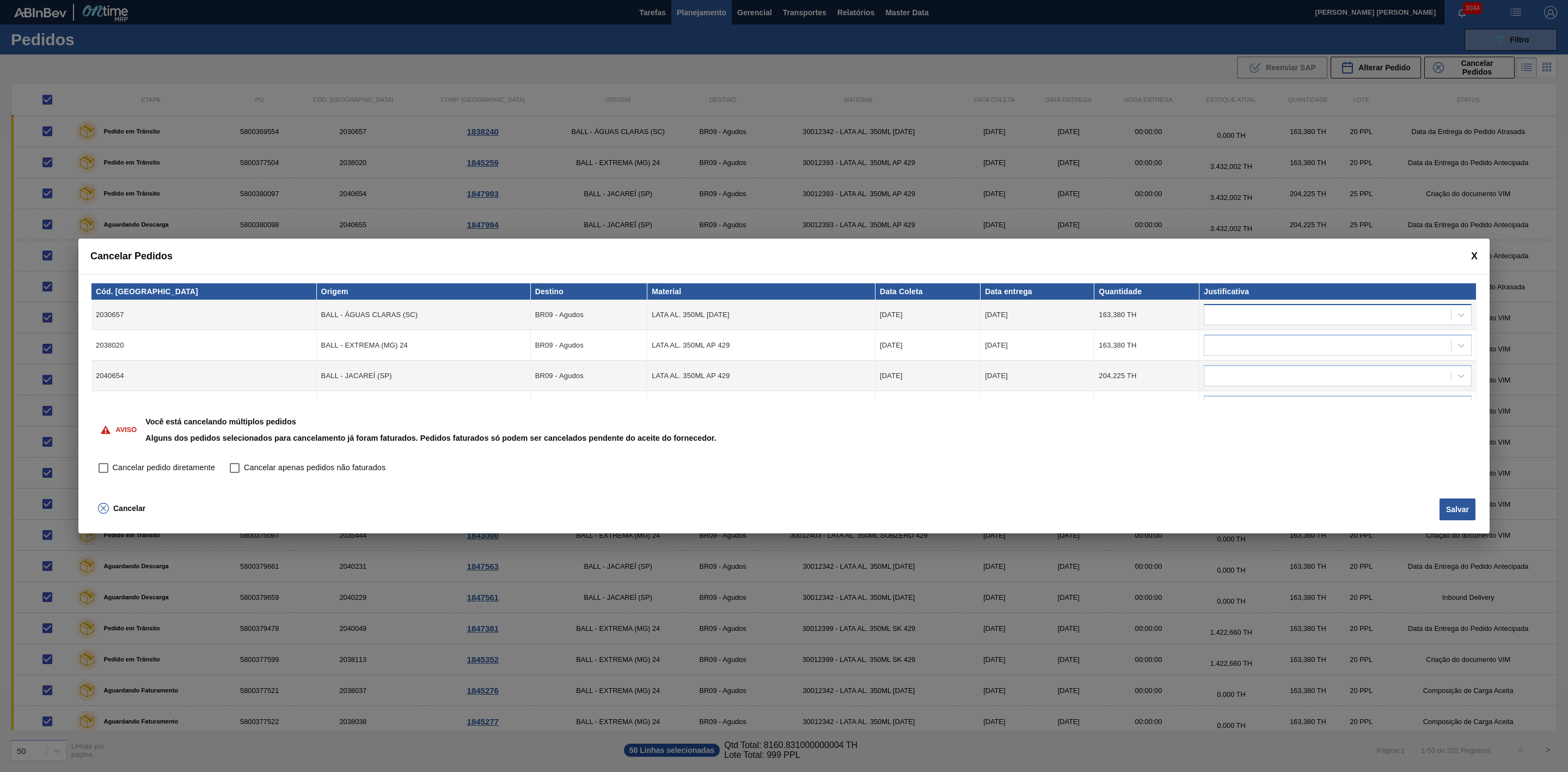
click at [1289, 316] on div at bounding box center [1328, 315] width 246 height 16
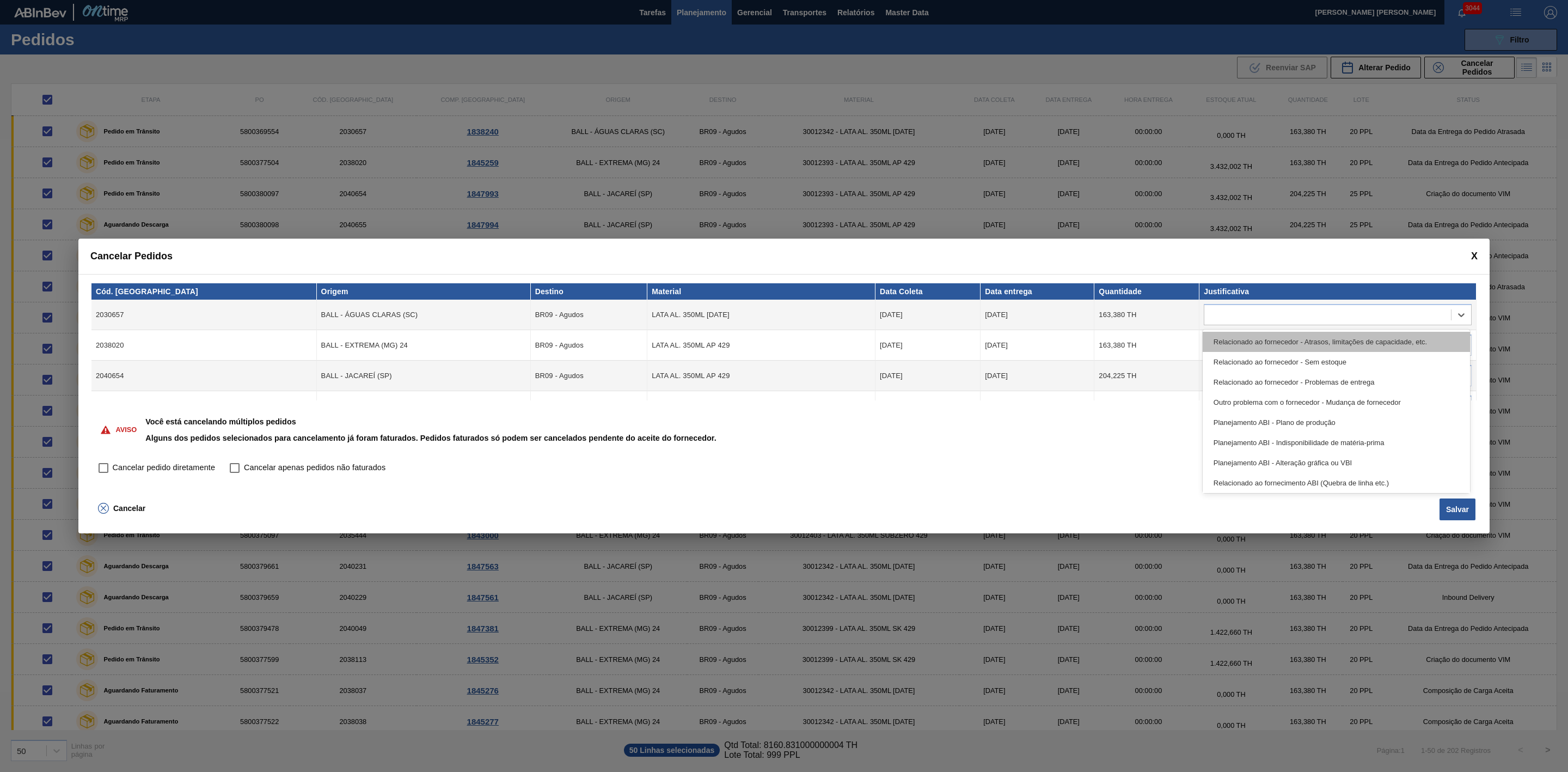
click at [1237, 345] on div "Relacionado ao fornecedor - Atrasos, limitações de capacidade, etc." at bounding box center [1336, 342] width 267 height 20
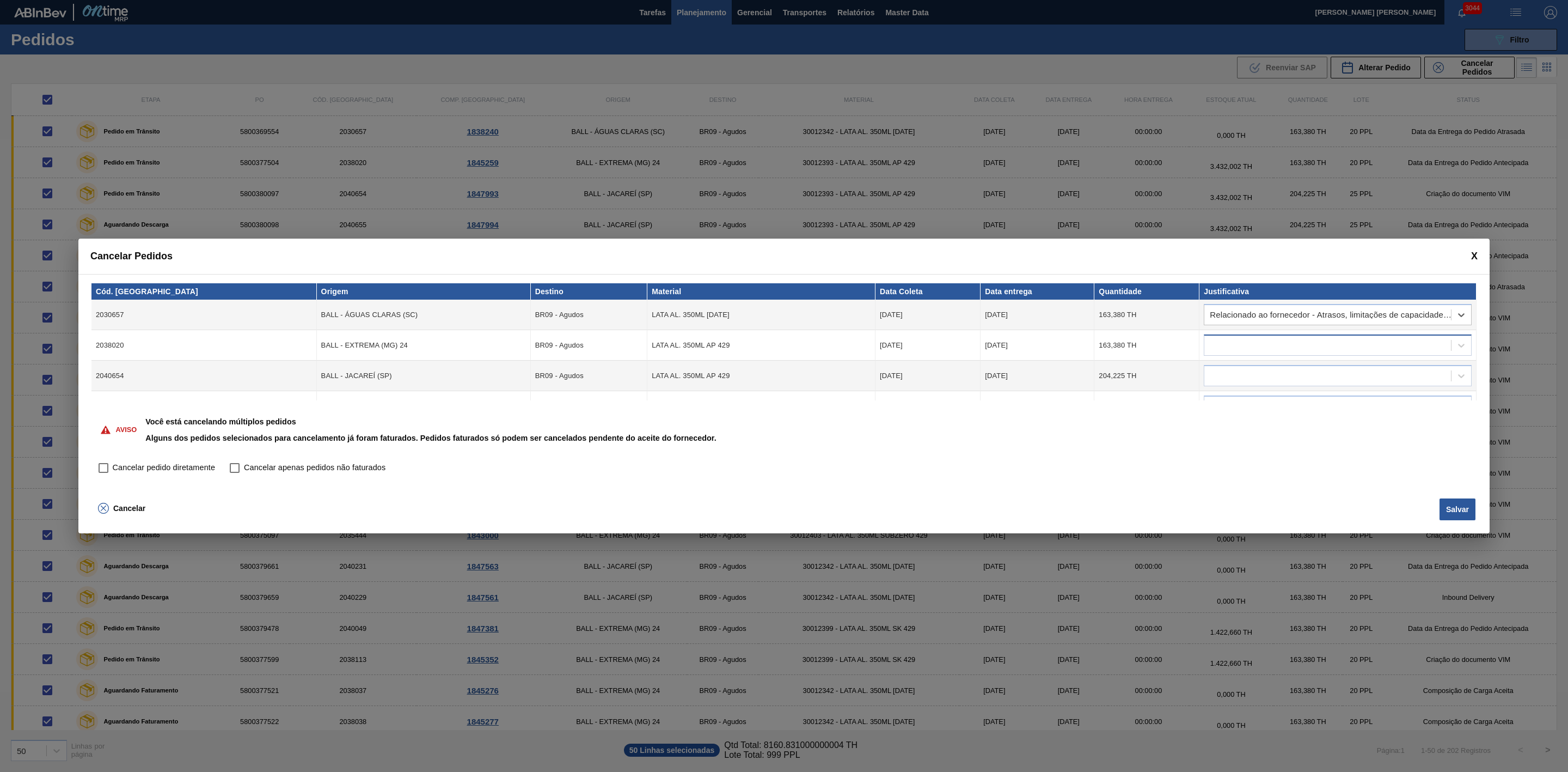
click at [1248, 347] on div at bounding box center [1328, 346] width 246 height 16
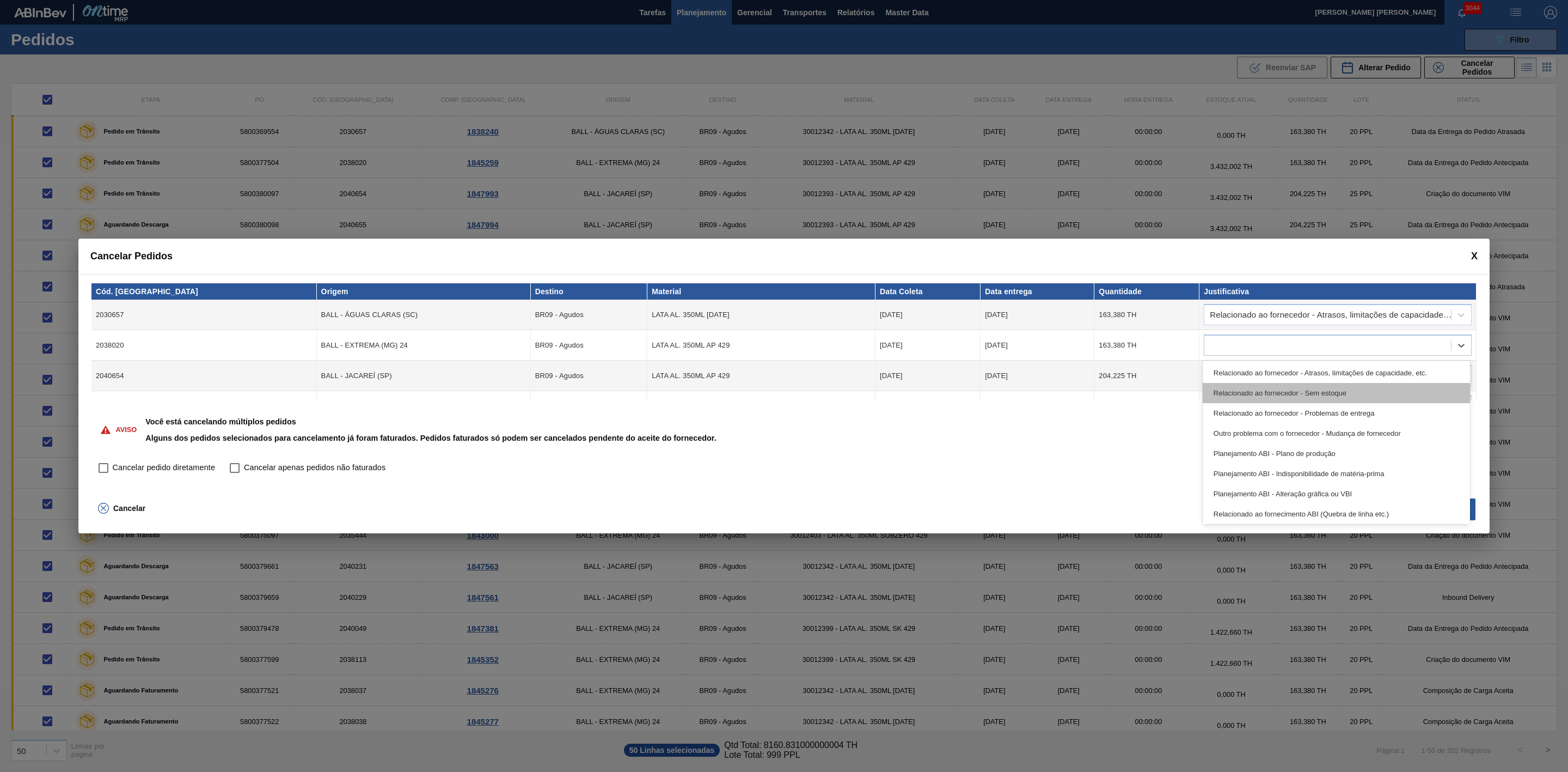
click at [1250, 383] on div "Relacionado ao fornecedor - Sem estoque" at bounding box center [1336, 392] width 267 height 20
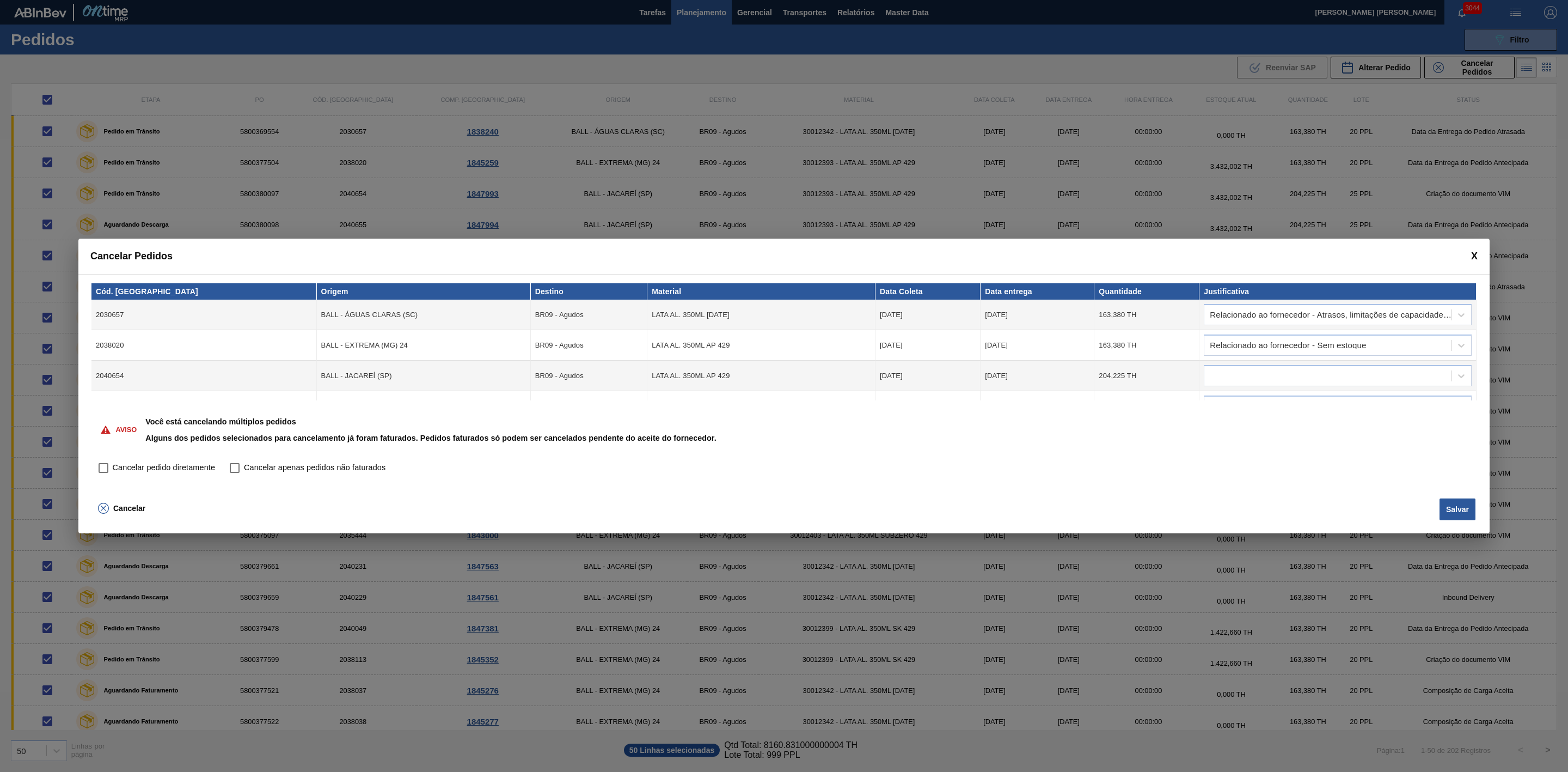
click at [1477, 253] on span at bounding box center [1475, 256] width 7 height 12
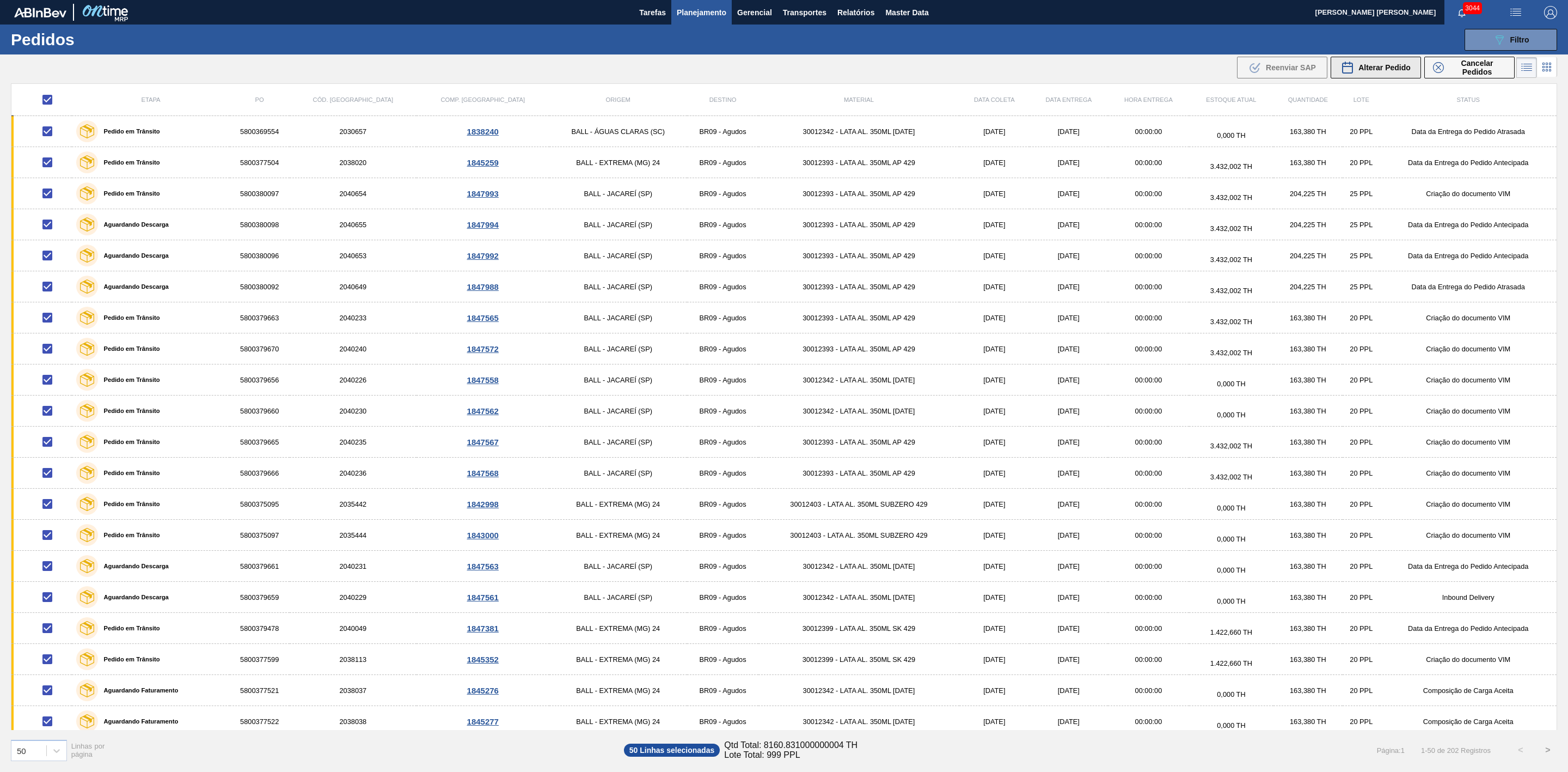
click at [1371, 61] on div "Alterar Pedido" at bounding box center [1376, 67] width 70 height 13
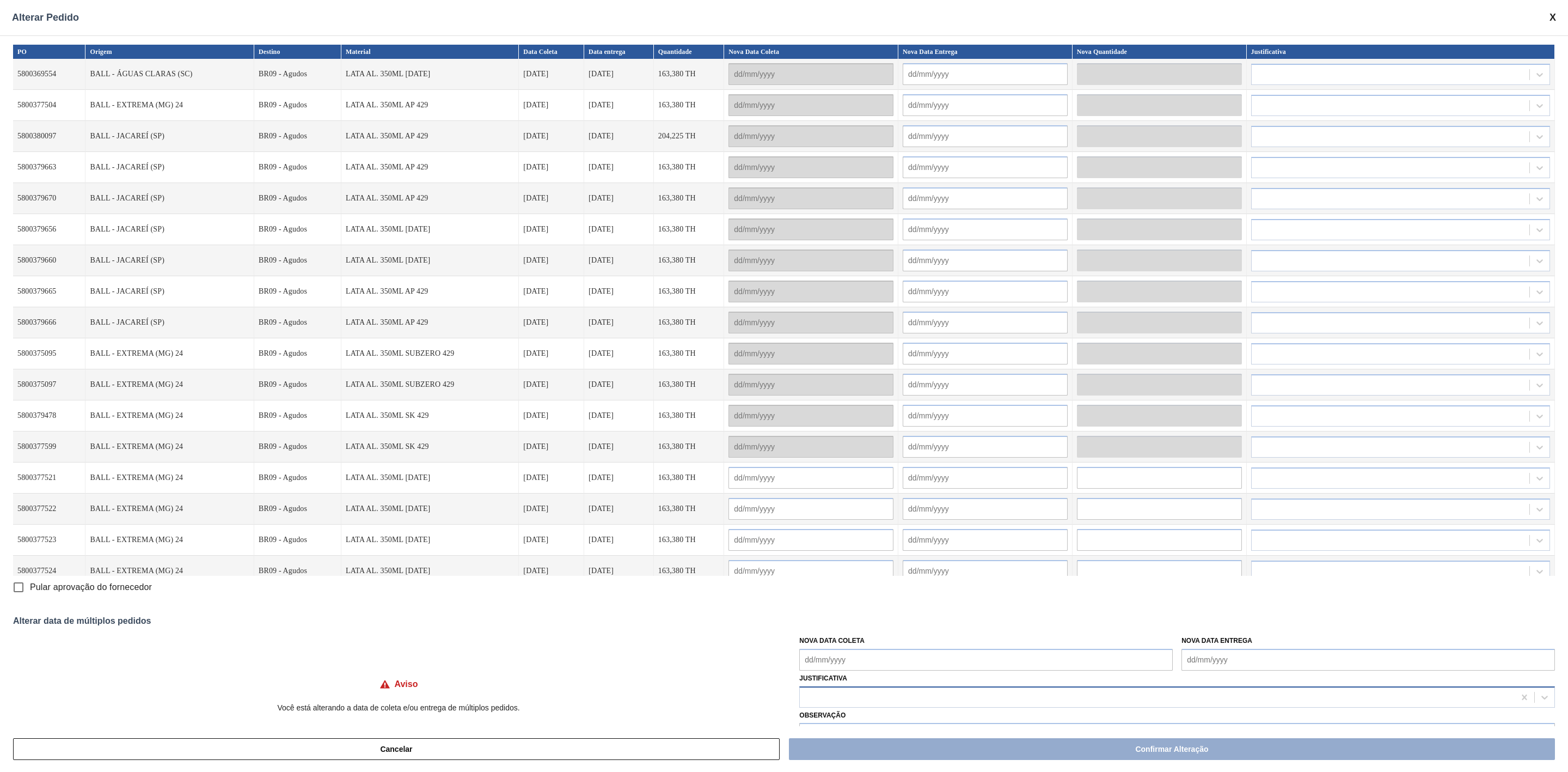
click at [837, 699] on div at bounding box center [1158, 696] width 715 height 16
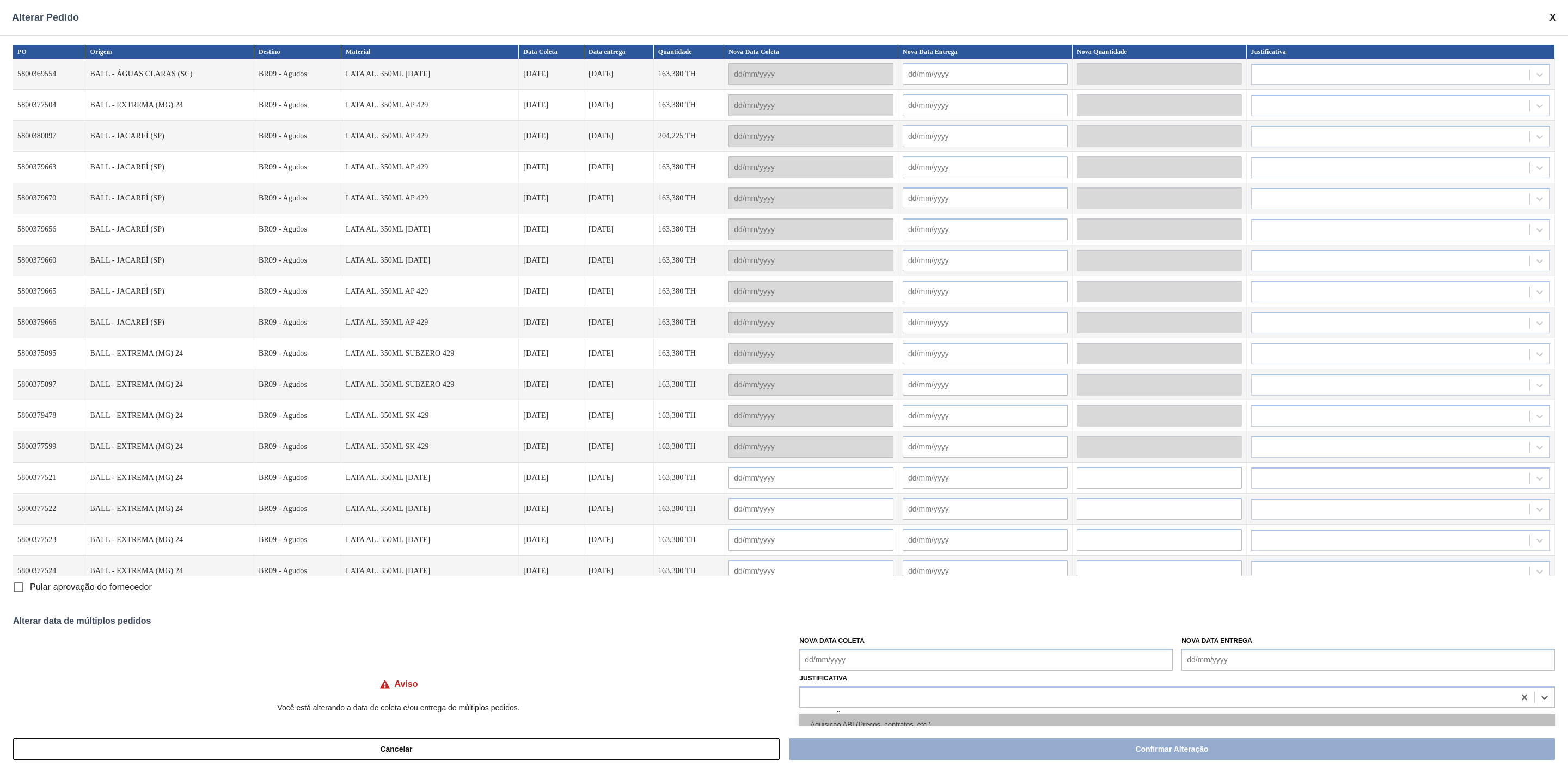
click at [830, 722] on div "Aquisição ABI (Preços, contratos, etc.)" at bounding box center [1177, 724] width 756 height 20
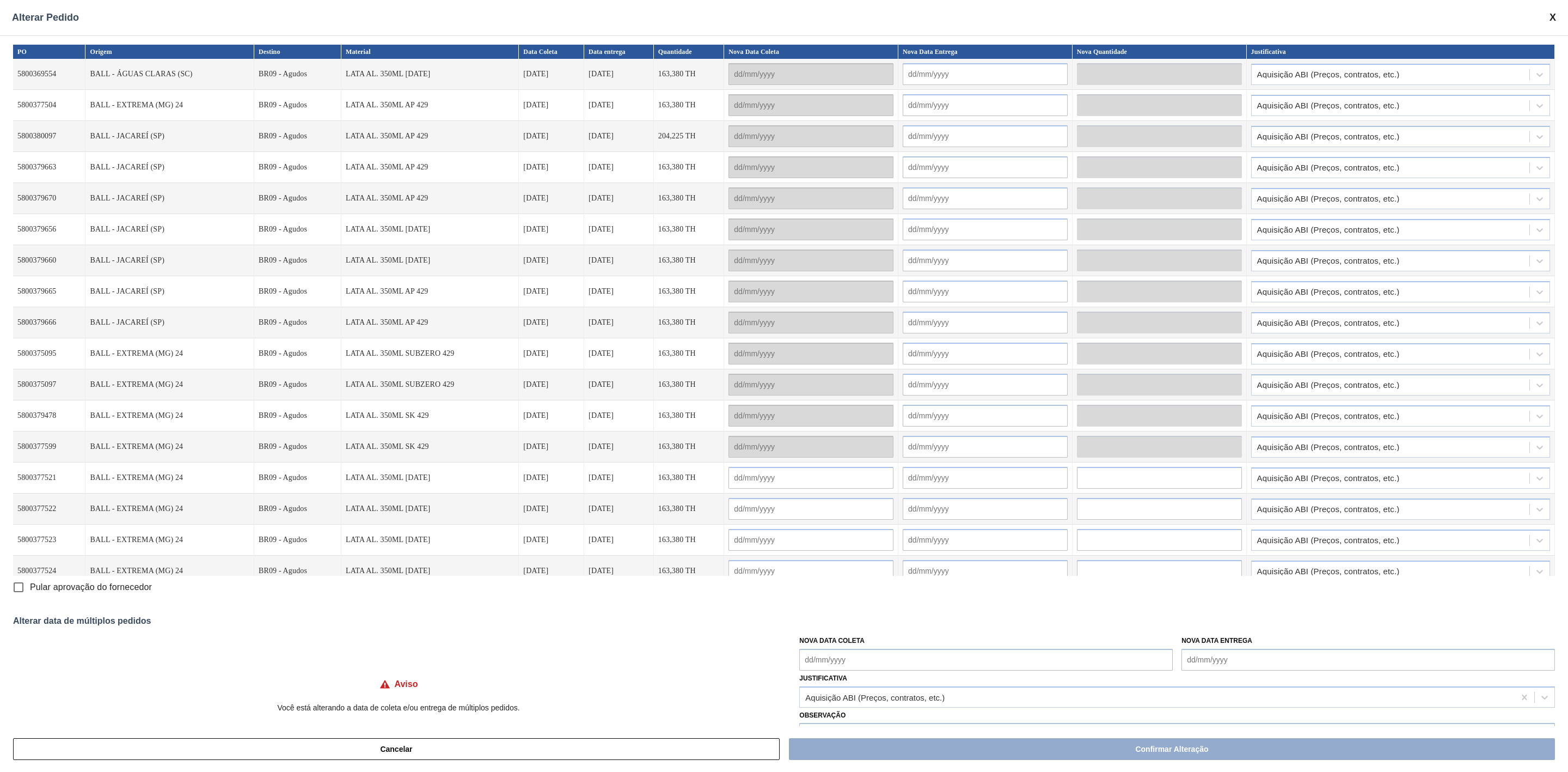
click at [1550, 18] on span at bounding box center [1553, 18] width 7 height 12
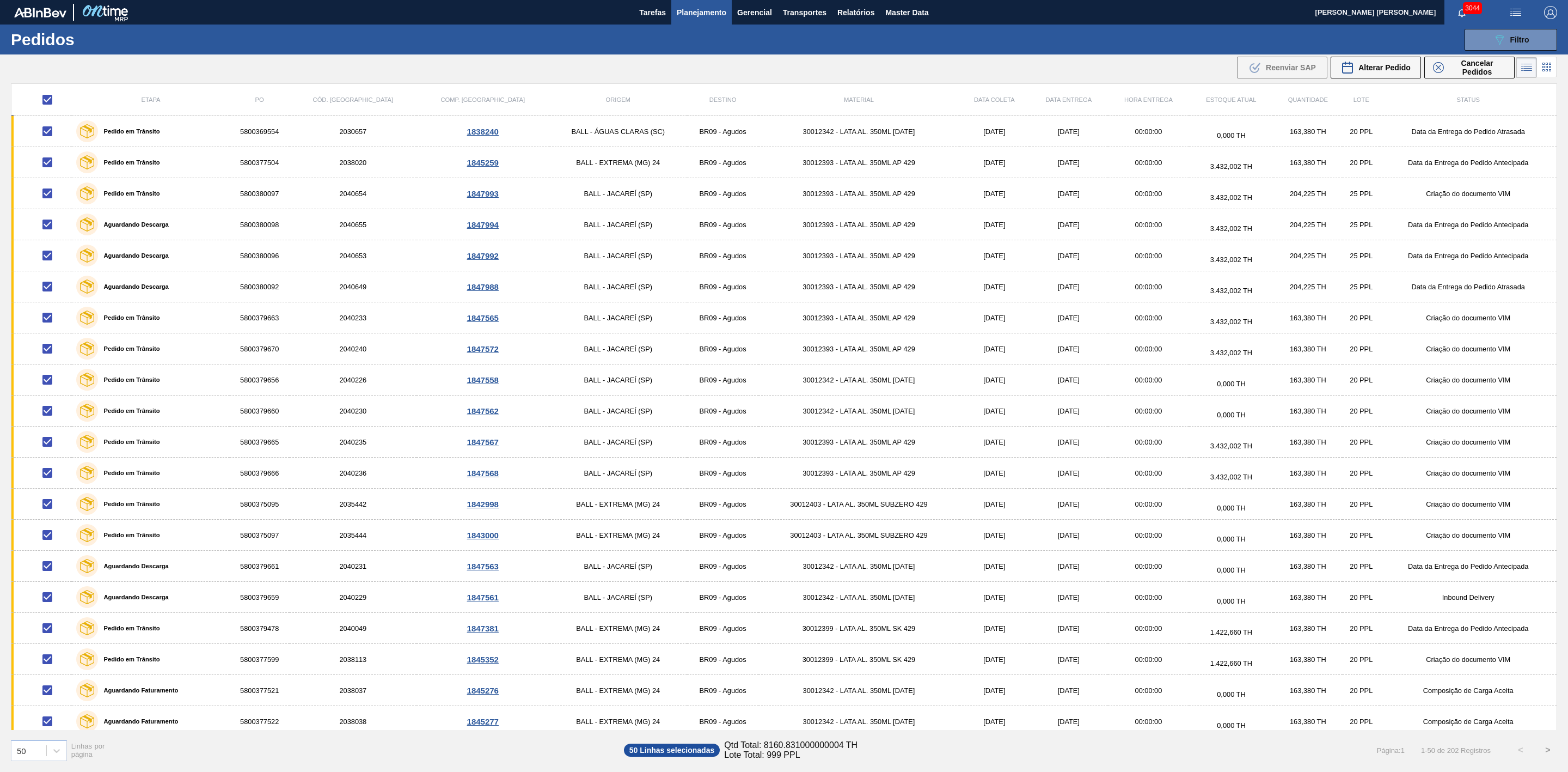
click at [49, 98] on input "checkbox" at bounding box center [47, 99] width 23 height 23
checkbox input "false"
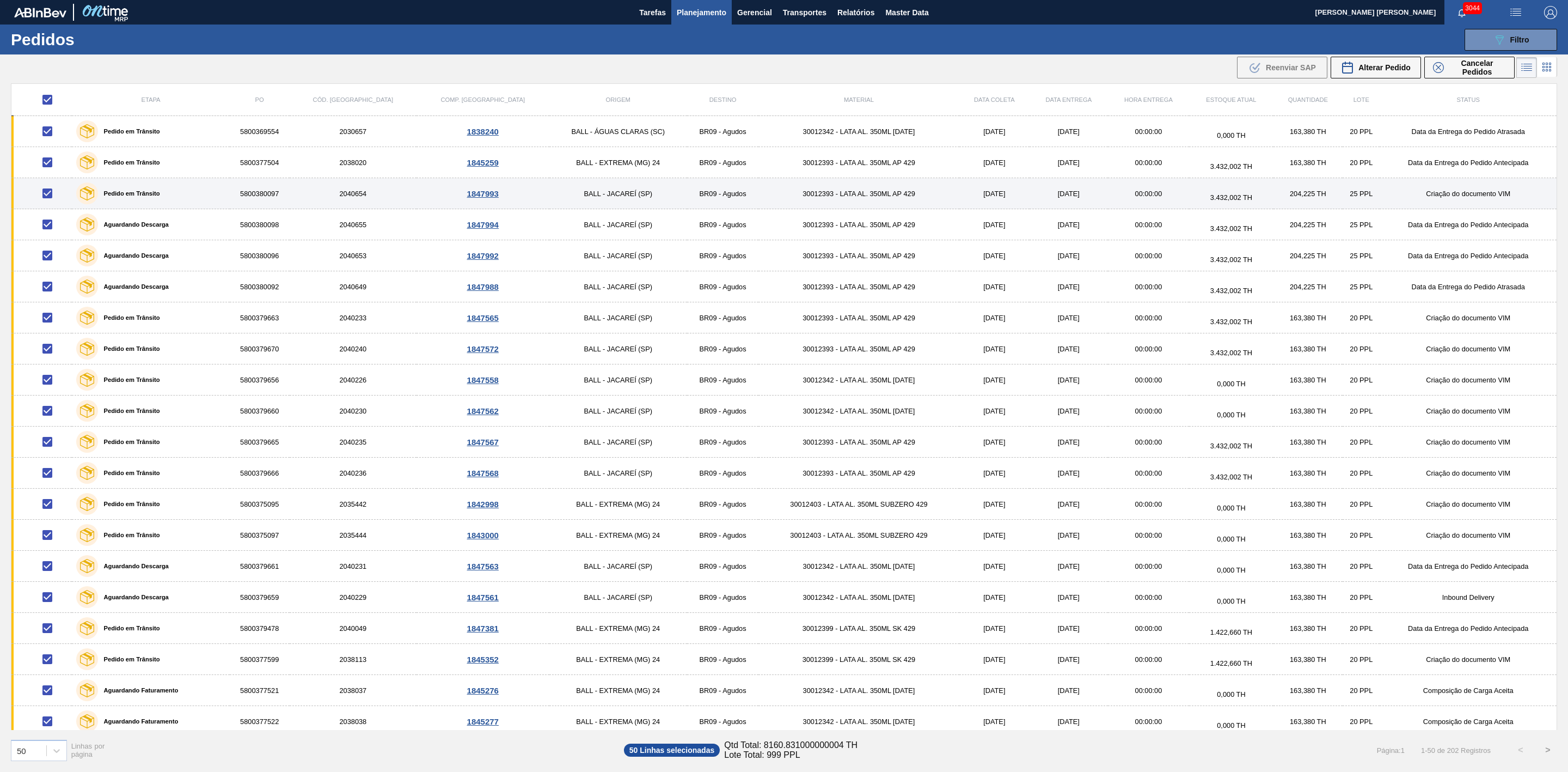
checkbox input "false"
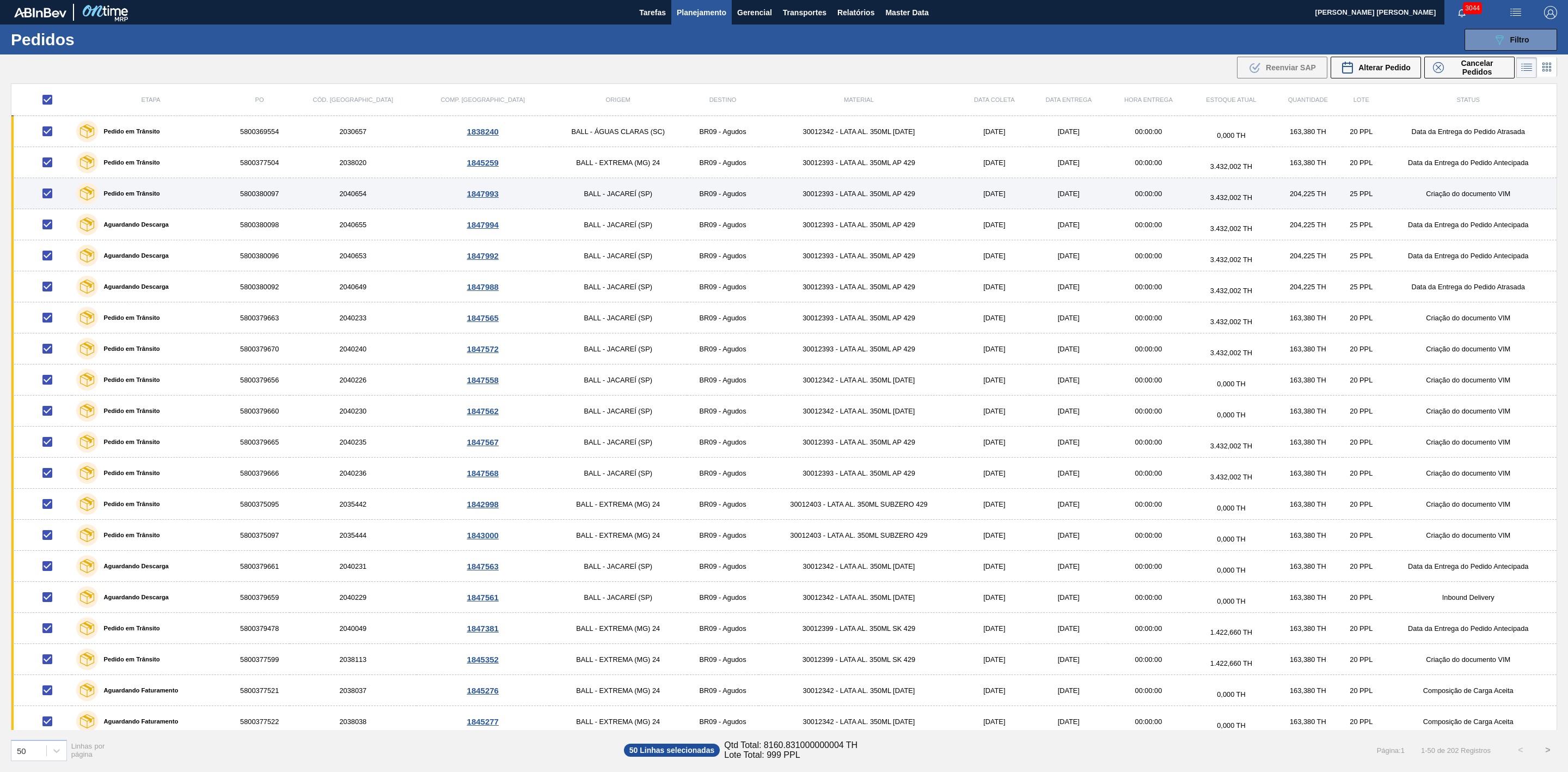
checkbox input "false"
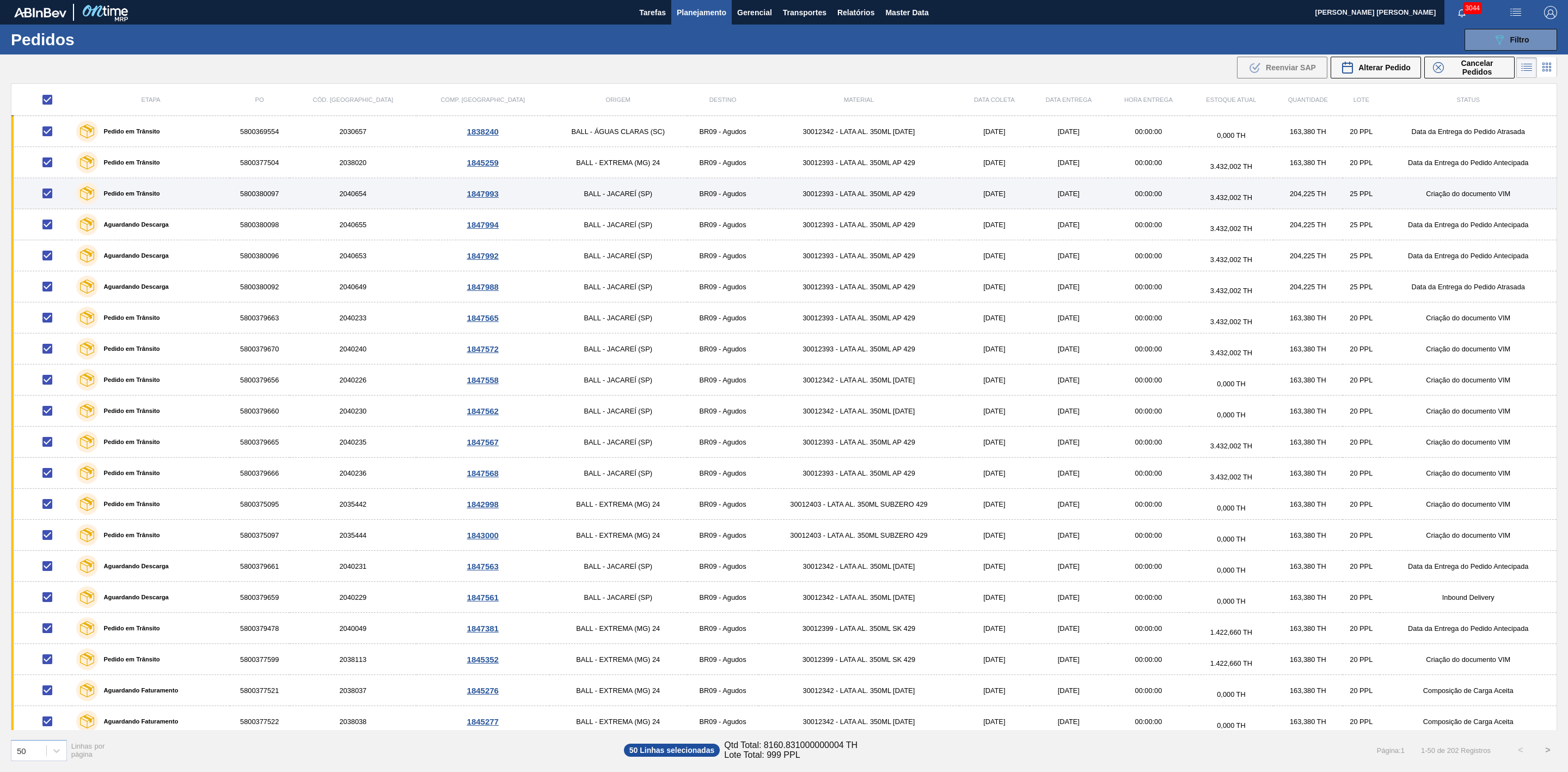
checkbox input "false"
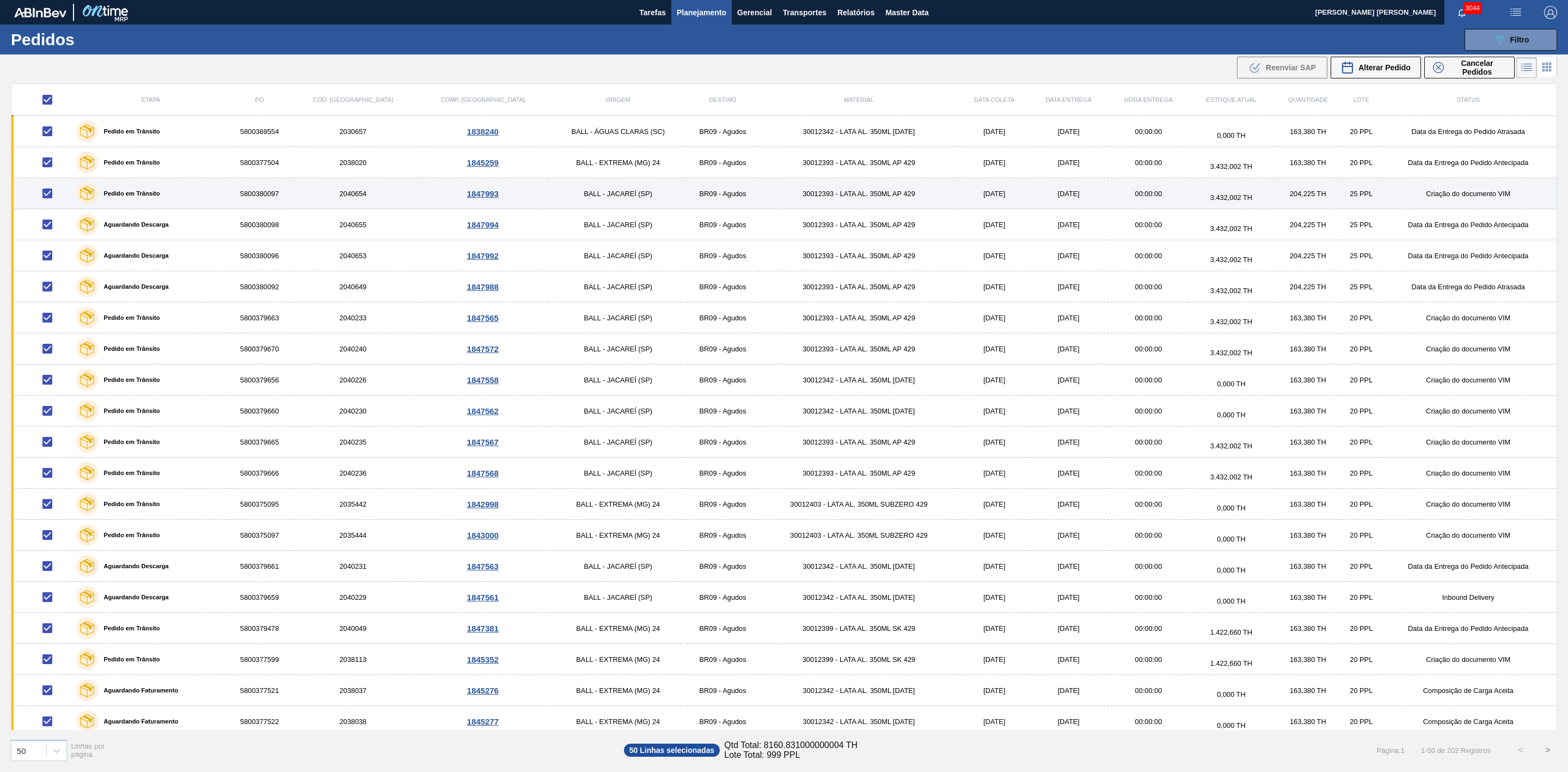
checkbox input "false"
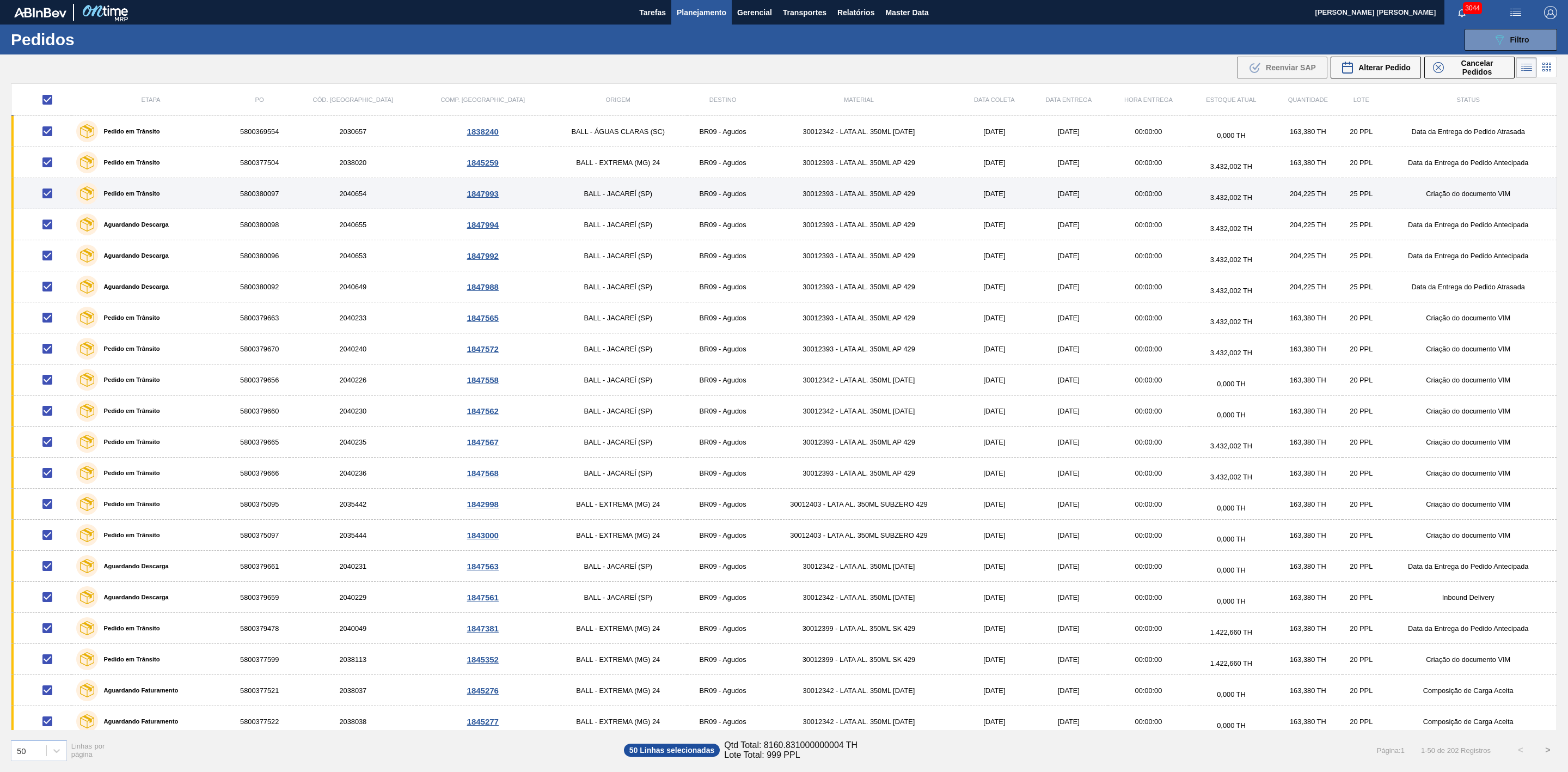
checkbox input "false"
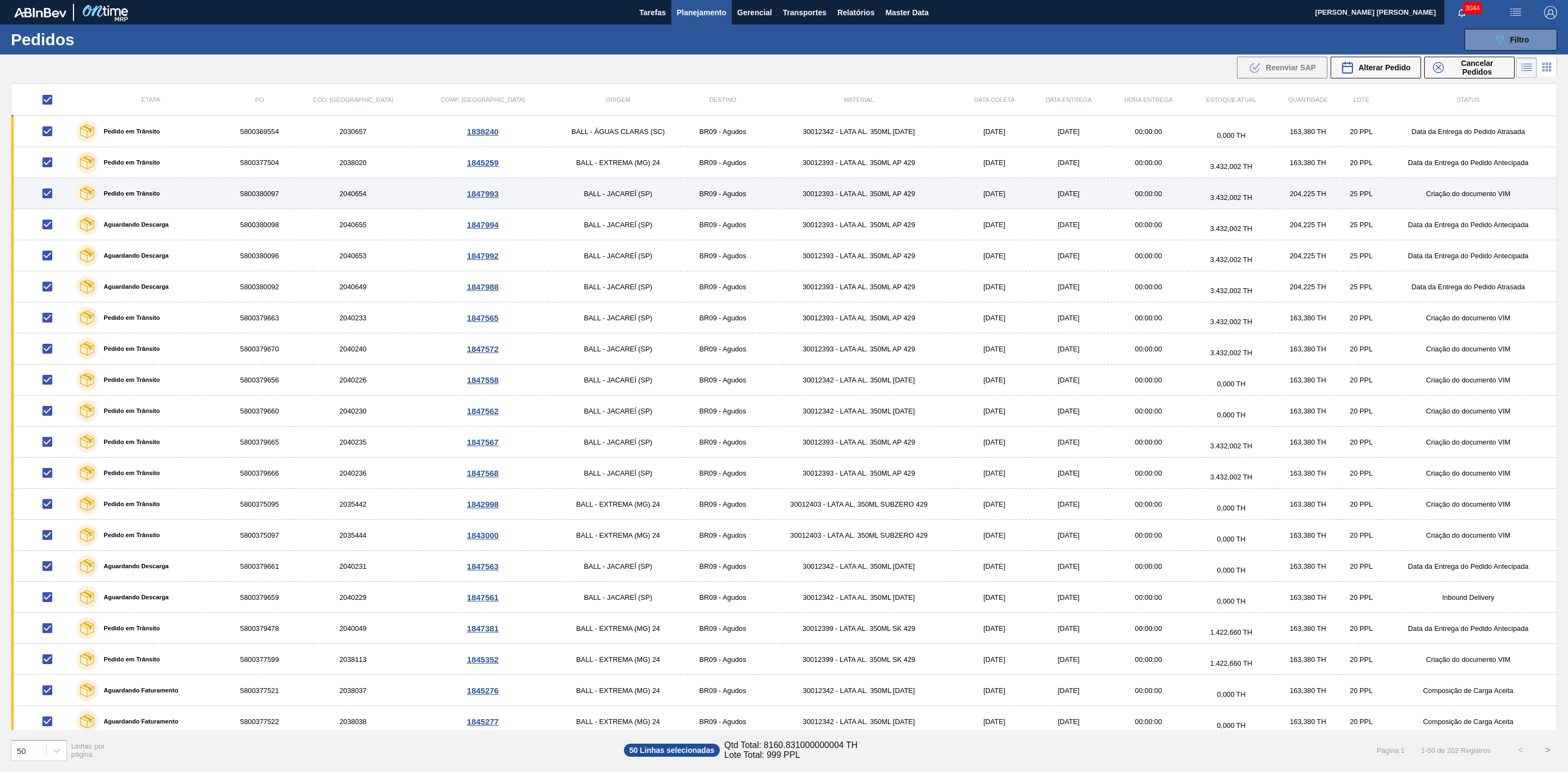
checkbox input "false"
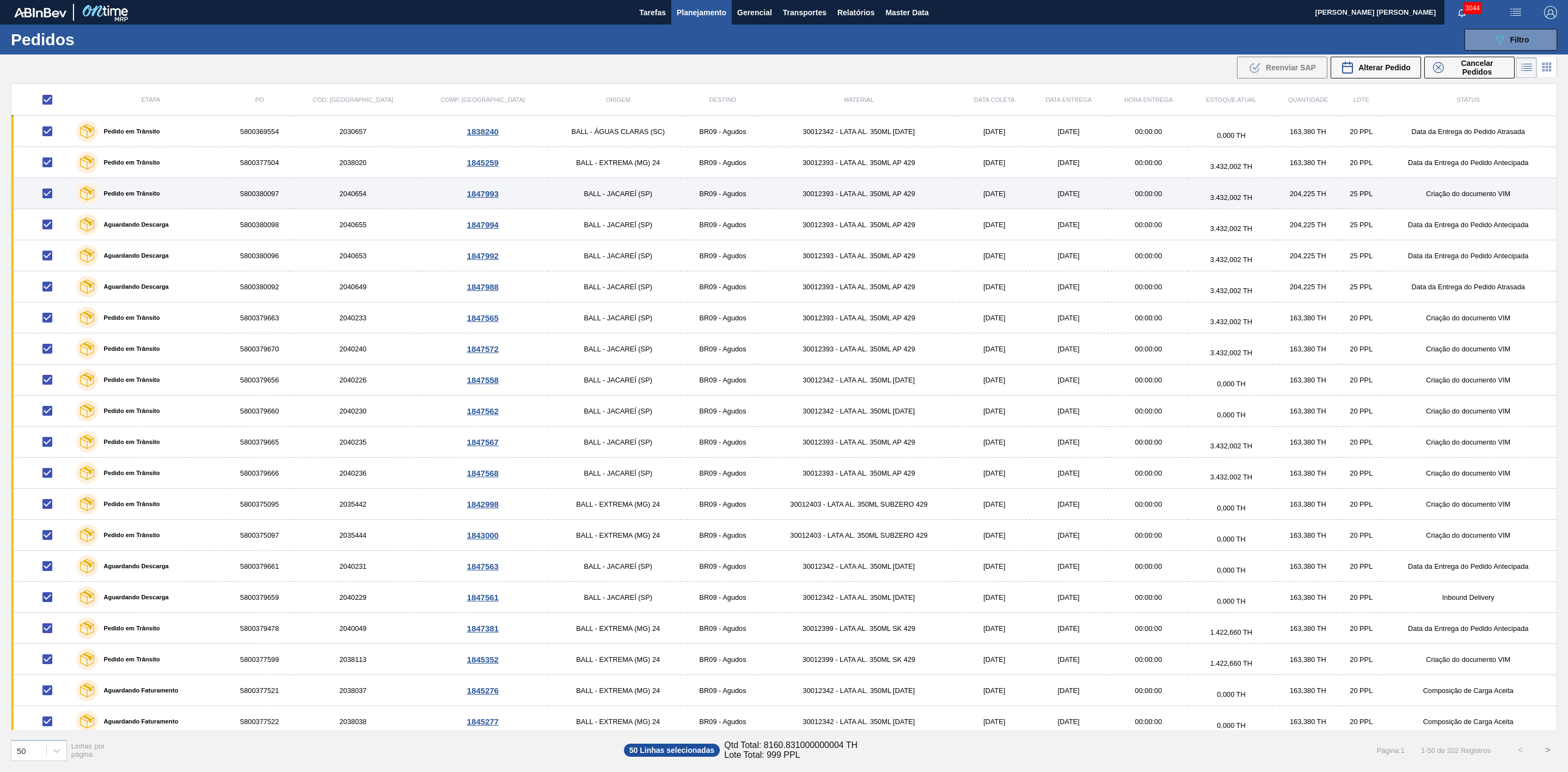
checkbox input "false"
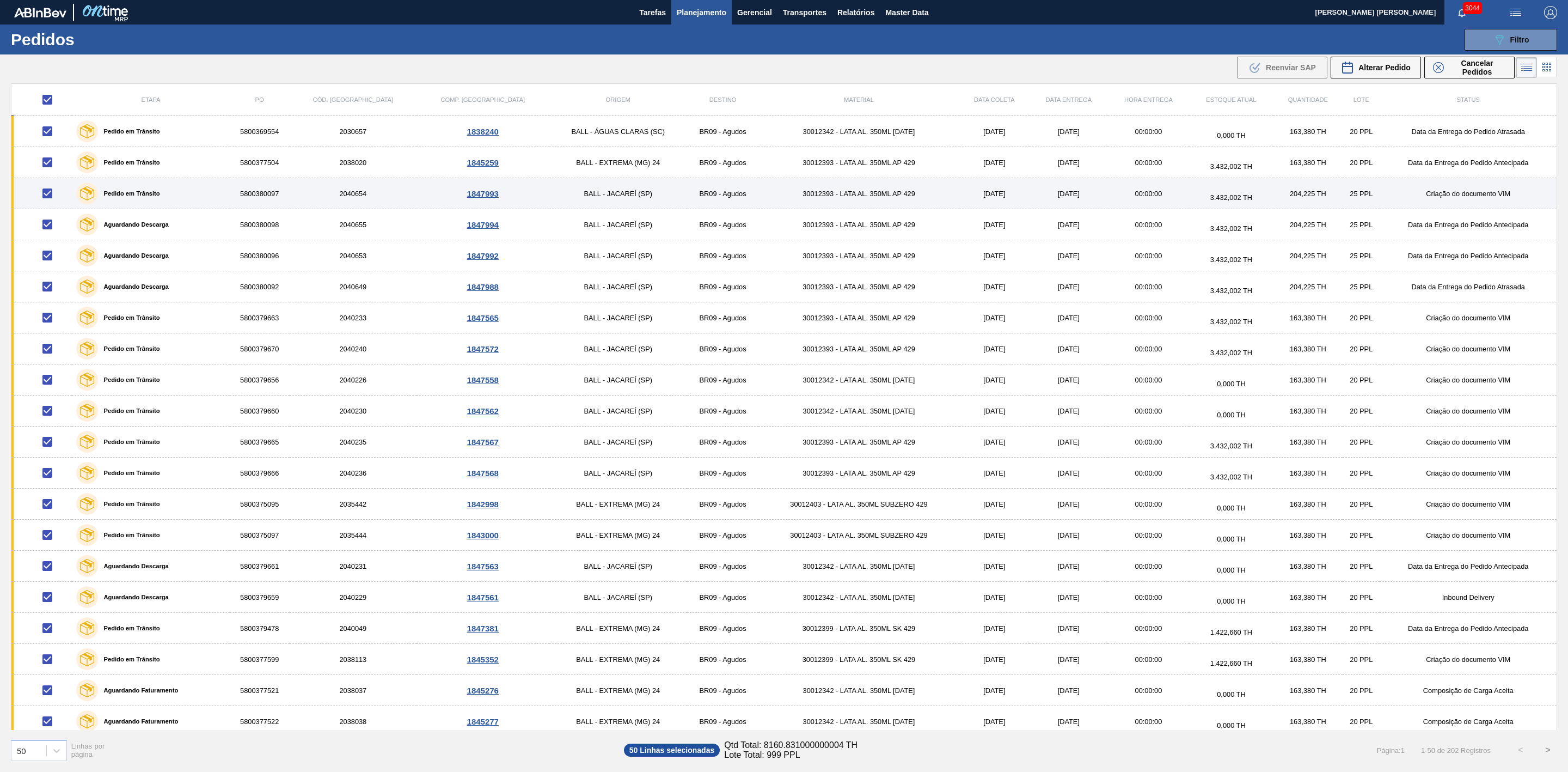
checkbox input "false"
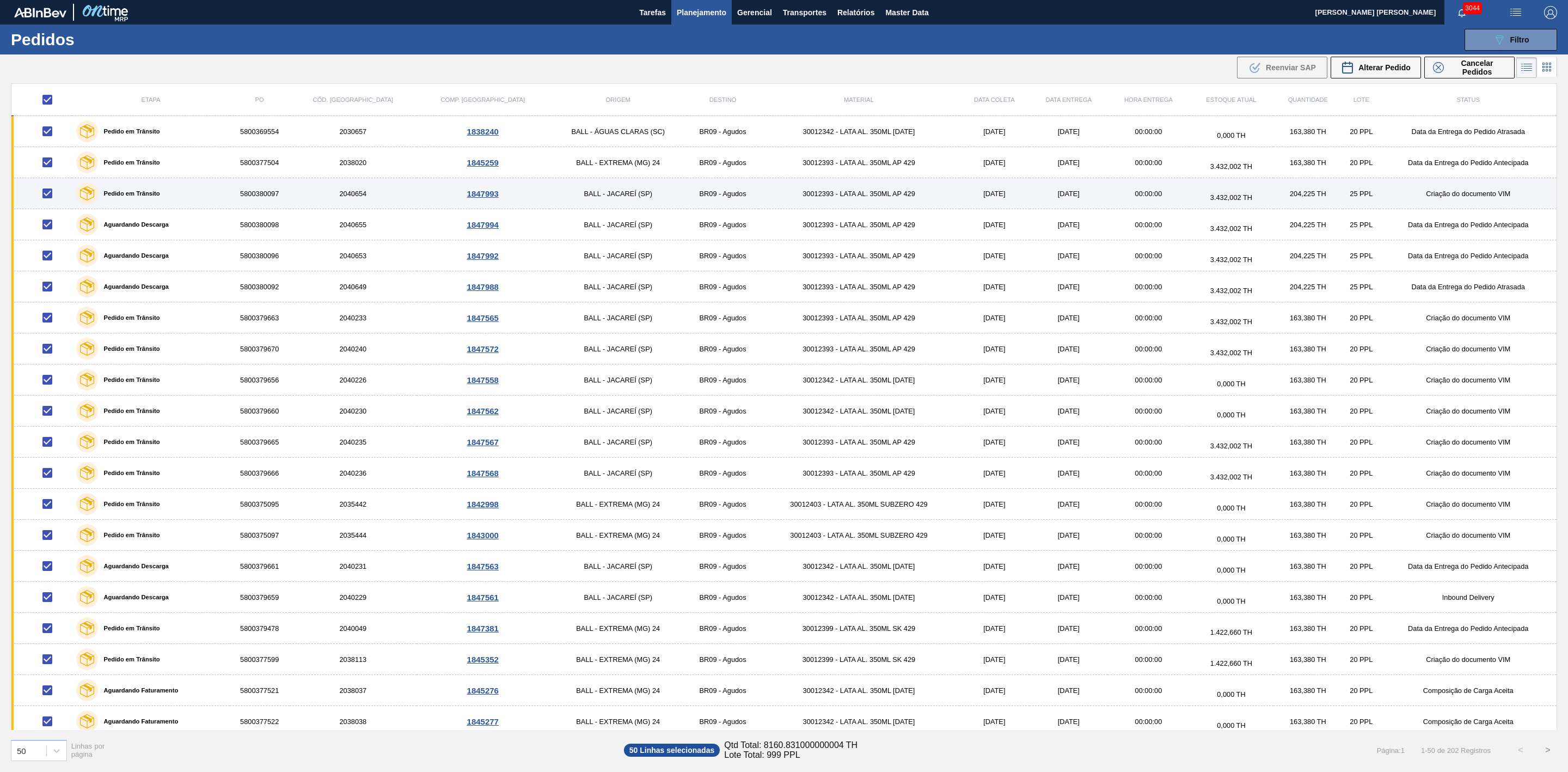
checkbox input "false"
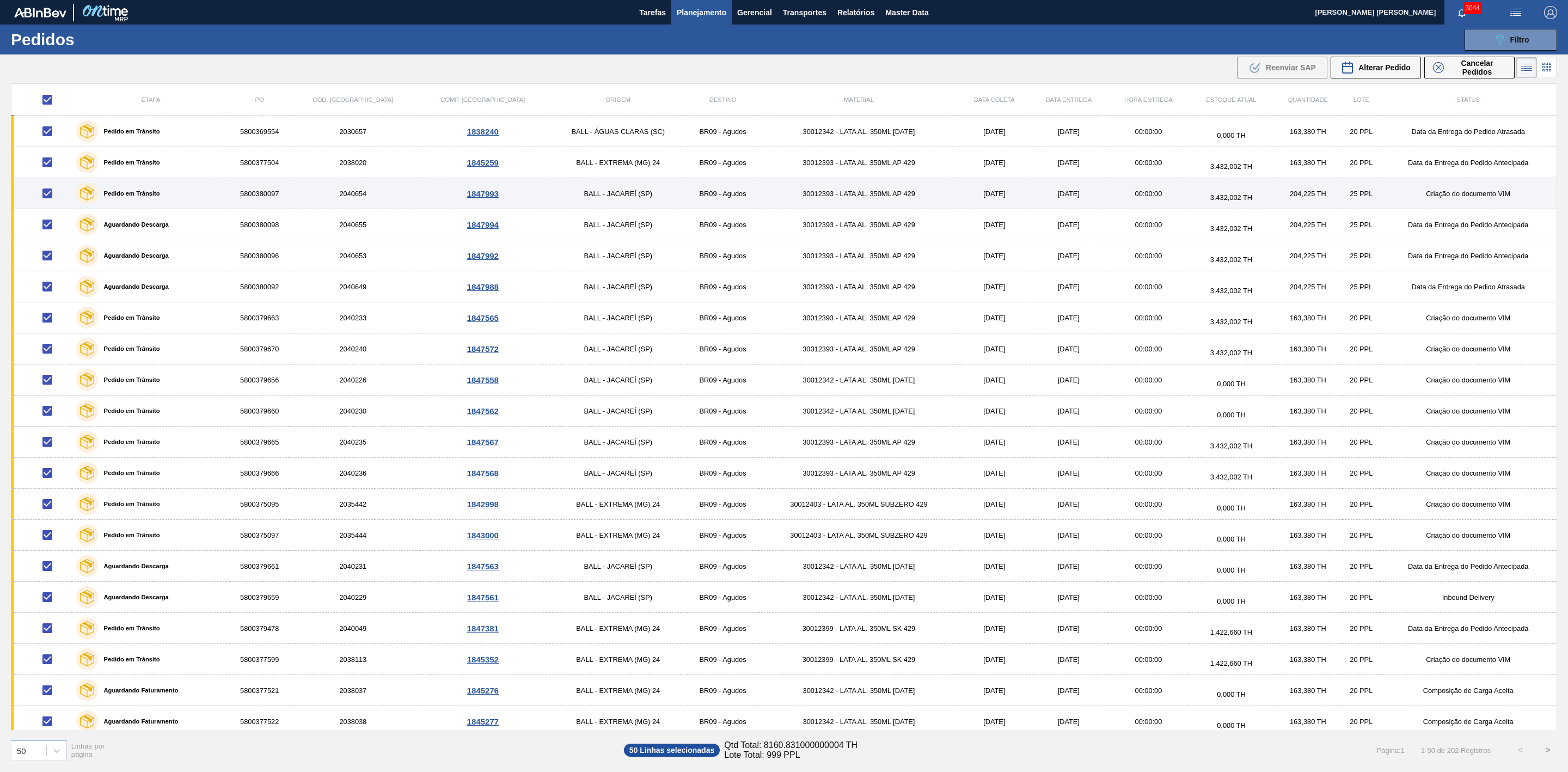
checkbox input "false"
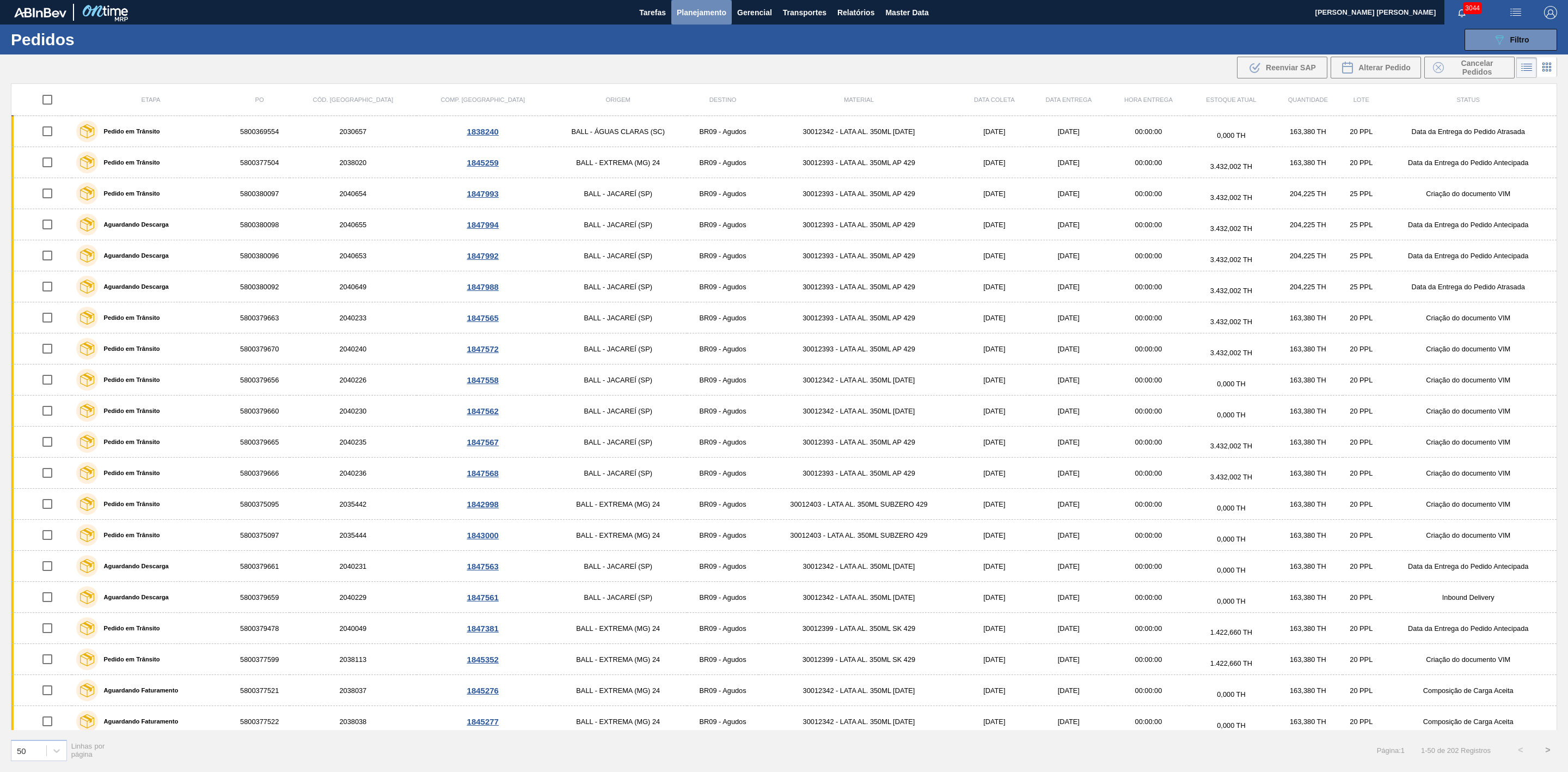
click at [692, 8] on span "Planejamento" at bounding box center [702, 12] width 50 height 13
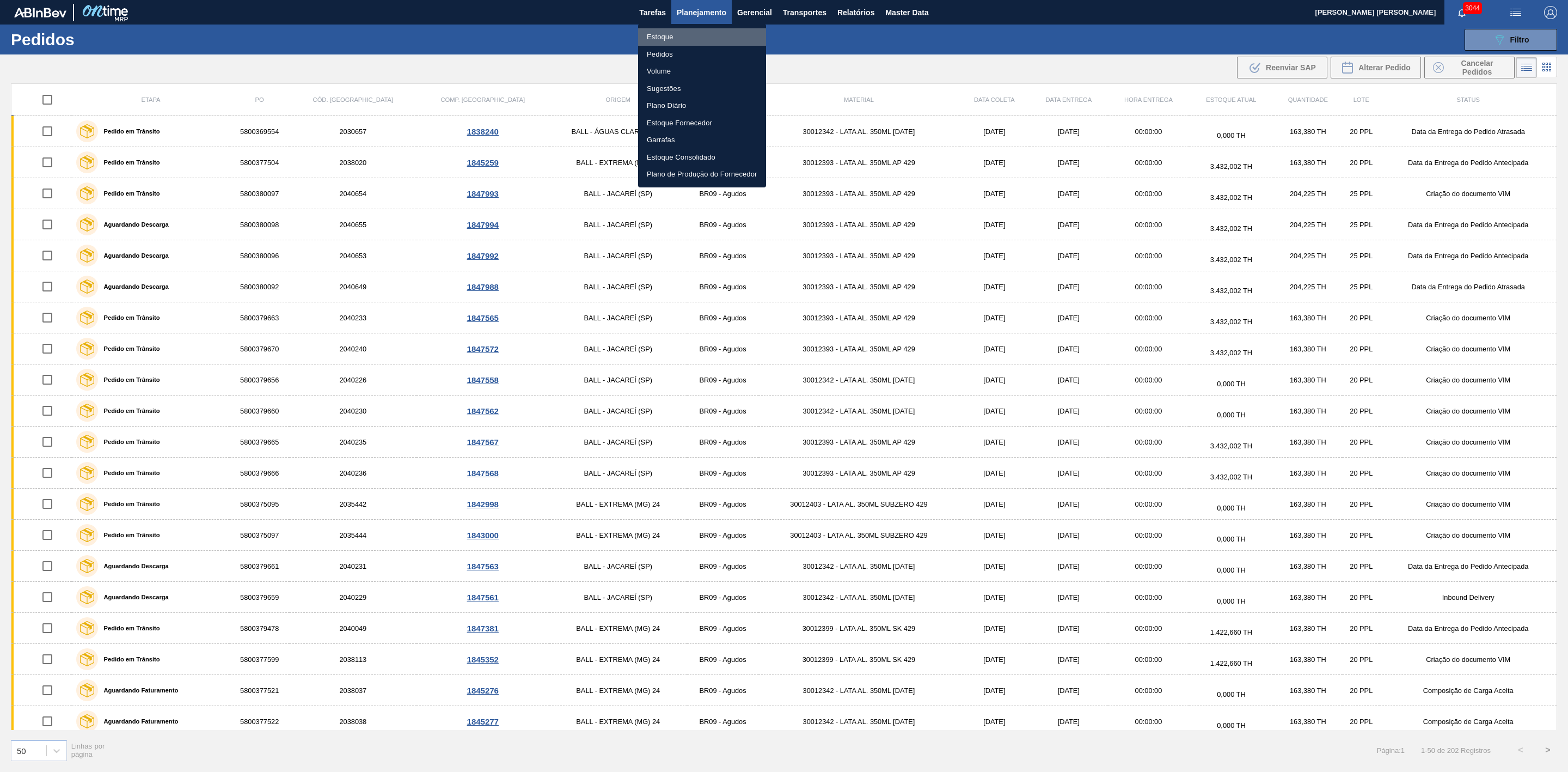
click at [664, 36] on li "Estoque" at bounding box center [702, 38] width 128 height 18
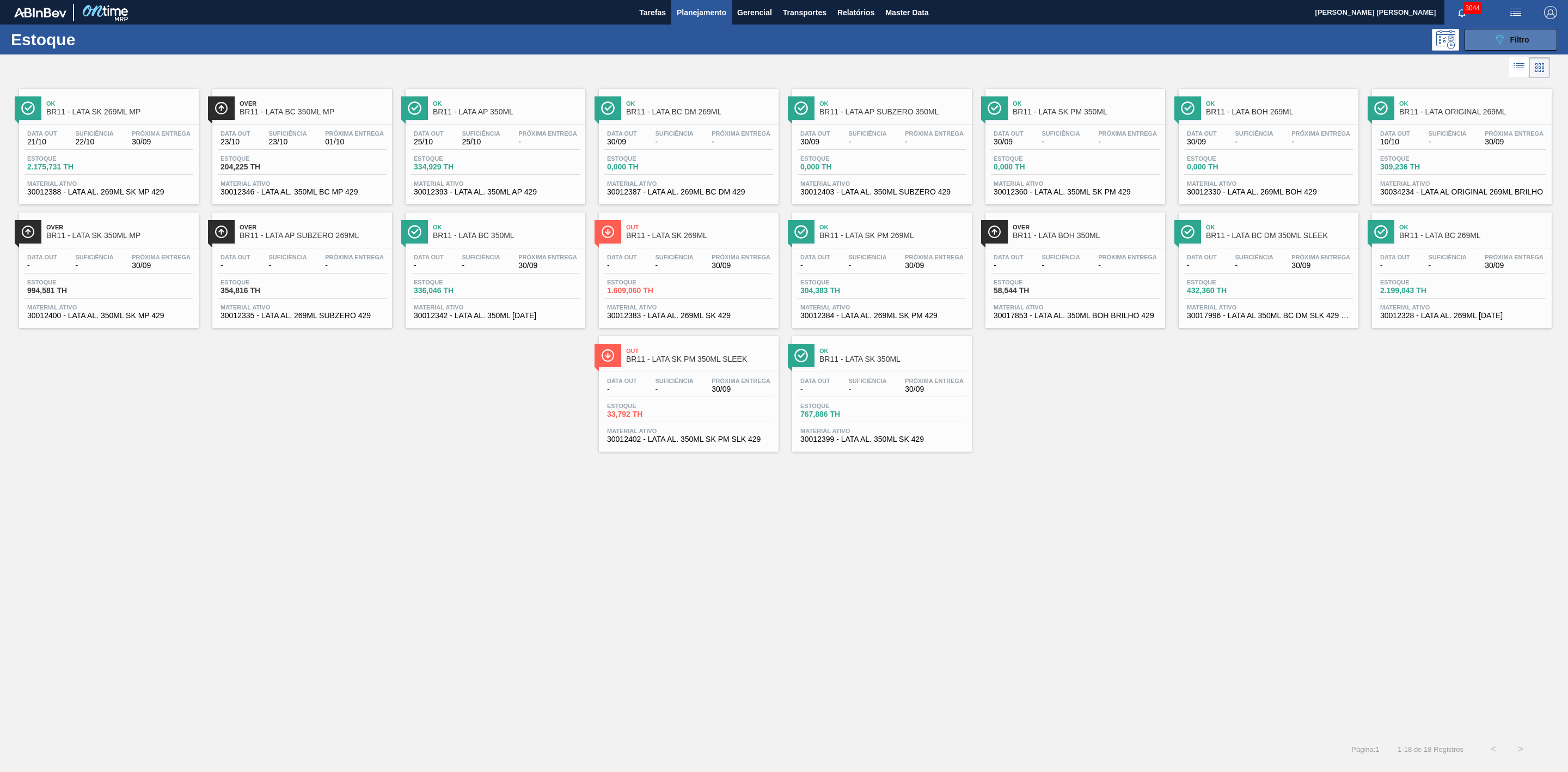
click at [1487, 46] on button "089F7B8B-B2A5-4AFE-B5C0-19BA573D28AC Filtro" at bounding box center [1510, 40] width 92 height 22
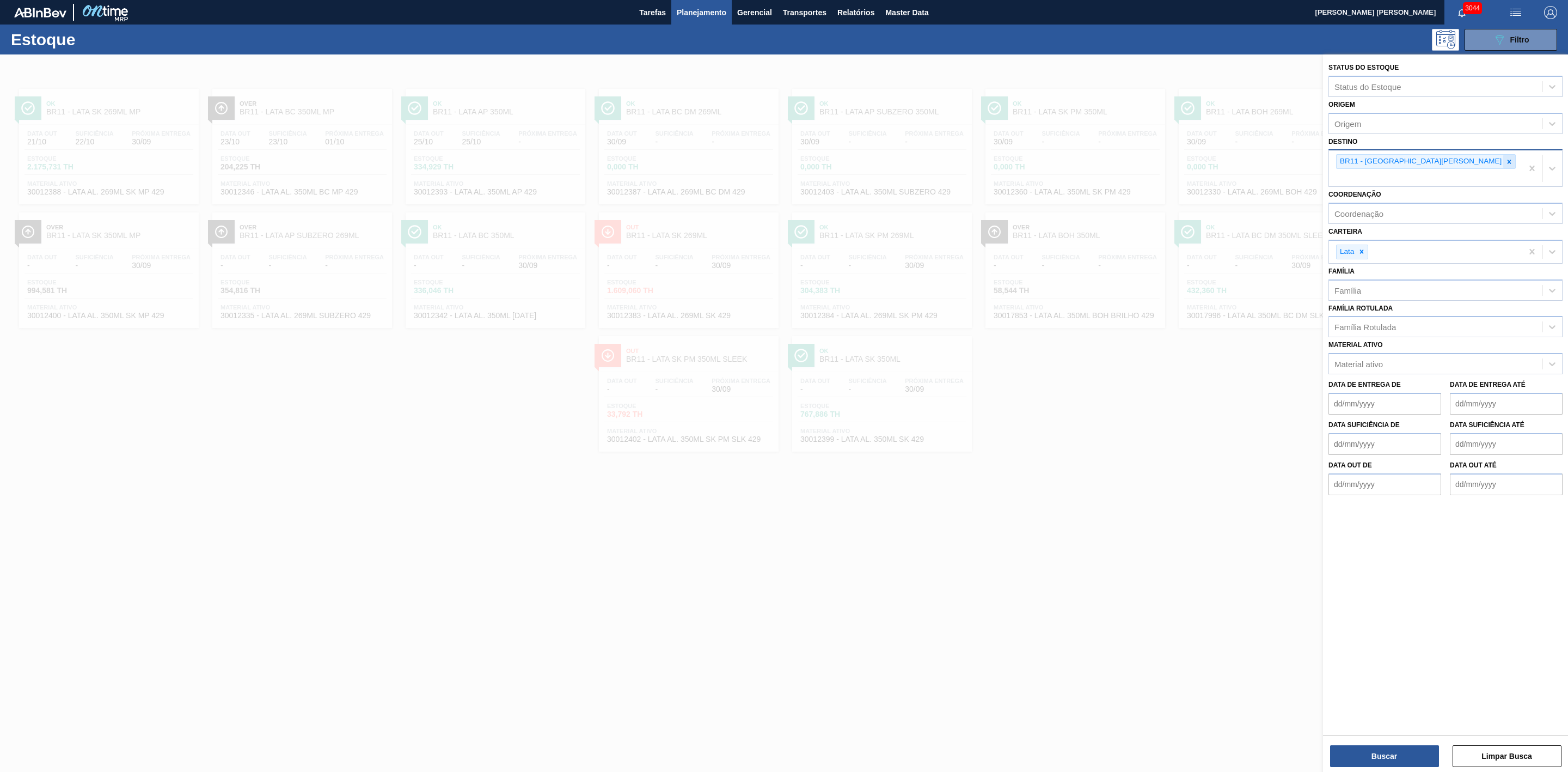
click at [1503, 167] on div at bounding box center [1509, 162] width 12 height 14
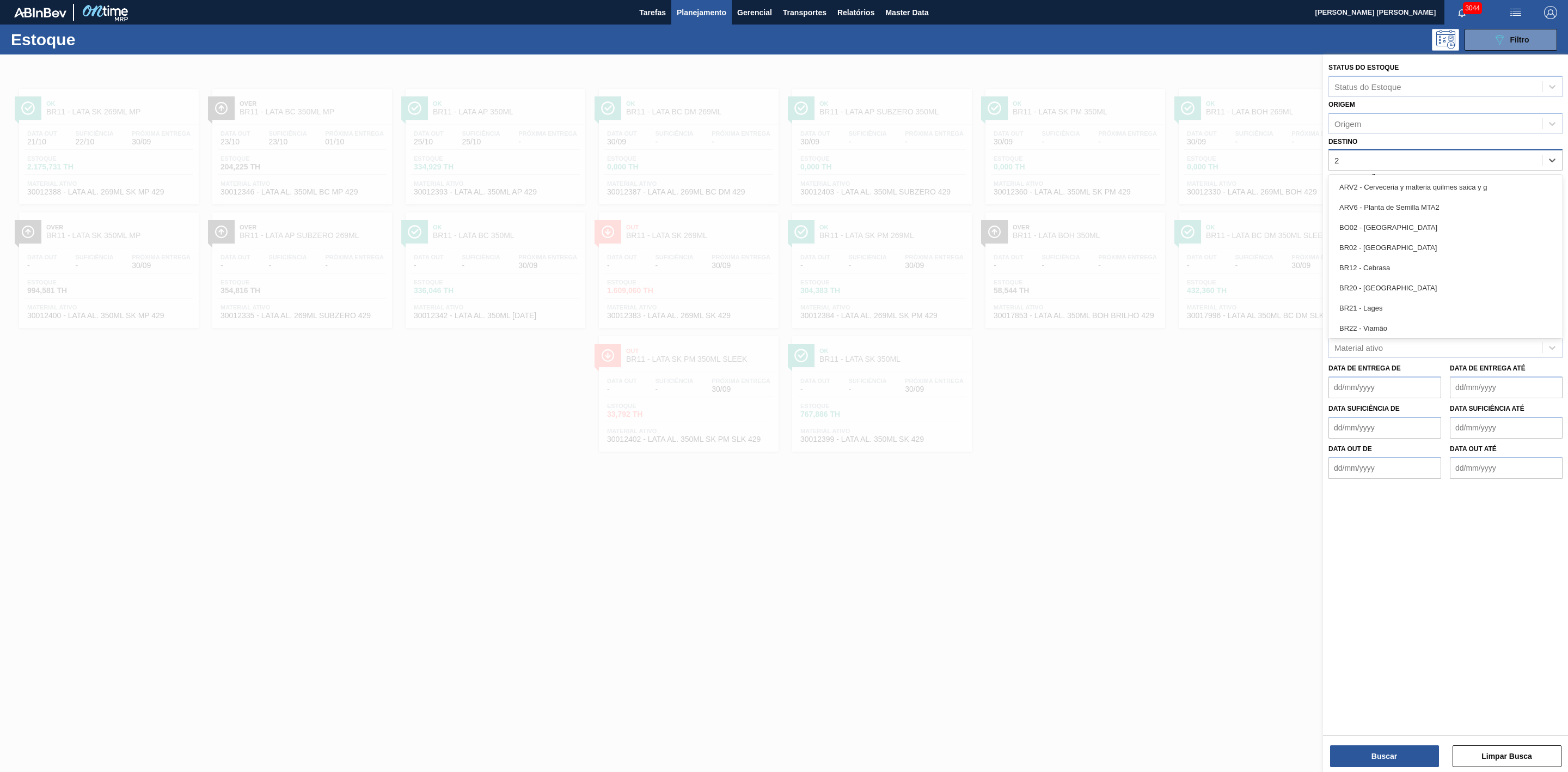
type input "21"
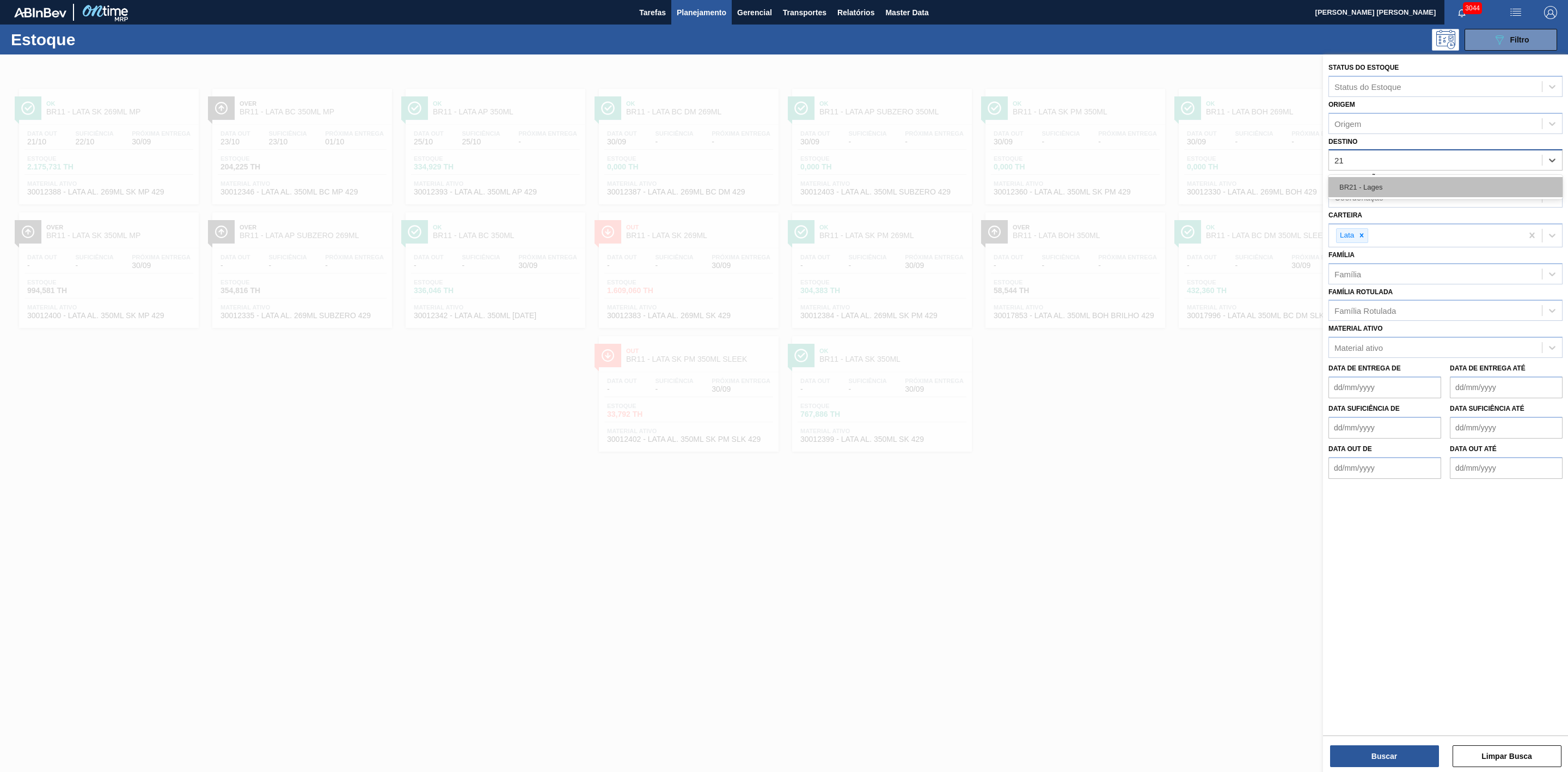
click at [1379, 184] on div "BR21 - Lages" at bounding box center [1446, 187] width 235 height 20
click at [1378, 762] on button "Buscar" at bounding box center [1385, 756] width 109 height 22
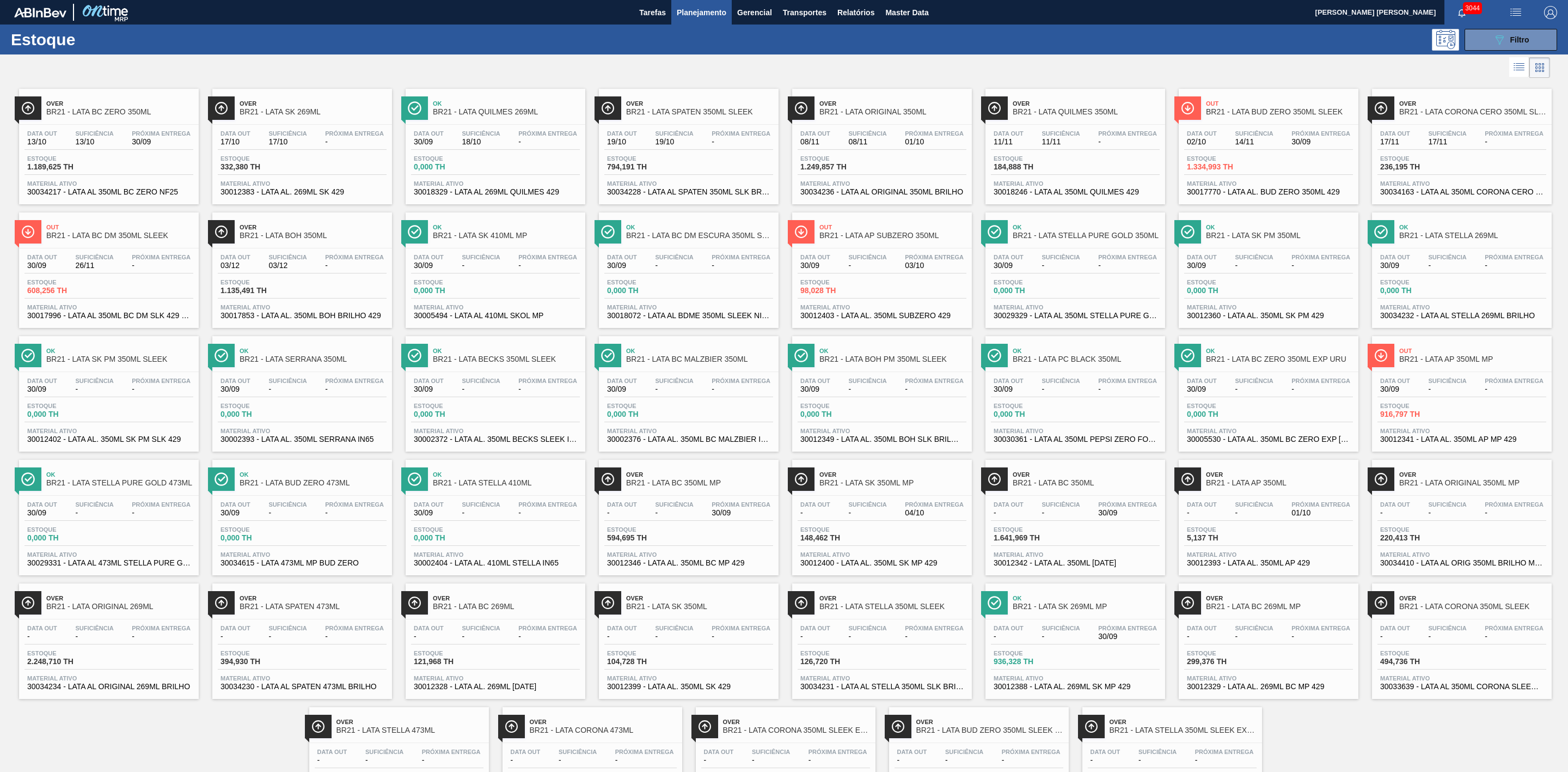
click at [1224, 111] on span "BR21 - LATA BUD ZERO 350ML SLEEK" at bounding box center [1280, 112] width 147 height 8
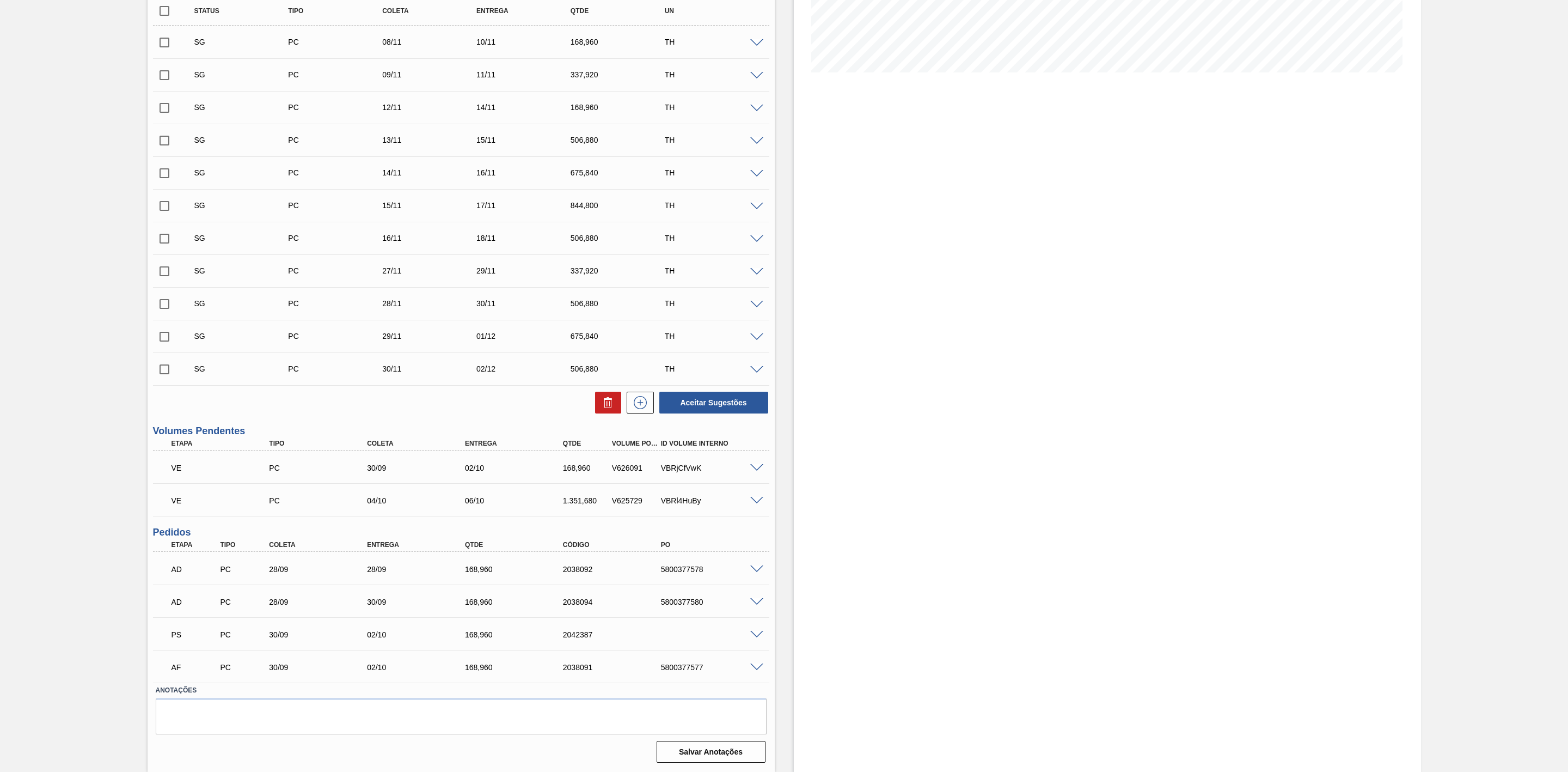
scroll to position [250, 0]
click at [762, 631] on span at bounding box center [756, 635] width 13 height 8
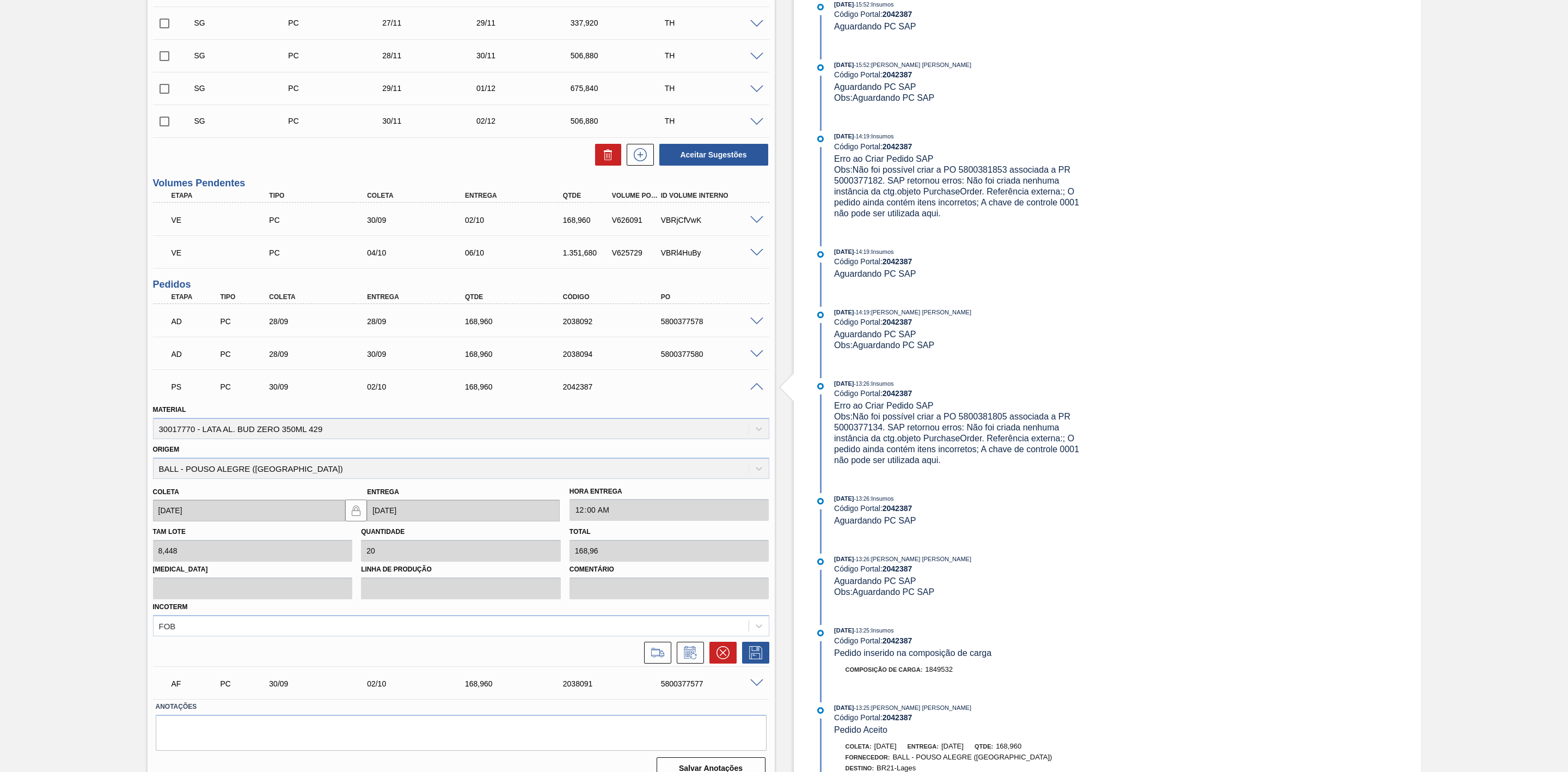
scroll to position [496, 0]
click at [659, 658] on icon at bounding box center [658, 650] width 18 height 13
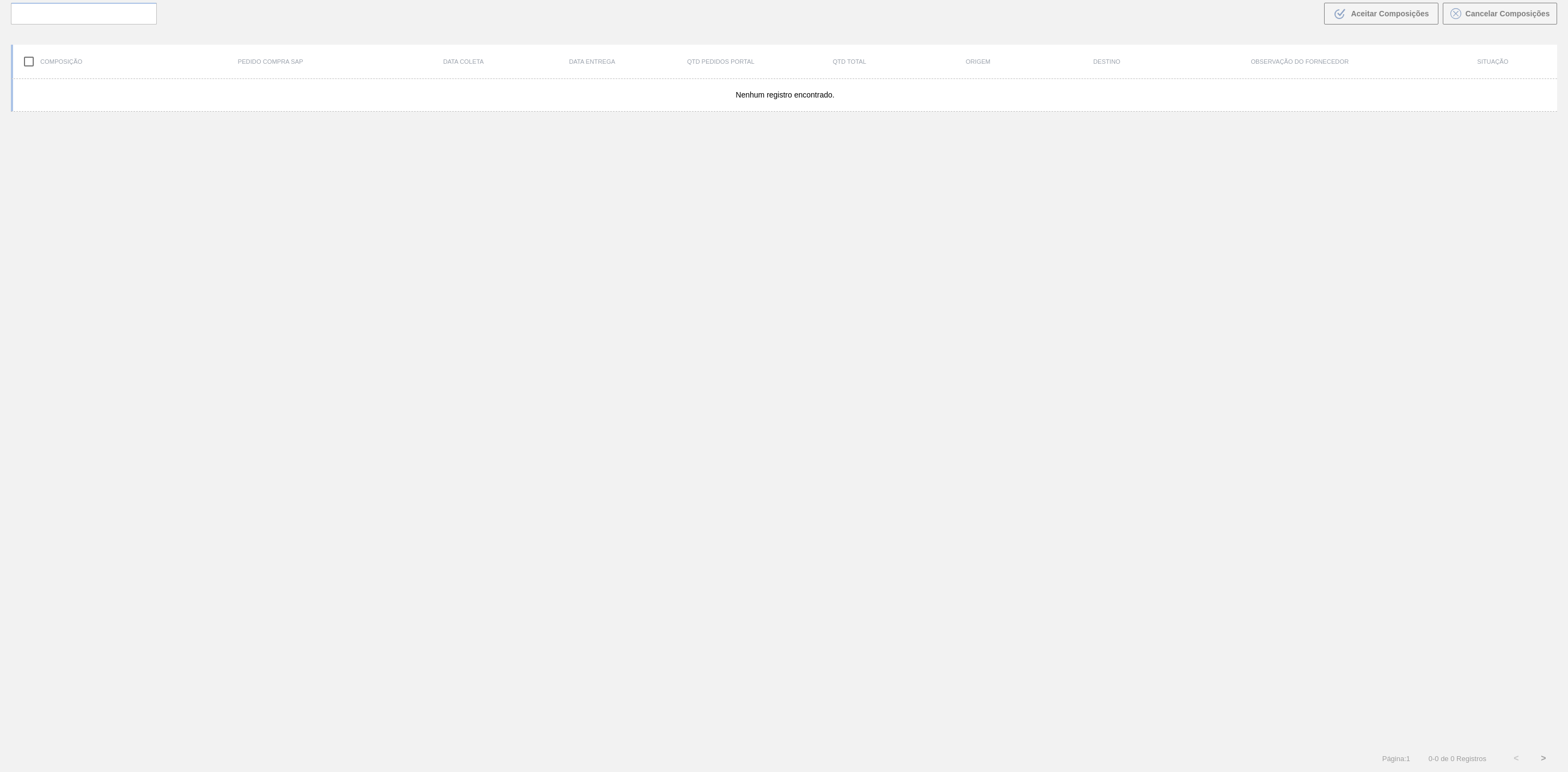
scroll to position [78, 0]
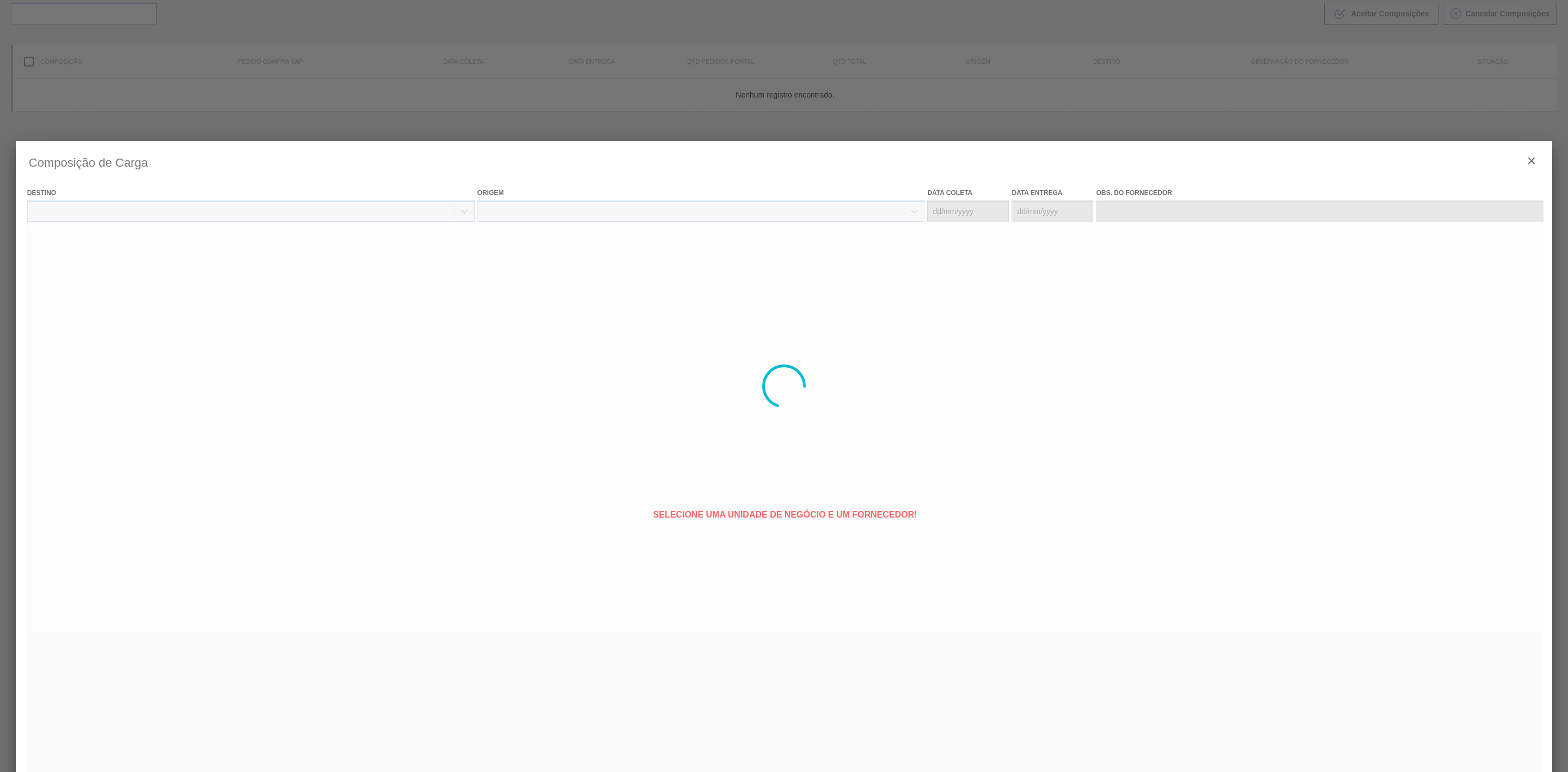
type coleta "[DATE]"
type entrega "[DATE]"
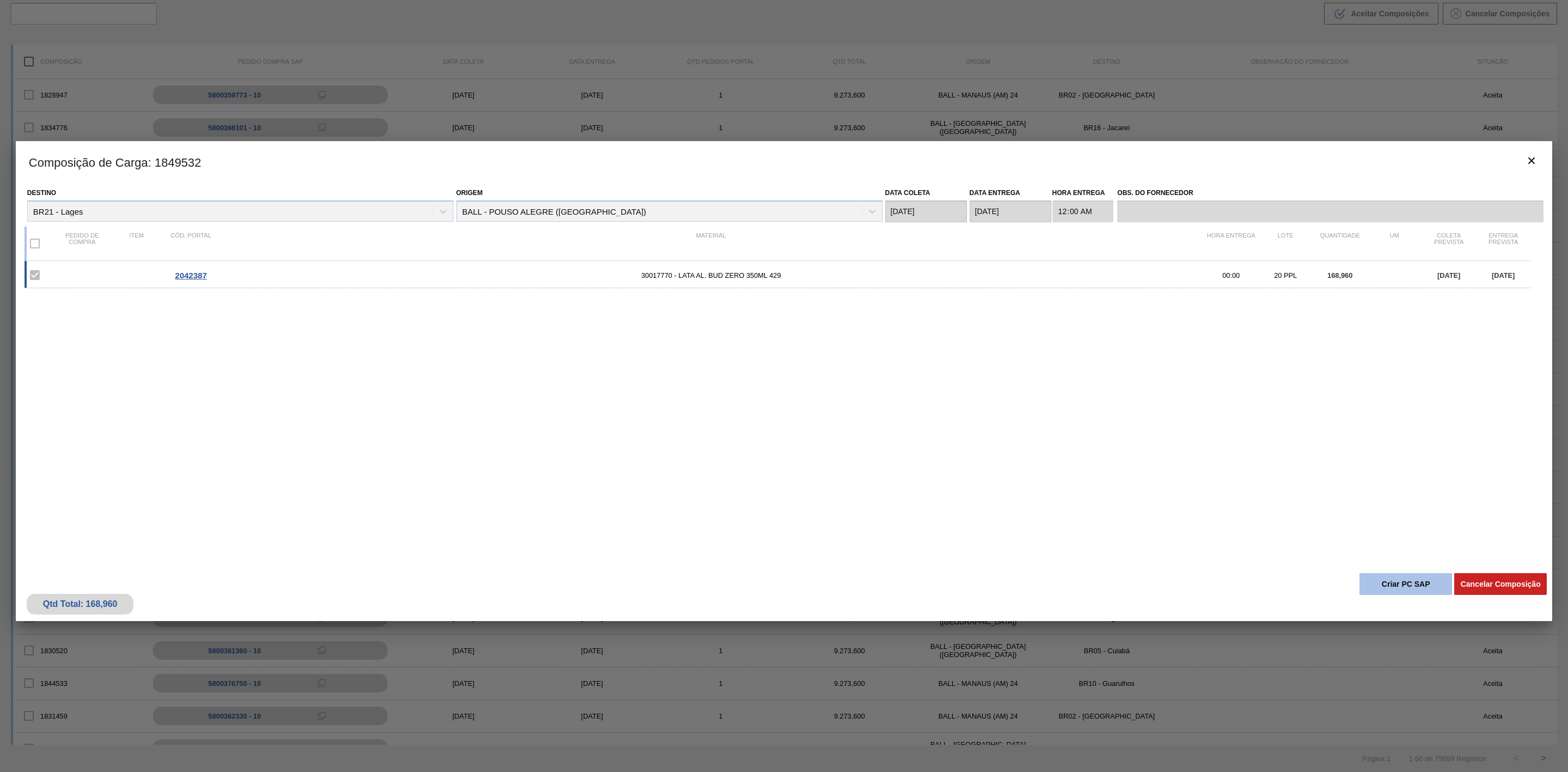
click at [1392, 590] on button "Criar PC SAP" at bounding box center [1406, 584] width 92 height 22
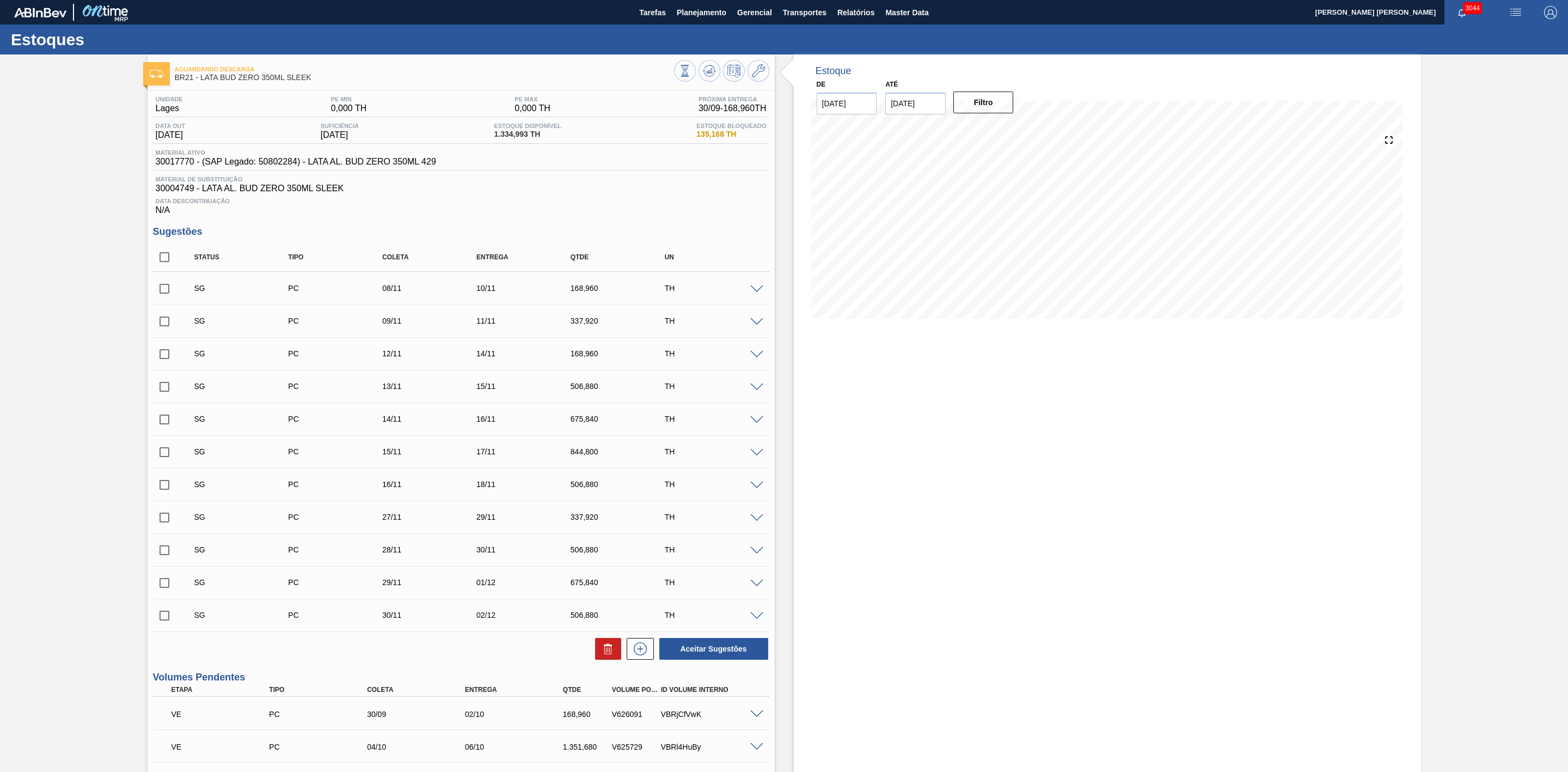
click at [1518, 8] on img "button" at bounding box center [1515, 12] width 13 height 13
click at [695, 14] on div at bounding box center [784, 386] width 1568 height 772
click at [685, 5] on button "Planejamento" at bounding box center [702, 12] width 61 height 25
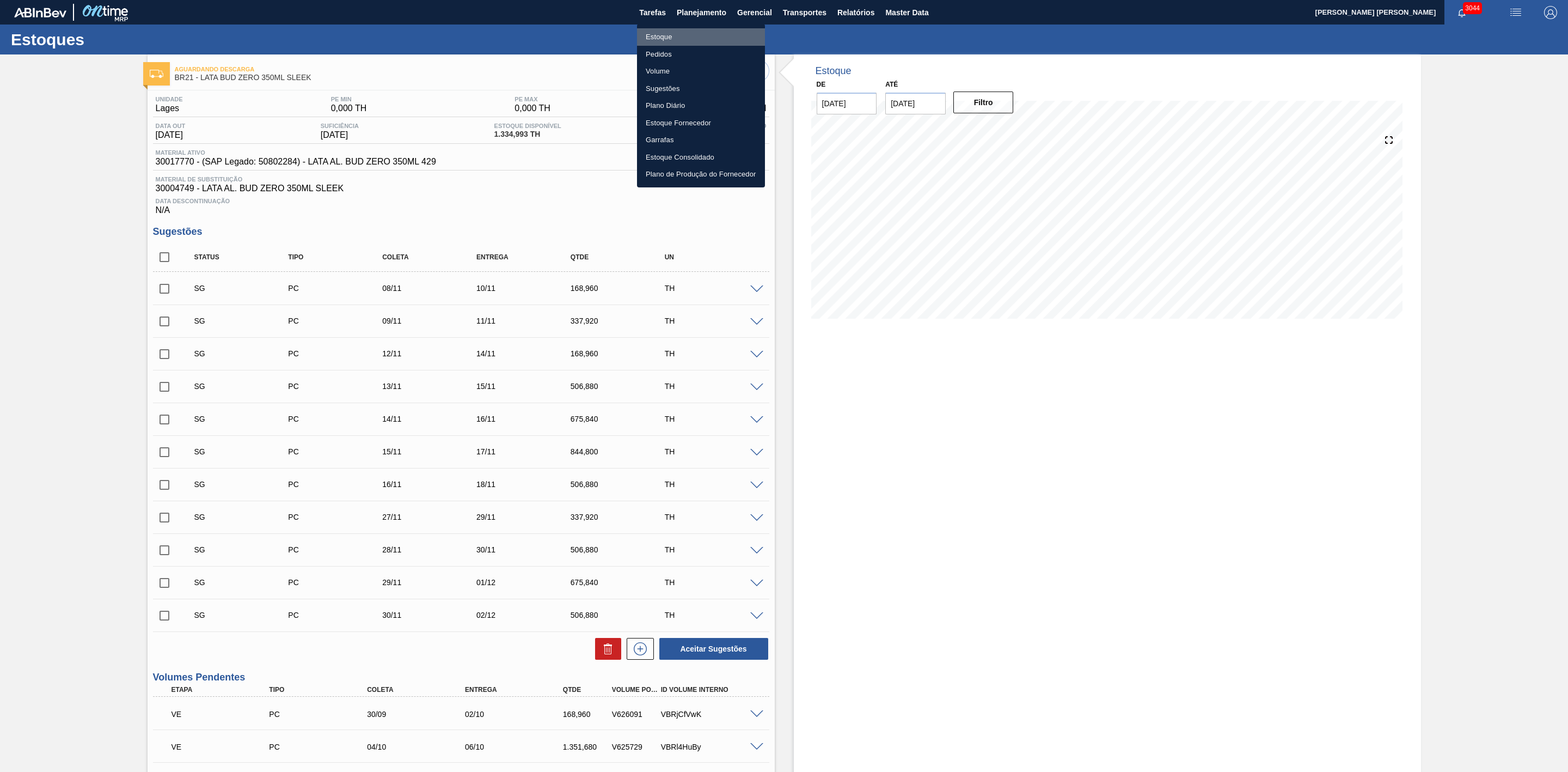
click at [660, 37] on li "Estoque" at bounding box center [701, 38] width 128 height 18
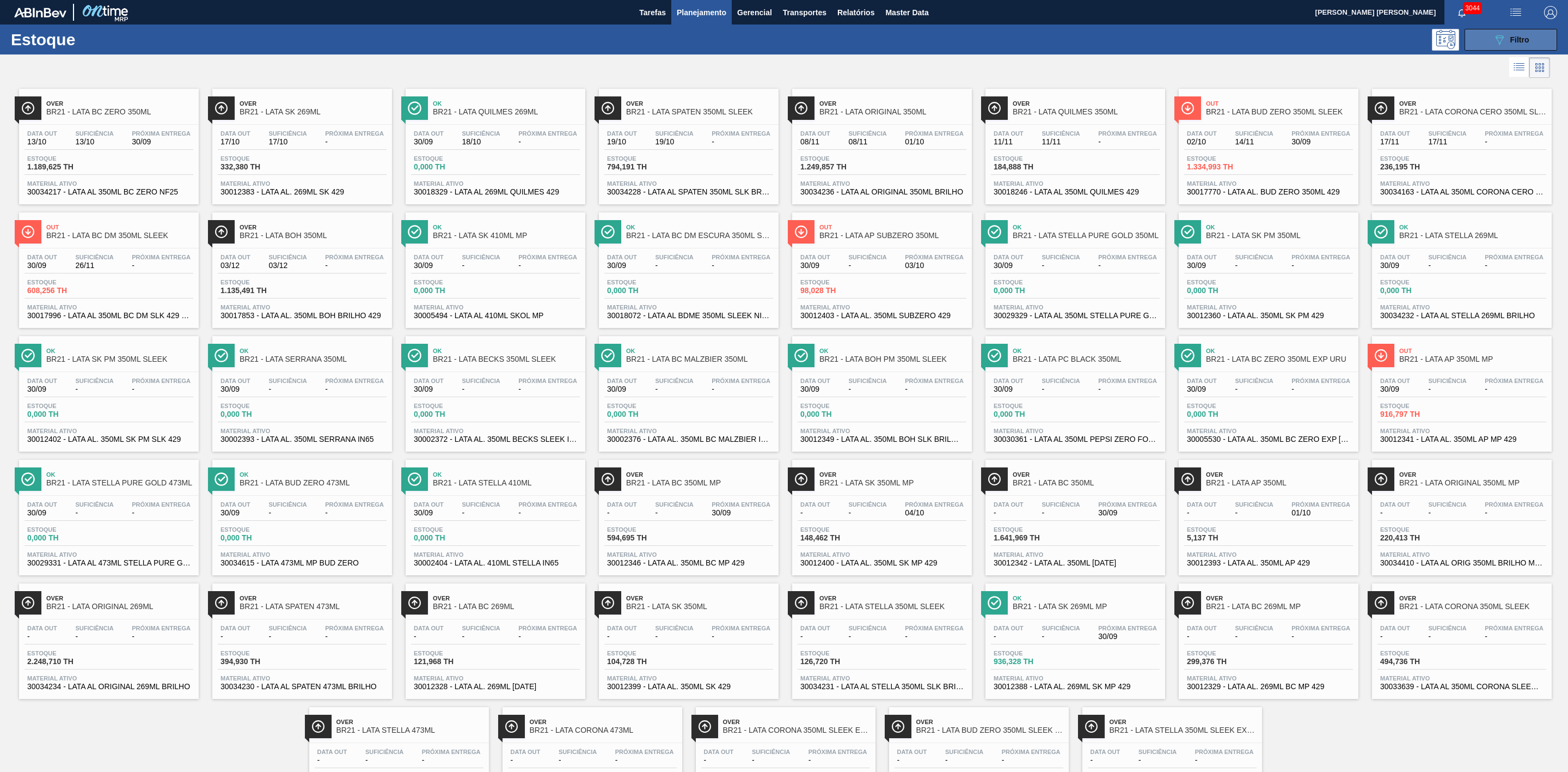
click at [1499, 37] on icon "089F7B8B-B2A5-4AFE-B5C0-19BA573D28AC" at bounding box center [1499, 39] width 13 height 13
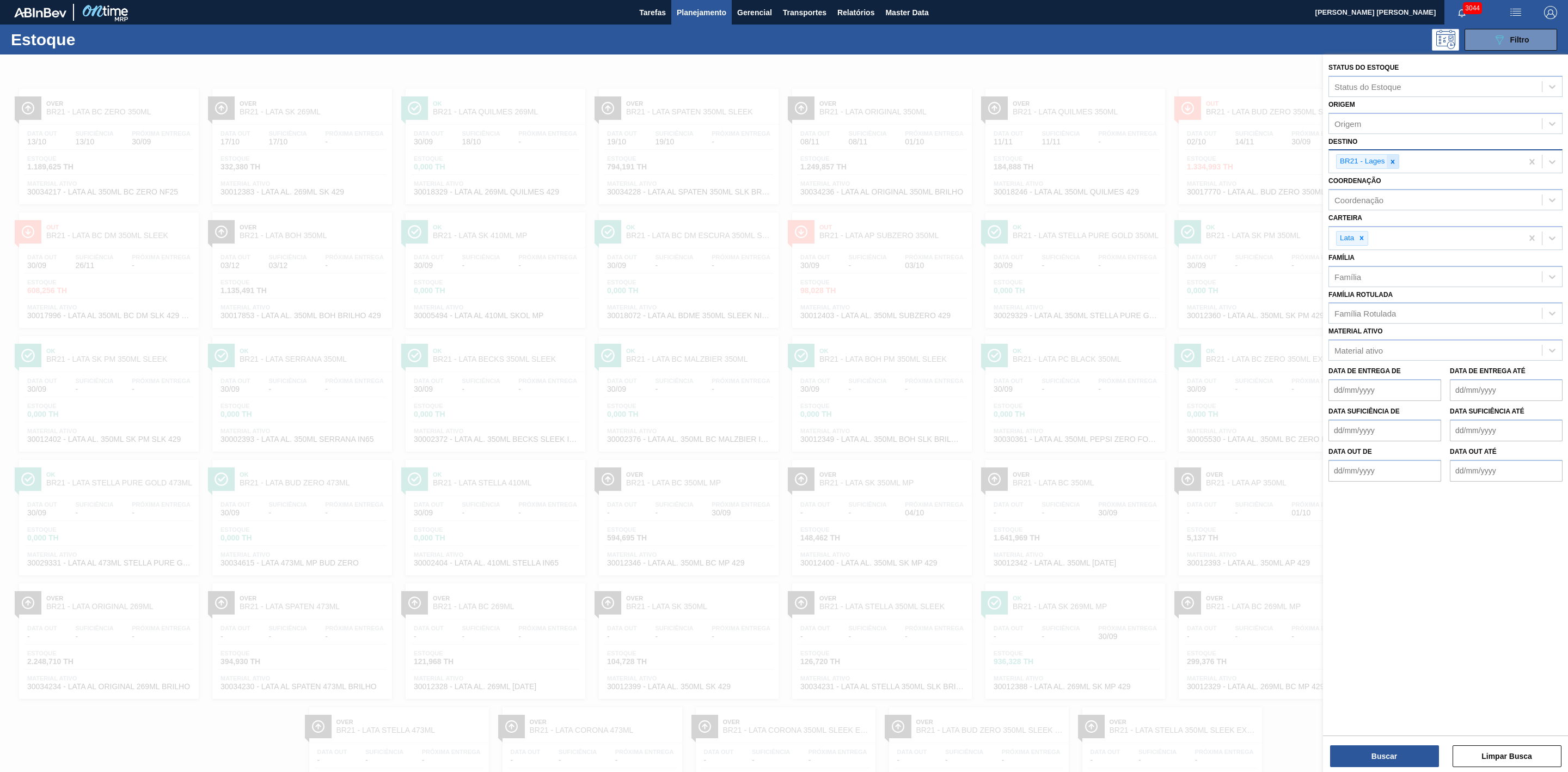
click at [1394, 161] on icon at bounding box center [1393, 162] width 4 height 4
type input "02"
click at [1383, 203] on div "BR02 - Sergipe" at bounding box center [1446, 207] width 235 height 20
click at [1377, 753] on button "Buscar" at bounding box center [1385, 756] width 109 height 22
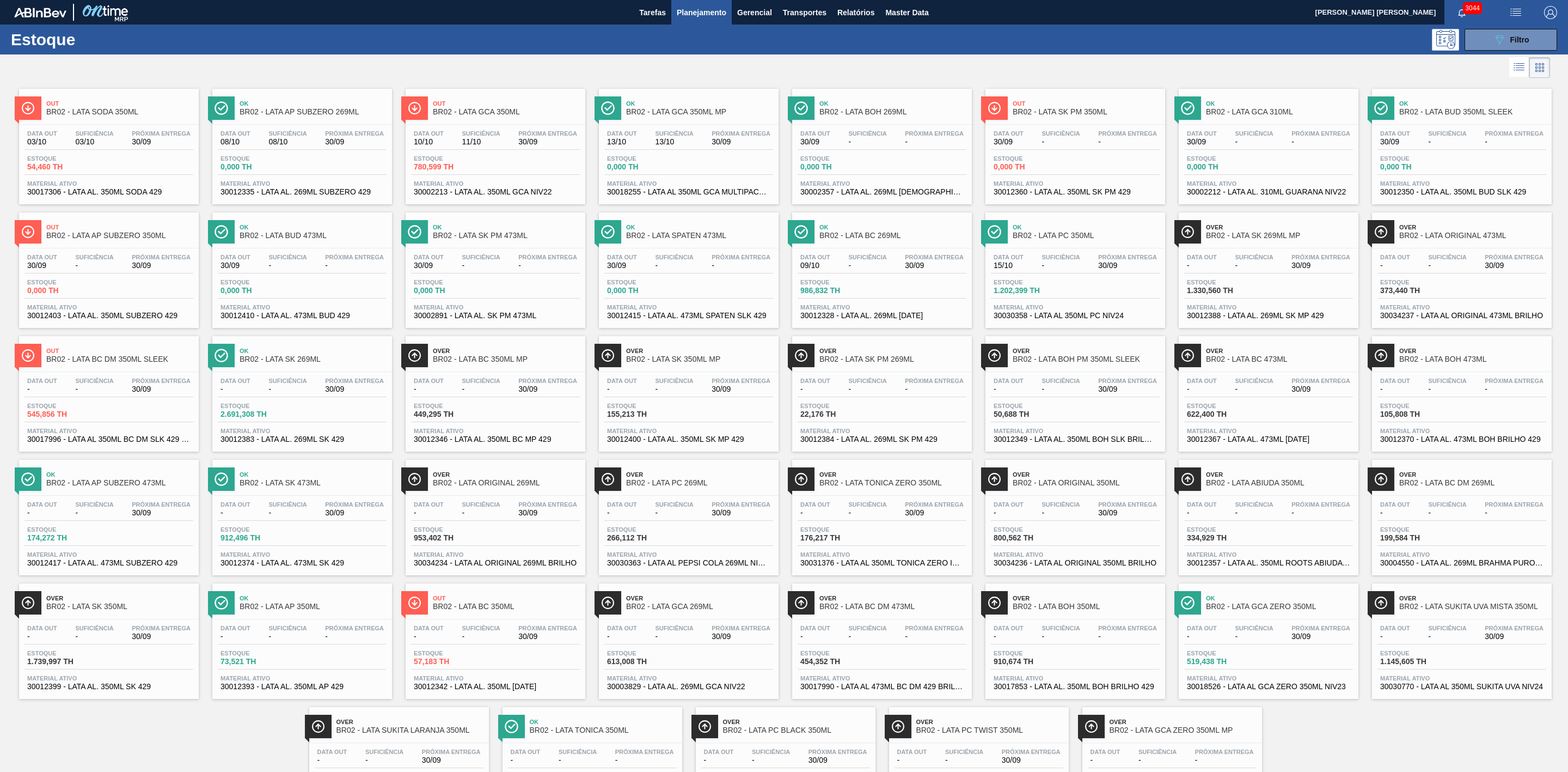
click at [1118, 103] on span "Out" at bounding box center [1086, 103] width 147 height 7
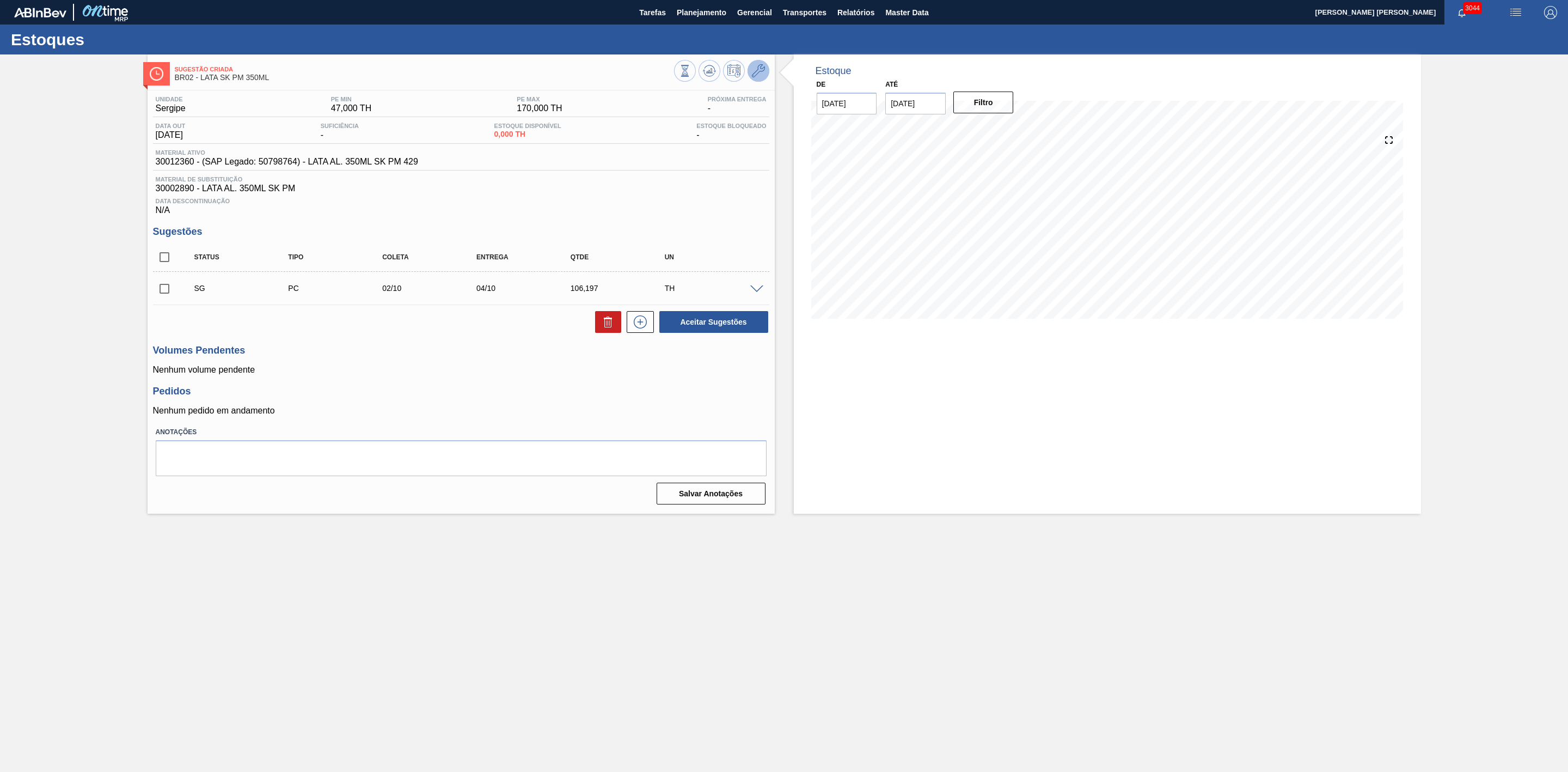
click at [757, 72] on icon at bounding box center [758, 71] width 13 height 13
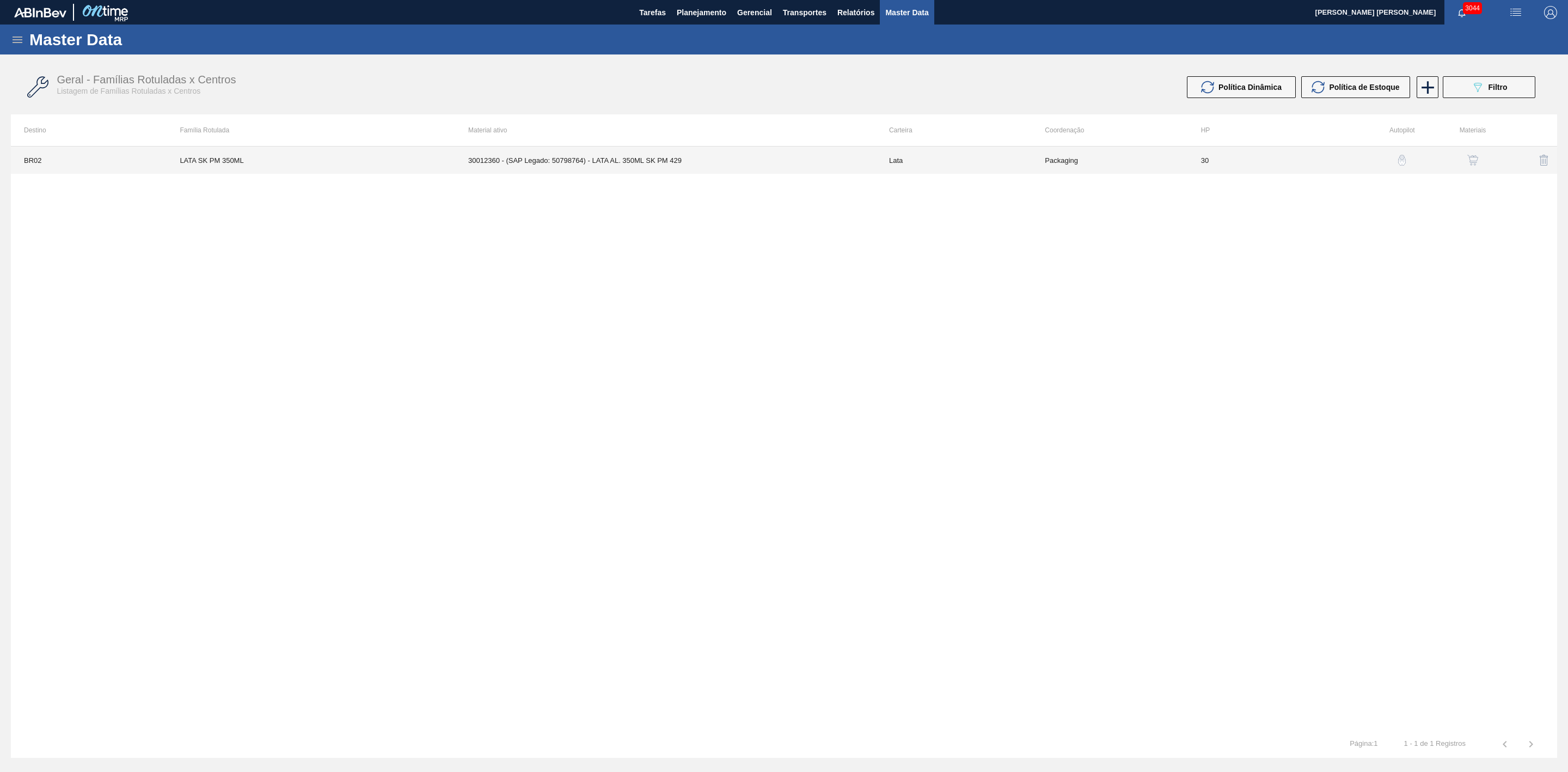
click at [760, 167] on td "30012360 - (SAP Legado: 50798764) - LATA AL. 350ML SK PM 429" at bounding box center [666, 159] width 421 height 27
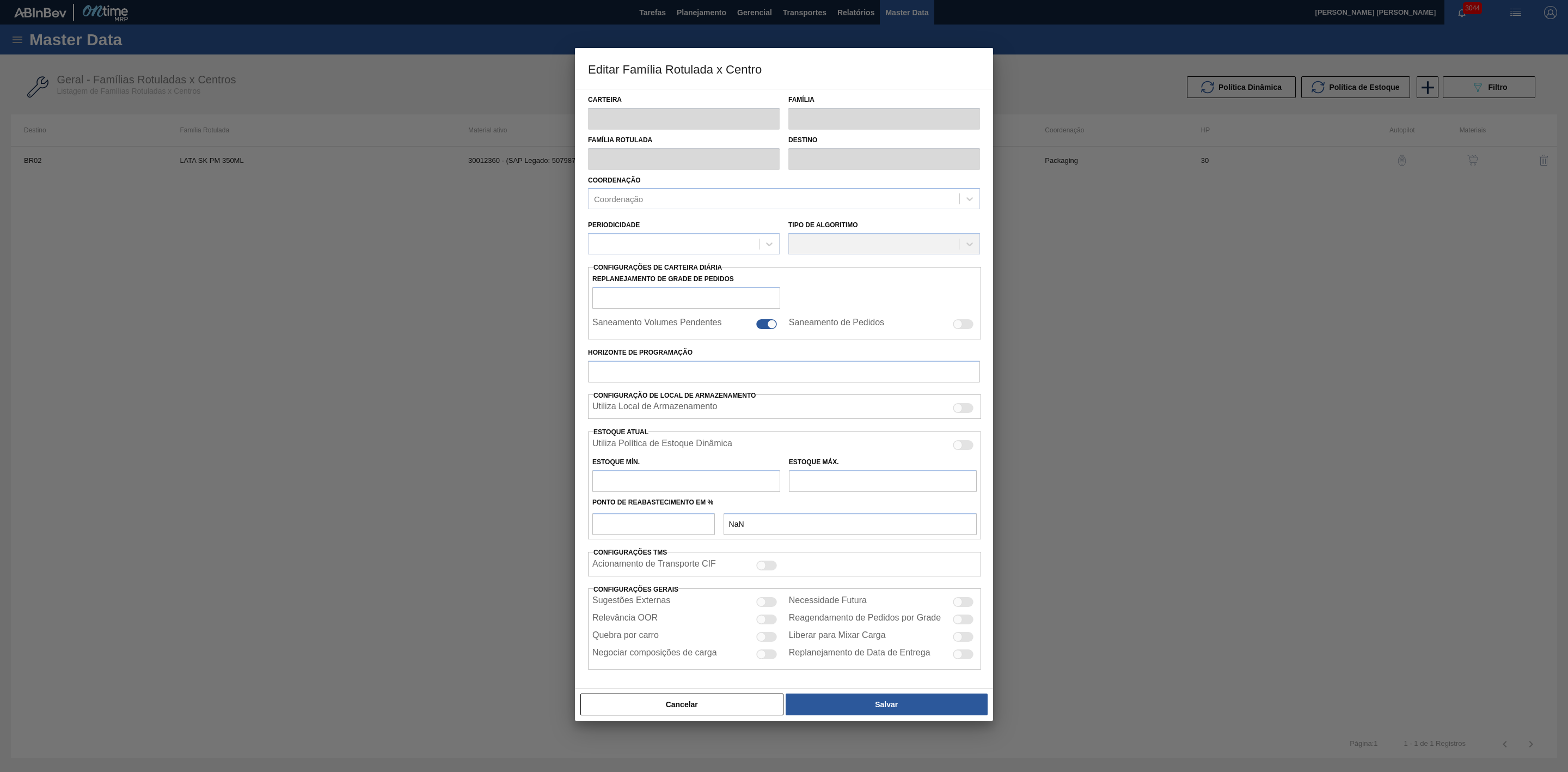
type input "Lata"
type input "LATA SK PM 350ML"
type input "BR02 - Sergipe"
type input "0"
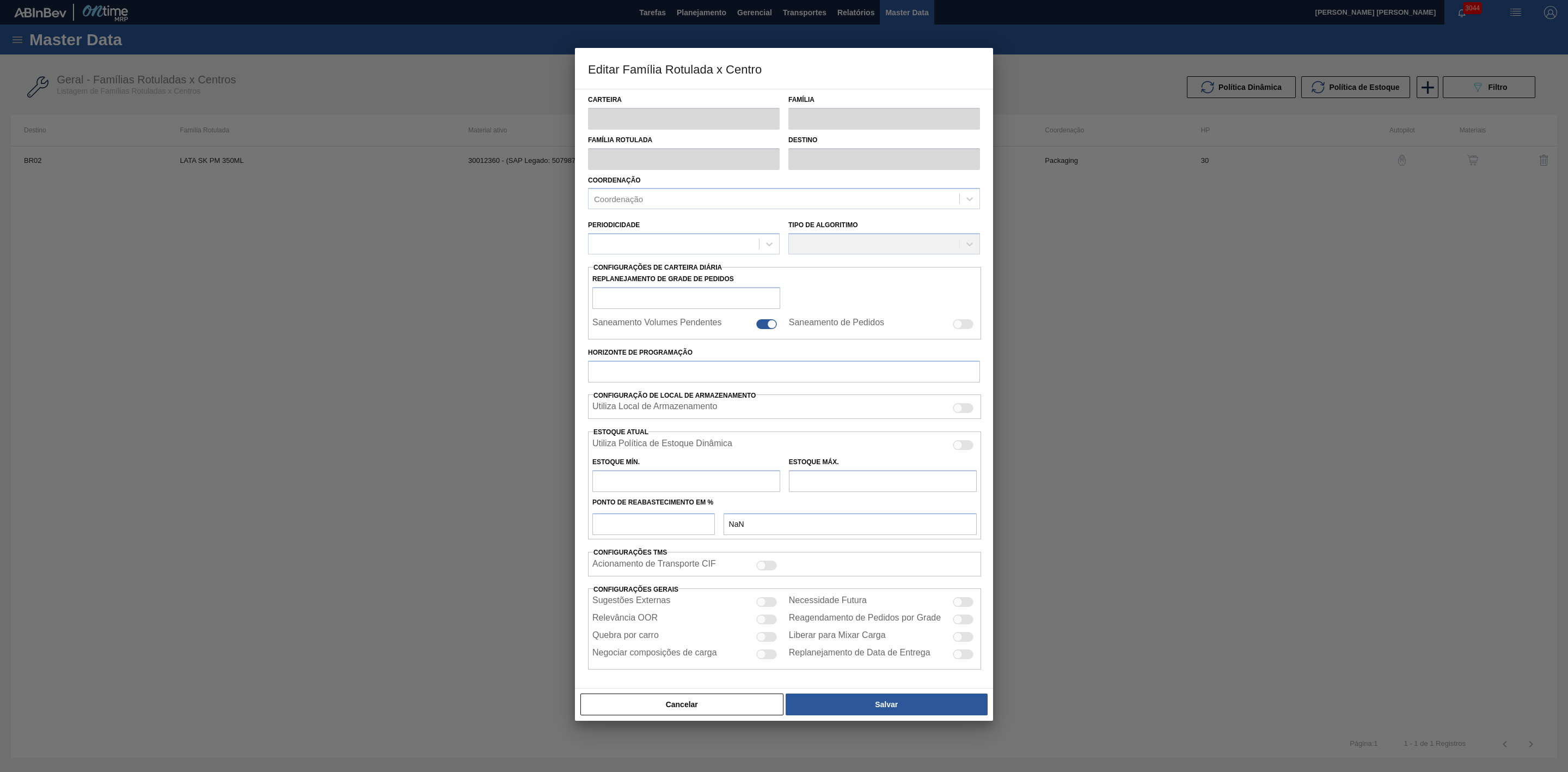
checkbox input "false"
type input "30"
type input "47"
type input "170"
type input "50"
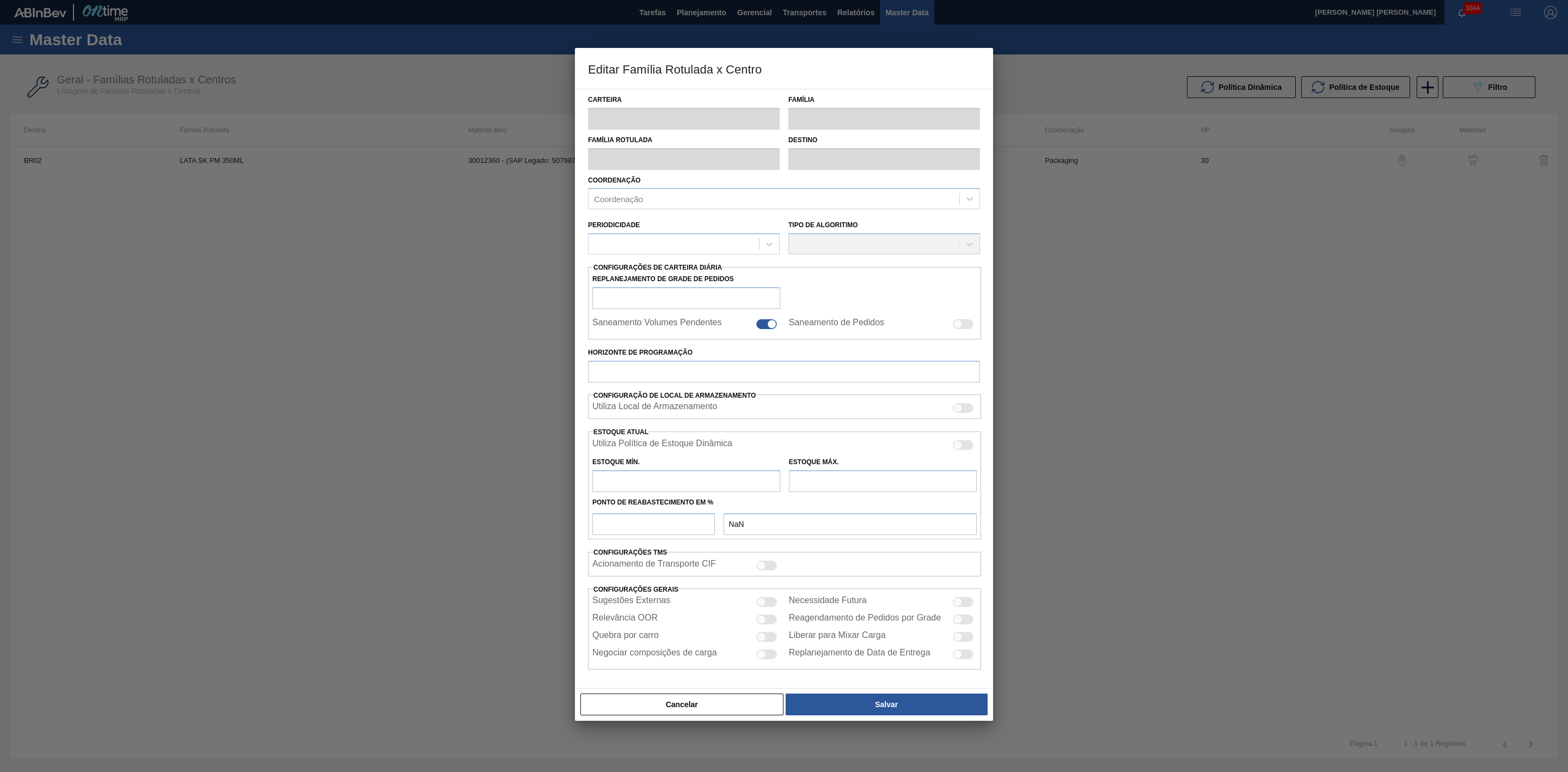
type input "108,500"
checkbox input "true"
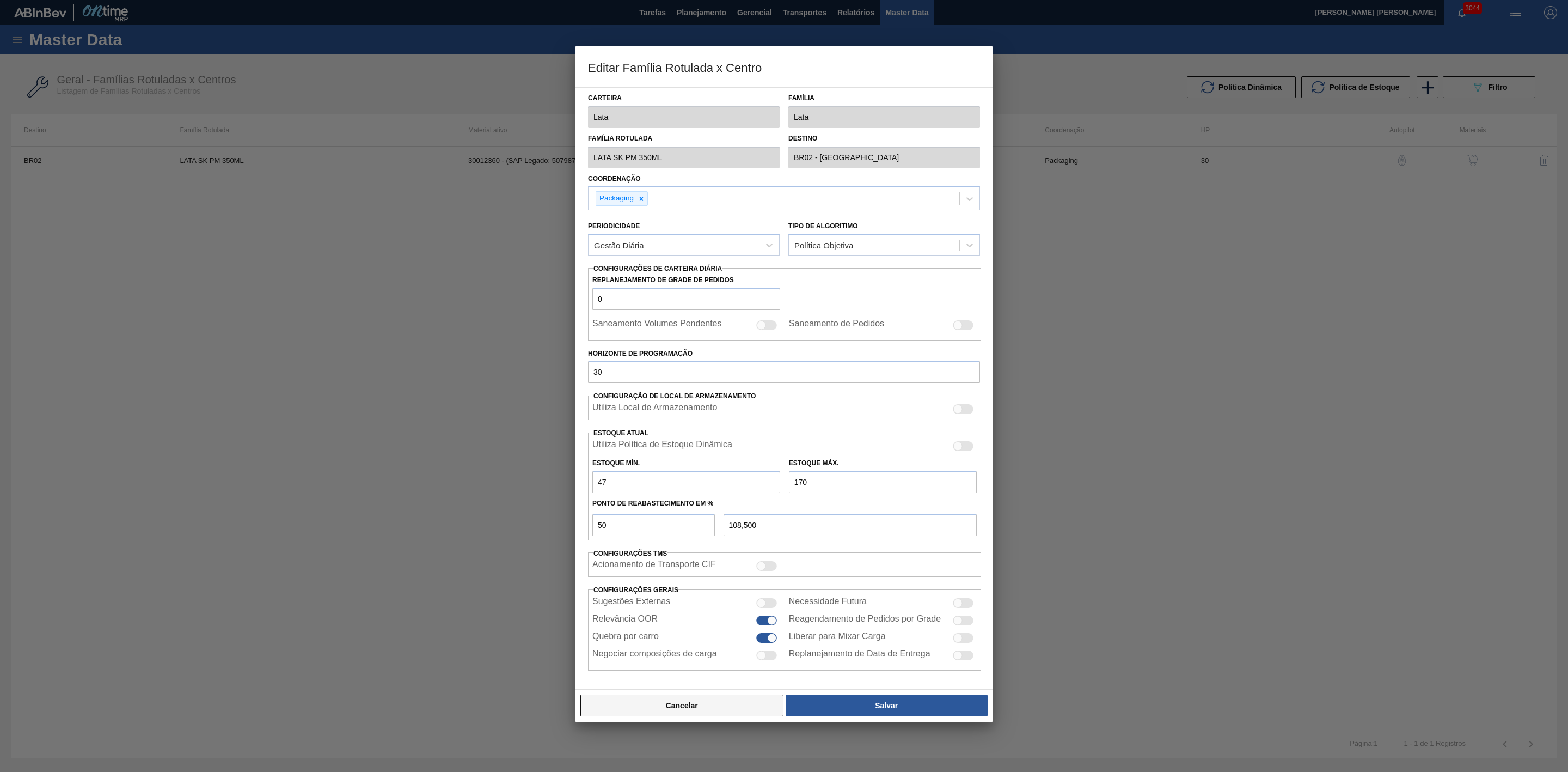
click at [735, 710] on button "Cancelar" at bounding box center [682, 705] width 203 height 22
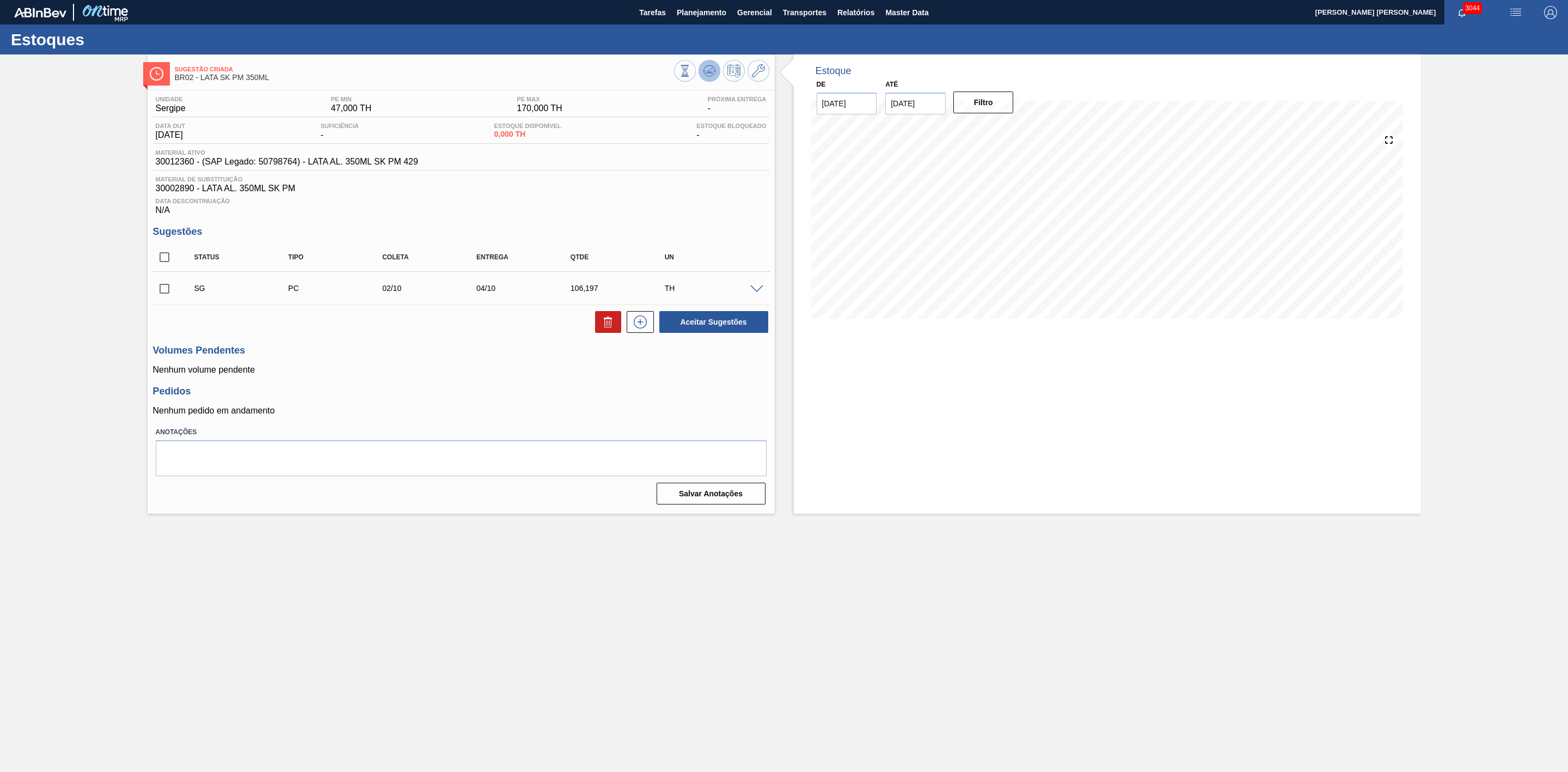
click at [712, 68] on icon at bounding box center [709, 71] width 13 height 13
click at [682, 10] on span "Planejamento" at bounding box center [702, 12] width 50 height 13
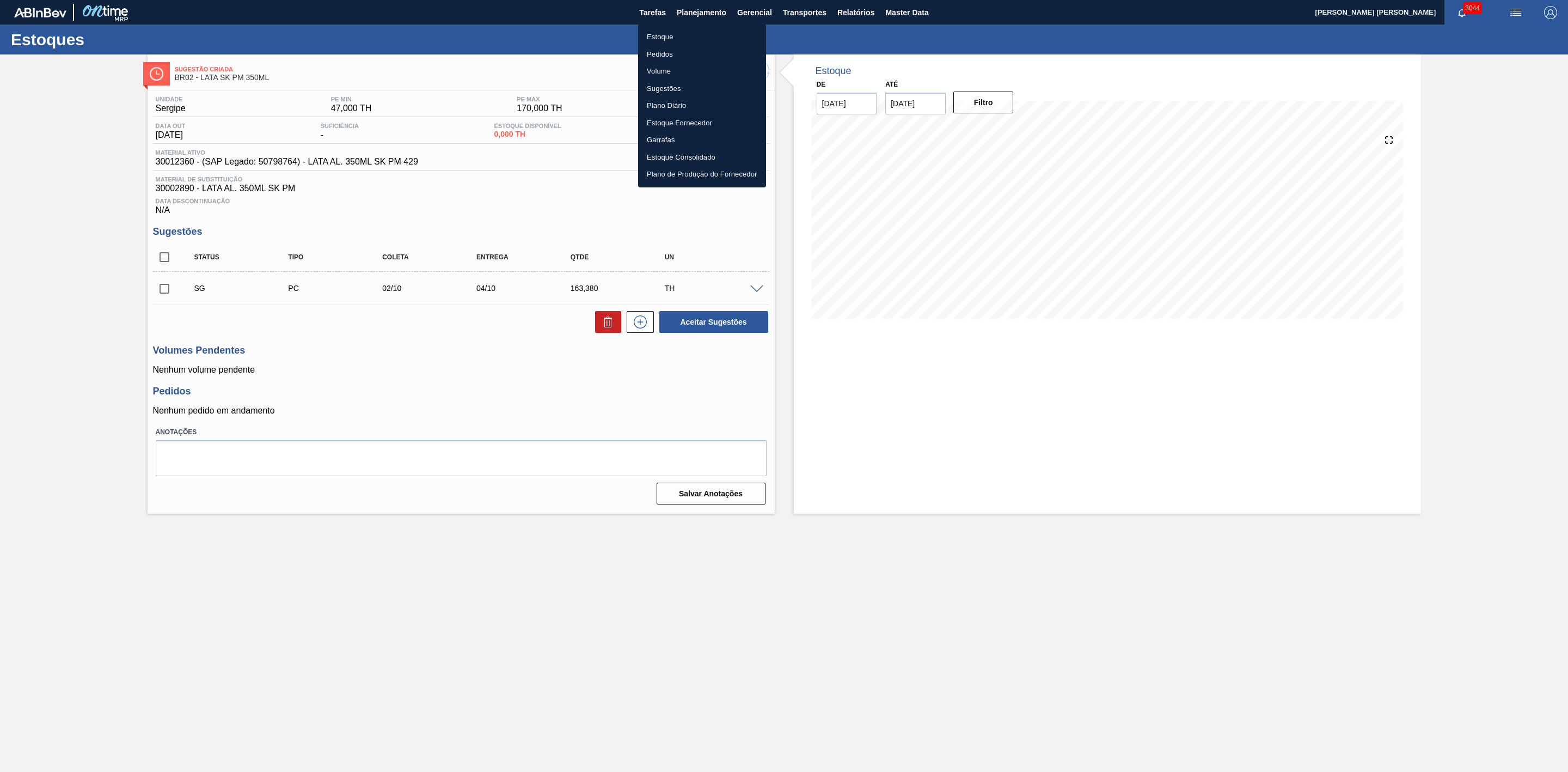
click at [660, 35] on li "Estoque" at bounding box center [702, 38] width 128 height 18
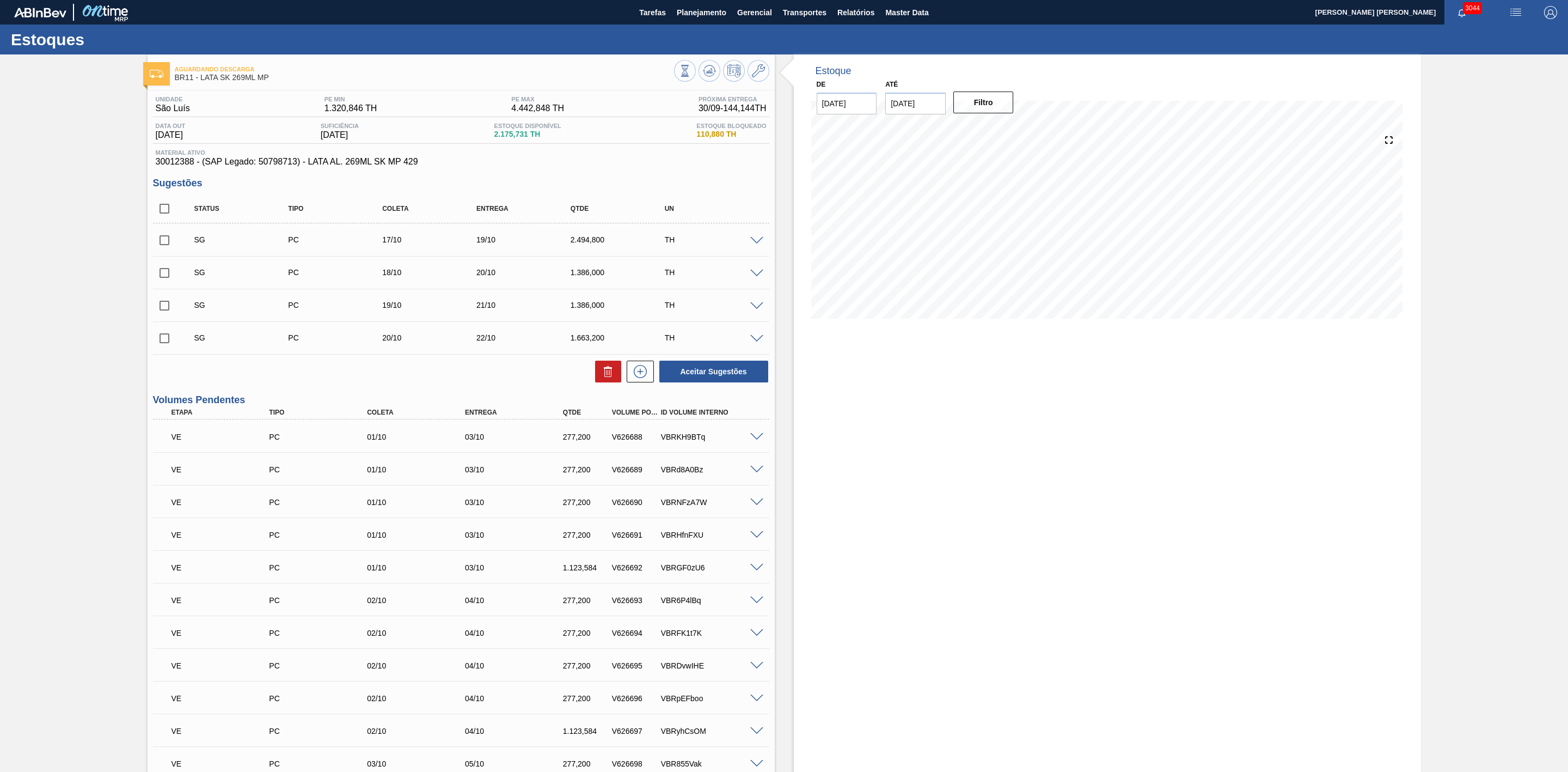
click at [758, 243] on span at bounding box center [756, 240] width 13 height 8
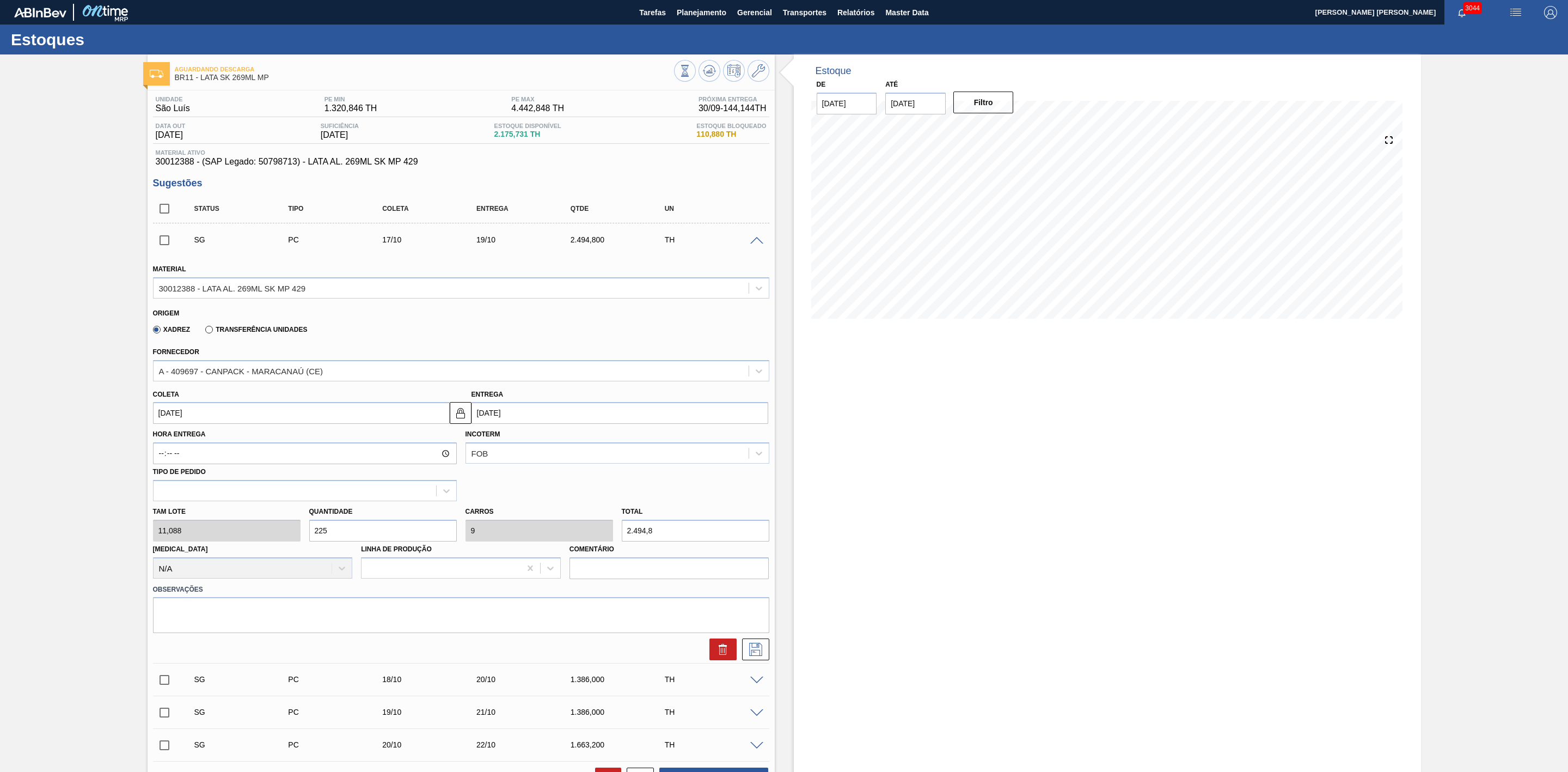
click at [753, 245] on span at bounding box center [756, 240] width 13 height 8
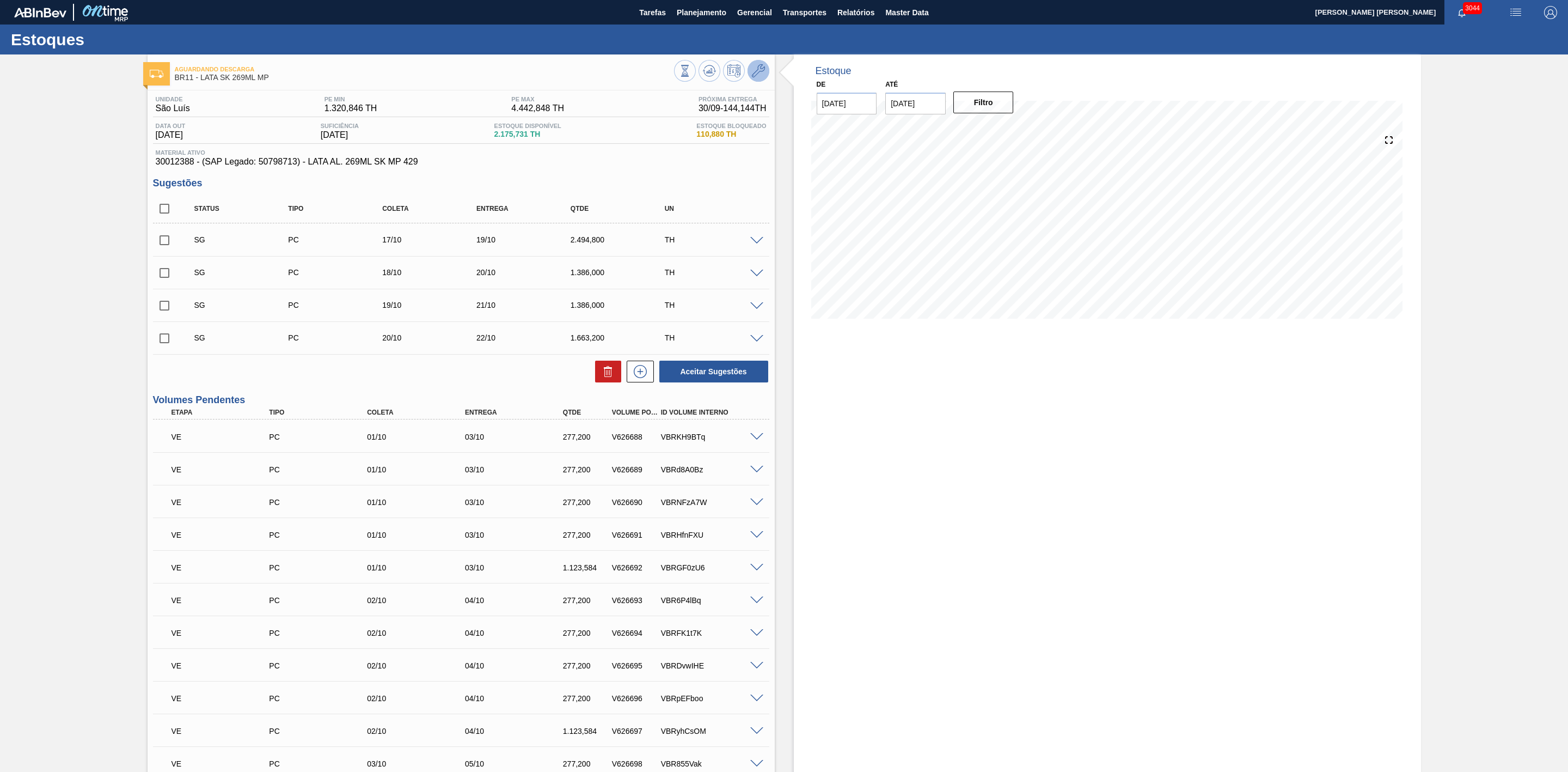
click at [763, 74] on icon at bounding box center [758, 71] width 13 height 13
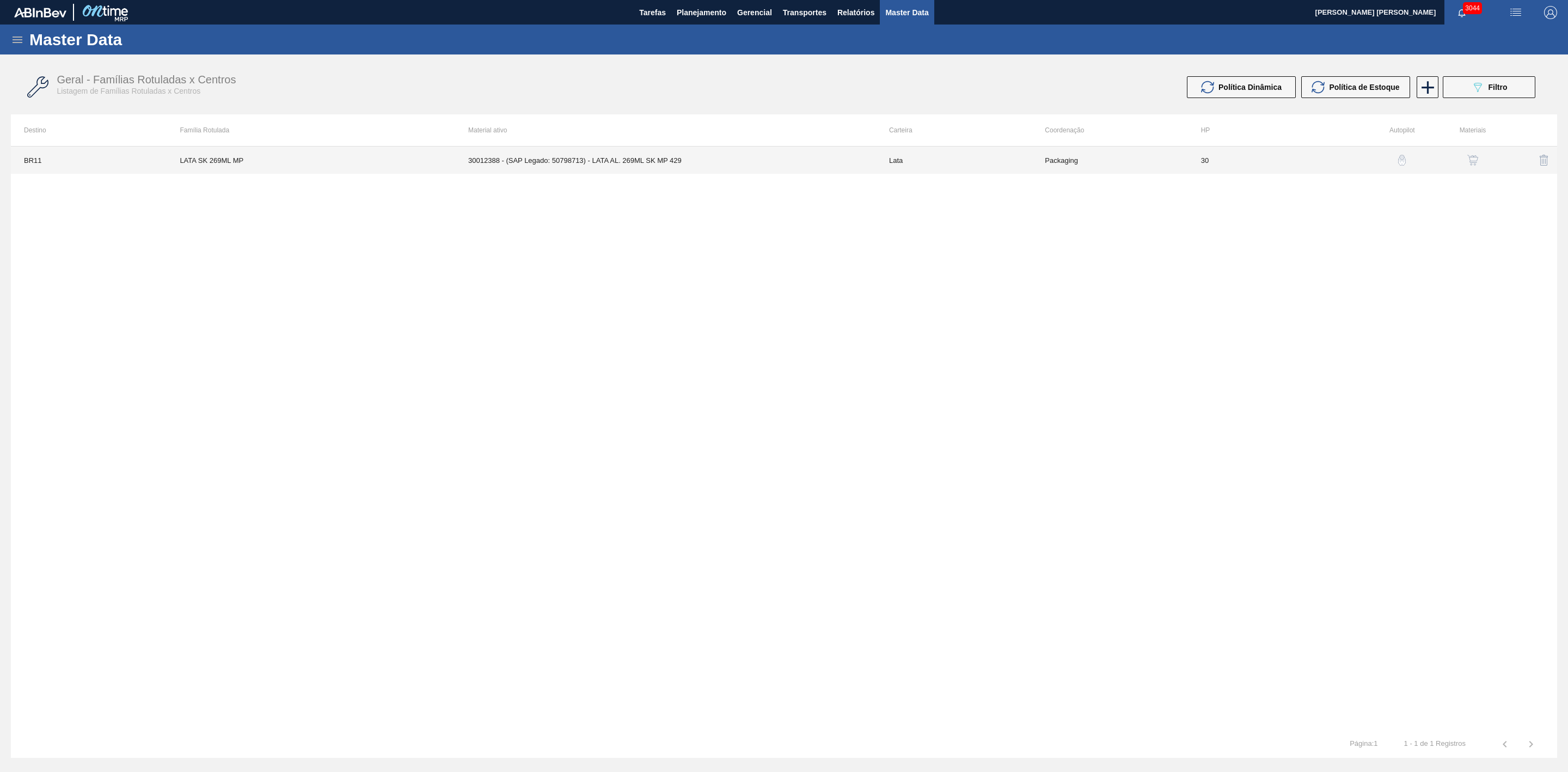
click at [679, 160] on td "30012388 - (SAP Legado: 50798713) - LATA AL. 269ML SK MP 429" at bounding box center [666, 159] width 421 height 27
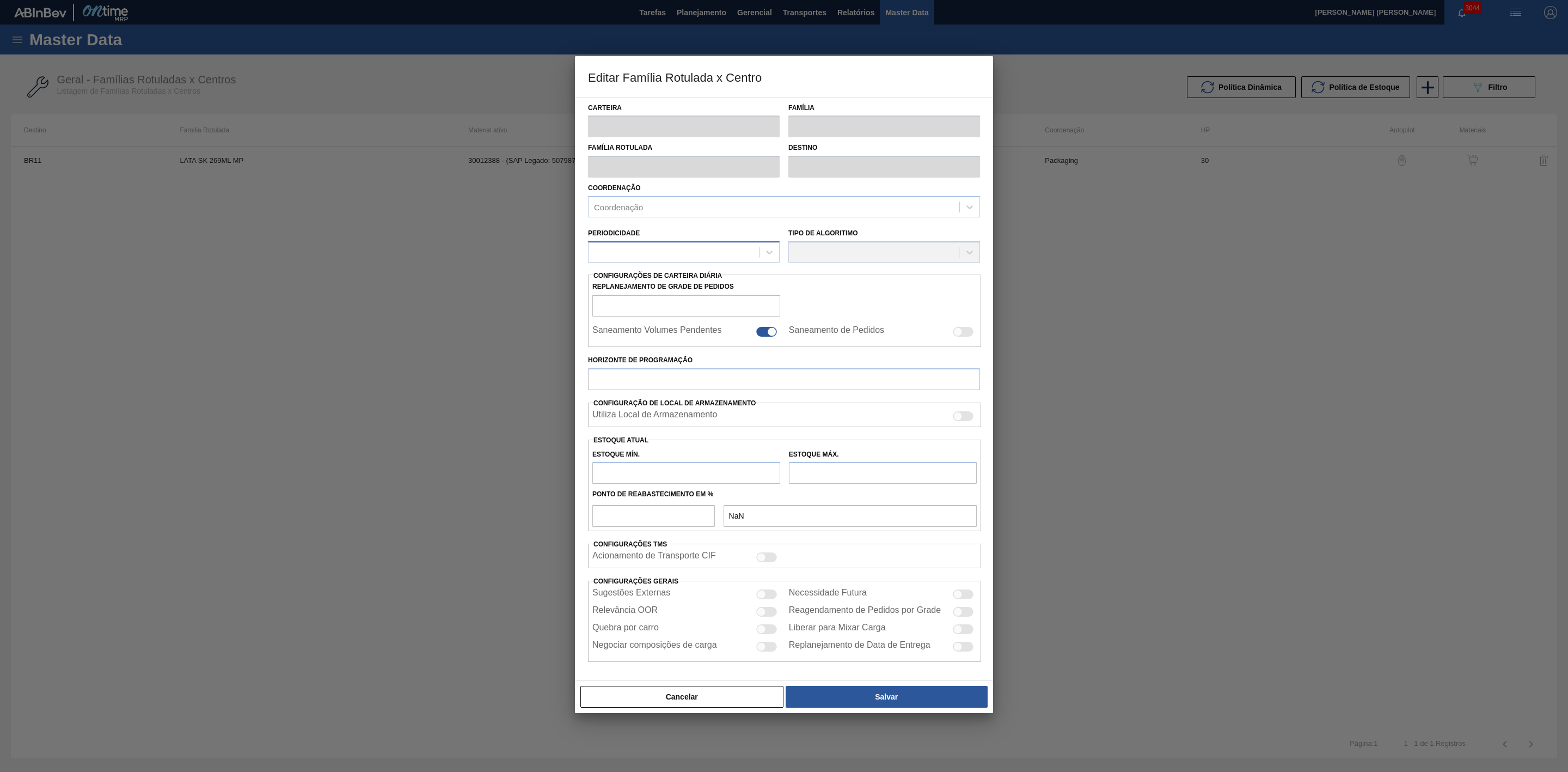
type input "Lata"
type input "LATA SK 269ML MP"
type input "BR11 - São Luís"
type input "30"
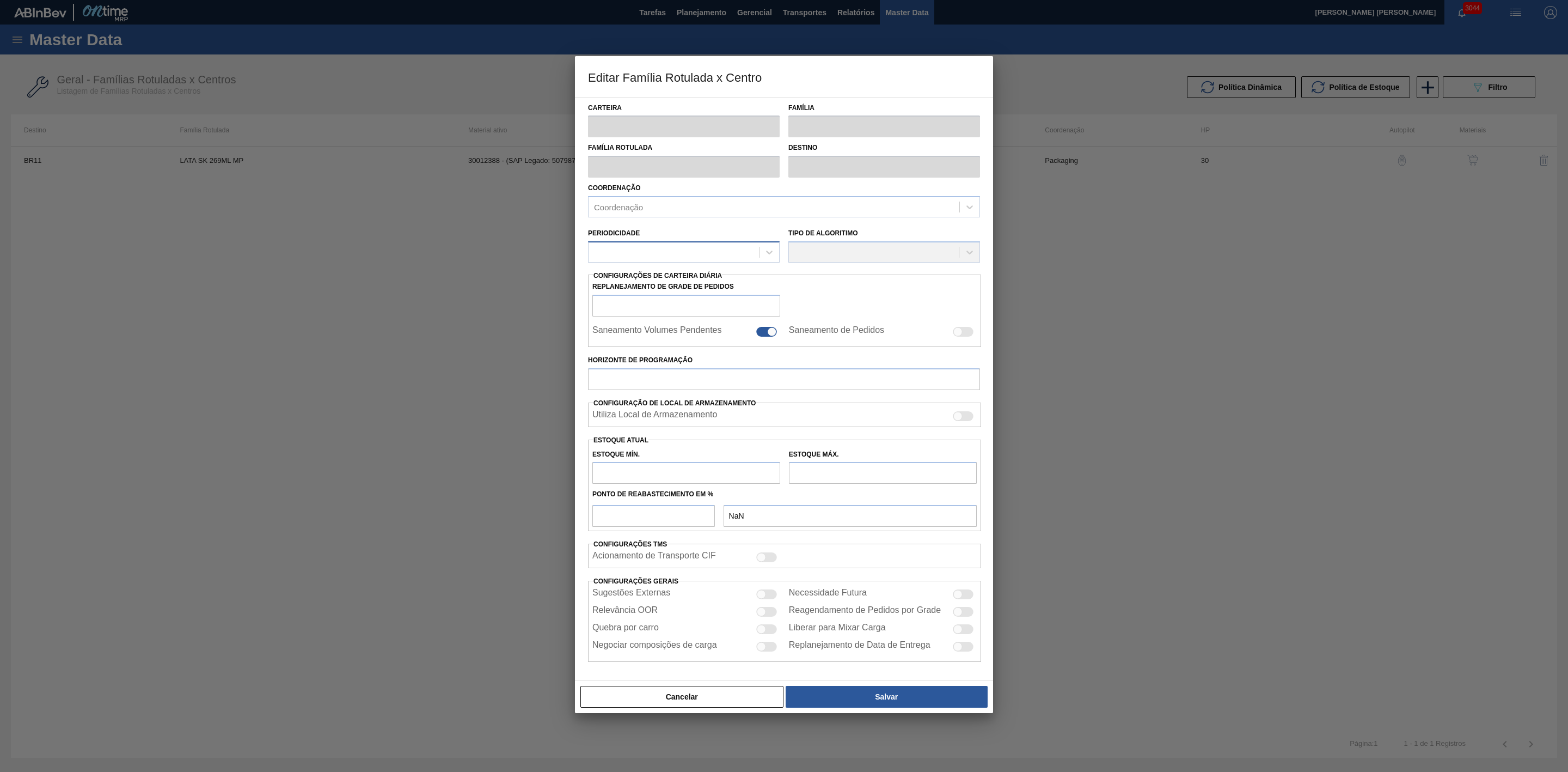
checkbox input "false"
type input "30"
type input "1.320,846"
type input "4.442,848"
type input "42"
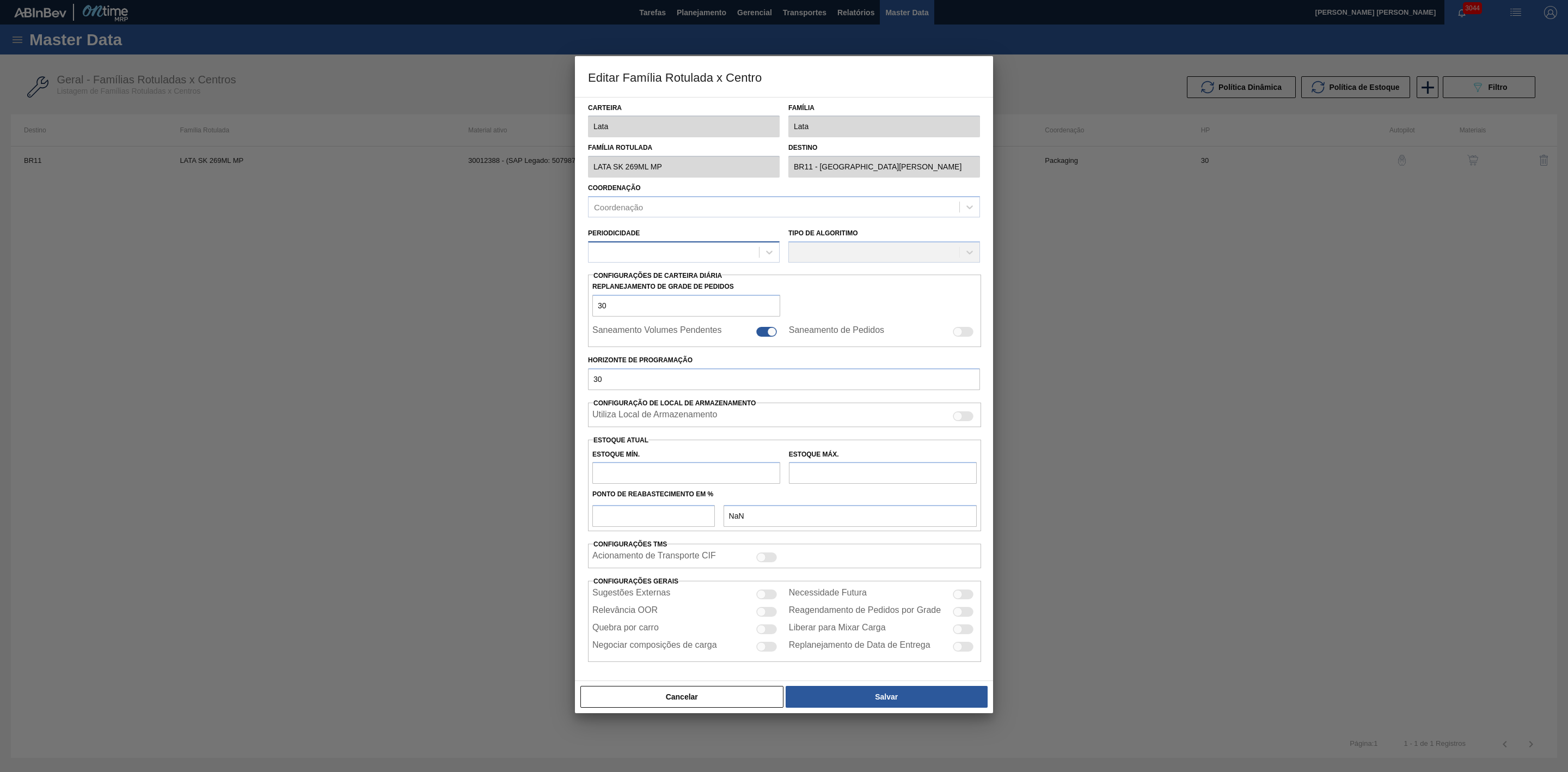
type input "2.632,087"
checkbox input "true"
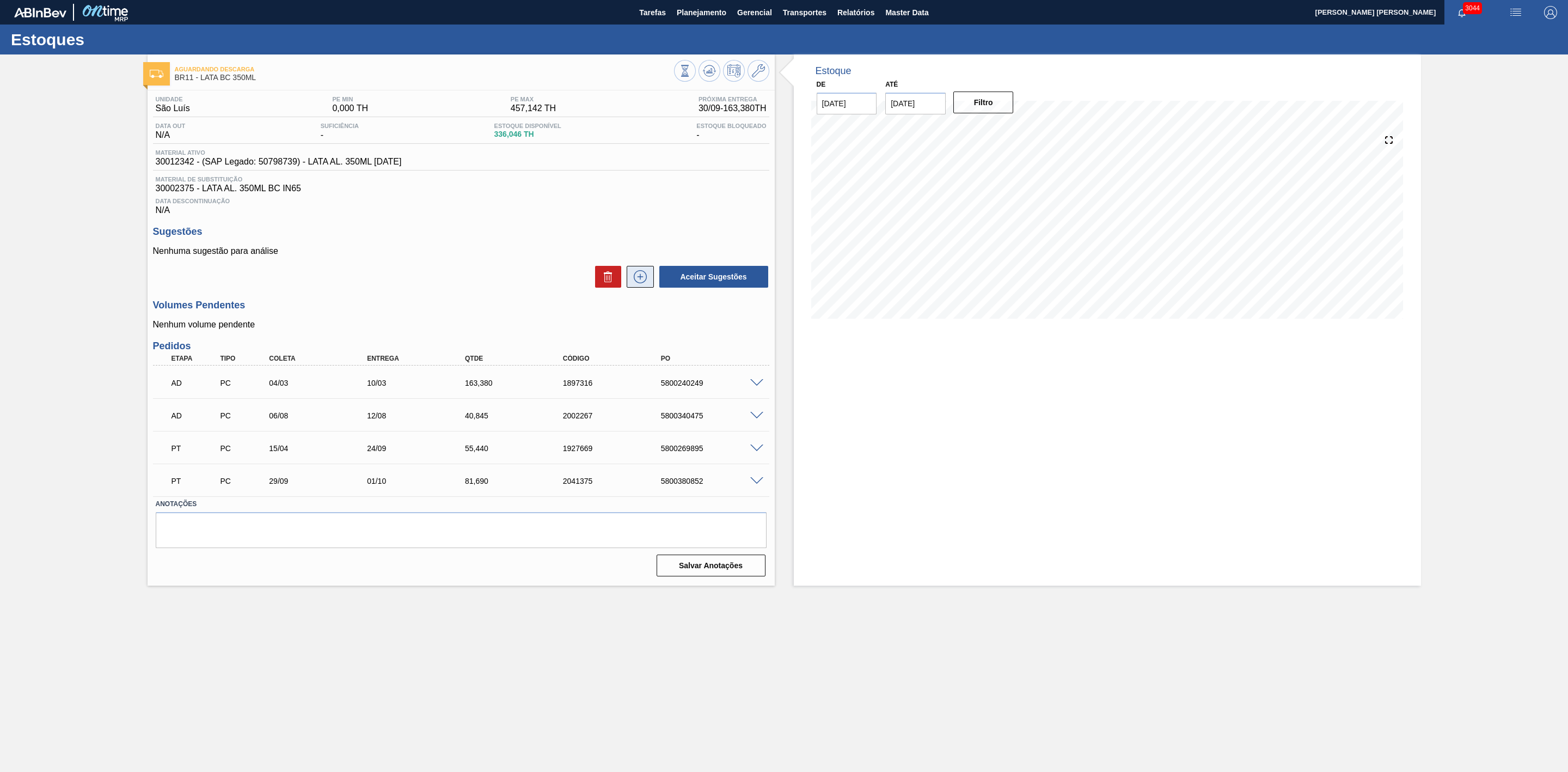
click at [636, 281] on icon at bounding box center [641, 276] width 18 height 13
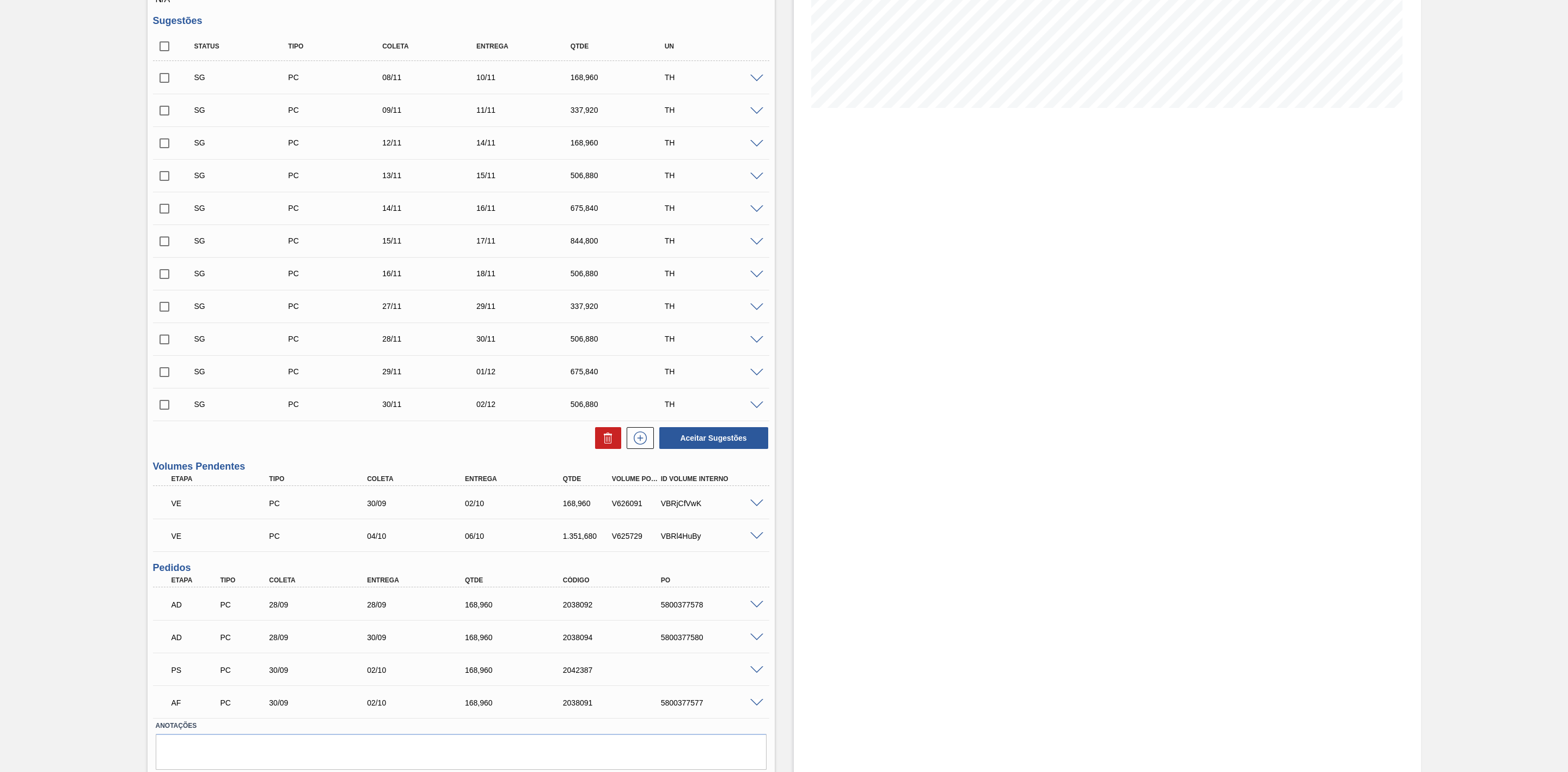
scroll to position [250, 0]
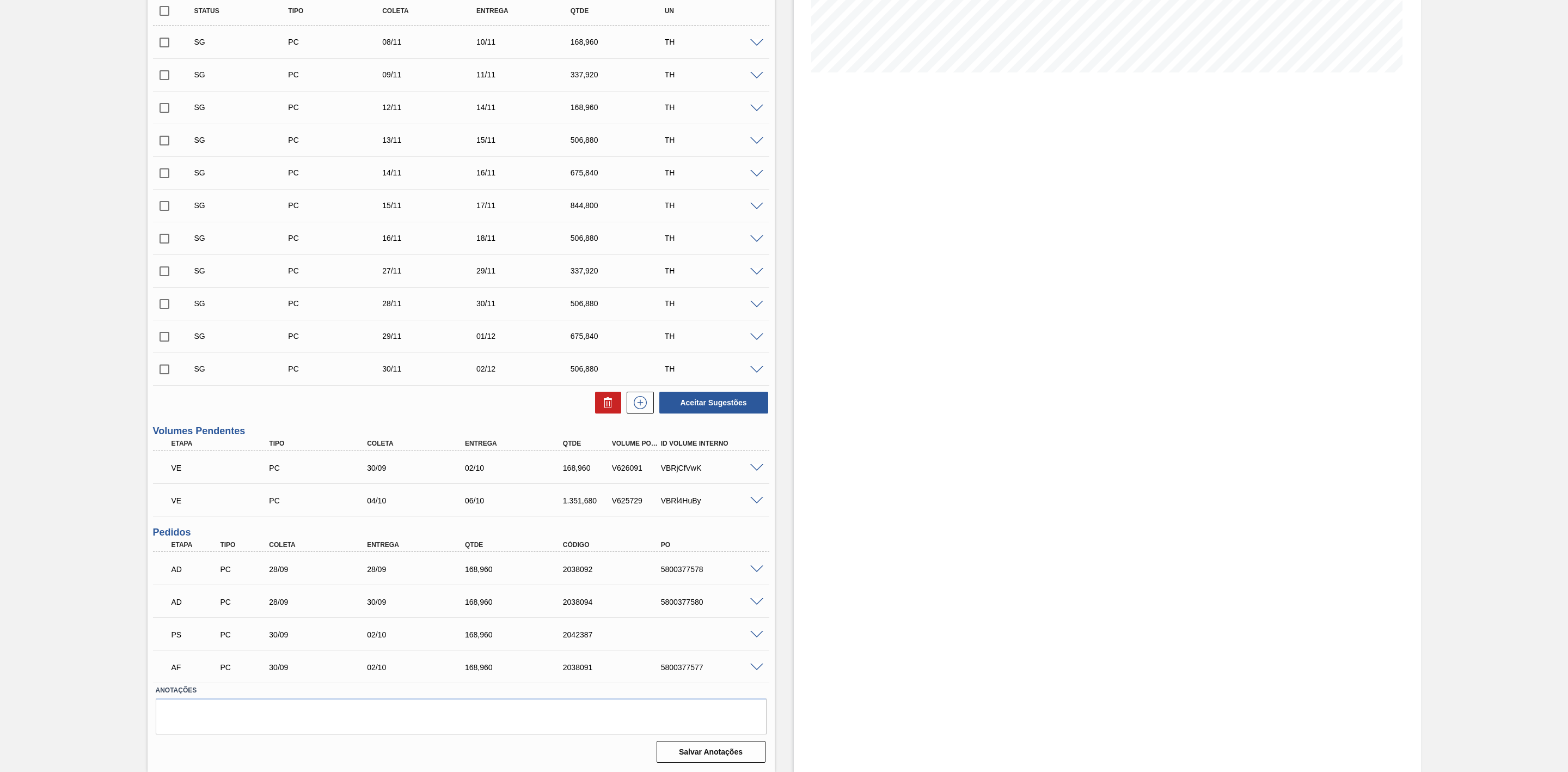
click at [755, 637] on span at bounding box center [756, 635] width 13 height 8
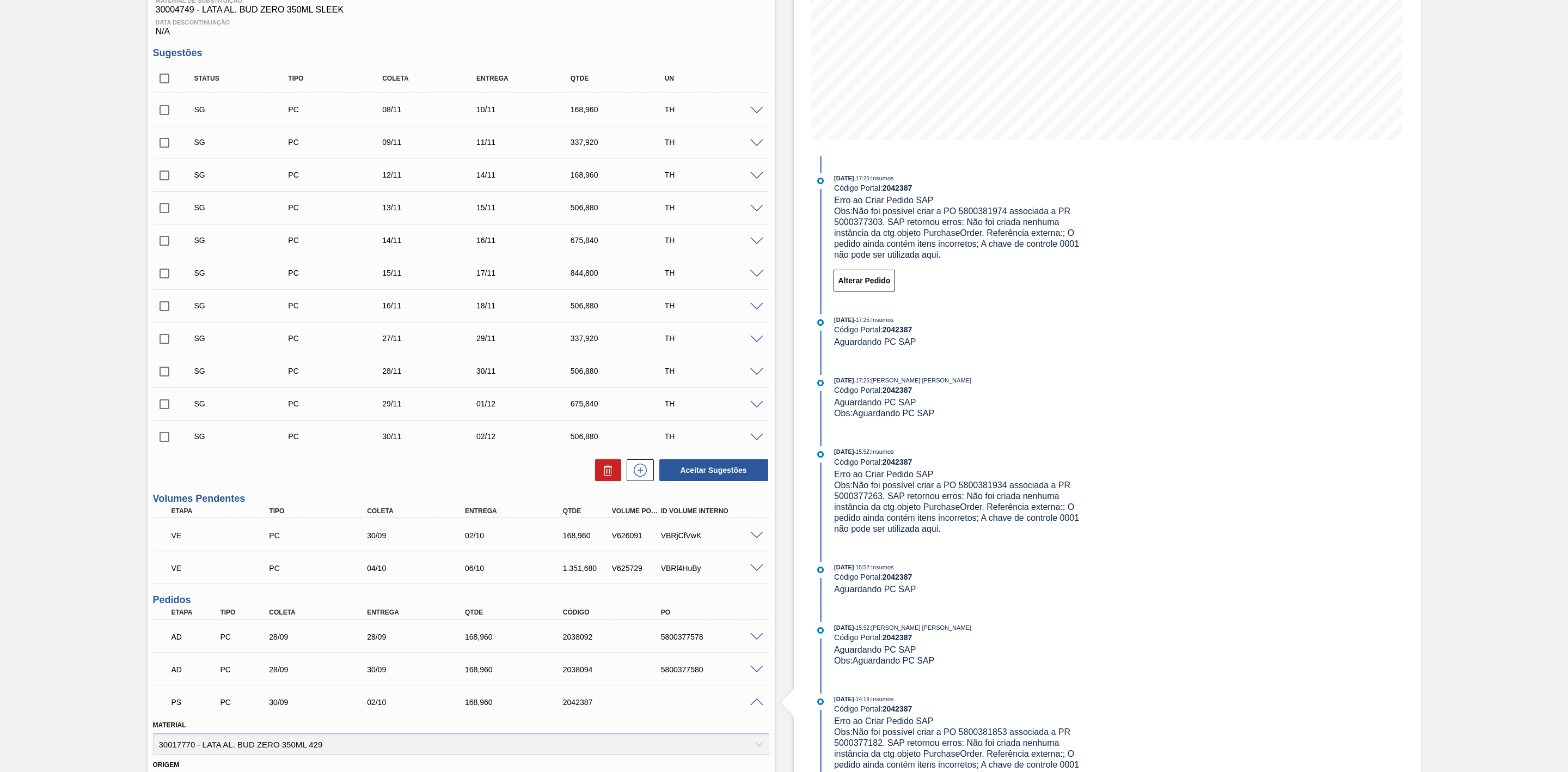
scroll to position [169, 0]
